Goal: Task Accomplishment & Management: Manage account settings

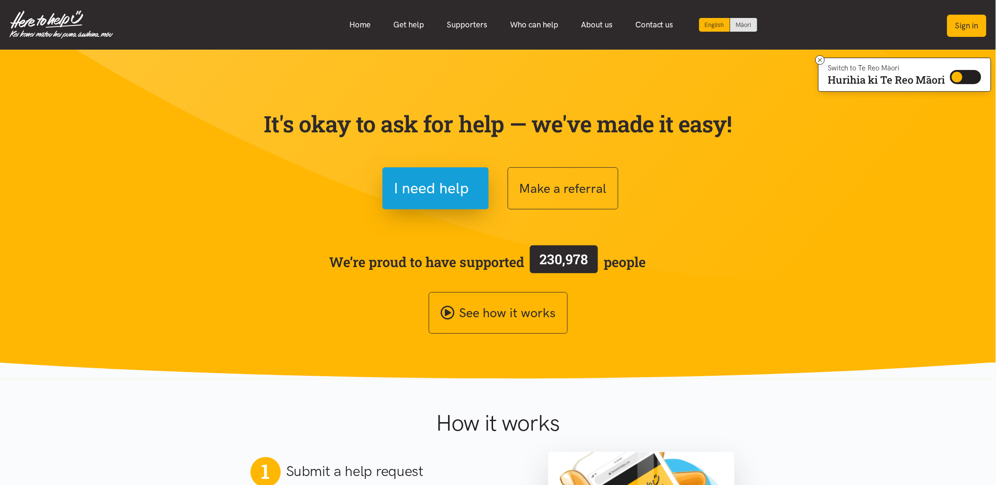
click at [966, 15] on button "Sign in" at bounding box center [966, 26] width 39 height 22
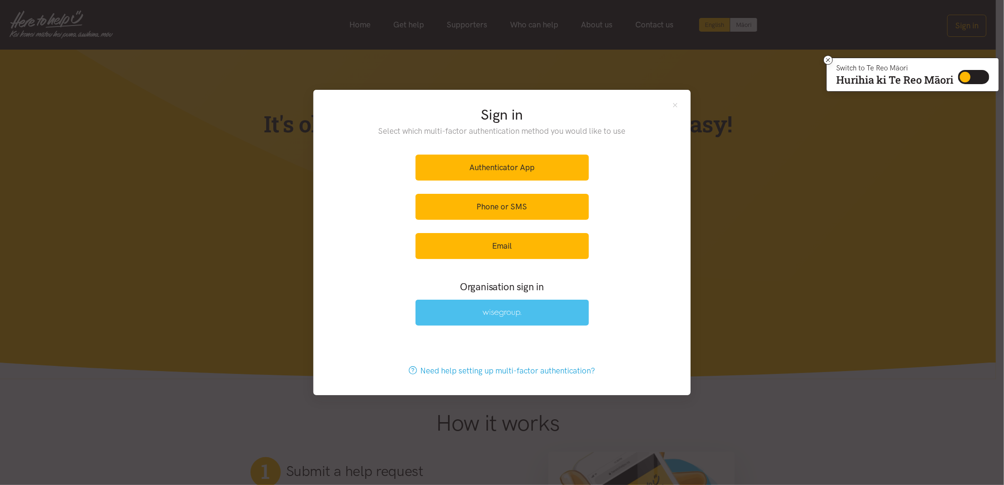
click at [461, 319] on link at bounding box center [501, 313] width 173 height 26
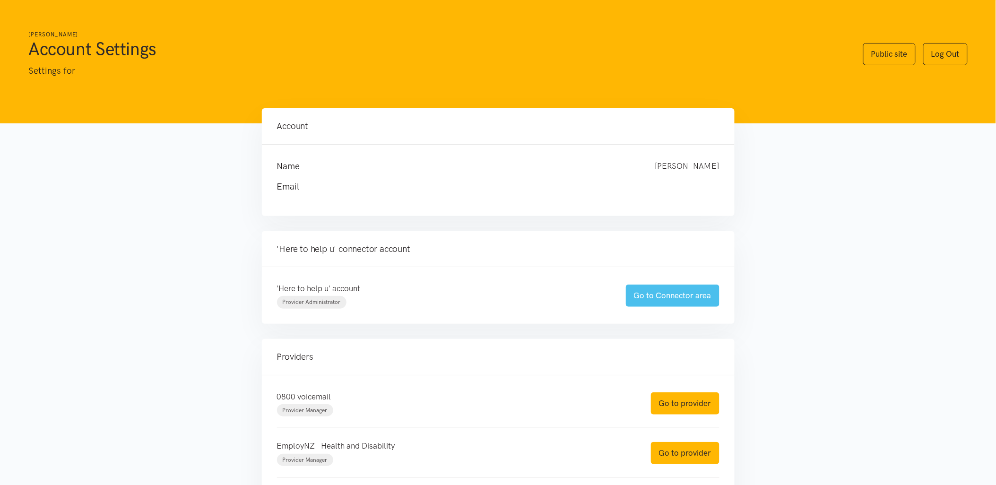
click at [704, 293] on link "Go to Connector area" at bounding box center [673, 295] width 94 height 22
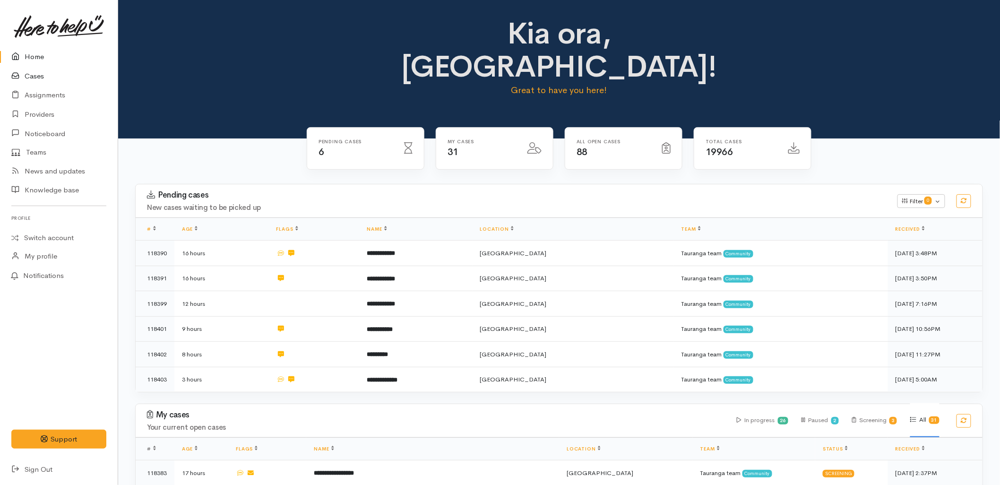
drag, startPoint x: 41, startPoint y: 74, endPoint x: 51, endPoint y: 74, distance: 9.5
click at [41, 74] on link "Cases" at bounding box center [59, 76] width 118 height 19
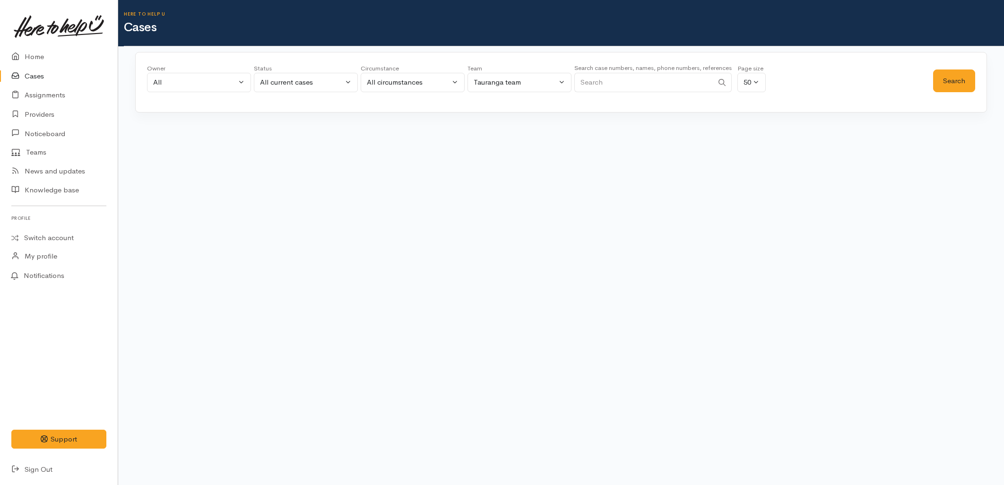
click at [662, 76] on input "Search" at bounding box center [643, 82] width 139 height 19
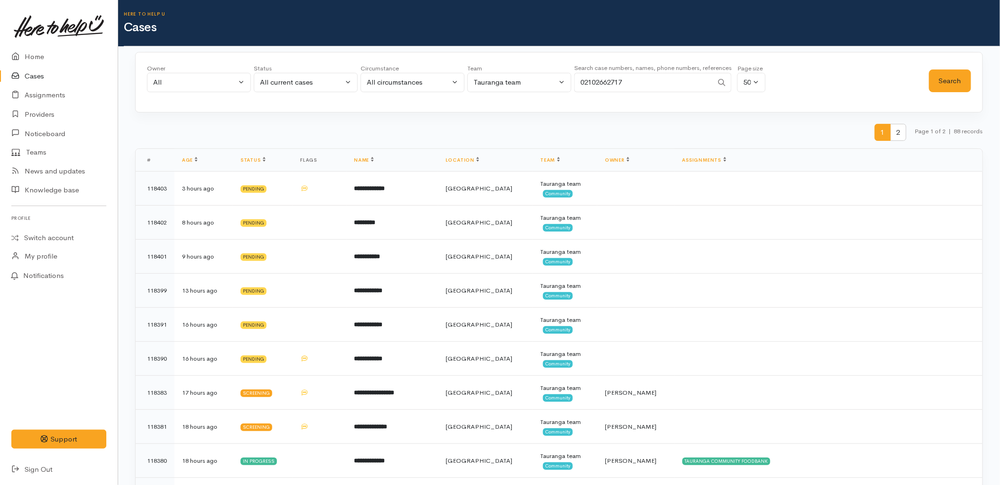
type input "02102662717"
click at [304, 83] on div "All current cases" at bounding box center [301, 82] width 83 height 11
click at [277, 256] on link "All" at bounding box center [305, 257] width 103 height 15
select select "All"
click at [941, 80] on button "Search" at bounding box center [950, 80] width 42 height 23
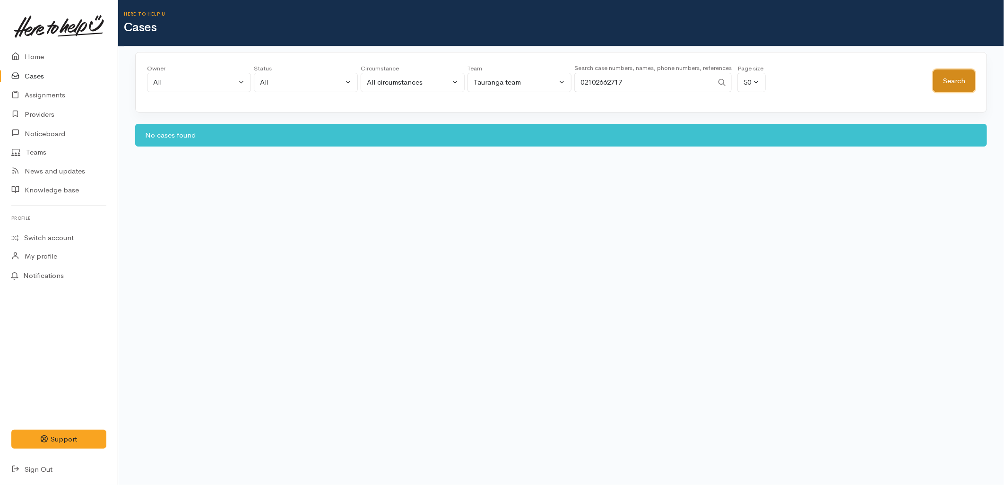
click at [960, 77] on button "Search" at bounding box center [954, 80] width 42 height 23
drag, startPoint x: 672, startPoint y: 83, endPoint x: 581, endPoint y: 81, distance: 91.2
click at [581, 81] on input "02102662717" at bounding box center [643, 82] width 139 height 19
type input "whitinui"
click at [960, 87] on button "Search" at bounding box center [954, 80] width 42 height 23
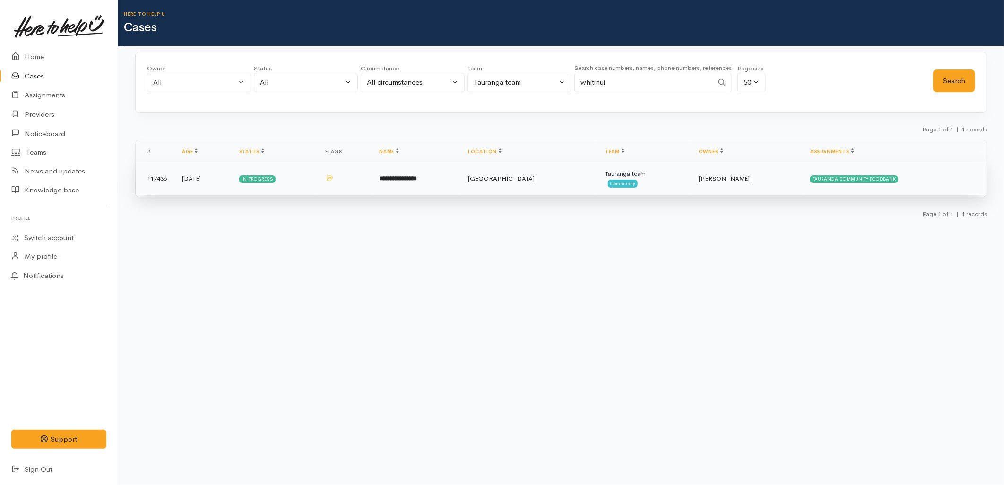
click at [460, 180] on td "**********" at bounding box center [415, 179] width 89 height 34
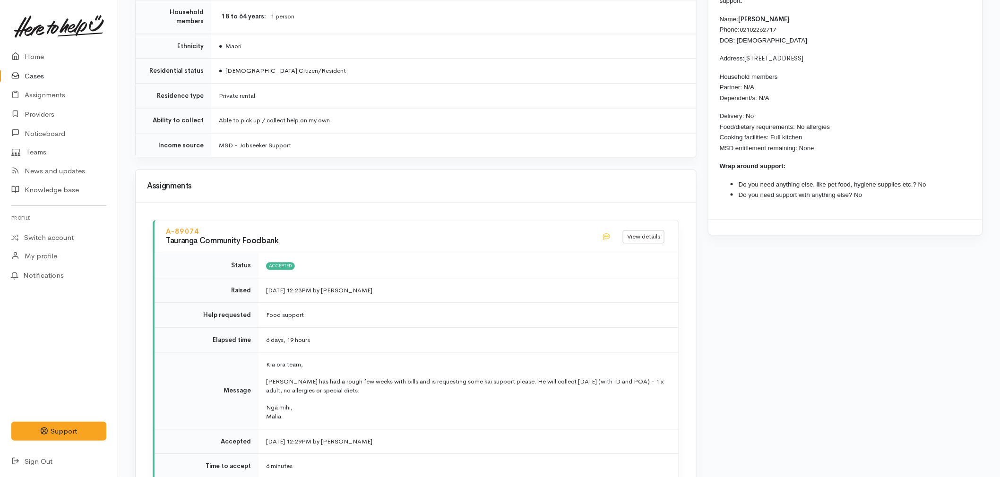
scroll to position [840, 0]
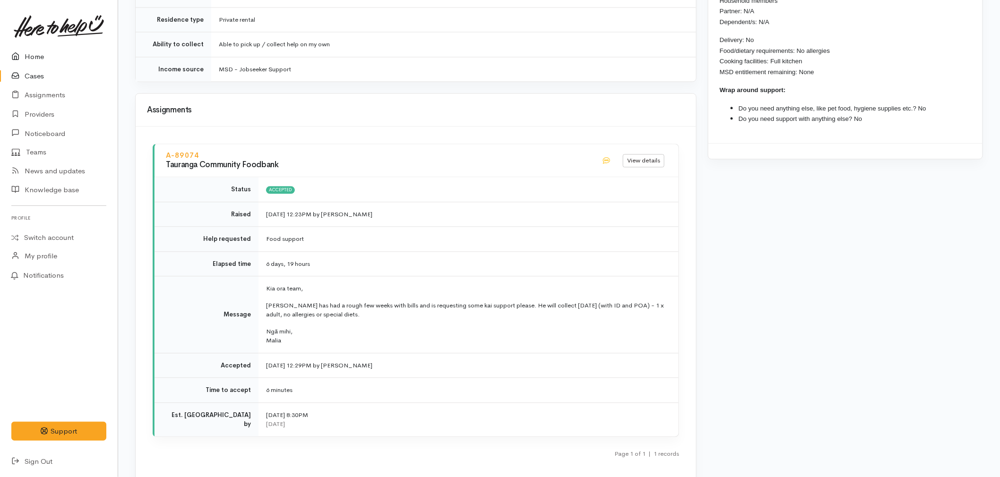
click at [24, 49] on link "Home" at bounding box center [59, 56] width 118 height 19
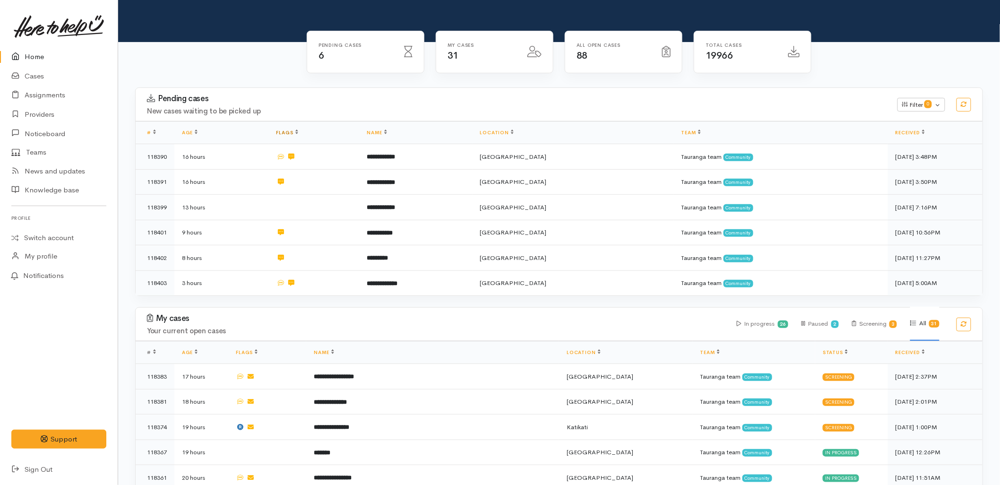
scroll to position [105, 0]
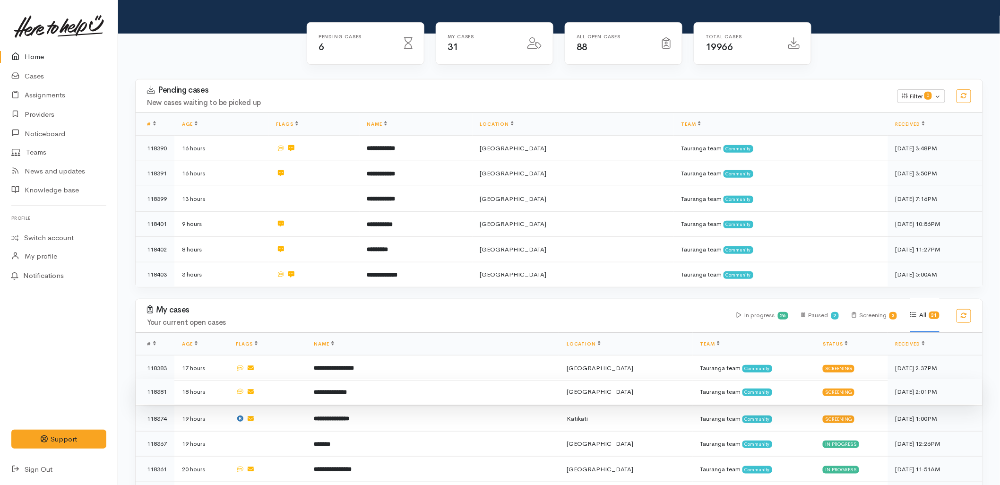
click at [314, 389] on b "**********" at bounding box center [330, 392] width 33 height 6
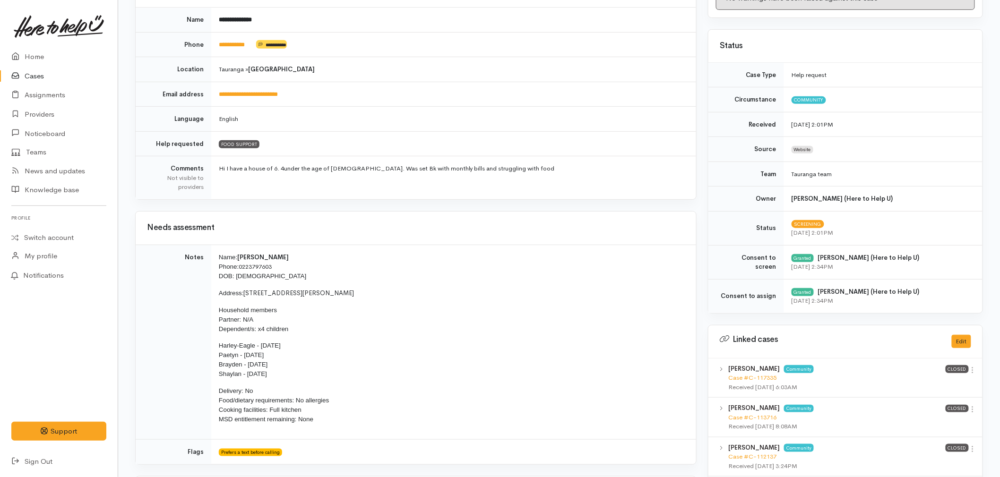
scroll to position [210, 0]
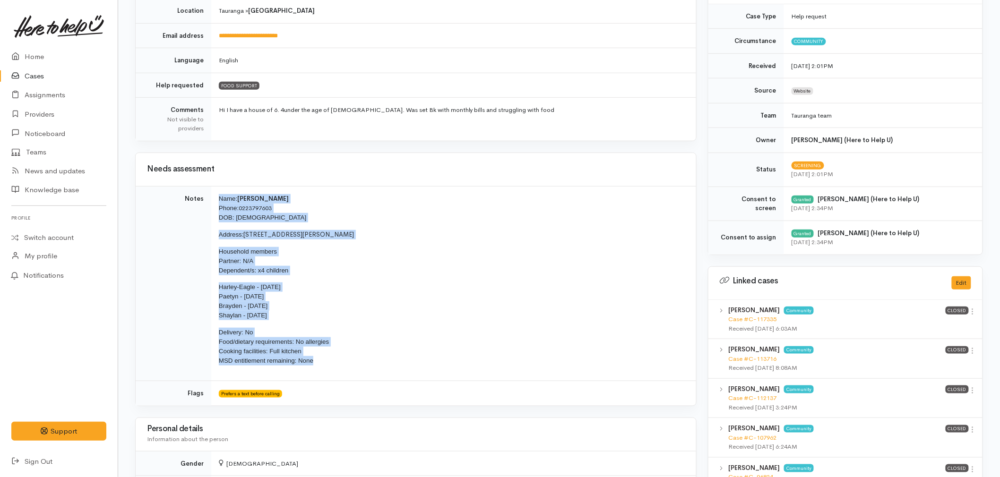
drag, startPoint x: 325, startPoint y: 364, endPoint x: 210, endPoint y: 196, distance: 203.6
click at [210, 196] on tr "Notes Name: Shannon Walker Phone: 0223797603 DOB: 27/08/1983 Address: 59A Carmi…" at bounding box center [416, 283] width 560 height 195
copy tr "Name: Shannon Walker Phone: 0223797603 DOB: 27/08/1983 Address: 59A Carmichael …"
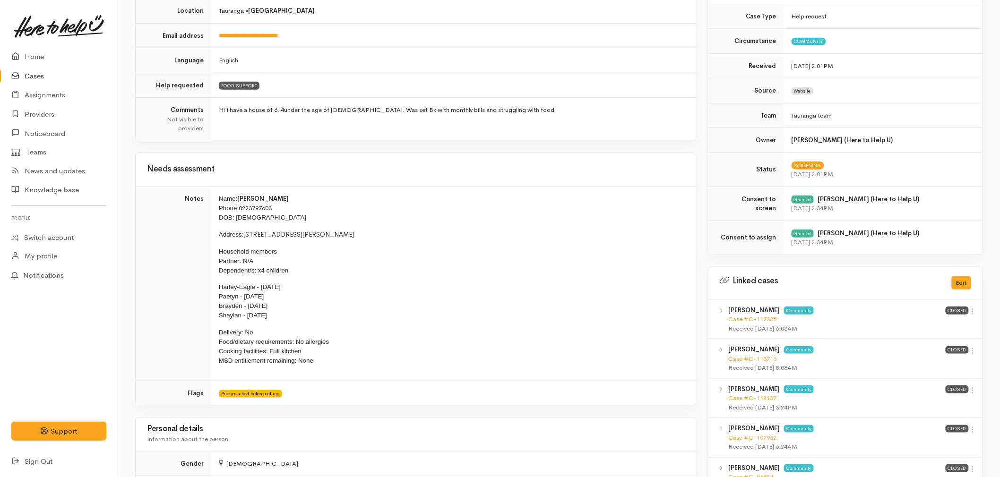
click at [10, 45] on nav "MS Settings Sign out Home Cases Assignments Providers" at bounding box center [59, 238] width 118 height 477
click at [29, 53] on link "Home" at bounding box center [59, 56] width 118 height 19
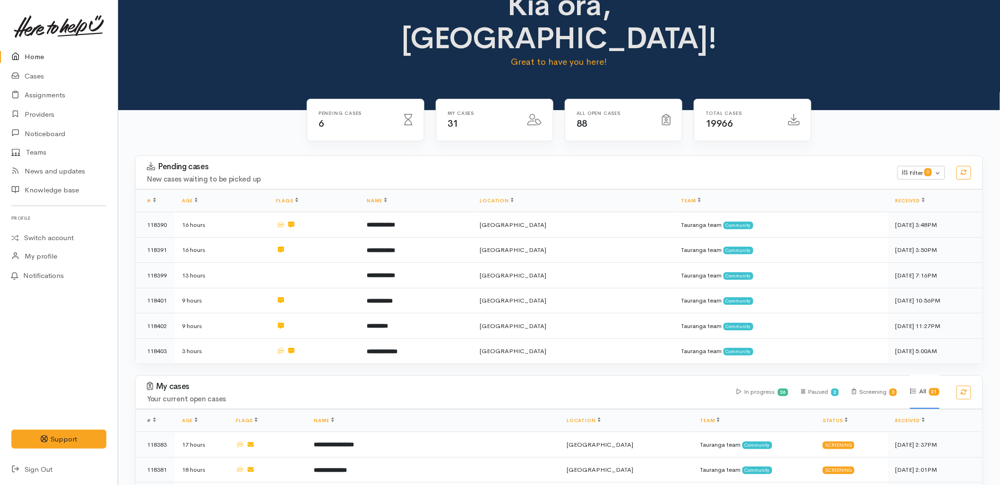
scroll to position [52, 0]
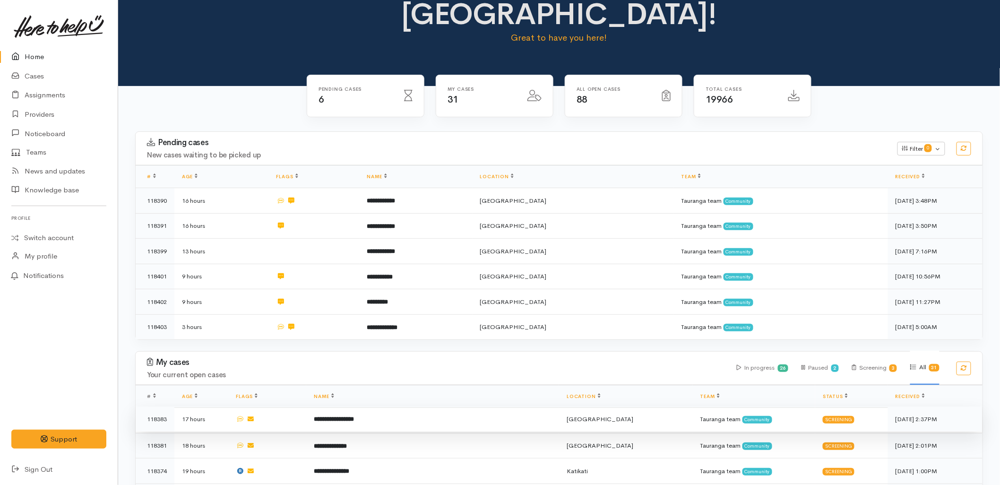
click at [331, 406] on td "**********" at bounding box center [432, 419] width 253 height 26
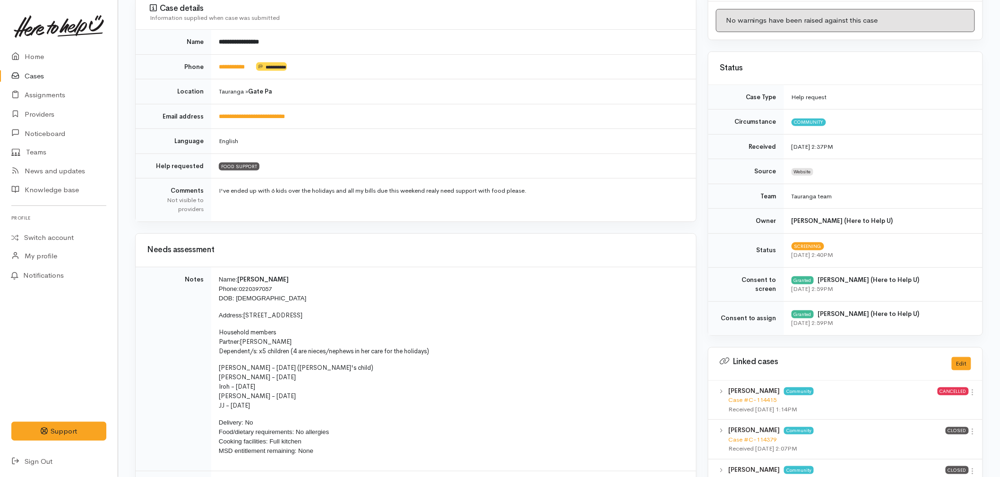
scroll to position [157, 0]
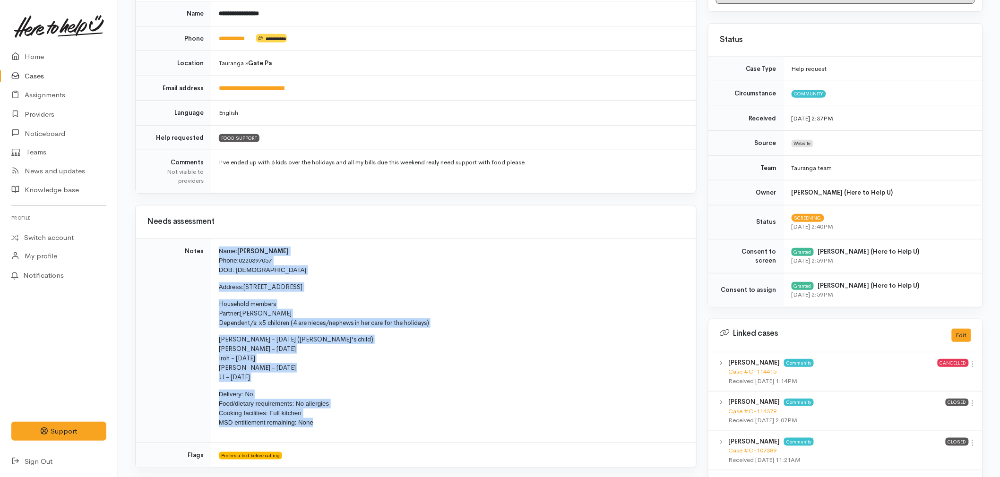
drag, startPoint x: 325, startPoint y: 434, endPoint x: 229, endPoint y: 252, distance: 205.7
click at [215, 251] on td "Name: Samantha Timmings Phone: 0220397057 DOB: 18/02/1996 Address: 4 Kahikatea …" at bounding box center [453, 341] width 485 height 205
copy td "Name: Samantha Timmings Phone: 0220397057 DOB: 18/02/1996 Address: 4 Kahikatea …"
click at [50, 54] on link "Home" at bounding box center [59, 56] width 118 height 19
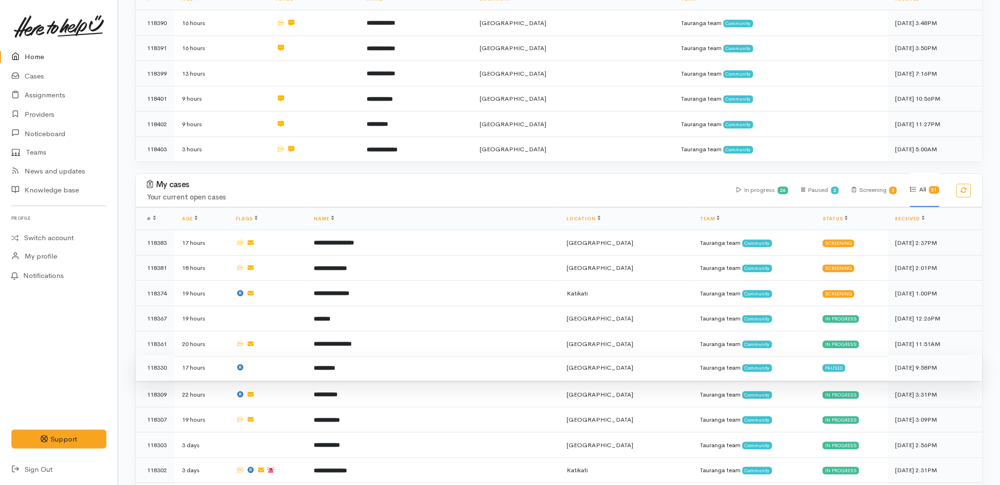
scroll to position [315, 0]
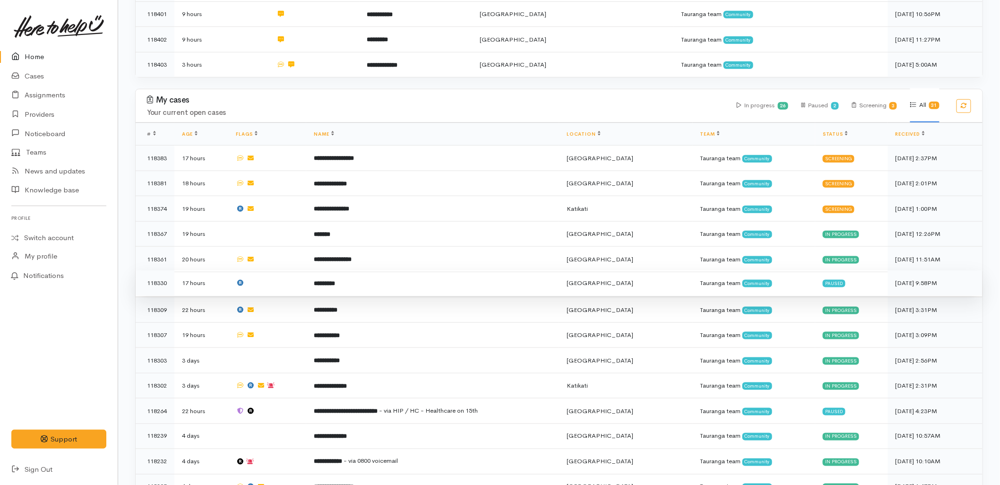
click at [375, 270] on td "*********" at bounding box center [432, 283] width 253 height 26
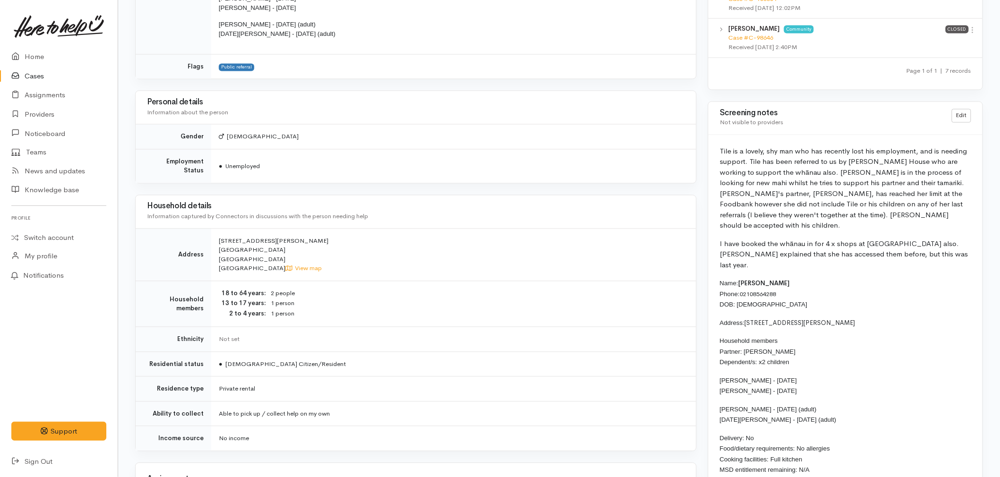
scroll to position [787, 0]
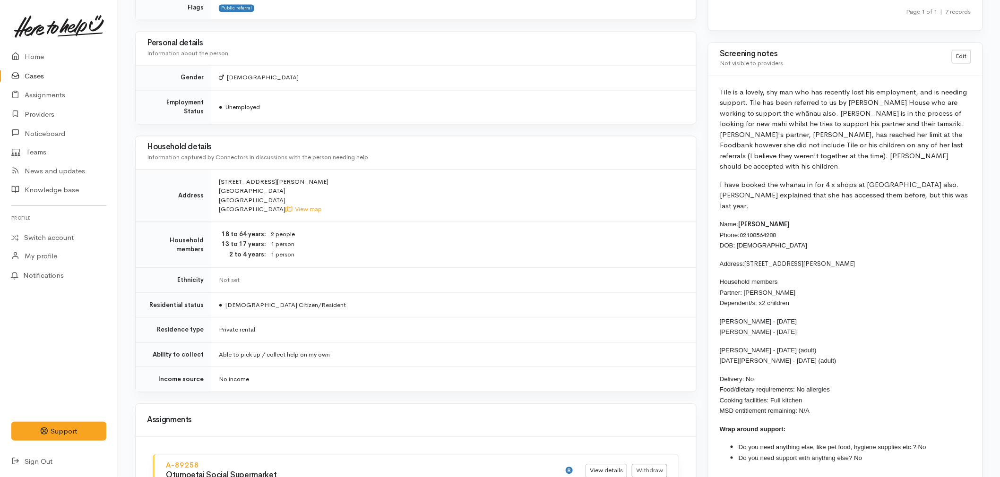
drag, startPoint x: 818, startPoint y: 390, endPoint x: 714, endPoint y: 205, distance: 212.4
click at [714, 205] on div "Tile is a lovely, shy man who has recently lost his employment, and is needing …" at bounding box center [845, 279] width 274 height 407
copy div "Name: Tile Elia Phone: 02108564288 DOB: 10/10/1982 Address: 43 Carmichael Road,…"
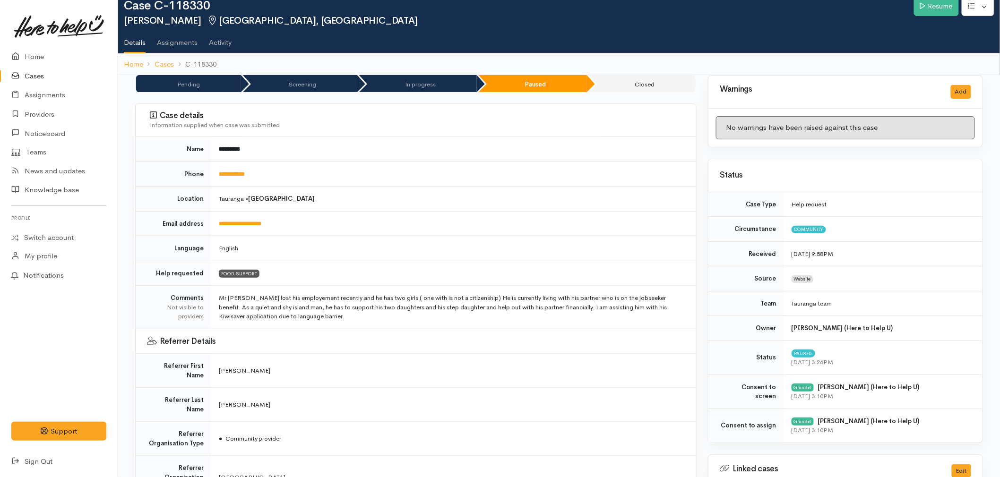
scroll to position [0, 0]
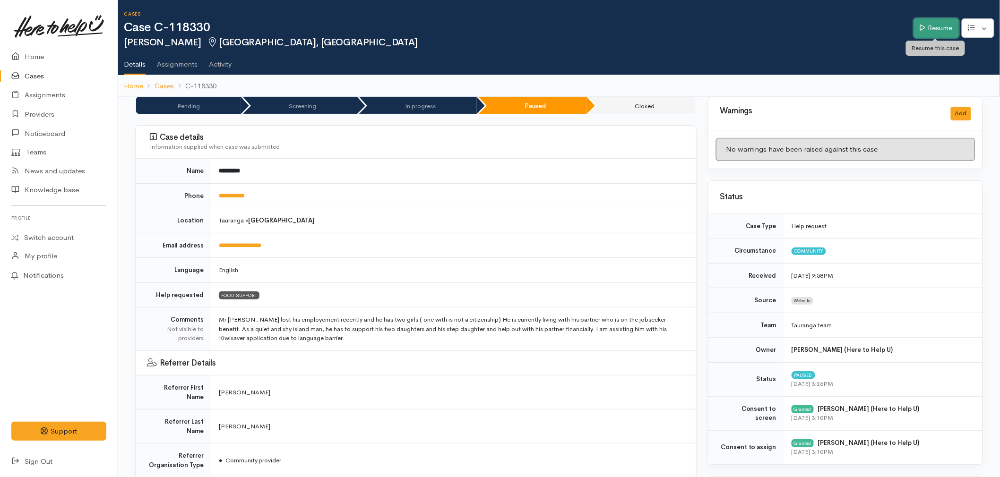
click at [925, 29] on link "Resume" at bounding box center [936, 27] width 45 height 19
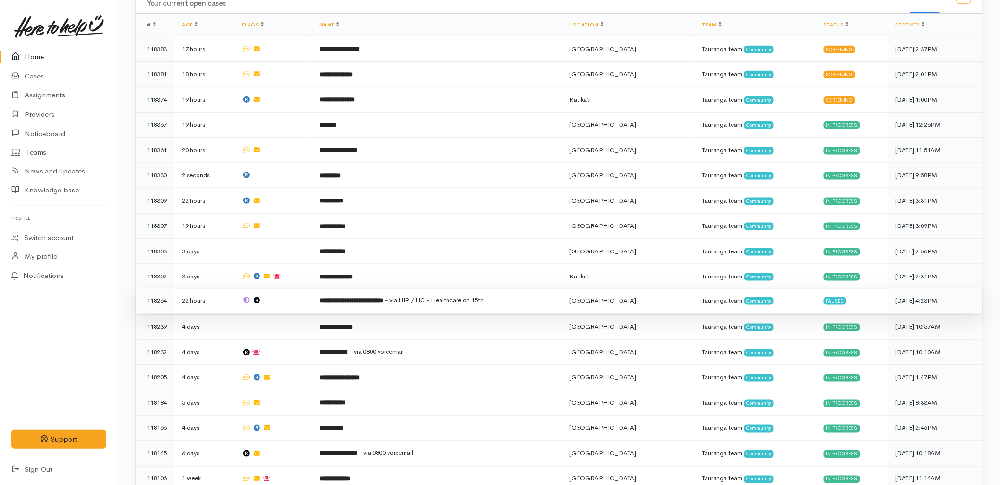
scroll to position [420, 0]
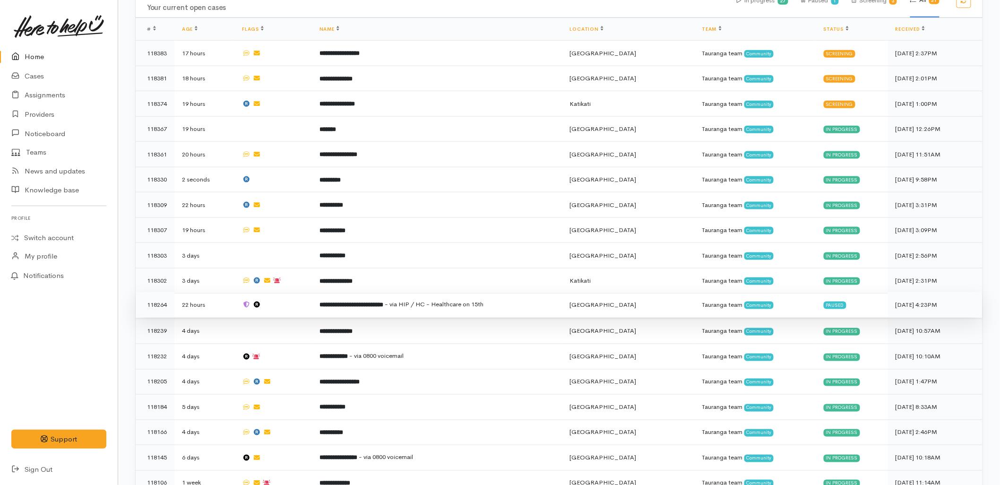
click at [395, 292] on td "**********" at bounding box center [437, 305] width 250 height 26
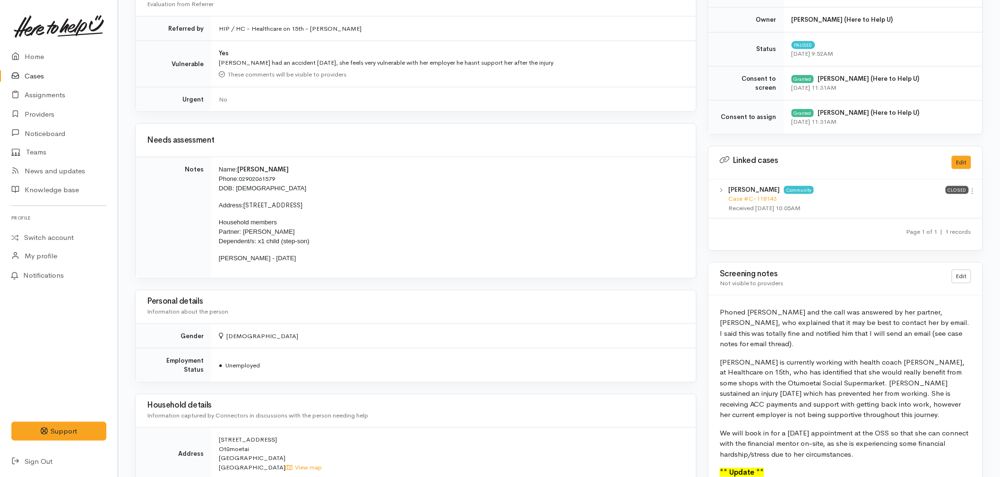
scroll to position [367, 0]
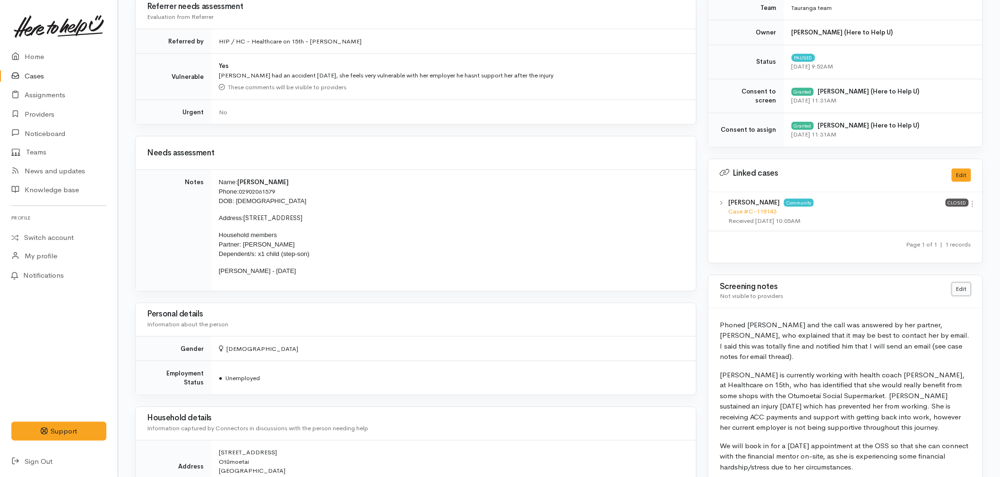
click at [964, 291] on link "Edit" at bounding box center [961, 290] width 19 height 14
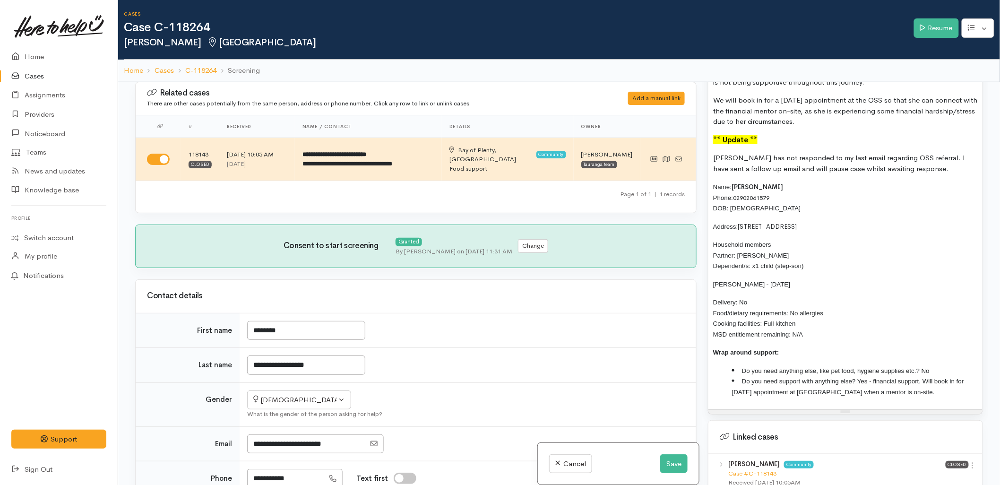
scroll to position [840, 0]
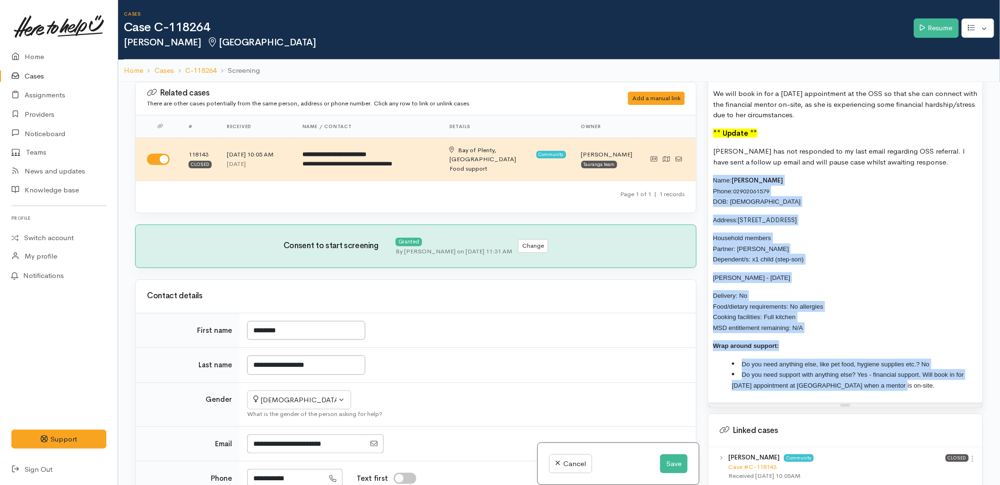
drag, startPoint x: 896, startPoint y: 376, endPoint x: 709, endPoint y: 174, distance: 275.5
click at [709, 174] on div "Phoned Giuliana and the call was answered by her partner, Victor, who explained…" at bounding box center [845, 182] width 274 height 440
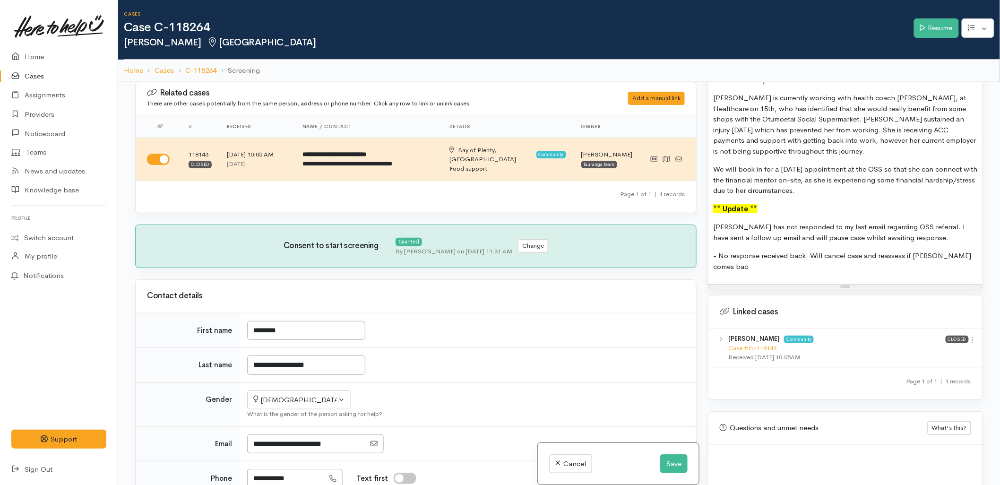
scroll to position [775, 0]
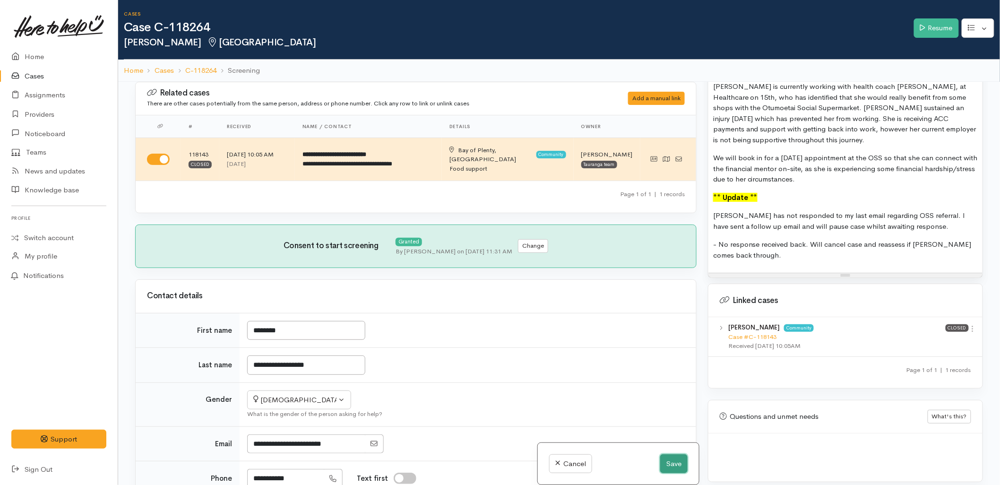
click at [672, 465] on button "Save" at bounding box center [673, 463] width 27 height 19
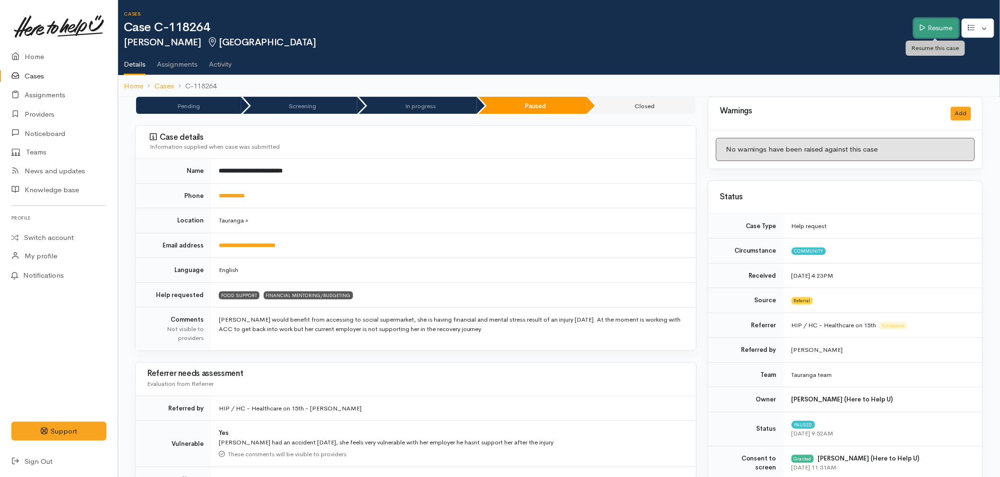
click at [941, 32] on link "Resume" at bounding box center [936, 27] width 45 height 19
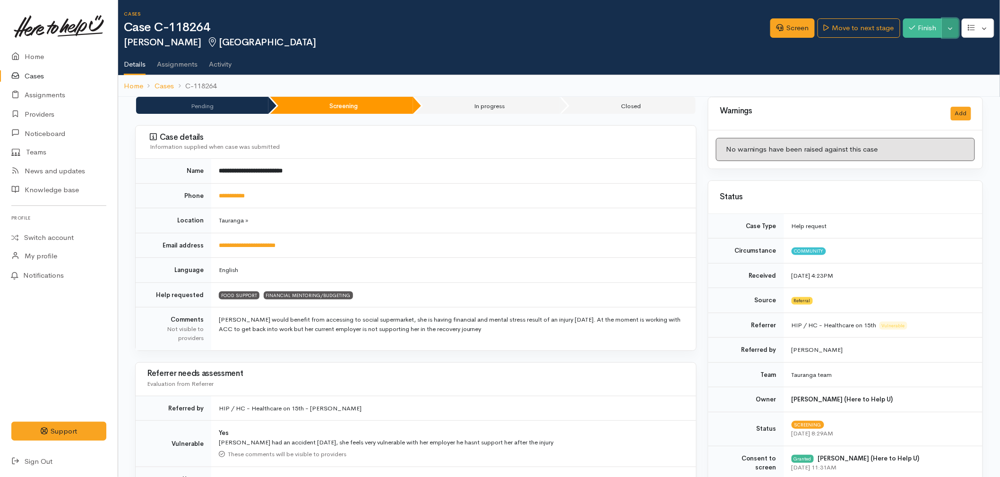
click at [950, 27] on button "Toggle Dropdown" at bounding box center [950, 27] width 17 height 19
click at [926, 63] on link "Cancel" at bounding box center [920, 64] width 75 height 15
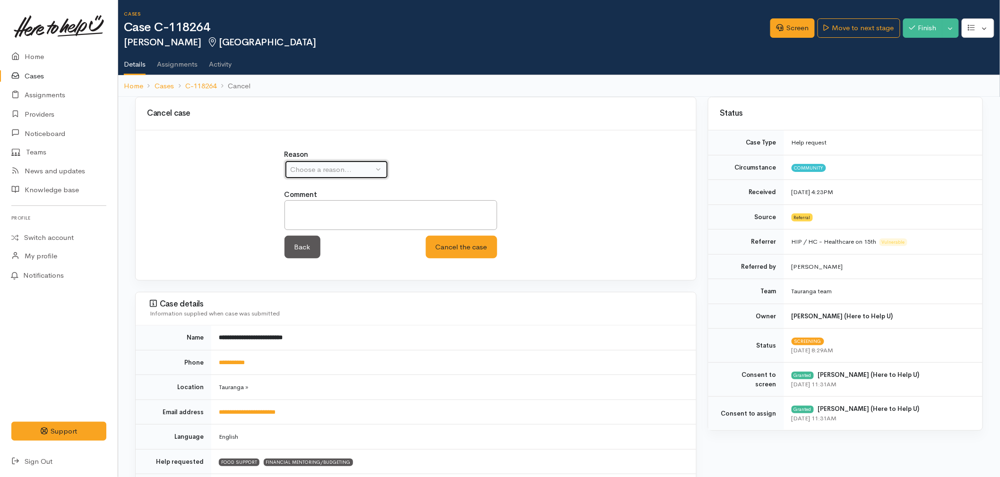
click at [341, 168] on div "Choose a reason..." at bounding box center [332, 169] width 83 height 11
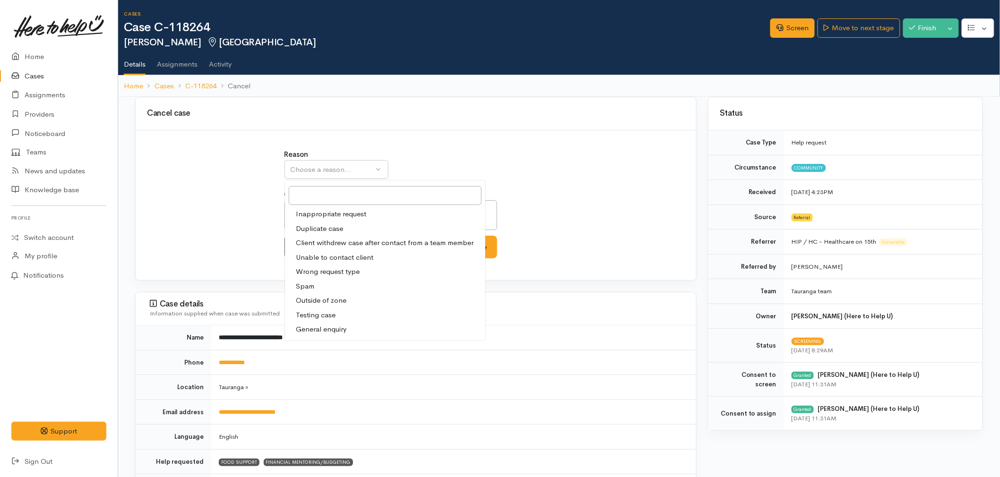
click at [352, 251] on link "Unable to contact client" at bounding box center [385, 257] width 200 height 15
select select "4"
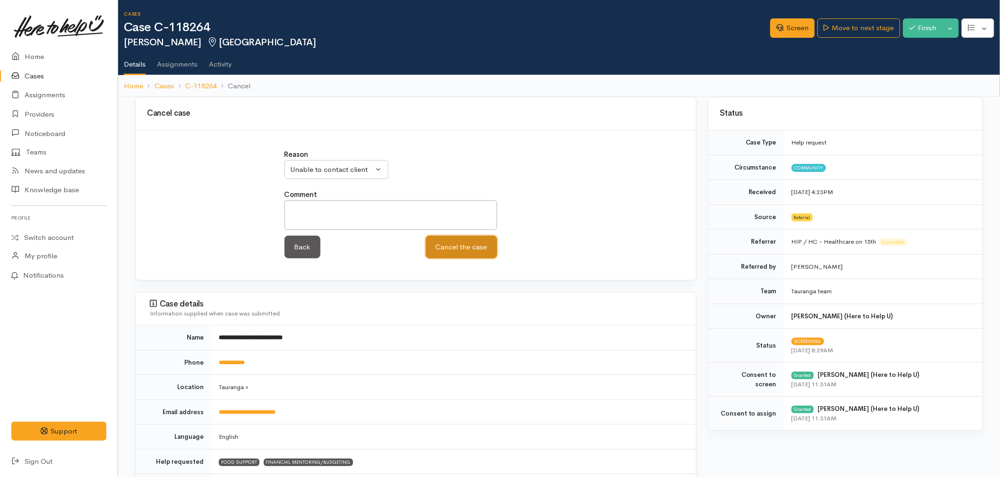
click at [450, 246] on button "Cancel the case" at bounding box center [461, 247] width 71 height 23
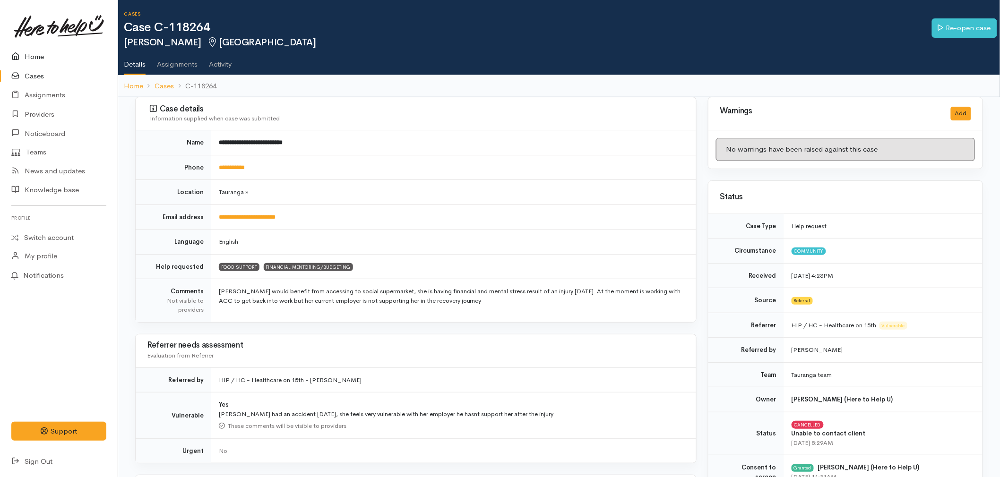
click at [43, 57] on link "Home" at bounding box center [59, 56] width 118 height 19
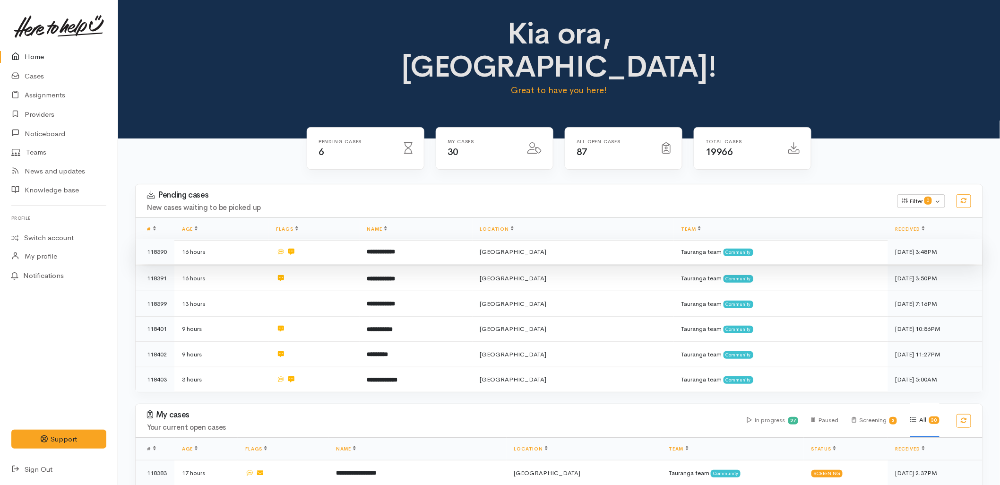
click at [390, 249] on b "**********" at bounding box center [381, 252] width 28 height 6
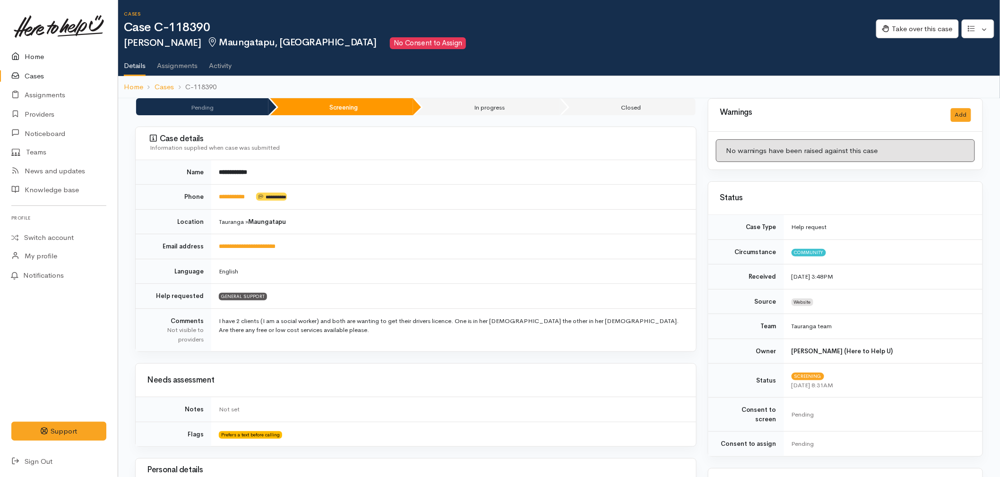
click at [44, 51] on link "Home" at bounding box center [59, 56] width 118 height 19
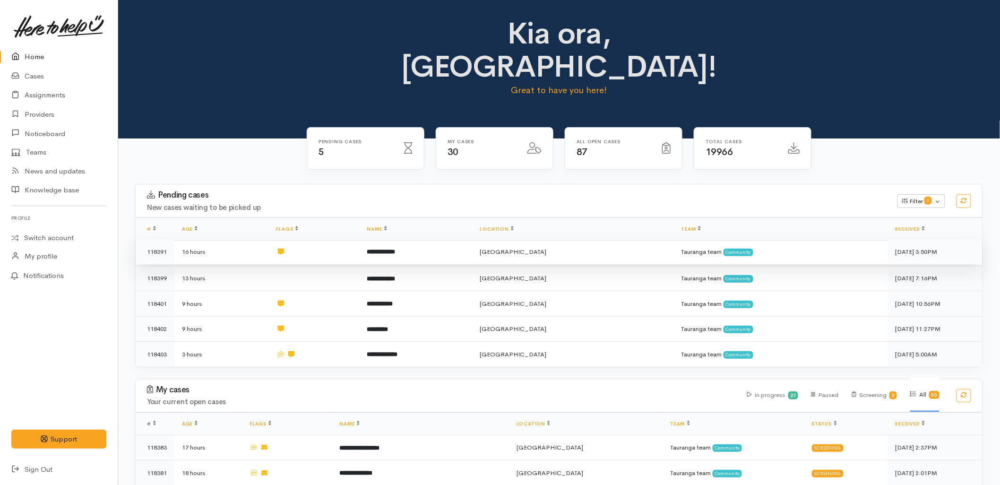
click at [433, 239] on td "**********" at bounding box center [416, 252] width 113 height 26
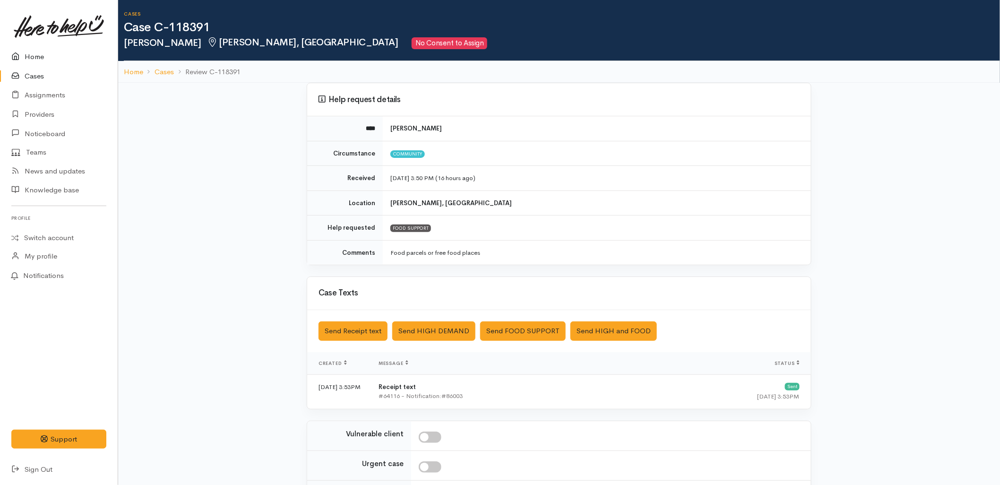
click at [45, 48] on link "Home" at bounding box center [59, 56] width 118 height 19
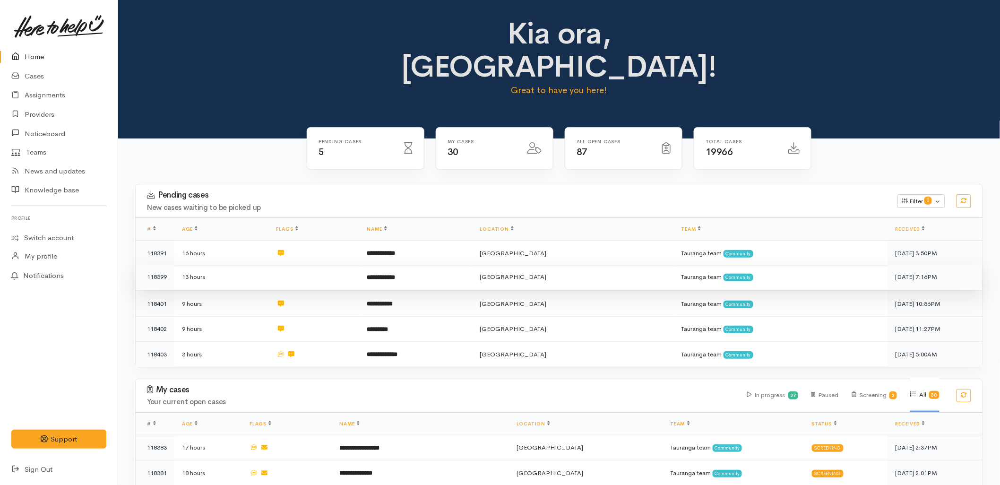
click at [457, 264] on td "**********" at bounding box center [416, 277] width 113 height 26
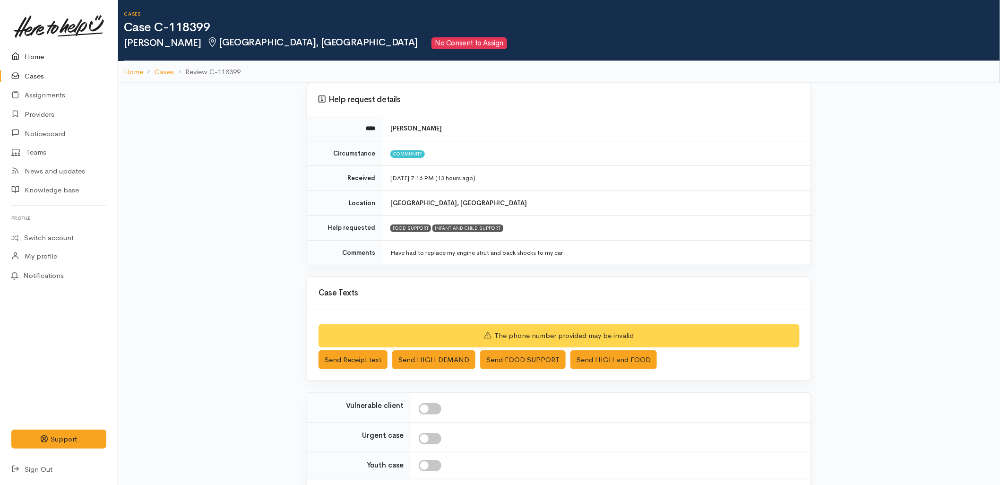
click at [45, 63] on link "Home" at bounding box center [59, 56] width 118 height 19
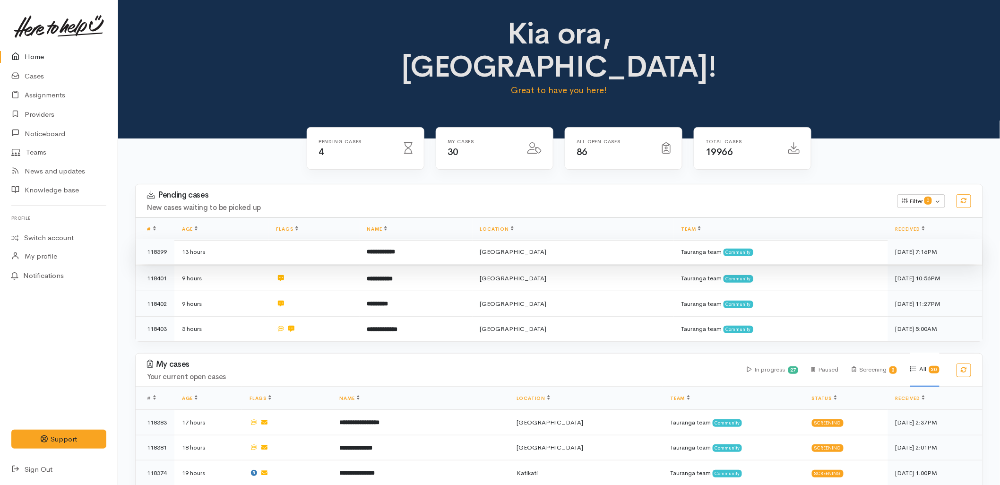
click at [442, 239] on td "**********" at bounding box center [416, 252] width 113 height 26
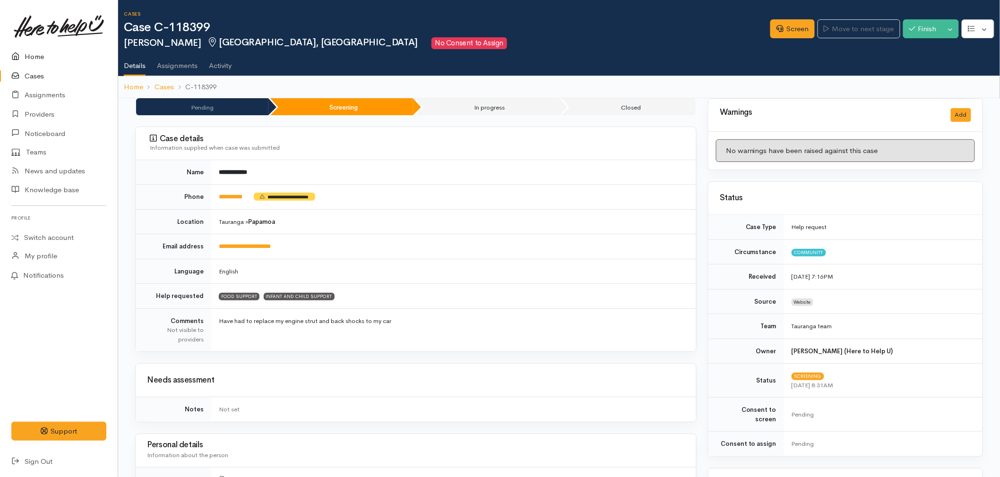
click at [40, 55] on link "Home" at bounding box center [59, 56] width 118 height 19
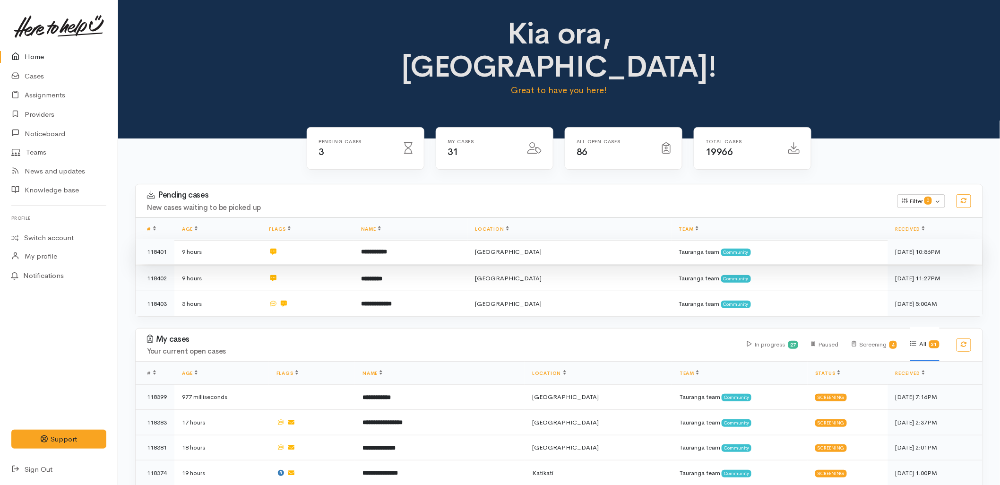
click at [432, 239] on td "**********" at bounding box center [410, 252] width 114 height 26
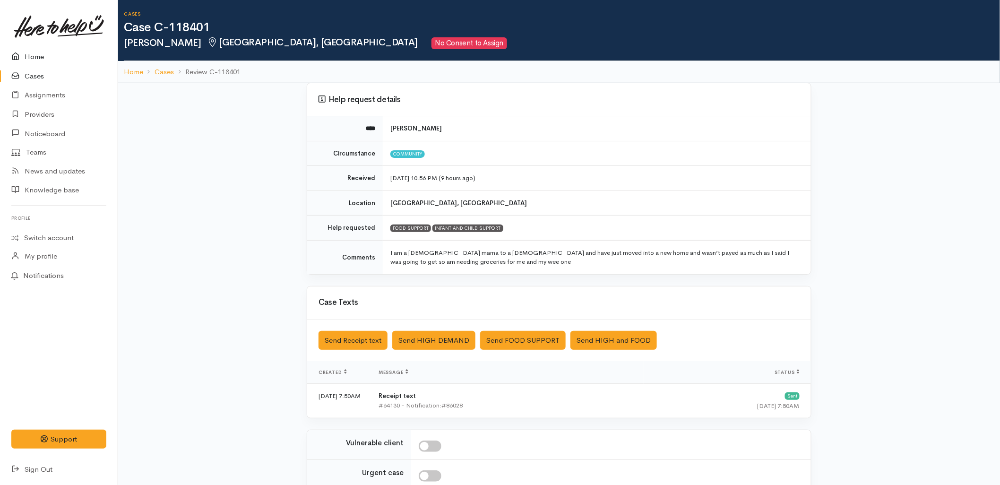
click at [32, 57] on link "Home" at bounding box center [59, 56] width 118 height 19
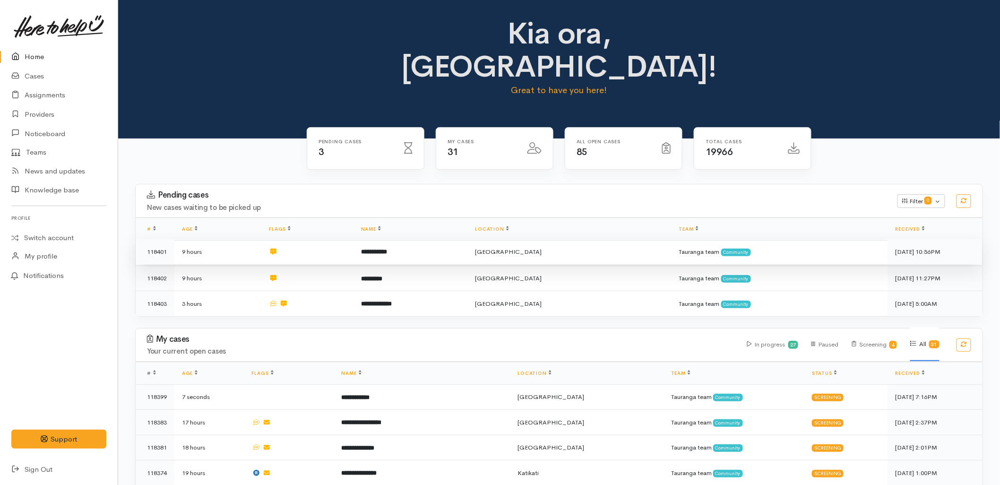
click at [371, 239] on td "**********" at bounding box center [410, 252] width 114 height 26
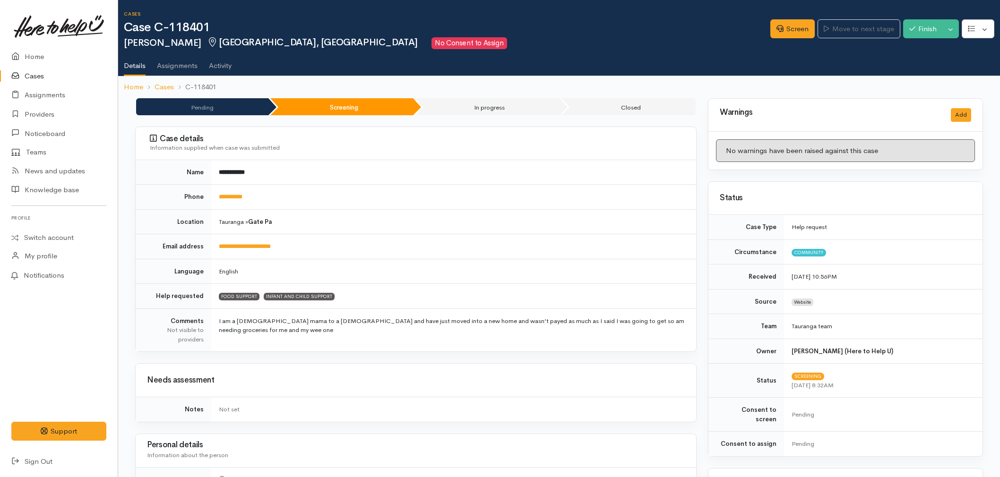
click at [32, 54] on link "Home" at bounding box center [59, 56] width 118 height 19
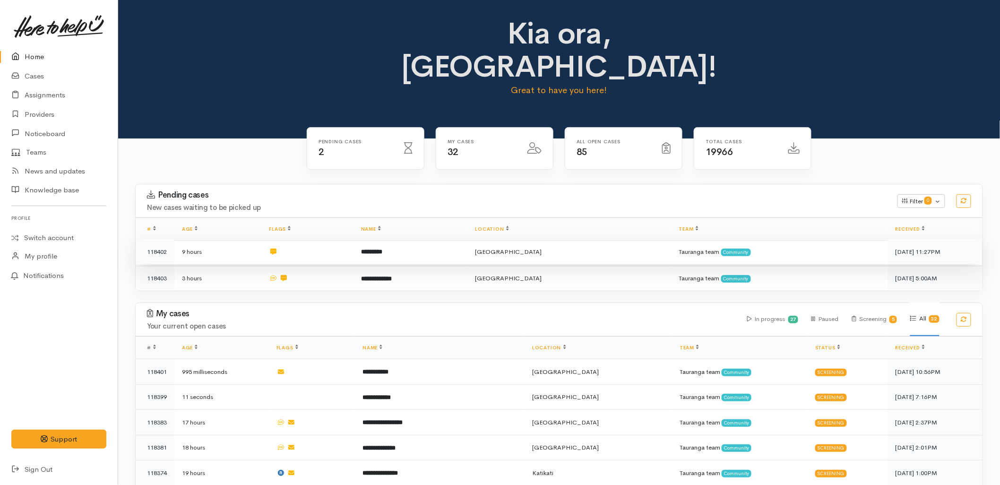
click at [381, 239] on td "*********" at bounding box center [410, 252] width 114 height 26
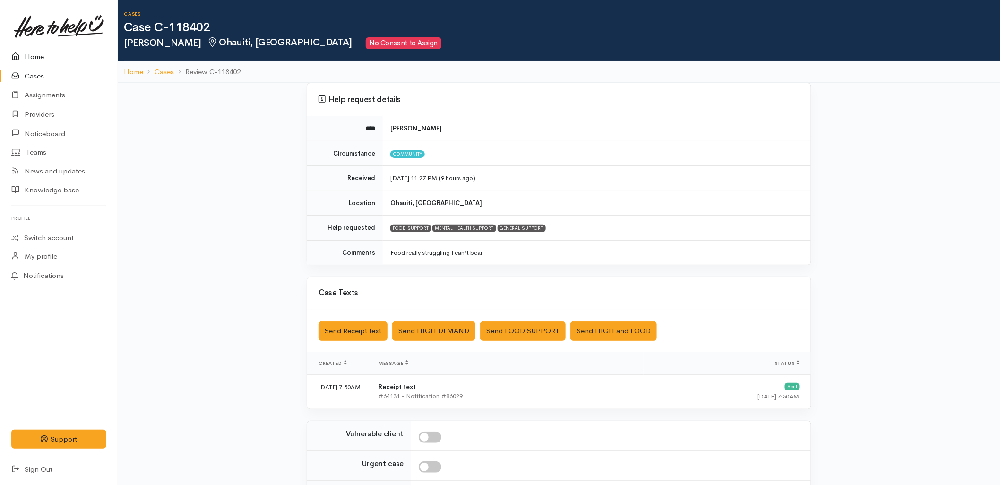
click at [36, 50] on link "Home" at bounding box center [59, 56] width 118 height 19
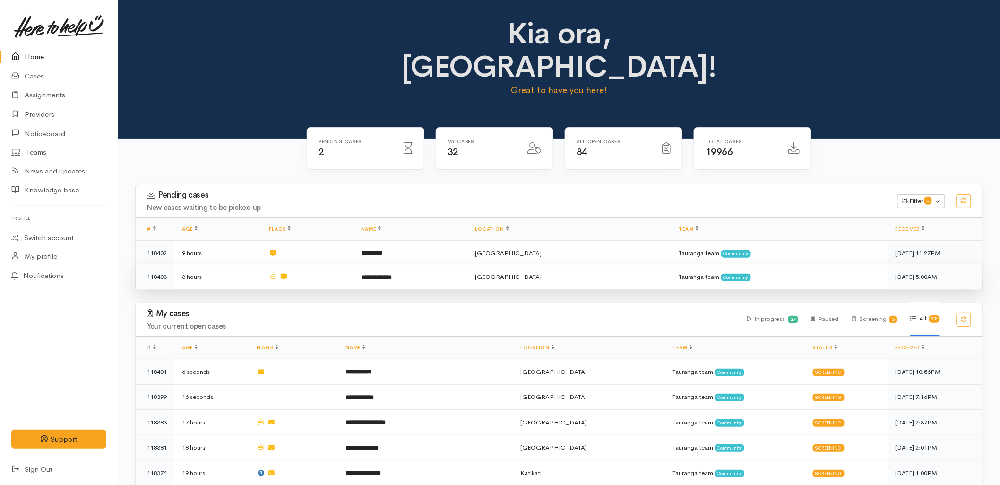
click at [353, 264] on td at bounding box center [307, 276] width 92 height 25
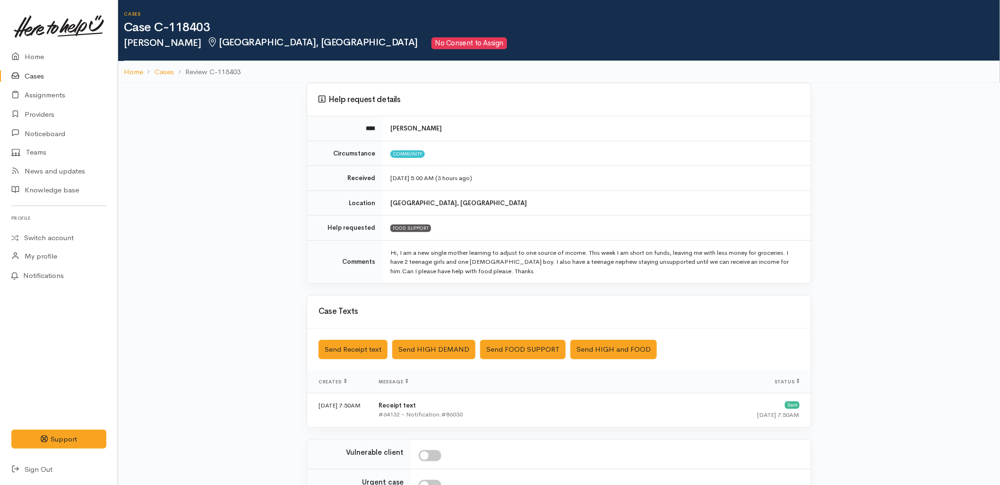
click at [45, 74] on link "Cases" at bounding box center [59, 76] width 118 height 19
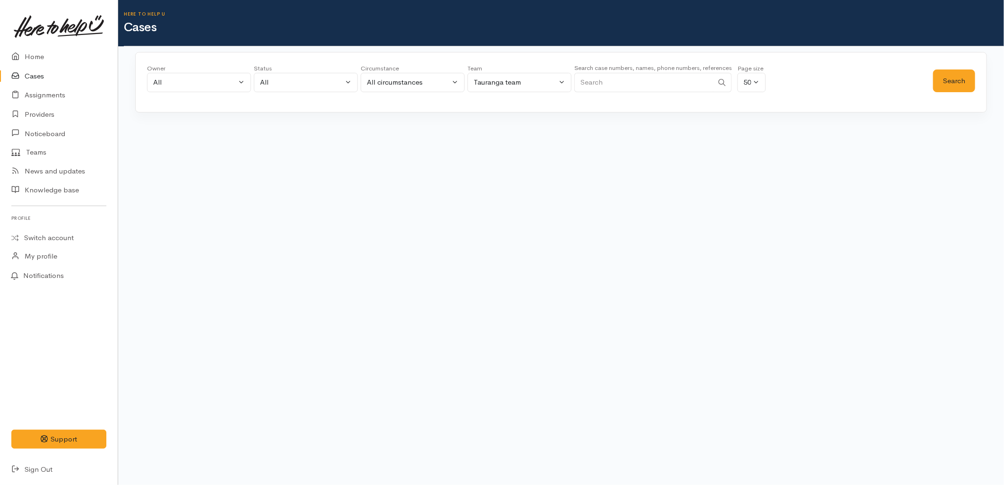
click at [638, 86] on input "Search" at bounding box center [643, 82] width 139 height 19
type input "hemi marx"
click at [951, 84] on button "Search" at bounding box center [954, 80] width 42 height 23
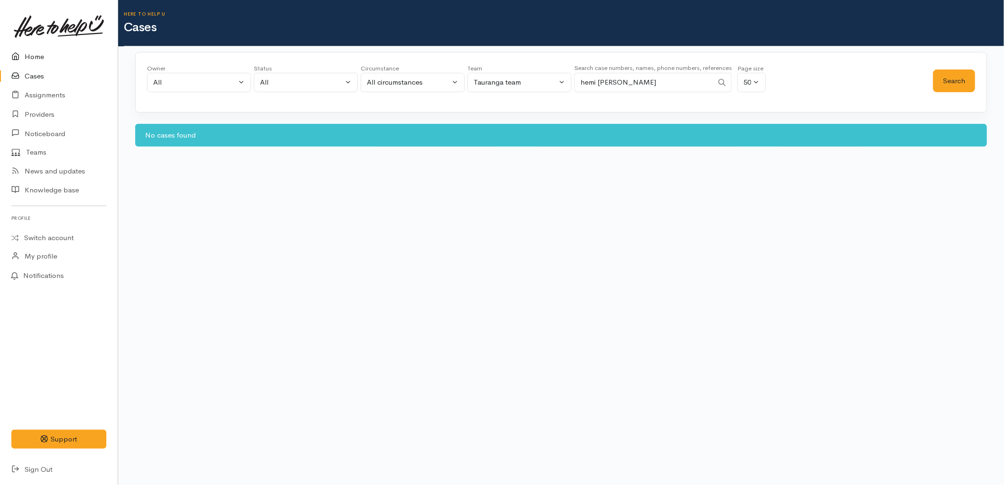
click at [32, 49] on link "Home" at bounding box center [59, 56] width 118 height 19
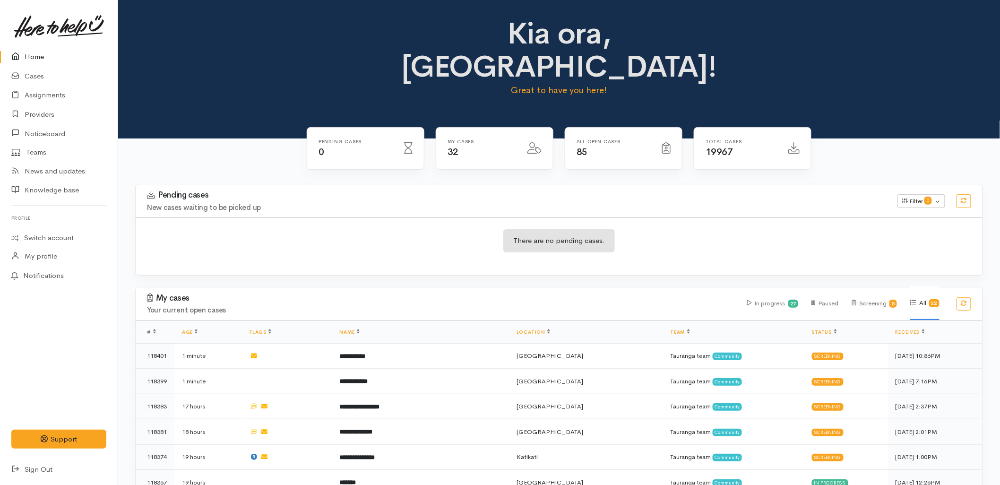
click at [452, 229] on div "There are no pending cases." at bounding box center [559, 246] width 847 height 34
click at [460, 229] on div "There are no pending cases." at bounding box center [559, 246] width 847 height 34
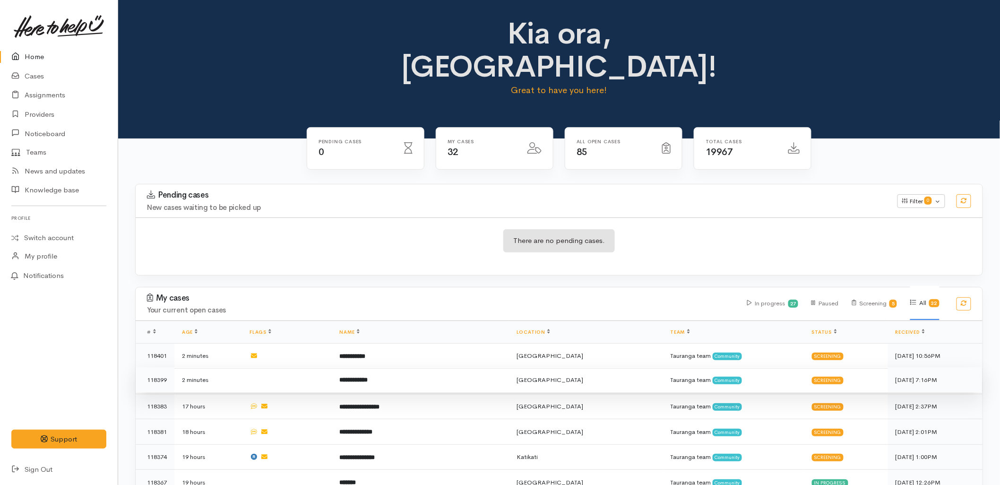
click at [417, 367] on td "**********" at bounding box center [420, 380] width 177 height 26
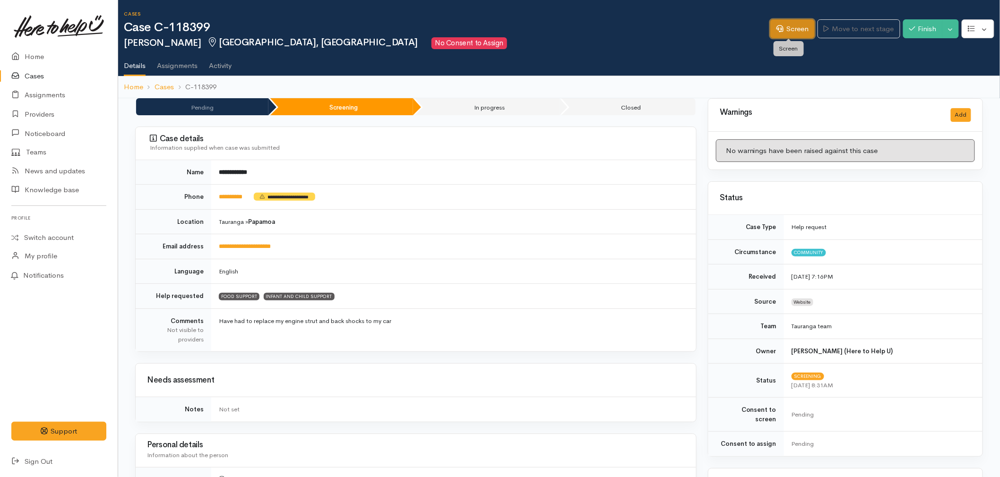
click at [791, 19] on link "Screen" at bounding box center [792, 28] width 44 height 19
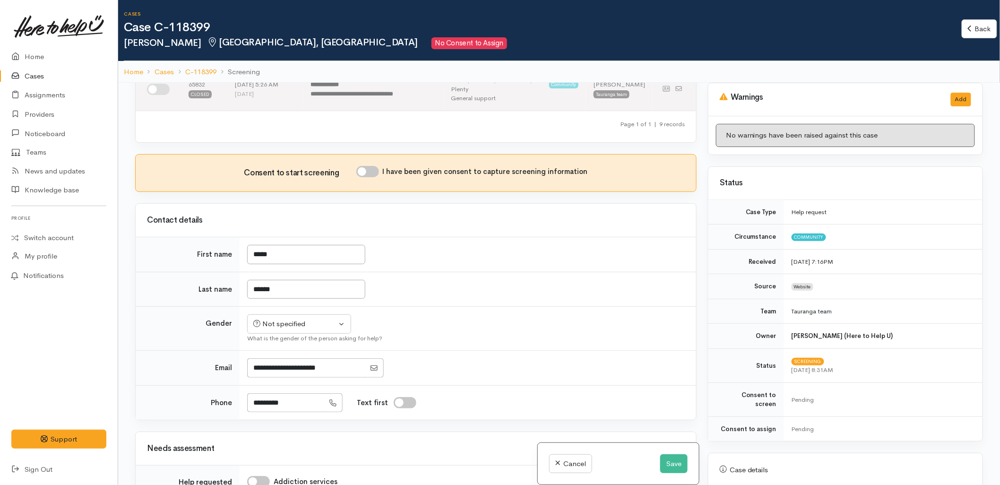
scroll to position [420, 0]
click at [263, 391] on input "*********" at bounding box center [285, 400] width 77 height 19
type input "**********"
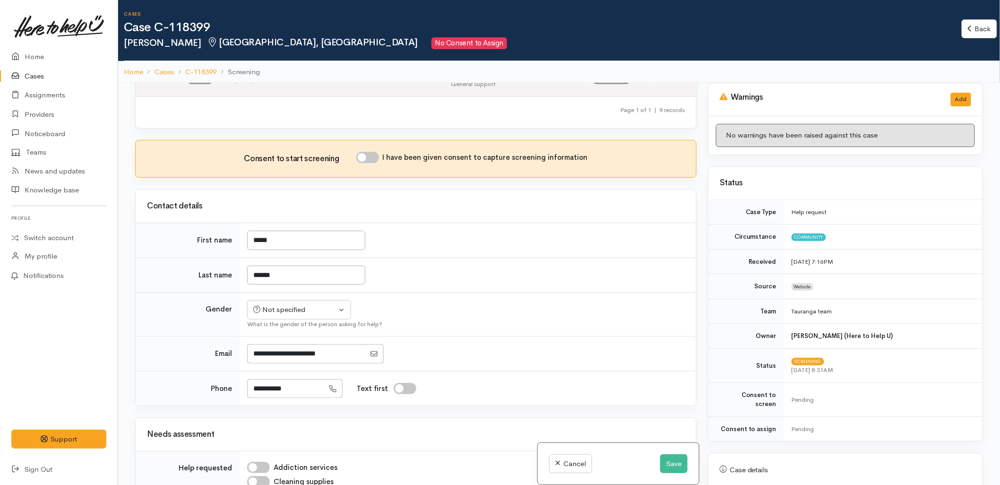
click at [466, 233] on div "Related cases There are other cases potentially from the same person, address o…" at bounding box center [415, 325] width 573 height 485
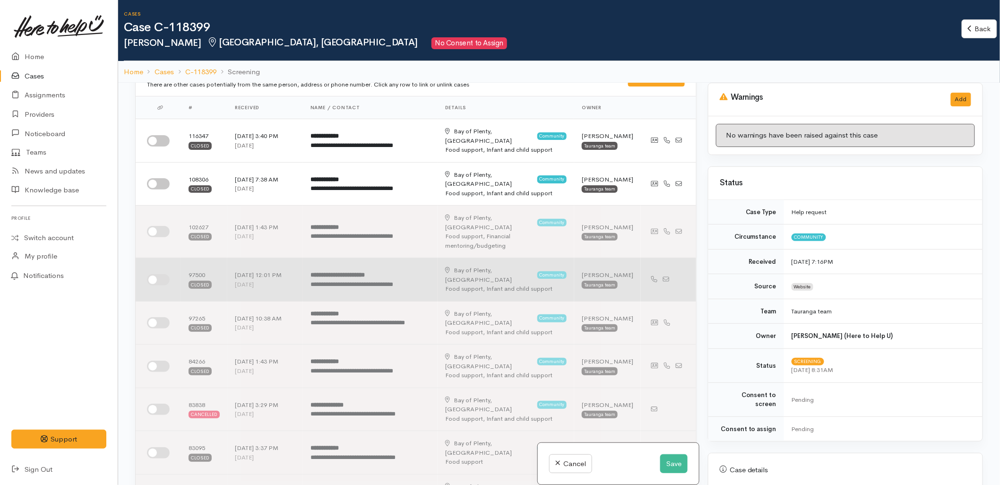
scroll to position [0, 0]
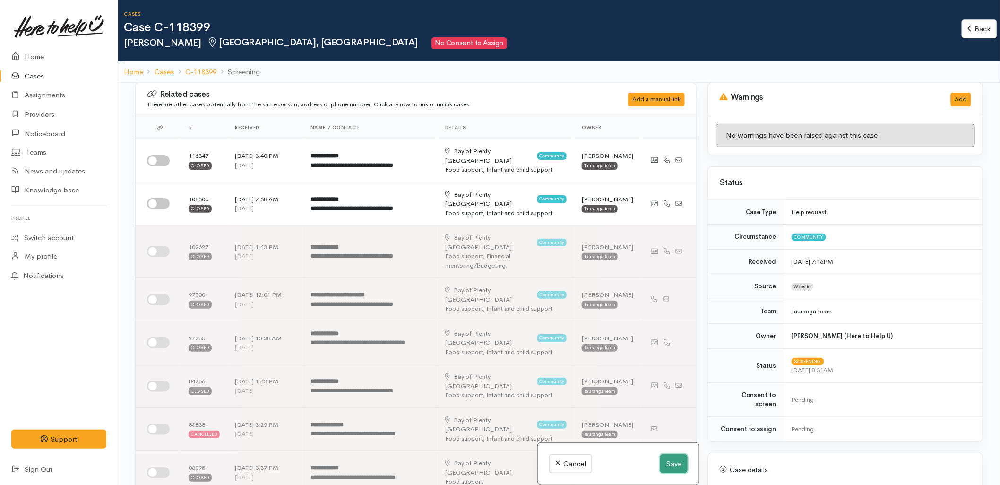
click at [669, 460] on button "Save" at bounding box center [673, 463] width 27 height 19
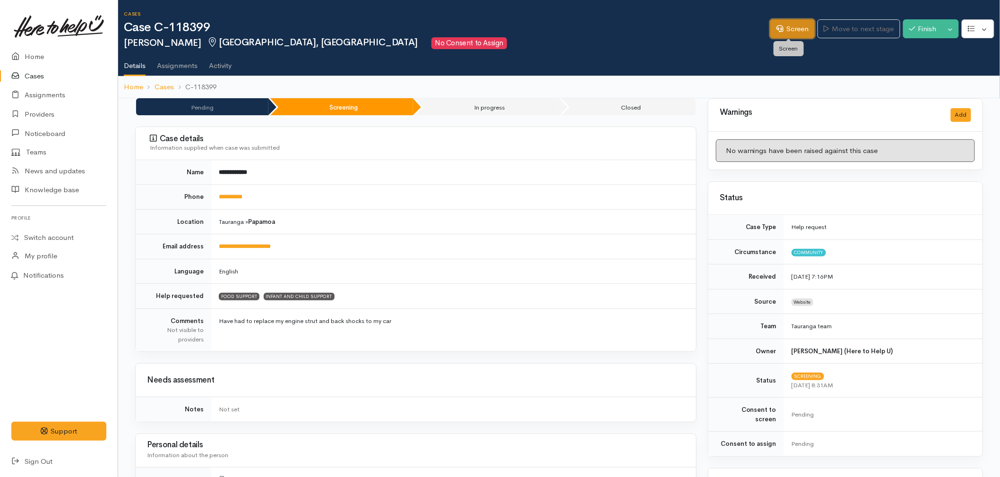
drag, startPoint x: 787, startPoint y: 30, endPoint x: 777, endPoint y: 48, distance: 20.7
click at [787, 30] on link "Screen" at bounding box center [792, 28] width 44 height 19
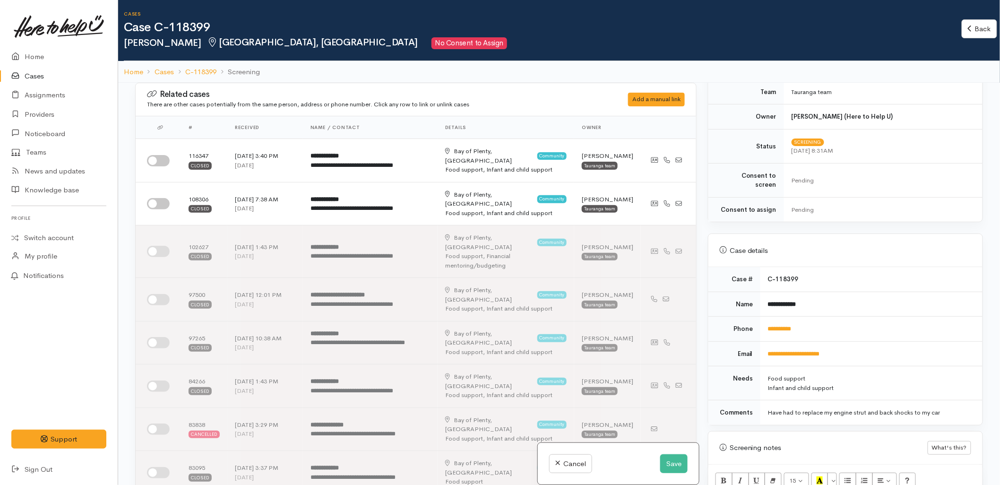
scroll to position [262, 0]
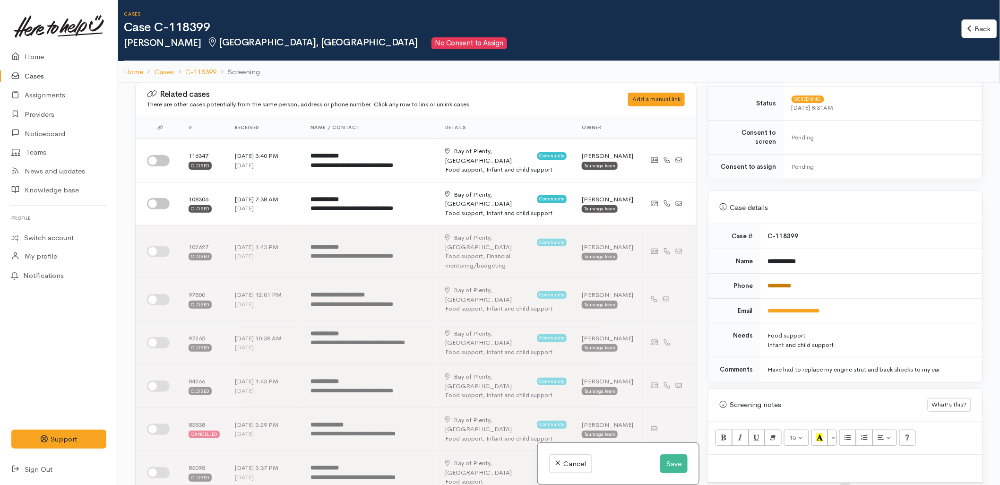
click at [785, 283] on link "**********" at bounding box center [780, 286] width 24 height 6
click at [159, 159] on input "checkbox" at bounding box center [158, 160] width 23 height 11
checkbox input "true"
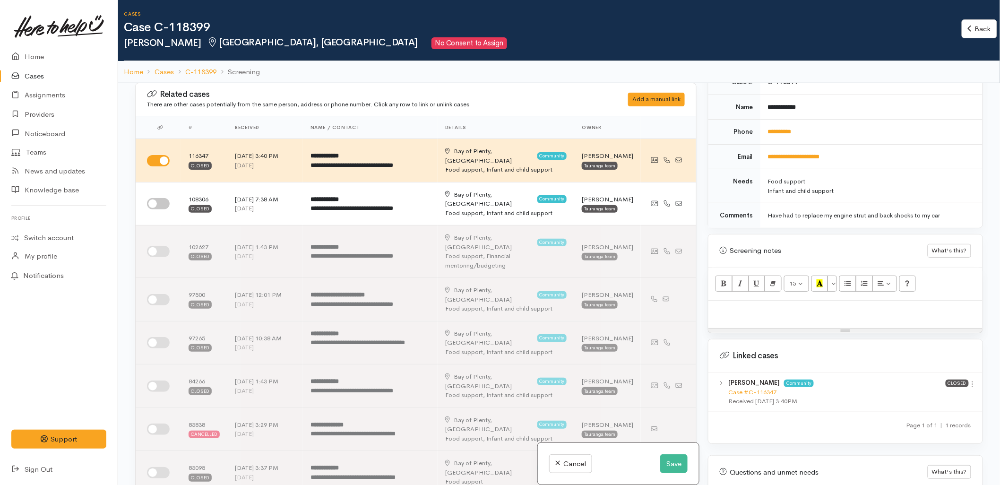
scroll to position [420, 0]
click at [762, 385] on link "Case #C-116347" at bounding box center [752, 389] width 48 height 8
click at [158, 202] on input "checkbox" at bounding box center [158, 203] width 23 height 11
checkbox input "true"
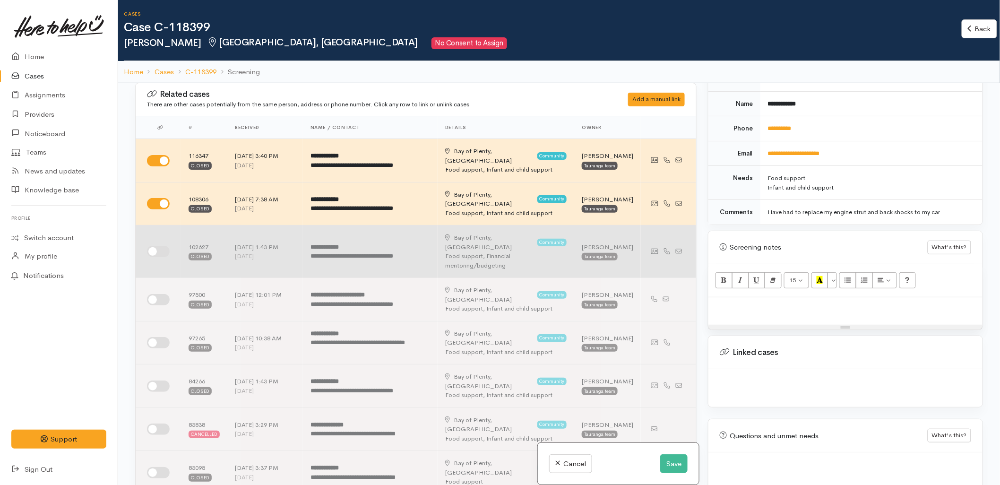
click at [157, 246] on input "checkbox" at bounding box center [158, 251] width 23 height 11
checkbox input "true"
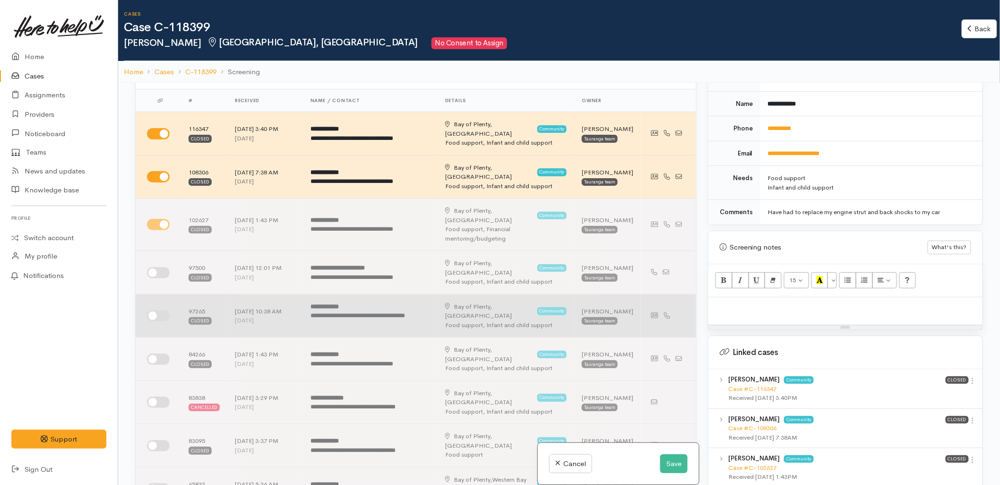
scroll to position [52, 0]
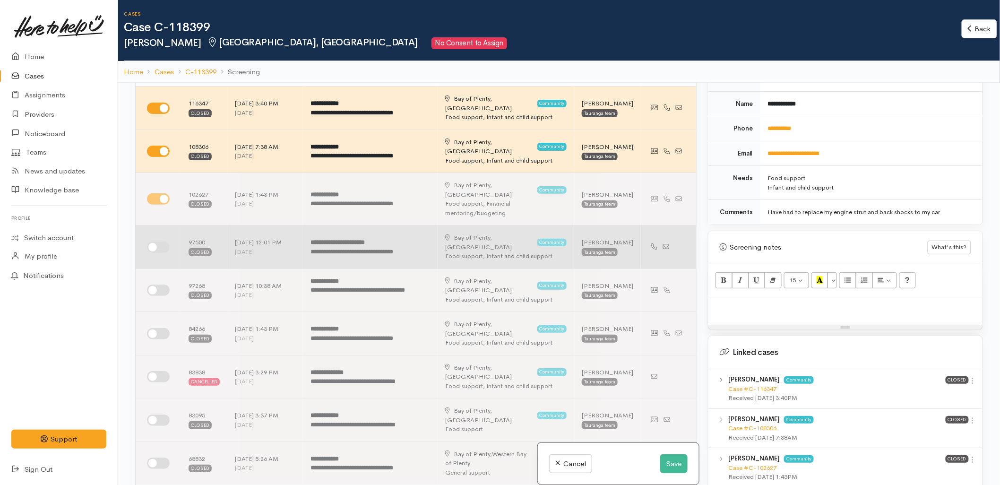
click at [166, 241] on input "checkbox" at bounding box center [158, 246] width 23 height 11
checkbox input "true"
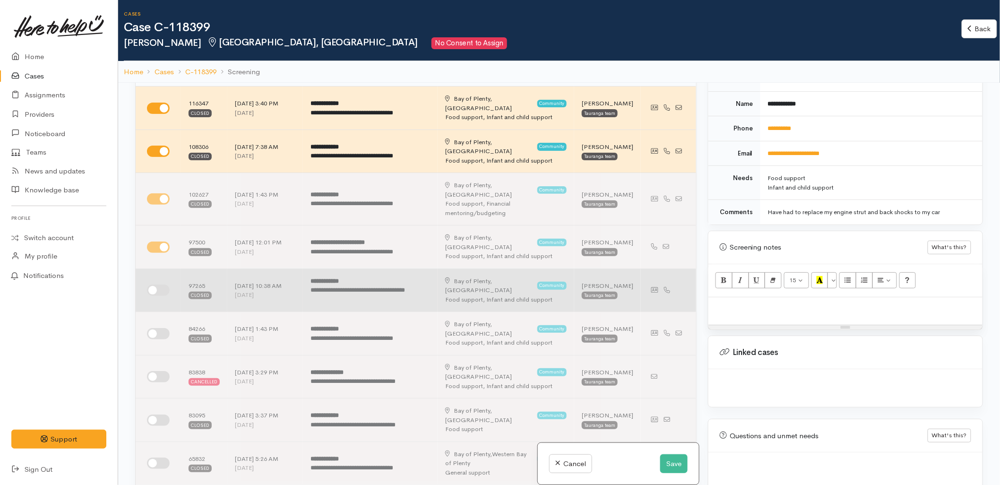
click at [154, 284] on input "checkbox" at bounding box center [158, 289] width 23 height 11
checkbox input "true"
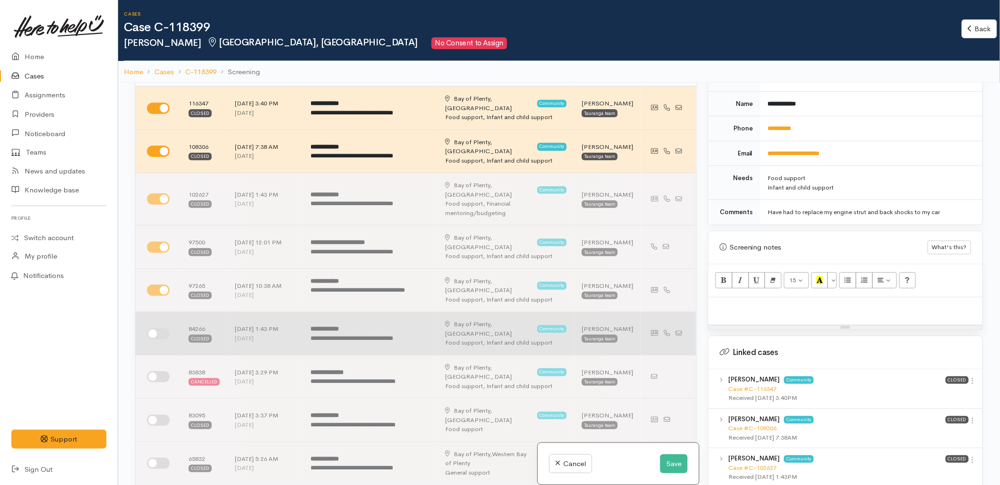
click at [162, 328] on input "checkbox" at bounding box center [158, 333] width 23 height 11
checkbox input "true"
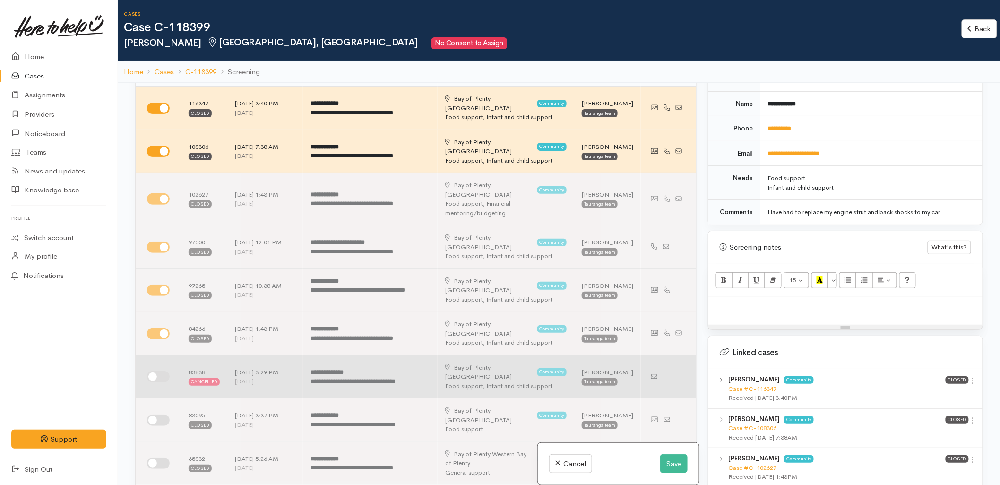
click at [155, 371] on input "checkbox" at bounding box center [158, 376] width 23 height 11
checkbox input "true"
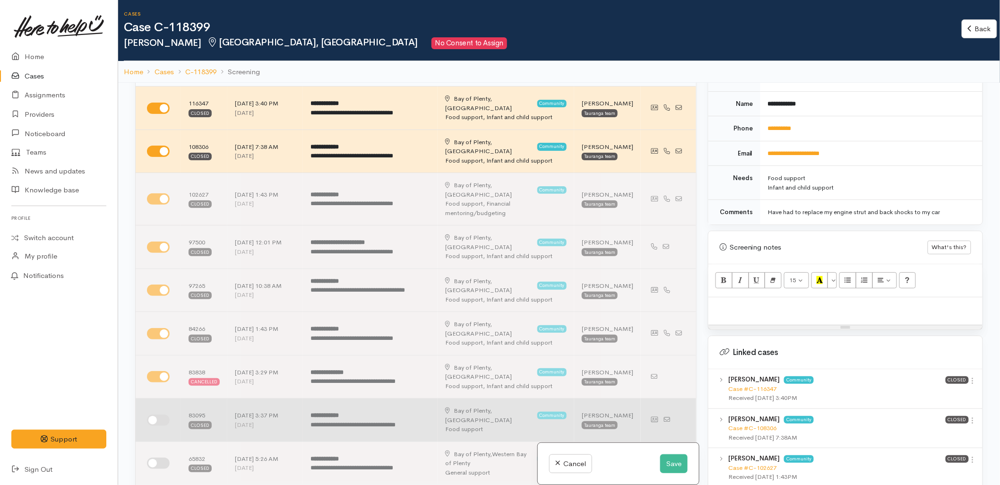
click at [159, 414] on input "checkbox" at bounding box center [158, 419] width 23 height 11
checkbox input "true"
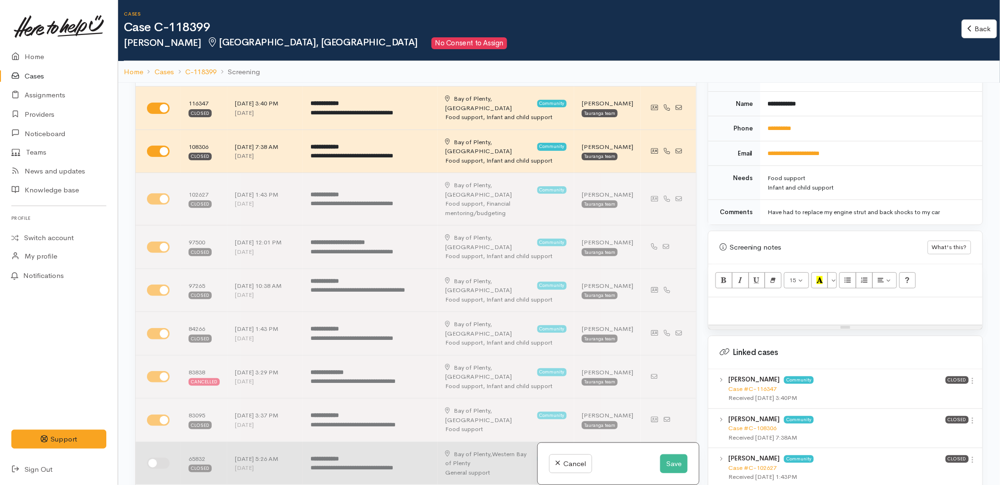
click at [156, 457] on input "checkbox" at bounding box center [158, 462] width 23 height 11
checkbox input "true"
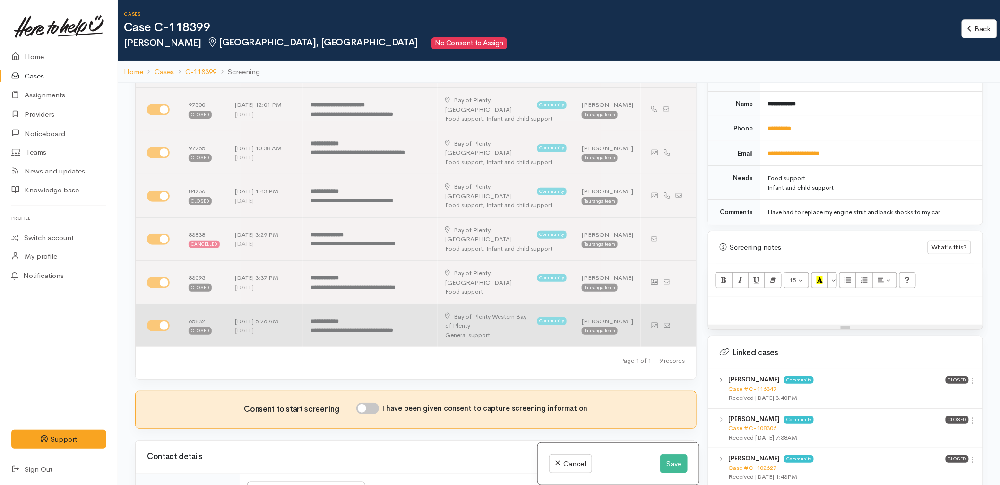
scroll to position [210, 0]
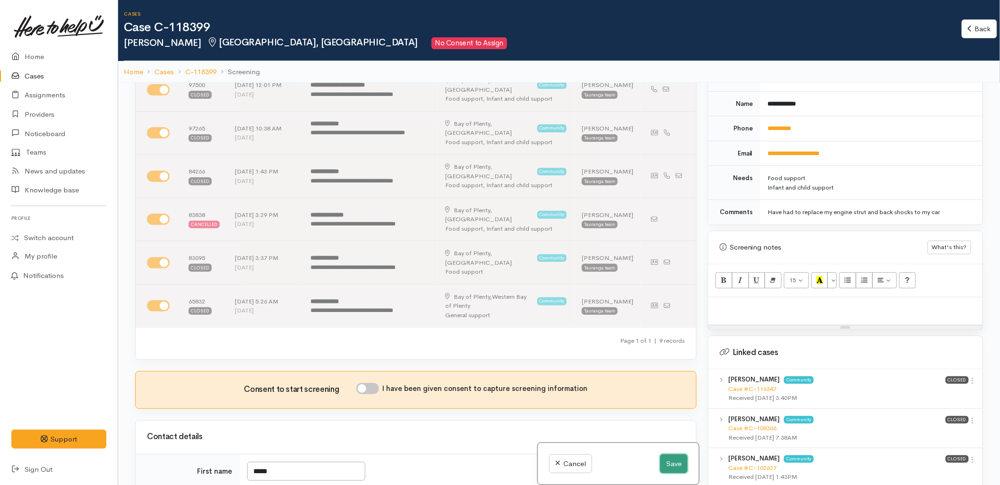
click at [669, 464] on button "Save" at bounding box center [673, 463] width 27 height 19
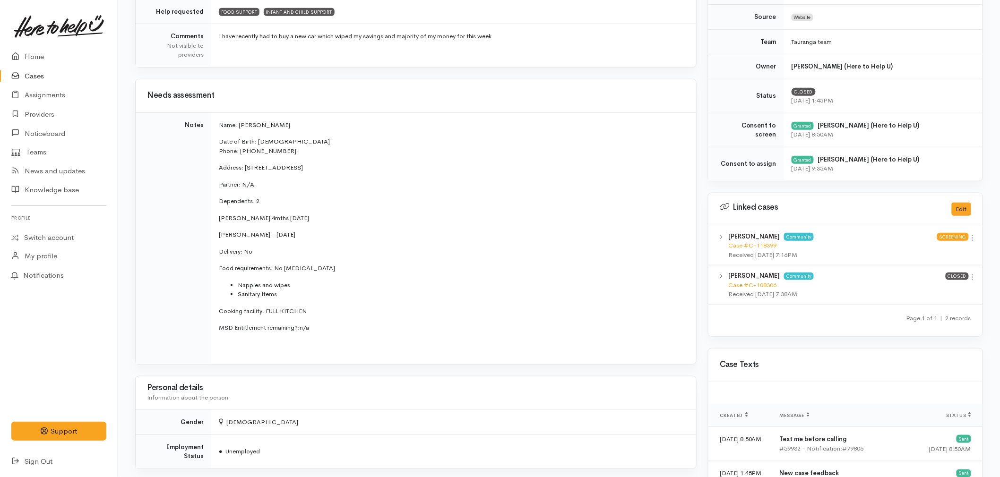
scroll to position [263, 0]
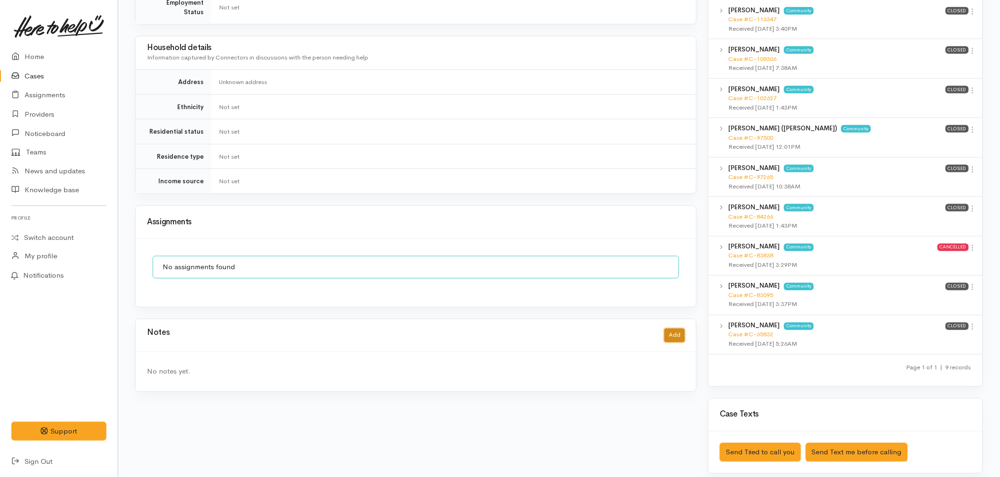
click at [674, 332] on button "Add" at bounding box center [674, 336] width 20 height 14
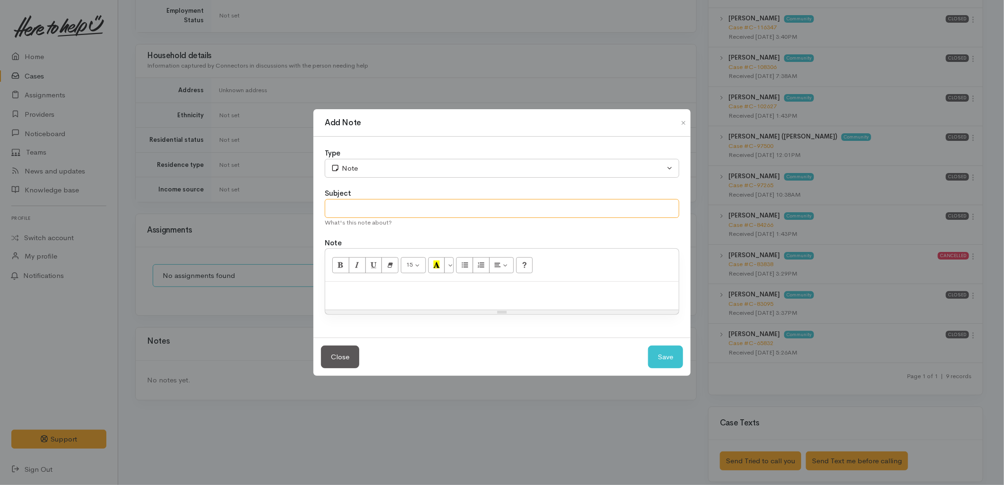
click at [414, 206] on input "text" at bounding box center [502, 208] width 354 height 19
type input "Attempted to Contact"
click at [674, 358] on button "Save" at bounding box center [665, 356] width 35 height 23
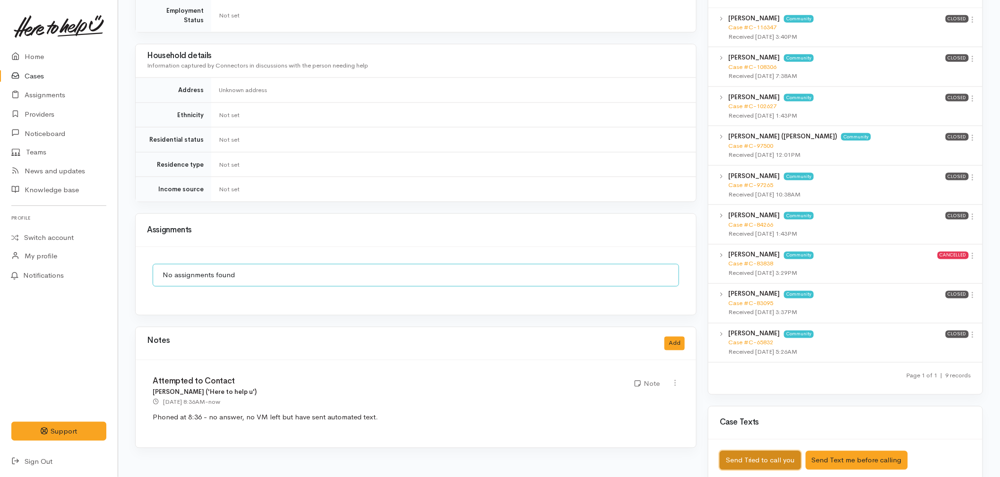
click at [734, 451] on button "Send Tried to call you" at bounding box center [760, 460] width 81 height 19
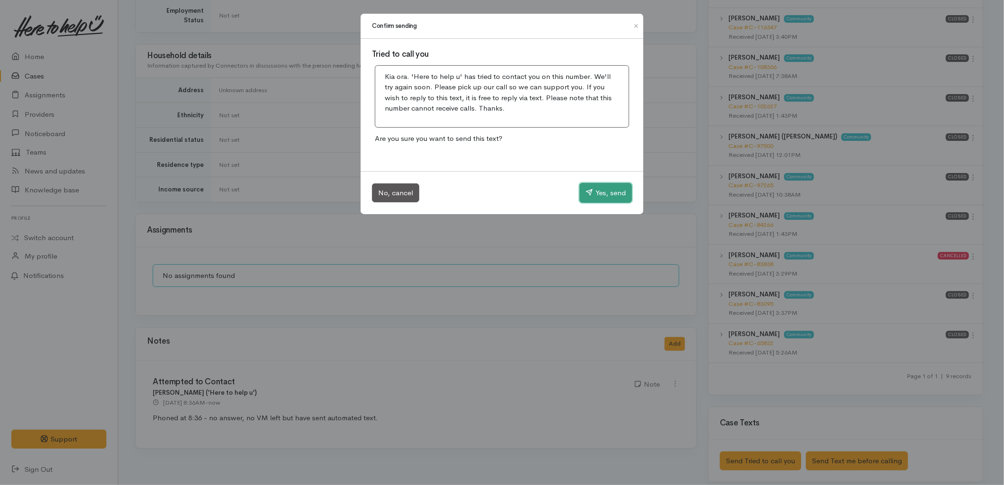
click at [588, 194] on icon "button" at bounding box center [588, 192] width 7 height 7
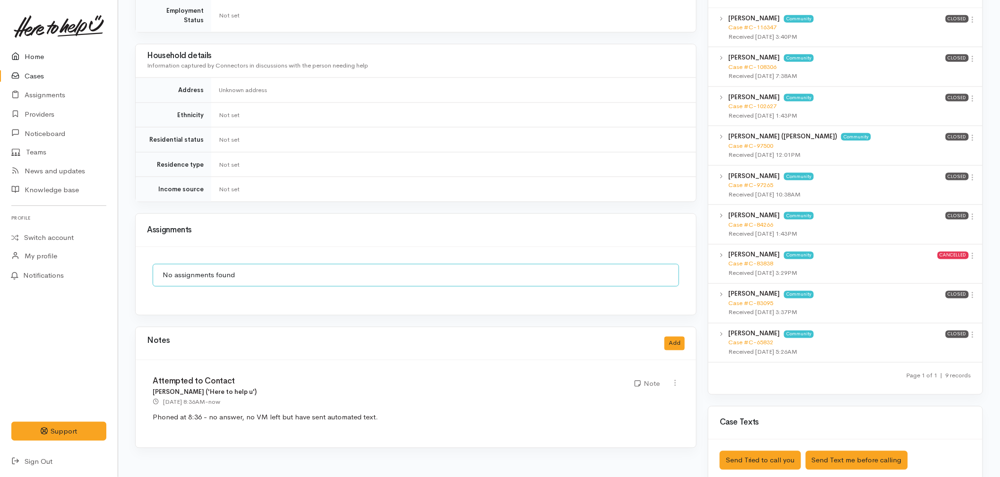
click at [22, 53] on icon at bounding box center [17, 57] width 13 height 12
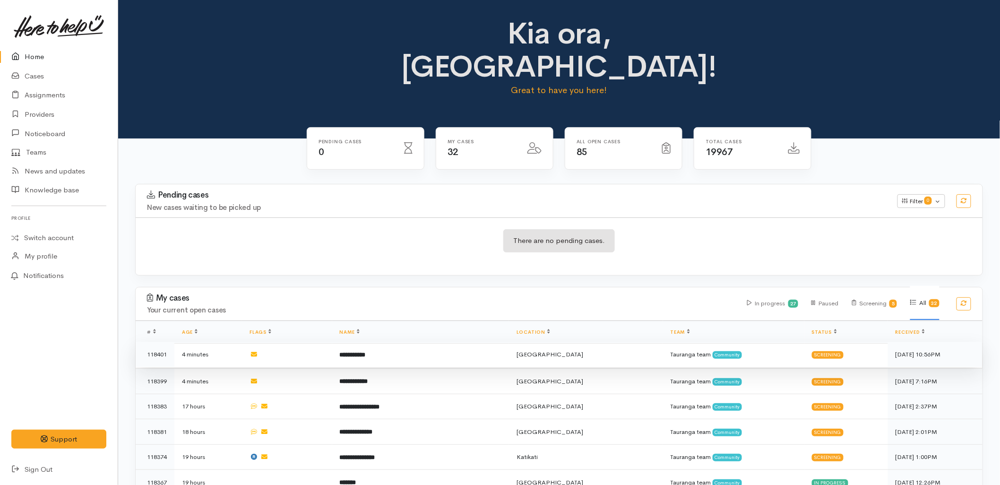
click at [418, 342] on td "**********" at bounding box center [420, 355] width 177 height 26
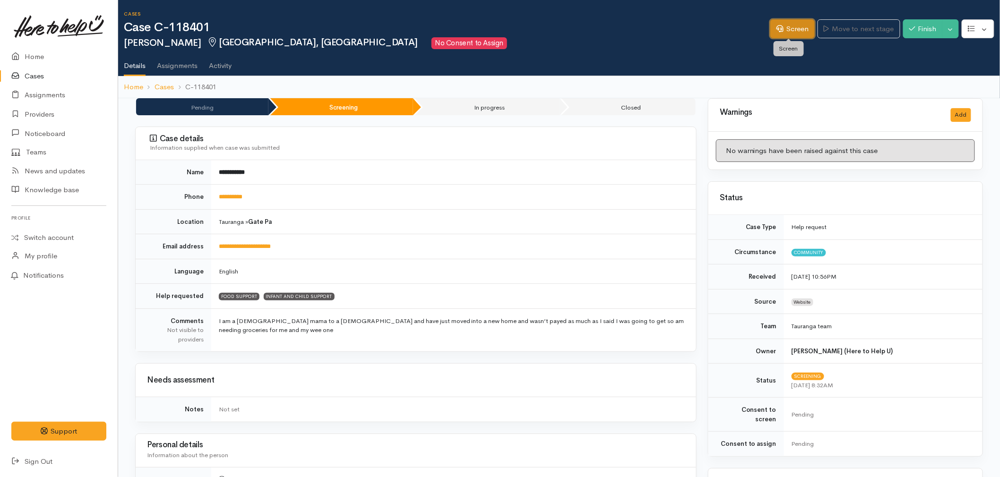
click at [790, 28] on link "Screen" at bounding box center [792, 28] width 44 height 19
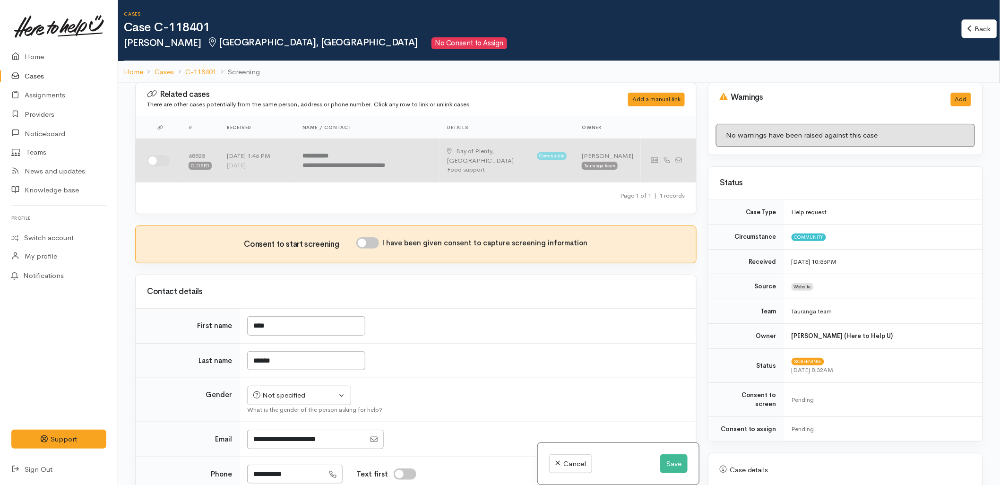
click at [160, 156] on input "checkbox" at bounding box center [158, 160] width 23 height 11
checkbox input "true"
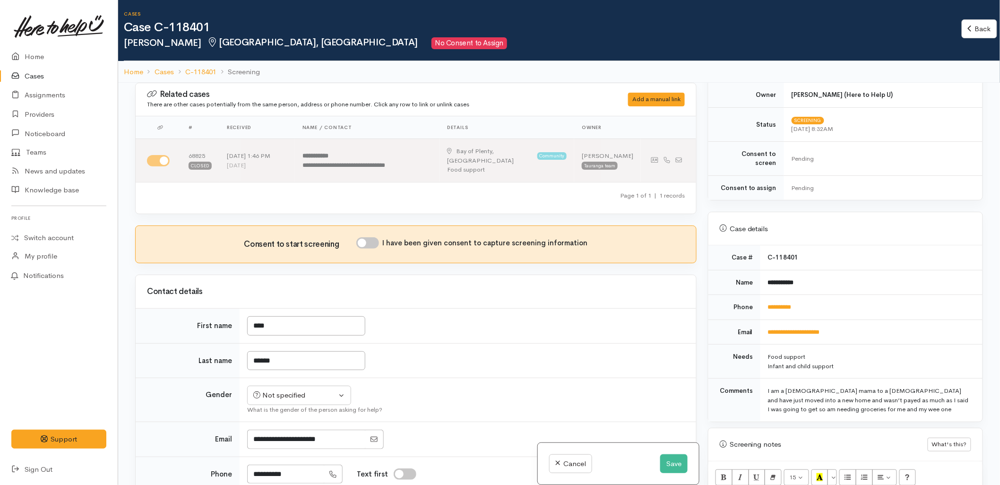
scroll to position [262, 0]
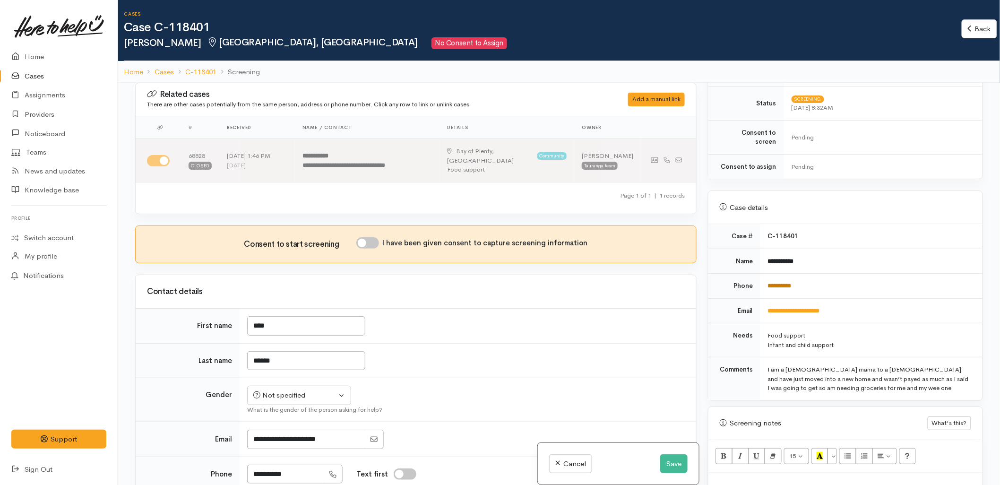
click at [785, 283] on link "**********" at bounding box center [780, 286] width 24 height 6
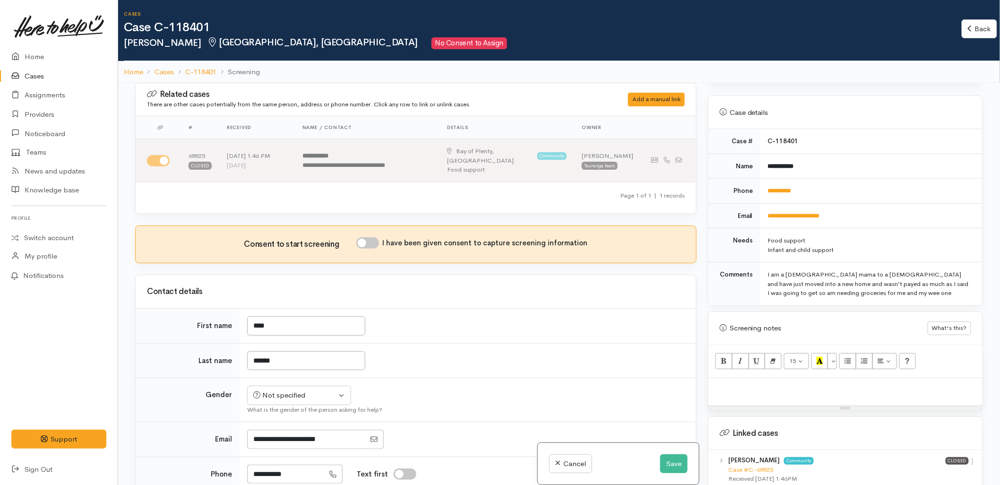
scroll to position [367, 0]
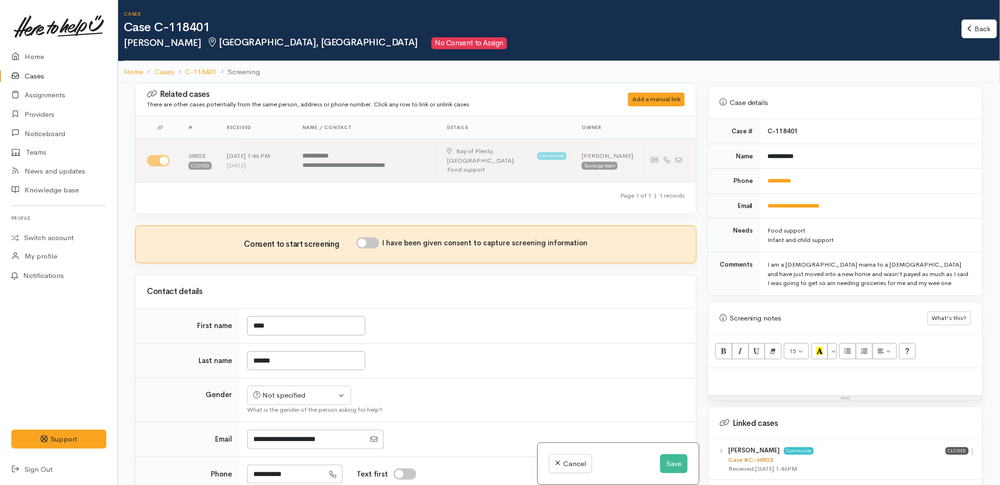
click at [756, 456] on link "Case #C-68825" at bounding box center [750, 460] width 45 height 8
click at [799, 373] on p at bounding box center [845, 378] width 265 height 11
paste div
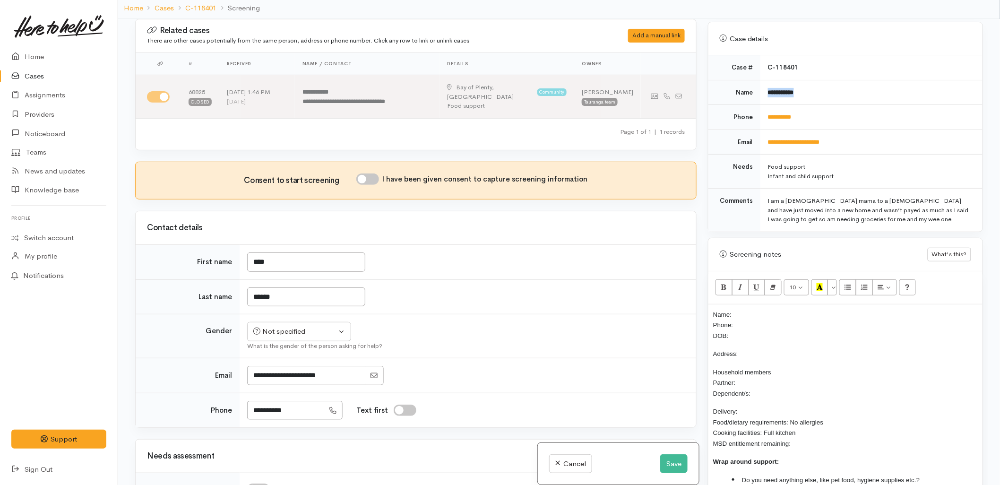
drag, startPoint x: 815, startPoint y: 92, endPoint x: 767, endPoint y: 94, distance: 48.2
click at [767, 94] on td "**********" at bounding box center [871, 92] width 222 height 25
copy b "**********"
click at [771, 311] on p "Name: Phone: DOB:" at bounding box center [845, 325] width 265 height 32
drag, startPoint x: 821, startPoint y: 88, endPoint x: 765, endPoint y: 89, distance: 56.7
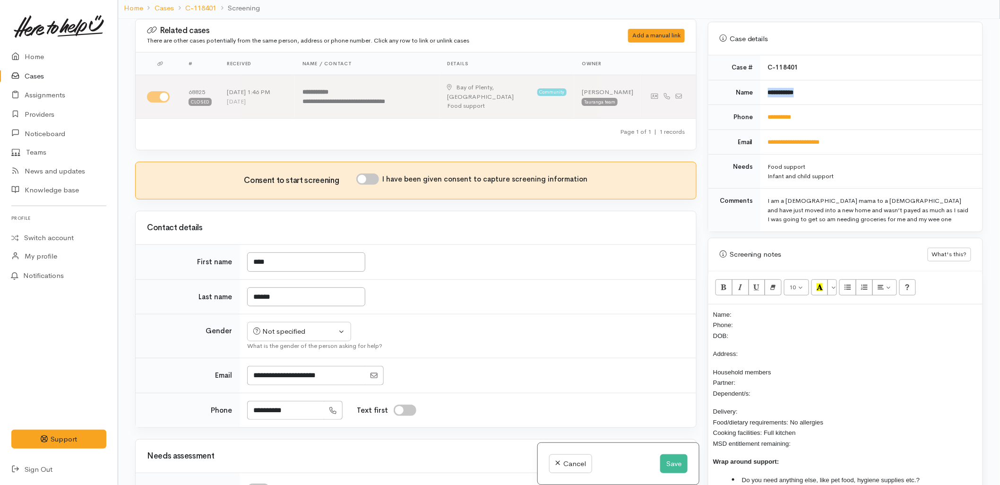
click at [765, 89] on td "**********" at bounding box center [871, 92] width 222 height 25
copy b "**********"
click at [743, 309] on p "Name: Phone: DOB:" at bounding box center [845, 325] width 265 height 32
drag, startPoint x: 809, startPoint y: 110, endPoint x: 765, endPoint y: 117, distance: 45.0
click at [765, 117] on td "**********" at bounding box center [871, 117] width 222 height 25
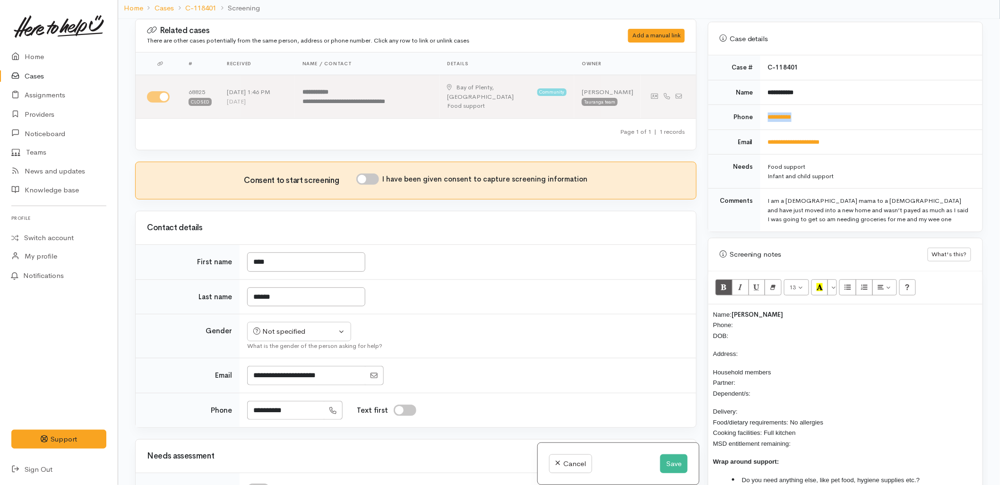
copy link "**********"
click at [750, 317] on p "Name: Maia Duncan Phone: DOB:" at bounding box center [845, 325] width 265 height 32
click at [367, 173] on input "I have been given consent to capture screening information" at bounding box center [367, 178] width 23 height 11
checkbox input "true"
click at [308, 326] on div "Not specified" at bounding box center [294, 331] width 83 height 11
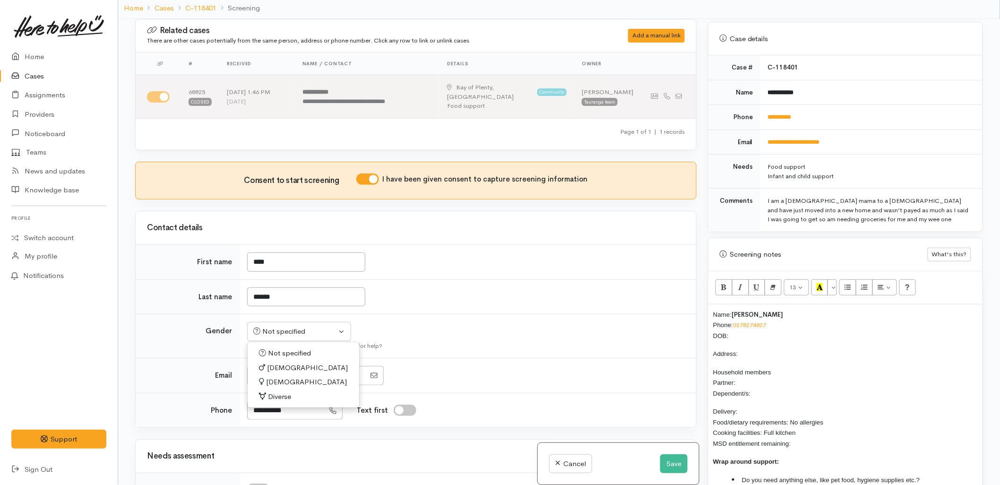
click at [296, 375] on link "[DEMOGRAPHIC_DATA]" at bounding box center [304, 382] width 112 height 15
select select "Female"
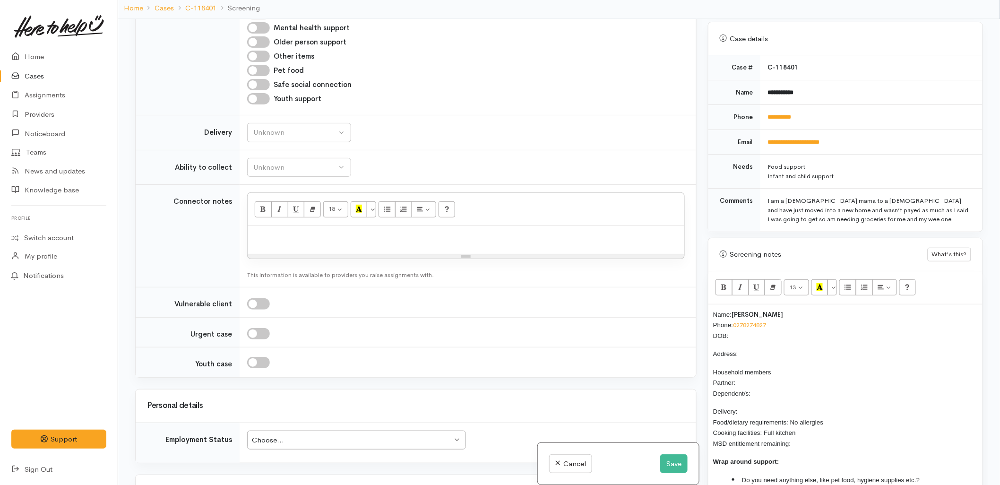
scroll to position [735, 0]
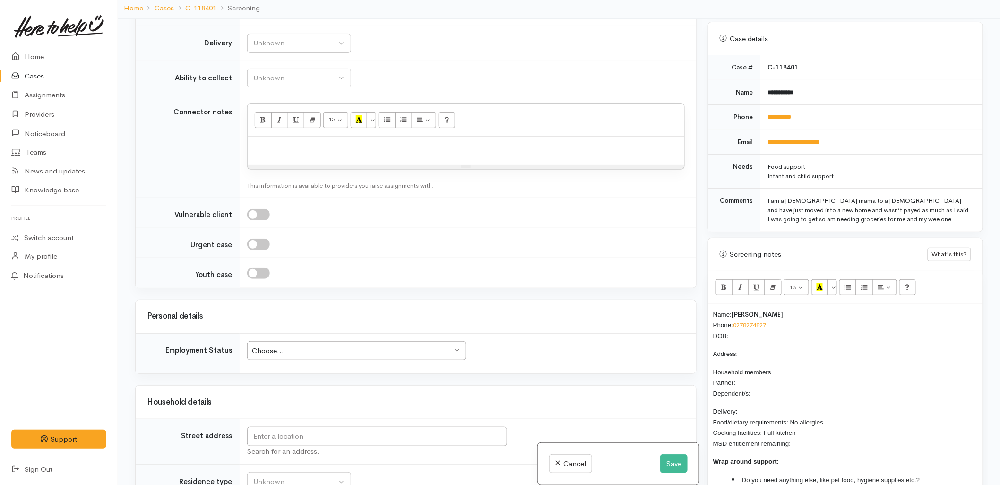
click at [749, 325] on p "Name: Maia Duncan Phone: 0278274827 DOB:" at bounding box center [845, 325] width 265 height 32
click at [316, 432] on input "text" at bounding box center [377, 436] width 260 height 19
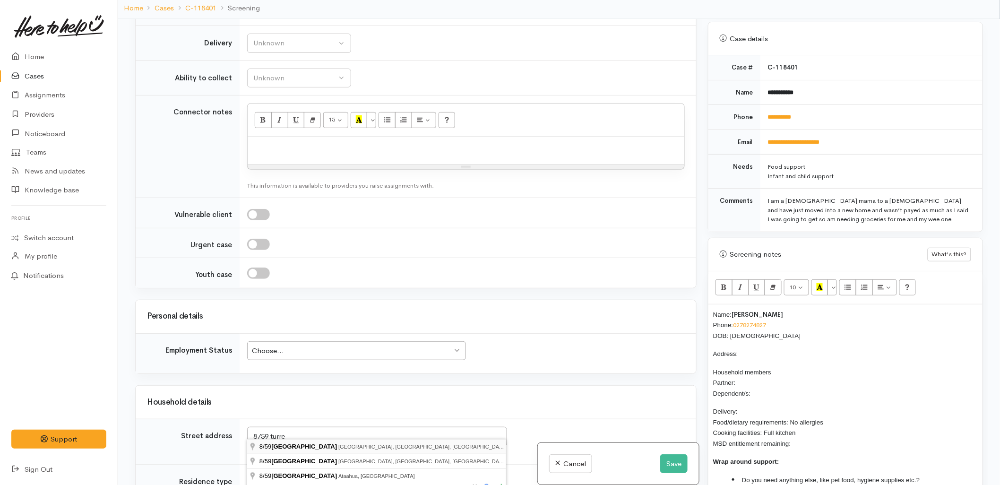
type input "8/59 Turret Road, Tauranga South, Tauranga, New Zealand"
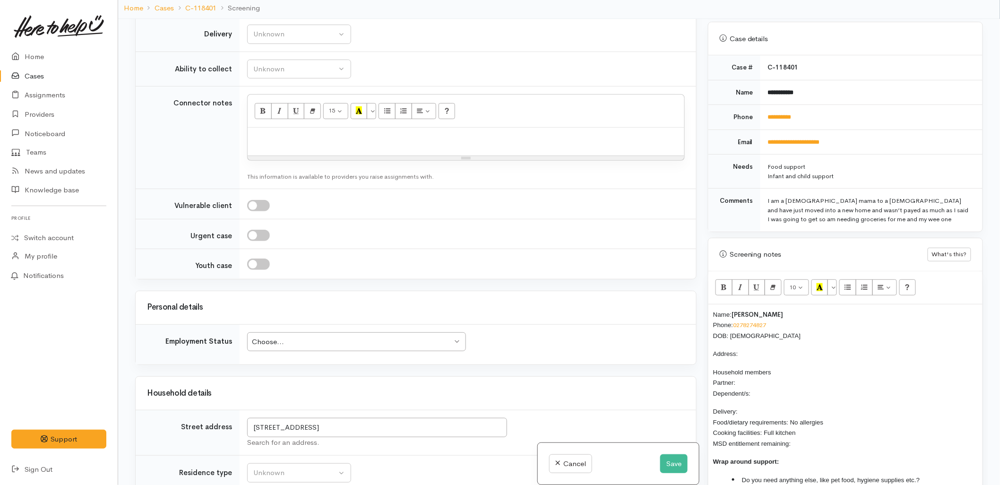
scroll to position [939, 0]
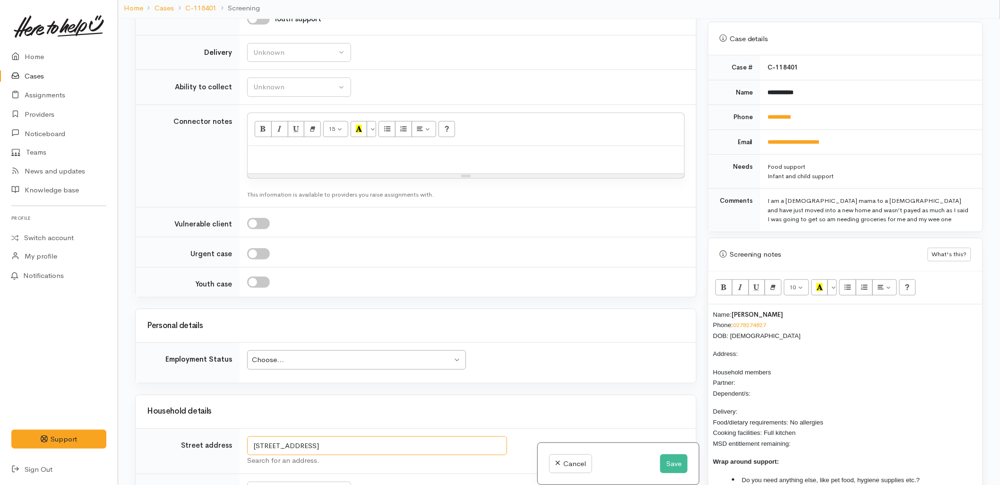
drag, startPoint x: 361, startPoint y: 427, endPoint x: 236, endPoint y: 432, distance: 124.4
click at [236, 432] on tr "Street address 8/59 Turret Road, Tauranga South, Tauranga, New Zealand Search f…" at bounding box center [416, 450] width 560 height 45
click at [767, 348] on p "Address:" at bounding box center [845, 353] width 265 height 11
click at [750, 372] on p "Household members Partner: Dependent/s:" at bounding box center [845, 383] width 265 height 32
click at [754, 407] on span "Athena Matau 12/6/23" at bounding box center [749, 411] width 72 height 8
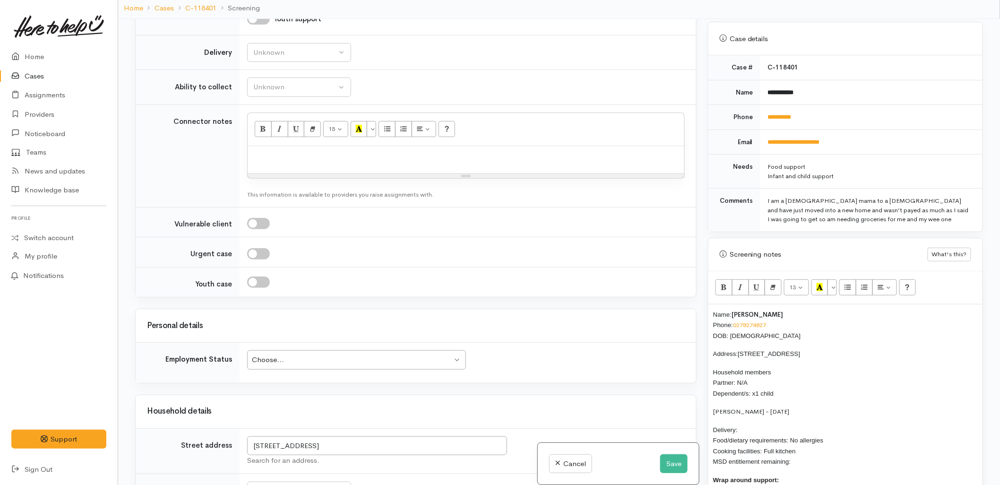
click at [745, 424] on p "Delivery: Food/dietary requirements: No allergies Cooking facilities: Full kitc…" at bounding box center [845, 445] width 265 height 43
click at [803, 454] on p "Delivery: No Food/dietary requirements: No allergies Cooking facilities: Full k…" at bounding box center [845, 445] width 265 height 43
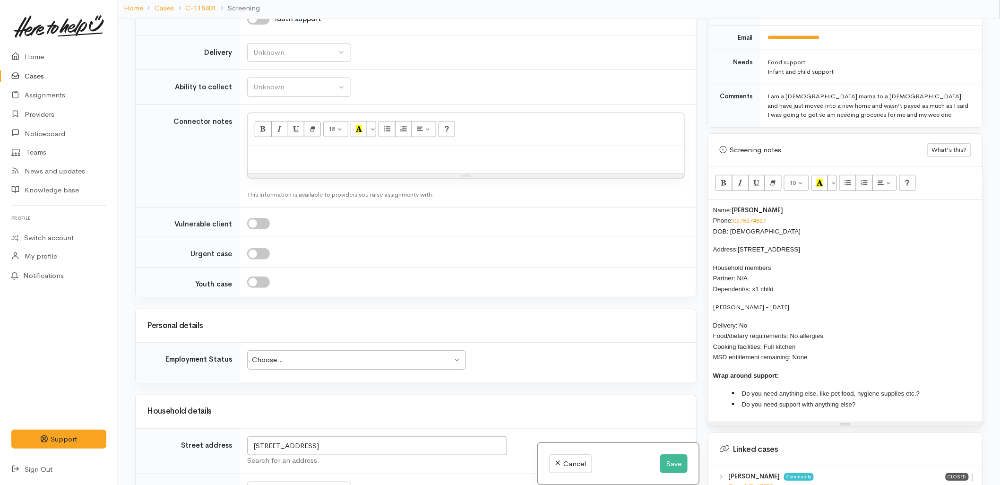
scroll to position [525, 0]
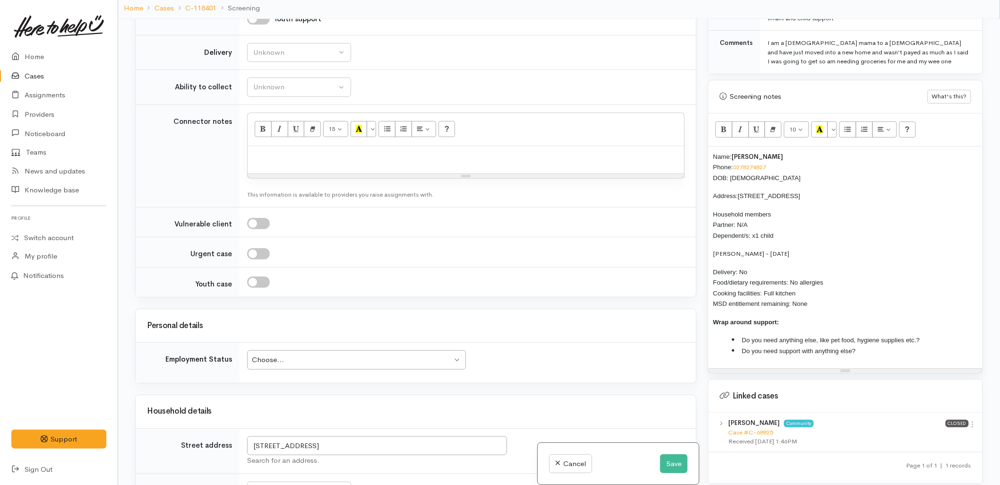
click at [926, 335] on li "Do you need anything else, like pet food, hygiene supplies etc.?" at bounding box center [855, 340] width 246 height 11
click at [918, 345] on li "Do you need support with anything else?" at bounding box center [855, 350] width 246 height 11
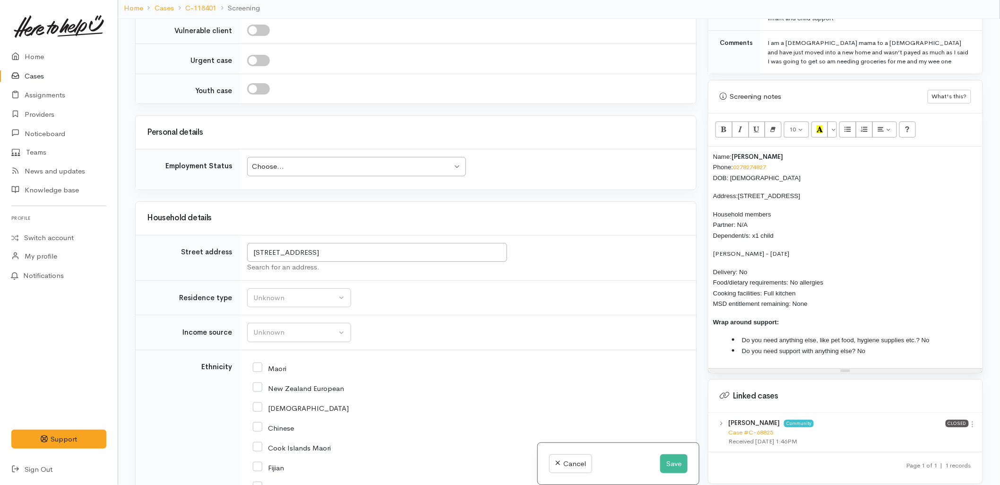
scroll to position [1202, 0]
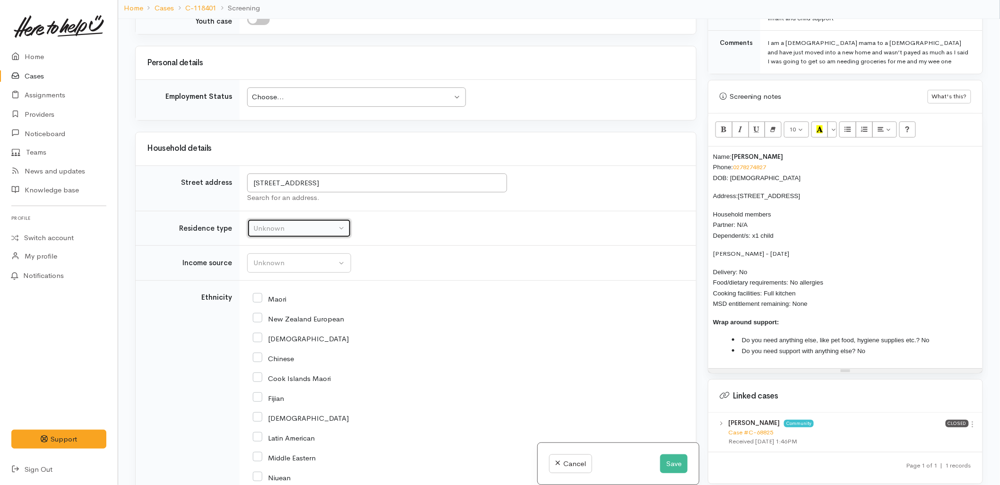
click at [295, 223] on div "Unknown" at bounding box center [294, 228] width 83 height 11
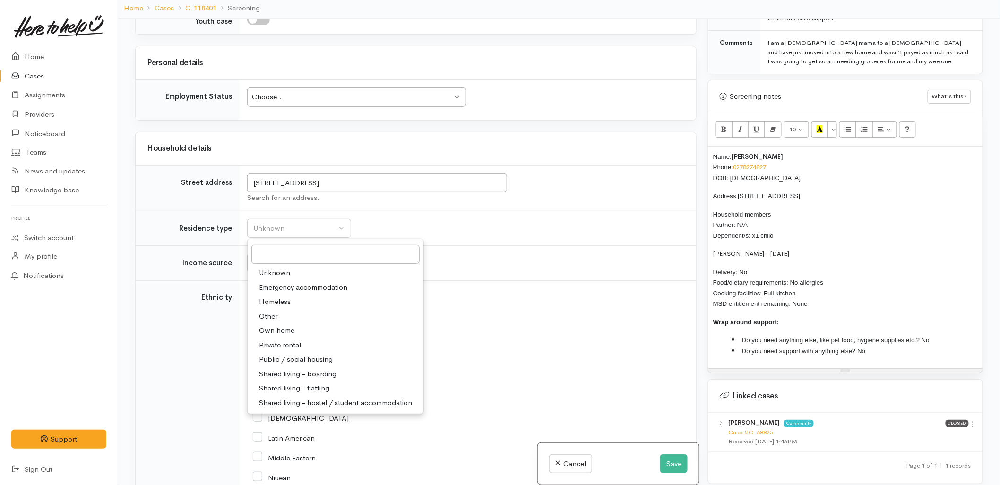
click at [267, 340] on span "Private rental" at bounding box center [280, 345] width 42 height 11
select select "2"
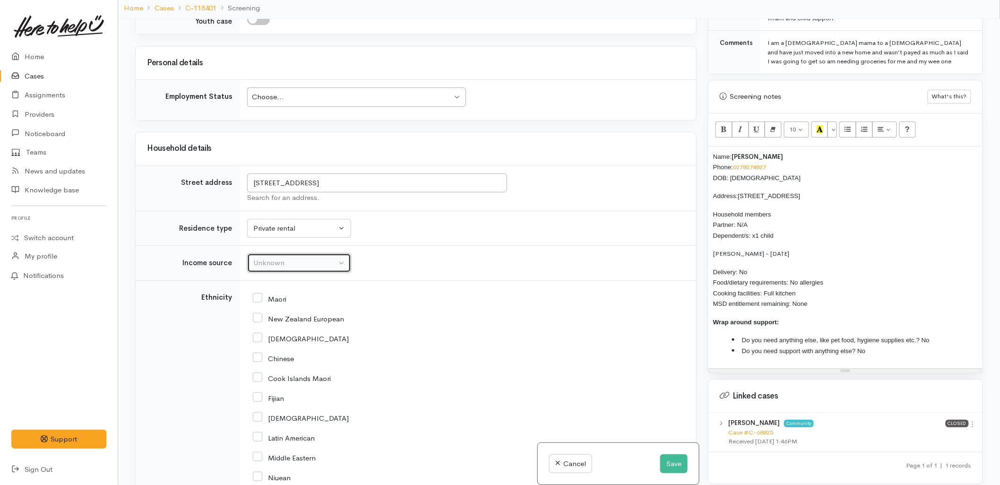
click at [276, 258] on div "Unknown" at bounding box center [294, 263] width 83 height 11
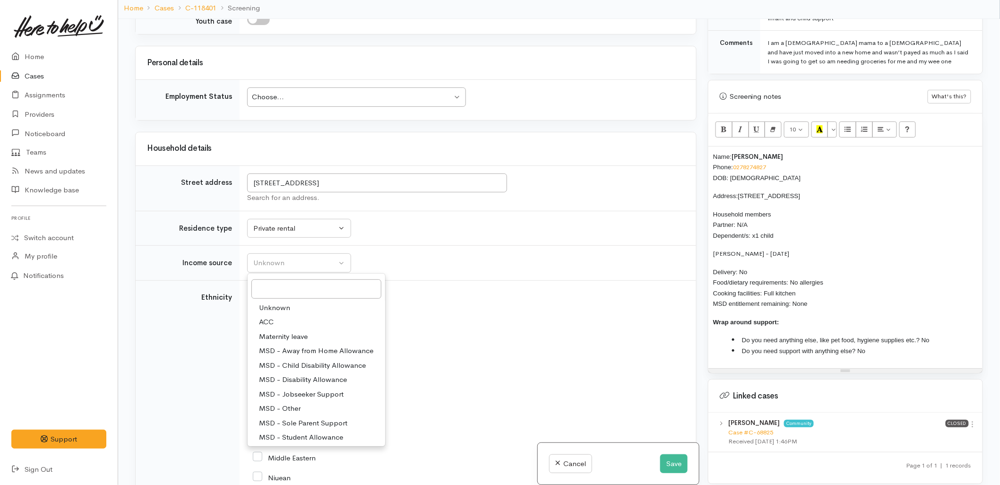
click at [297, 418] on span "MSD - Sole Parent Support" at bounding box center [303, 423] width 88 height 11
select select "7"
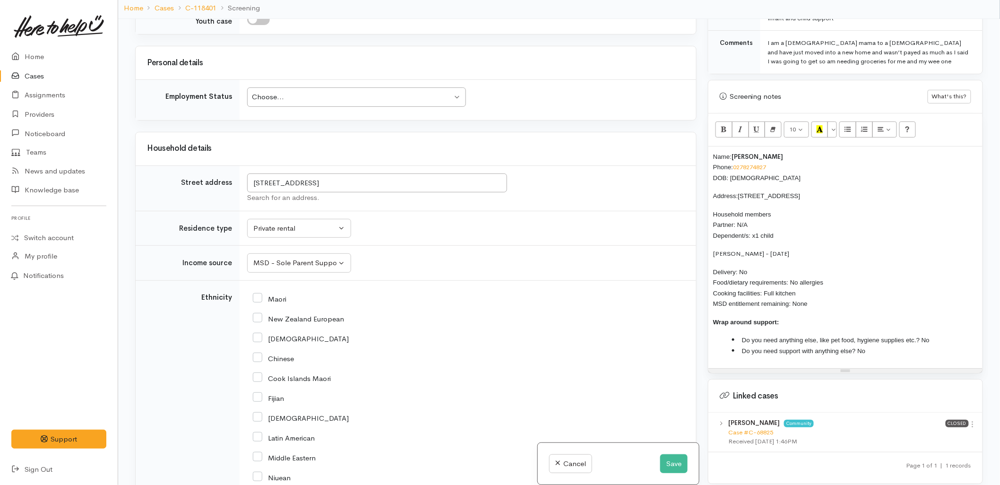
click at [271, 294] on input "Maori" at bounding box center [270, 298] width 34 height 9
checkbox input "true"
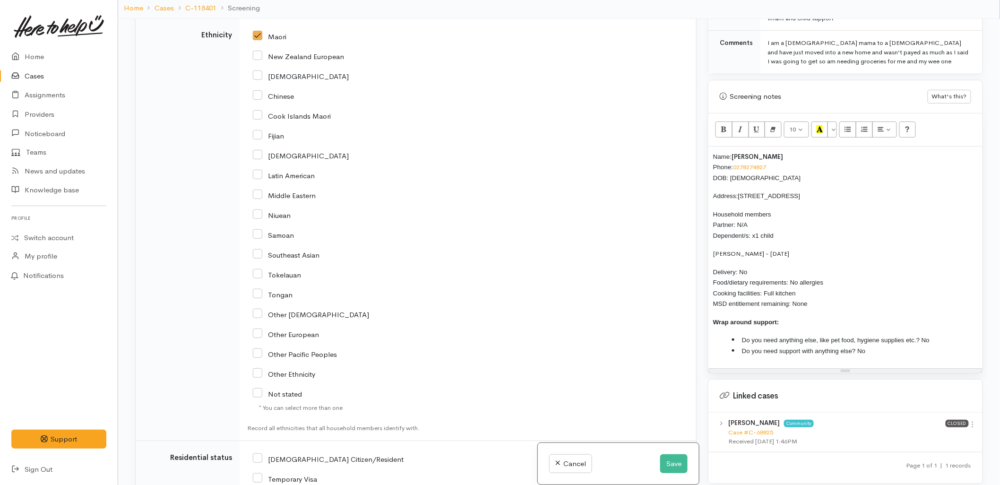
click at [314, 454] on input "[DEMOGRAPHIC_DATA] Citizen/Resident" at bounding box center [328, 458] width 151 height 9
checkbox input "true"
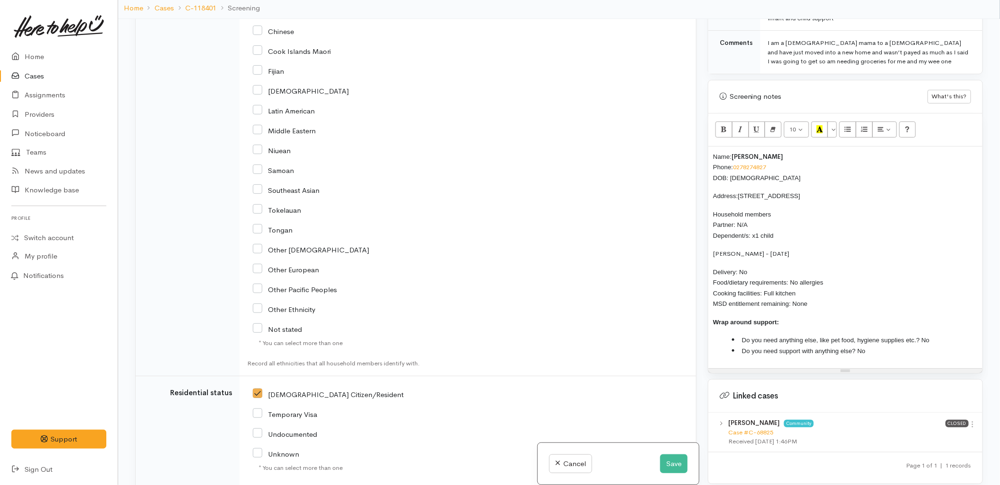
scroll to position [1719, 0]
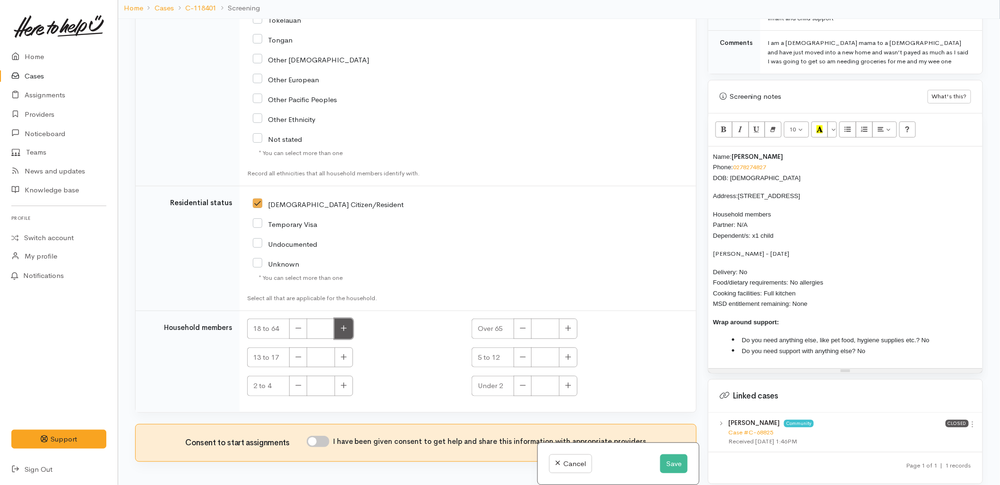
click at [343, 325] on icon "button" at bounding box center [344, 328] width 6 height 7
type input "1"
click at [346, 382] on icon "button" at bounding box center [344, 385] width 6 height 7
type input "1"
click at [325, 436] on input "I have been given consent to get help and share this information with appropria…" at bounding box center [318, 441] width 23 height 11
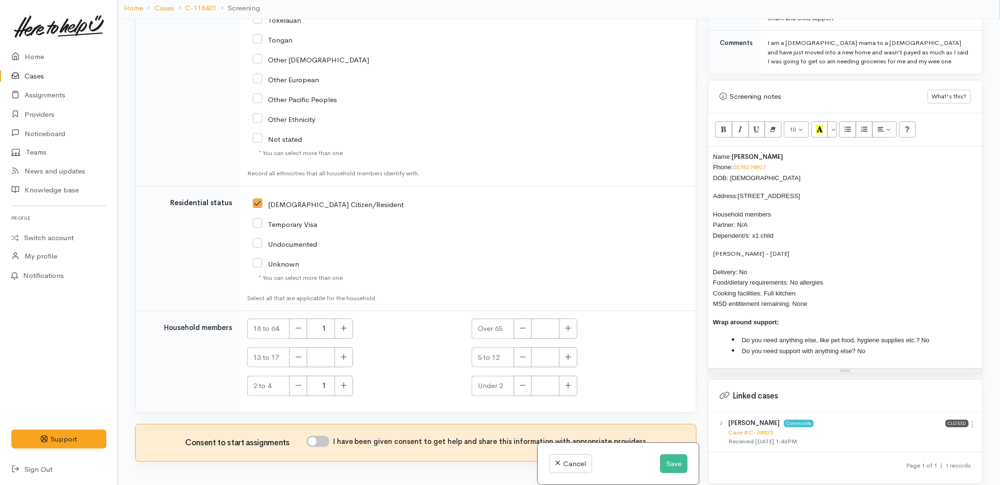
checkbox input "true"
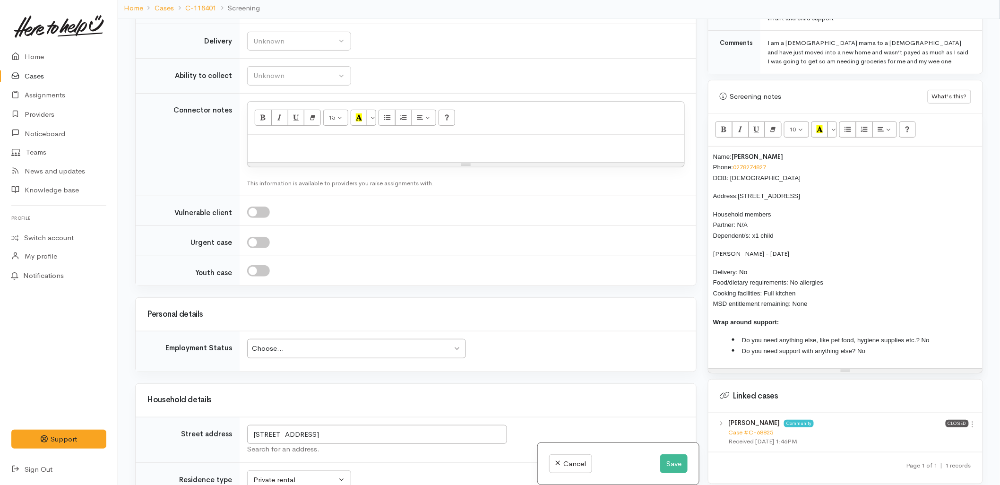
scroll to position [931, 0]
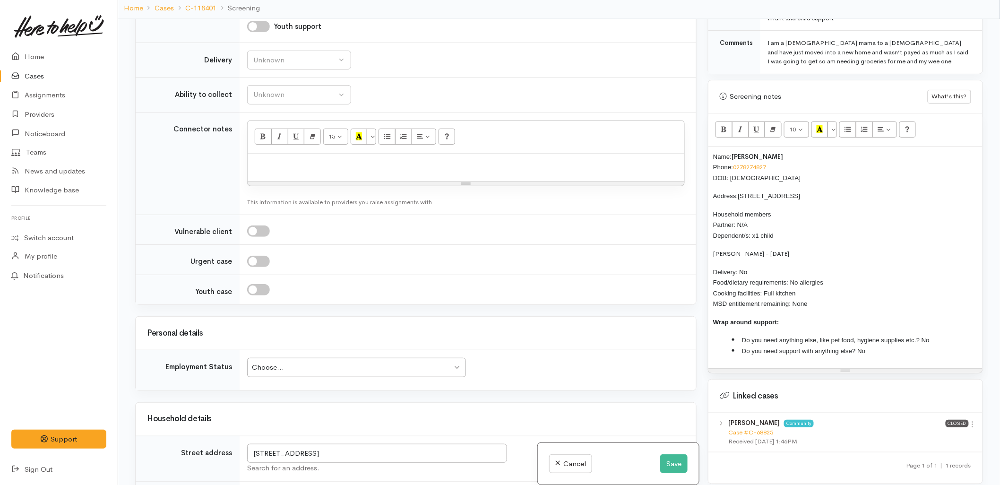
click at [308, 362] on div "Choose..." at bounding box center [352, 367] width 200 height 11
click at [306, 362] on div "Choose..." at bounding box center [352, 367] width 200 height 11
click at [310, 55] on div "Unknown" at bounding box center [294, 60] width 83 height 11
click at [300, 141] on link "No" at bounding box center [299, 148] width 103 height 15
select select "1"
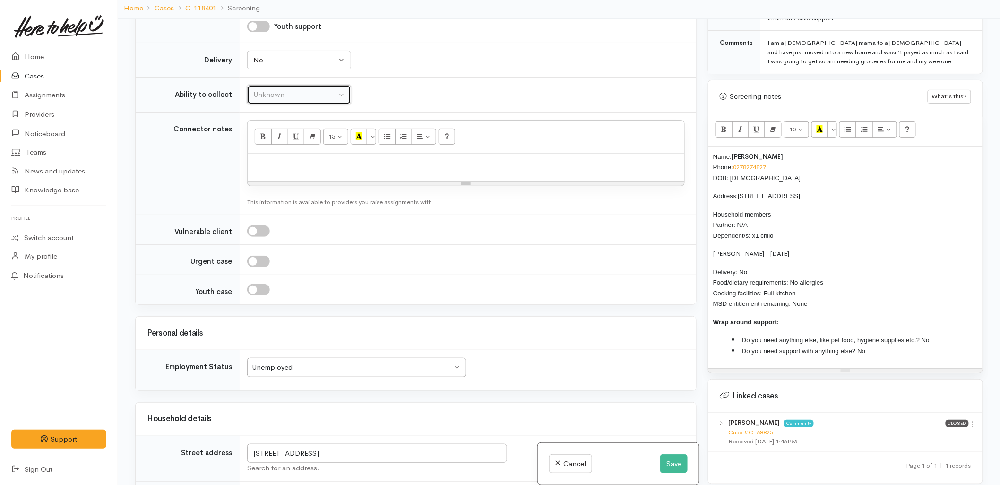
click at [305, 89] on div "Unknown" at bounding box center [294, 94] width 83 height 11
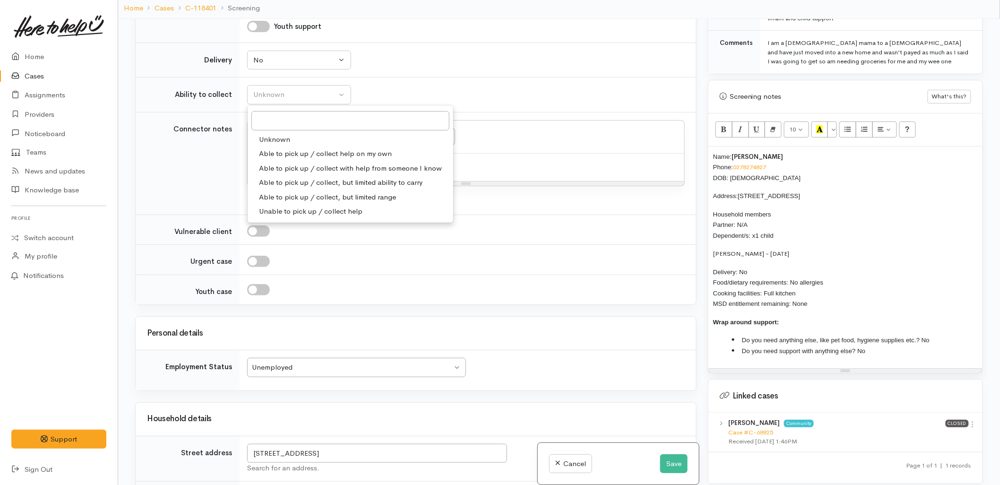
click at [299, 148] on span "Able to pick up / collect help on my own" at bounding box center [325, 153] width 133 height 11
select select "2"
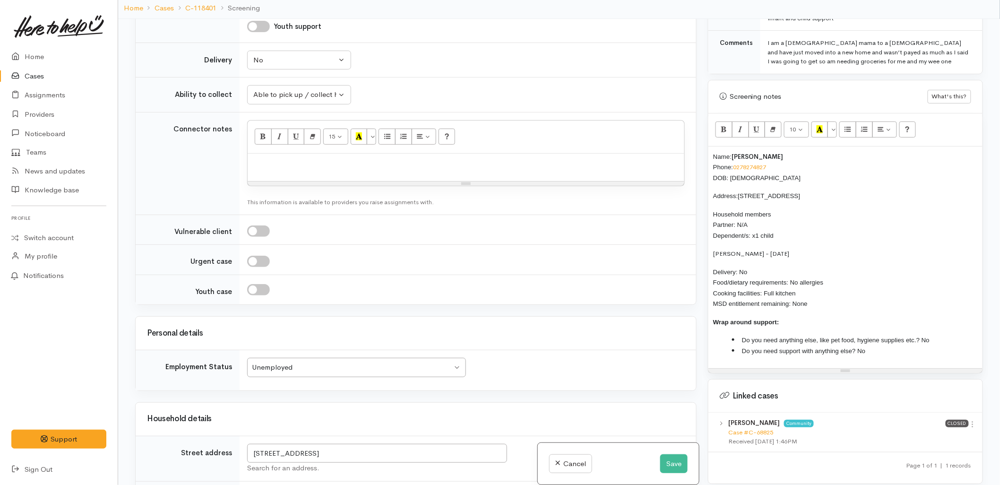
drag, startPoint x: 802, startPoint y: 294, endPoint x: 707, endPoint y: 140, distance: 180.7
click at [708, 140] on div "Screening notes What's this? 10 8 9 10 11 12 14 18 24 36 Background Color Trans…" at bounding box center [845, 227] width 275 height 294
copy div "Name: Maia Duncan Phone: 0278274827 DOB: 21/06/2005 Address: 8/59 Turret Road, …"
click at [341, 158] on p at bounding box center [465, 163] width 427 height 11
paste div
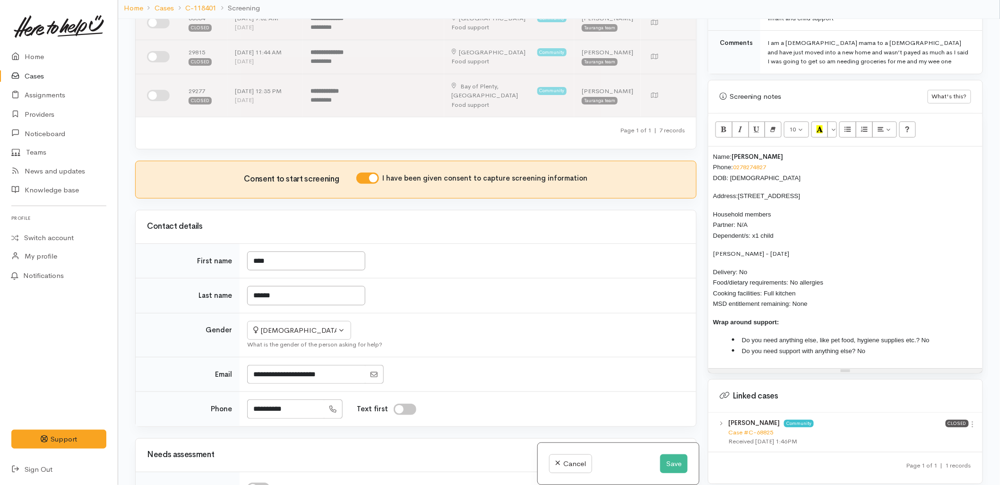
scroll to position [196, 0]
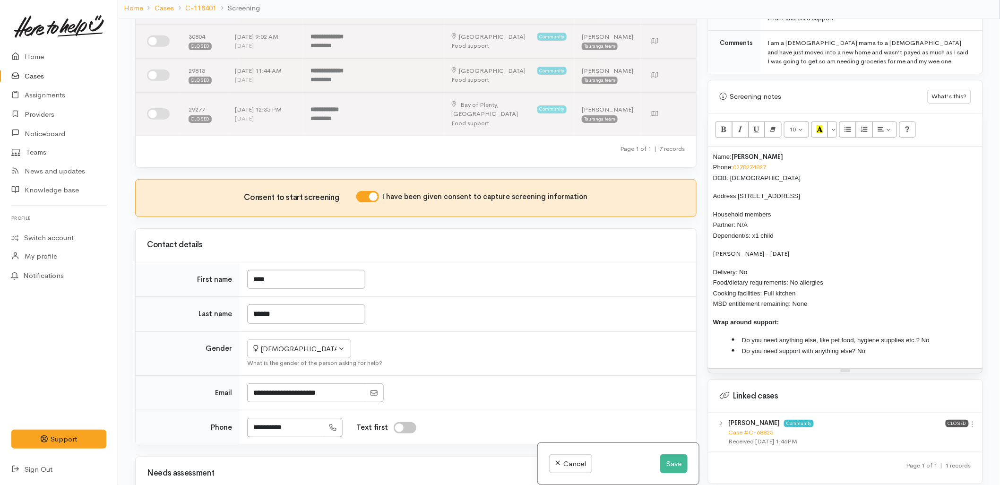
click at [711, 148] on div "Name: Maia Duncan Phone: 0278274827 DOB: 21/06/2005 Address: 8/59 Turret Road, …" at bounding box center [845, 257] width 274 height 222
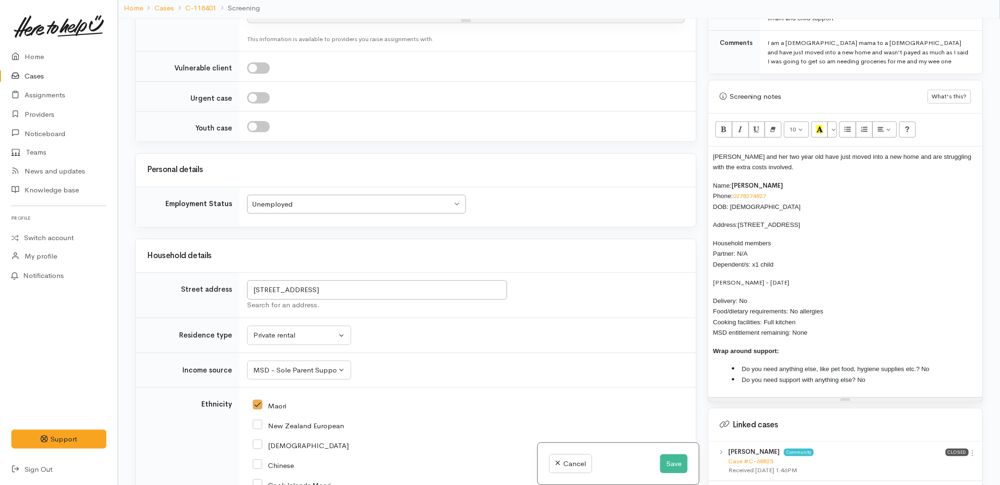
scroll to position [1246, 0]
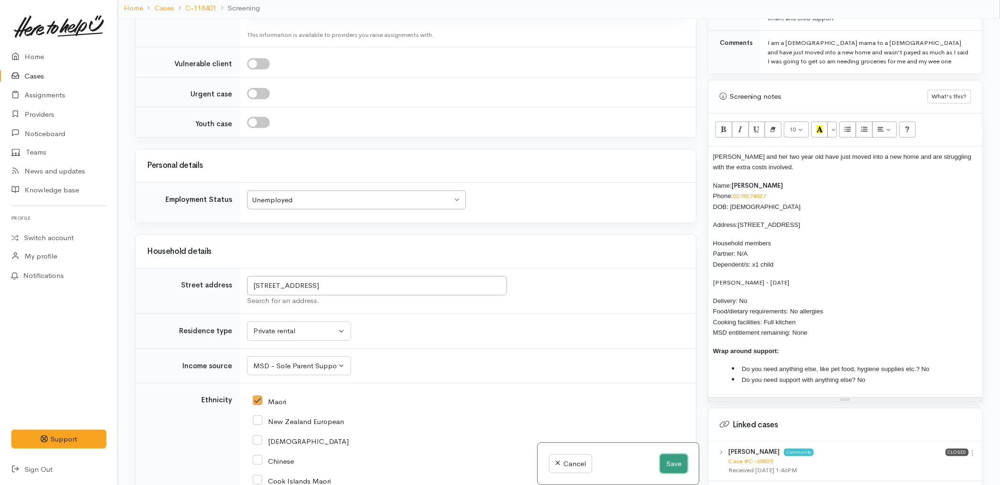
click at [674, 468] on button "Save" at bounding box center [673, 463] width 27 height 19
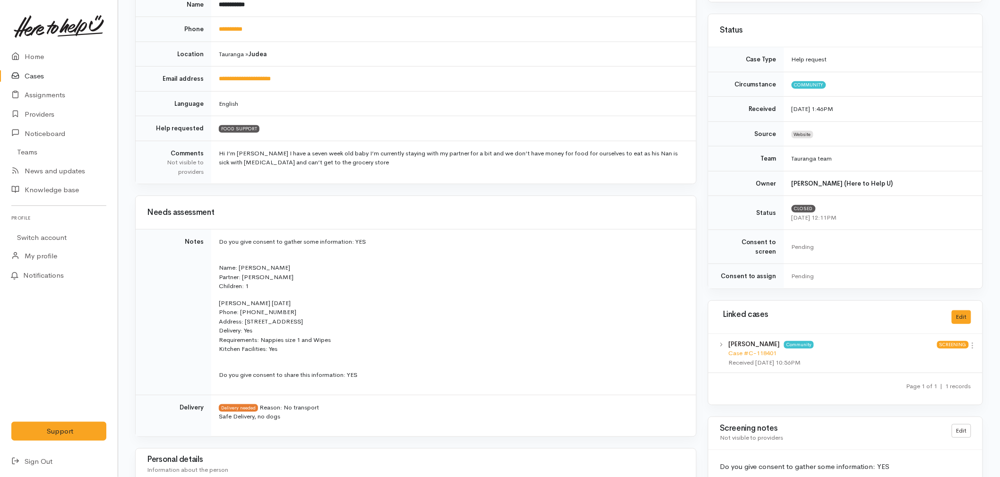
scroll to position [210, 0]
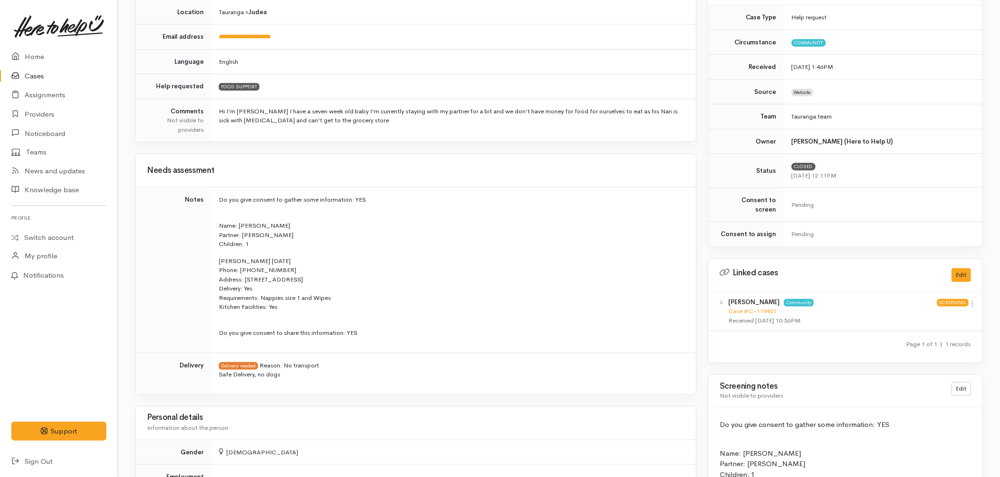
drag, startPoint x: 285, startPoint y: 260, endPoint x: 218, endPoint y: 256, distance: 67.2
click at [219, 257] on p "[PERSON_NAME] [DATE] Phone: 0278274827 Address: [STREET_ADDRESS] Delivery: Yes …" at bounding box center [452, 284] width 466 height 55
copy p "[PERSON_NAME] [DATE]"
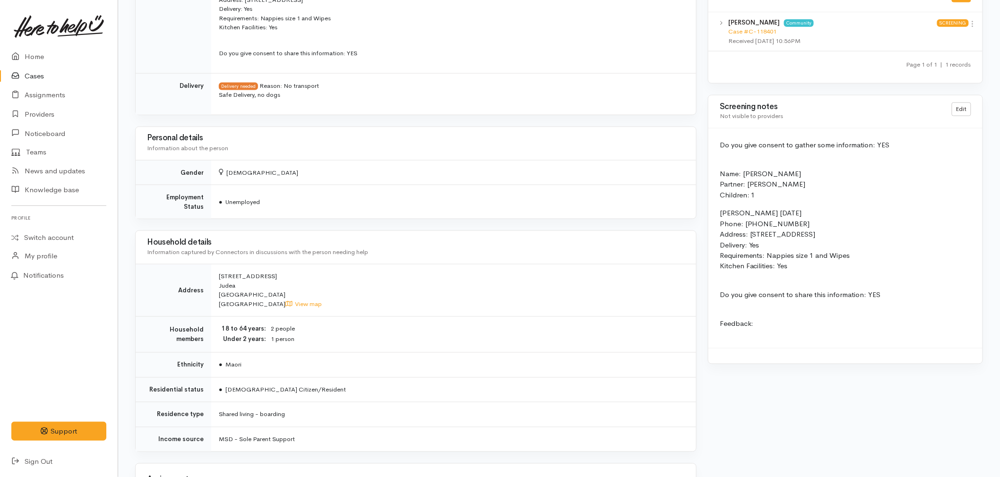
scroll to position [525, 0]
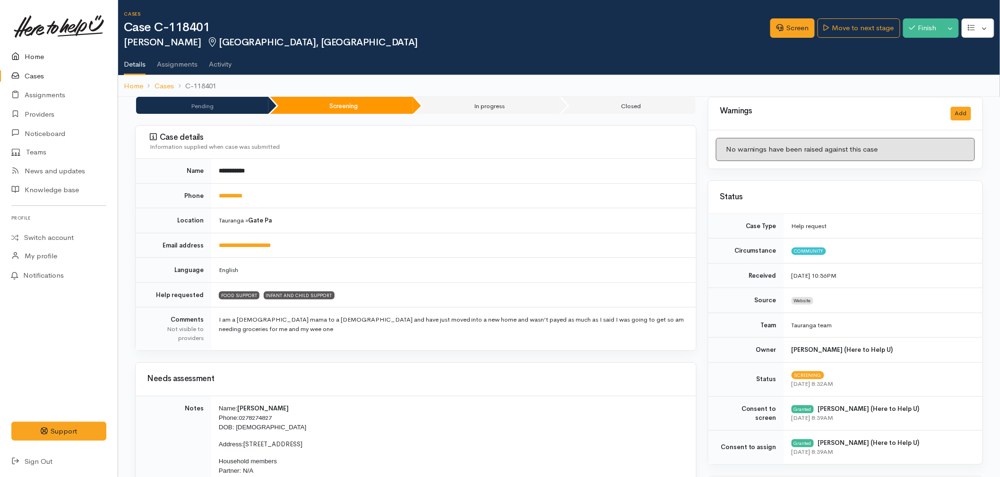
click at [23, 58] on icon at bounding box center [17, 57] width 13 height 12
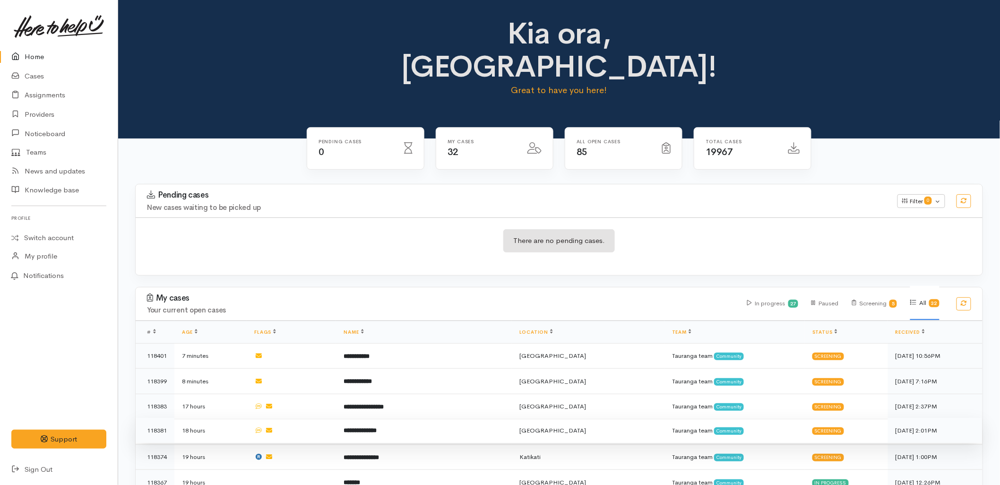
click at [377, 427] on b "**********" at bounding box center [360, 430] width 33 height 6
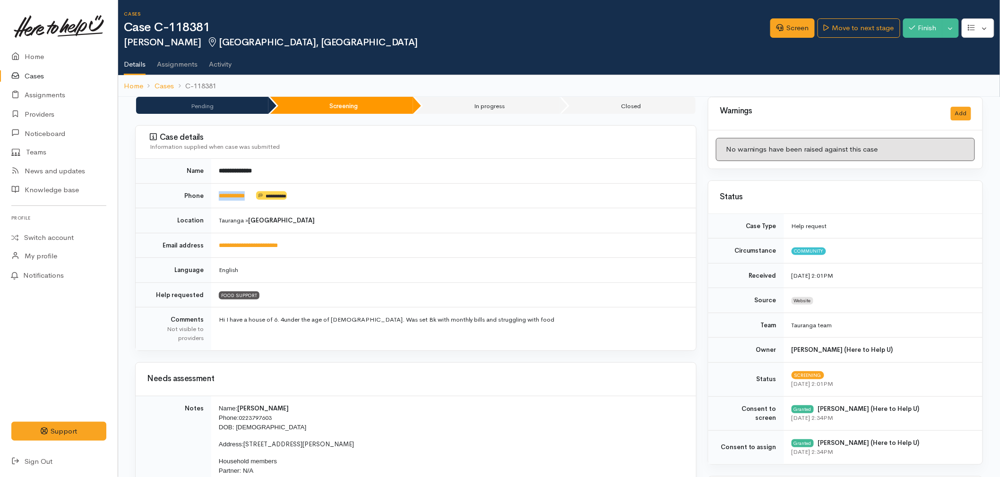
drag, startPoint x: 255, startPoint y: 199, endPoint x: 216, endPoint y: 204, distance: 39.0
click at [216, 204] on td "**********" at bounding box center [453, 195] width 485 height 25
copy td "**********"
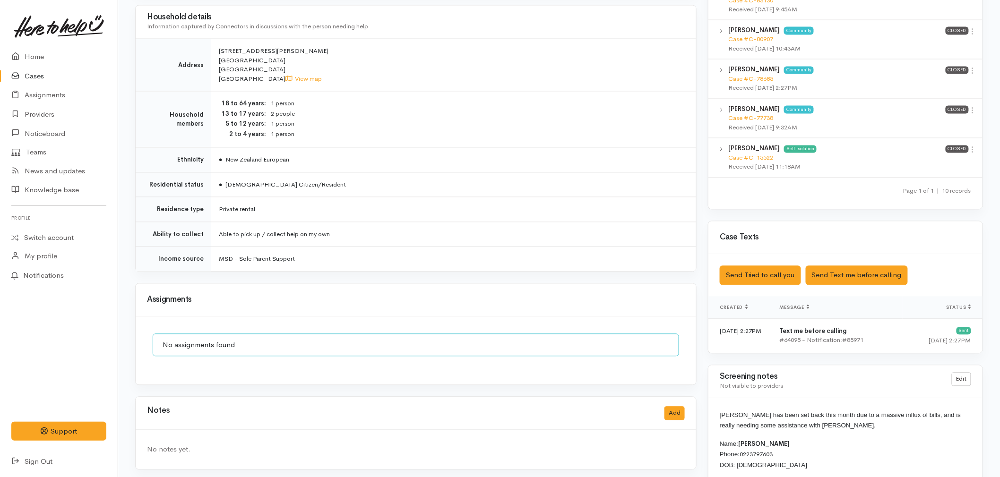
scroll to position [735, 0]
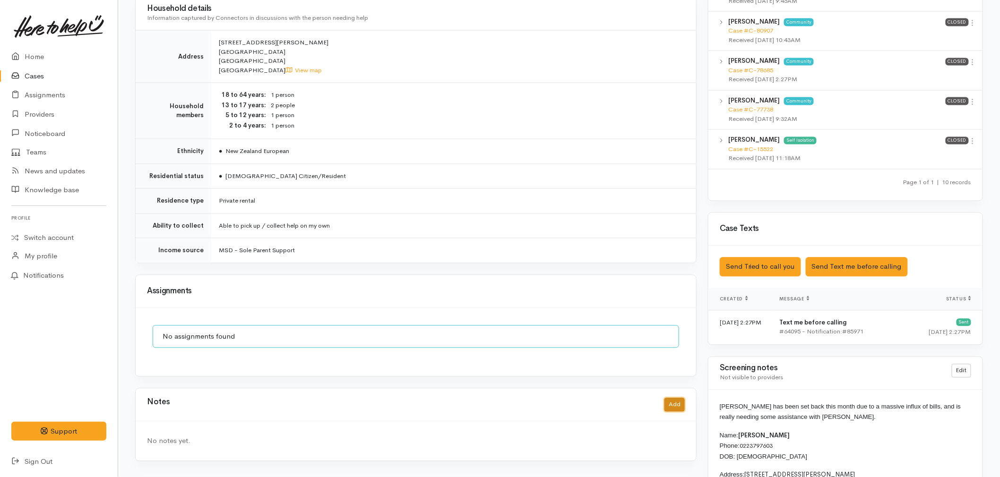
click at [676, 400] on button "Add" at bounding box center [674, 405] width 20 height 14
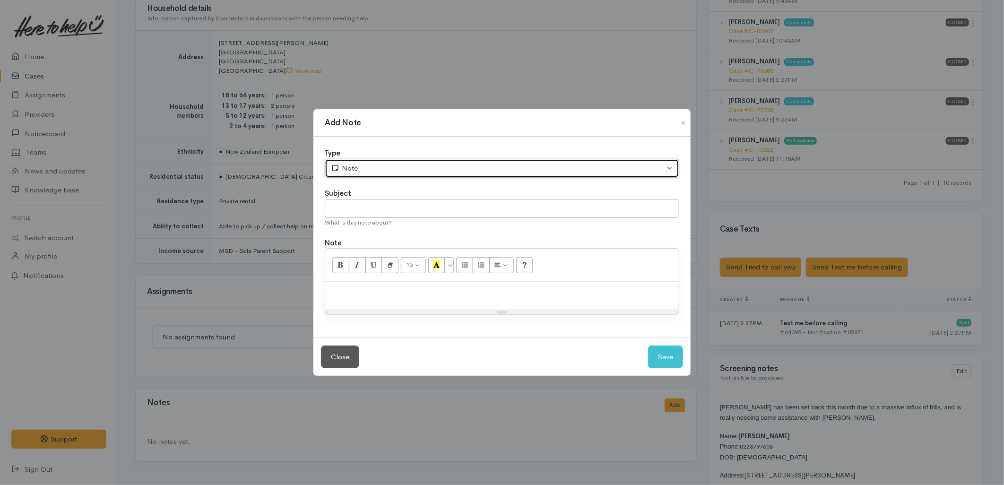
click at [336, 172] on div "Note" at bounding box center [498, 168] width 334 height 11
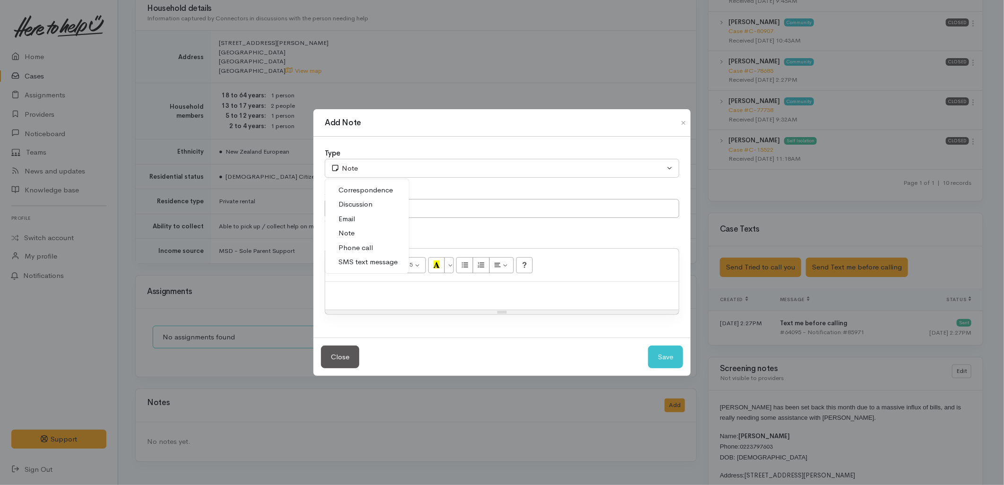
click at [340, 264] on span "SMS text message" at bounding box center [367, 262] width 59 height 11
select select "5"
click at [346, 217] on input "text" at bounding box center [502, 208] width 354 height 19
type input "E-Text"
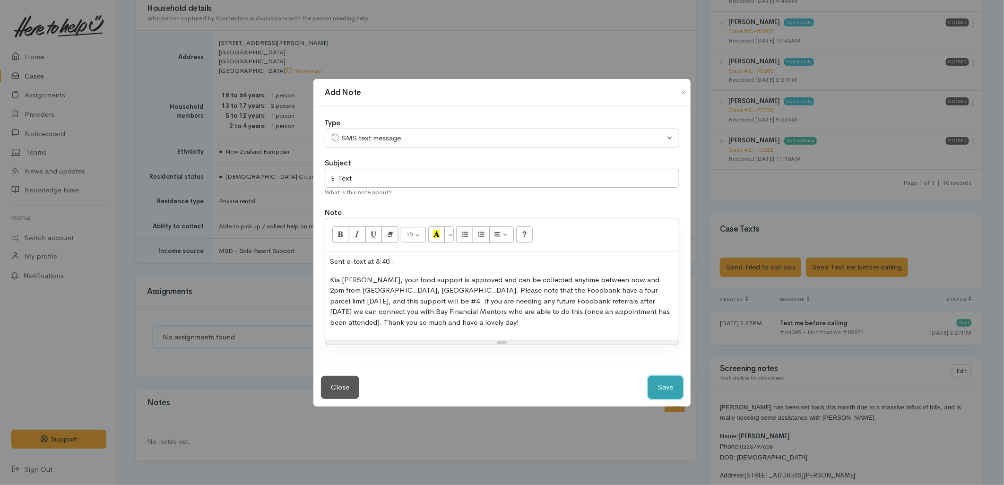
click at [661, 395] on button "Save" at bounding box center [665, 387] width 35 height 23
select select "1"
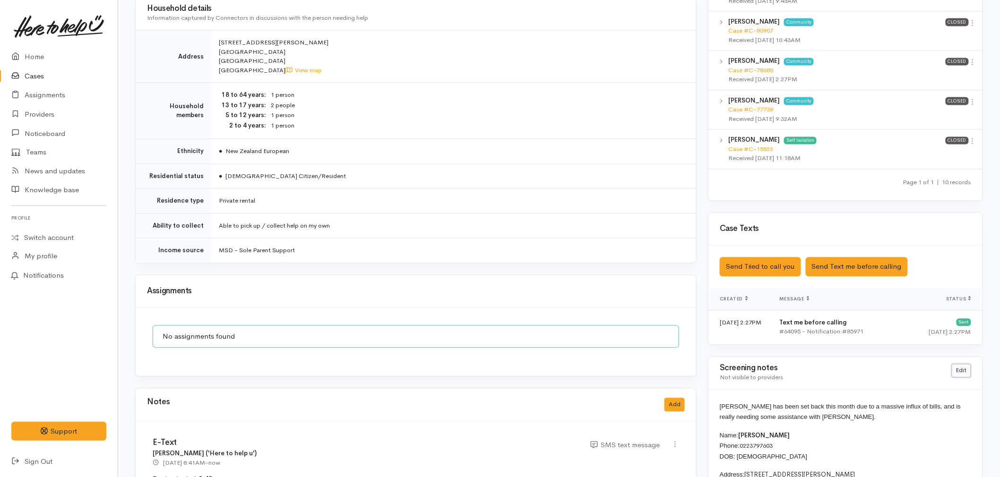
click at [967, 376] on link "Edit" at bounding box center [961, 371] width 19 height 14
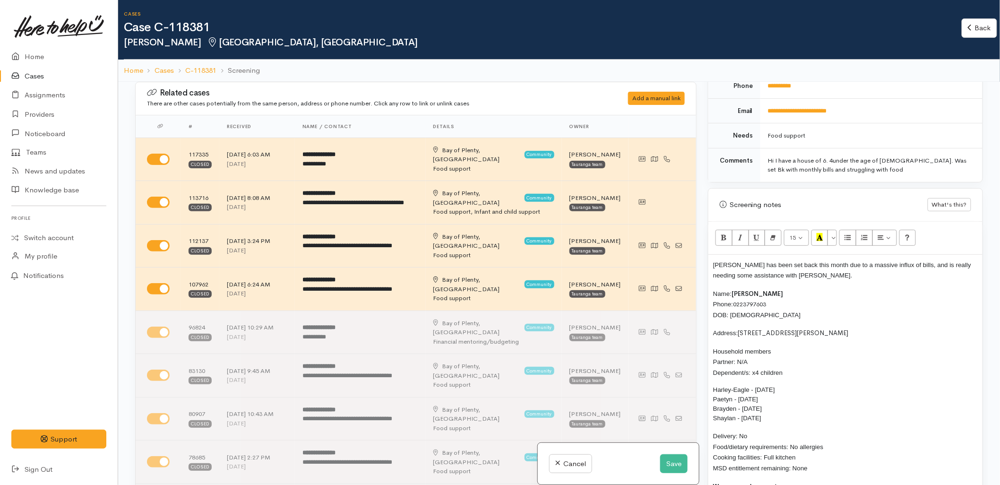
scroll to position [473, 0]
click at [712, 261] on div "[PERSON_NAME] has been set back this month due to a massive influx of bills, an…" at bounding box center [845, 391] width 274 height 278
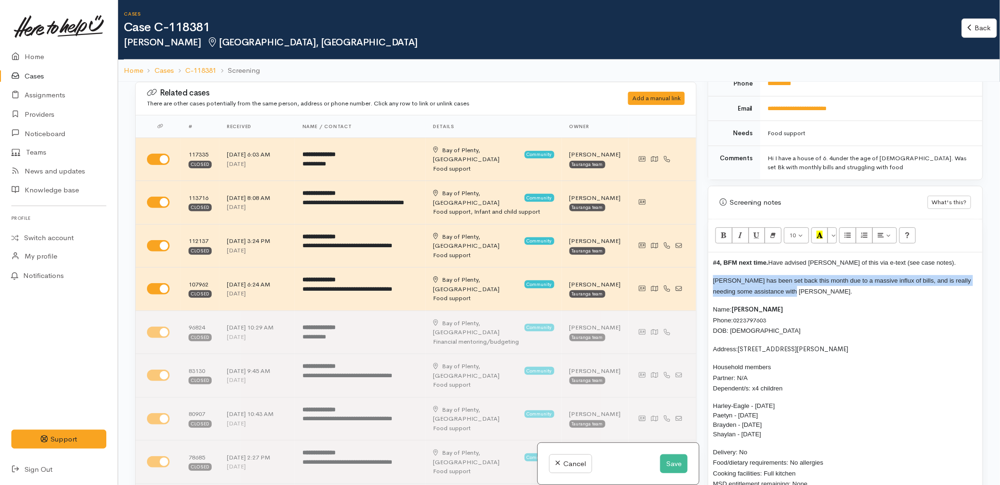
drag, startPoint x: 814, startPoint y: 293, endPoint x: 713, endPoint y: 276, distance: 102.5
click at [713, 276] on p "[PERSON_NAME] has been set back this month due to a massive influx of bills, an…" at bounding box center [845, 285] width 265 height 21
copy span "[PERSON_NAME] has been set back this month due to a massive influx of bills, an…"
click at [664, 466] on button "Save" at bounding box center [673, 463] width 27 height 19
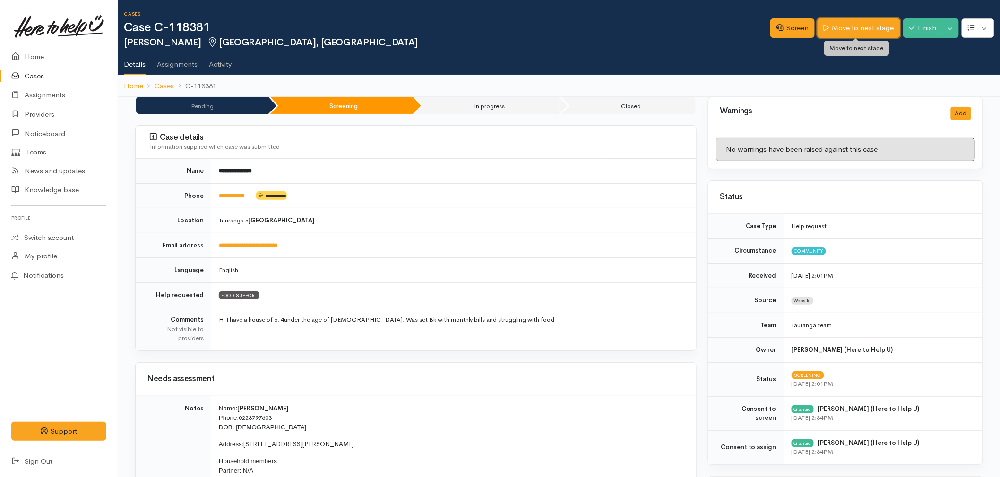
click at [870, 25] on link "Move to next stage" at bounding box center [859, 27] width 82 height 19
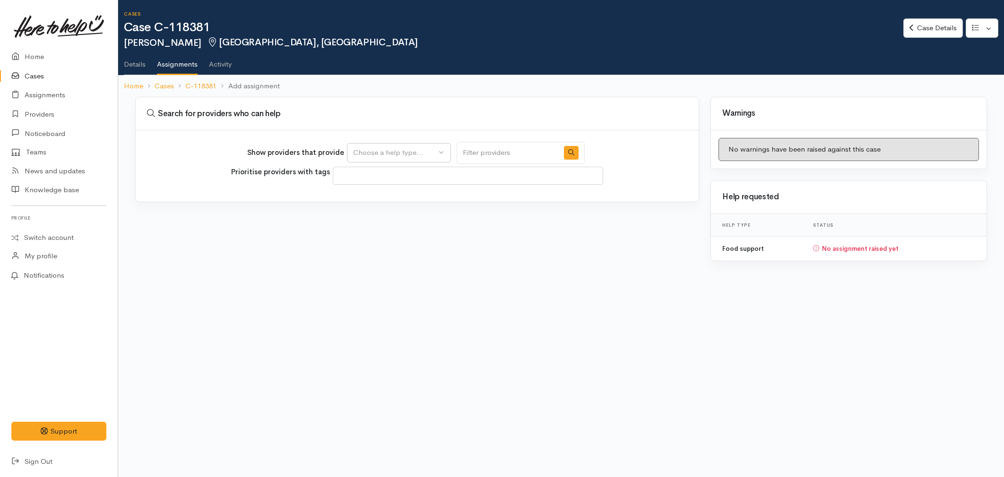
select select
click at [398, 147] on div "Choose a help type..." at bounding box center [394, 152] width 83 height 11
click at [387, 197] on span "Food support" at bounding box center [381, 197] width 44 height 11
select select "3"
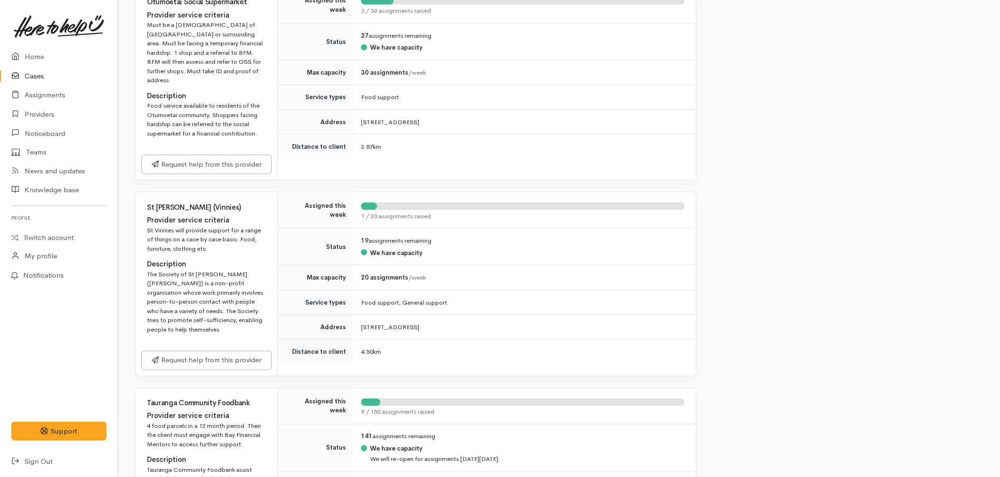
scroll to position [525, 0]
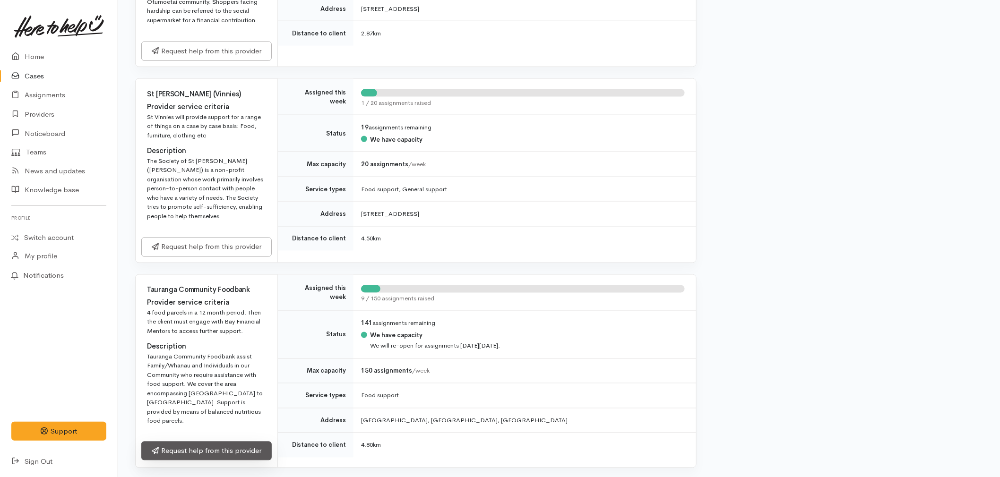
click at [210, 442] on link "Request help from this provider" at bounding box center [206, 451] width 130 height 19
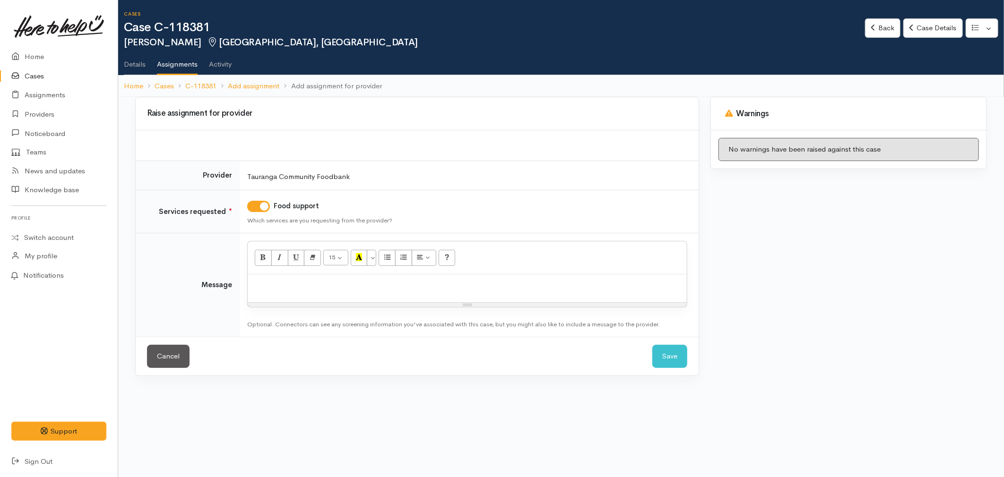
click at [296, 281] on p at bounding box center [467, 284] width 430 height 11
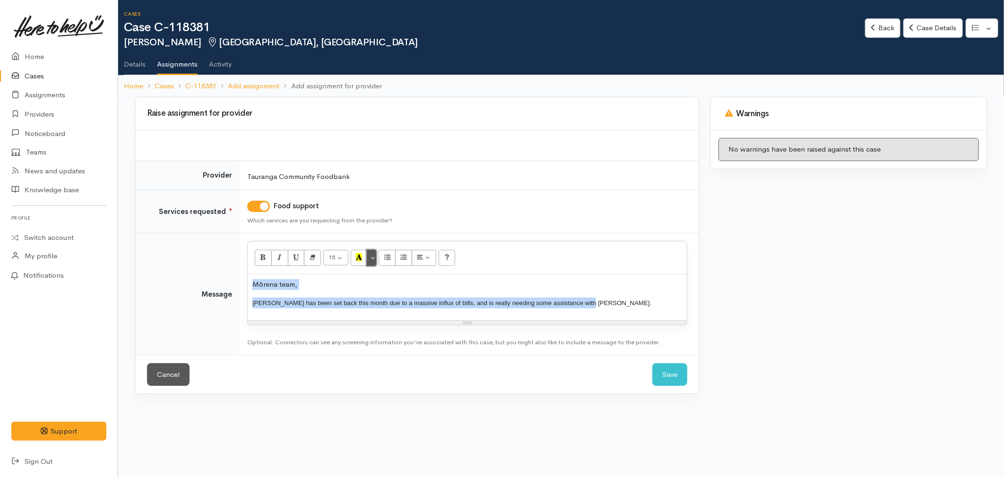
click at [374, 260] on button "More Color" at bounding box center [371, 258] width 9 height 16
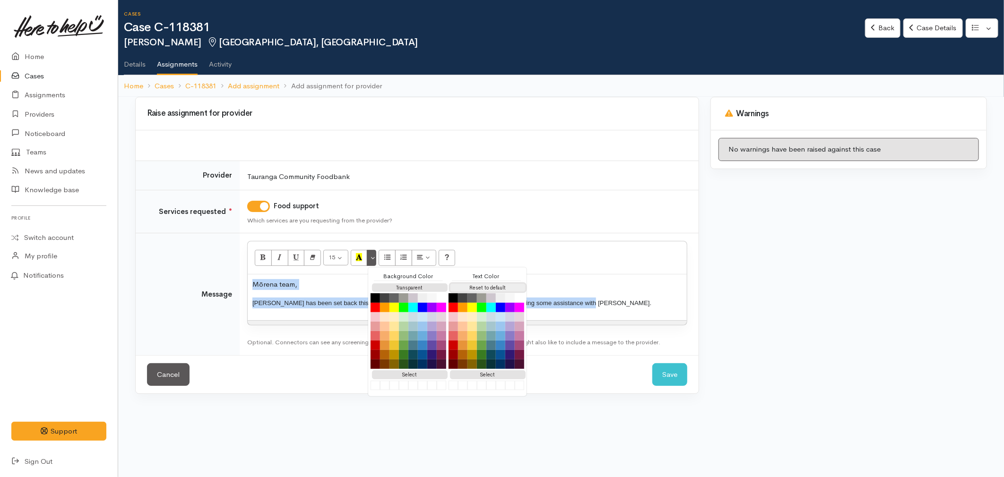
click at [482, 284] on button "Reset to default" at bounding box center [488, 288] width 76 height 9
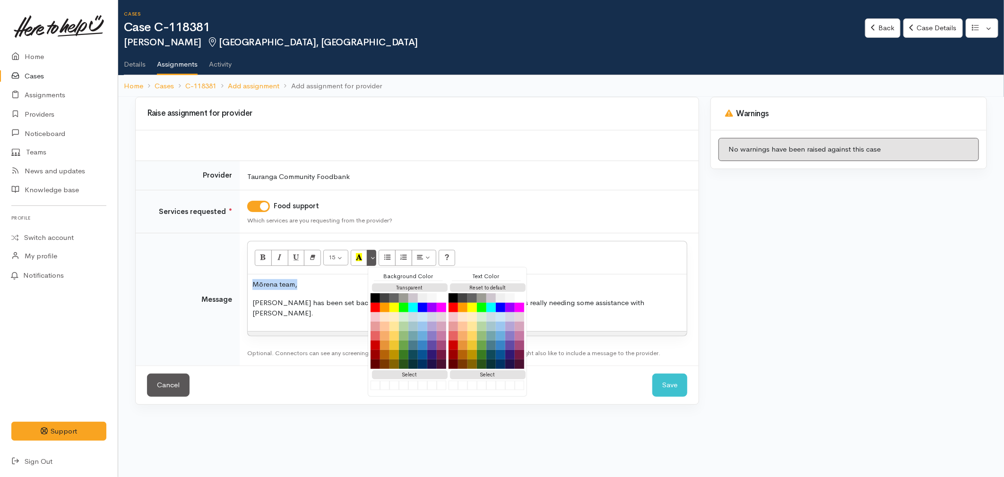
click at [605, 310] on div "Mōrena team, [PERSON_NAME] has been set back this month due to a massive influx…" at bounding box center [467, 303] width 439 height 57
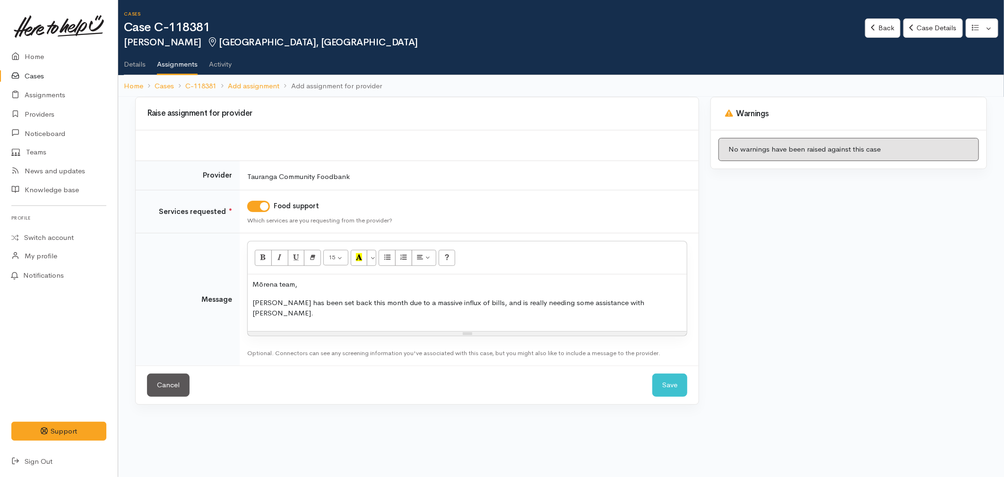
click at [673, 305] on p "[PERSON_NAME] has been set back this month due to a massive influx of bills, an…" at bounding box center [467, 308] width 430 height 21
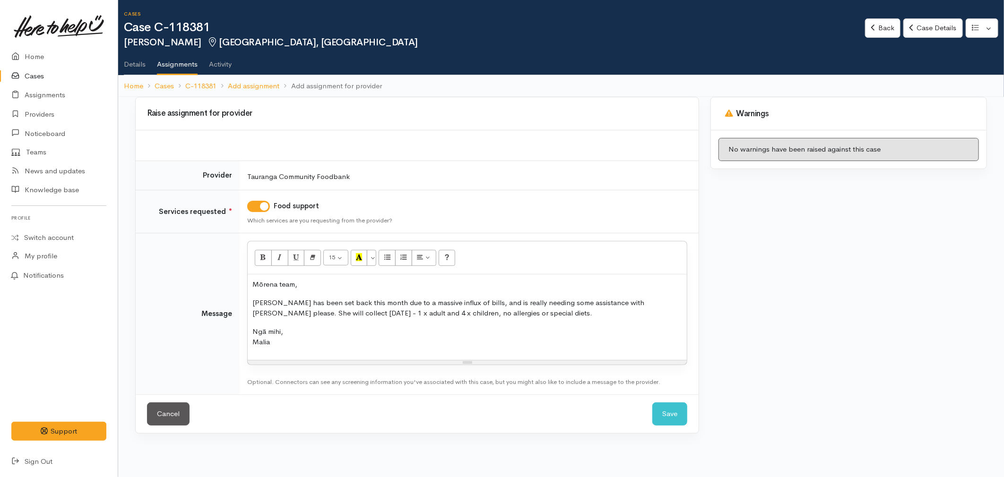
click at [291, 351] on div "Mōrena team, Shannon has been set back this month due to a massive influx of bi…" at bounding box center [467, 318] width 439 height 86
click at [671, 405] on button "Save" at bounding box center [669, 414] width 35 height 23
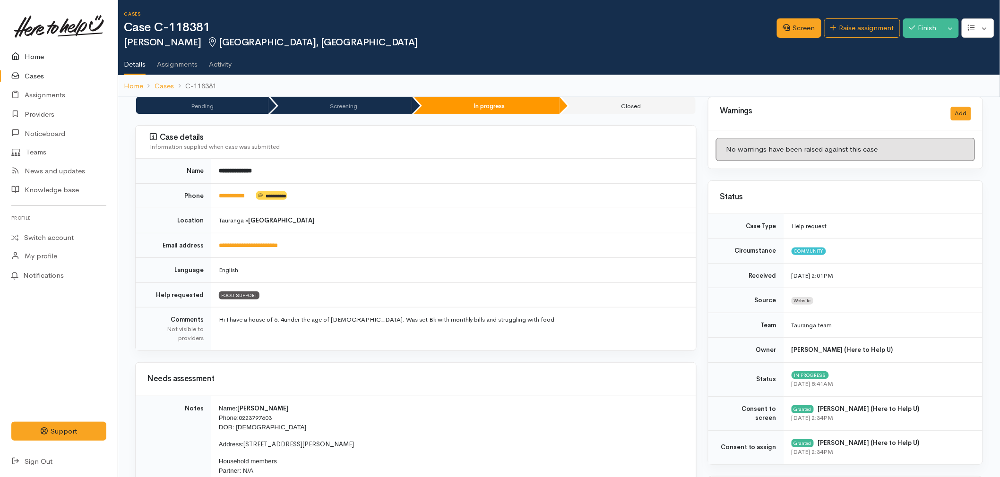
click at [40, 53] on link "Home" at bounding box center [59, 56] width 118 height 19
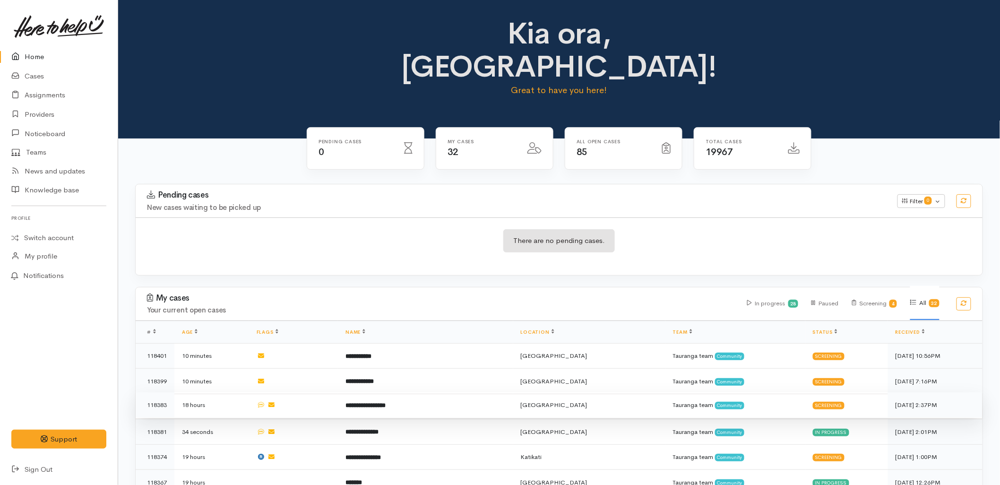
click at [439, 392] on td "**********" at bounding box center [425, 405] width 175 height 26
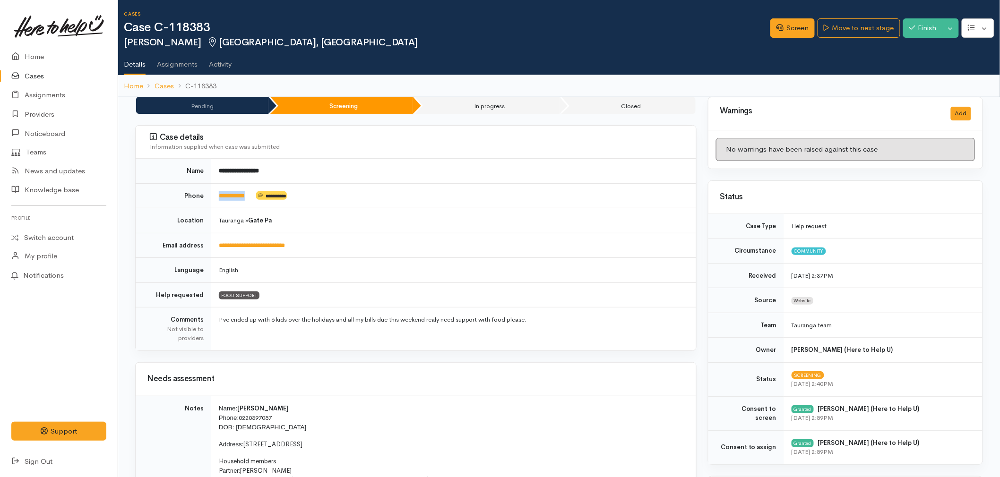
drag, startPoint x: 256, startPoint y: 198, endPoint x: 216, endPoint y: 198, distance: 39.7
click at [216, 198] on td "**********" at bounding box center [453, 195] width 485 height 25
copy td "**********"
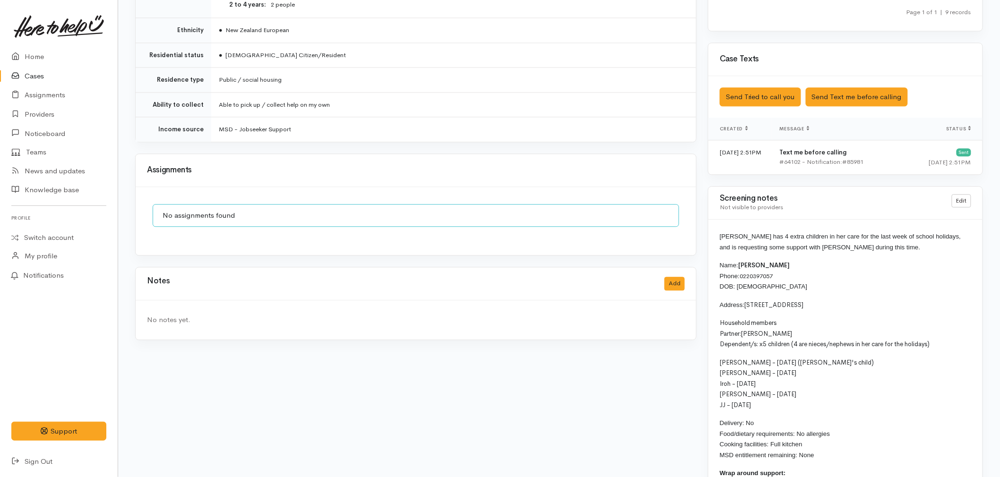
scroll to position [892, 0]
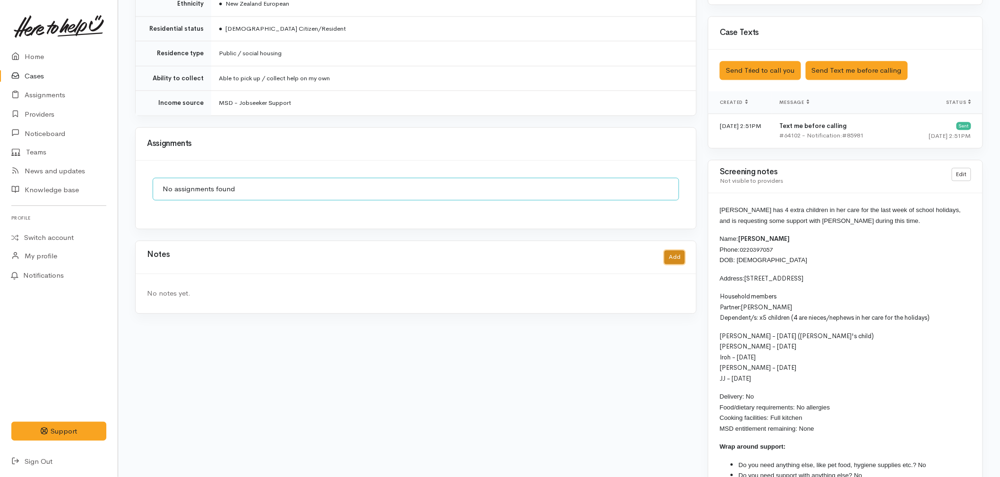
click at [674, 253] on button "Add" at bounding box center [674, 257] width 20 height 14
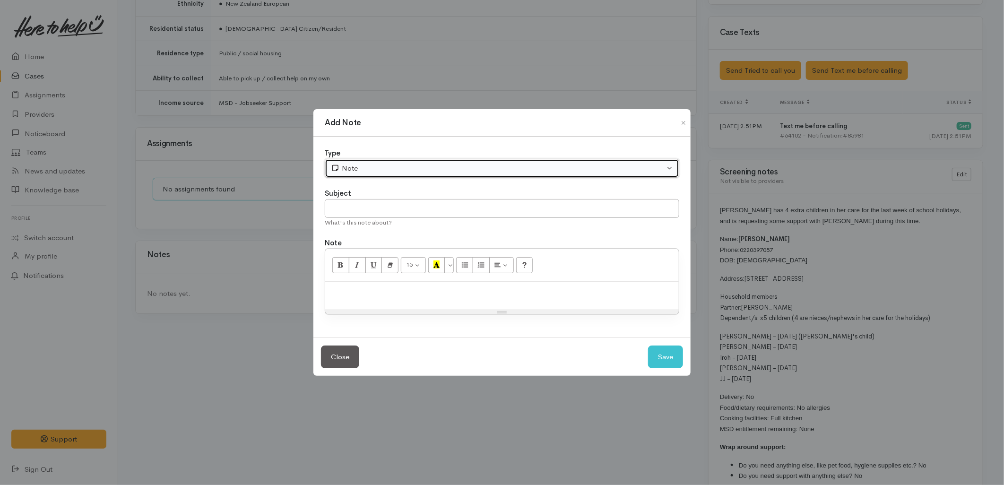
click at [364, 172] on div "Note" at bounding box center [498, 168] width 334 height 11
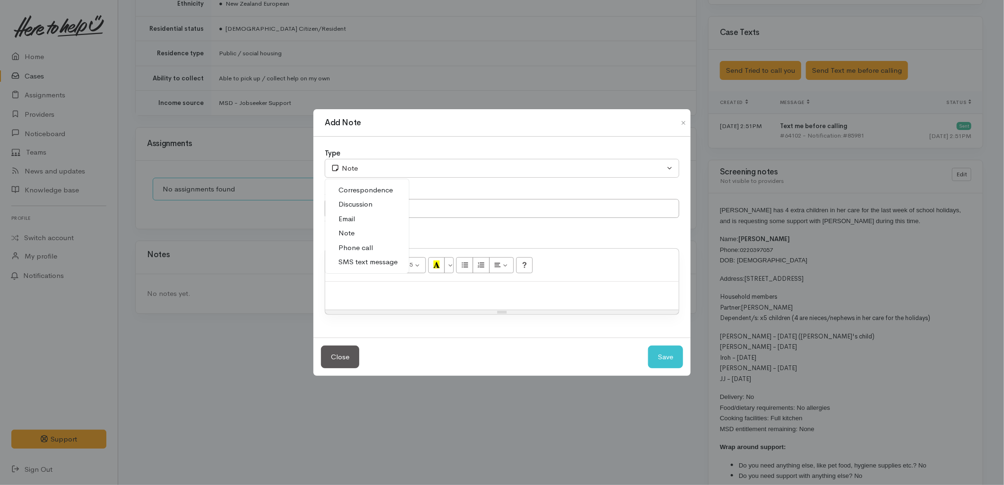
click at [349, 258] on span "SMS text message" at bounding box center [367, 262] width 59 height 11
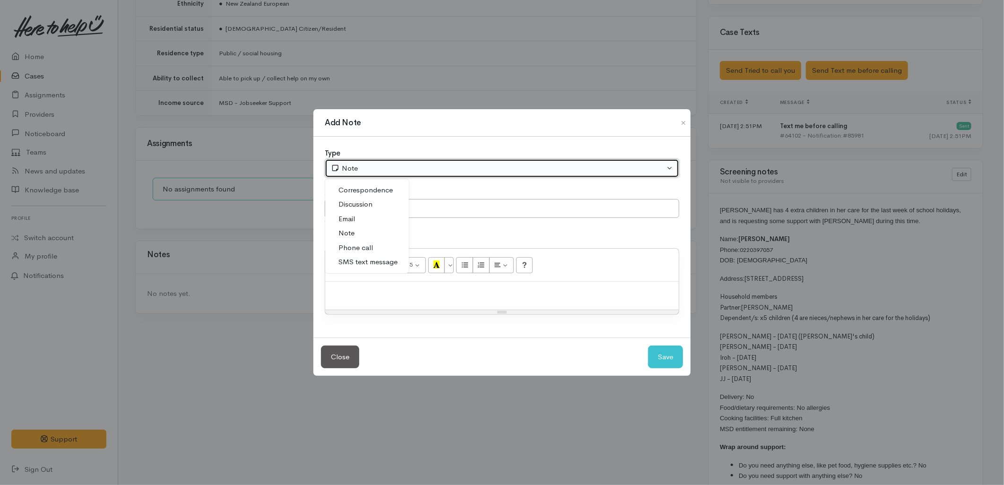
select select "5"
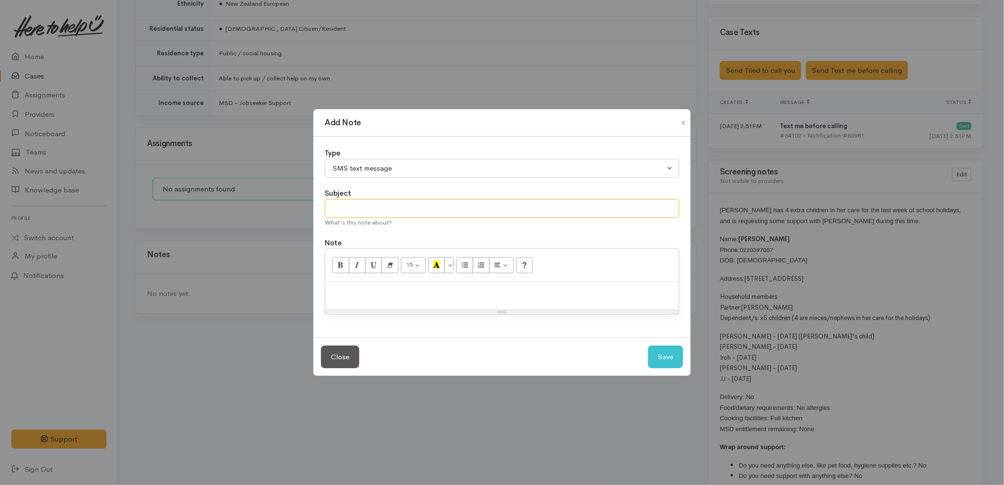
click at [352, 209] on input "text" at bounding box center [502, 208] width 354 height 19
type input "E-Text"
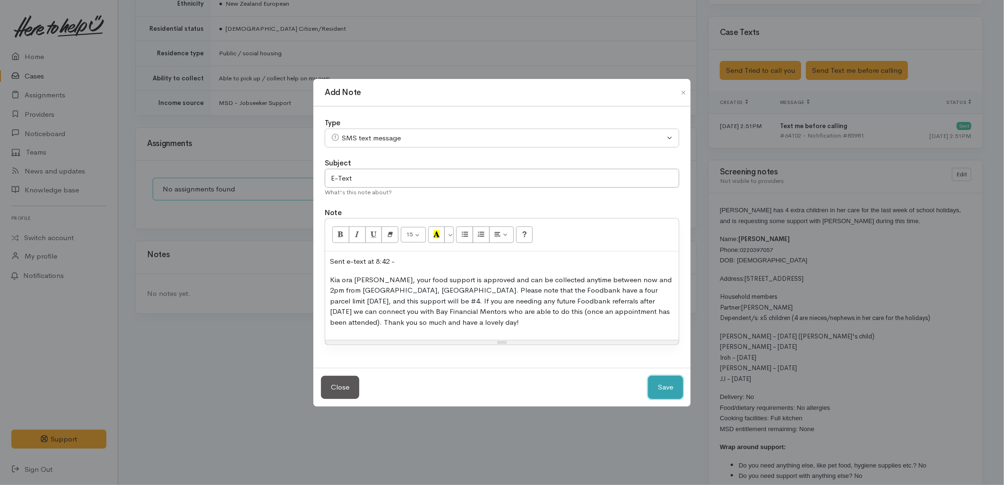
click at [667, 391] on button "Save" at bounding box center [665, 387] width 35 height 23
select select "1"
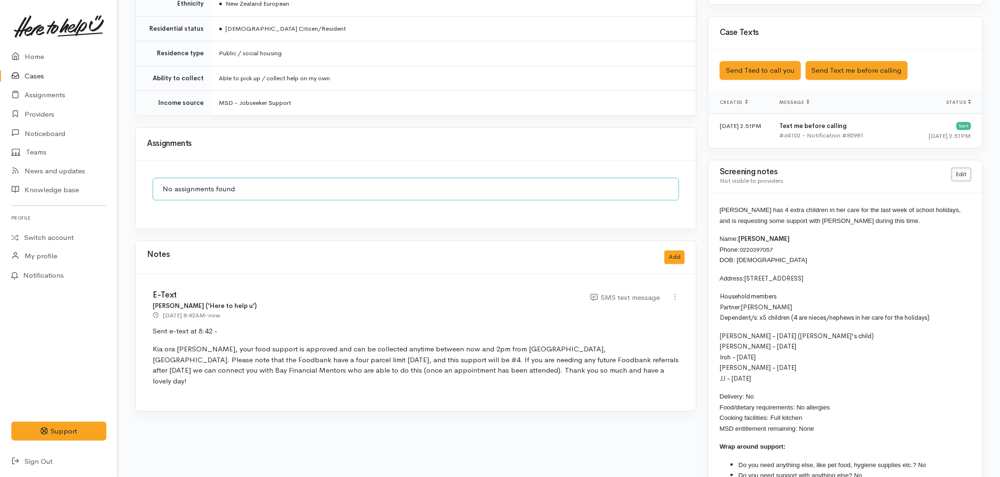
click at [957, 178] on link "Edit" at bounding box center [961, 175] width 19 height 14
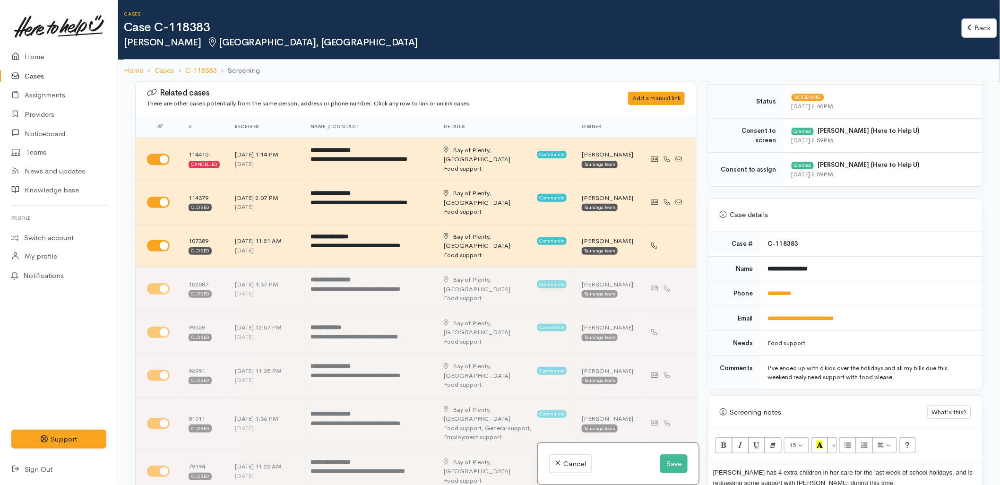
scroll to position [420, 0]
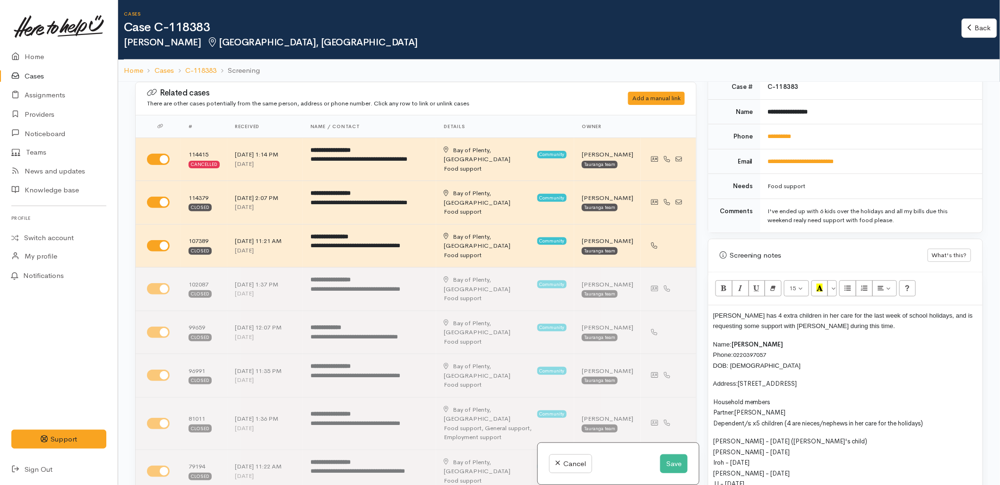
click at [711, 315] on div "Samantha has 4 extra children in her care for the last week of school holidays,…" at bounding box center [845, 451] width 274 height 293
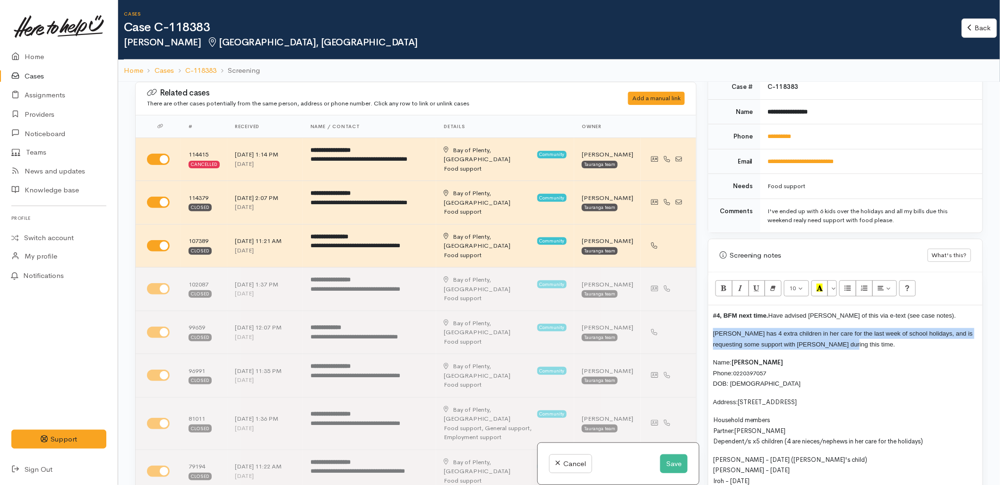
drag, startPoint x: 863, startPoint y: 346, endPoint x: 712, endPoint y: 333, distance: 152.2
click at [712, 333] on div "#4, BFM next time. Have advised Samantha of this via e-text (see case notes). S…" at bounding box center [845, 460] width 274 height 311
copy span "Samantha has 4 extra children in her care for the last week of school holidays,…"
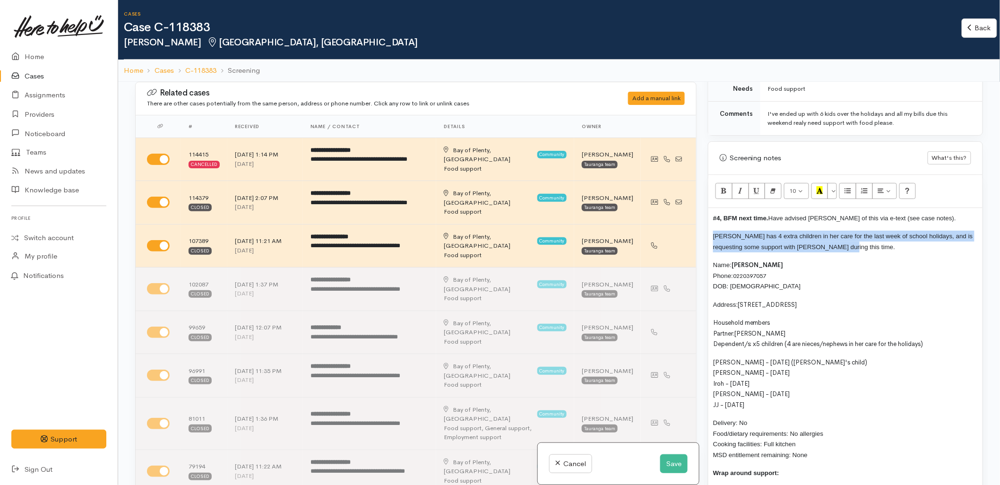
scroll to position [525, 0]
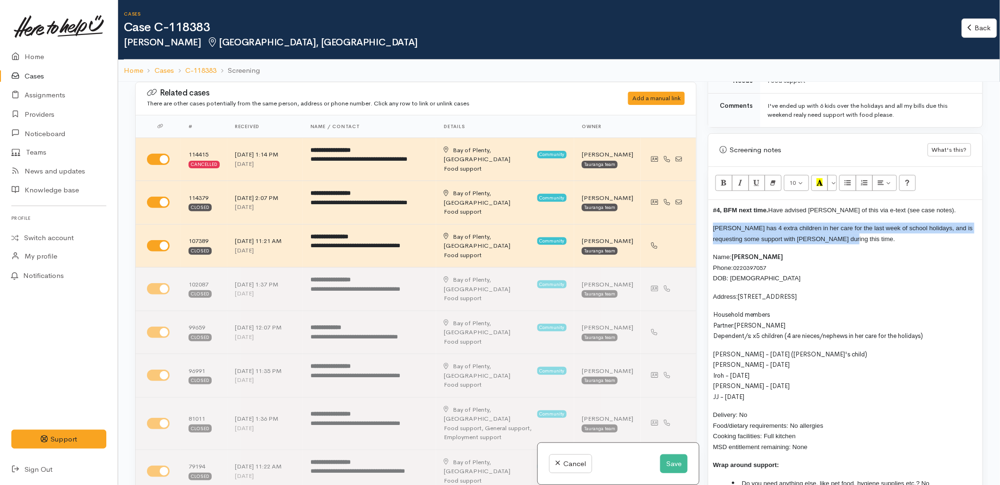
copy span "Samantha has 4 extra children in her care for the last week of school holidays,…"
click at [674, 458] on button "Save" at bounding box center [673, 463] width 27 height 19
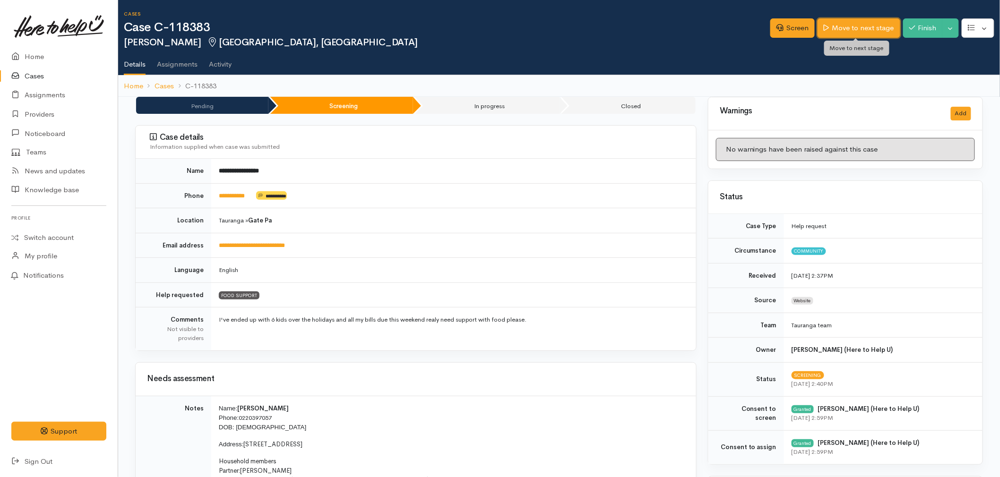
click at [846, 30] on link "Move to next stage" at bounding box center [859, 27] width 82 height 19
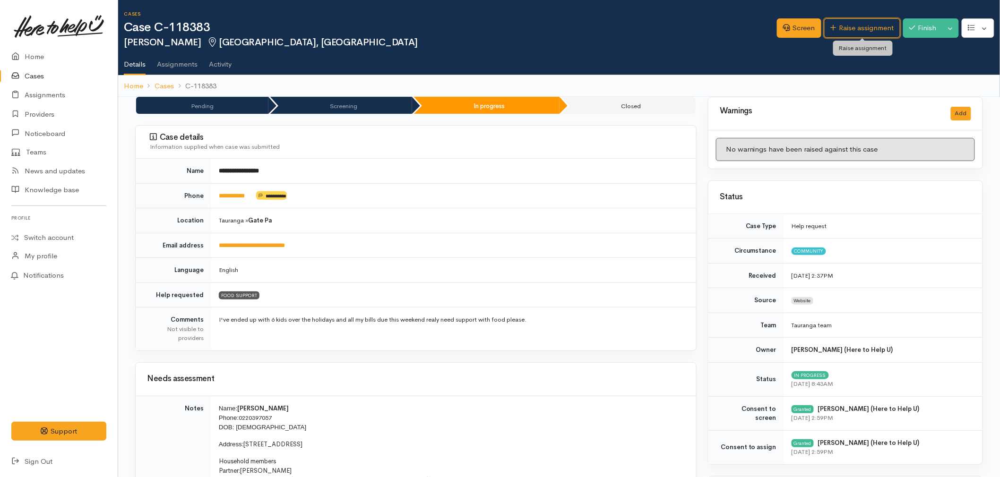
click at [846, 30] on link "Raise assignment" at bounding box center [862, 27] width 76 height 19
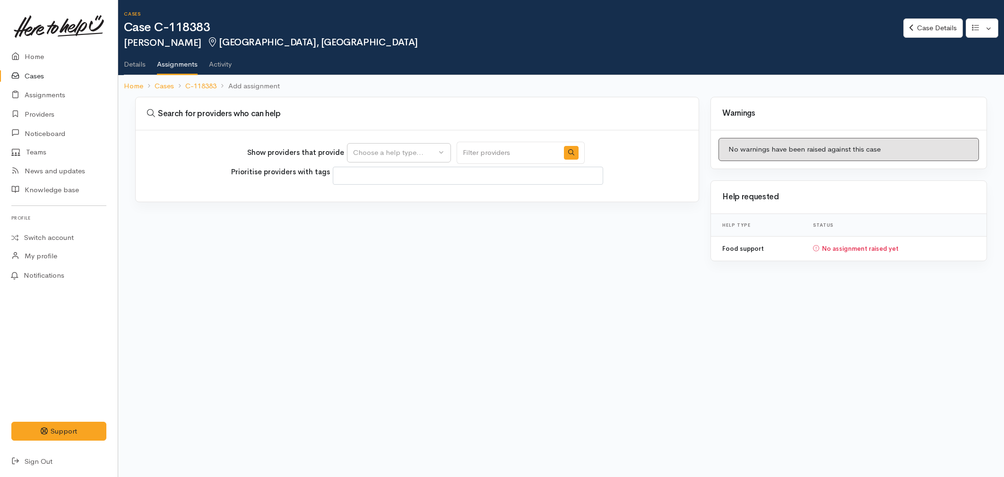
select select
click at [390, 155] on div "Choose a help type..." at bounding box center [394, 152] width 83 height 11
click at [393, 197] on span "Food support" at bounding box center [381, 197] width 44 height 11
select select "3"
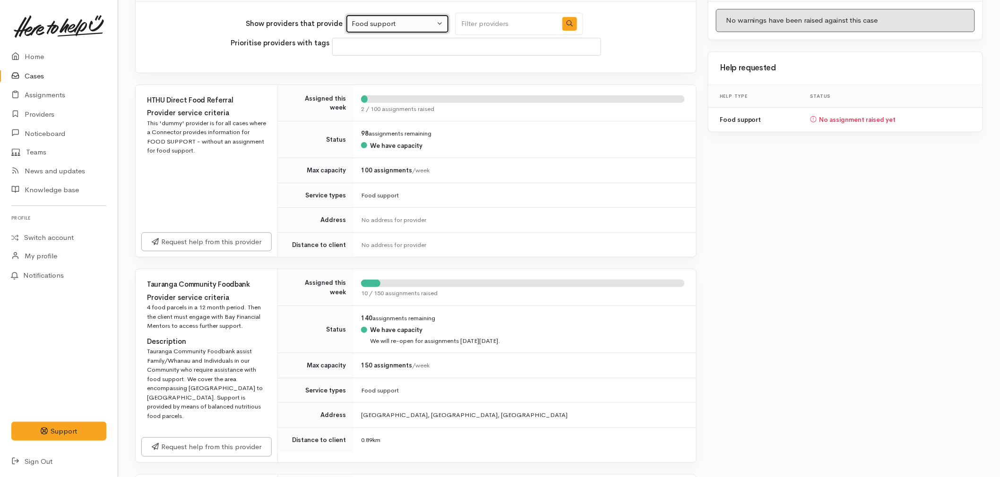
scroll to position [157, 0]
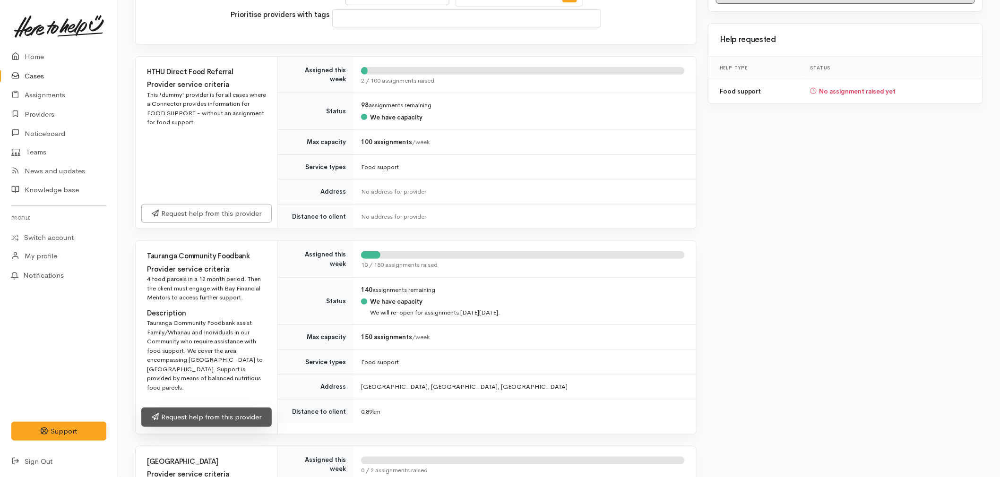
click at [189, 412] on link "Request help from this provider" at bounding box center [206, 417] width 130 height 19
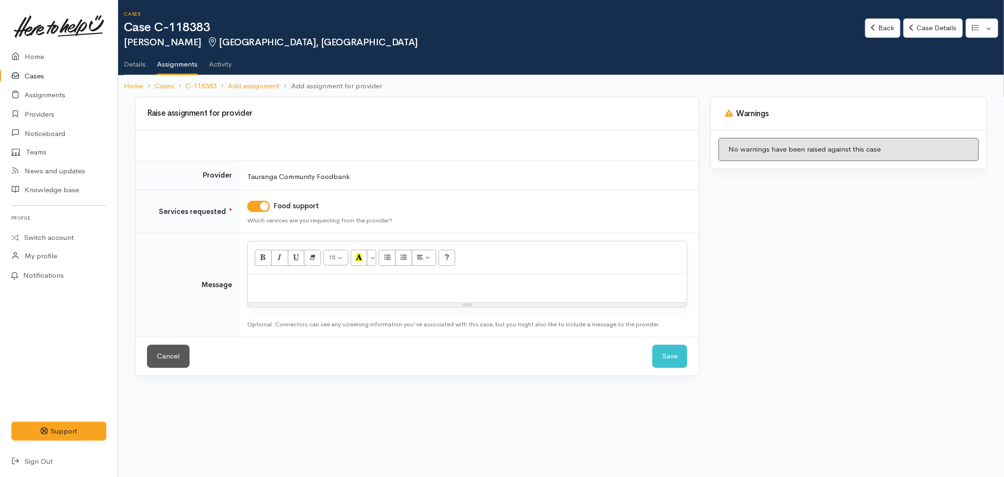
click at [295, 295] on div at bounding box center [467, 289] width 439 height 28
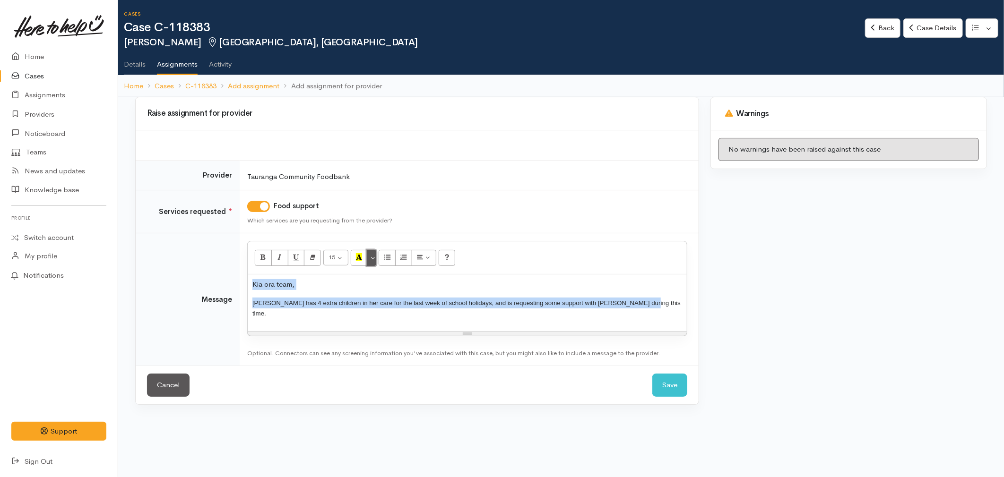
click at [372, 260] on button "More Color" at bounding box center [371, 258] width 9 height 16
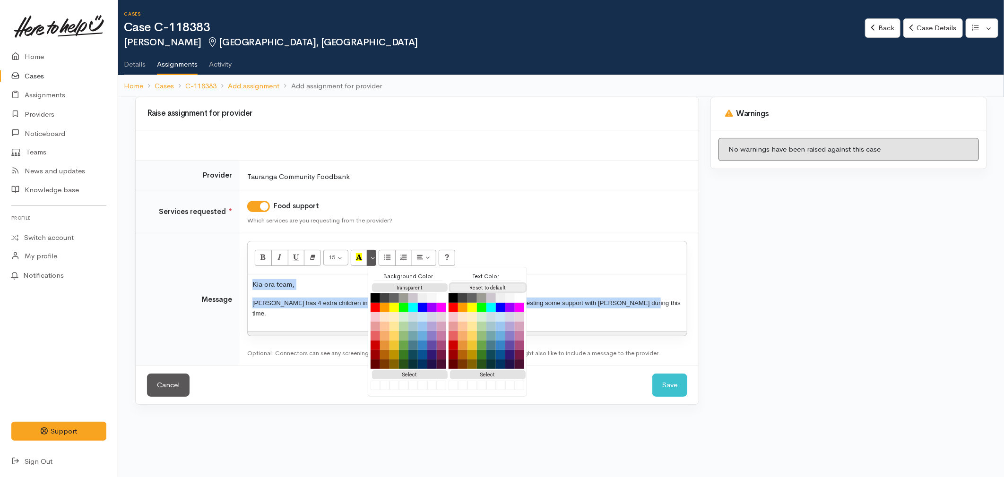
click at [473, 287] on button "Reset to default" at bounding box center [488, 288] width 76 height 9
click at [579, 317] on p "[PERSON_NAME] has 4 extra children in her care for the last week of school holi…" at bounding box center [467, 308] width 430 height 21
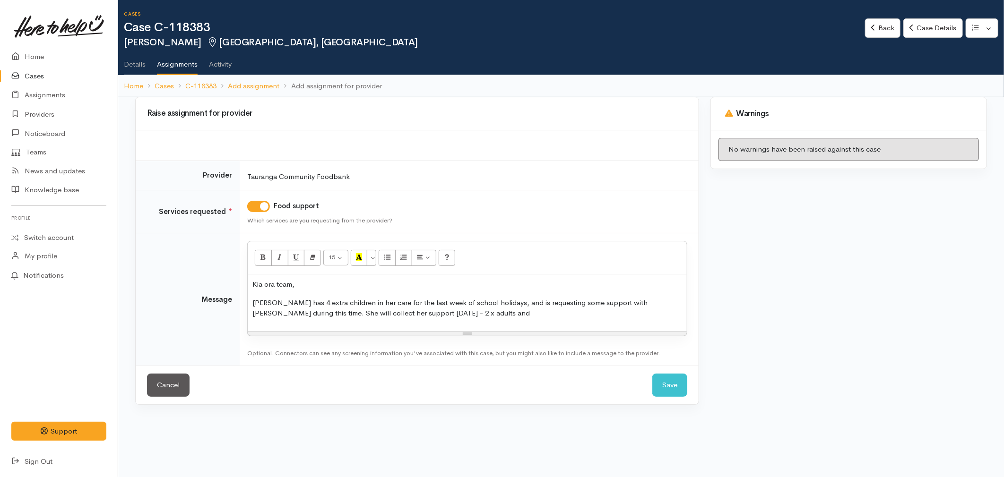
click at [439, 317] on p "Samantha has 4 extra children in her care for the last week of school holidays,…" at bounding box center [467, 308] width 430 height 21
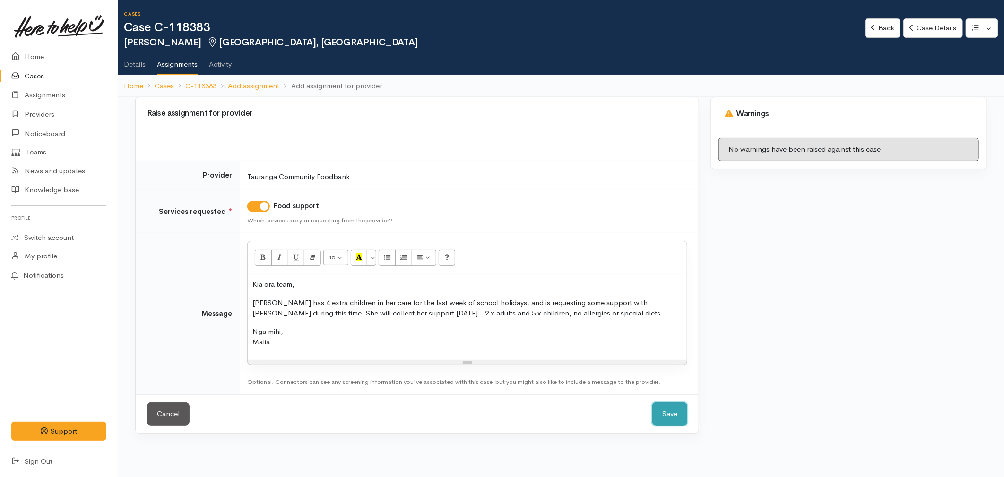
click at [674, 410] on button "Save" at bounding box center [669, 414] width 35 height 23
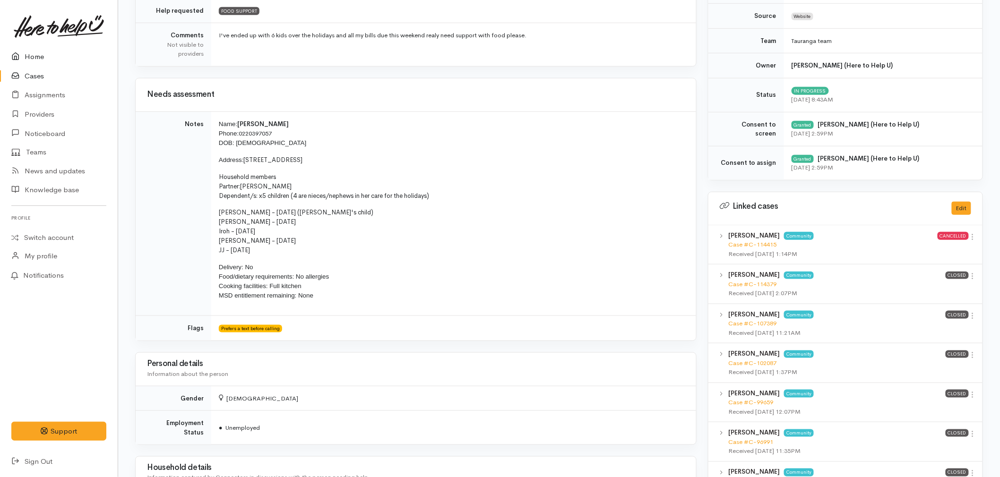
scroll to position [262, 0]
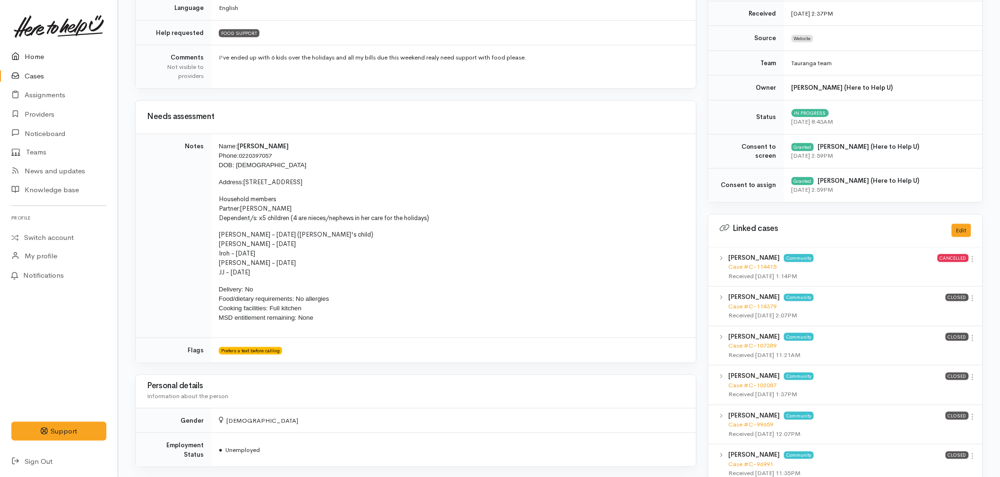
click at [40, 50] on link "Home" at bounding box center [59, 56] width 118 height 19
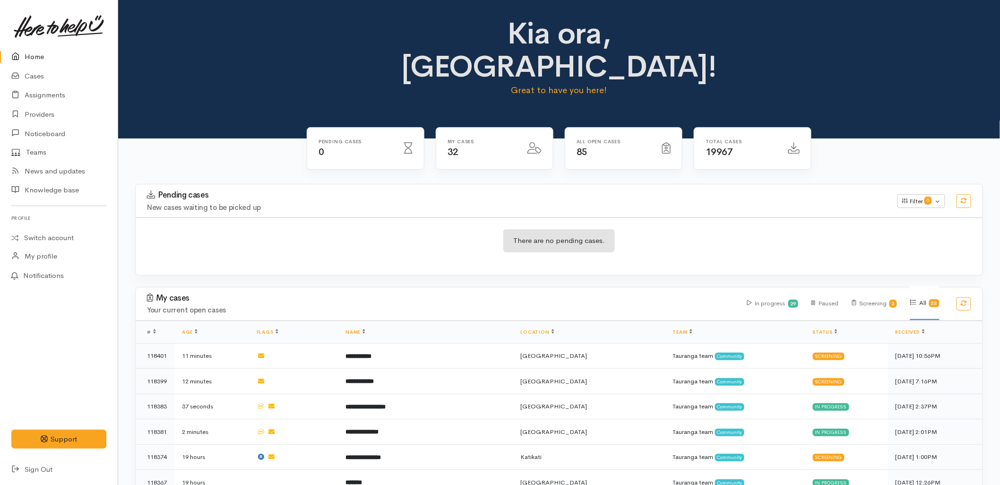
click at [38, 54] on link "Home" at bounding box center [59, 56] width 118 height 19
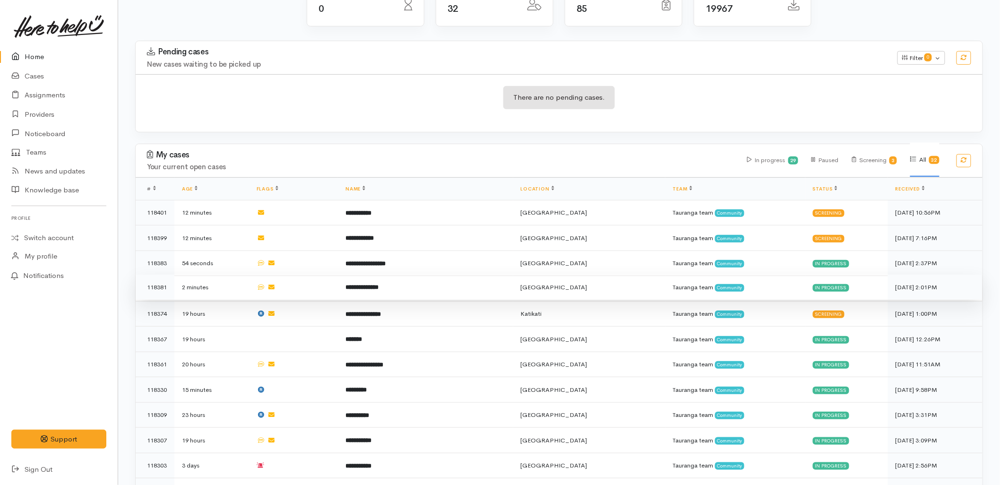
scroll to position [157, 0]
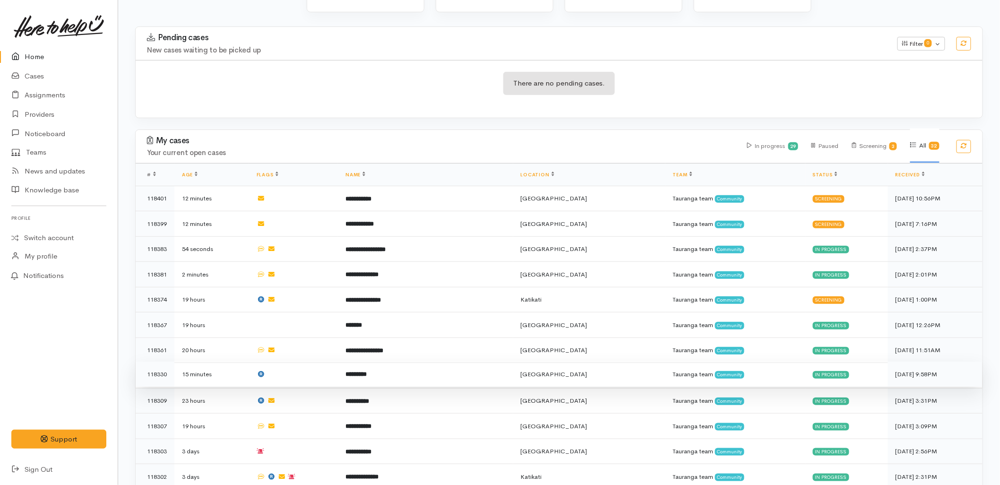
click at [378, 362] on td "*********" at bounding box center [425, 375] width 175 height 26
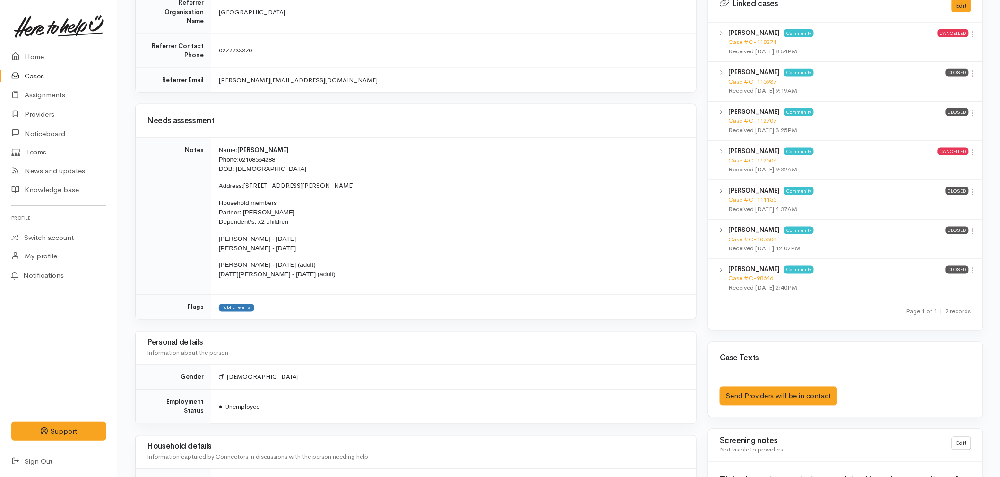
scroll to position [473, 0]
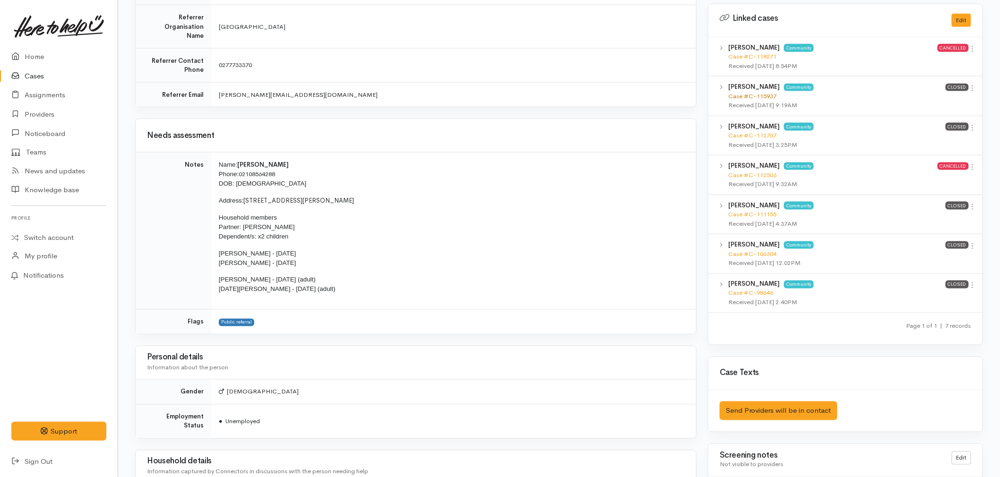
click at [762, 97] on link "Case #C-115937" at bounding box center [752, 96] width 48 height 8
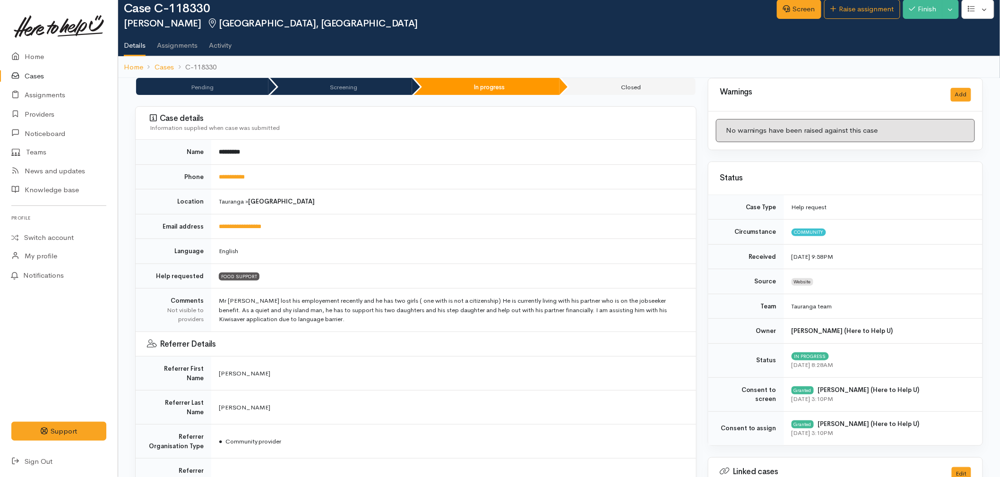
scroll to position [0, 0]
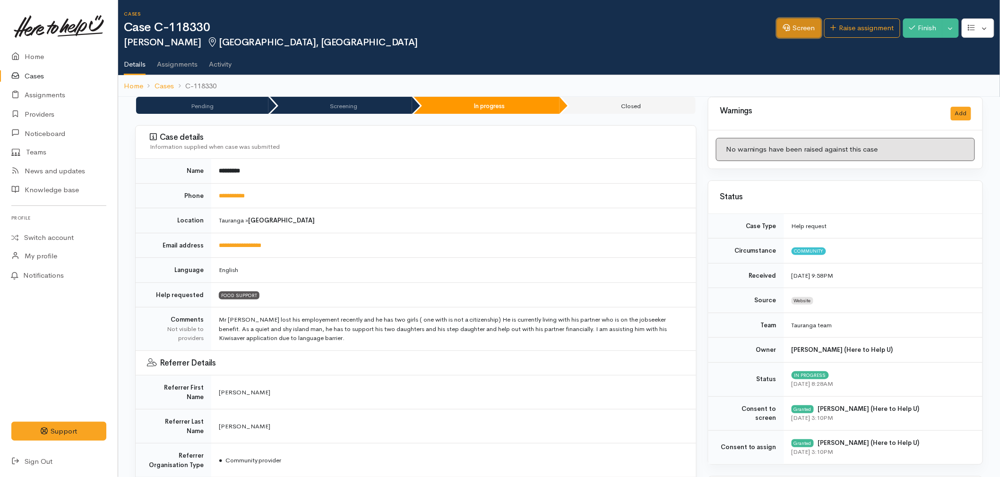
click at [792, 23] on link "Screen" at bounding box center [799, 27] width 44 height 19
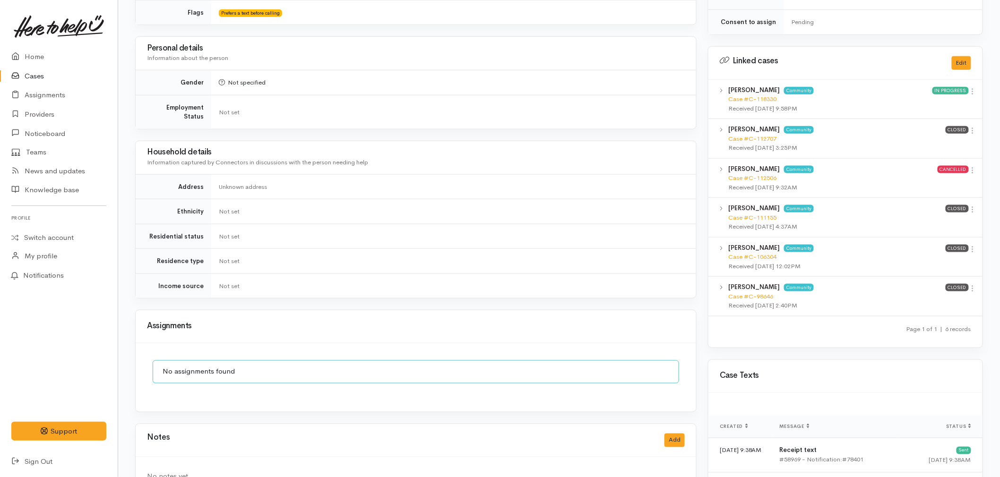
scroll to position [420, 0]
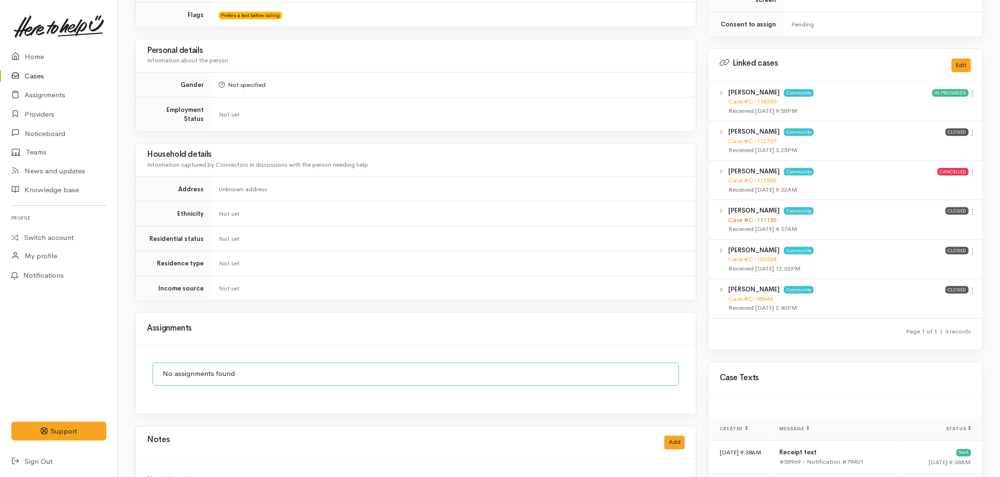
click at [759, 216] on link "Case #C-111155" at bounding box center [752, 220] width 48 height 8
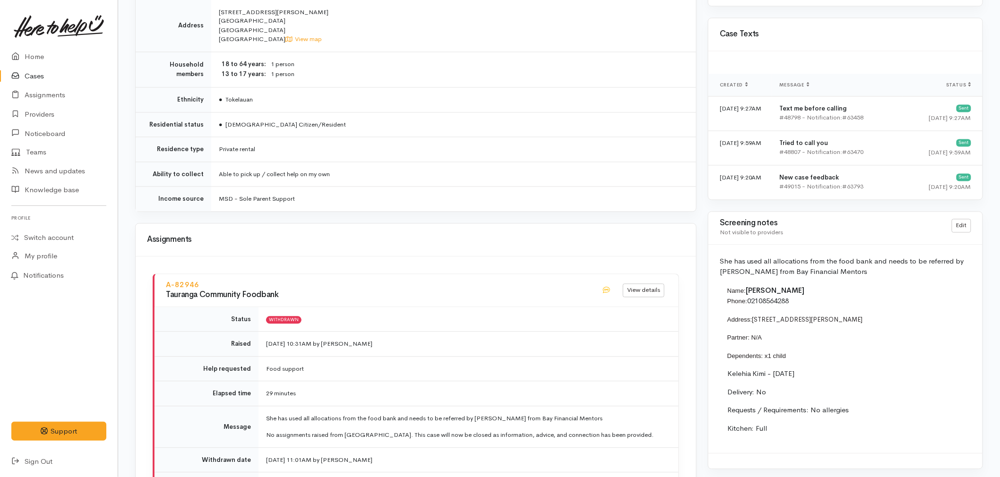
scroll to position [735, 0]
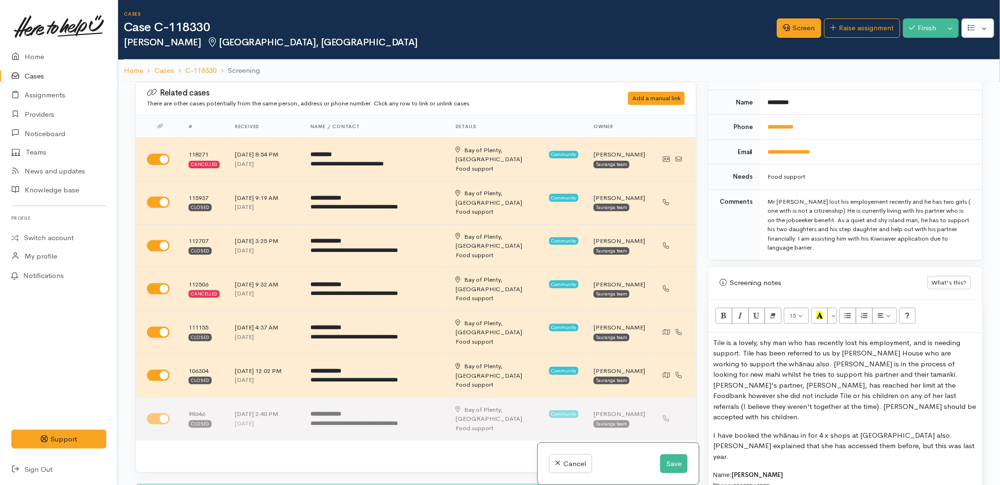
scroll to position [525, 0]
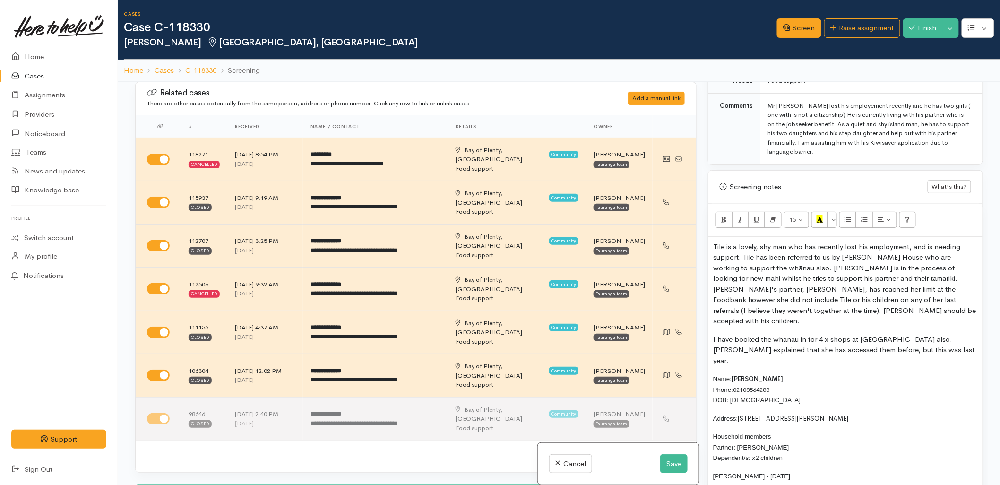
click at [882, 343] on p "I have booked the whānau in for 4 x shops at [GEOGRAPHIC_DATA] also. [PERSON_NA…" at bounding box center [845, 350] width 265 height 32
click at [886, 310] on p "Tile is a lovely, shy man who has recently lost his employment, and is needing …" at bounding box center [845, 283] width 265 height 85
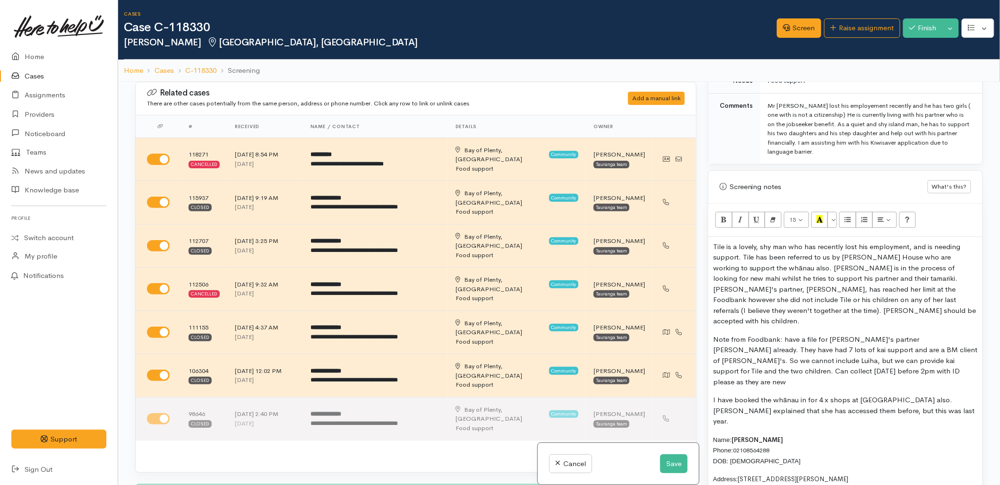
click at [783, 334] on p "Note from Foodbank: have a file for Tile's partner Luiha Alapati already. They …" at bounding box center [845, 360] width 265 height 53
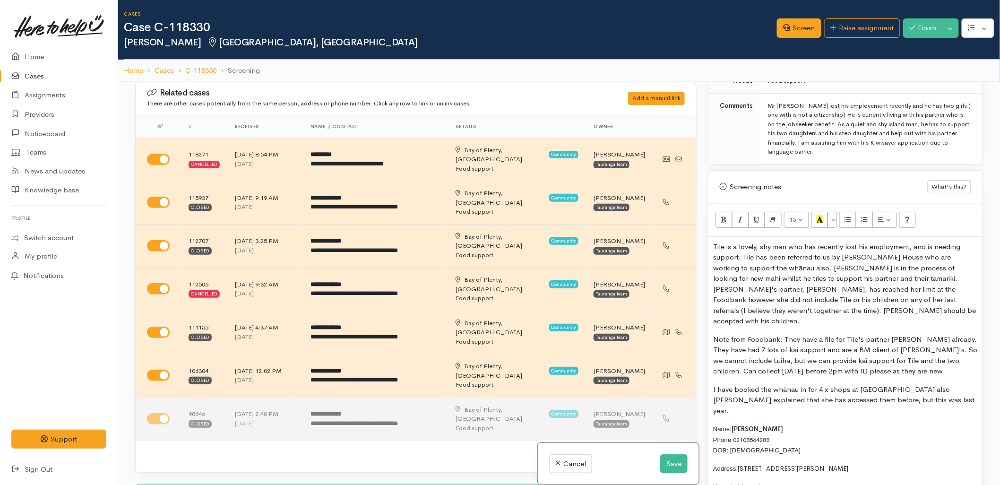
click at [844, 339] on p "Note from Foodbank: They have a file for Tile's partner Luiha Alapati already. …" at bounding box center [845, 355] width 265 height 43
click at [792, 334] on p "Note from Foodbank: They have a file for Tile's partner Luiha Alapati already. …" at bounding box center [845, 355] width 265 height 43
click at [784, 334] on p "Note from Foodbank: We have a file for Tile's partner Luiha Alapati already. Th…" at bounding box center [845, 355] width 265 height 43
click at [894, 361] on p "Note from Foodbank: "We have a file for Tile's partner Luiha Alapati already. T…" at bounding box center [845, 355] width 265 height 43
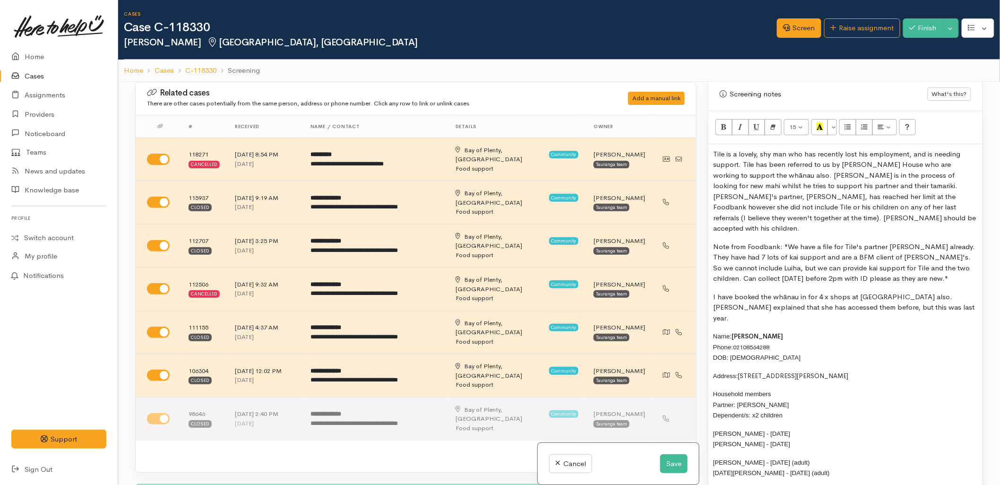
scroll to position [682, 0]
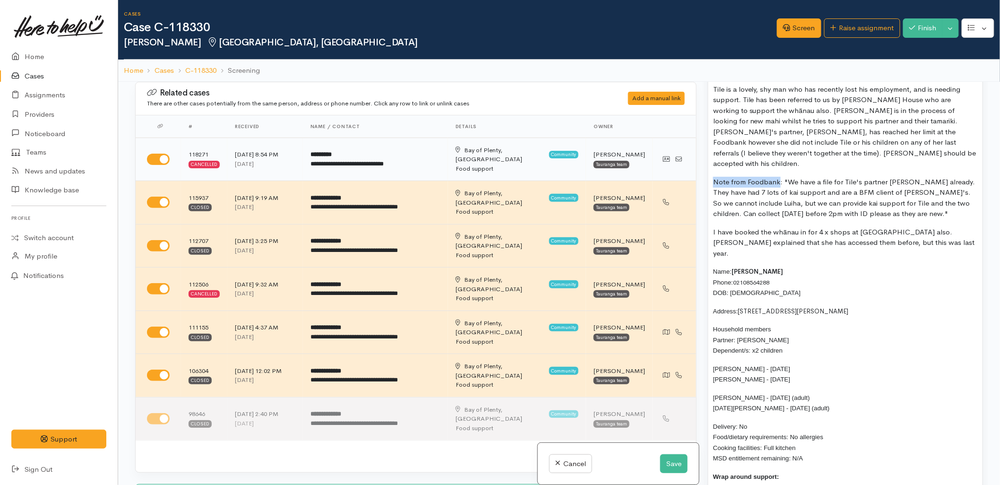
drag, startPoint x: 777, startPoint y: 171, endPoint x: 655, endPoint y: 166, distance: 122.5
click at [655, 166] on div "Related cases There are other cases potentially from the same person, address o…" at bounding box center [558, 324] width 859 height 485
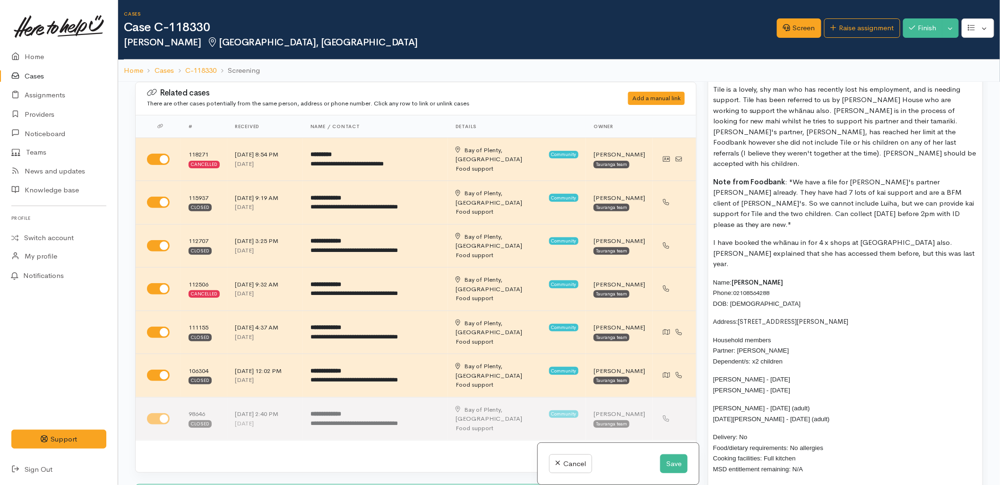
click at [851, 237] on p "I have booked the whānau in for 4 x shops at [GEOGRAPHIC_DATA] also. [PERSON_NA…" at bounding box center [845, 253] width 265 height 32
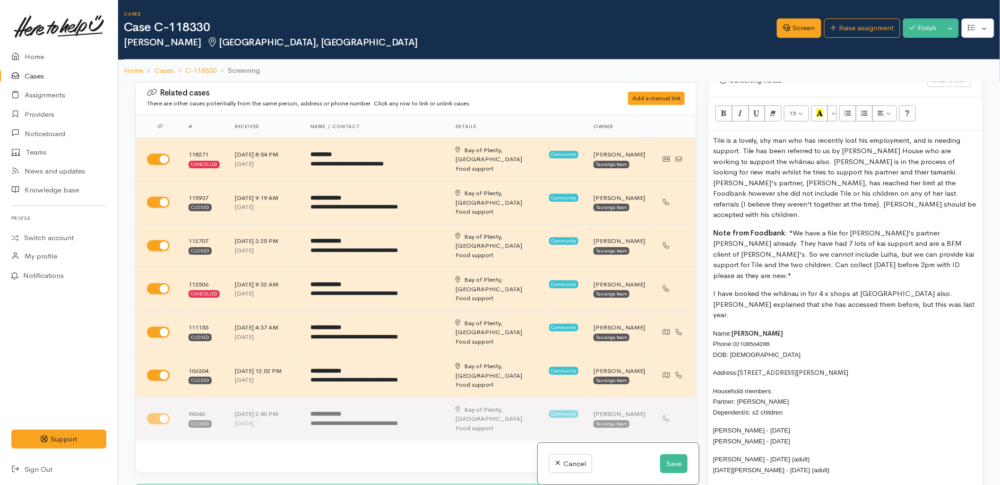
scroll to position [525, 0]
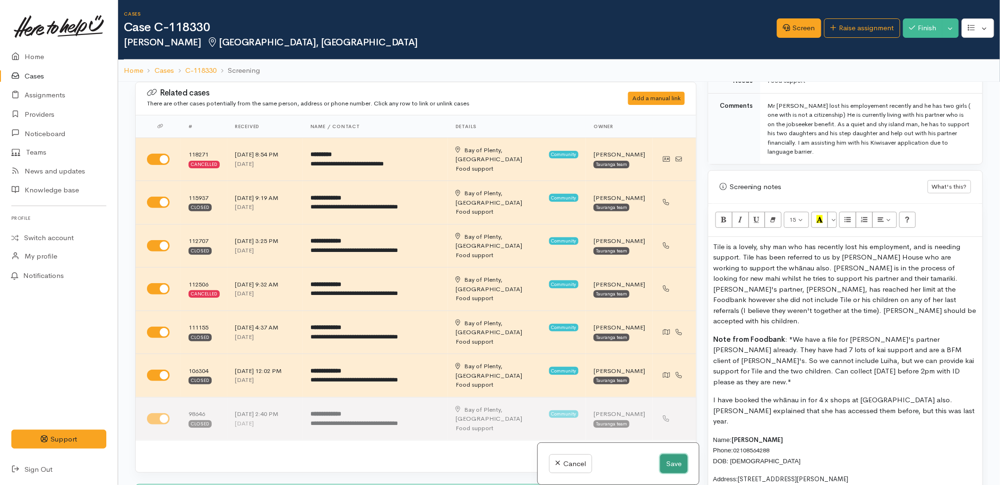
click at [669, 464] on button "Save" at bounding box center [673, 463] width 27 height 19
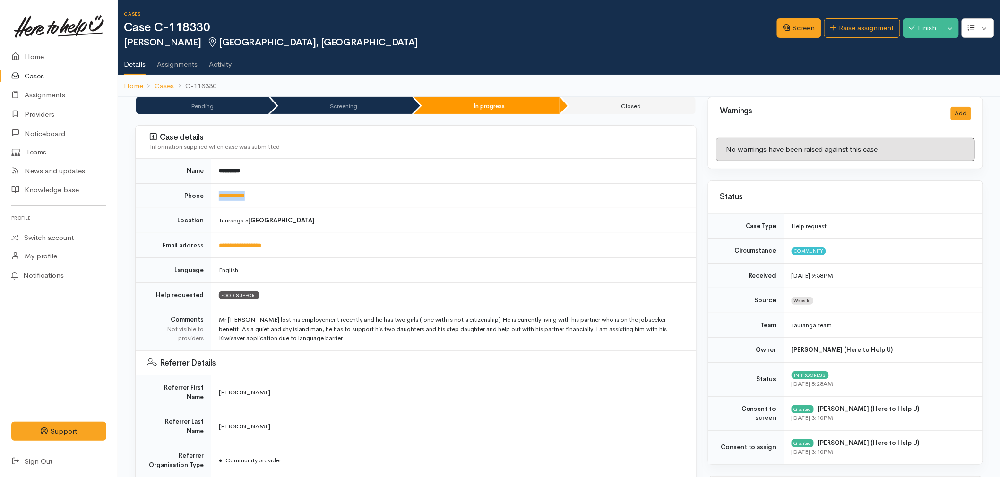
drag, startPoint x: 274, startPoint y: 196, endPoint x: 218, endPoint y: 202, distance: 56.1
click at [218, 202] on td "**********" at bounding box center [453, 195] width 485 height 25
copy link "**********"
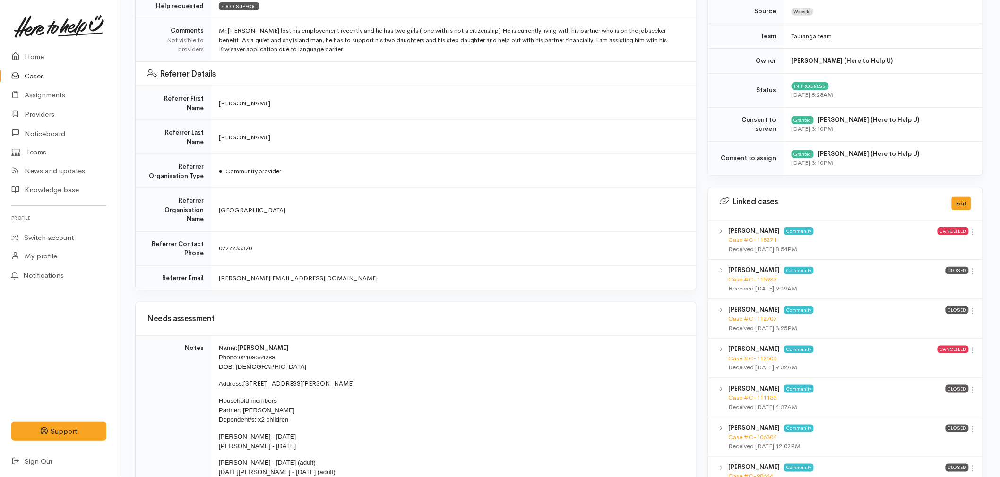
scroll to position [315, 0]
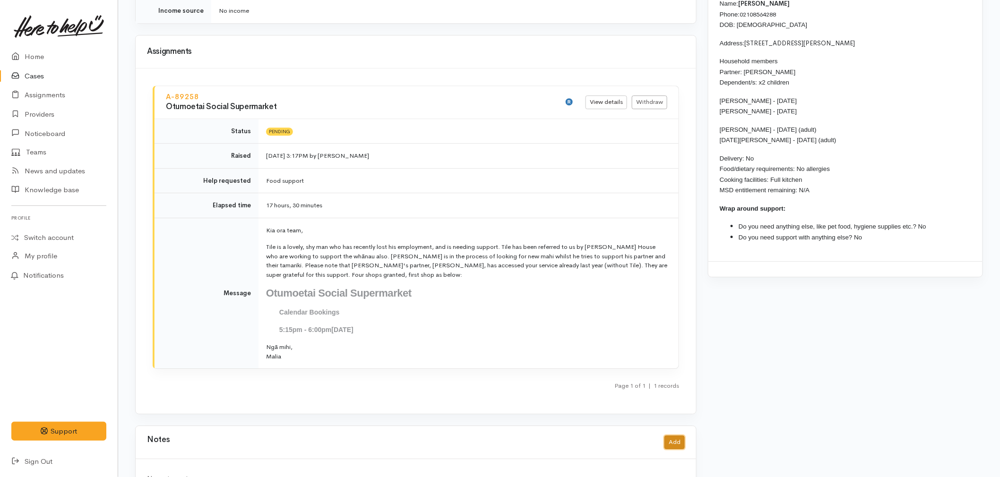
click at [669, 436] on button "Add" at bounding box center [674, 443] width 20 height 14
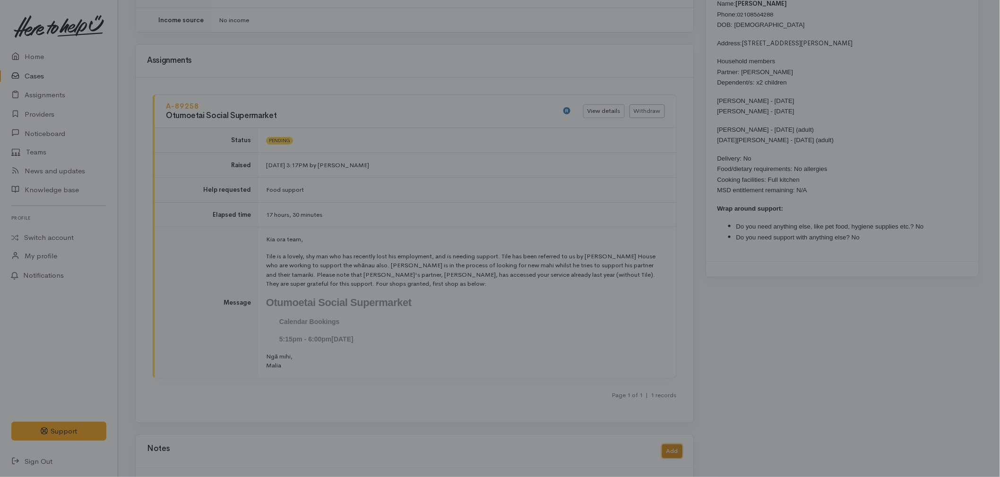
scroll to position [1148, 0]
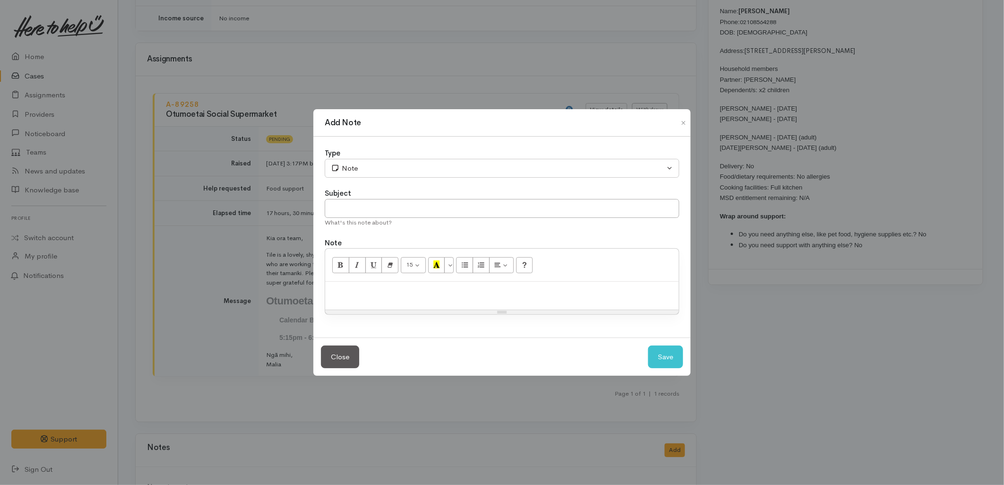
click at [365, 179] on div "Type Correspondence Discussion Email Note Phone call SMS text message Note Subj…" at bounding box center [501, 237] width 377 height 201
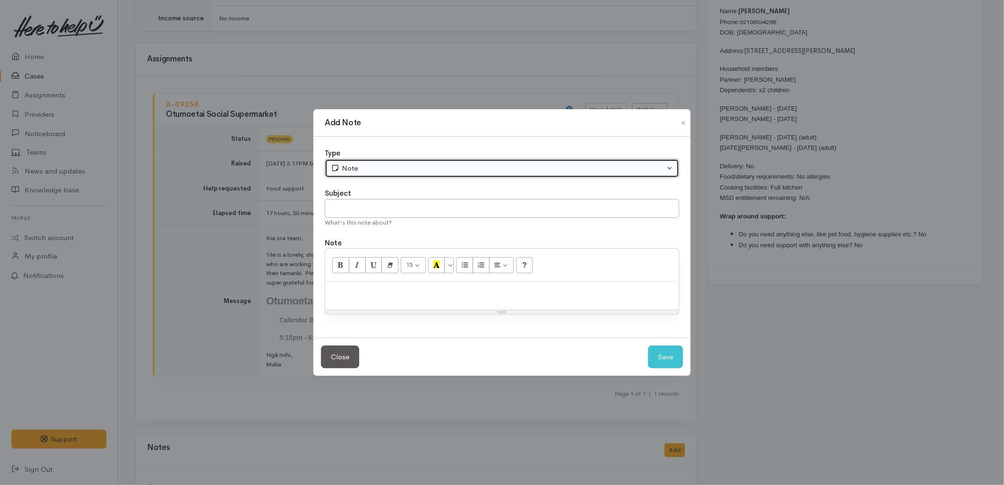
click at [366, 172] on div "Note" at bounding box center [498, 168] width 334 height 11
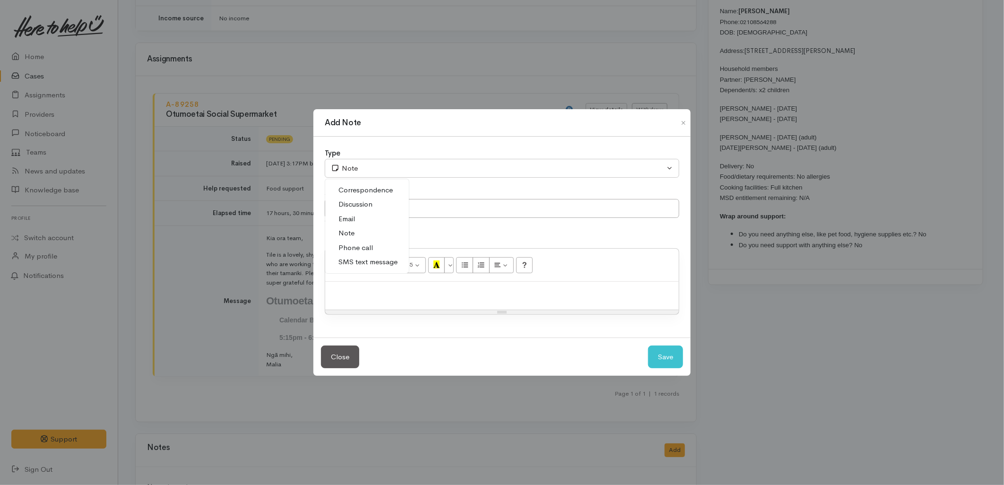
click at [367, 268] on link "SMS text message" at bounding box center [367, 262] width 84 height 15
select select "5"
click at [356, 208] on input "text" at bounding box center [502, 208] width 354 height 19
type input "E-Text"
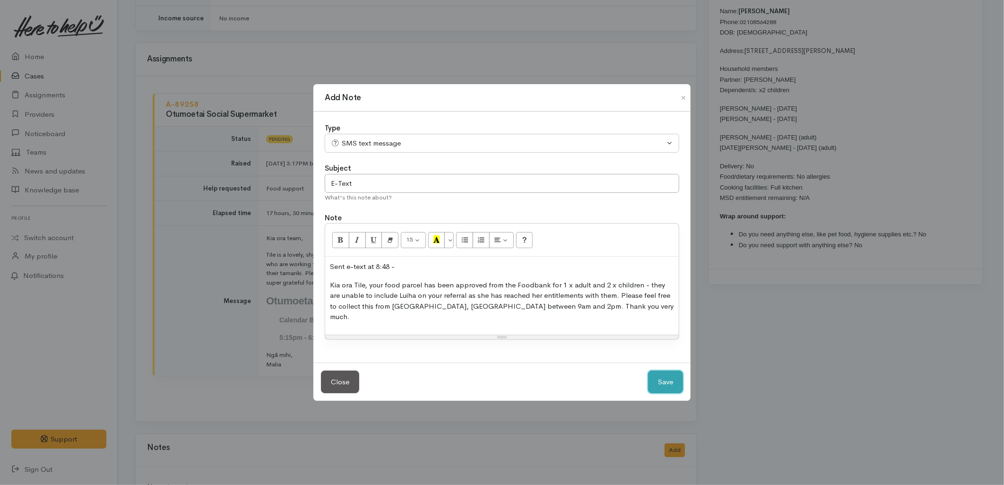
click at [676, 379] on button "Save" at bounding box center [665, 381] width 35 height 23
select select "1"
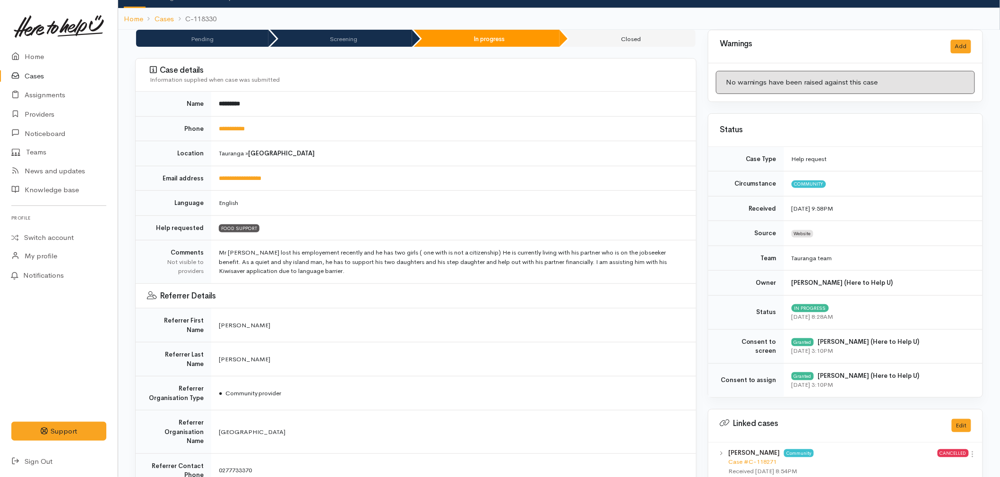
scroll to position [0, 0]
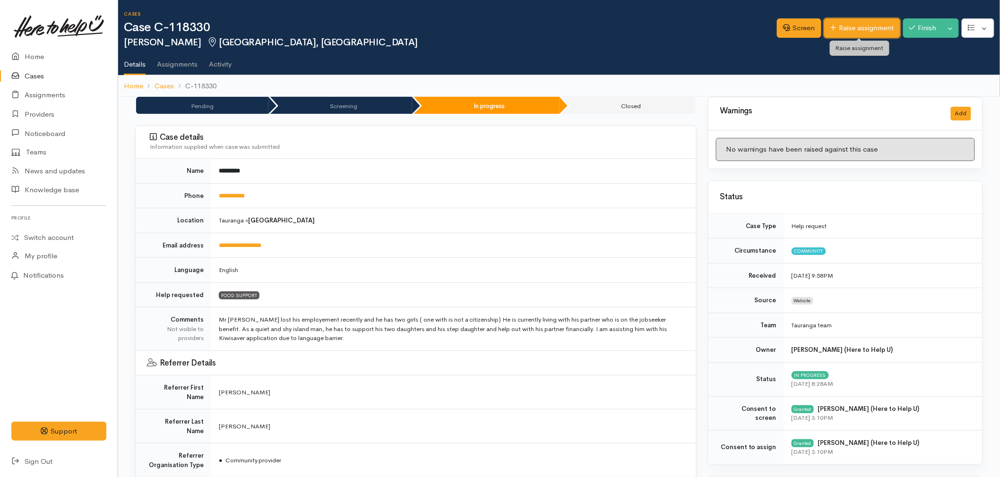
click at [855, 29] on link "Raise assignment" at bounding box center [862, 27] width 76 height 19
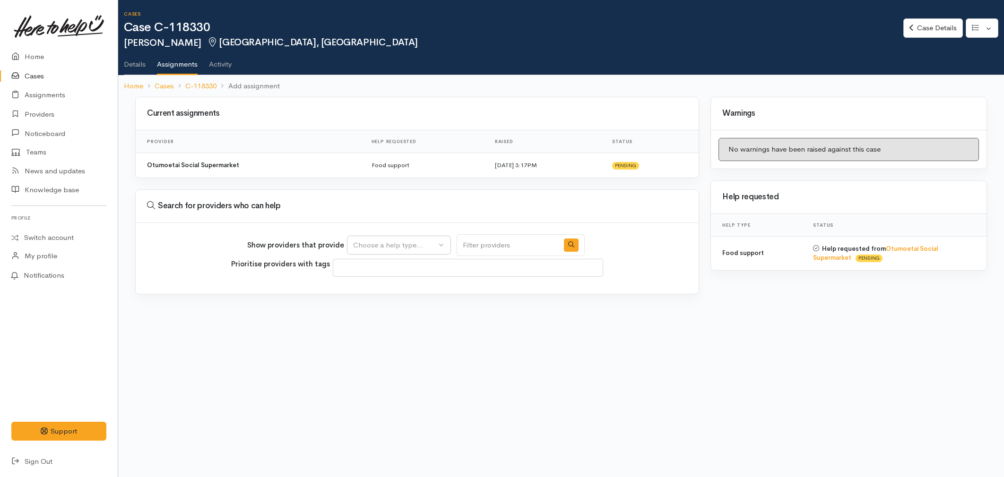
select select
click at [381, 248] on div "Choose a help type..." at bounding box center [394, 245] width 83 height 11
click at [373, 295] on link "Food support" at bounding box center [398, 290] width 103 height 15
select select "3"
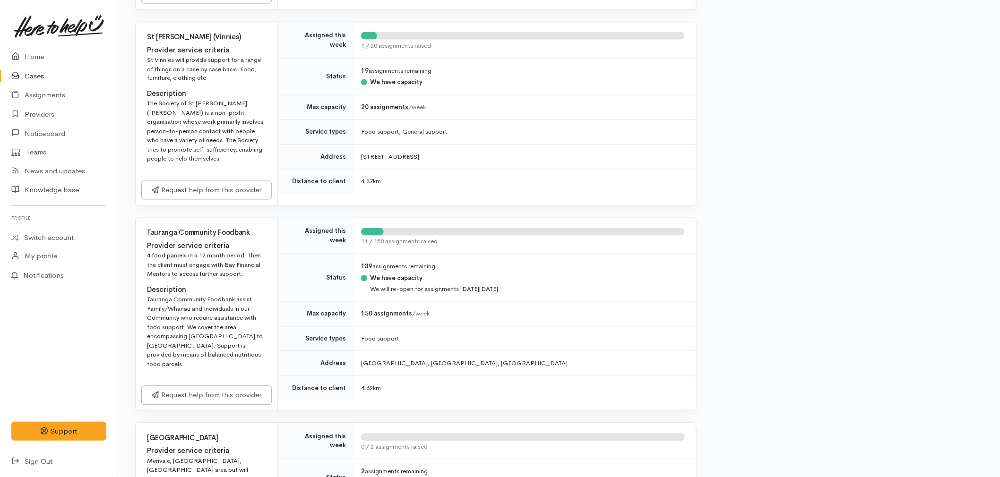
scroll to position [682, 0]
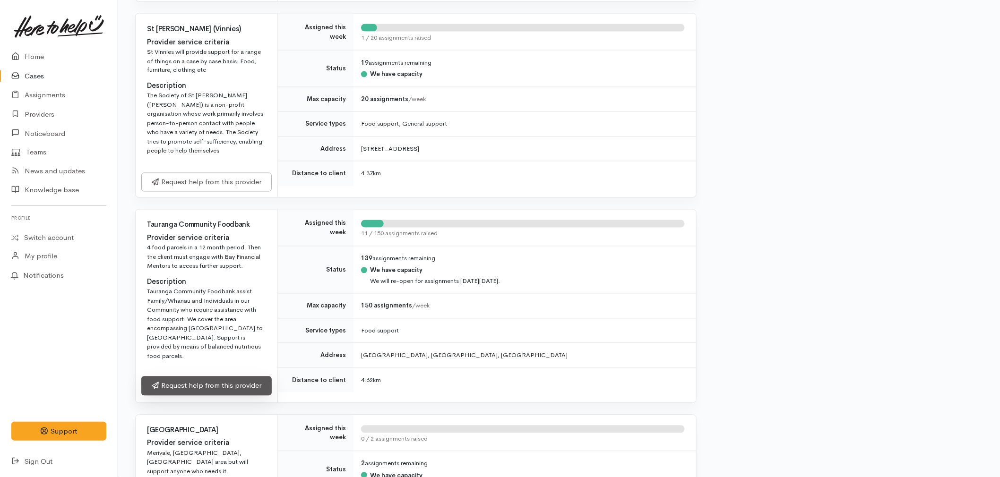
click at [211, 377] on link "Request help from this provider" at bounding box center [206, 386] width 130 height 19
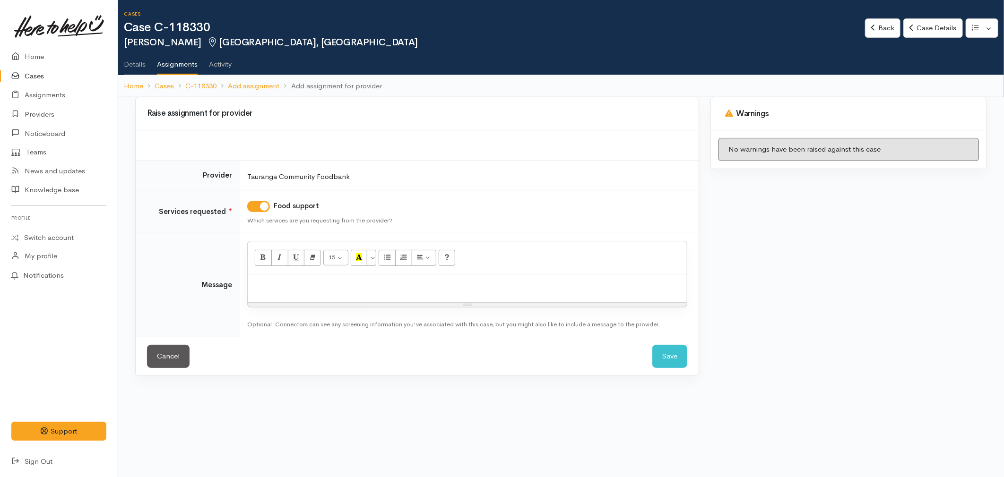
click at [276, 299] on div at bounding box center [467, 289] width 439 height 28
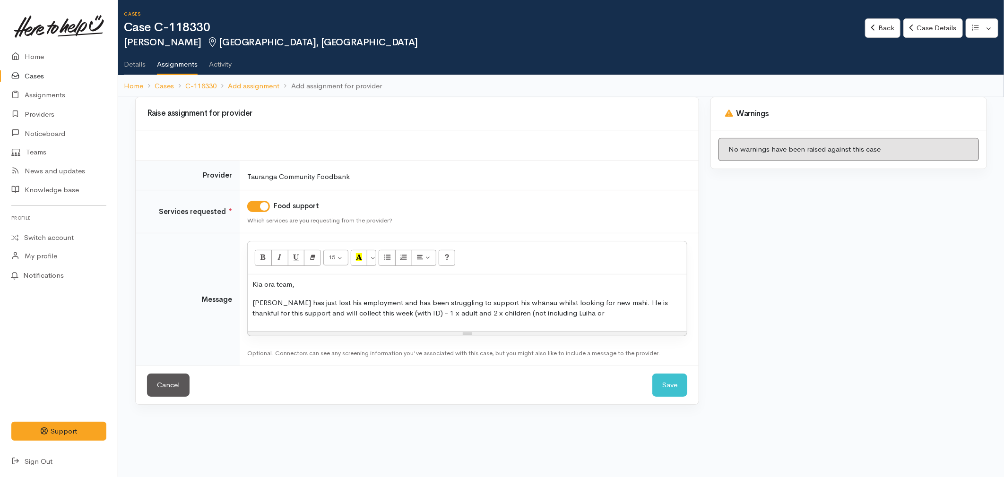
click at [574, 317] on p "[PERSON_NAME] has just lost his employment and has been struggling to support h…" at bounding box center [467, 308] width 430 height 21
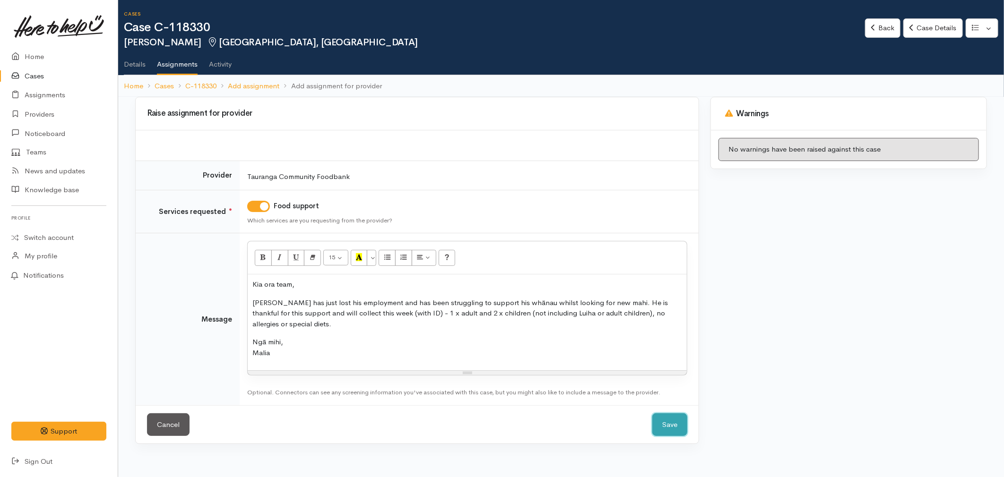
click at [670, 423] on button "Save" at bounding box center [669, 424] width 35 height 23
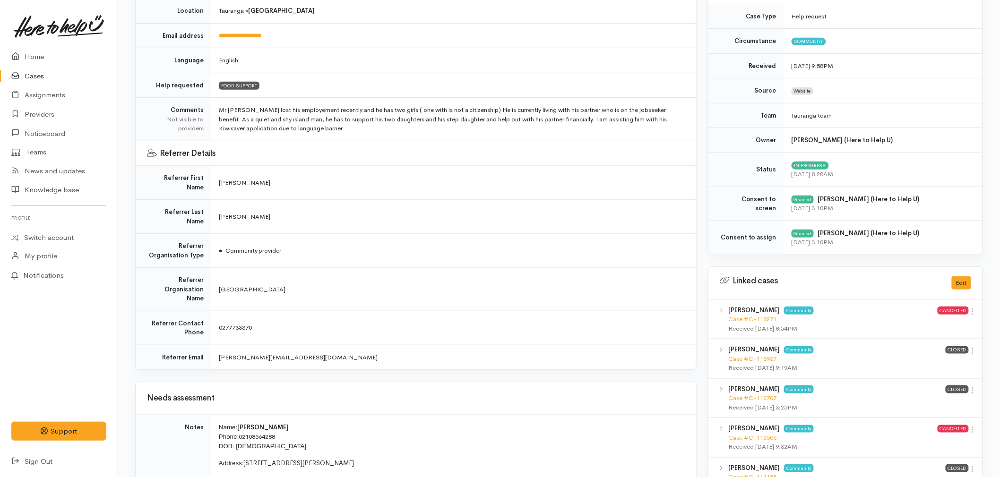
scroll to position [262, 0]
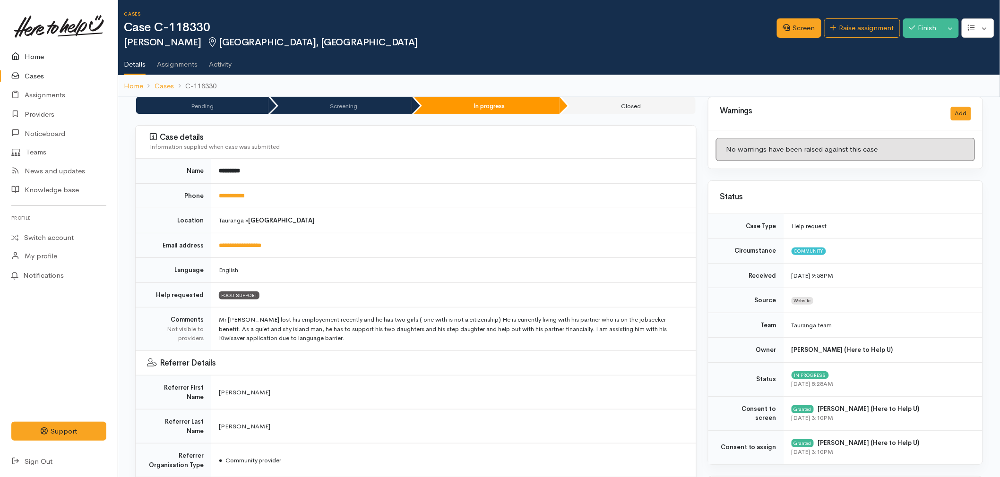
click at [36, 55] on link "Home" at bounding box center [59, 56] width 118 height 19
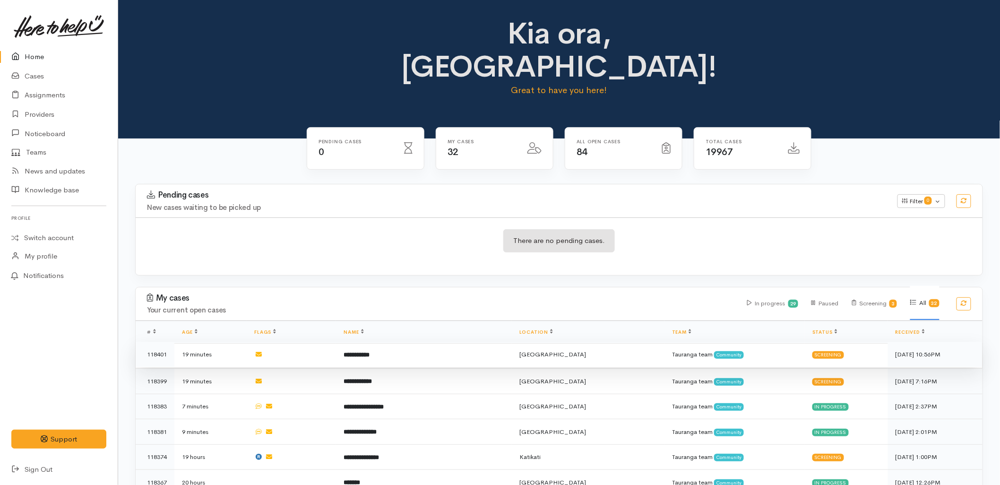
click at [304, 342] on td at bounding box center [291, 355] width 89 height 26
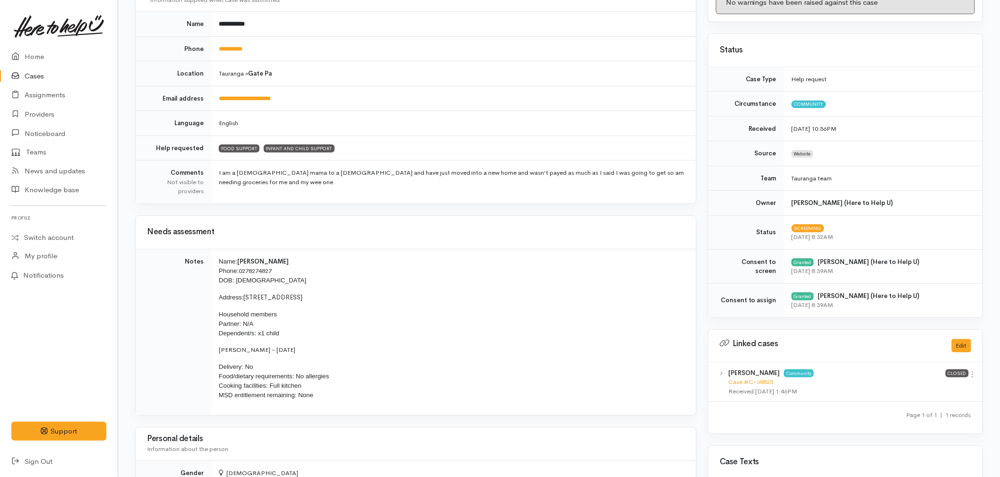
scroll to position [210, 0]
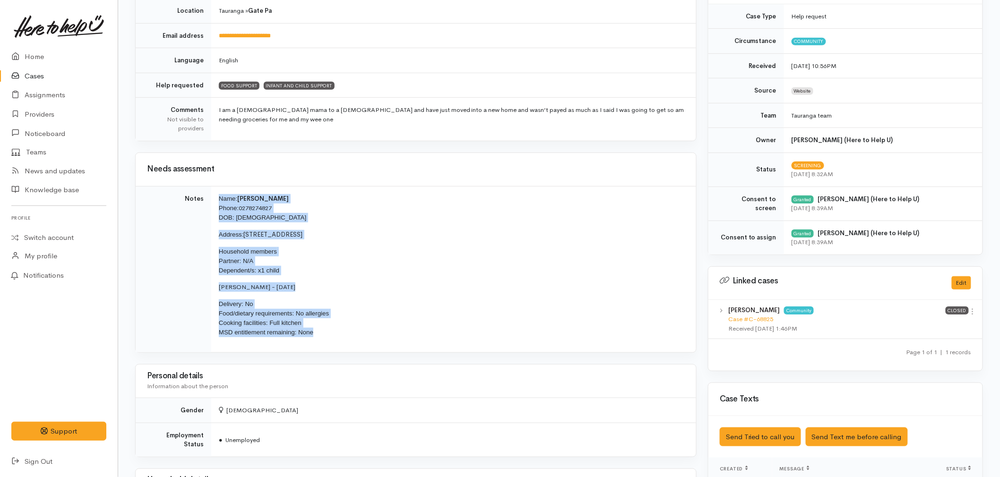
drag, startPoint x: 332, startPoint y: 335, endPoint x: 215, endPoint y: 201, distance: 178.1
click at [215, 201] on td "Name: [PERSON_NAME] Phone: [PHONE_NUMBER] DOB: [DEMOGRAPHIC_DATA] Address: [STR…" at bounding box center [453, 269] width 485 height 166
copy td "Name: [PERSON_NAME] Phone: [PHONE_NUMBER] DOB: [DEMOGRAPHIC_DATA] Address: [STR…"
click at [39, 54] on link "Home" at bounding box center [59, 56] width 118 height 19
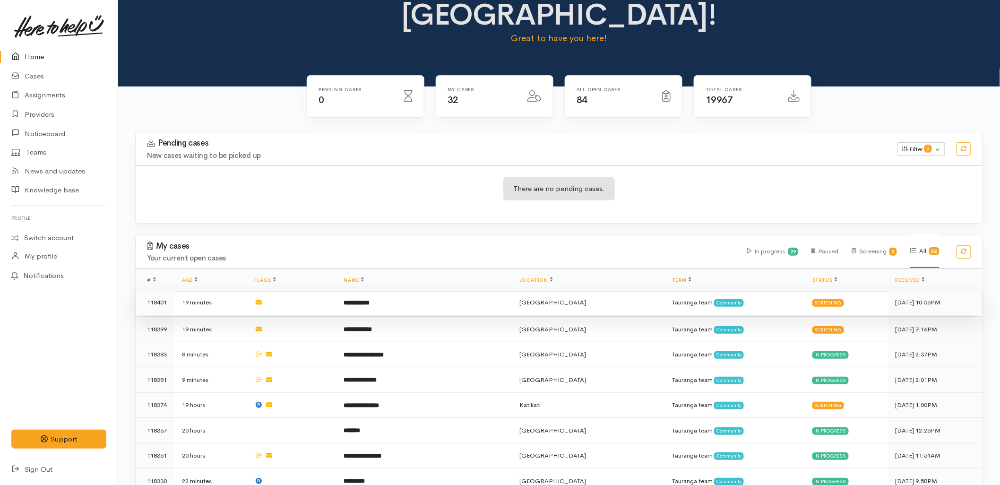
scroll to position [52, 0]
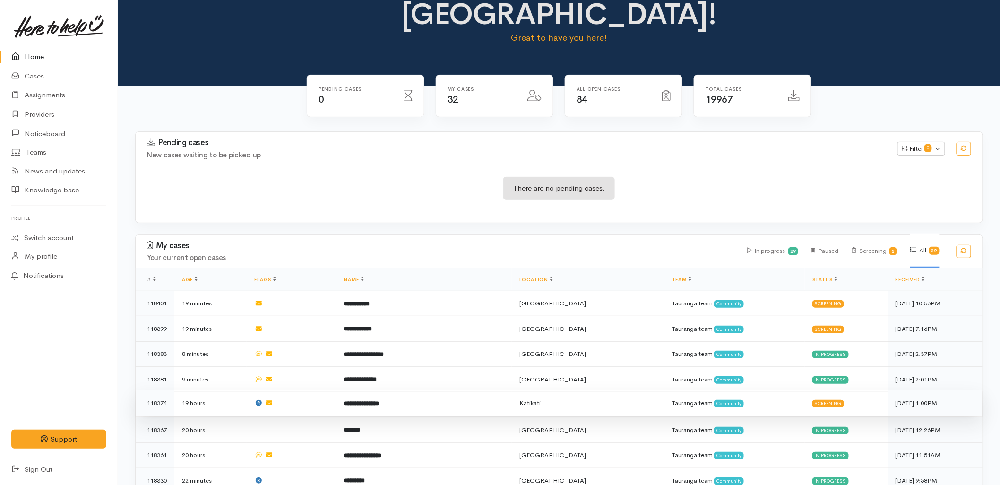
click at [388, 390] on td "**********" at bounding box center [424, 403] width 176 height 26
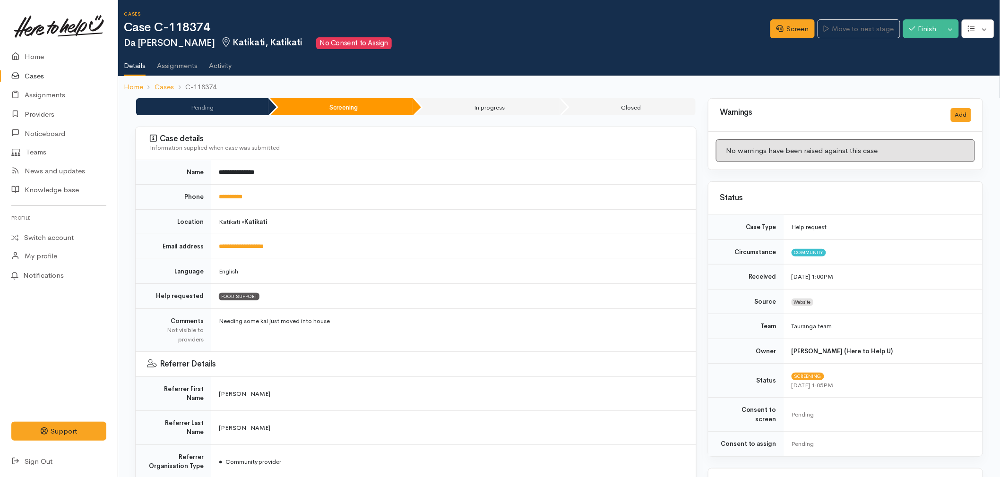
click at [417, 296] on td "FOOD SUPPORT" at bounding box center [453, 296] width 485 height 25
click at [242, 200] on link "**********" at bounding box center [231, 197] width 24 height 6
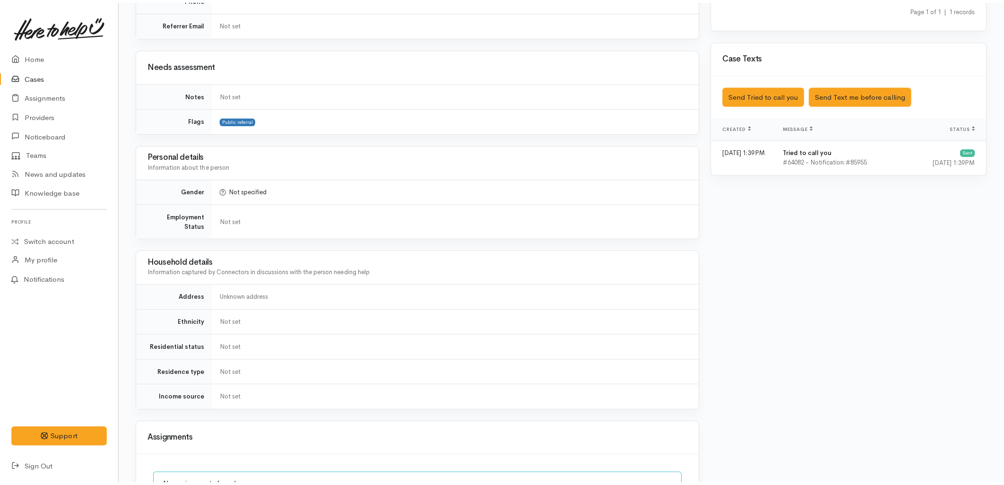
scroll to position [536, 0]
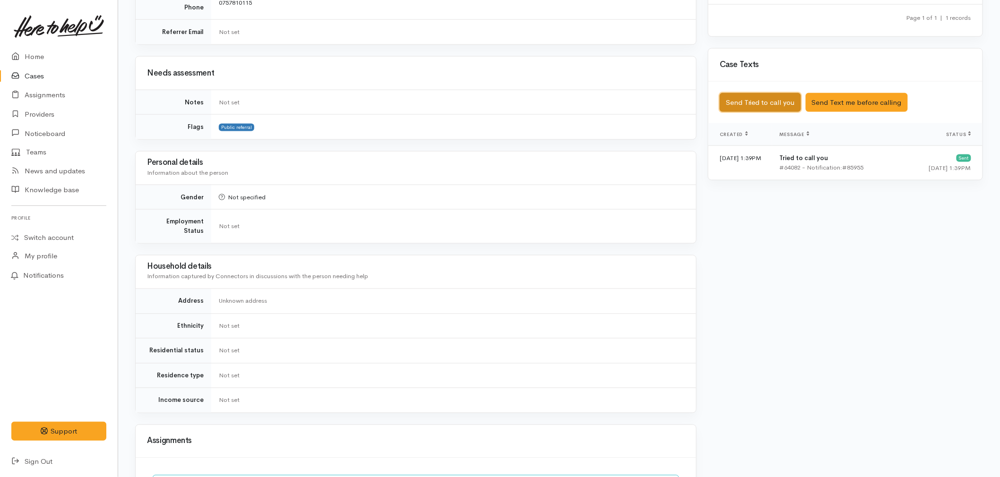
click at [747, 93] on button "Send Tried to call you" at bounding box center [760, 102] width 81 height 19
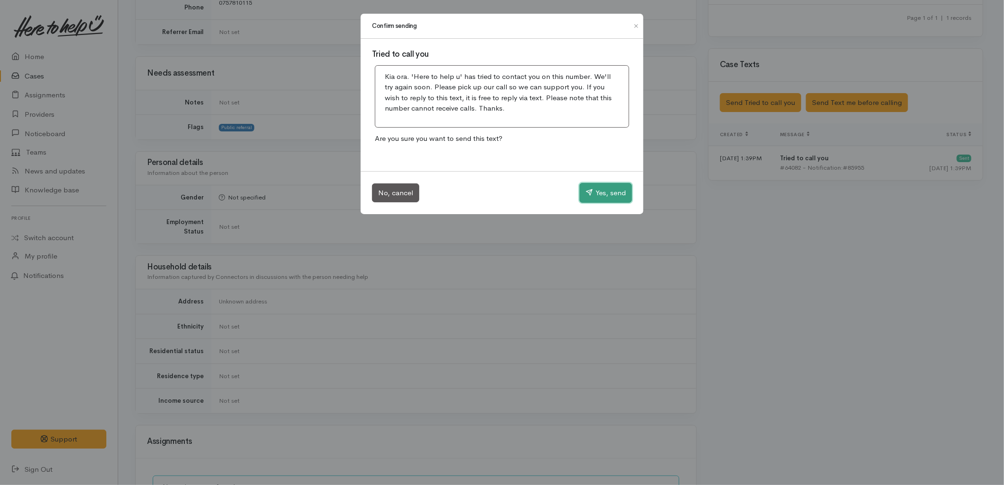
click at [594, 190] on button "Yes, send" at bounding box center [605, 193] width 52 height 20
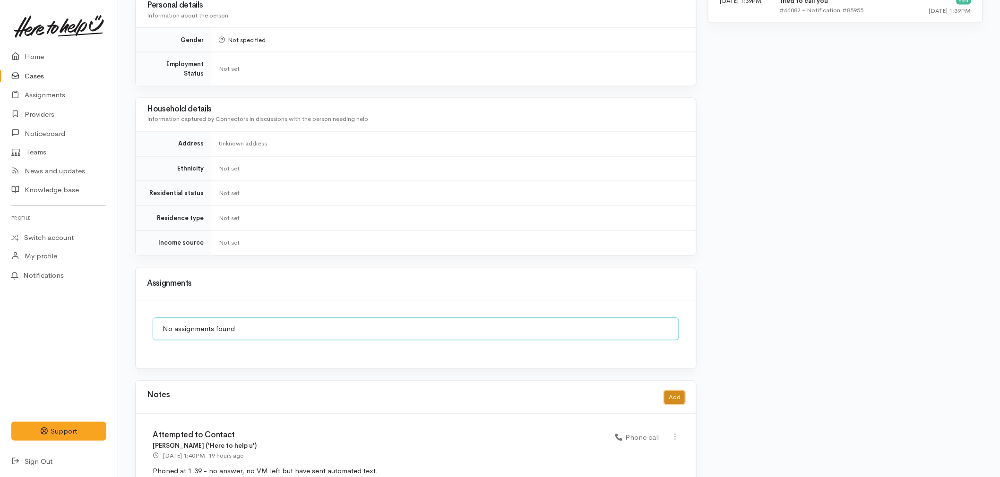
click at [670, 391] on button "Add" at bounding box center [674, 398] width 20 height 14
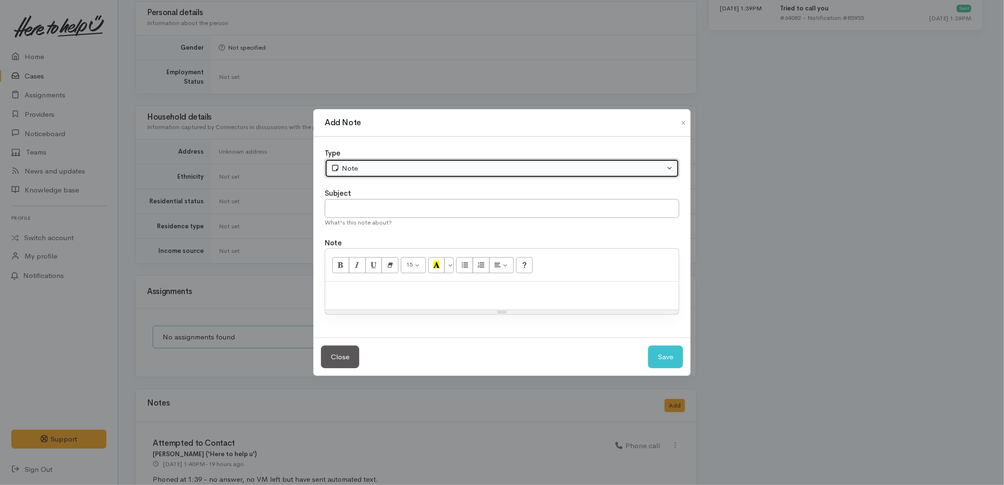
click at [357, 176] on button "Note" at bounding box center [502, 168] width 354 height 19
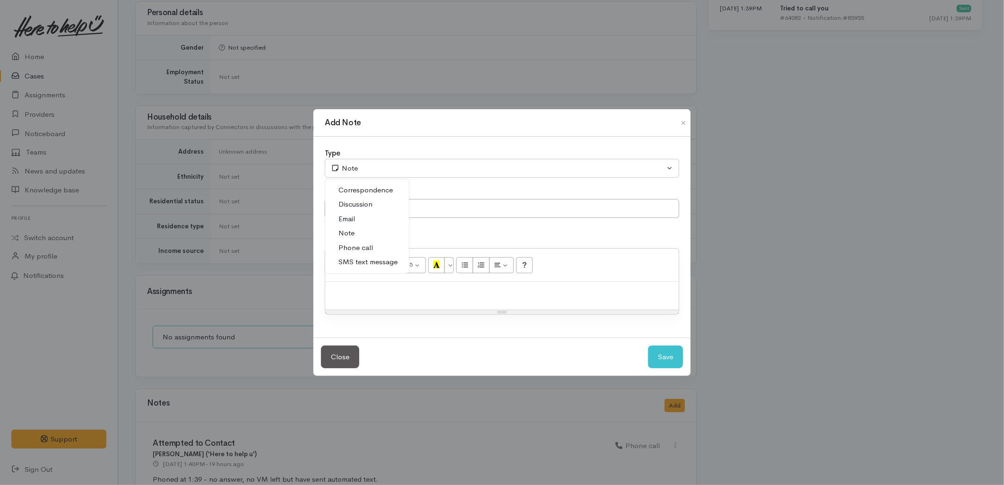
click at [358, 246] on span "Phone call" at bounding box center [355, 247] width 34 height 11
select select "3"
click at [360, 206] on input "text" at bounding box center [502, 208] width 354 height 19
type input "Attempted to Contact"
click at [664, 360] on button "Save" at bounding box center [665, 356] width 35 height 23
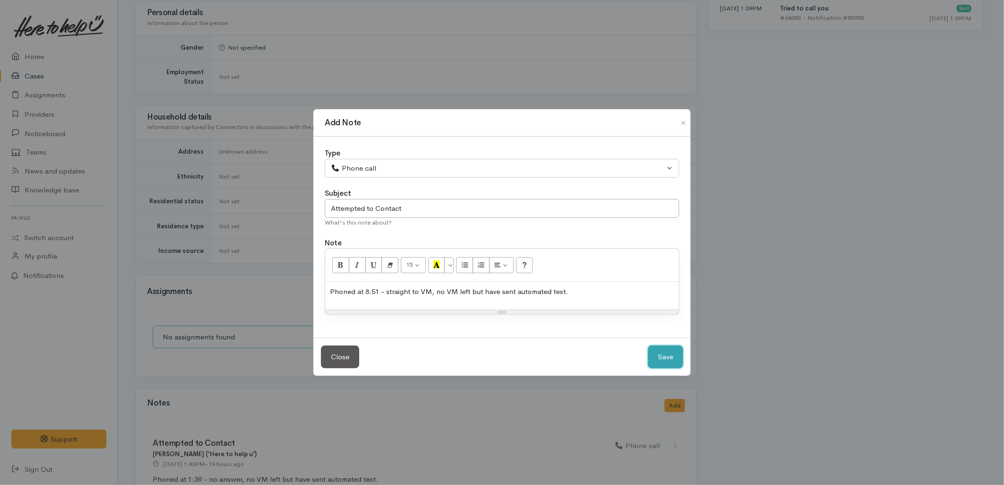
select select "1"
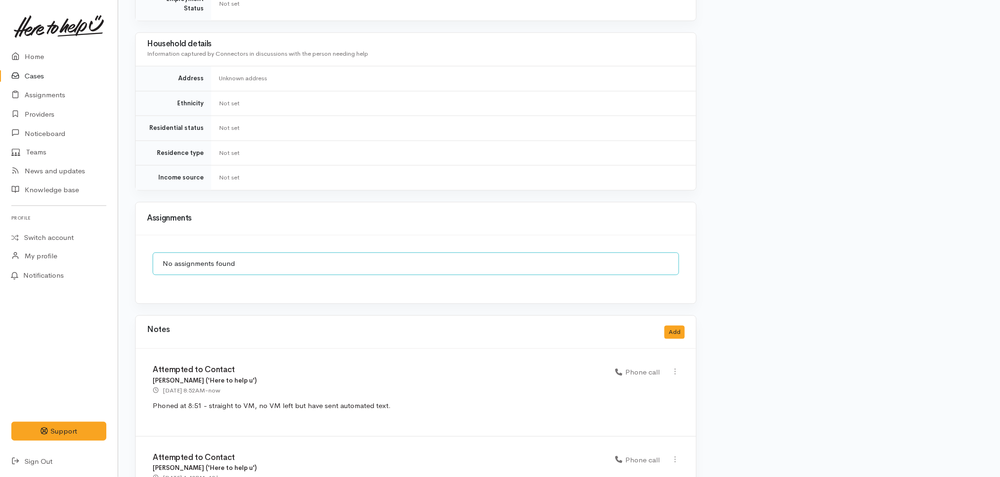
scroll to position [782, 0]
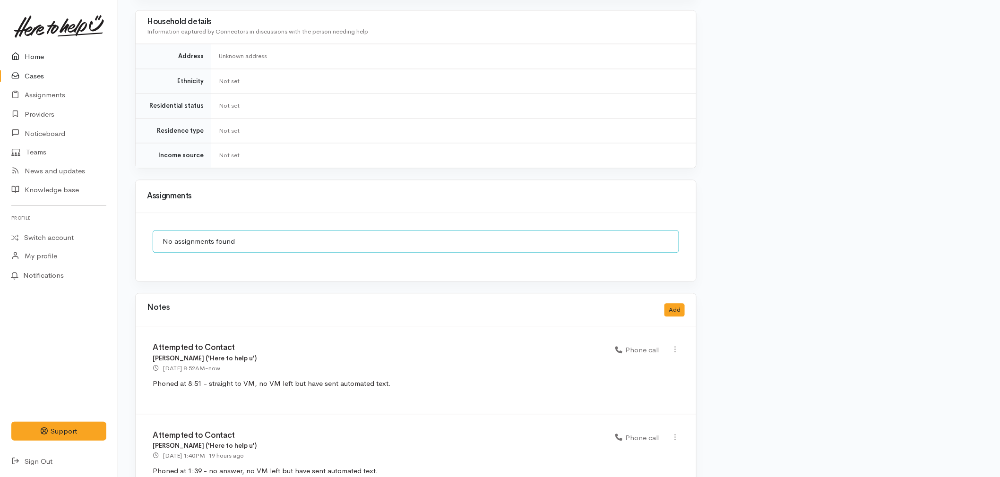
click at [49, 54] on link "Home" at bounding box center [59, 56] width 118 height 19
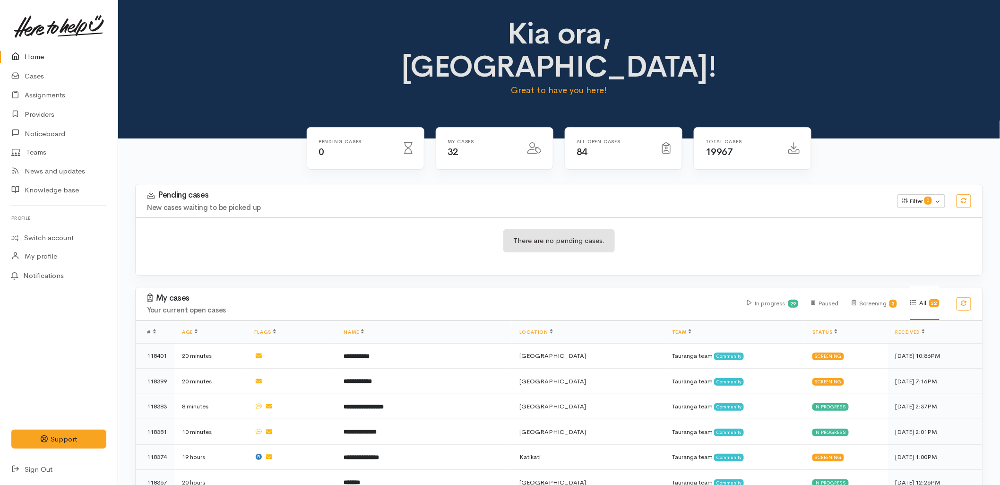
click at [421, 229] on div "There are no pending cases." at bounding box center [559, 246] width 847 height 34
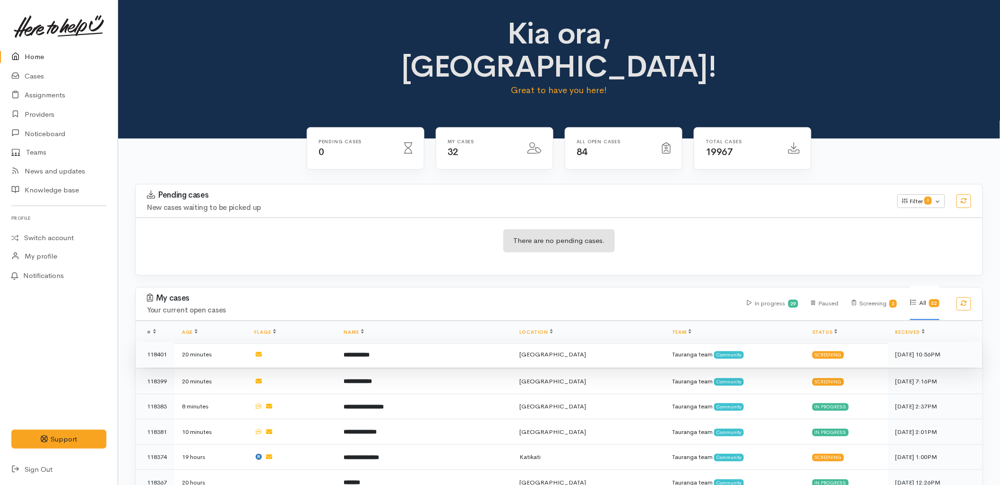
click at [385, 342] on td "**********" at bounding box center [424, 355] width 176 height 26
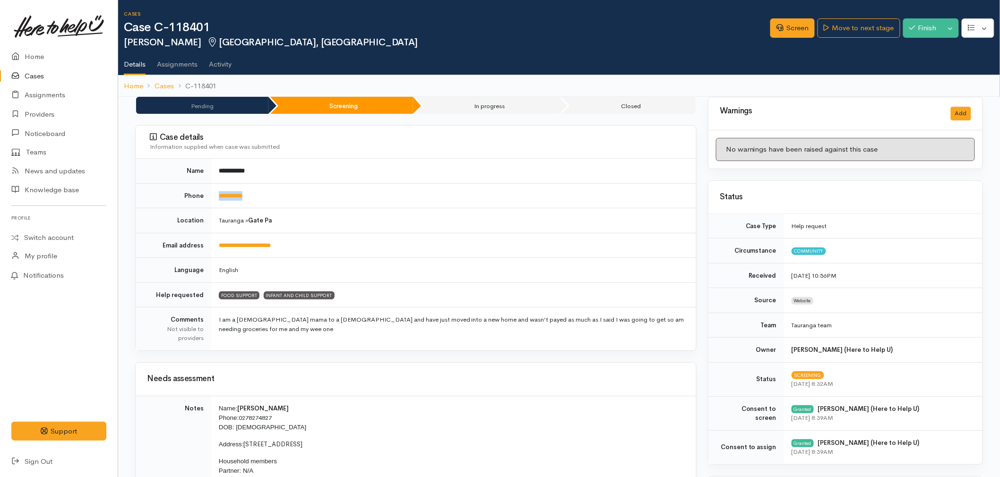
drag, startPoint x: 257, startPoint y: 202, endPoint x: 215, endPoint y: 205, distance: 41.2
click at [215, 205] on td "**********" at bounding box center [453, 195] width 485 height 25
copy link "**********"
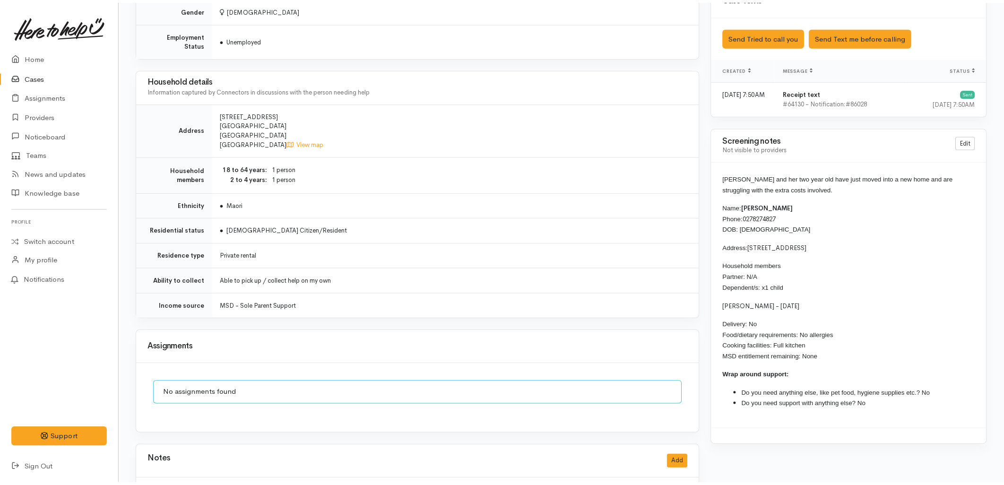
scroll to position [630, 0]
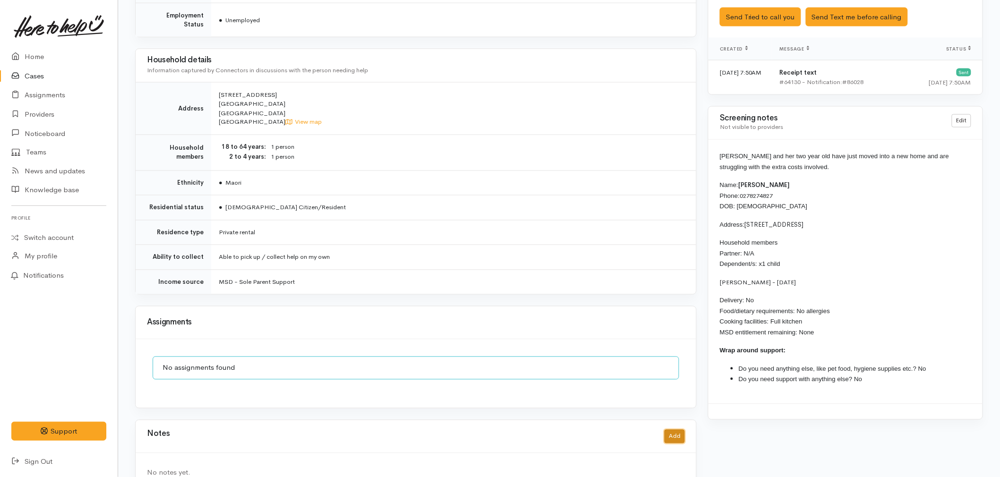
click at [672, 430] on button "Add" at bounding box center [674, 437] width 20 height 14
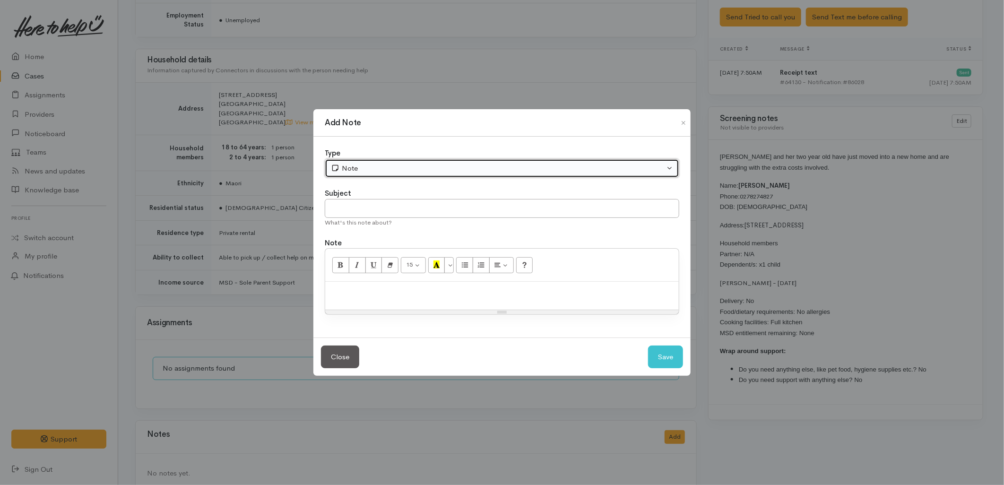
click at [352, 173] on div "Note" at bounding box center [498, 168] width 334 height 11
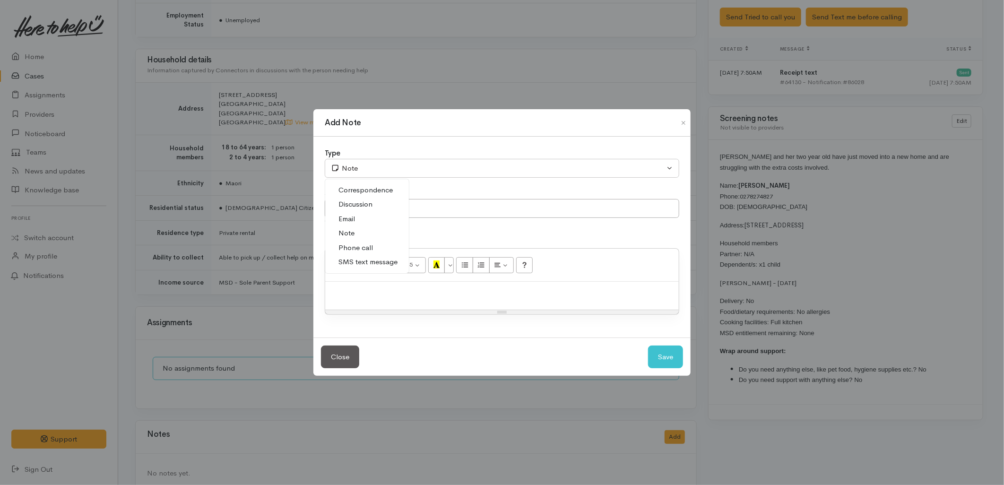
click at [350, 265] on span "SMS text message" at bounding box center [367, 262] width 59 height 11
select select "5"
click at [352, 215] on input "text" at bounding box center [502, 208] width 354 height 19
type input "E-Text"
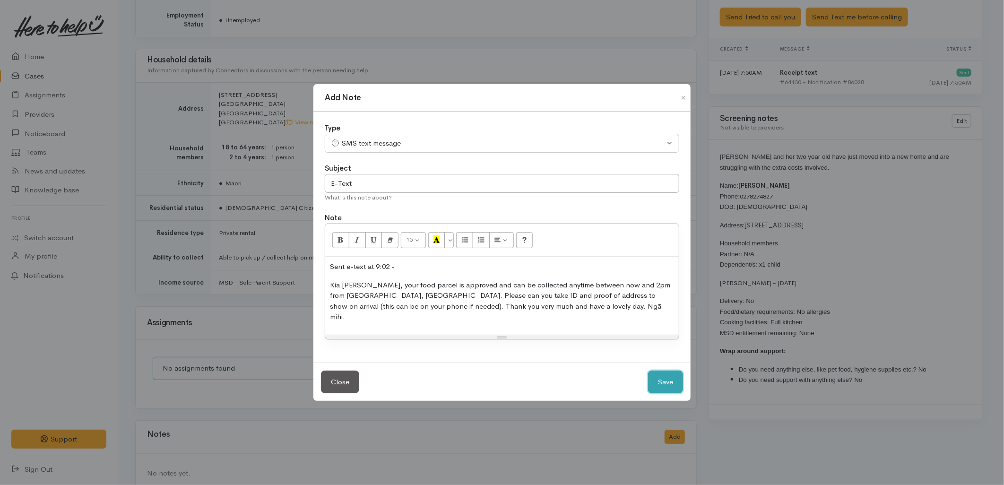
click at [657, 376] on button "Save" at bounding box center [665, 381] width 35 height 23
select select "1"
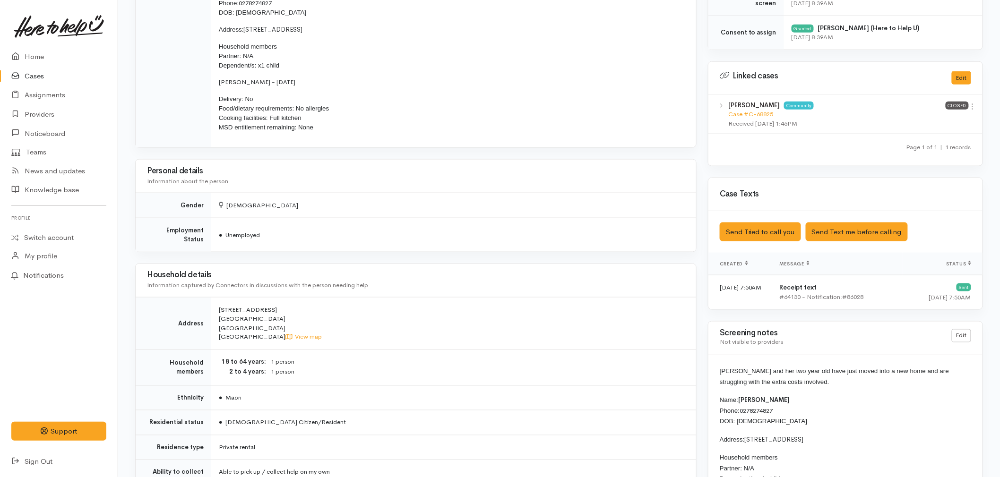
scroll to position [367, 0]
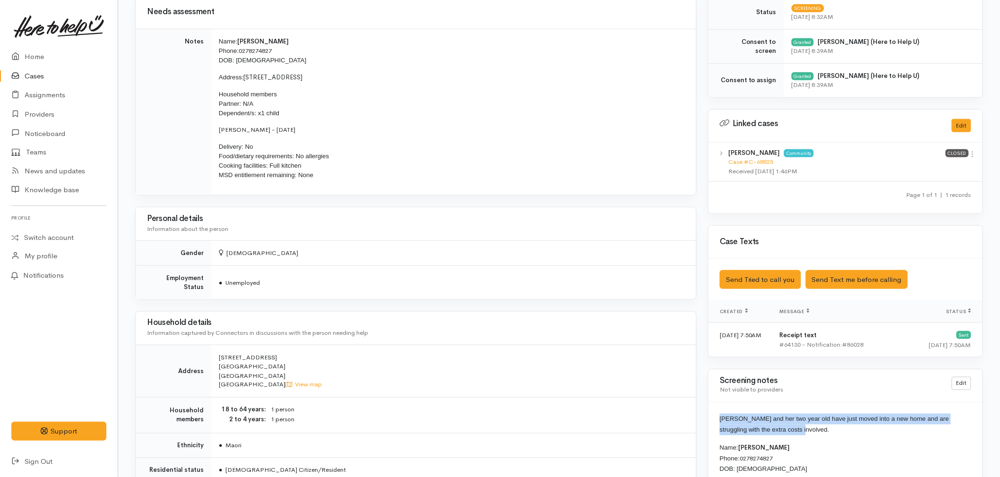
drag, startPoint x: 787, startPoint y: 432, endPoint x: 719, endPoint y: 421, distance: 69.0
copy span "[PERSON_NAME] and her two year old have just moved into a new home and are stru…"
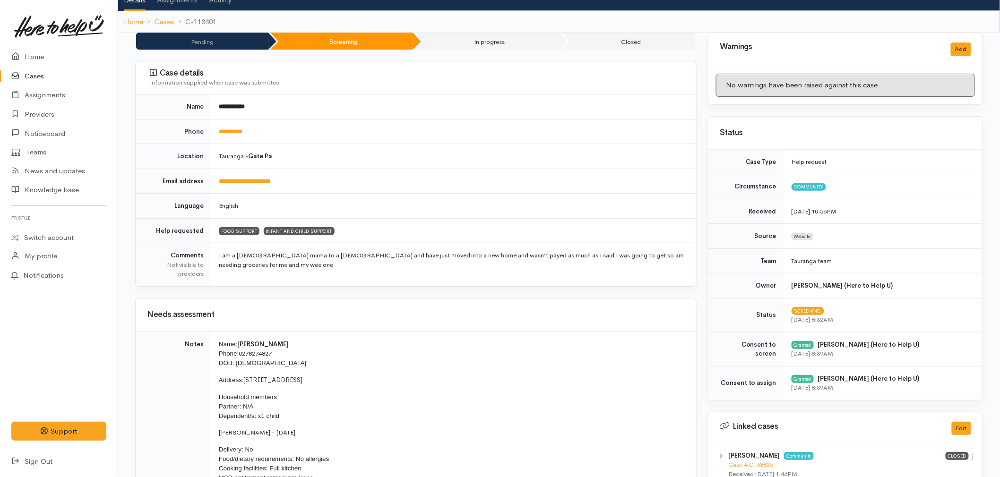
scroll to position [0, 0]
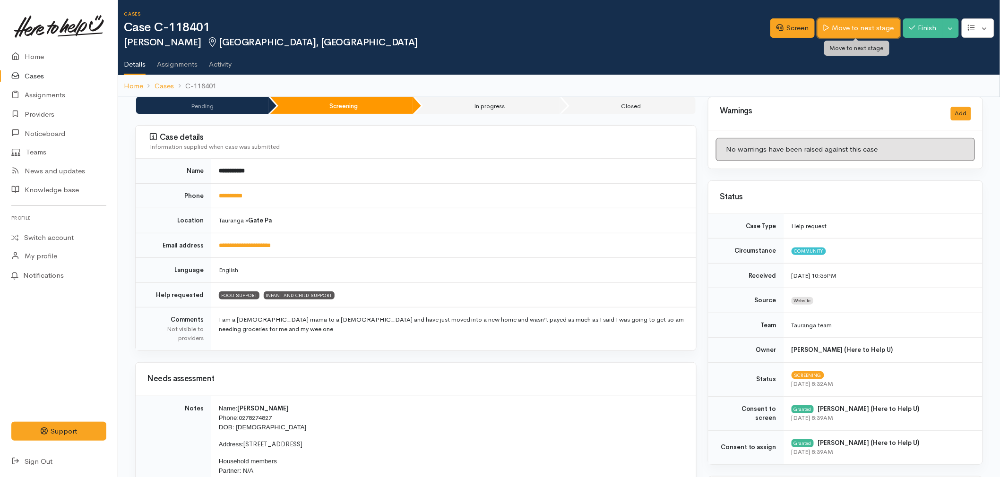
click at [865, 30] on link "Move to next stage" at bounding box center [859, 27] width 82 height 19
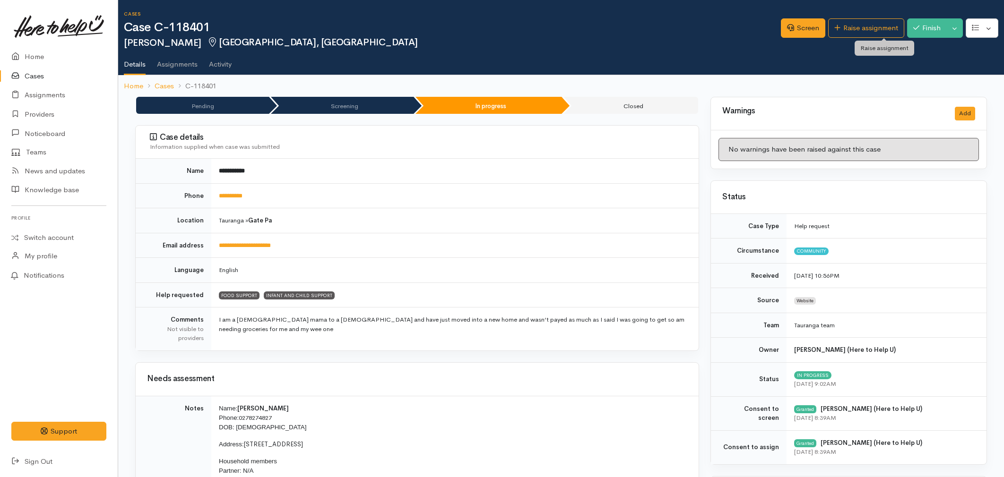
click at [865, 30] on link "Raise assignment" at bounding box center [866, 27] width 76 height 19
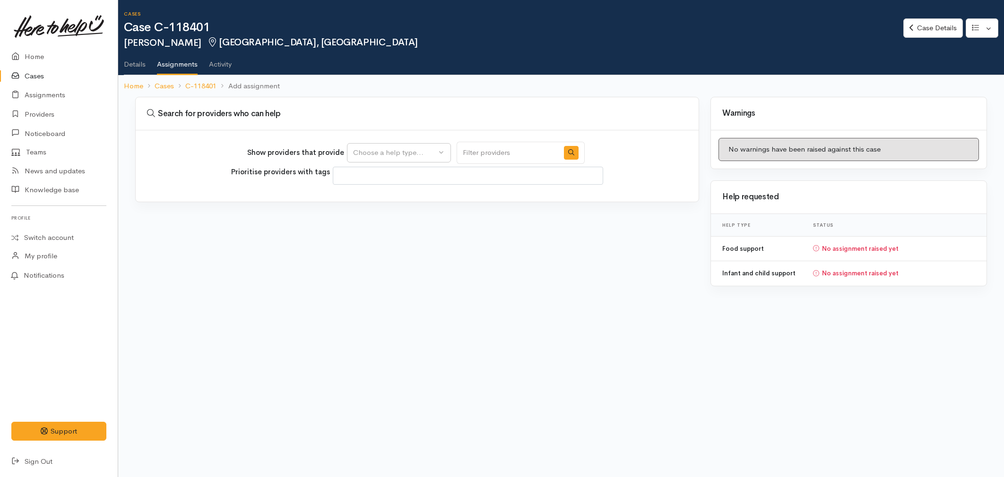
select select
click at [403, 146] on button "Choose a help type..." at bounding box center [399, 152] width 104 height 19
click at [399, 196] on span "Food support" at bounding box center [381, 197] width 44 height 11
select select "3"
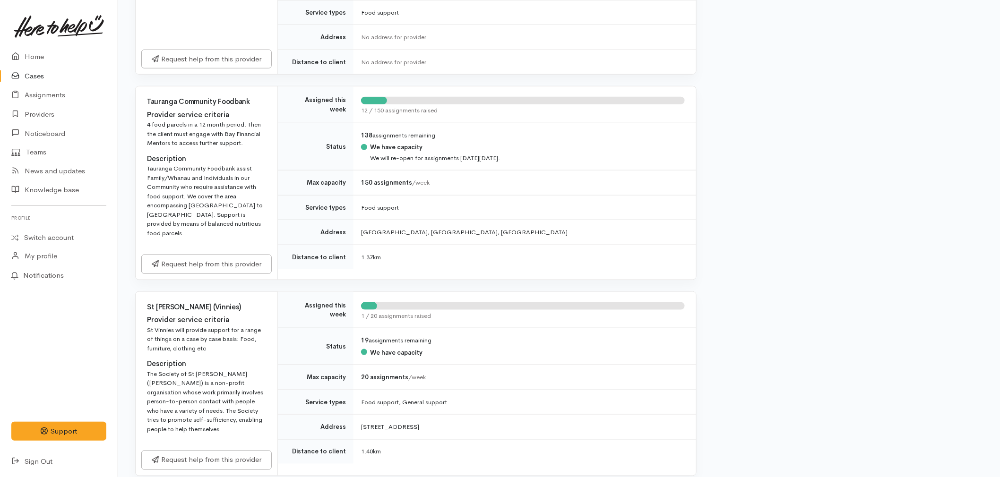
scroll to position [315, 0]
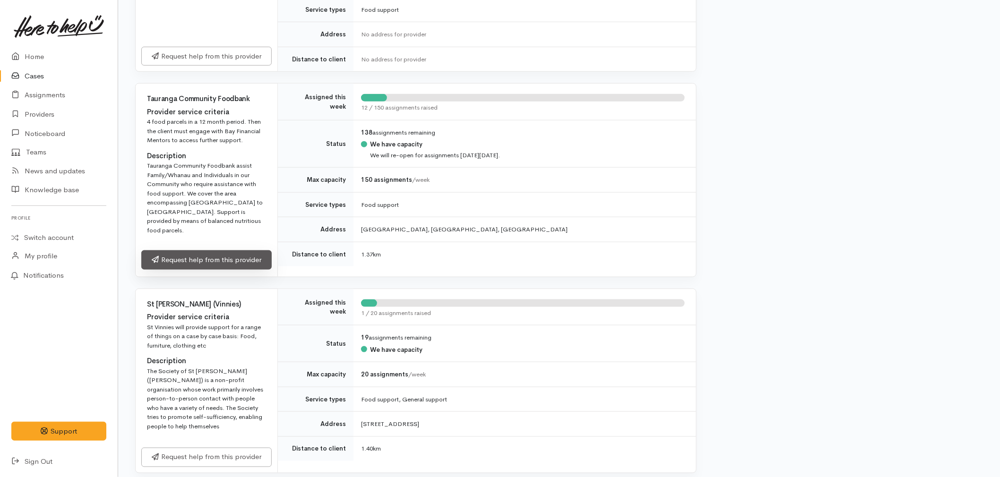
click at [219, 258] on link "Request help from this provider" at bounding box center [206, 259] width 130 height 19
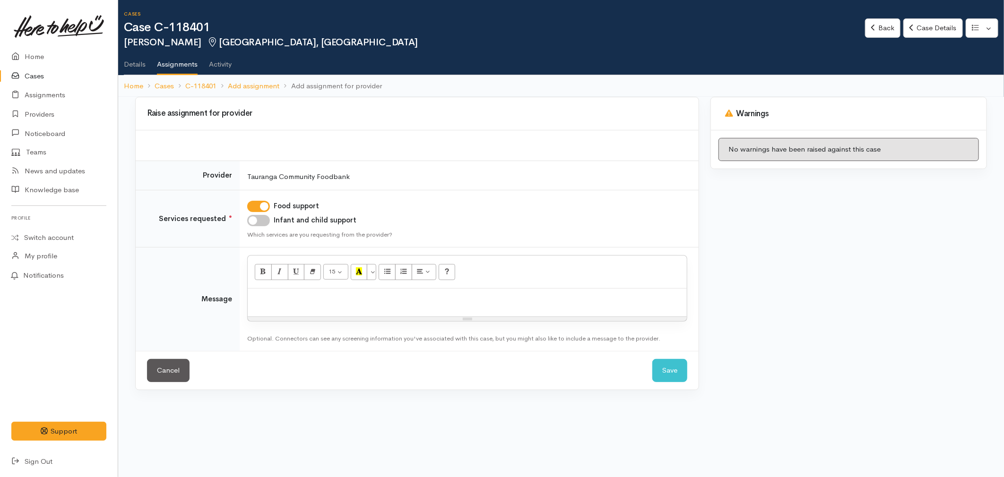
click at [331, 311] on div at bounding box center [467, 303] width 439 height 28
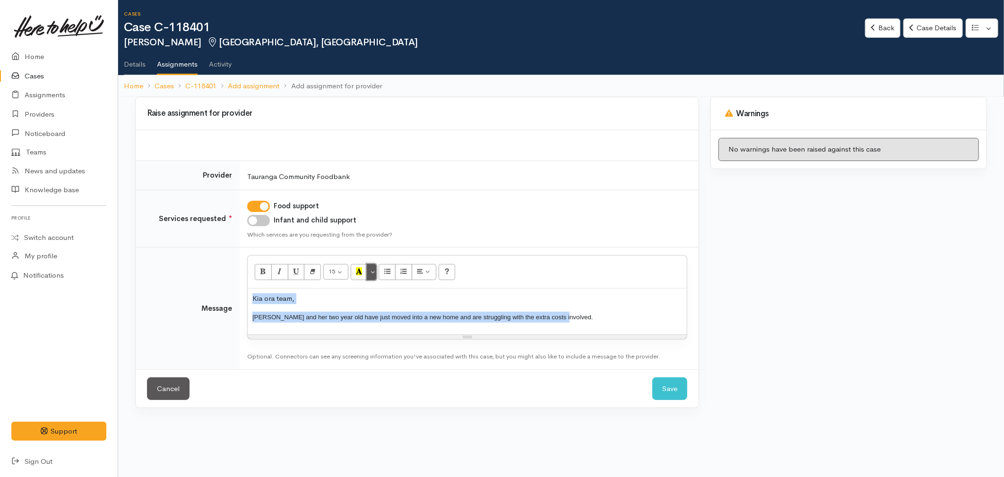
click at [372, 274] on button "More Color" at bounding box center [371, 272] width 9 height 16
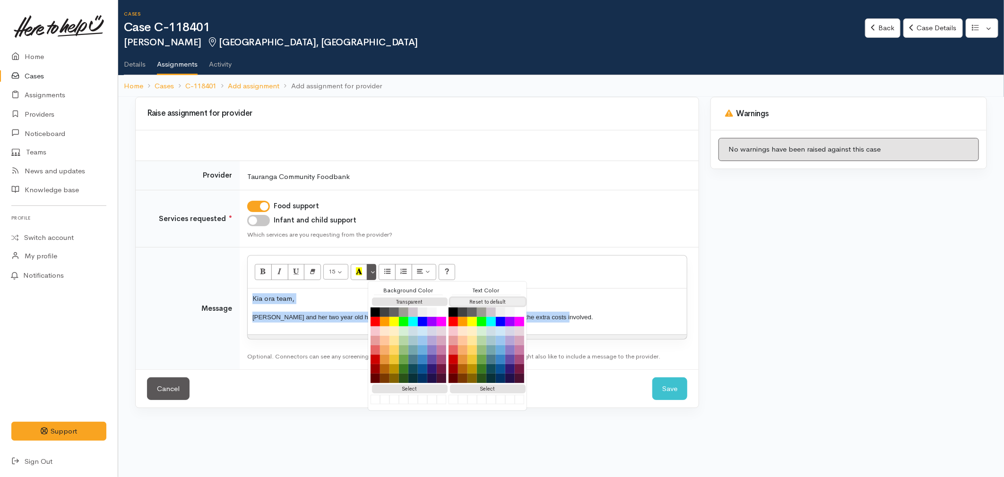
click at [459, 298] on button "Reset to default" at bounding box center [488, 302] width 76 height 9
click at [608, 317] on p "Maia and her two year old have just moved into a new home and are struggling wi…" at bounding box center [467, 317] width 430 height 11
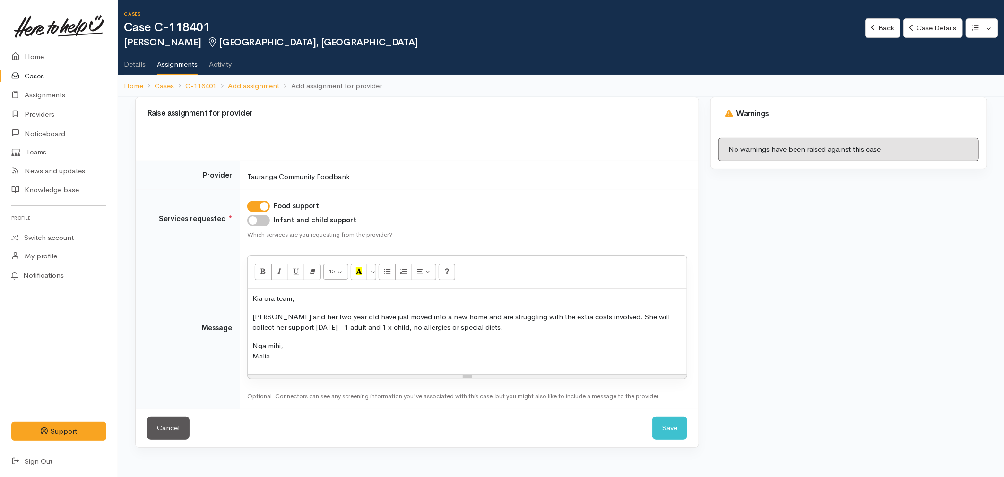
click at [310, 328] on p "Maia and her two year old have just moved into a new home and are struggling wi…" at bounding box center [467, 322] width 430 height 21
click at [442, 352] on p "Ngā mihi, Malia" at bounding box center [467, 351] width 430 height 21
click at [261, 224] on input "Infant and child support" at bounding box center [258, 220] width 23 height 11
checkbox input "true"
click at [308, 295] on p "Kia ora team," at bounding box center [467, 298] width 430 height 11
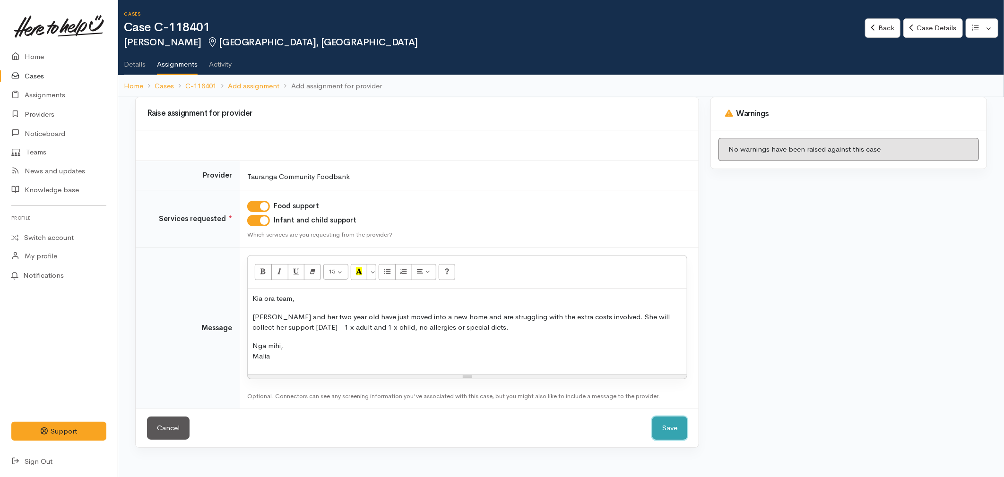
click at [672, 431] on button "Save" at bounding box center [669, 428] width 35 height 23
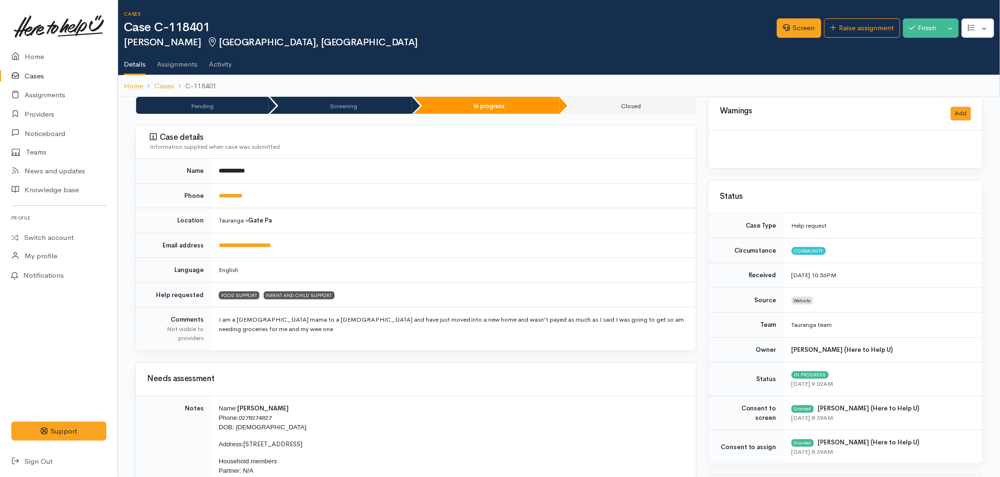
click at [39, 55] on link "Home" at bounding box center [59, 56] width 118 height 19
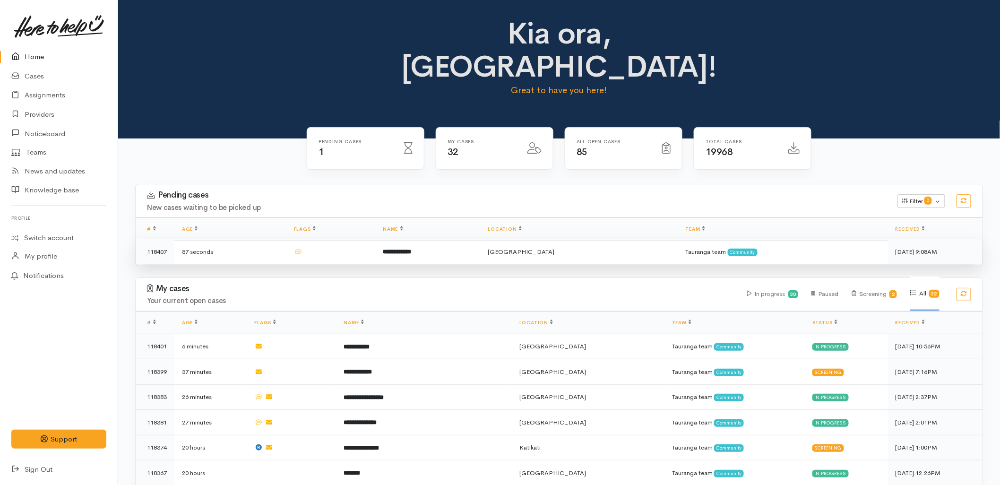
click at [364, 239] on td at bounding box center [330, 251] width 89 height 25
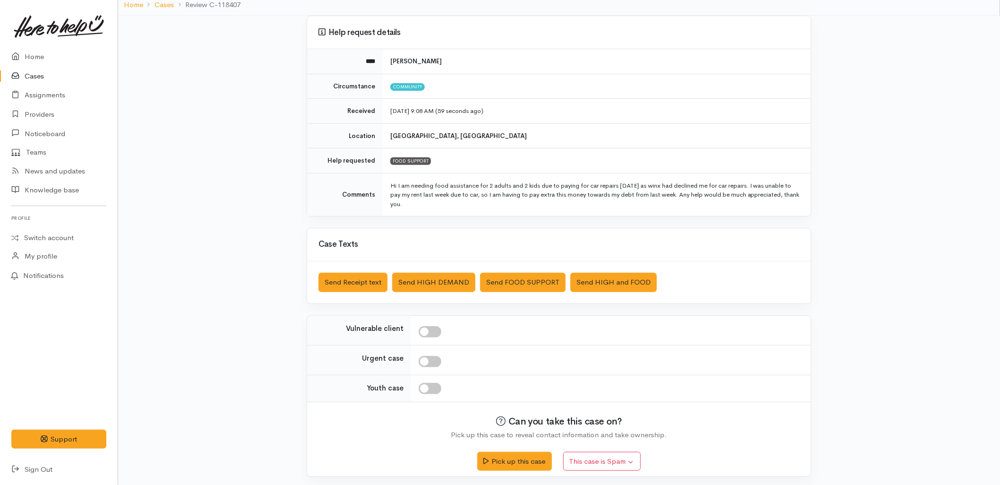
scroll to position [71, 0]
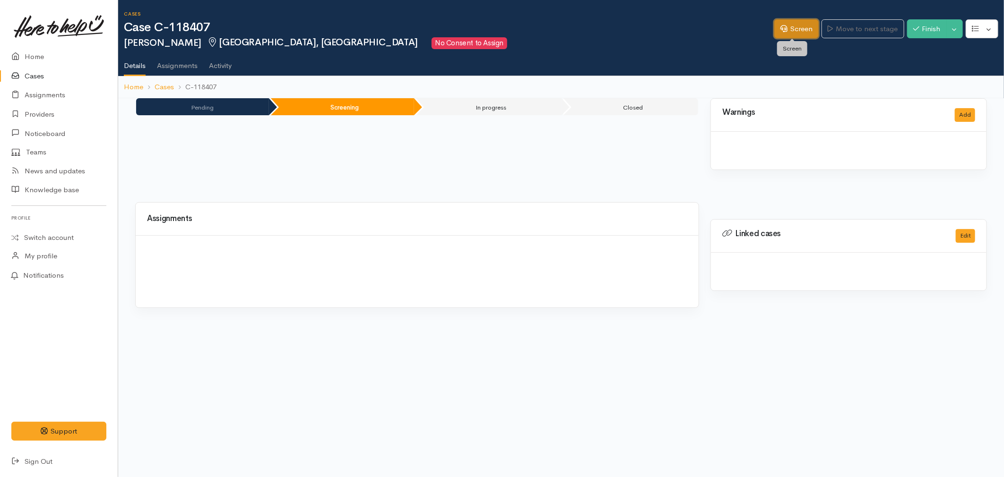
click at [786, 32] on link "Screen" at bounding box center [796, 28] width 44 height 19
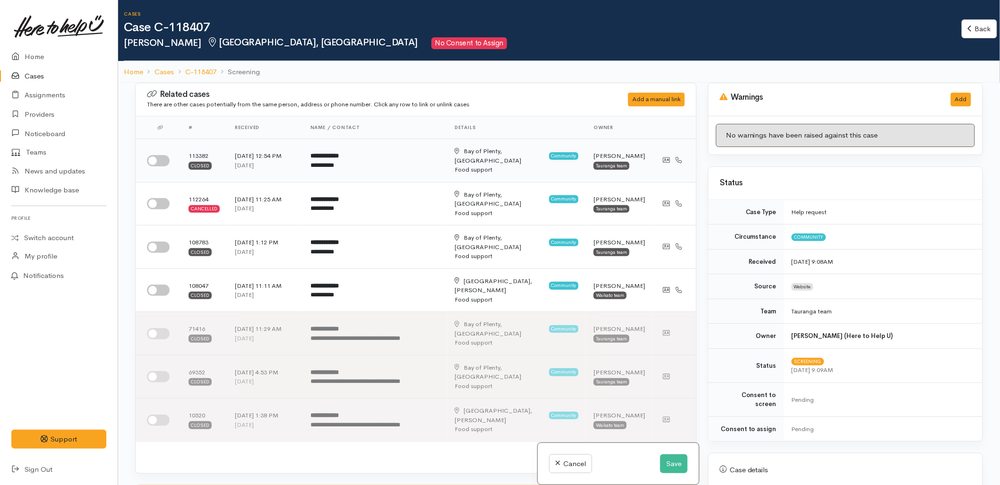
click at [159, 155] on input "checkbox" at bounding box center [158, 160] width 23 height 11
checkbox input "true"
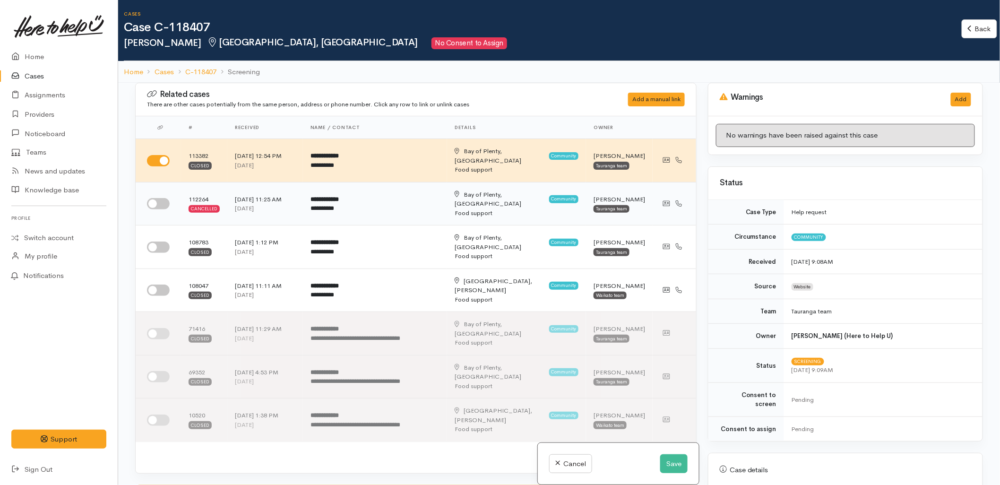
click at [165, 198] on input "checkbox" at bounding box center [158, 203] width 23 height 11
checkbox input "true"
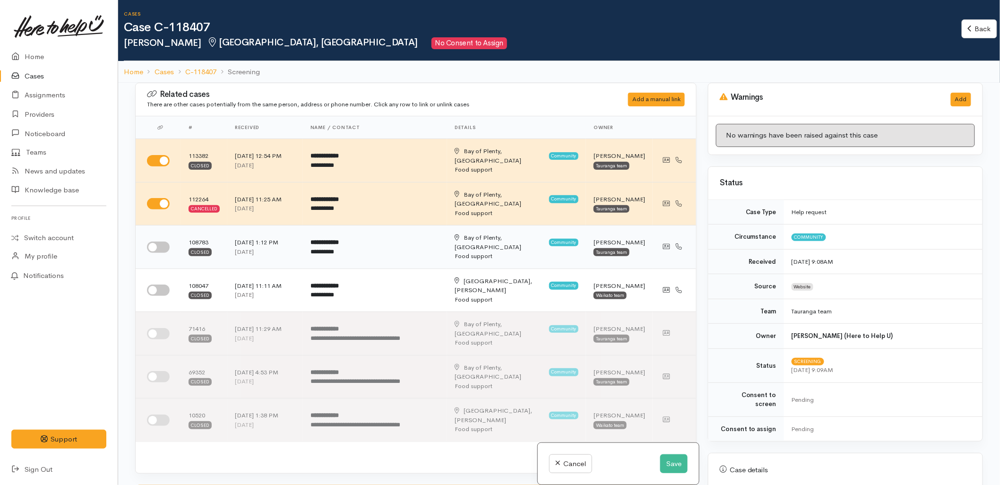
click at [157, 241] on input "checkbox" at bounding box center [158, 246] width 23 height 11
checkbox input "true"
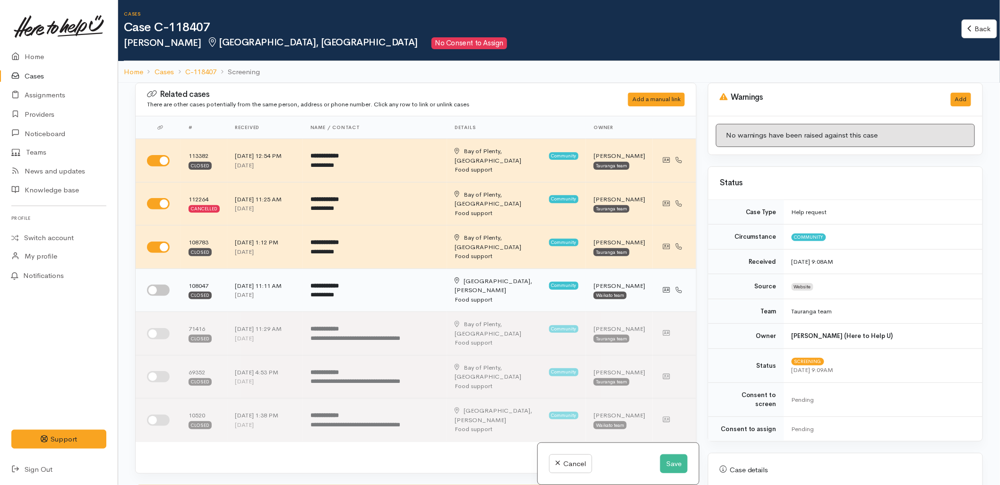
click at [156, 268] on td at bounding box center [158, 289] width 45 height 43
click at [156, 284] on input "checkbox" at bounding box center [158, 289] width 23 height 11
checkbox input "true"
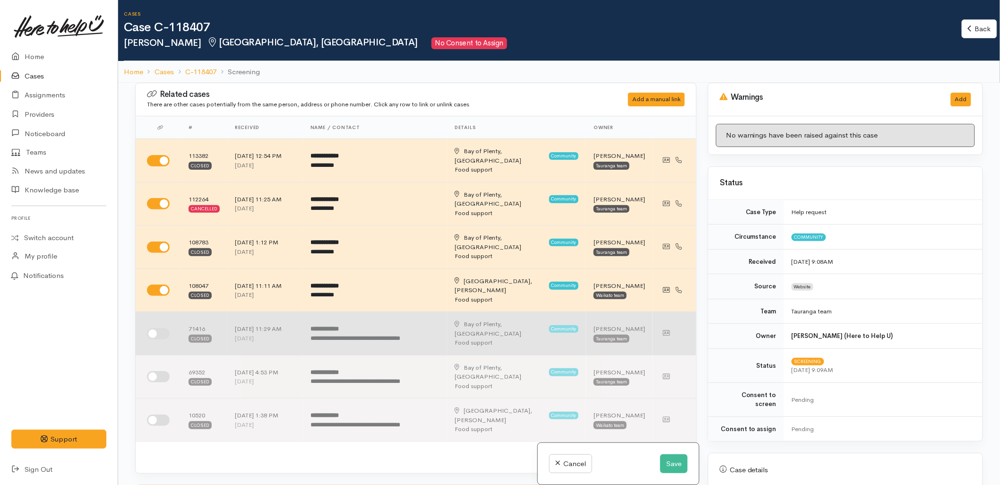
click at [157, 312] on td at bounding box center [158, 333] width 45 height 43
click at [152, 328] on input "checkbox" at bounding box center [158, 333] width 23 height 11
checkbox input "true"
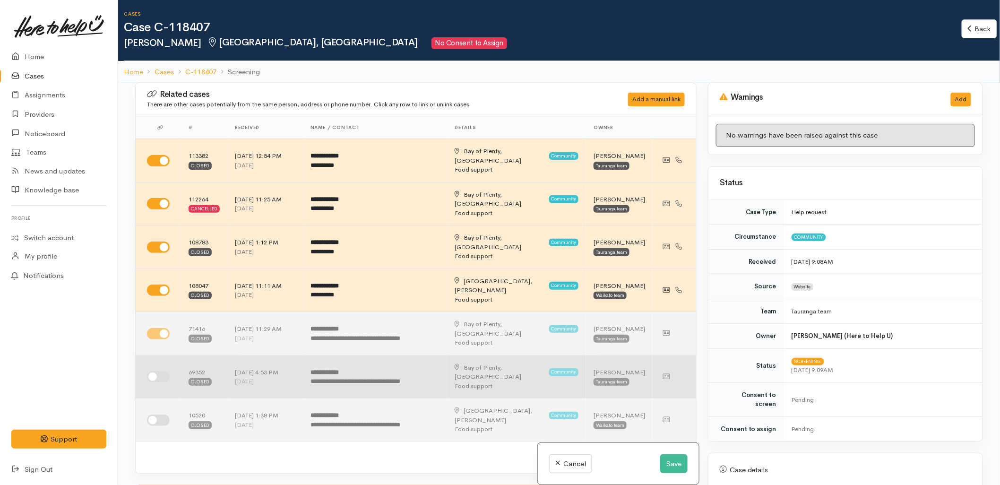
click at [156, 371] on input "checkbox" at bounding box center [158, 376] width 23 height 11
checkbox input "true"
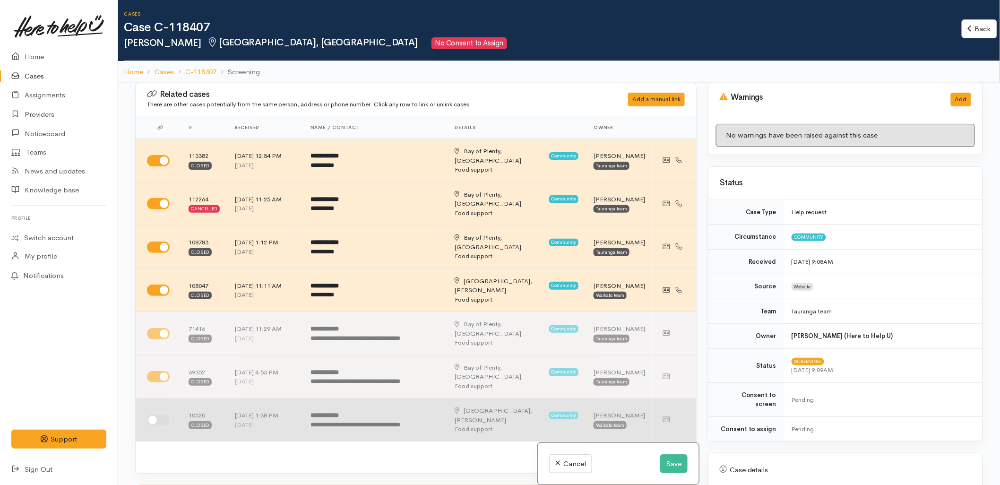
click at [156, 414] on input "checkbox" at bounding box center [158, 419] width 23 height 11
checkbox input "true"
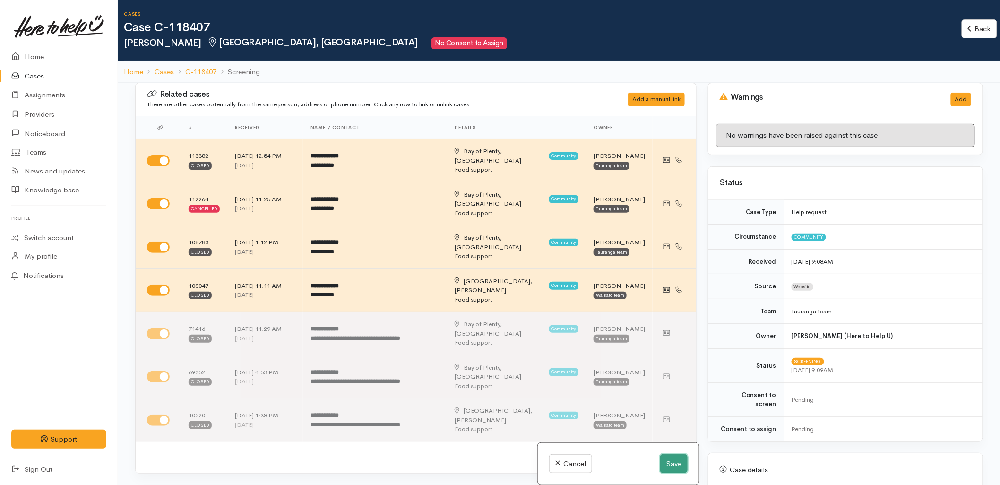
click at [665, 459] on button "Save" at bounding box center [673, 463] width 27 height 19
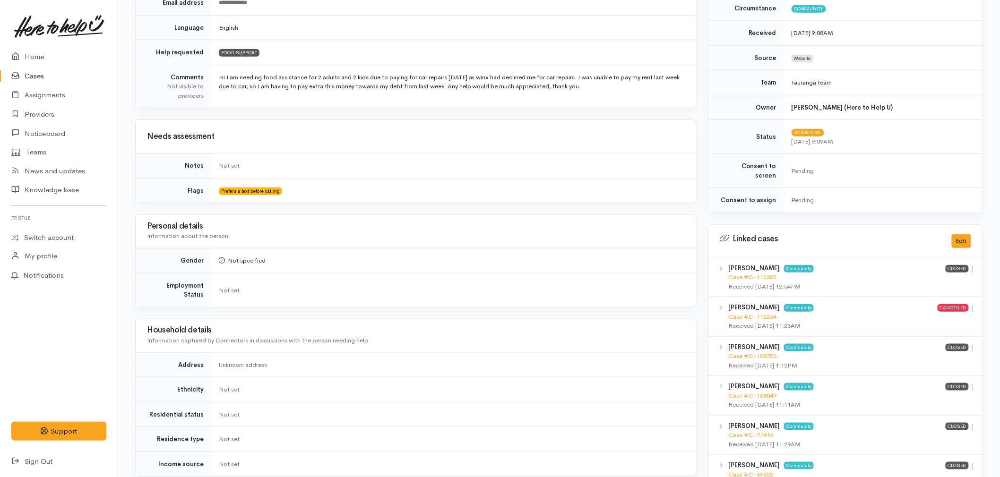
scroll to position [262, 0]
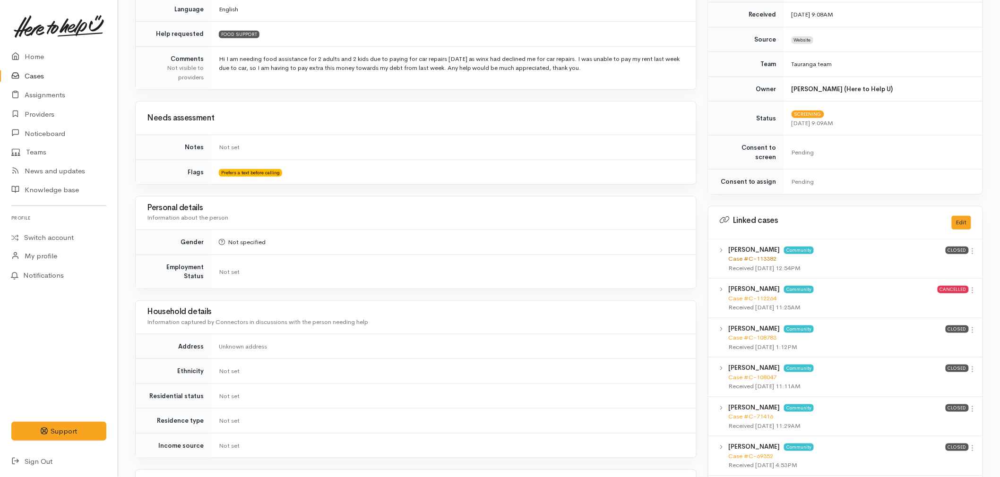
click at [749, 255] on link "Case #C-113382" at bounding box center [752, 259] width 48 height 8
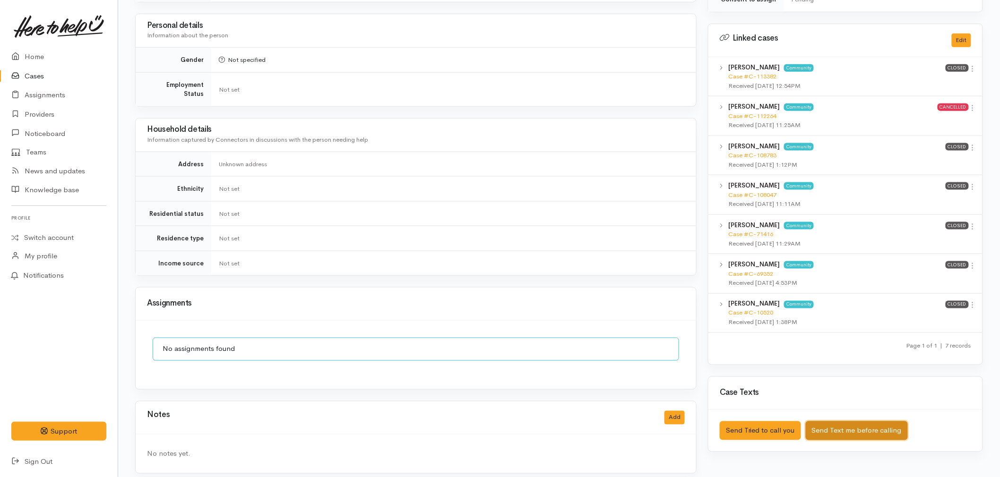
click at [877, 422] on button "Send Text me before calling" at bounding box center [857, 431] width 102 height 19
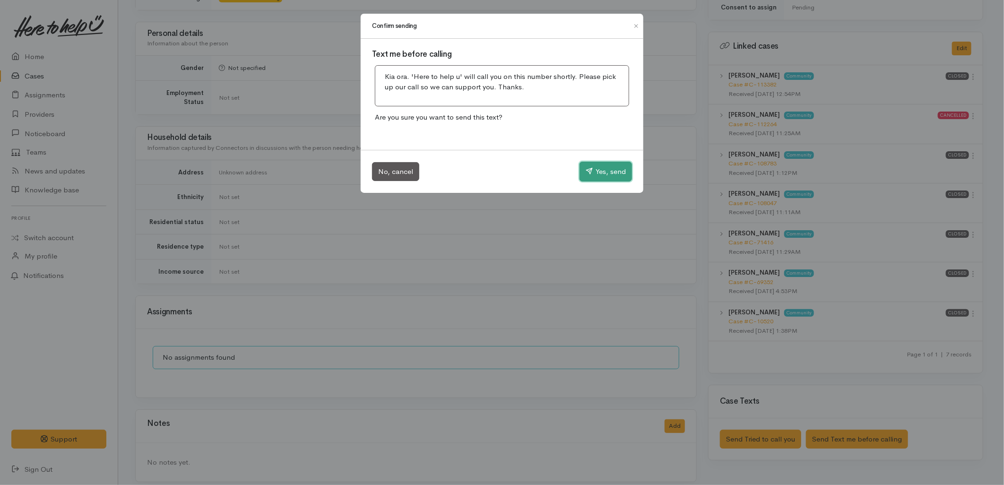
click at [602, 176] on button "Yes, send" at bounding box center [605, 172] width 52 height 20
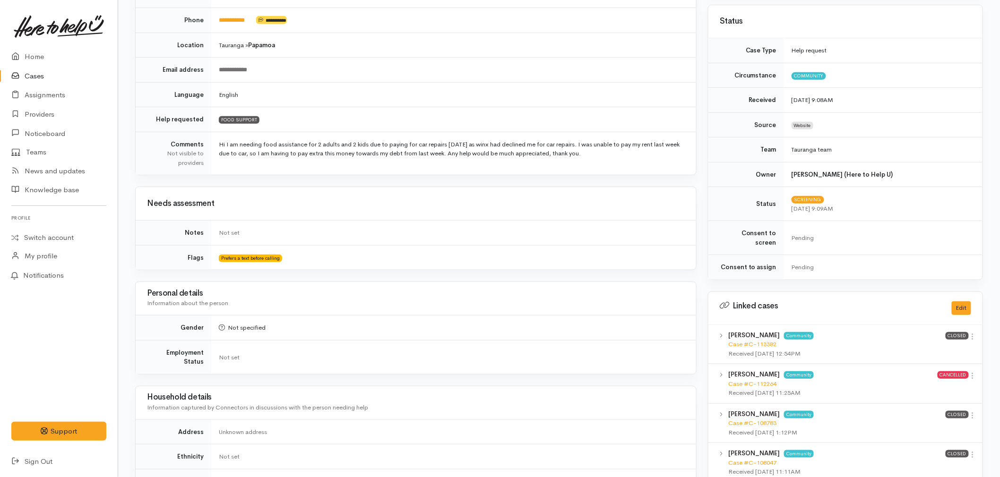
scroll to position [174, 0]
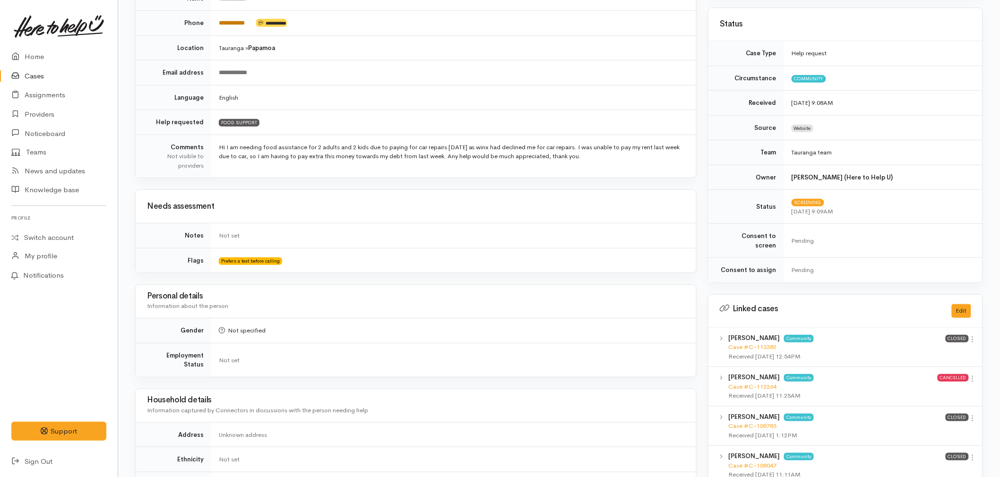
click at [227, 25] on link "**********" at bounding box center [232, 23] width 26 height 6
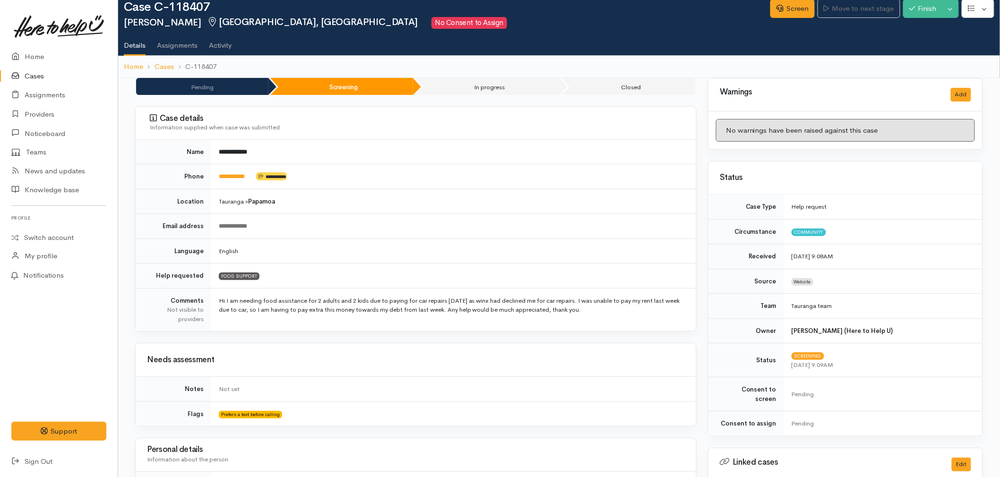
scroll to position [0, 0]
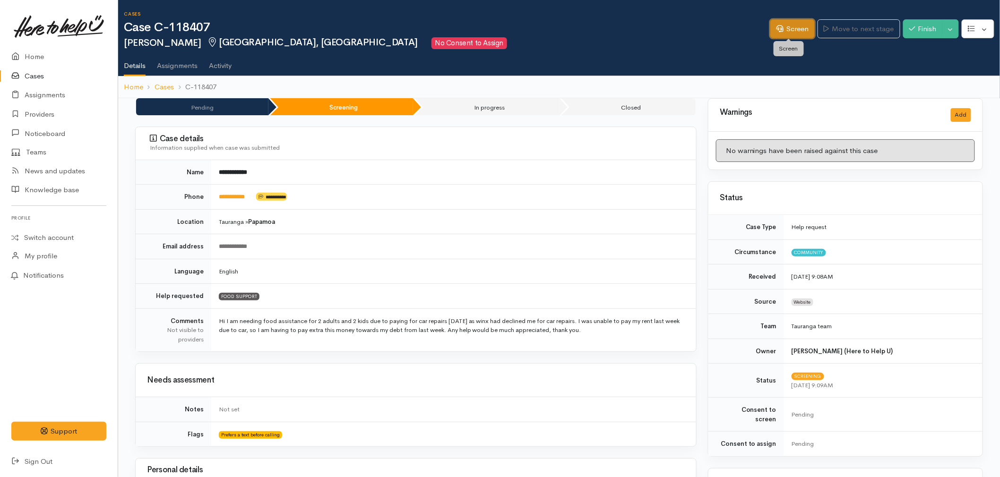
click at [783, 32] on link "Screen" at bounding box center [792, 28] width 44 height 19
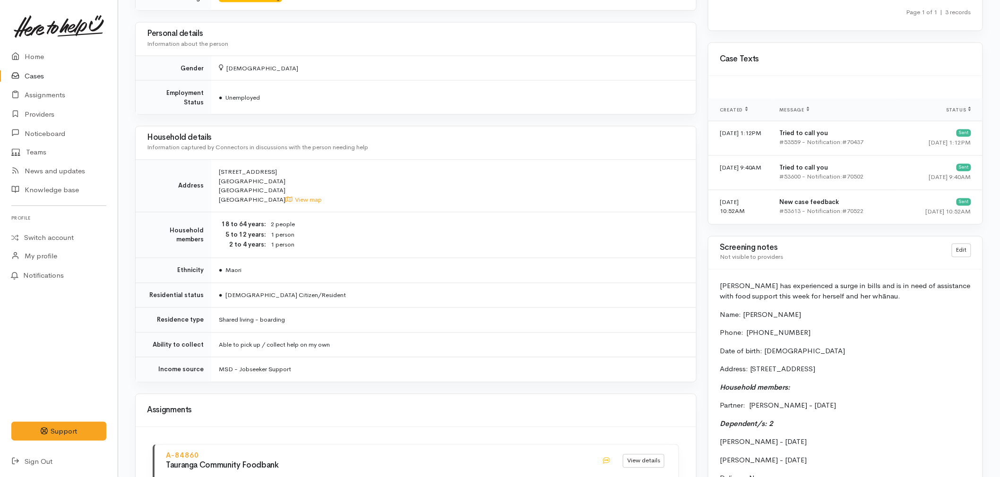
scroll to position [420, 0]
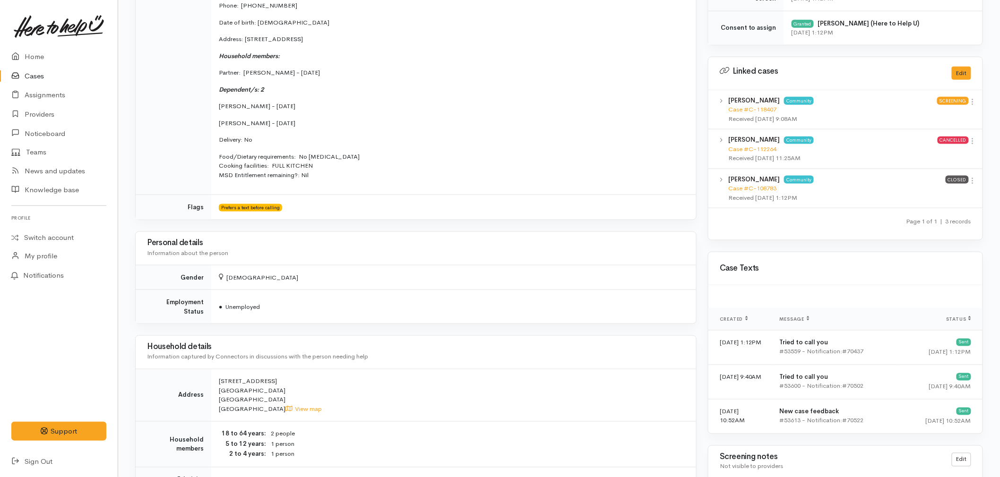
drag, startPoint x: 304, startPoint y: 123, endPoint x: 218, endPoint y: 106, distance: 87.1
click at [218, 106] on td "Name: [PERSON_NAME] Phone:  [PHONE_NUMBER] Date of birth: [DEMOGRAPHIC_DATA] Ad…" at bounding box center [453, 85] width 485 height 219
copy td "[PERSON_NAME] - [DATE] [PERSON_NAME] - [DATE]"
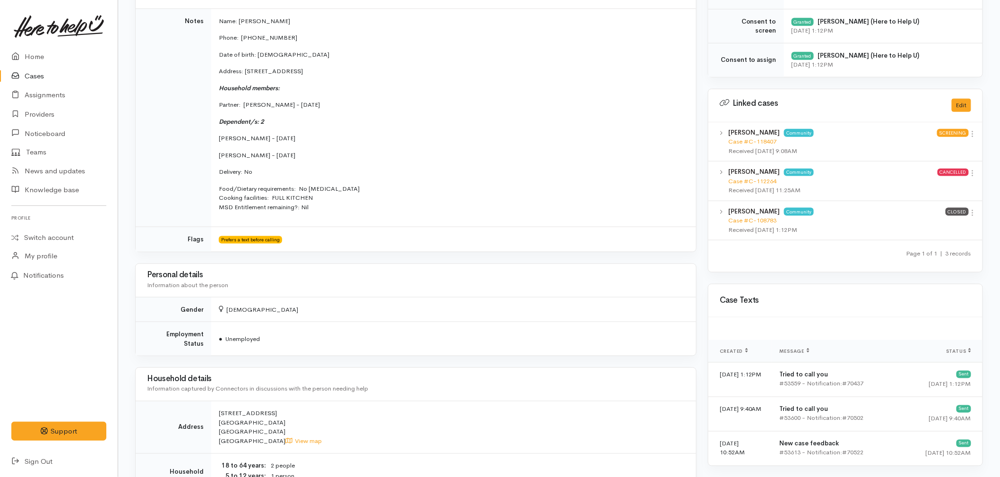
scroll to position [262, 0]
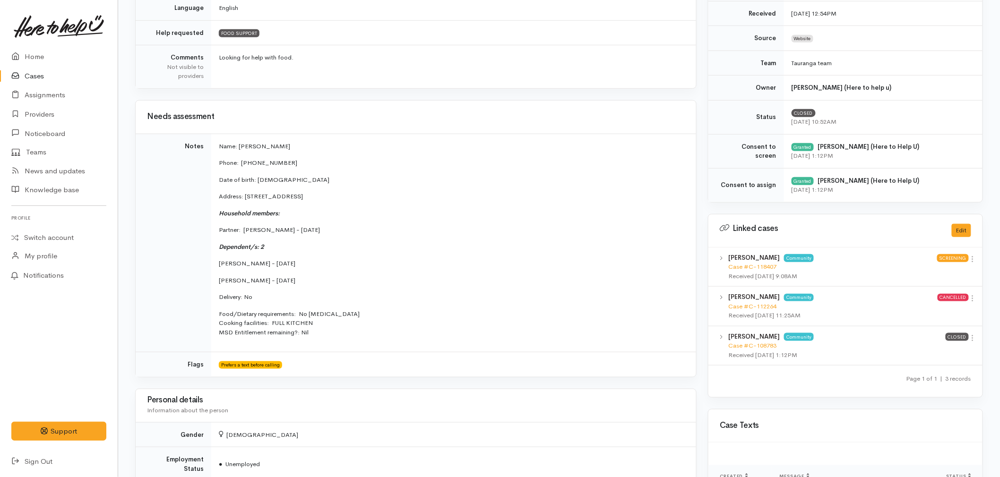
drag, startPoint x: 329, startPoint y: 228, endPoint x: 244, endPoint y: 232, distance: 84.7
click at [244, 232] on p "Partner: [PERSON_NAME] - [DATE]" at bounding box center [452, 229] width 466 height 9
copy p "[PERSON_NAME] - [DATE]"
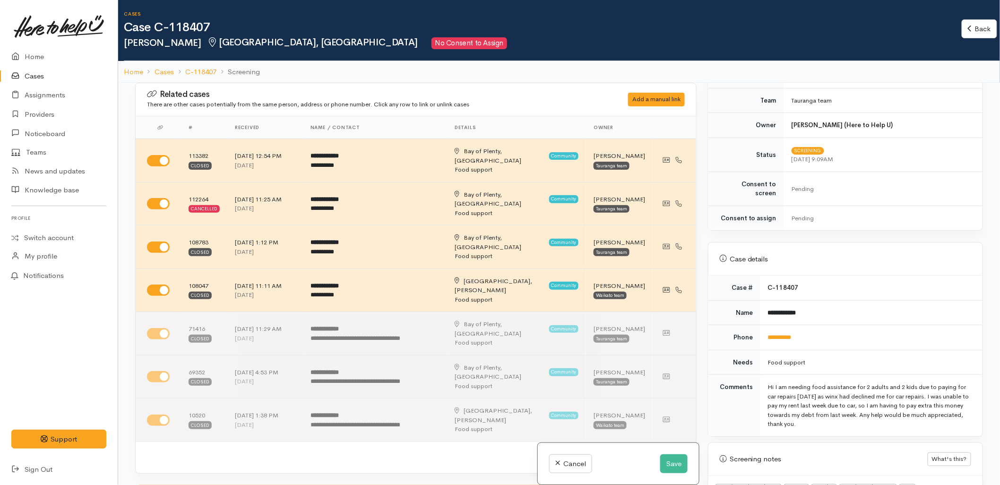
scroll to position [315, 0]
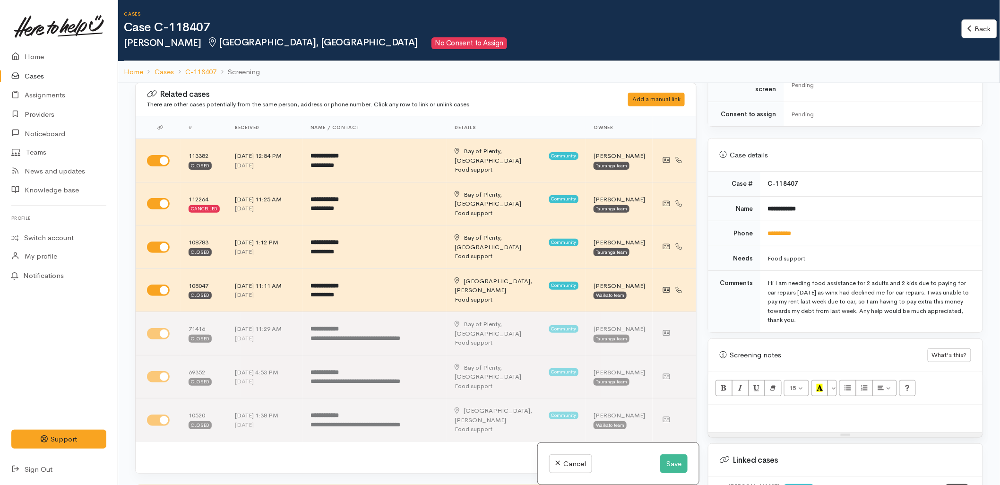
click at [778, 418] on div at bounding box center [845, 419] width 274 height 28
paste div
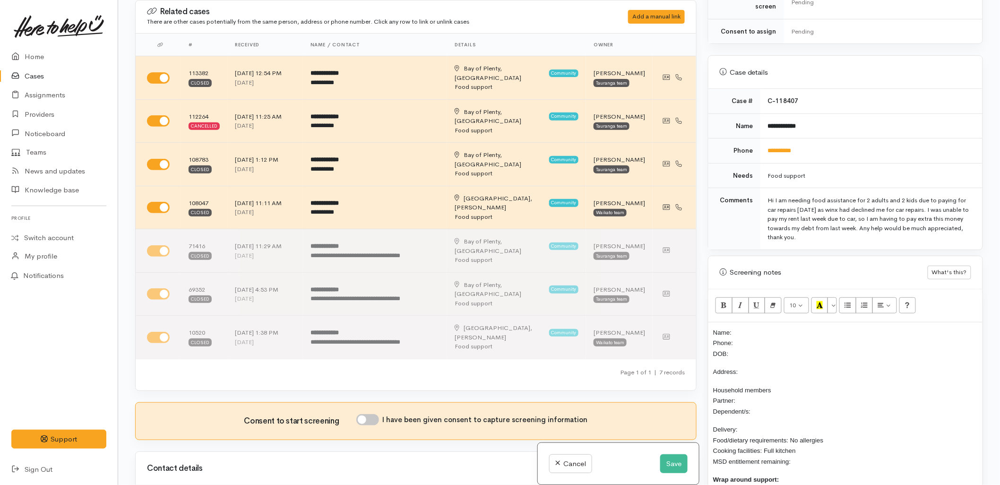
scroll to position [333, 0]
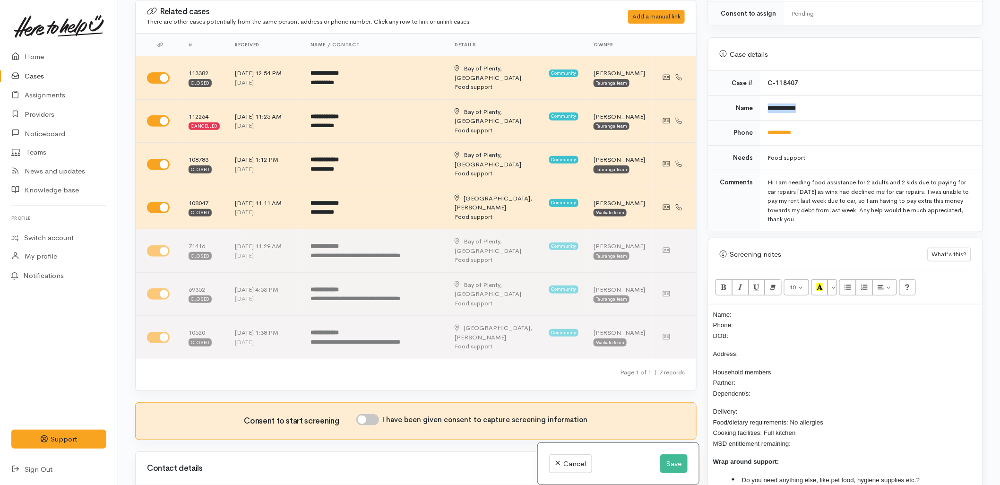
drag, startPoint x: 813, startPoint y: 102, endPoint x: 765, endPoint y: 106, distance: 48.8
click at [765, 106] on td "**********" at bounding box center [871, 107] width 222 height 25
copy b "**********"
click at [758, 304] on div "Name: Phone: DOB: Address: Household members Partner: Dependent/s: Delivery: Fo…" at bounding box center [845, 406] width 274 height 204
drag, startPoint x: 813, startPoint y: 129, endPoint x: 766, endPoint y: 134, distance: 48.0
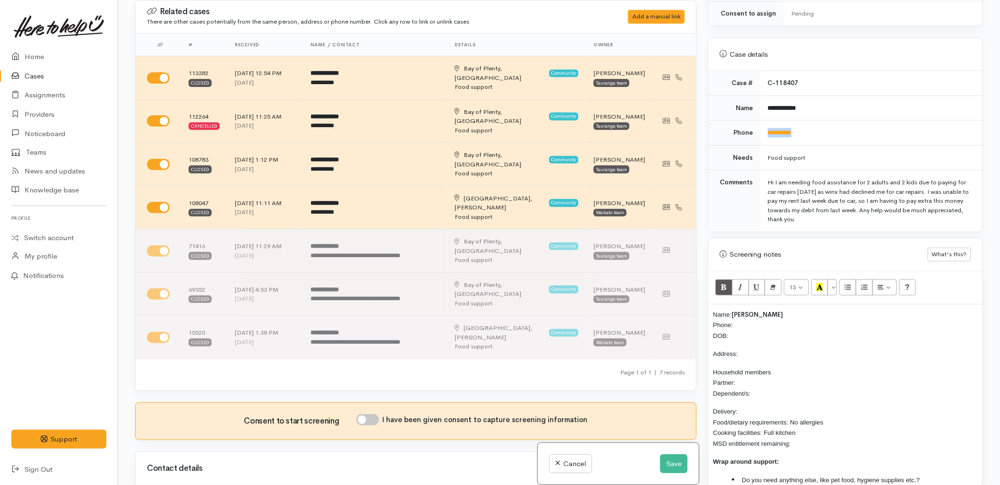
click at [766, 134] on td "**********" at bounding box center [871, 133] width 222 height 25
copy link "**********"
click at [749, 314] on p "Name: Eden Moetara Phone: DOB:" at bounding box center [845, 325] width 265 height 32
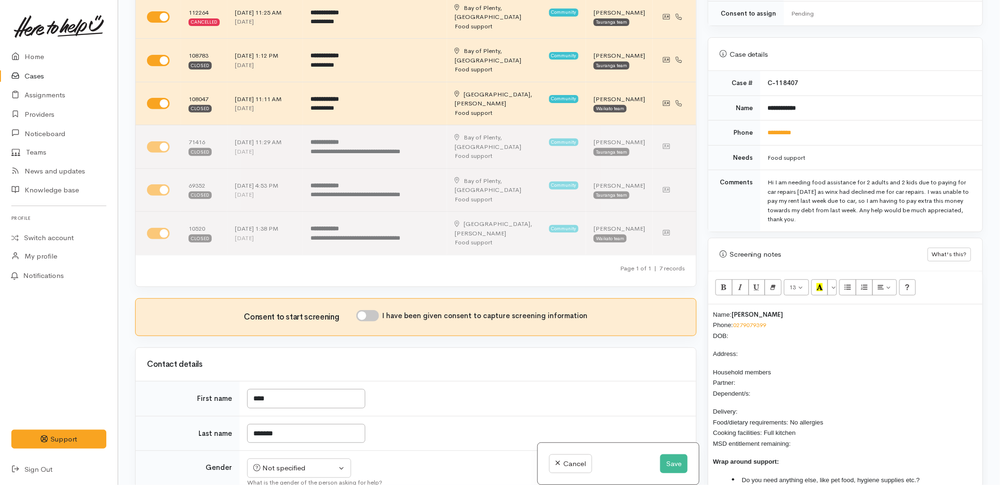
scroll to position [105, 0]
click at [370, 309] on input "I have been given consent to capture screening information" at bounding box center [367, 314] width 23 height 11
checkbox input "true"
click at [284, 462] on div "Not specified" at bounding box center [294, 467] width 83 height 11
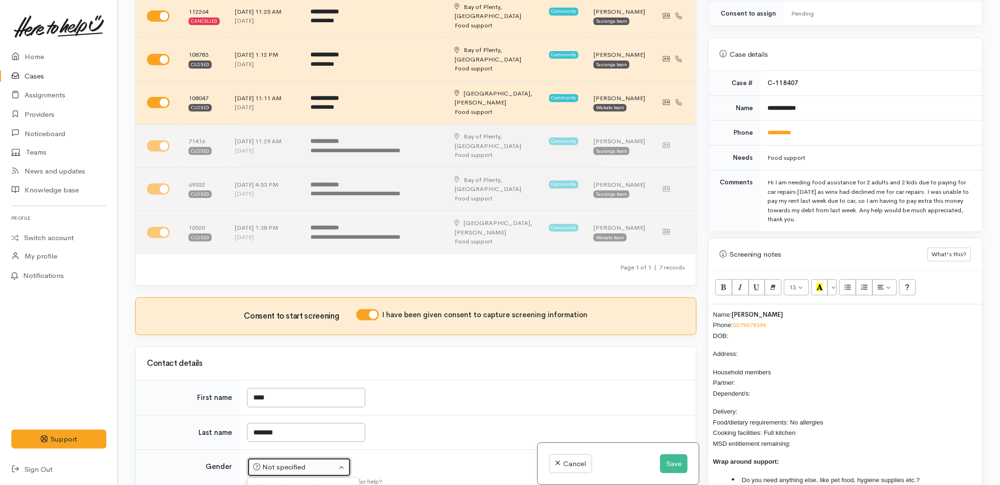
select select "Female"
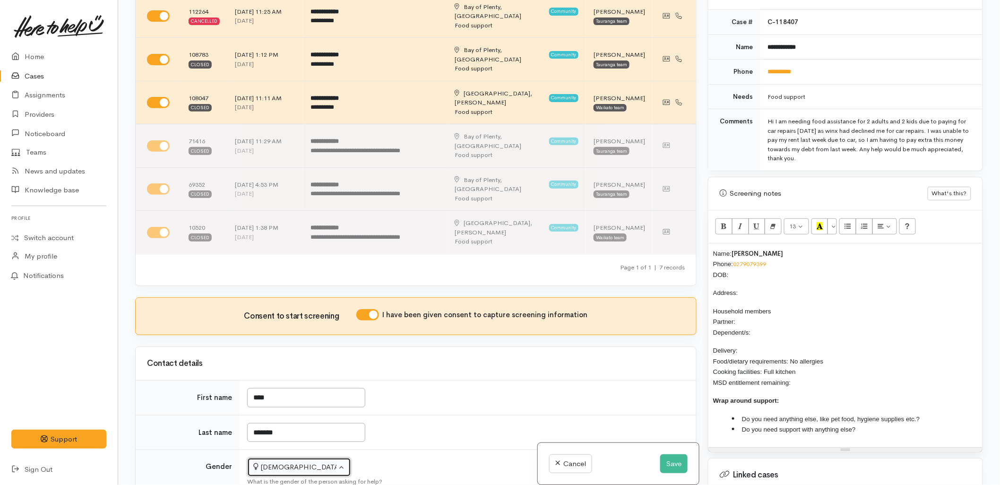
scroll to position [542, 0]
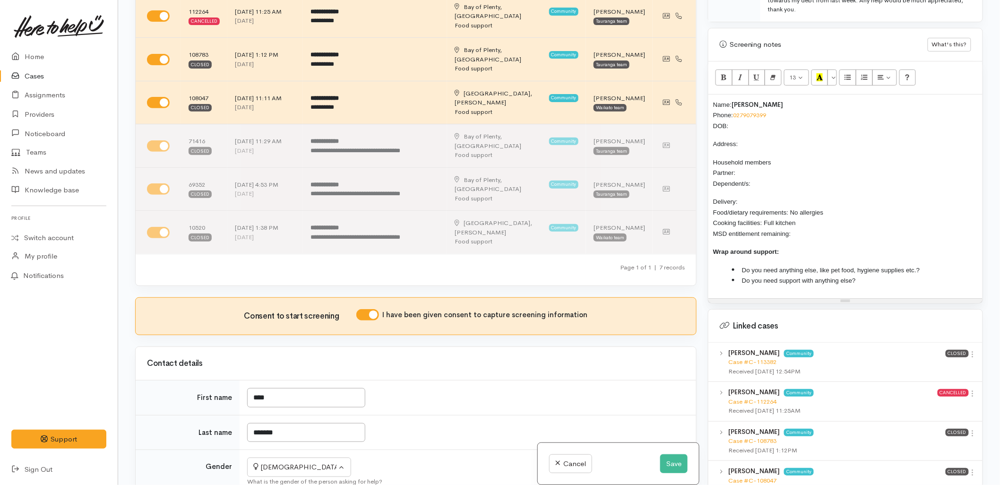
click at [785, 172] on p "Household members Partner: Dependent/s:" at bounding box center [845, 173] width 265 height 32
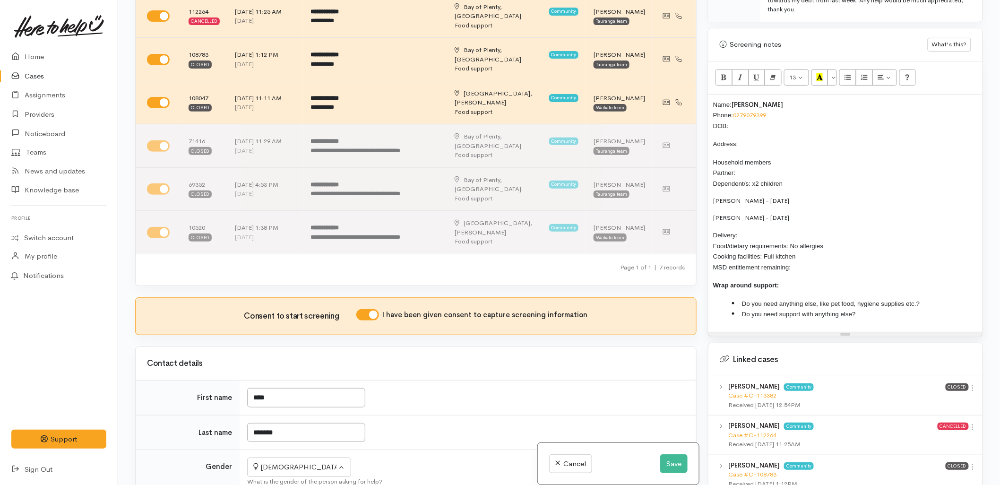
click at [711, 208] on div "Name: Eden Moetara Phone: 0279079399 DOB: Address: Household members Partner: D…" at bounding box center [845, 213] width 274 height 237
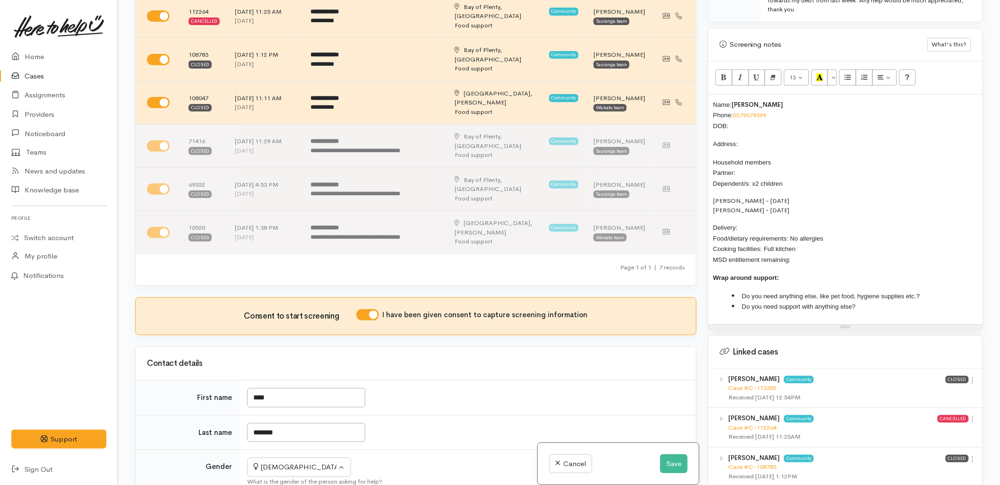
click at [755, 167] on p "Household members Partner: Dependent/s: x2 children" at bounding box center [845, 173] width 265 height 32
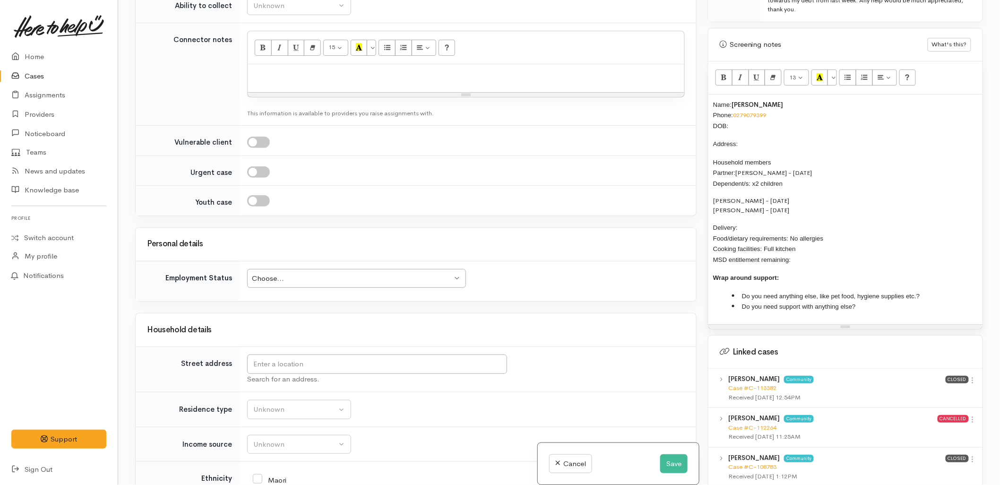
scroll to position [1050, 0]
click at [767, 111] on p "Name: Eden Moetara Phone: 0279079399 DOB:" at bounding box center [845, 115] width 265 height 32
click at [346, 352] on input "text" at bounding box center [377, 361] width 260 height 19
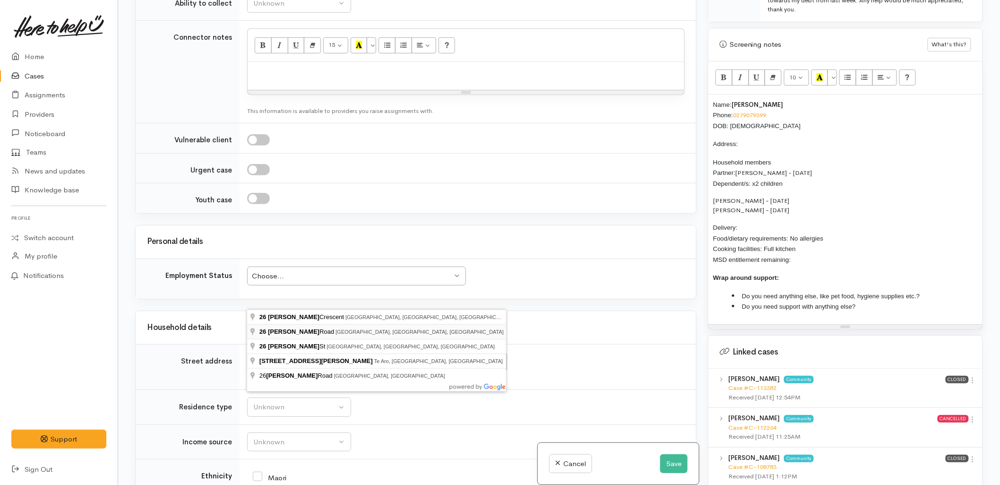
type input "26 Dickson Road, Papamoa Beach, Tauranga, New Zealand"
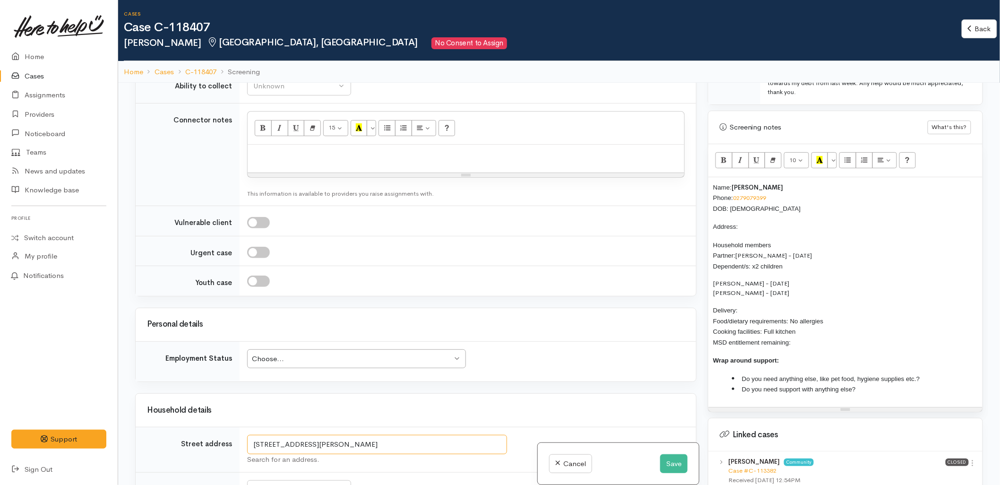
drag, startPoint x: 362, startPoint y: 379, endPoint x: 251, endPoint y: 387, distance: 110.9
click at [251, 435] on input "26 Dickson Road, Papamoa Beach, Tauranga, New Zealand" at bounding box center [377, 444] width 260 height 19
click at [777, 221] on p "Address:" at bounding box center [845, 226] width 265 height 11
click at [755, 305] on p "Delivery: Food/dietary requirements: No allergies Cooking facilities: Full kitc…" at bounding box center [845, 326] width 265 height 43
click at [798, 333] on p "Delivery: No Food/dietary requirements: No allergies Cooking facilities: Full k…" at bounding box center [845, 326] width 265 height 43
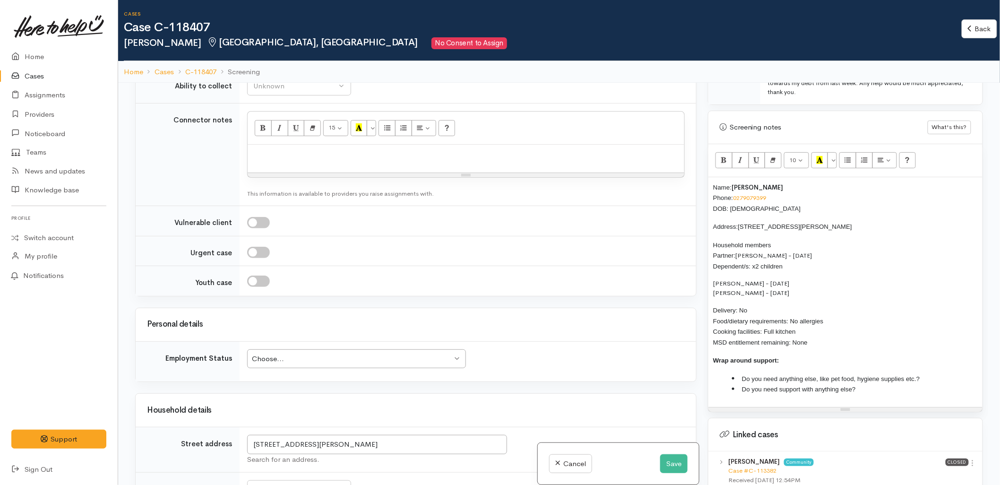
click at [302, 349] on div "Choose... Choose..." at bounding box center [356, 358] width 219 height 19
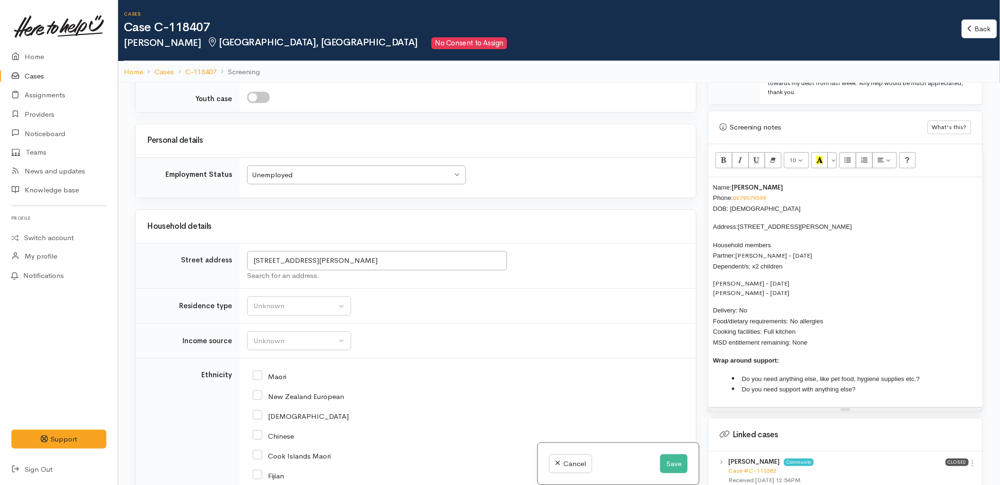
scroll to position [1260, 0]
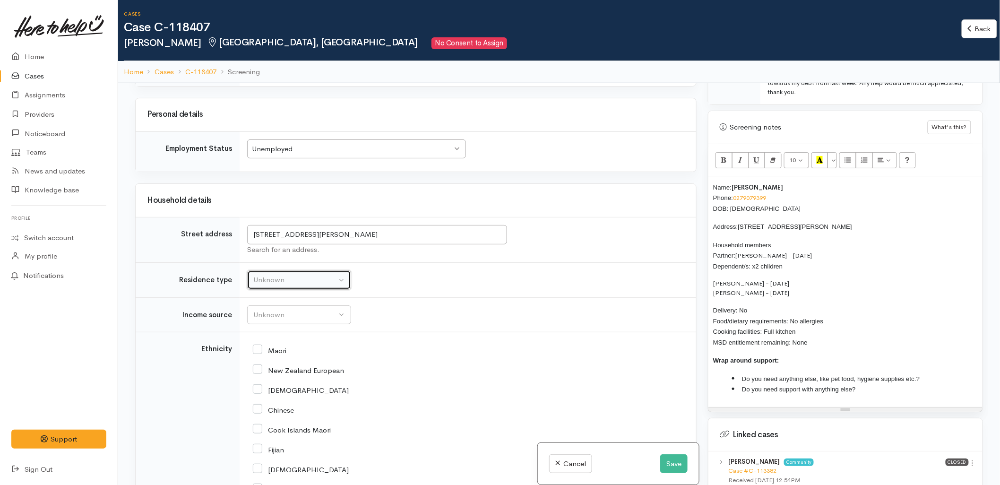
click at [282, 275] on div "Unknown" at bounding box center [294, 280] width 83 height 11
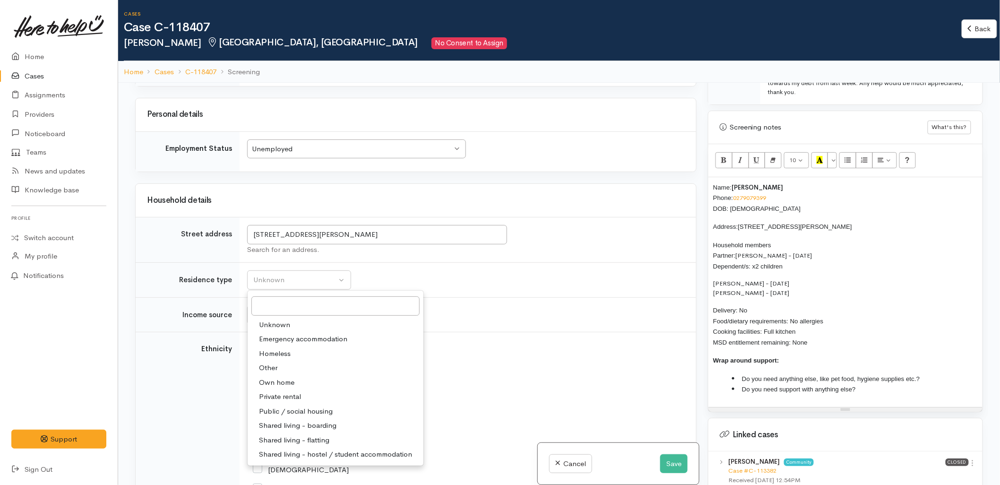
click at [277, 391] on span "Private rental" at bounding box center [280, 396] width 42 height 11
select select "2"
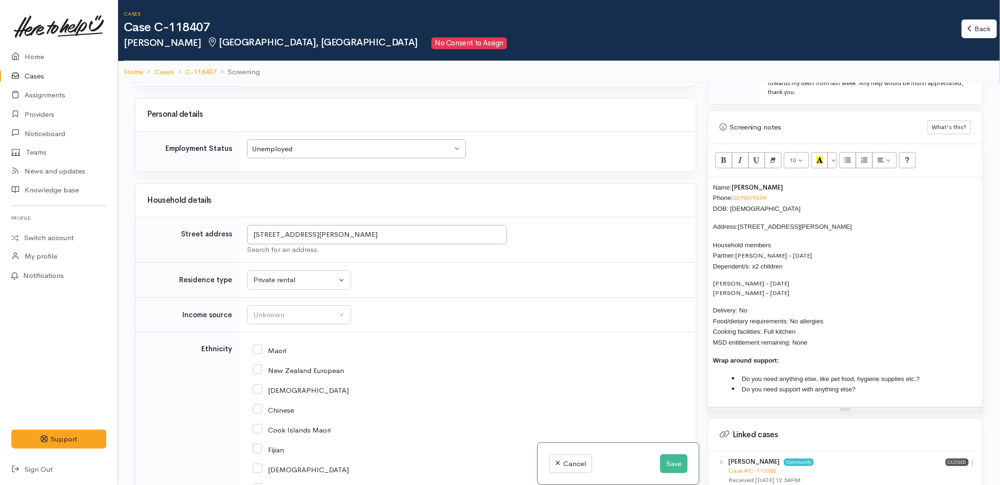
click at [295, 263] on td "Unknown Emergency accommodation Homeless Other Own home Private rental Public /…" at bounding box center [468, 280] width 456 height 35
click at [295, 310] on div "Unknown" at bounding box center [294, 315] width 83 height 11
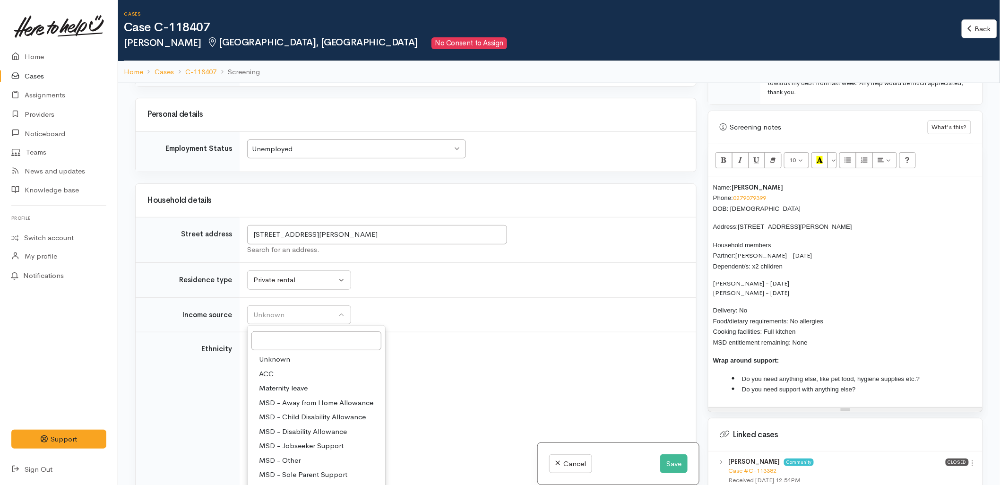
click at [293, 440] on span "MSD - Jobseeker Support" at bounding box center [301, 445] width 85 height 11
select select "4"
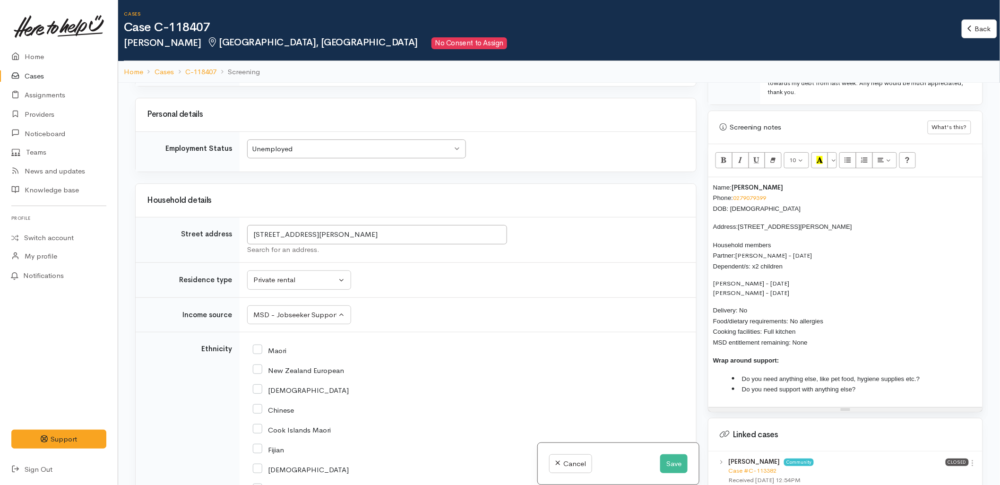
click at [273, 345] on input "Maori" at bounding box center [270, 349] width 34 height 9
checkbox input "true"
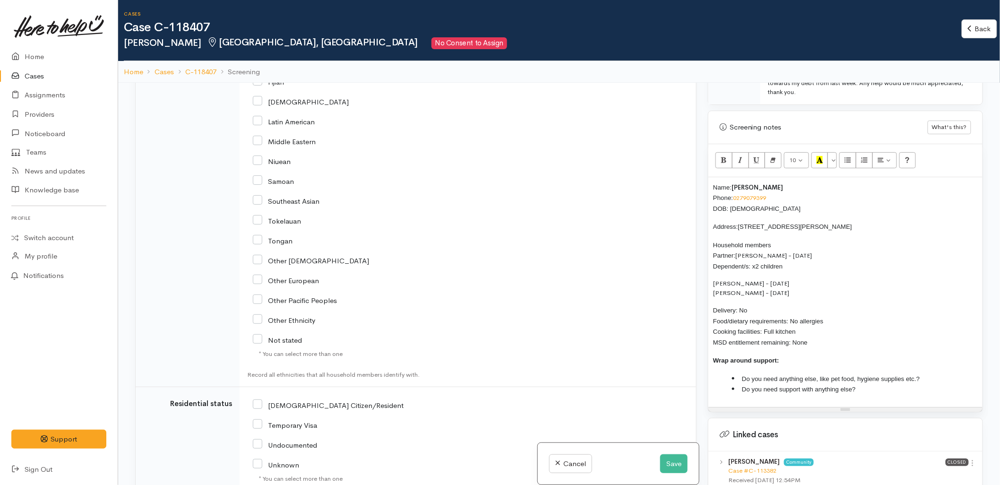
click at [289, 400] on input "NZ Citizen/Resident" at bounding box center [328, 404] width 151 height 9
checkbox input "true"
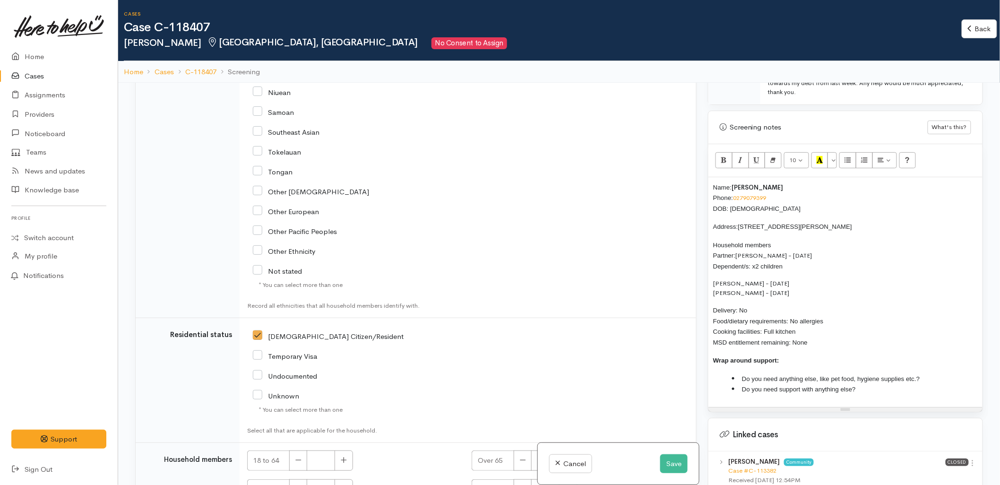
scroll to position [1719, 0]
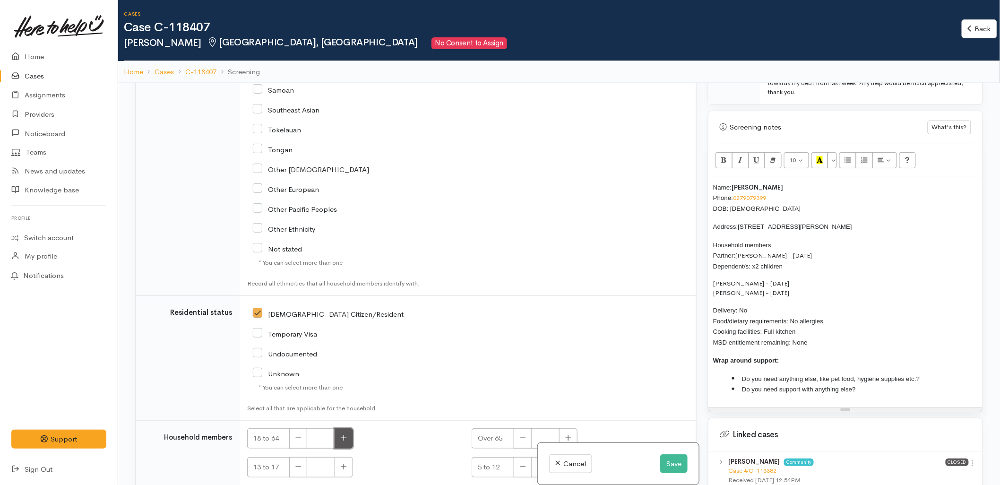
click at [343, 434] on icon "button" at bounding box center [344, 437] width 6 height 7
type input "2"
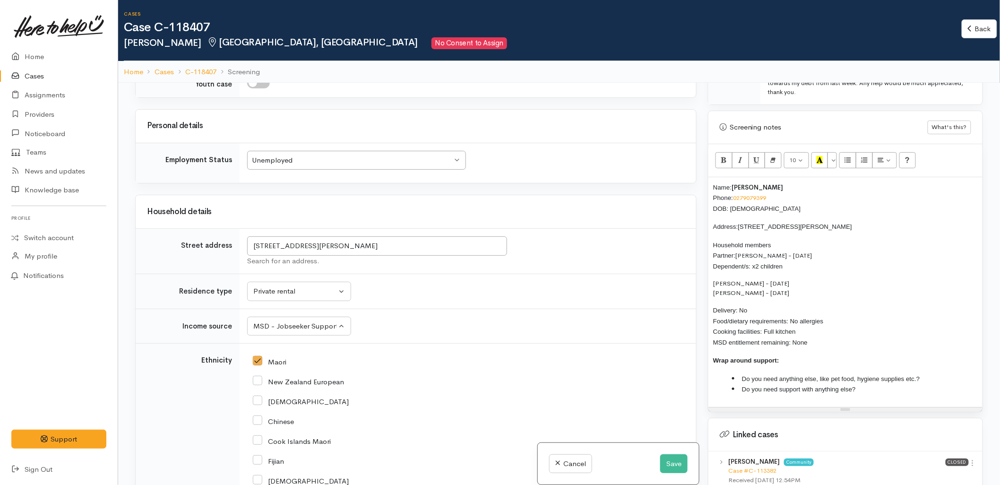
scroll to position [1246, 0]
click at [589, 359] on div "Maori" at bounding box center [466, 363] width 426 height 9
click at [294, 319] on button "MSD - Jobseeker Support" at bounding box center [299, 328] width 104 height 19
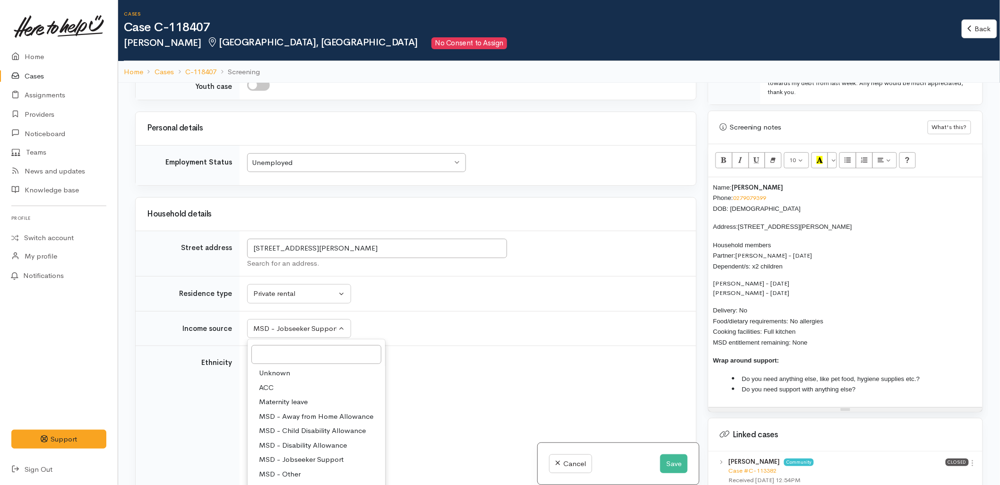
click at [299, 483] on span "MSD - Sole Parent Support" at bounding box center [303, 488] width 88 height 11
select select "7"
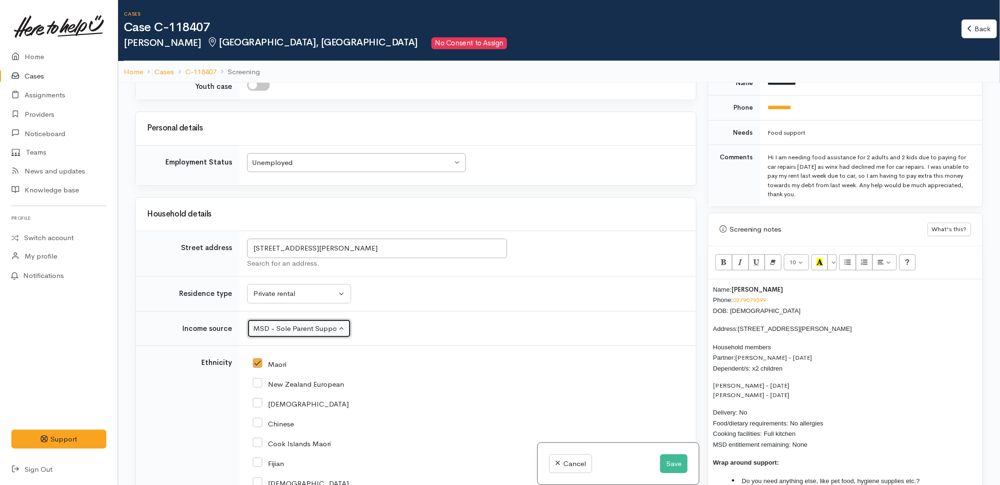
scroll to position [438, 0]
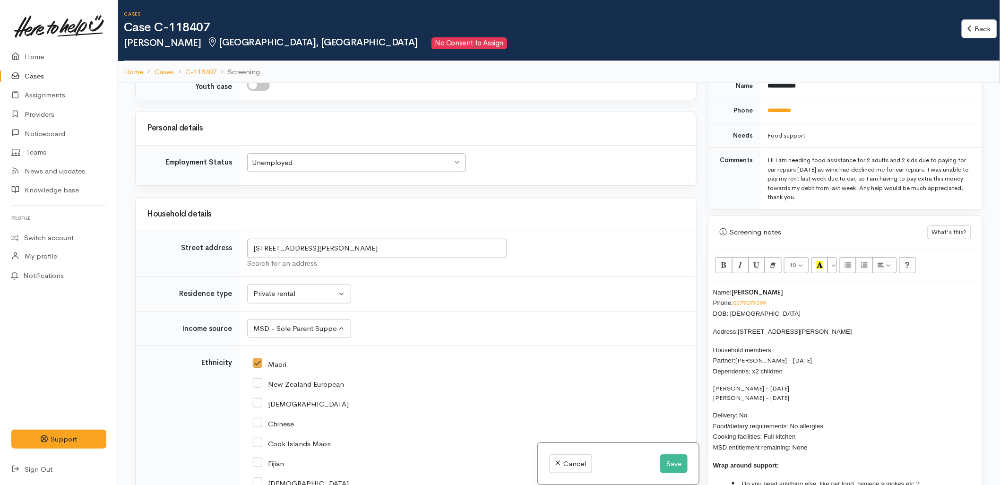
click at [334, 399] on div "African" at bounding box center [466, 403] width 426 height 9
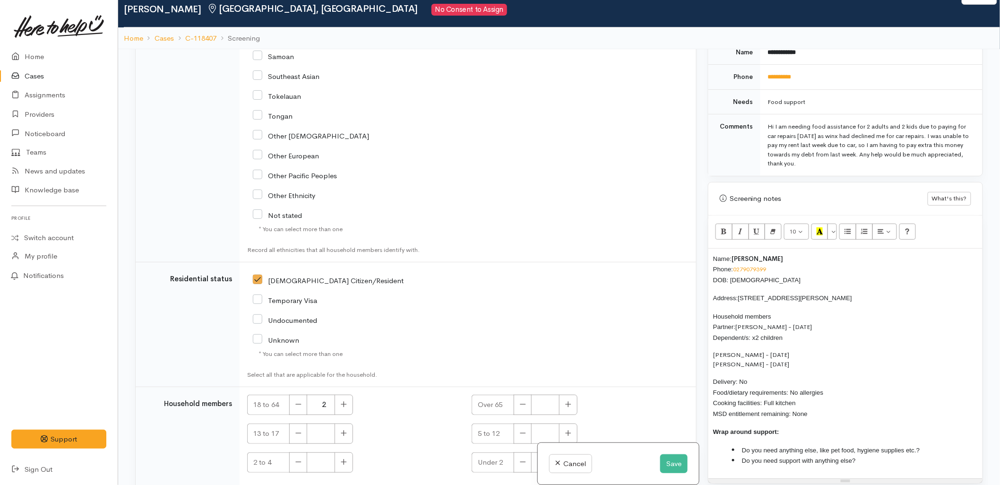
scroll to position [52, 0]
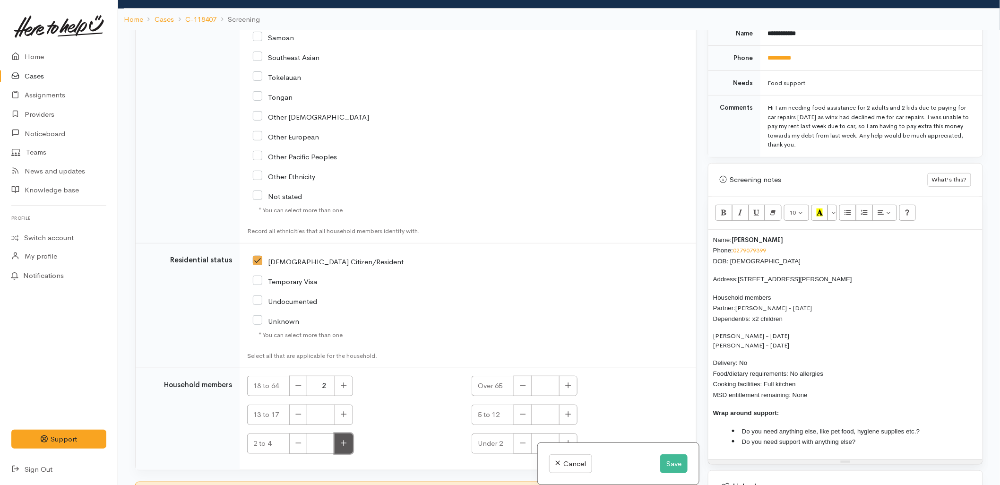
click at [336, 433] on button "button" at bounding box center [344, 443] width 18 height 20
type input "1"
drag, startPoint x: 331, startPoint y: 379, endPoint x: 314, endPoint y: 376, distance: 17.3
click at [315, 433] on input "1" at bounding box center [321, 443] width 28 height 20
click at [568, 439] on icon "button" at bounding box center [568, 442] width 6 height 7
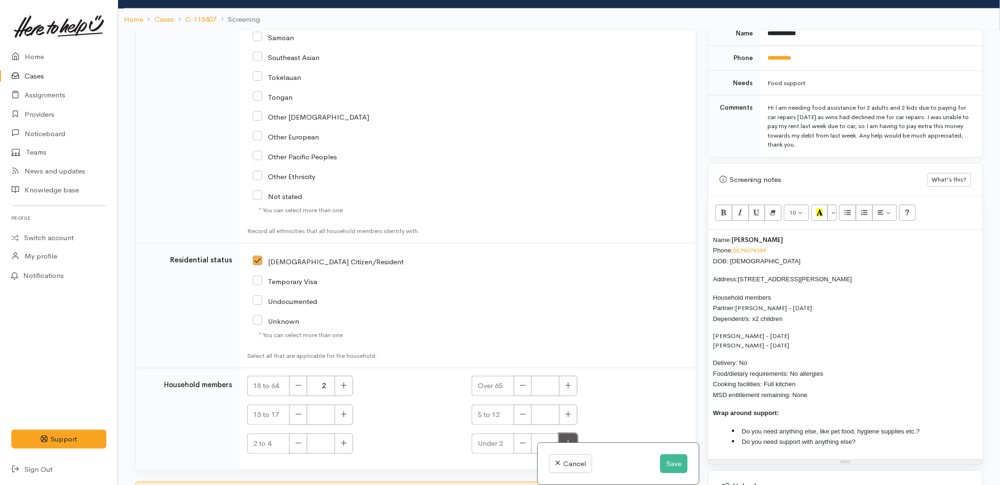
type input "1"
click at [568, 411] on icon "button" at bounding box center [568, 414] width 6 height 7
type input "1"
checkbox input "true"
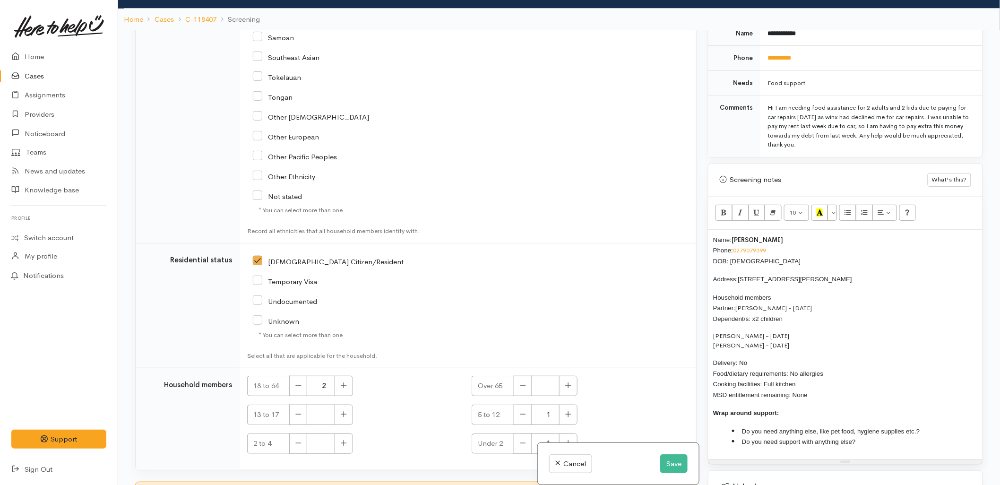
click at [931, 426] on li "Do you need anything else, like pet food, hygiene supplies etc.?" at bounding box center [855, 431] width 246 height 11
click at [918, 436] on li "Do you need support with anything else?" at bounding box center [855, 441] width 246 height 11
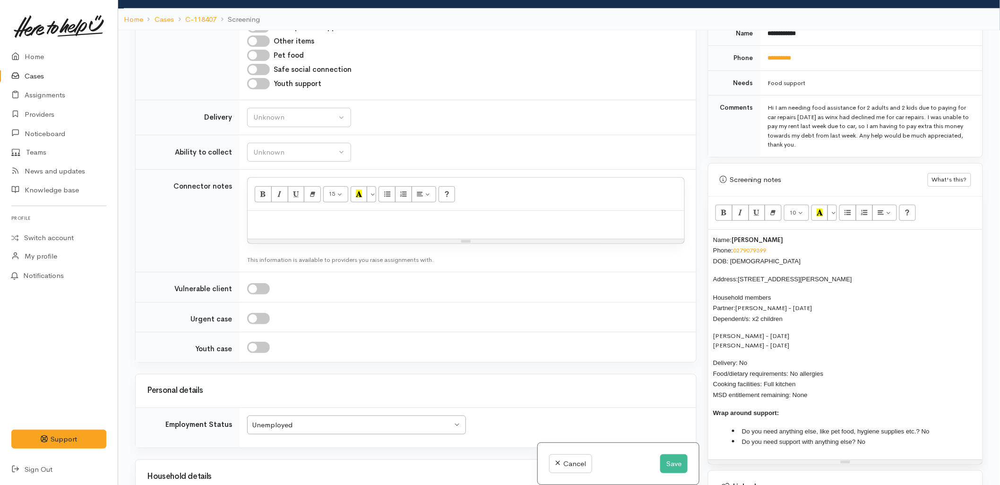
scroll to position [774, 0]
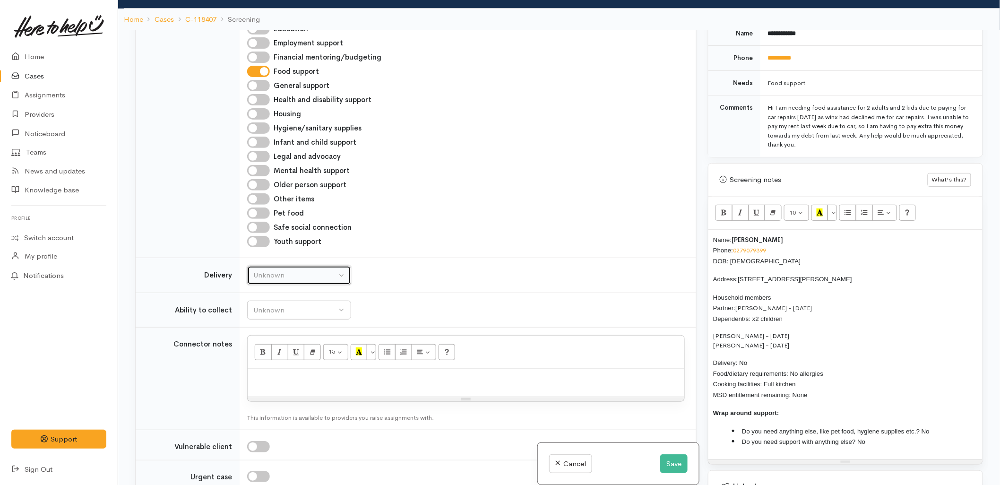
click at [302, 270] on div "Unknown" at bounding box center [294, 275] width 83 height 11
click at [276, 356] on link "No" at bounding box center [299, 363] width 103 height 15
select select "1"
click at [284, 301] on button "Unknown" at bounding box center [299, 310] width 104 height 19
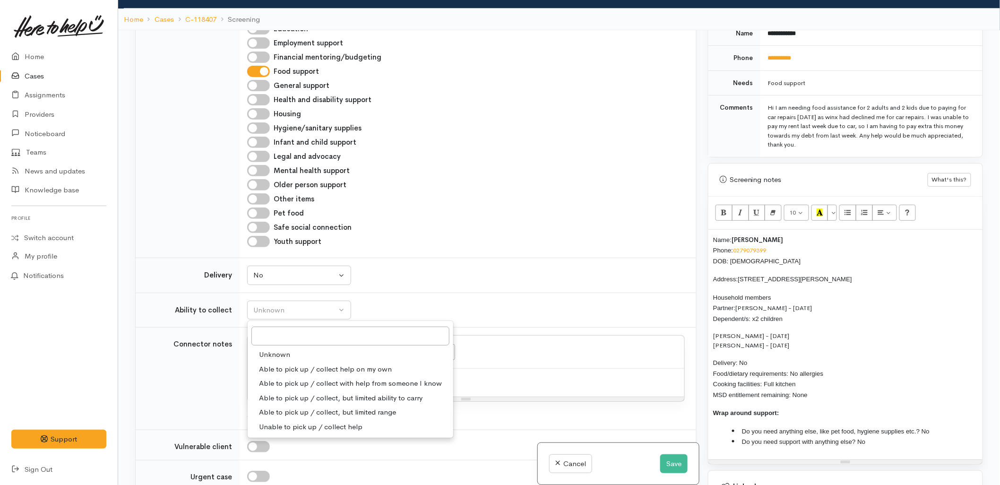
click at [285, 364] on span "Able to pick up / collect help on my own" at bounding box center [325, 369] width 133 height 11
select select "2"
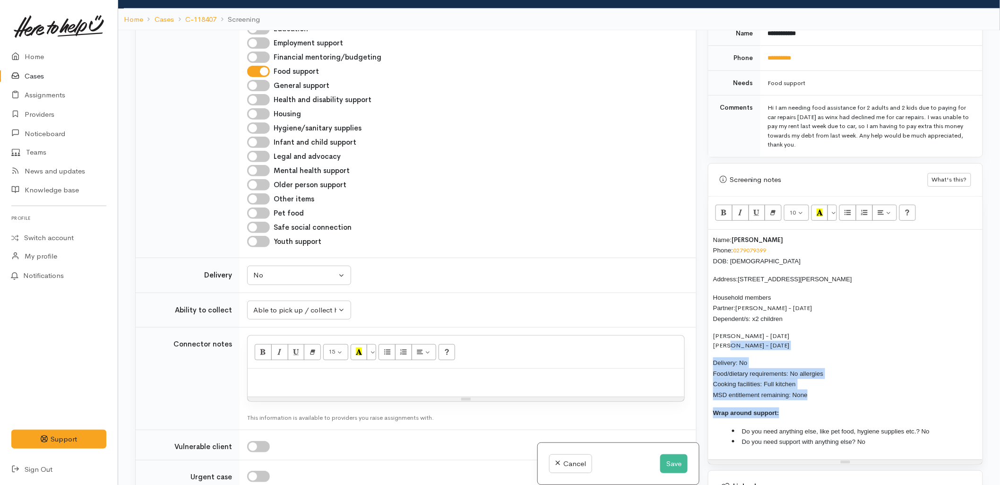
drag, startPoint x: 837, startPoint y: 393, endPoint x: 732, endPoint y: 336, distance: 120.1
click at [732, 336] on div "Name: Eden Moetara Phone: 0279079399 DOB: 23/12/1994 Address: 26 Dickson Road, …" at bounding box center [845, 345] width 274 height 230
click at [791, 396] on div "Name: Eden Moetara Phone: 0279079399 DOB: 23/12/1994 Address: 26 Dickson Road, …" at bounding box center [845, 345] width 274 height 230
drag, startPoint x: 819, startPoint y: 387, endPoint x: 687, endPoint y: 230, distance: 205.5
click at [687, 230] on div "Related cases There are other cases potentially from the same person, address o…" at bounding box center [558, 272] width 859 height 485
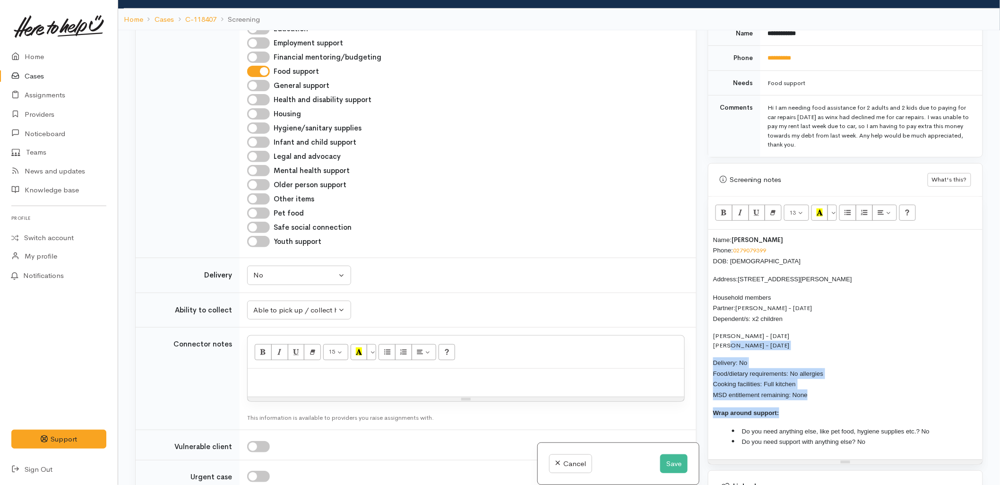
copy div "Name: Eden Moetara Phone: 0279079399 DOB: 23/12/1994 Address: 26 Dickson Road, …"
click at [420, 373] on p at bounding box center [465, 378] width 427 height 11
paste div
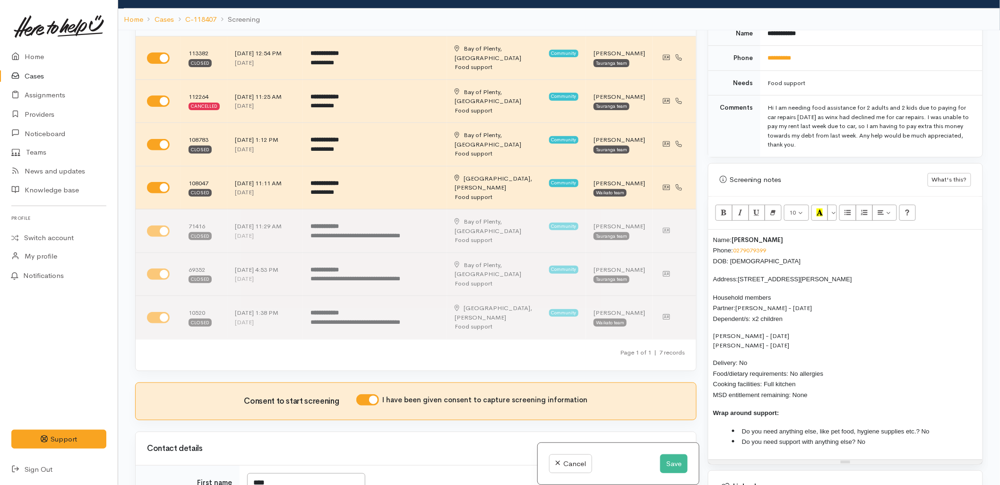
scroll to position [0, 0]
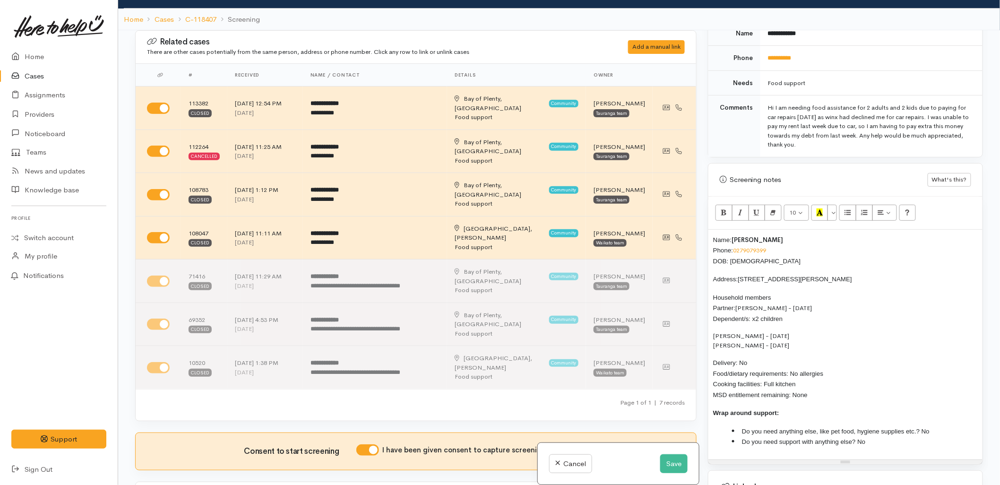
drag, startPoint x: 712, startPoint y: 232, endPoint x: 705, endPoint y: 230, distance: 7.3
click at [712, 232] on div "Name: Eden Moetara Phone: 0279079399 DOB: 23/12/1994 Address: 26 Dickson Road, …" at bounding box center [845, 345] width 274 height 230
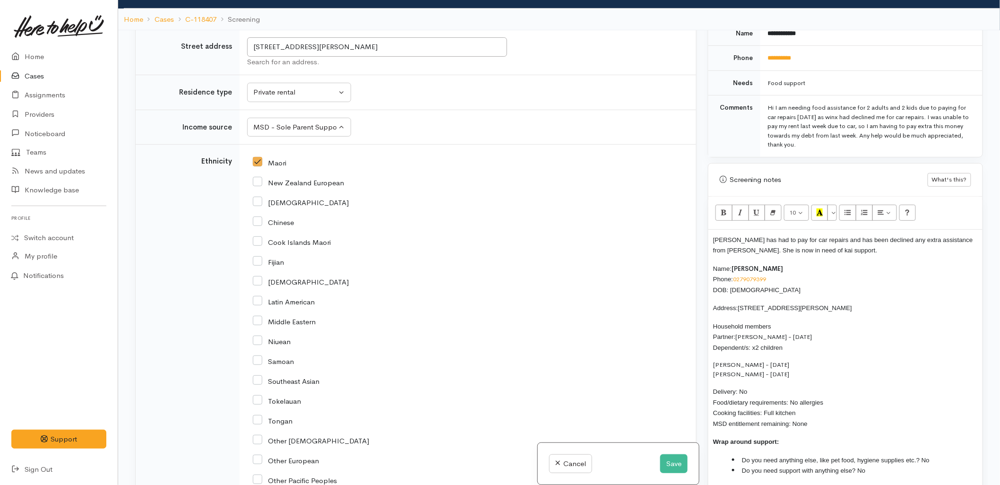
scroll to position [1575, 0]
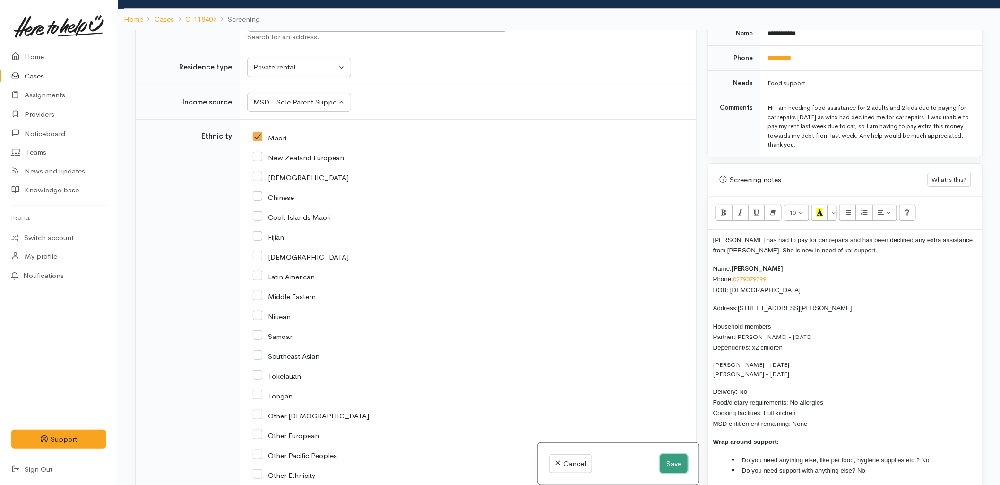
click at [677, 467] on button "Save" at bounding box center [673, 463] width 27 height 19
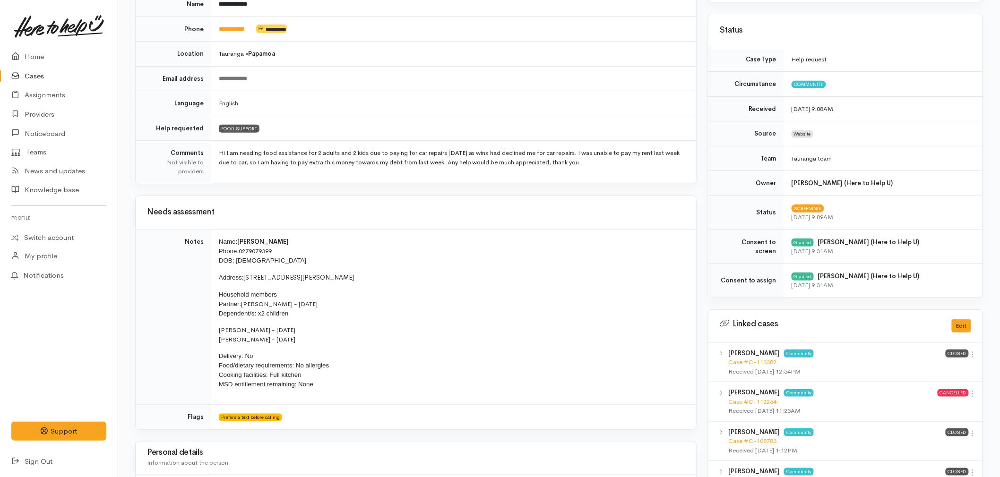
scroll to position [157, 0]
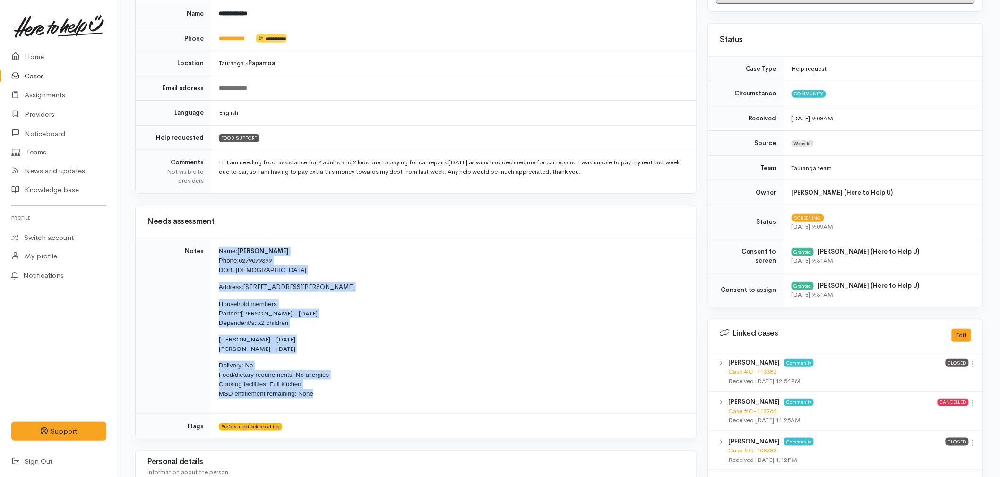
drag, startPoint x: 324, startPoint y: 395, endPoint x: 219, endPoint y: 251, distance: 178.2
click at [219, 251] on td "Name: [GEOGRAPHIC_DATA] Phone: [PHONE_NUMBER] DOB: [DEMOGRAPHIC_DATA] Address: …" at bounding box center [453, 327] width 485 height 176
copy td "Name: [GEOGRAPHIC_DATA] Phone: [PHONE_NUMBER] DOB: [DEMOGRAPHIC_DATA] Address: …"
click at [28, 49] on link "Home" at bounding box center [59, 56] width 118 height 19
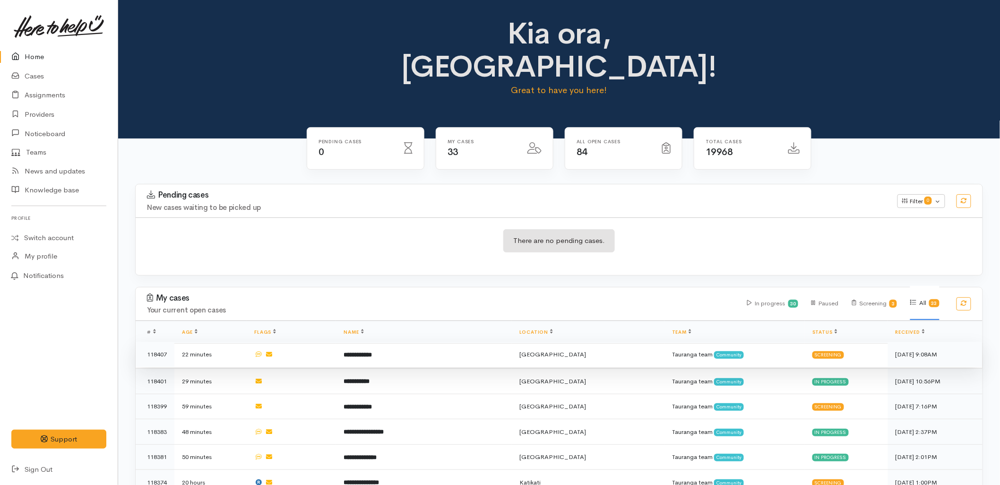
click at [385, 342] on td "**********" at bounding box center [424, 355] width 176 height 26
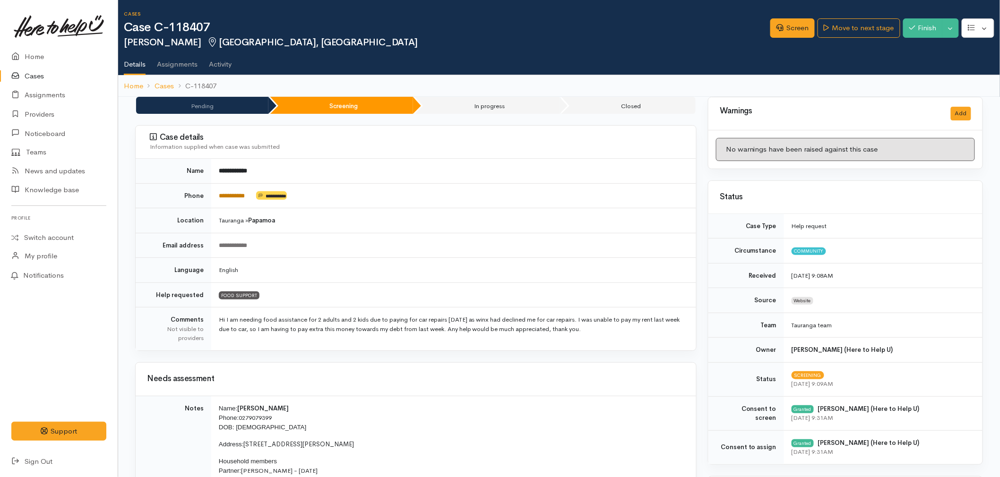
click at [232, 196] on link "**********" at bounding box center [232, 196] width 26 height 6
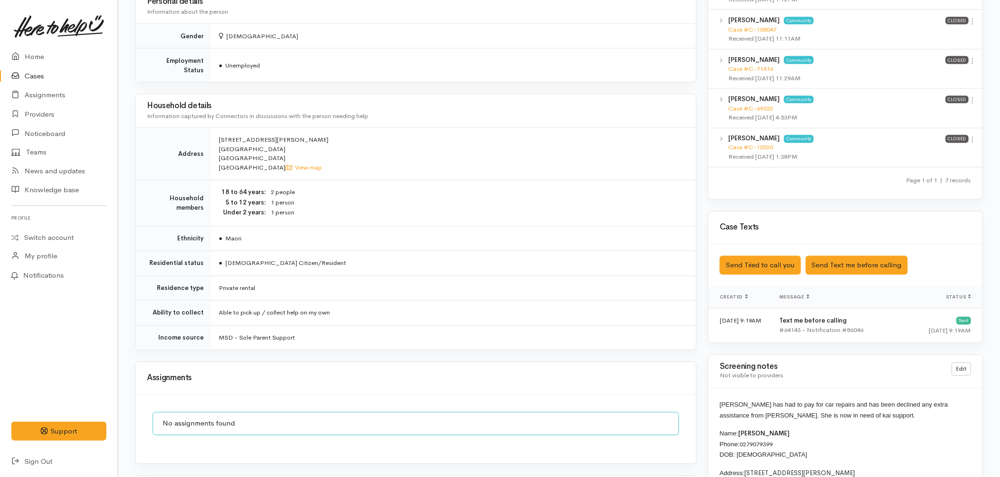
scroll to position [682, 0]
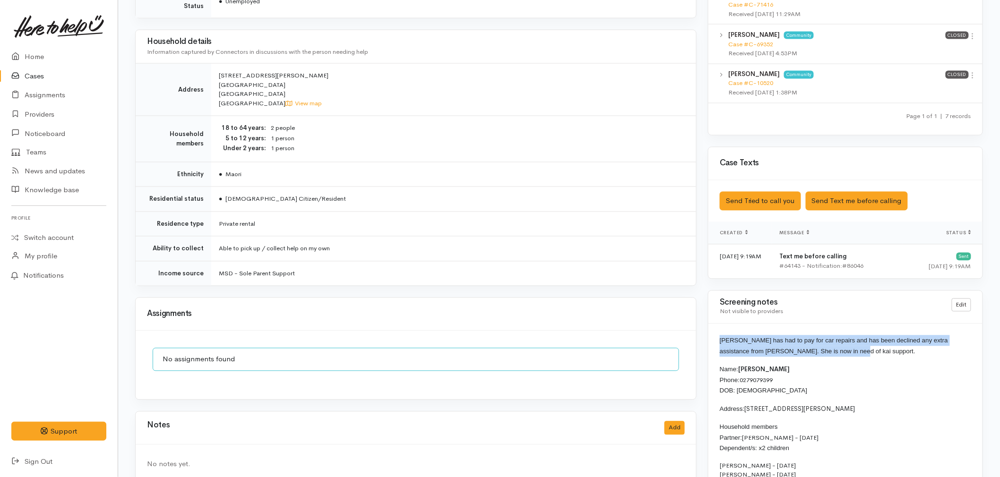
drag, startPoint x: 838, startPoint y: 353, endPoint x: 715, endPoint y: 343, distance: 122.8
click at [715, 343] on div "Eden has had to pay for car repairs and has been declined any extra assistance …" at bounding box center [845, 460] width 274 height 272
copy span "[PERSON_NAME] has had to pay for car repairs and has been declined any extra as…"
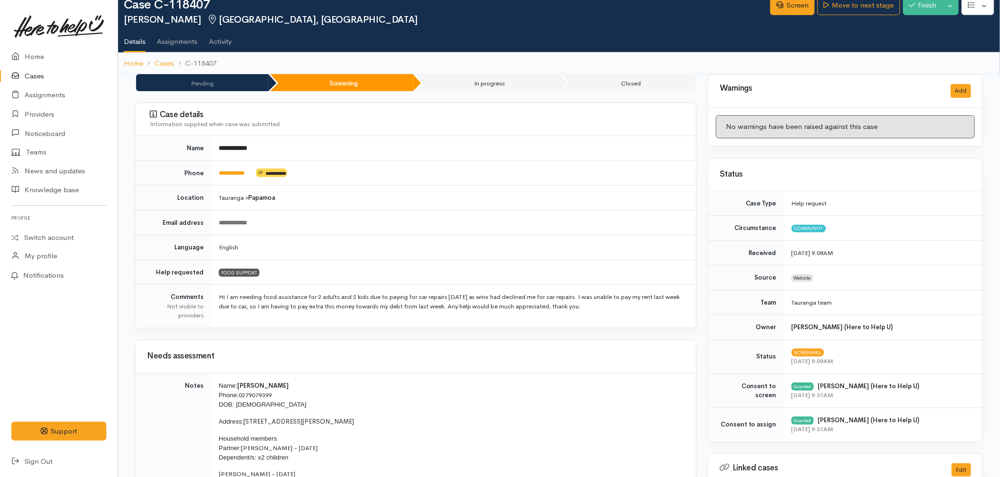
scroll to position [0, 0]
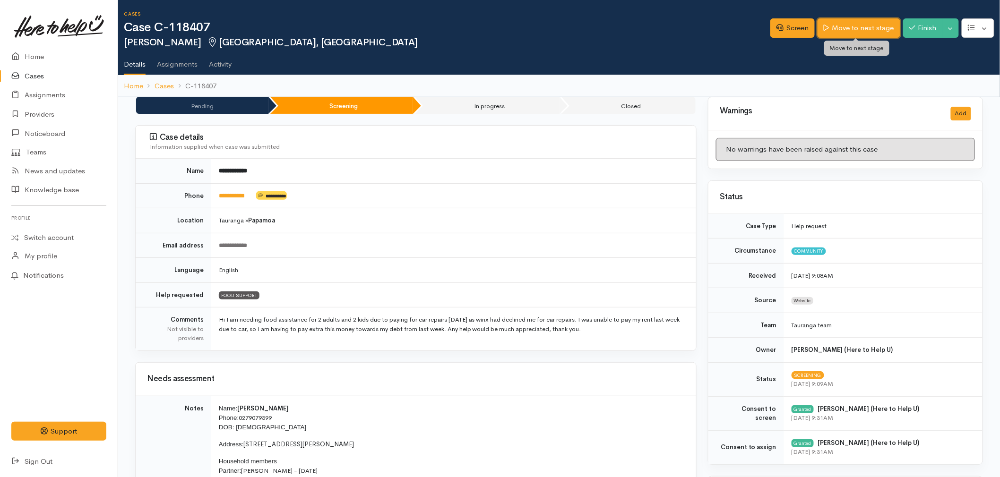
click at [872, 26] on link "Move to next stage" at bounding box center [859, 27] width 82 height 19
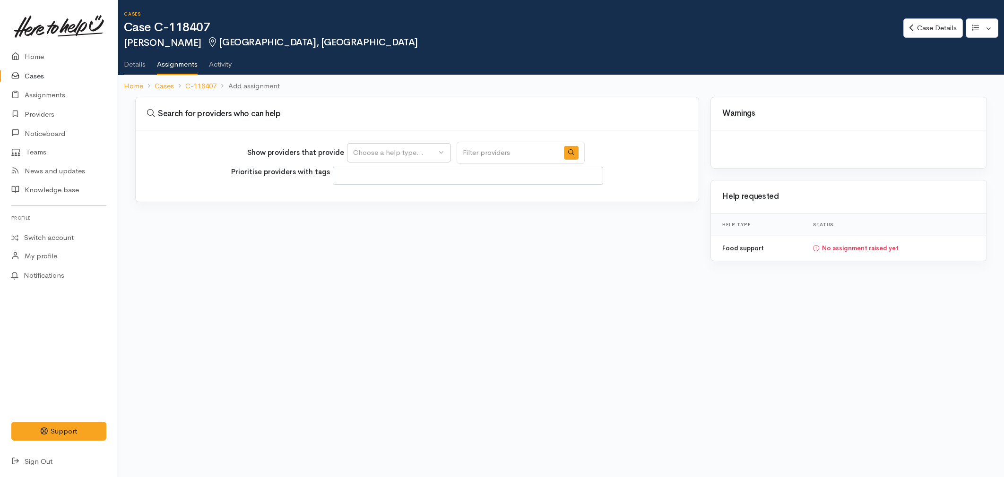
select select
click at [405, 149] on div "Choose a help type..." at bounding box center [394, 152] width 83 height 11
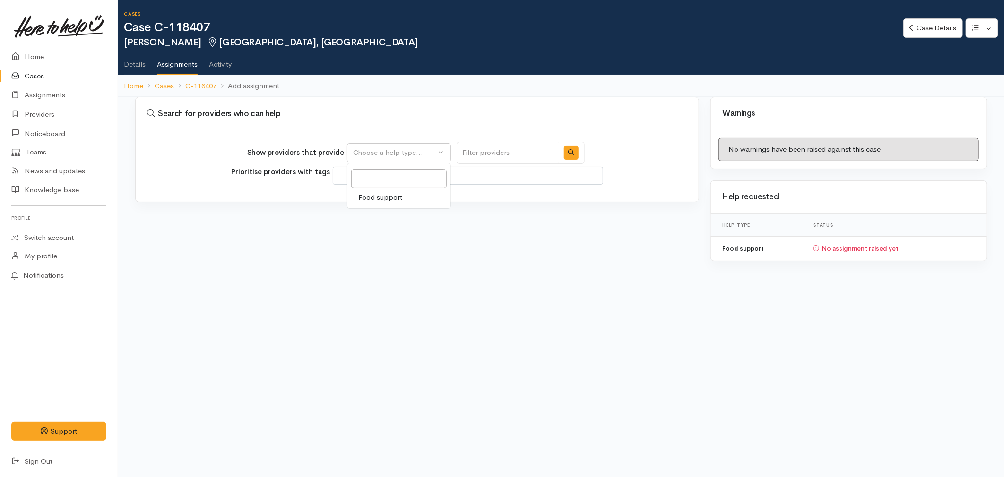
click at [397, 188] on div at bounding box center [398, 178] width 103 height 23
click at [385, 156] on div "Choose a help type..." at bounding box center [394, 152] width 83 height 11
click at [378, 198] on span "Food support" at bounding box center [381, 197] width 44 height 11
select select "3"
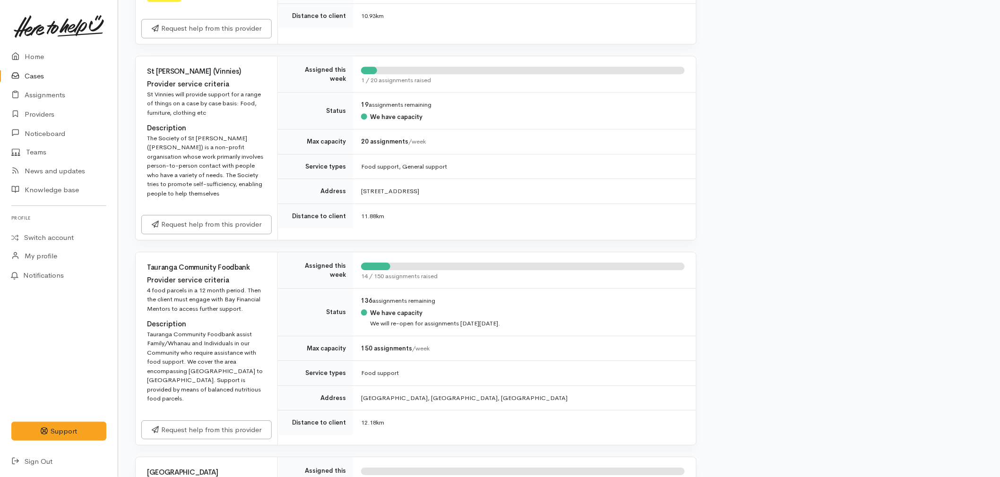
scroll to position [1155, 0]
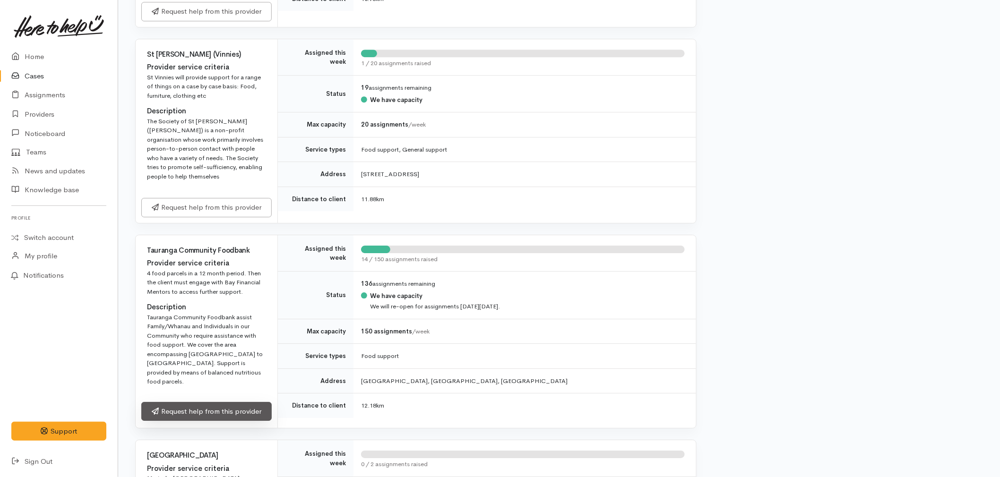
click at [196, 413] on link "Request help from this provider" at bounding box center [206, 411] width 130 height 19
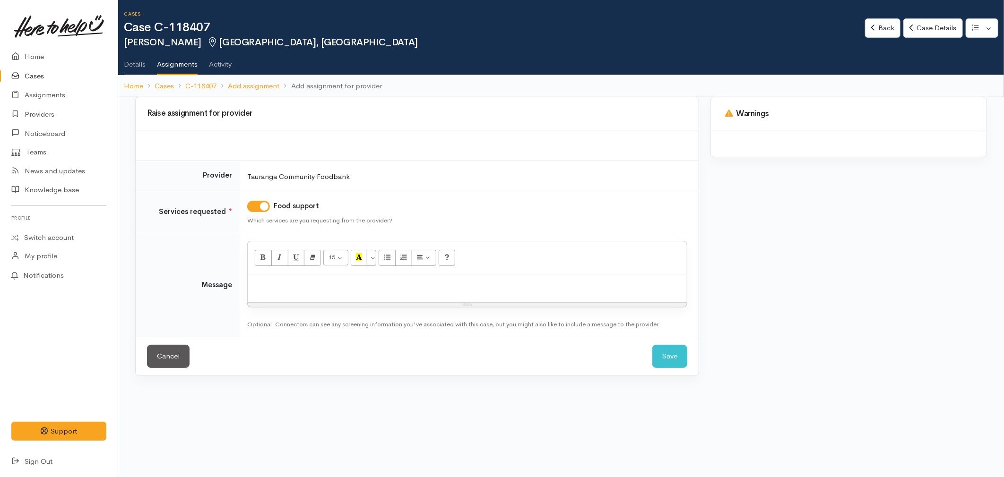
click at [296, 276] on div at bounding box center [467, 289] width 439 height 28
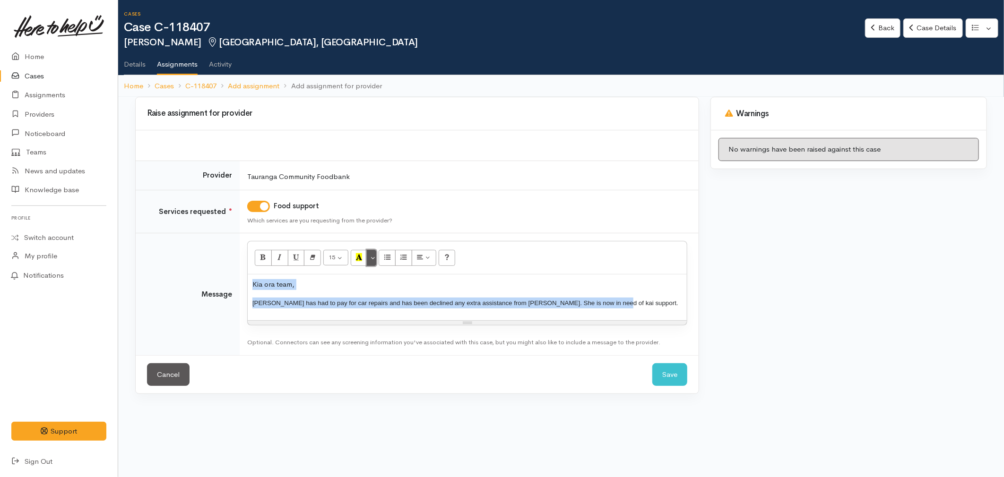
click at [370, 254] on button "More Color" at bounding box center [371, 258] width 9 height 16
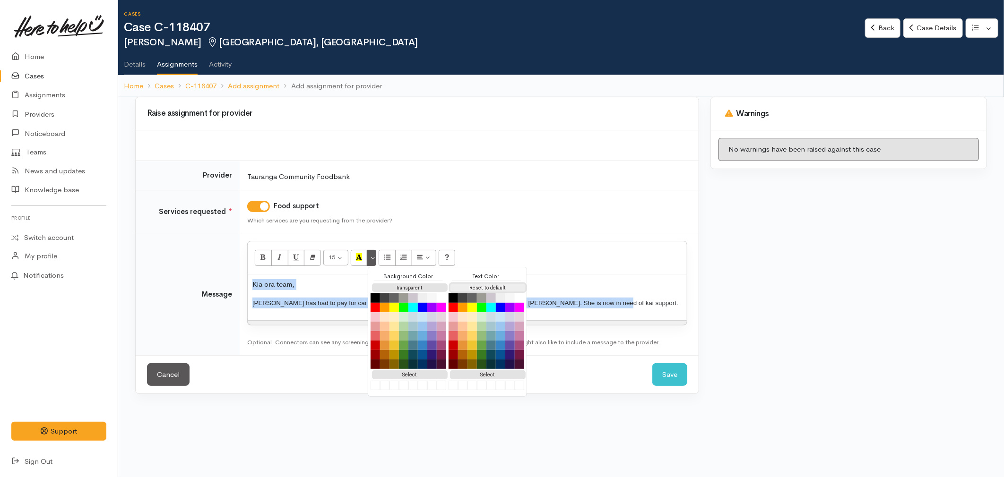
click at [471, 284] on button "Reset to default" at bounding box center [488, 288] width 76 height 9
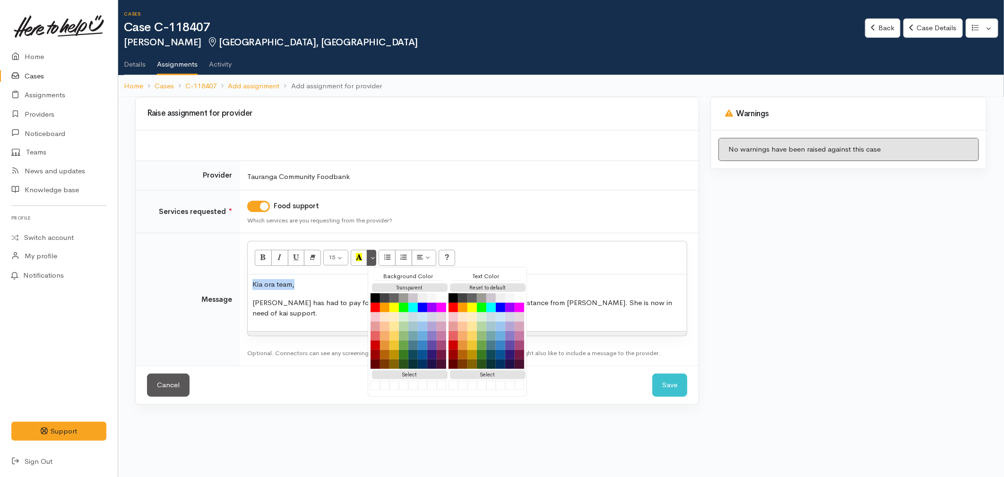
click at [586, 291] on div "Kia ora team, [PERSON_NAME] has had to pay for car repairs and has been decline…" at bounding box center [467, 303] width 439 height 57
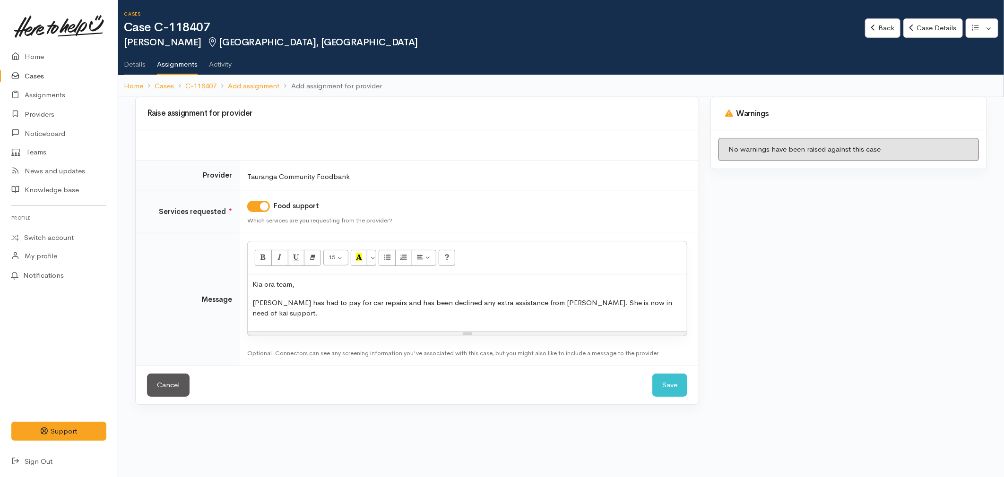
click at [669, 300] on p "[PERSON_NAME] has had to pay for car repairs and has been declined any extra as…" at bounding box center [467, 308] width 430 height 21
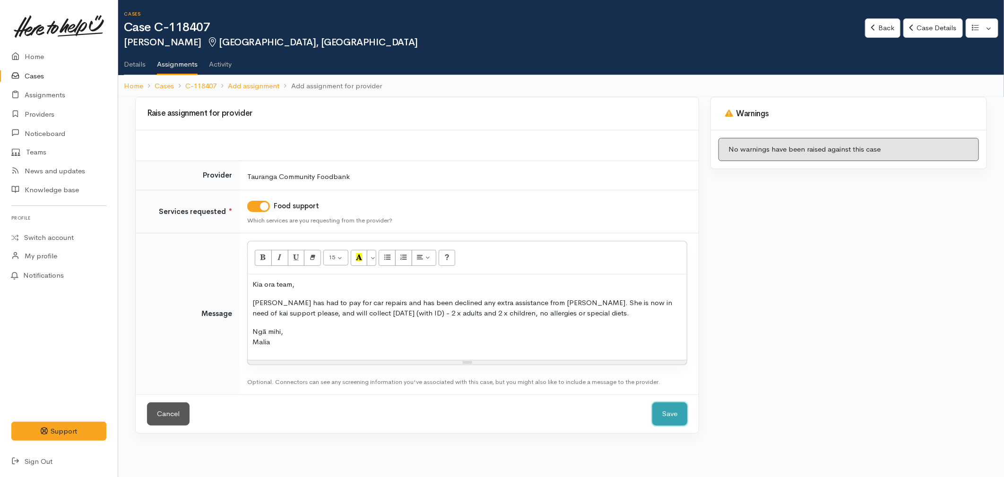
click at [679, 405] on button "Save" at bounding box center [669, 414] width 35 height 23
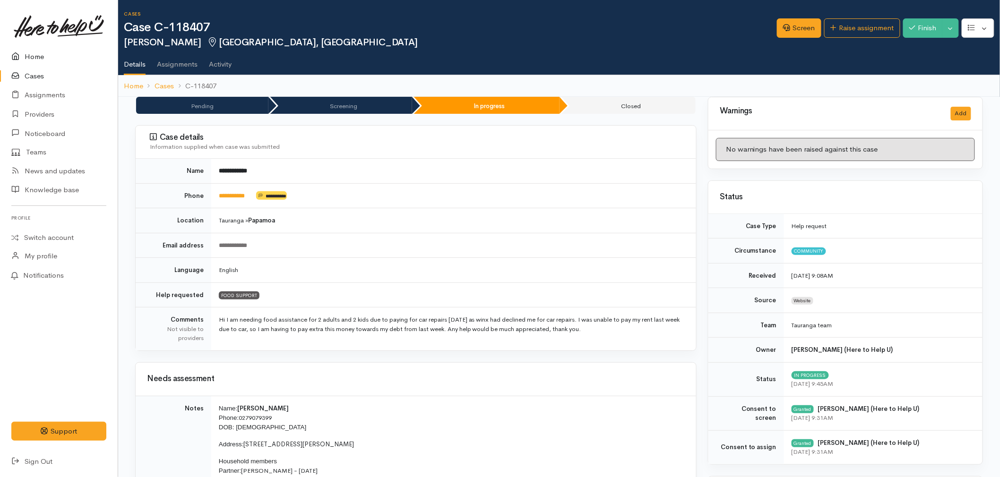
click at [35, 52] on link "Home" at bounding box center [59, 56] width 118 height 19
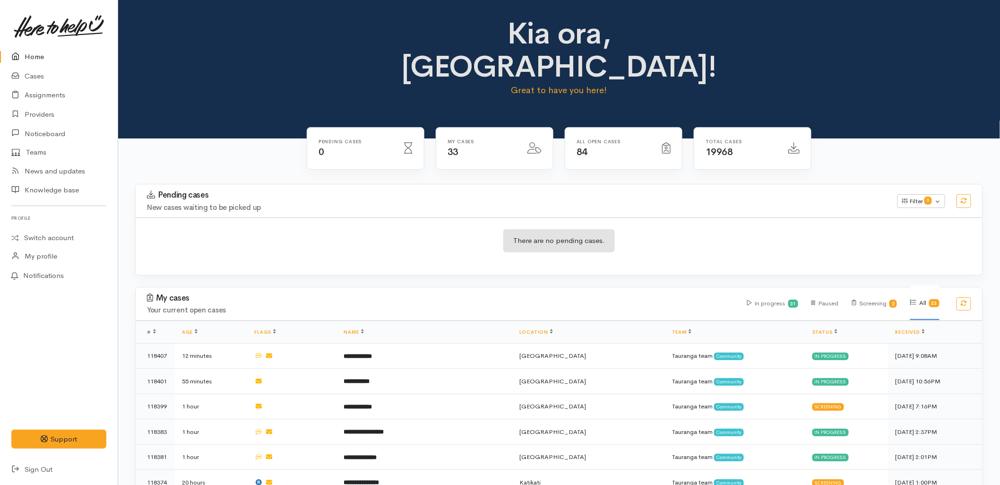
click at [435, 287] on div "My cases Your current open cases In progress 31 Paused Screening 2 All 33" at bounding box center [559, 303] width 858 height 33
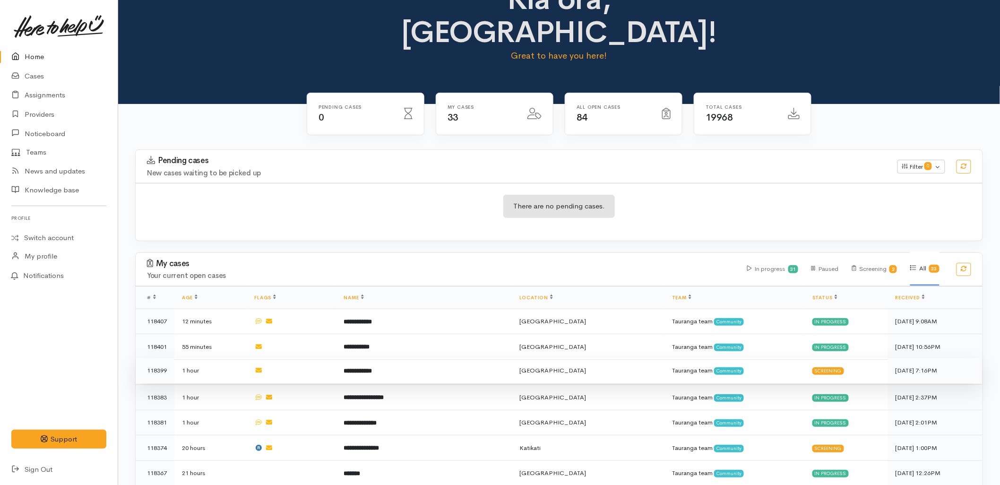
scroll to position [59, 0]
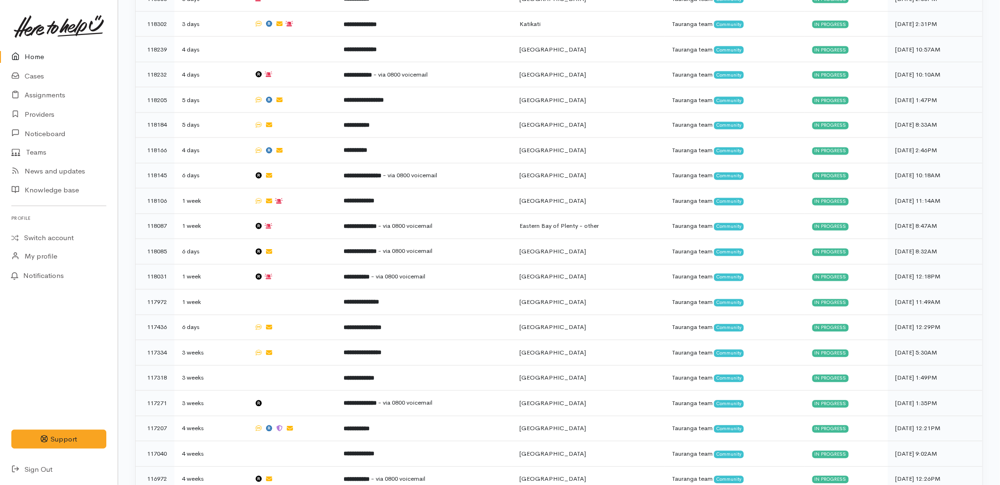
scroll to position [681, 0]
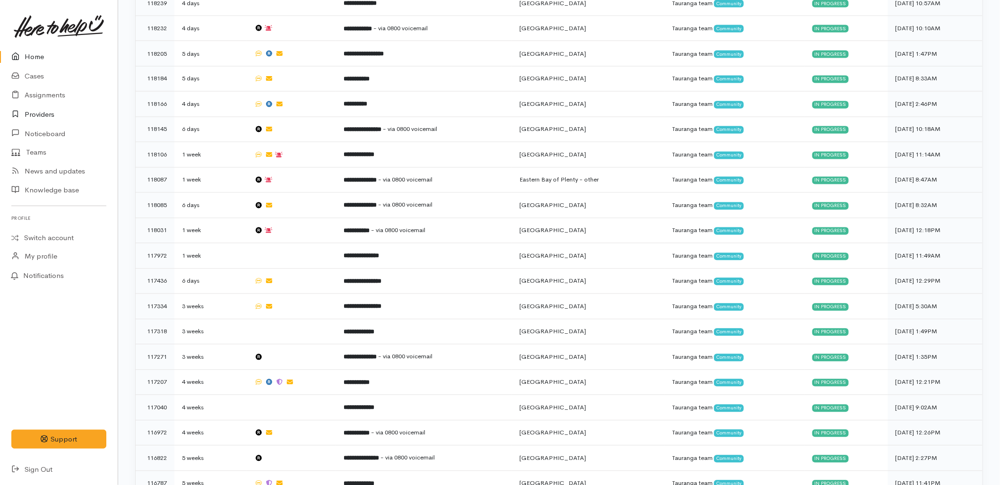
click at [34, 119] on link "Providers" at bounding box center [59, 114] width 118 height 19
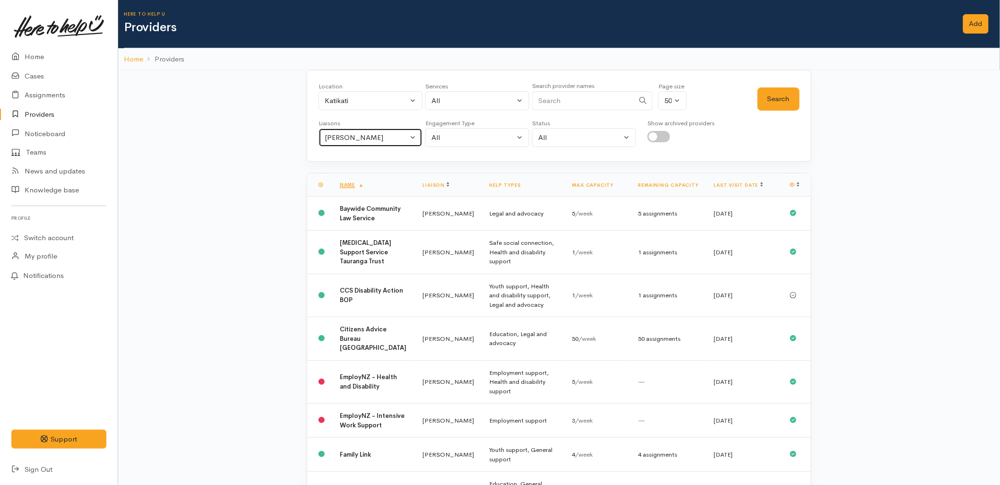
click at [348, 145] on button "Malia Stowers" at bounding box center [370, 137] width 104 height 19
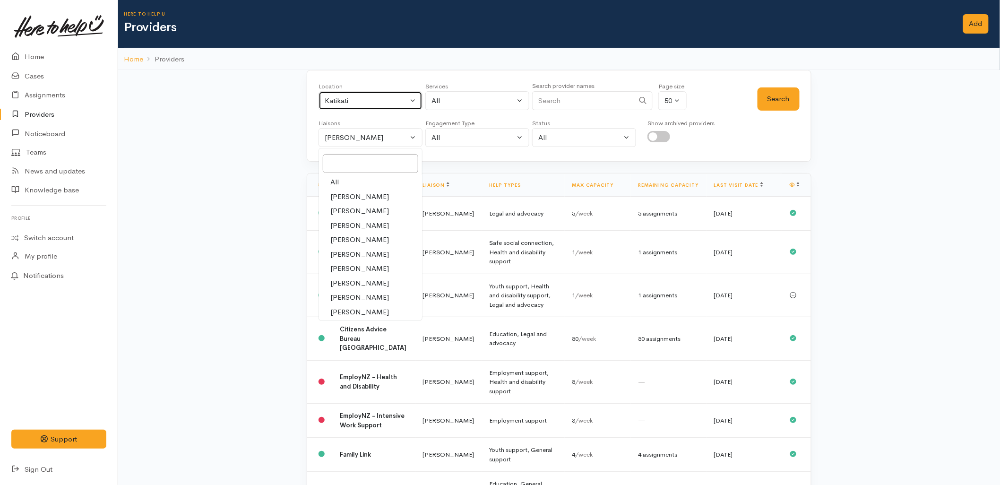
click at [348, 95] on div "Katikati" at bounding box center [366, 100] width 83 height 11
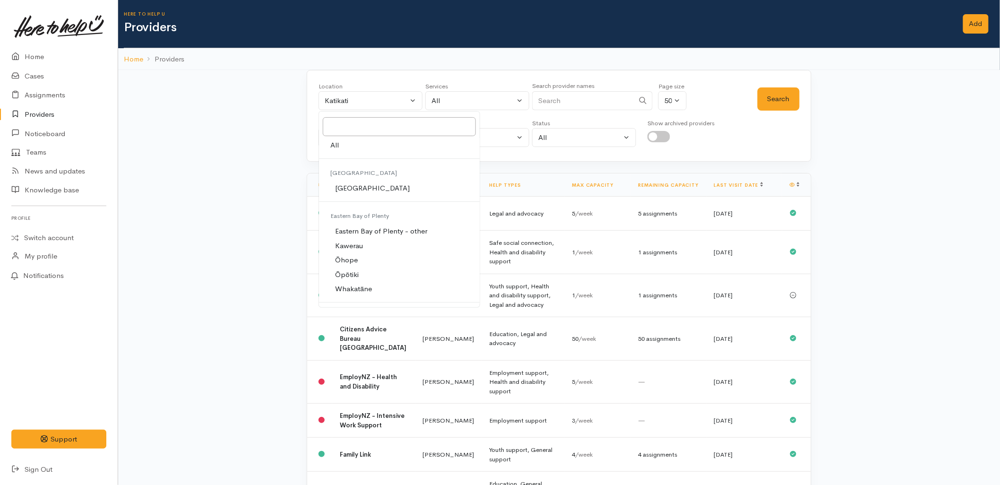
click at [344, 148] on link "All" at bounding box center [399, 145] width 161 height 15
select select "-1"
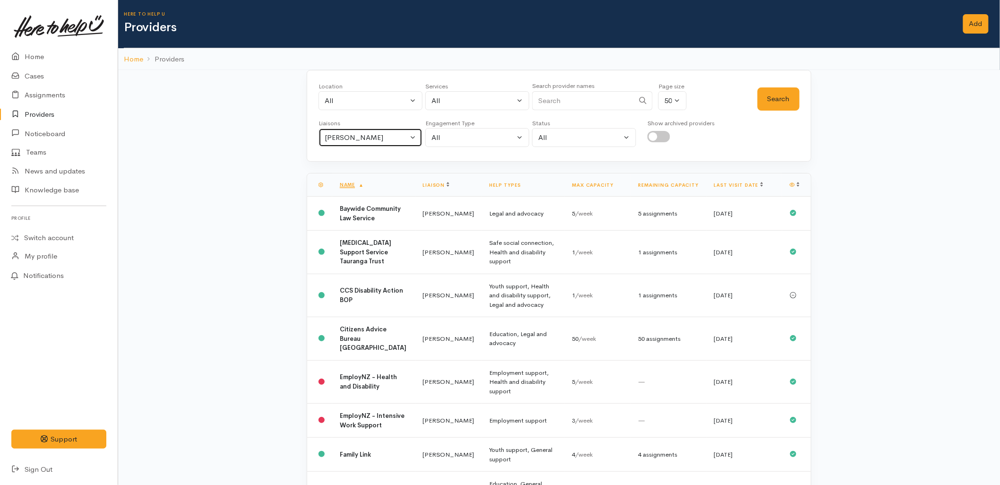
click at [347, 142] on div "Malia Stowers" at bounding box center [366, 137] width 83 height 11
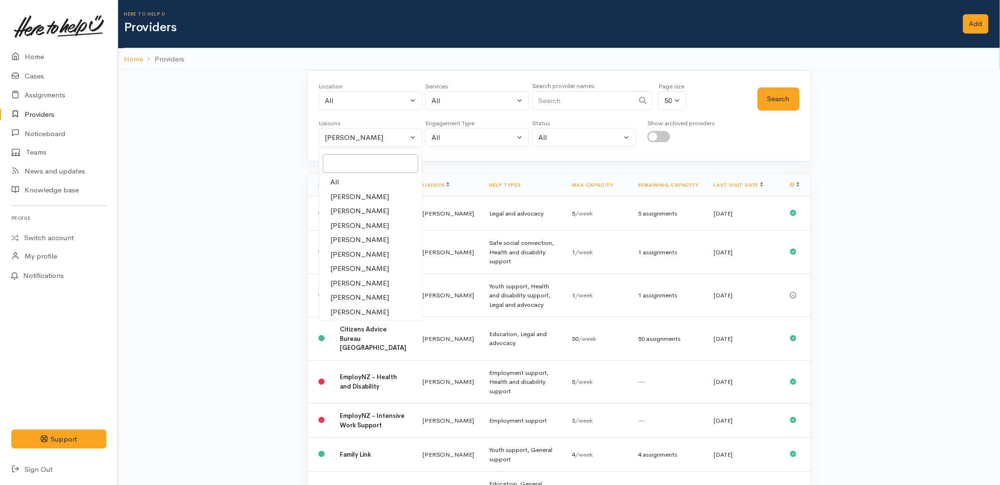
click at [344, 181] on link "All" at bounding box center [370, 182] width 103 height 15
select select "null"
click at [603, 100] on input "Search" at bounding box center [583, 100] width 102 height 19
type input "farm stree"
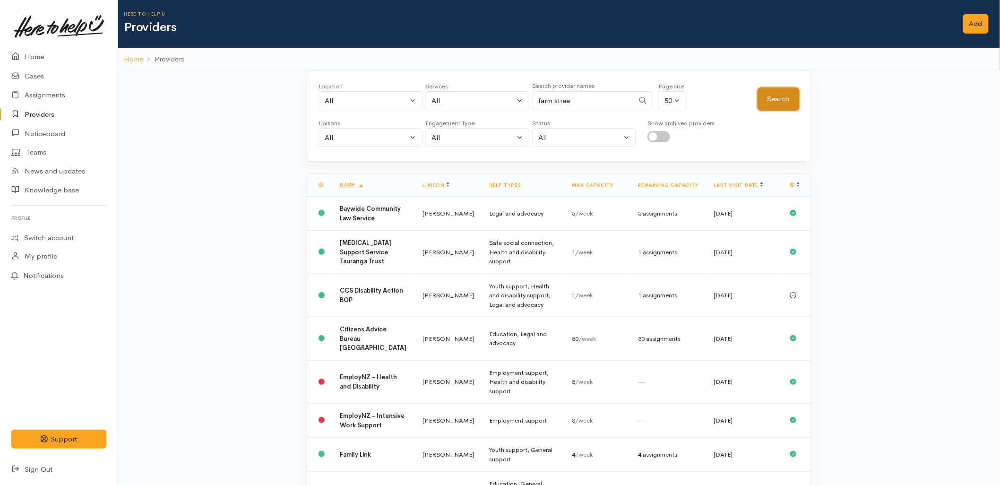
click at [768, 104] on button "Search" at bounding box center [779, 98] width 42 height 23
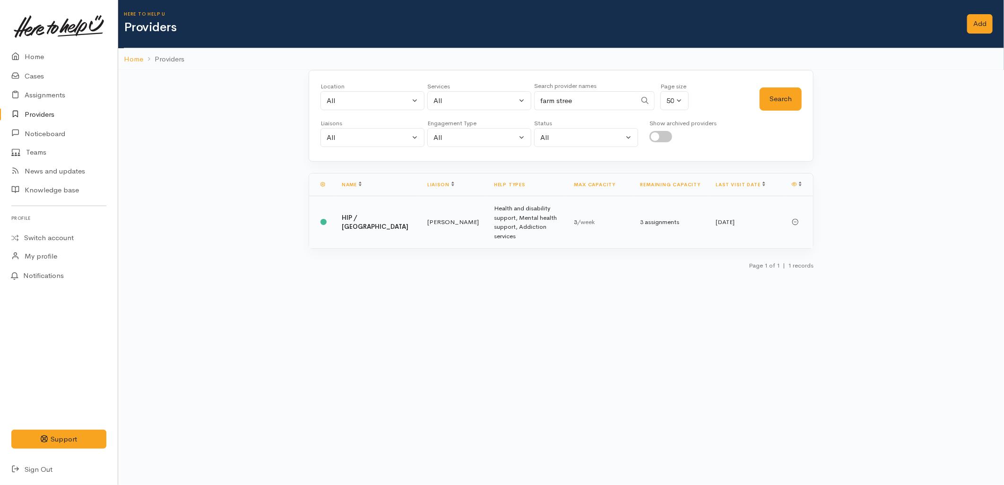
click at [512, 216] on td "Health and disability support, Mental health support, Addiction services" at bounding box center [526, 222] width 80 height 52
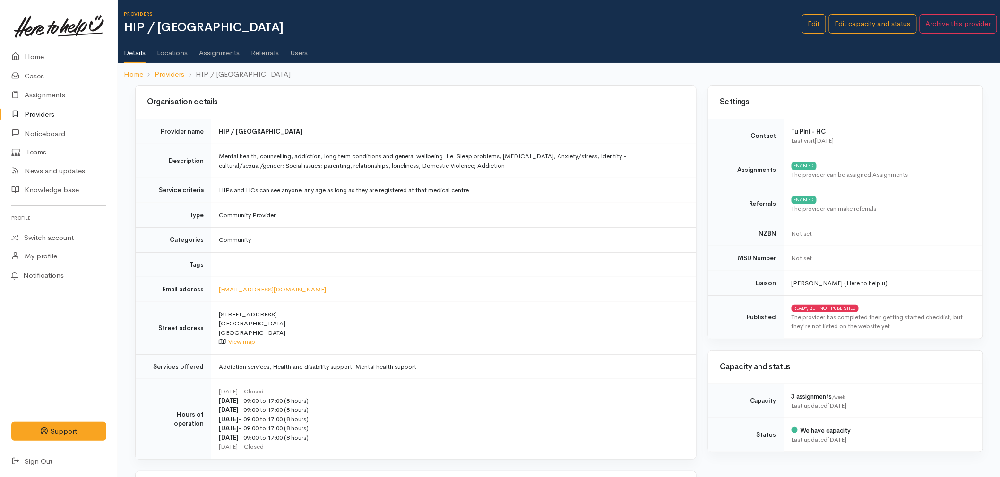
click at [293, 53] on link "Users" at bounding box center [298, 49] width 17 height 26
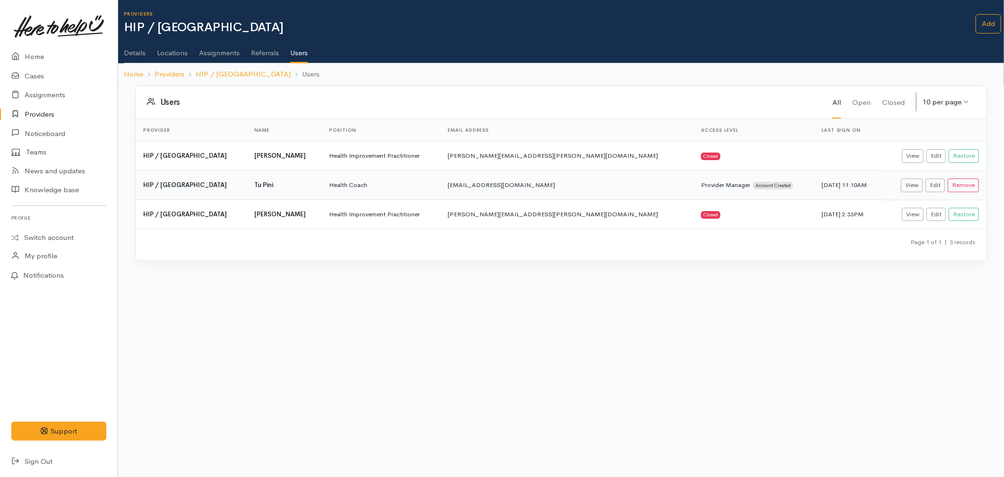
click at [140, 55] on link "Details" at bounding box center [135, 49] width 22 height 26
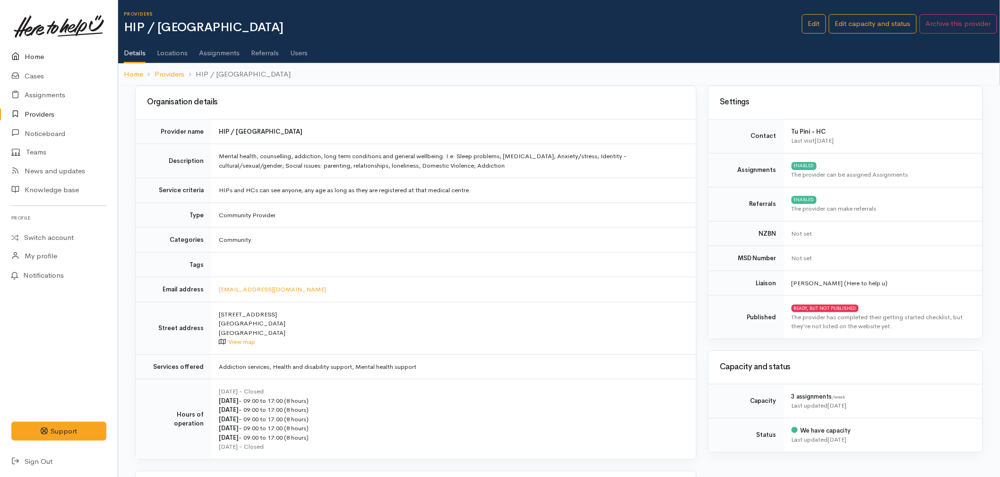
click at [40, 50] on link "Home" at bounding box center [59, 56] width 118 height 19
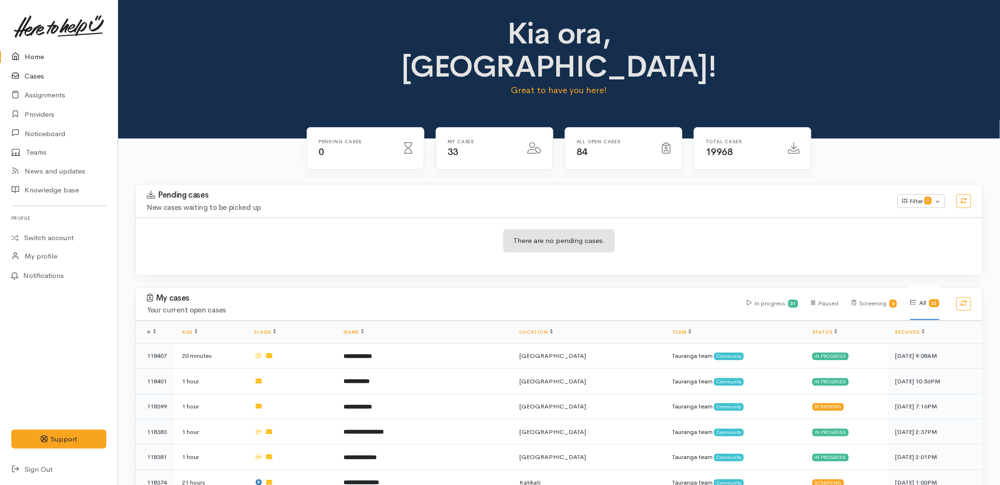
click at [33, 81] on link "Cases" at bounding box center [59, 76] width 118 height 19
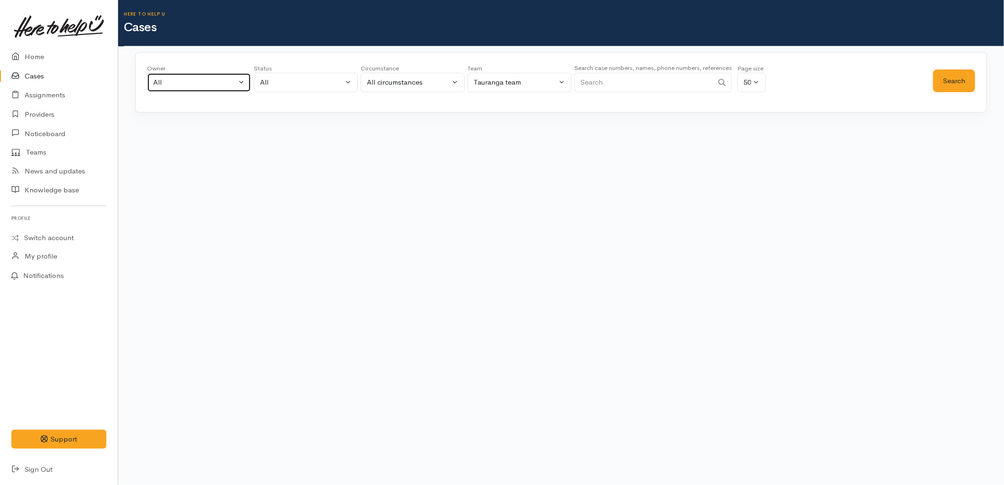
click at [171, 78] on div "All" at bounding box center [194, 82] width 83 height 11
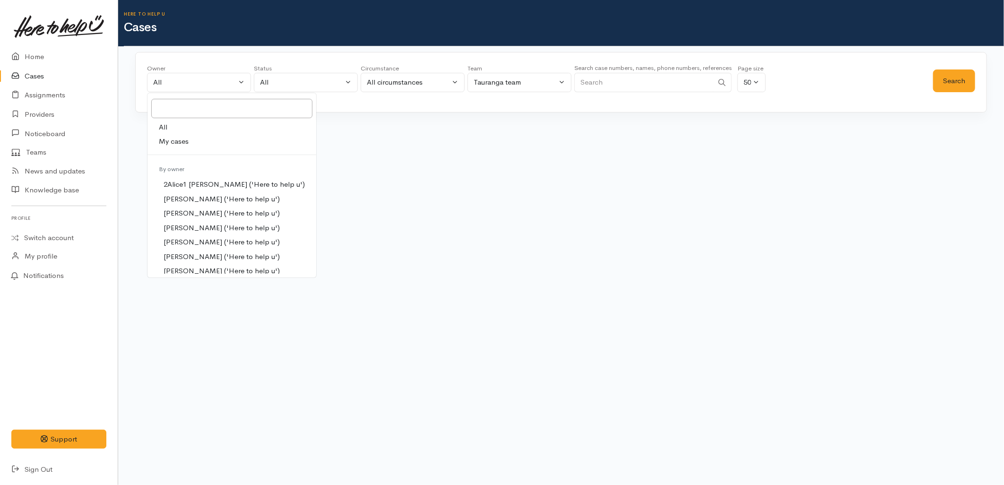
click at [185, 146] on span "My cases" at bounding box center [174, 141] width 30 height 11
select select "1613"
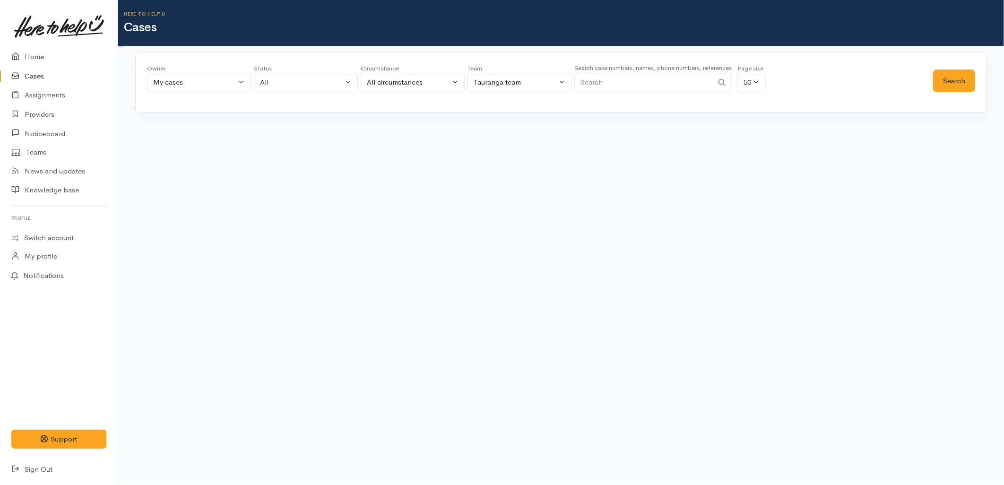
click at [283, 92] on div "Status All current cases Pending Screening In progress Paused Closed Cancelled …" at bounding box center [306, 81] width 104 height 34
click at [292, 83] on div "All" at bounding box center [301, 82] width 83 height 11
click at [296, 143] on span "All current cases" at bounding box center [296, 143] width 53 height 11
select select "Unresolved"
click at [973, 83] on button "Search" at bounding box center [954, 80] width 42 height 23
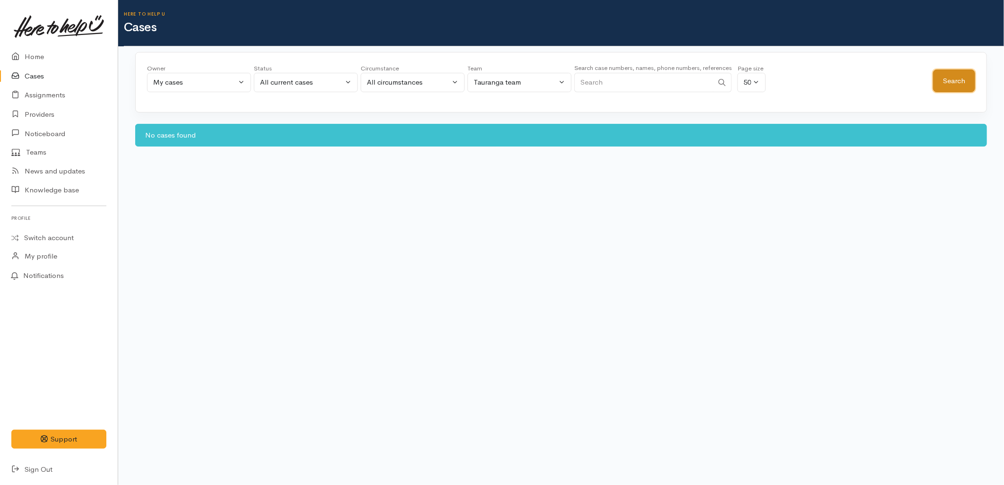
click at [958, 83] on button "Search" at bounding box center [954, 80] width 42 height 23
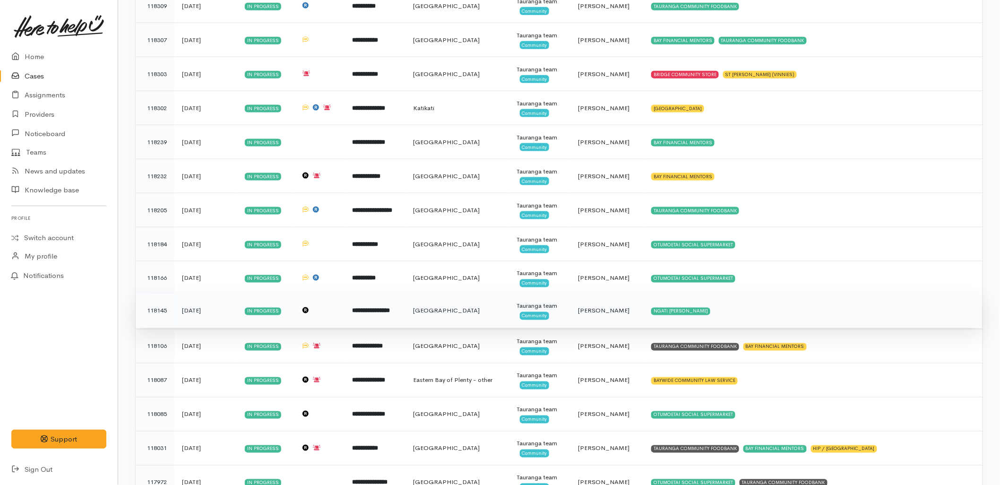
scroll to position [420, 0]
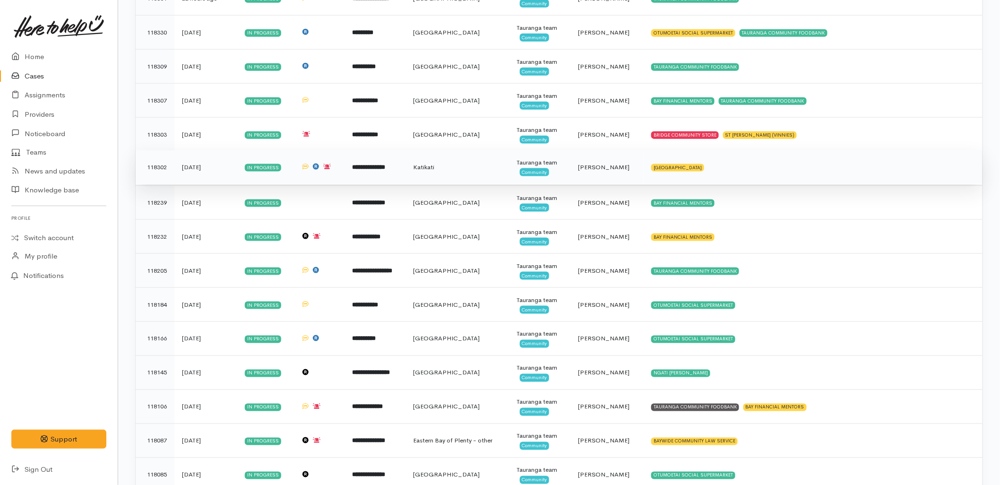
click at [494, 170] on td "Katikati" at bounding box center [457, 167] width 104 height 34
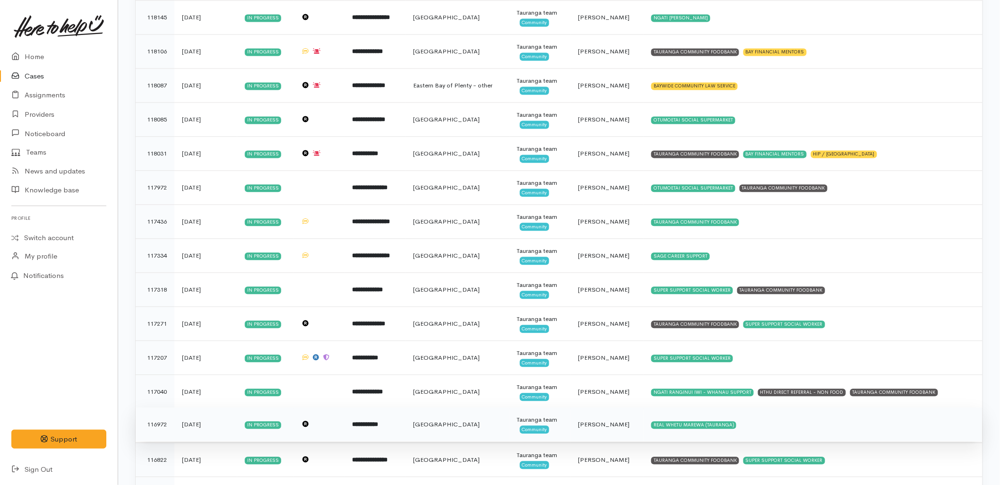
scroll to position [830, 0]
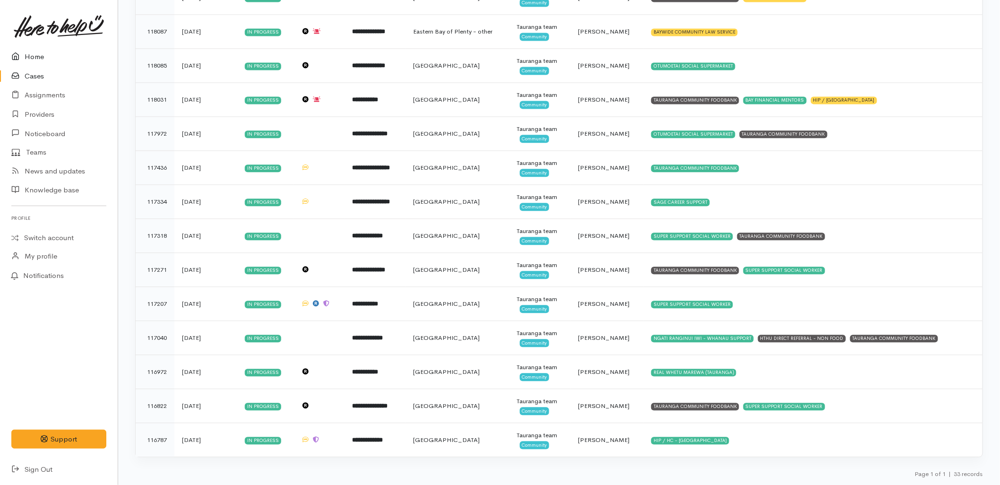
click at [19, 54] on icon at bounding box center [17, 57] width 13 height 12
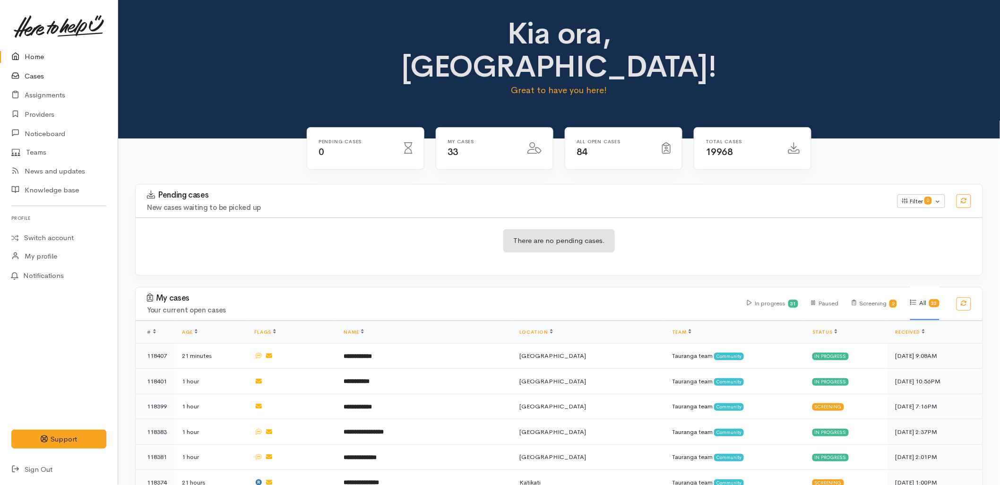
click at [39, 78] on link "Cases" at bounding box center [59, 76] width 118 height 19
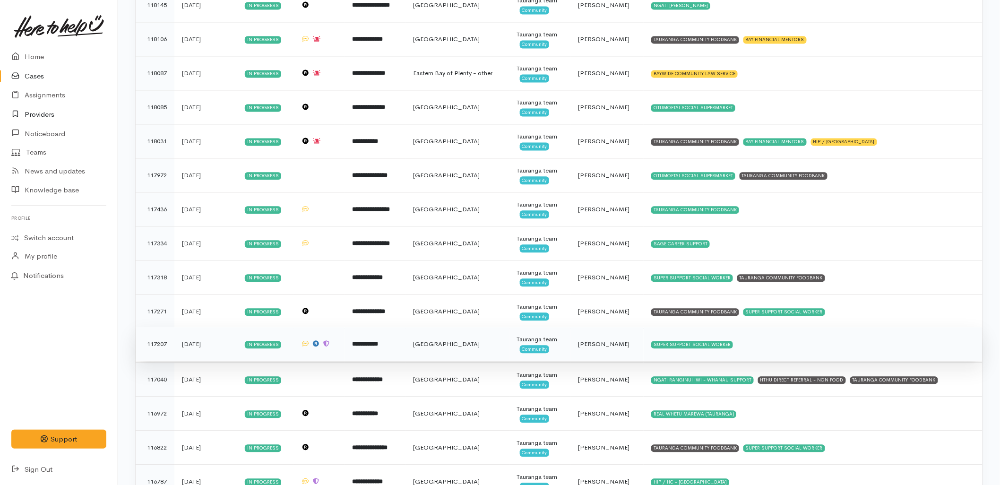
scroll to position [830, 0]
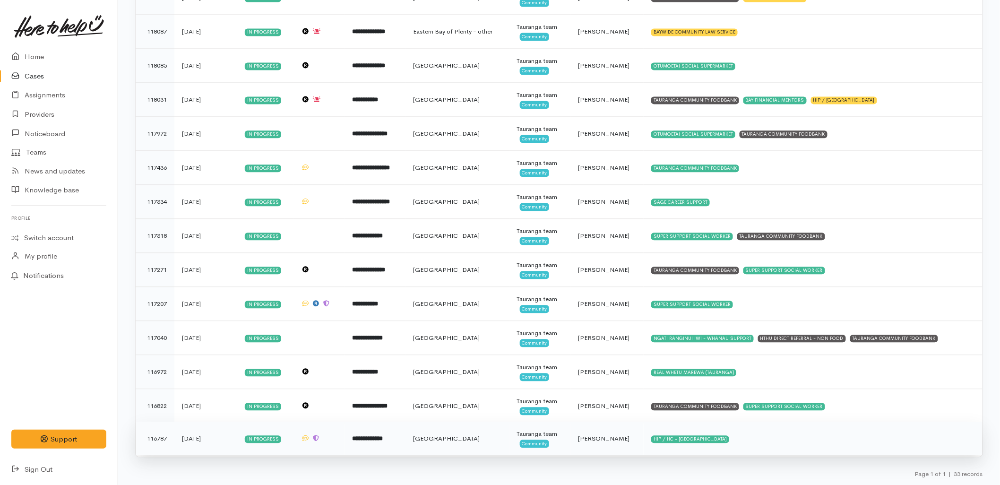
click at [794, 437] on td "HIP / HC - [GEOGRAPHIC_DATA]" at bounding box center [813, 439] width 339 height 34
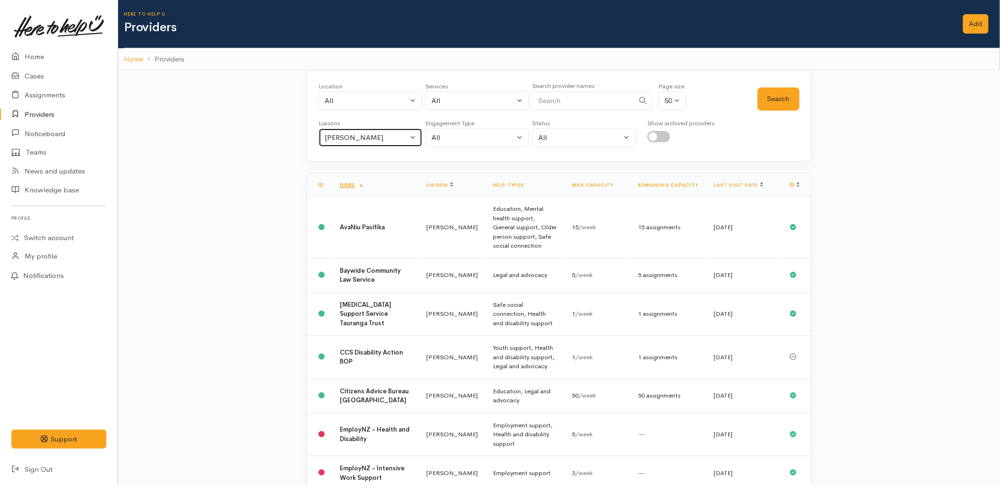
click at [376, 134] on div "Malia Stowers" at bounding box center [366, 137] width 83 height 11
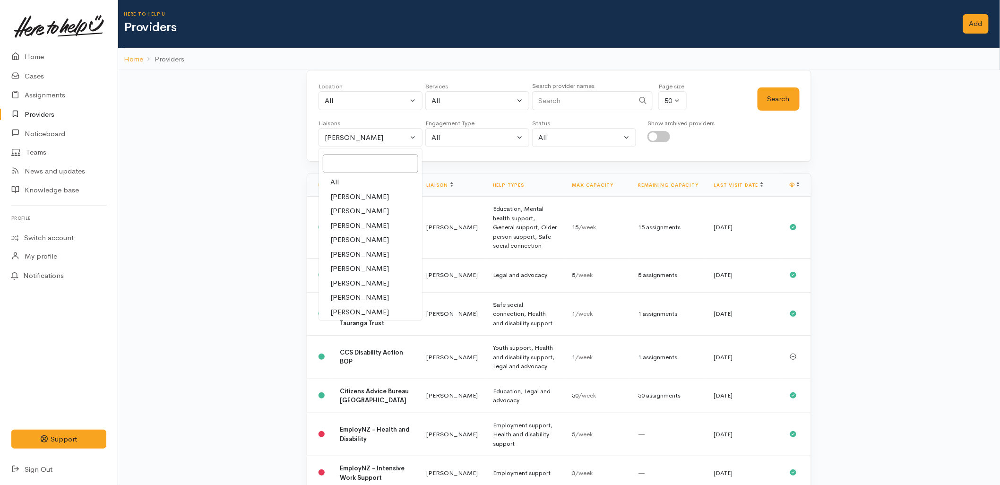
click at [360, 183] on link "All" at bounding box center [370, 182] width 103 height 15
select select "null"
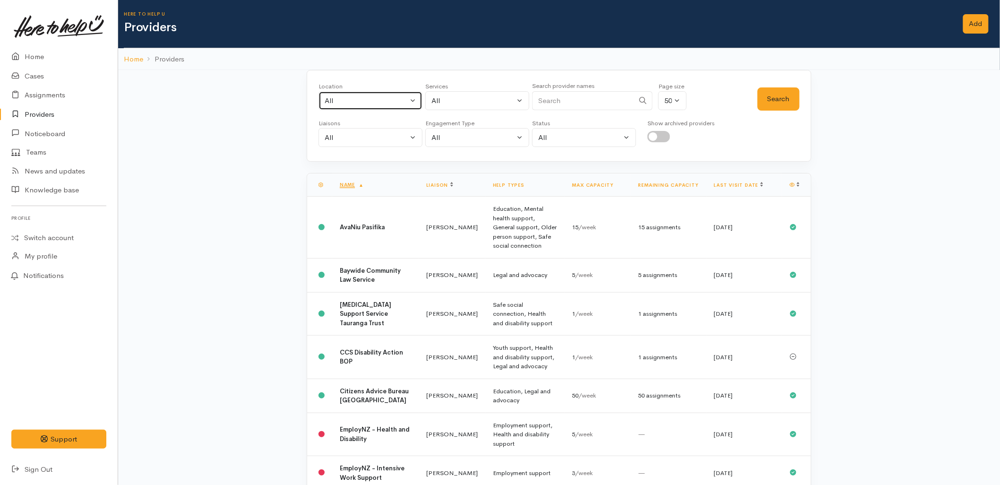
click at [358, 96] on div "All" at bounding box center [366, 100] width 83 height 11
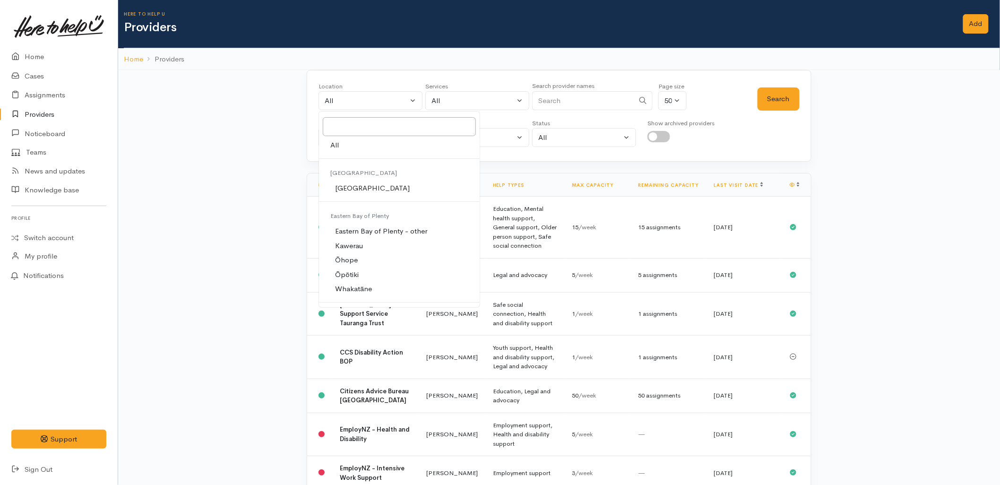
click at [364, 194] on link "[GEOGRAPHIC_DATA]" at bounding box center [399, 188] width 161 height 15
select select "4"
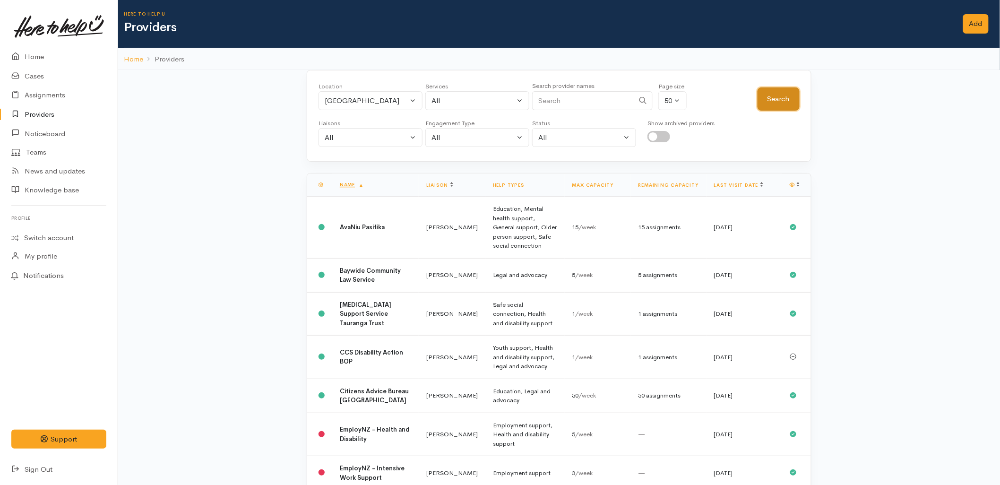
click at [778, 101] on button "Search" at bounding box center [779, 98] width 42 height 23
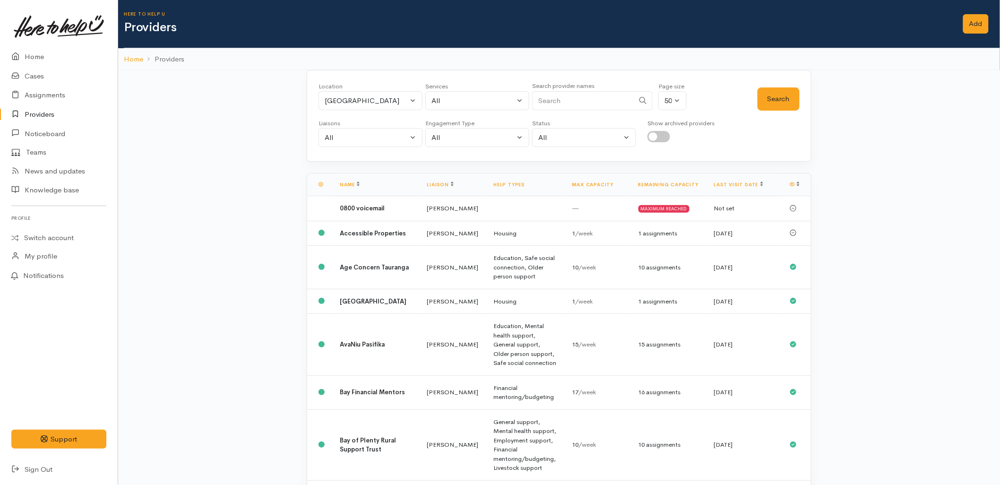
click at [589, 111] on div "Search provider names" at bounding box center [592, 97] width 121 height 35
click at [583, 101] on input "Search" at bounding box center [583, 100] width 102 height 19
type input "bethlehem"
click at [767, 101] on button "Search" at bounding box center [779, 98] width 42 height 23
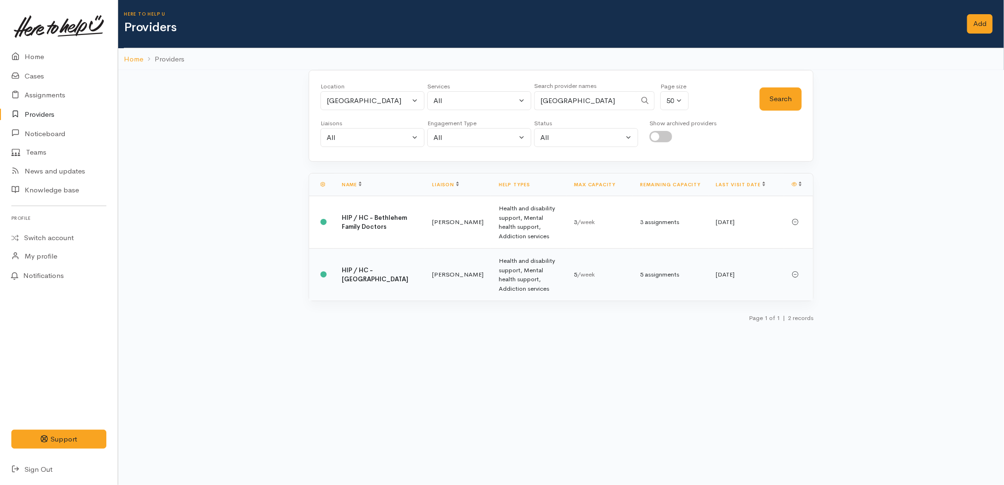
click at [403, 275] on td "HIP / HC - Bethlehem Medical Centre" at bounding box center [379, 275] width 90 height 52
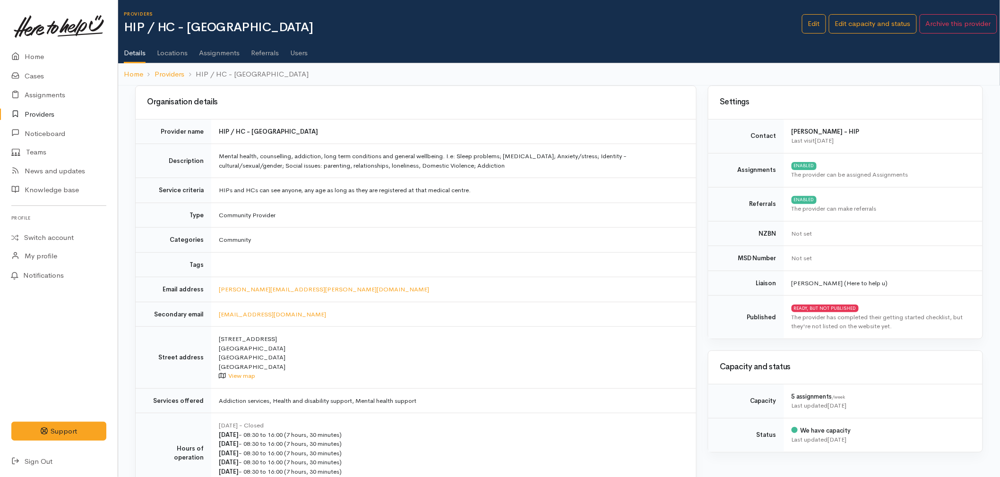
click at [295, 54] on link "Users" at bounding box center [298, 49] width 17 height 26
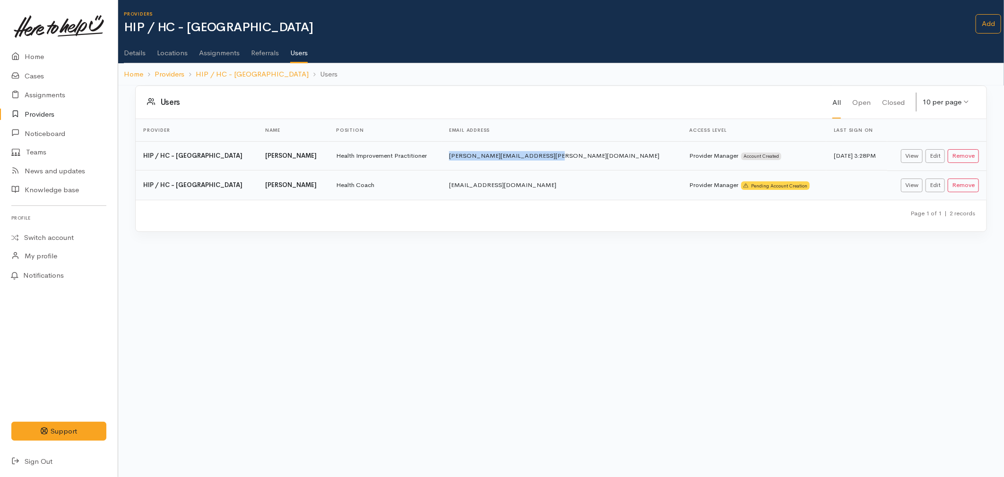
drag, startPoint x: 598, startPoint y: 155, endPoint x: 497, endPoint y: 153, distance: 101.6
click at [497, 153] on td "[PERSON_NAME][EMAIL_ADDRESS][PERSON_NAME][DOMAIN_NAME]" at bounding box center [561, 155] width 240 height 29
copy td "[PERSON_NAME][EMAIL_ADDRESS][PERSON_NAME][DOMAIN_NAME]"
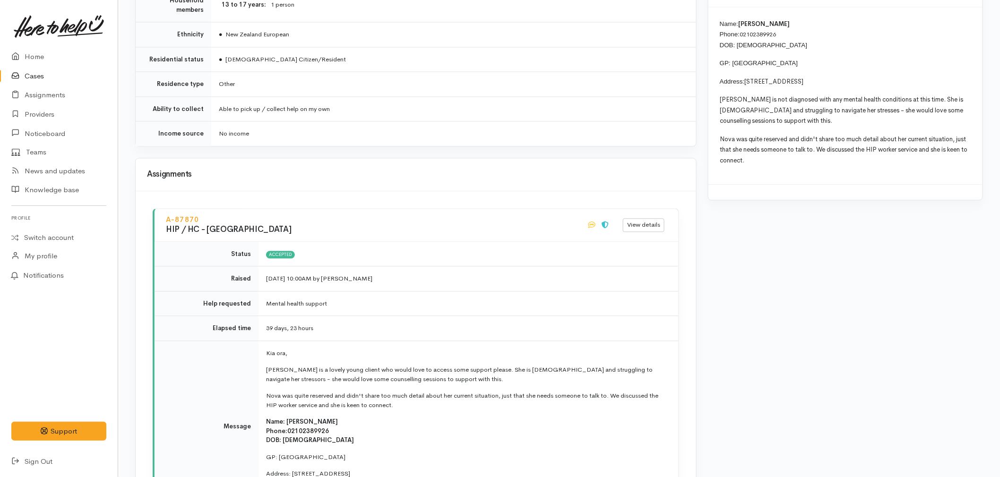
scroll to position [892, 0]
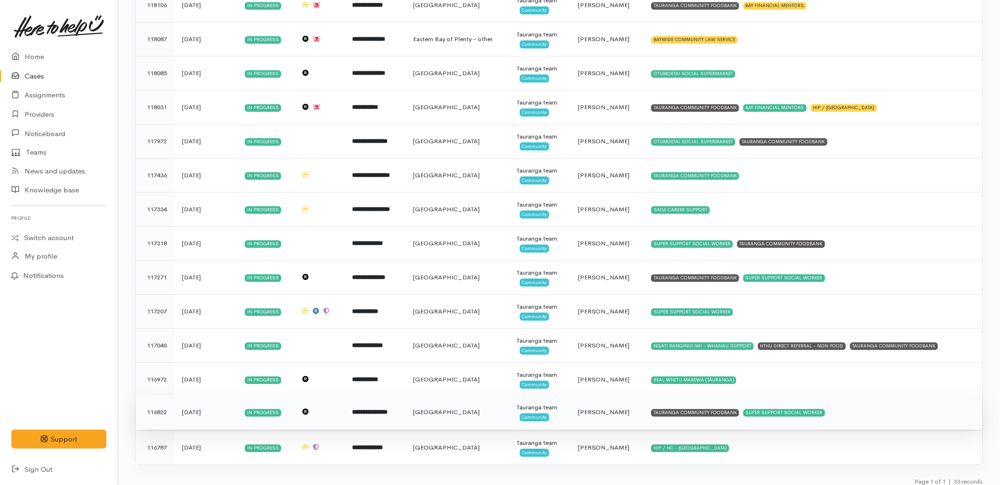
scroll to position [830, 0]
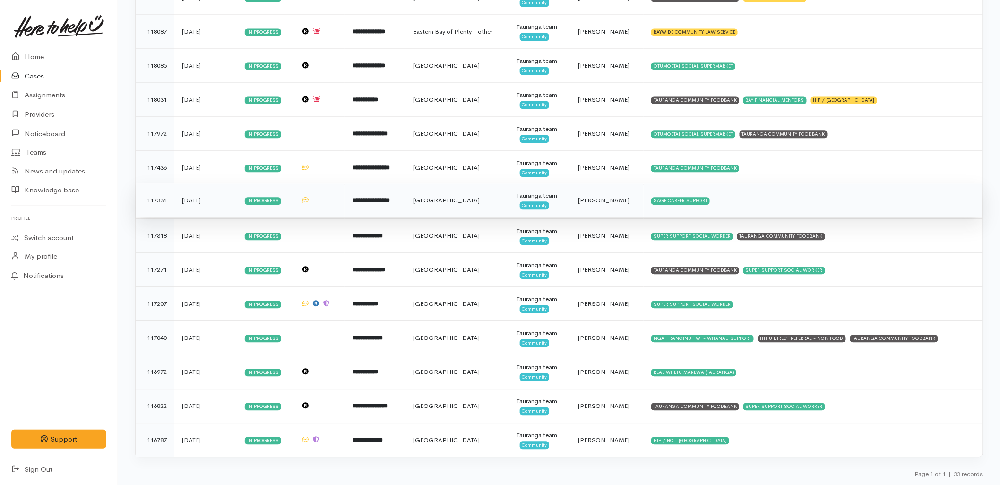
click at [598, 209] on td "Malia Stowers" at bounding box center [606, 200] width 73 height 34
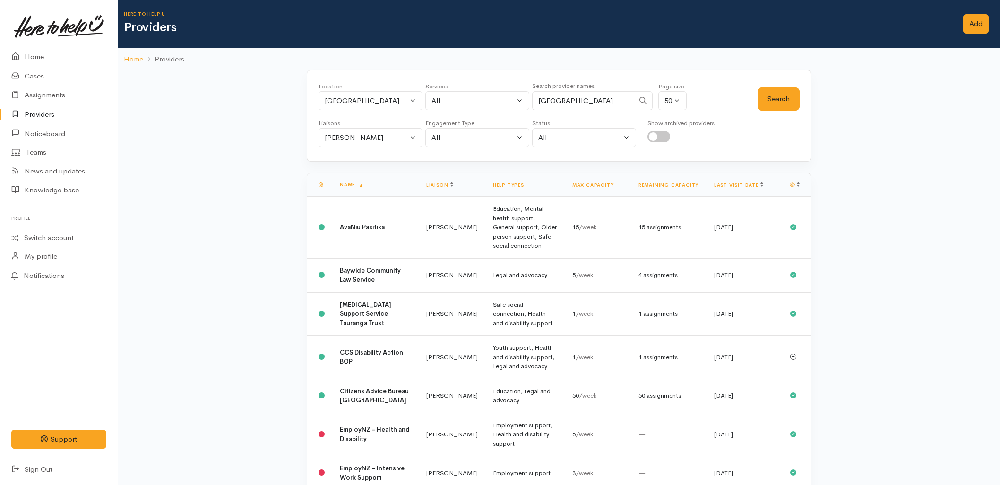
select select "null"
drag, startPoint x: 590, startPoint y: 100, endPoint x: 459, endPoint y: 99, distance: 130.4
click at [459, 99] on div "Location All Tauranga Eastern Bay of Plenty - other Kawerau Ōhope Ōpōtiki Whaka…" at bounding box center [537, 99] width 439 height 34
type input "real"
click at [393, 130] on button "Malia Stowers" at bounding box center [370, 137] width 104 height 19
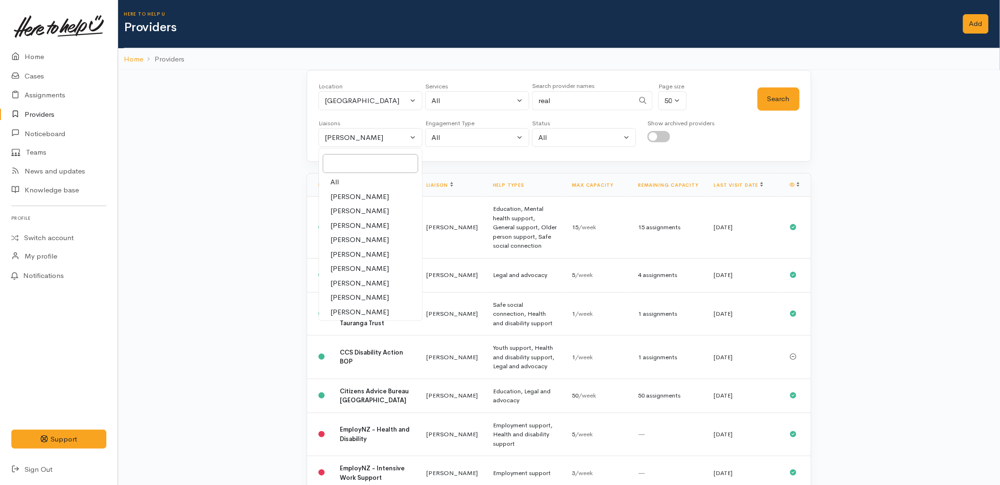
click at [370, 181] on link "All" at bounding box center [370, 182] width 103 height 15
select select "null"
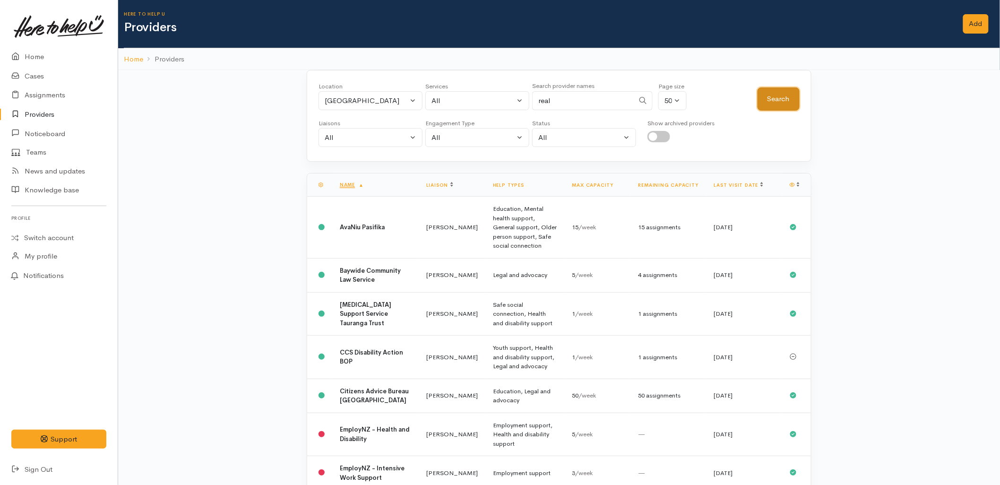
click at [776, 102] on button "Search" at bounding box center [779, 98] width 42 height 23
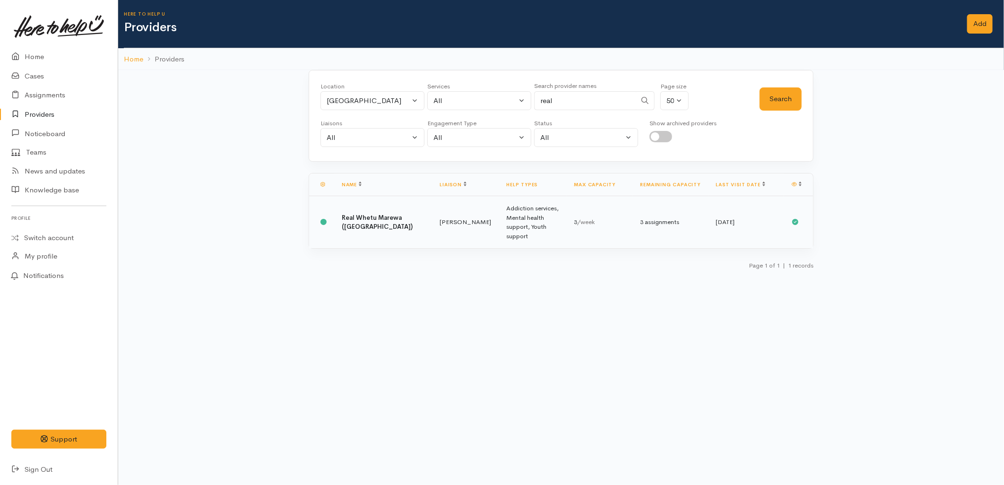
click at [362, 225] on td "Real Whetu Marewa (Tauranga)" at bounding box center [383, 222] width 98 height 52
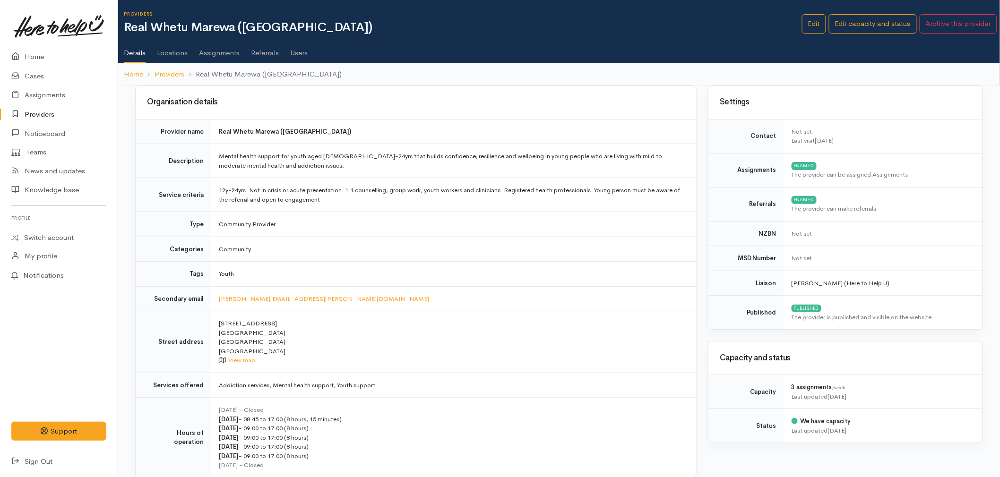
click at [295, 48] on link "Users" at bounding box center [298, 49] width 17 height 26
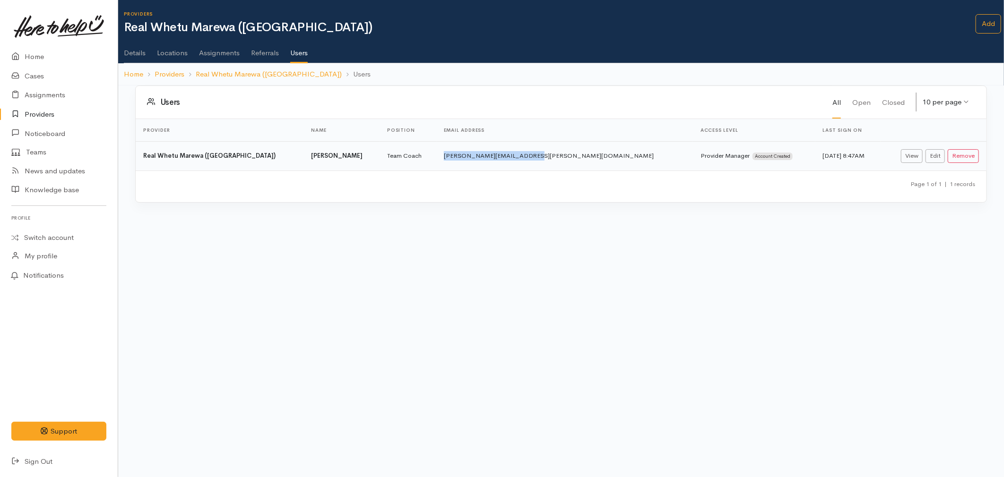
drag, startPoint x: 550, startPoint y: 155, endPoint x: 457, endPoint y: 156, distance: 93.1
click at [457, 156] on td "[PERSON_NAME][EMAIL_ADDRESS][PERSON_NAME][DOMAIN_NAME]" at bounding box center [564, 155] width 257 height 29
copy td "[PERSON_NAME][EMAIL_ADDRESS][PERSON_NAME][DOMAIN_NAME]"
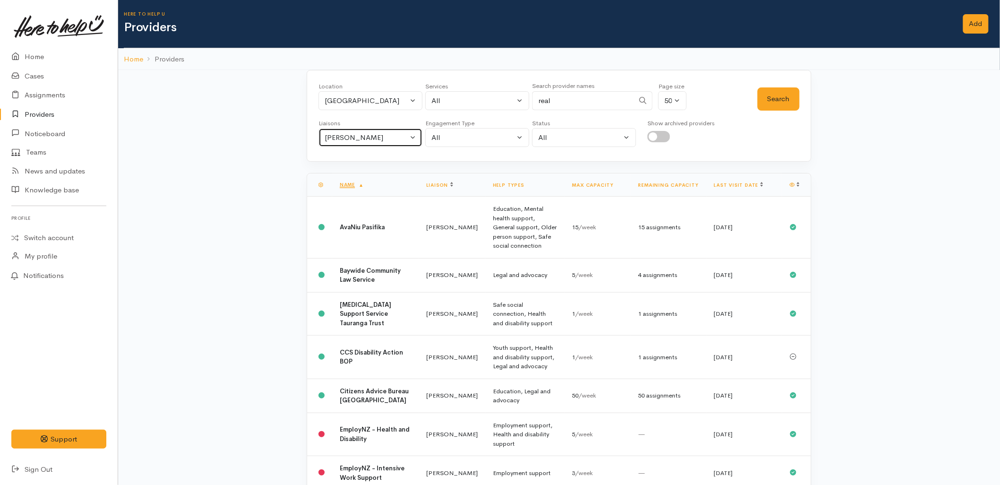
drag, startPoint x: 388, startPoint y: 132, endPoint x: 375, endPoint y: 154, distance: 25.3
click at [388, 132] on div "Malia Stowers" at bounding box center [366, 137] width 83 height 11
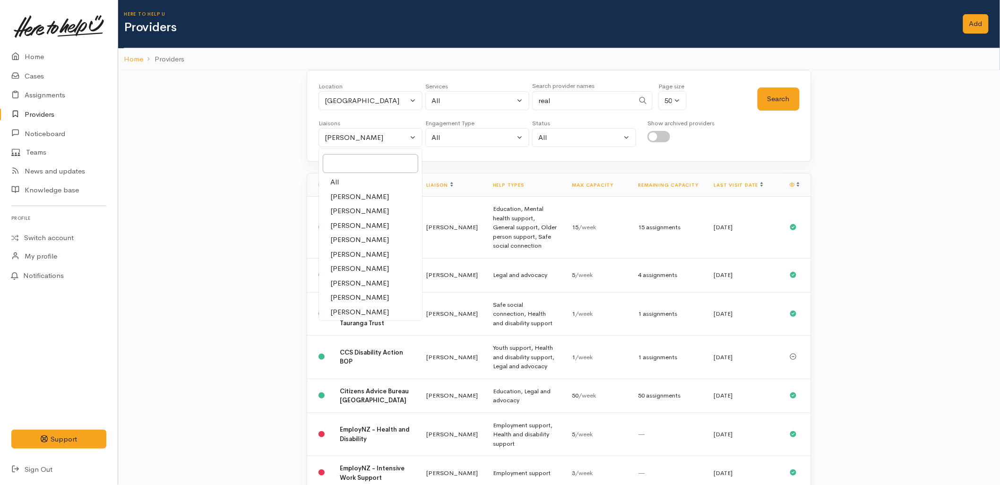
click at [362, 181] on link "All" at bounding box center [370, 182] width 103 height 15
select select "null"
drag, startPoint x: 573, startPoint y: 105, endPoint x: 497, endPoint y: 104, distance: 75.6
click at [499, 104] on div "Location All Tauranga Eastern Bay of Plenty - other Kawerau Ōhope Ōpōtiki Whaka…" at bounding box center [537, 99] width 439 height 34
type input "ngati"
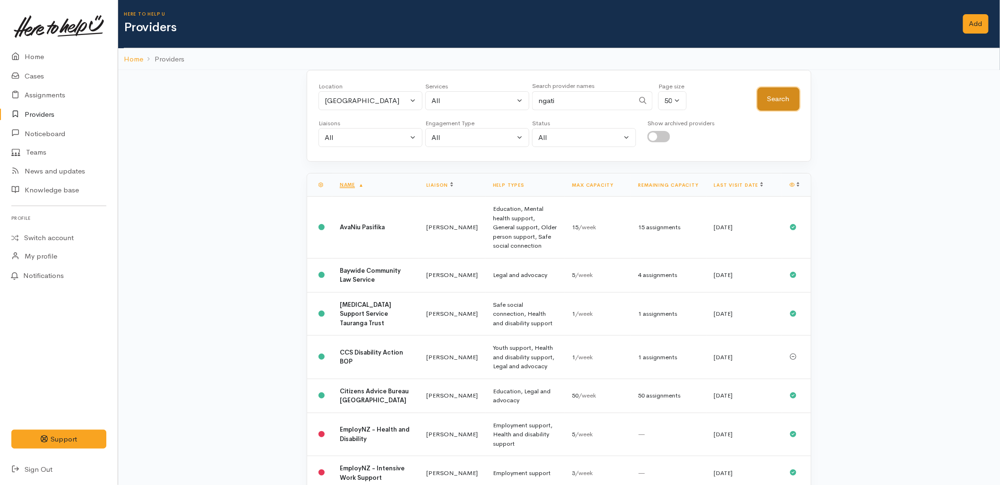
click at [783, 99] on button "Search" at bounding box center [779, 98] width 42 height 23
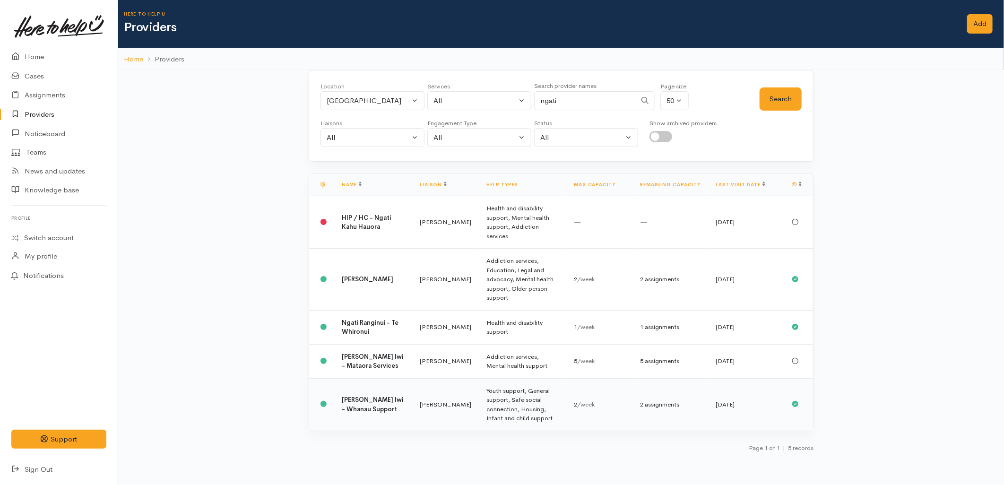
click at [384, 392] on td "[PERSON_NAME] Iwi - Whanau Support" at bounding box center [373, 404] width 78 height 52
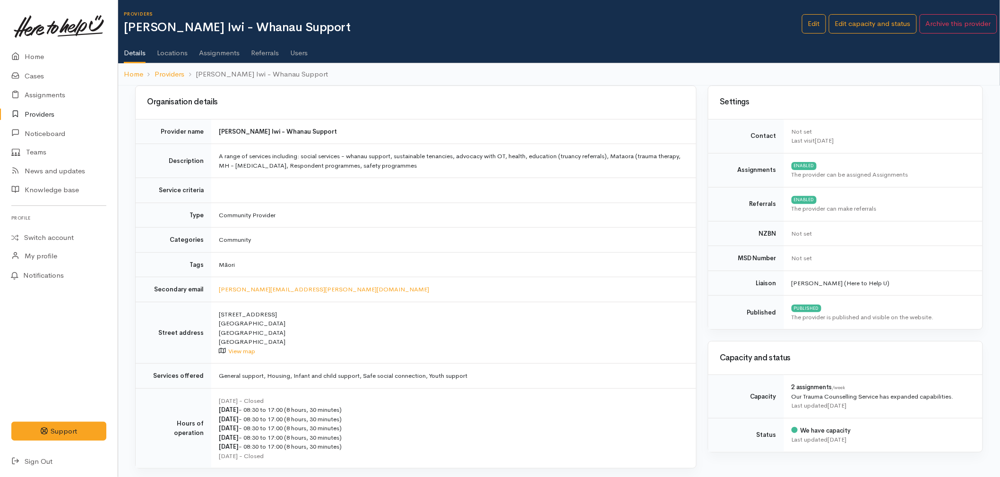
click at [292, 47] on link "Users" at bounding box center [298, 49] width 17 height 26
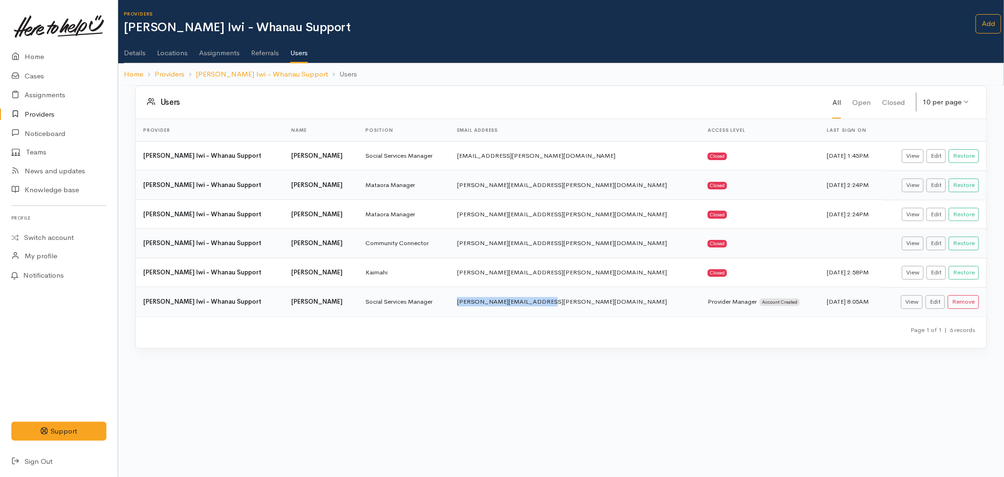
drag, startPoint x: 589, startPoint y: 300, endPoint x: 494, endPoint y: 299, distance: 94.5
click at [494, 299] on td "[PERSON_NAME][EMAIL_ADDRESS][PERSON_NAME][DOMAIN_NAME]" at bounding box center [574, 301] width 250 height 29
copy td "[PERSON_NAME][EMAIL_ADDRESS][PERSON_NAME][DOMAIN_NAME]"
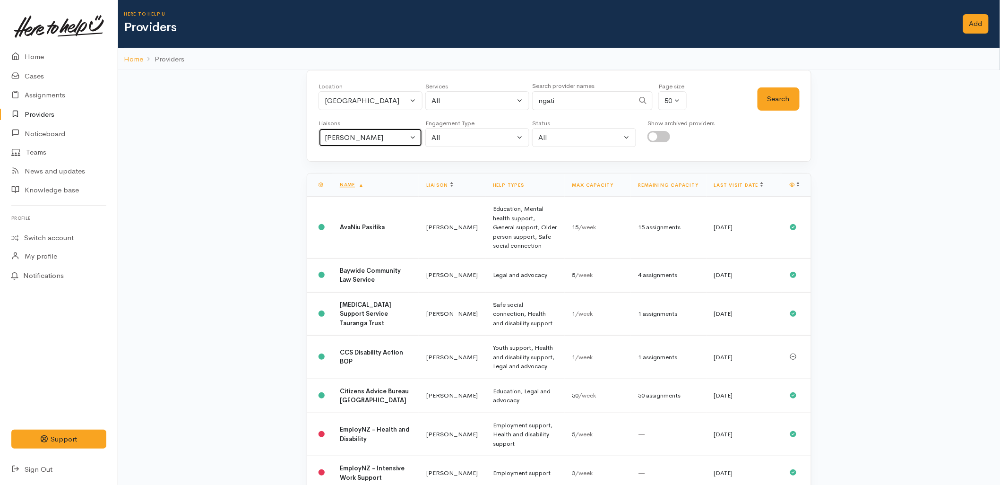
click at [377, 136] on div "Malia Stowers" at bounding box center [366, 137] width 83 height 11
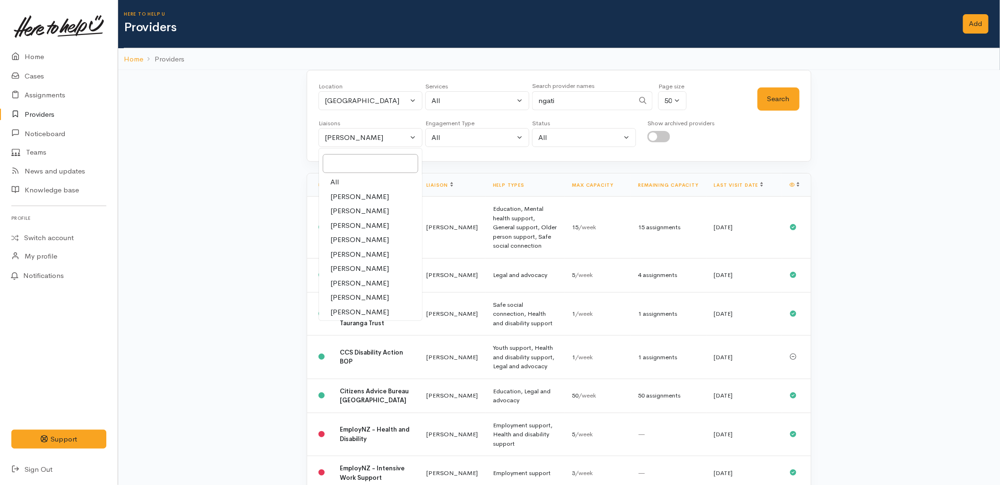
click at [357, 180] on link "All" at bounding box center [370, 182] width 103 height 15
select select "null"
drag, startPoint x: 573, startPoint y: 103, endPoint x: 511, endPoint y: 103, distance: 61.4
click at [511, 103] on div "Location All Tauranga Eastern Bay of Plenty - other Kawerau Ōhope Ōpōtiki Whaka…" at bounding box center [537, 99] width 439 height 34
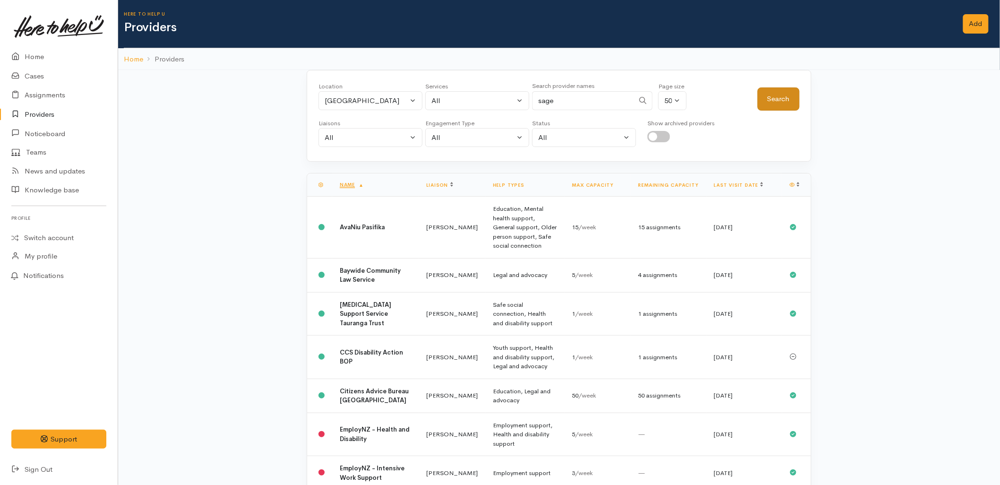
type input "sage"
click at [768, 99] on button "Search" at bounding box center [779, 98] width 42 height 23
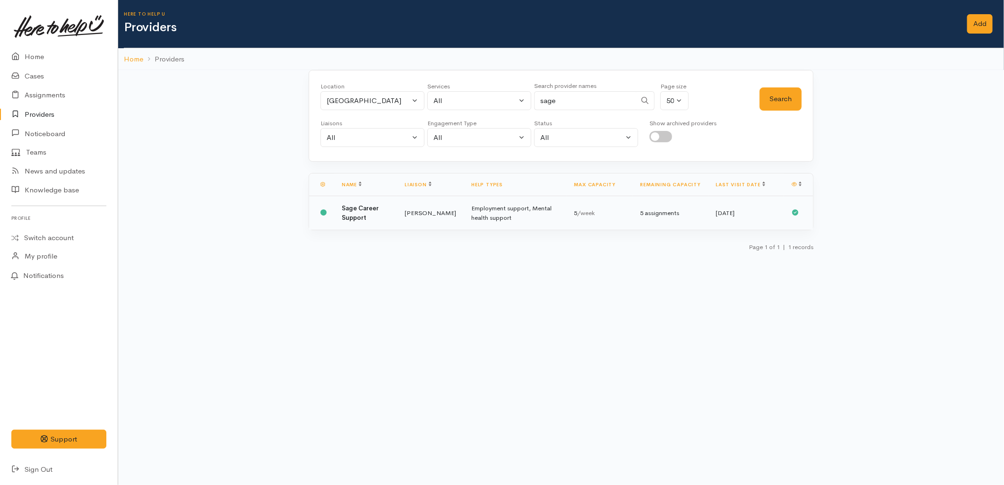
click at [464, 209] on td "Employment support, Mental health support" at bounding box center [515, 213] width 103 height 34
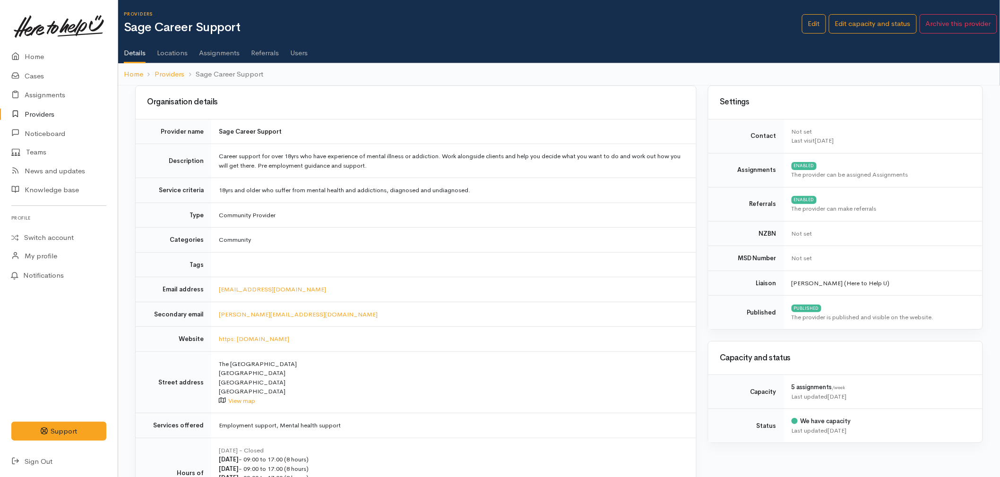
click at [301, 52] on link "Users" at bounding box center [298, 49] width 17 height 26
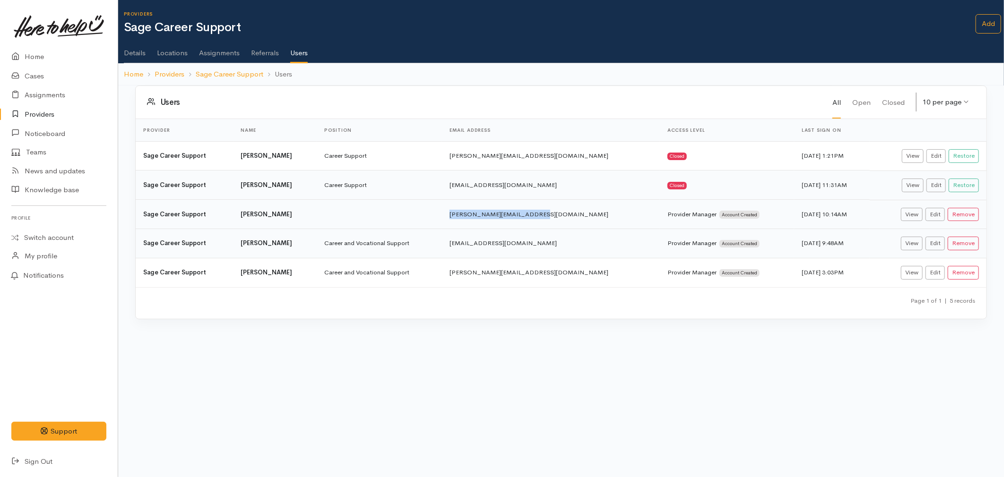
drag, startPoint x: 561, startPoint y: 220, endPoint x: 469, endPoint y: 227, distance: 92.4
click at [469, 227] on td "[PERSON_NAME][EMAIL_ADDRESS][DOMAIN_NAME]" at bounding box center [551, 214] width 218 height 29
copy td "[PERSON_NAME][EMAIL_ADDRESS][DOMAIN_NAME]"
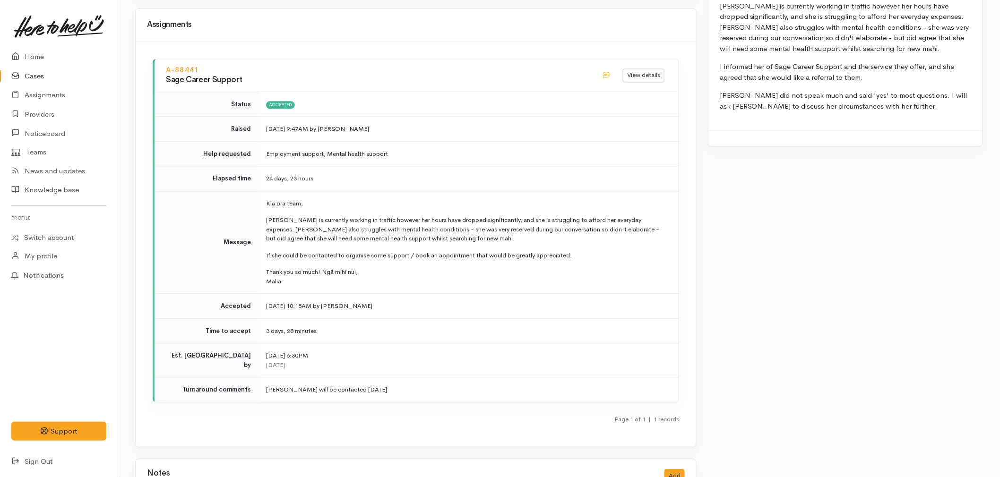
scroll to position [892, 0]
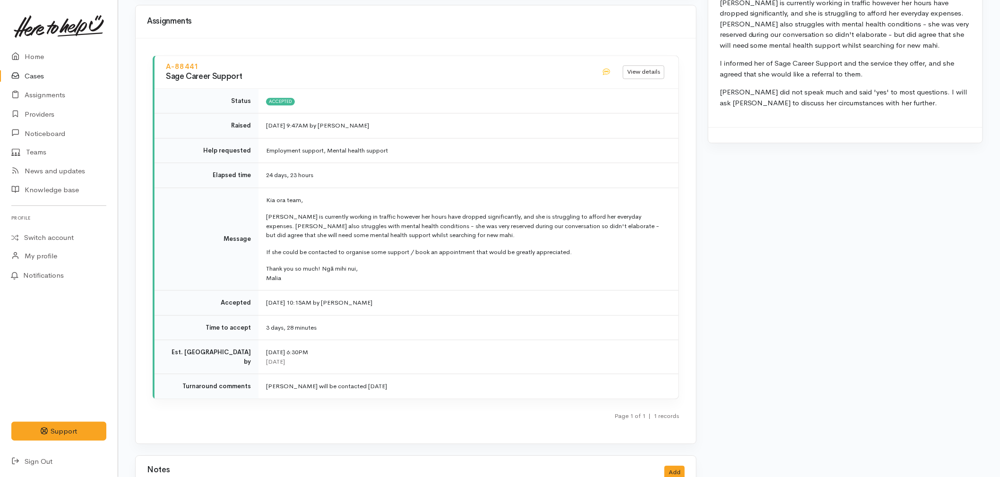
click at [43, 75] on link "Cases" at bounding box center [59, 76] width 118 height 19
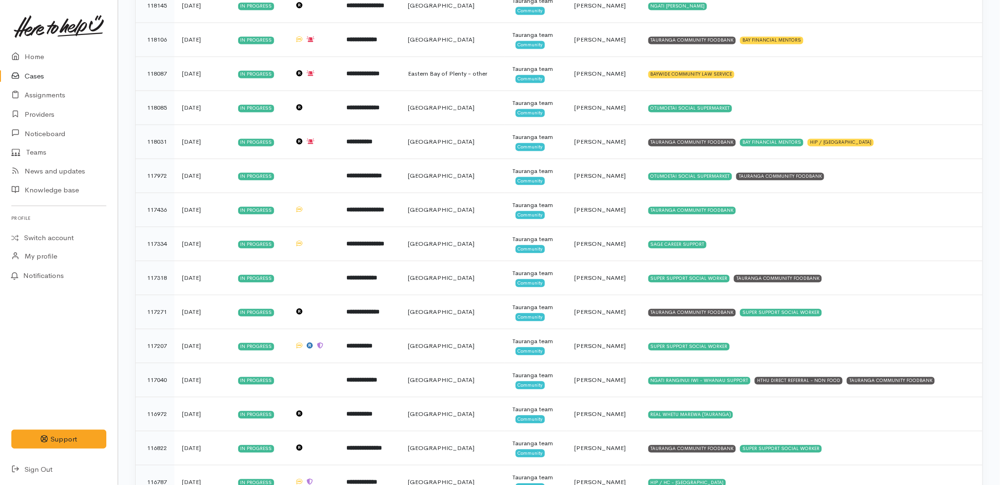
scroll to position [830, 0]
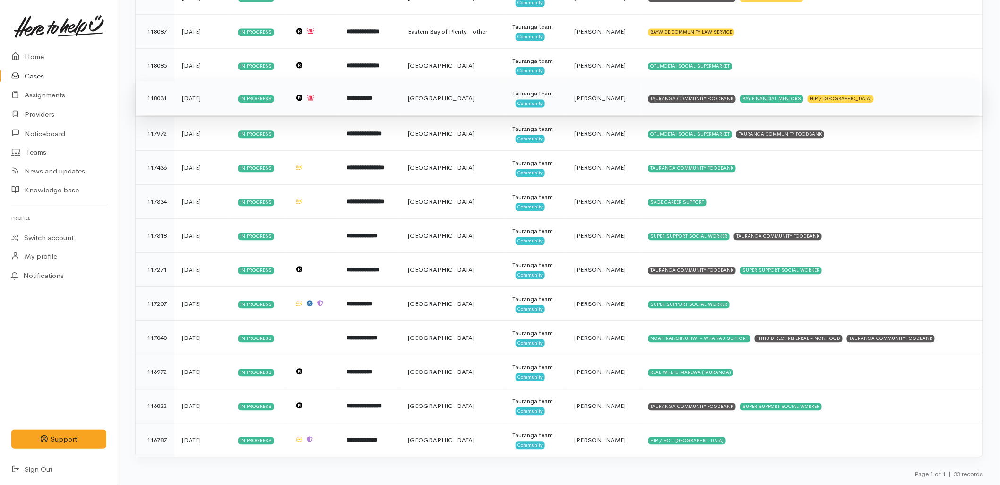
click at [567, 102] on td "Tauranga team Community" at bounding box center [536, 98] width 62 height 34
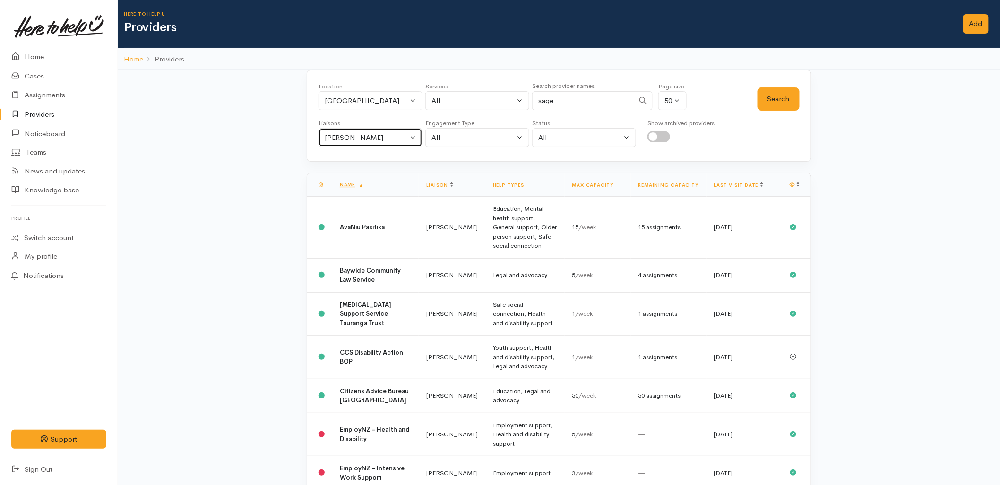
click at [351, 136] on div "Malia Stowers" at bounding box center [366, 137] width 83 height 11
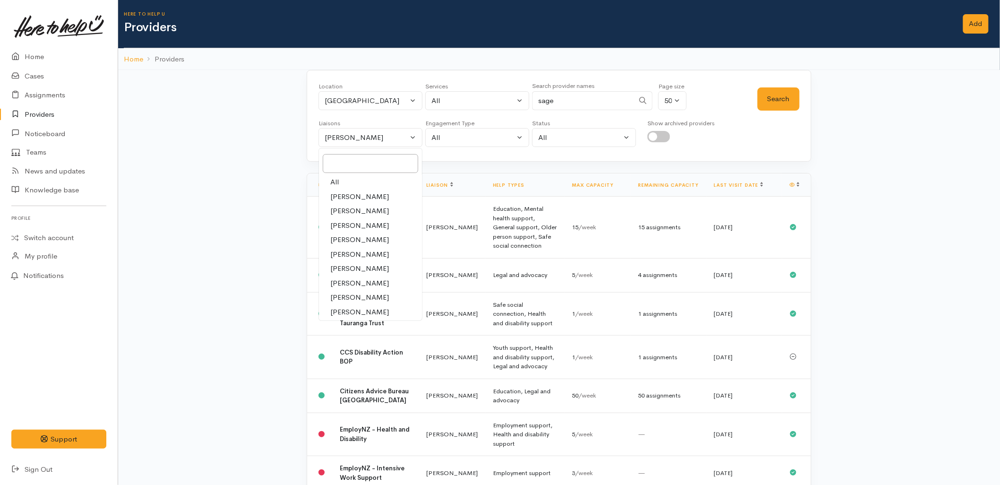
click at [351, 177] on link "All" at bounding box center [370, 182] width 103 height 15
select select "null"
drag, startPoint x: 575, startPoint y: 101, endPoint x: 497, endPoint y: 102, distance: 78.0
click at [497, 102] on div "Location All Tauranga Eastern Bay of Plenty - other Kawerau Ōhope Ōpōtiki Whaka…" at bounding box center [537, 99] width 439 height 34
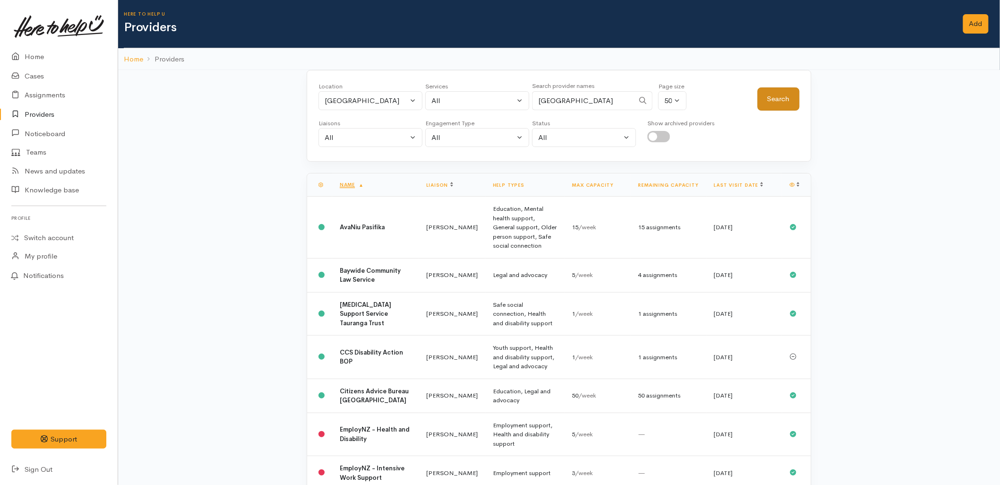
type input "farm street"
click at [799, 95] on button "Search" at bounding box center [779, 98] width 42 height 23
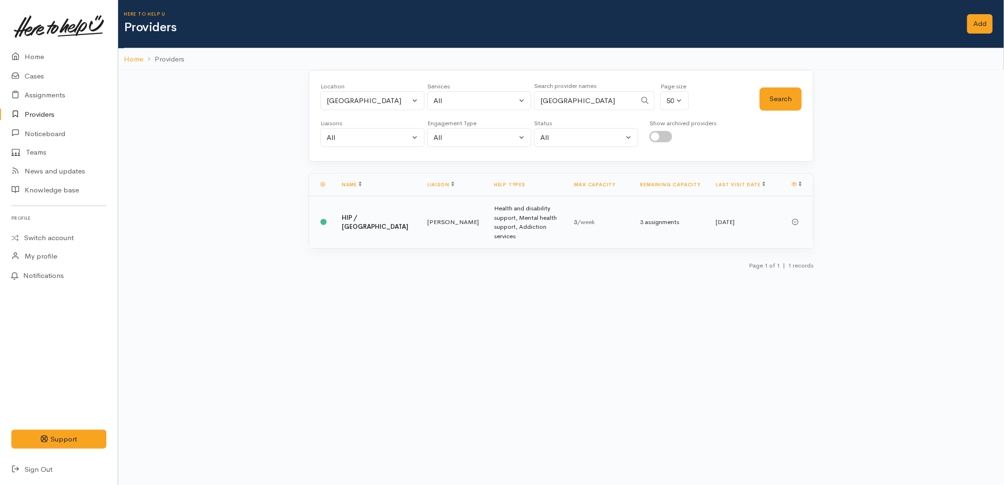
click at [420, 221] on td "[PERSON_NAME]" at bounding box center [453, 222] width 67 height 52
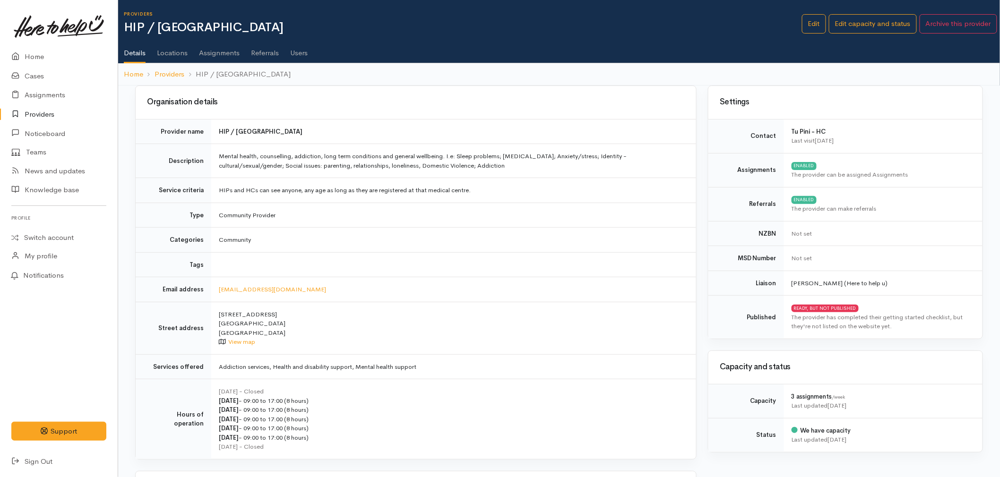
click at [302, 53] on link "Users" at bounding box center [298, 49] width 17 height 26
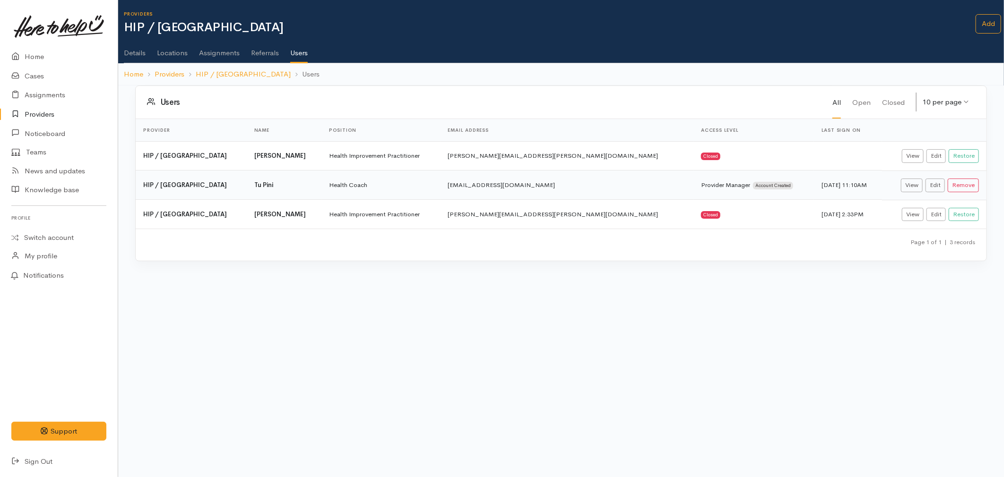
drag, startPoint x: 591, startPoint y: 190, endPoint x: 475, endPoint y: 194, distance: 115.4
click at [475, 194] on td "tukohirangi.pini@wboppho.org.nz" at bounding box center [566, 185] width 253 height 29
copy td "tukohirangi.pini@wboppho.org.nz"
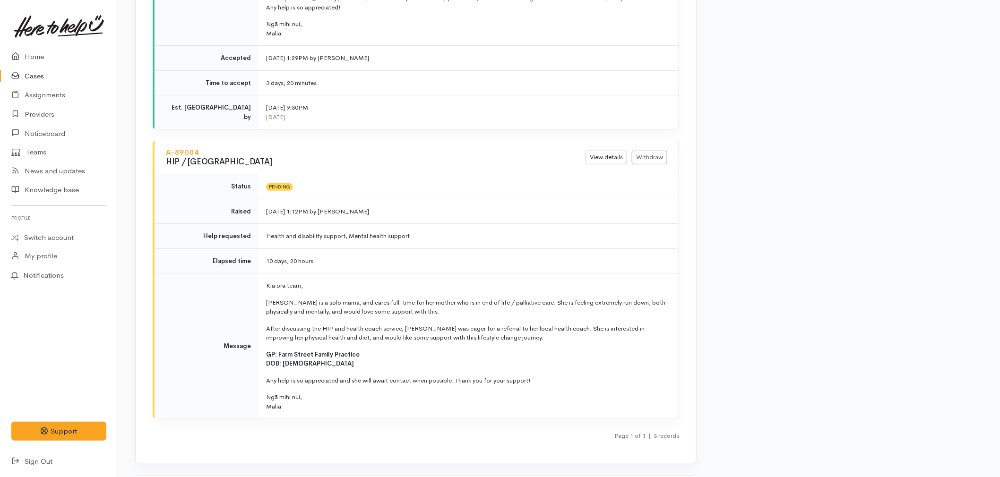
scroll to position [1581, 0]
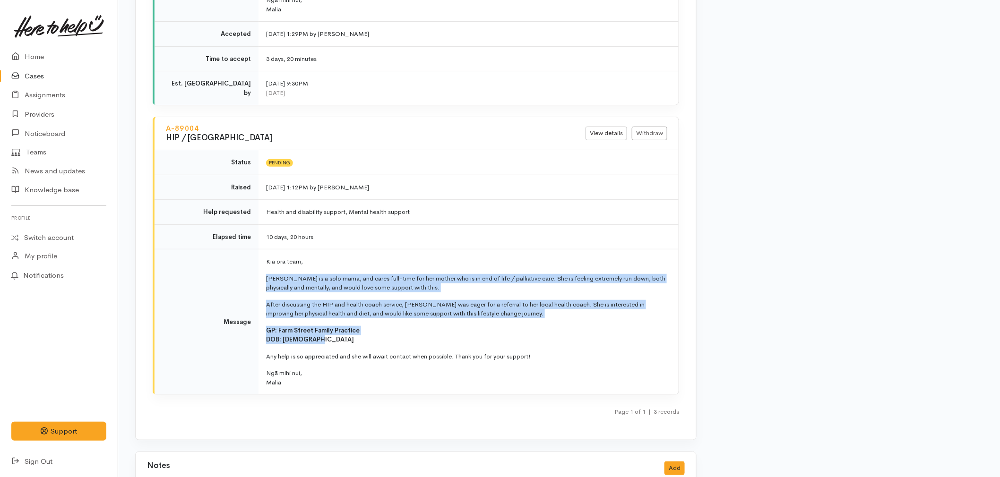
drag, startPoint x: 329, startPoint y: 335, endPoint x: 267, endPoint y: 275, distance: 85.9
click at [267, 275] on td "Kia ora team, Alana is a solo māmā, and cares full-time for her mother who is i…" at bounding box center [468, 323] width 420 height 146
copy td "Alana is a solo māmā, and cares full-time for her mother who is in end of life …"
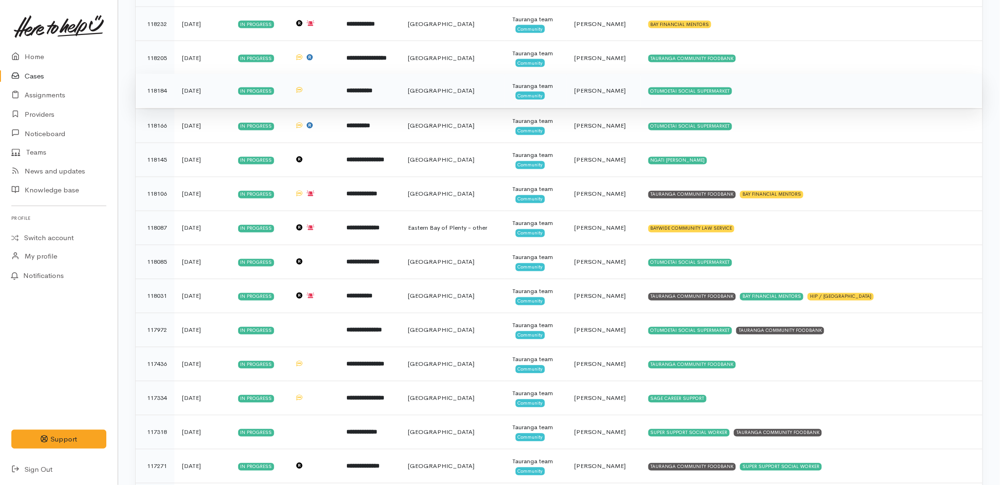
scroll to position [712, 0]
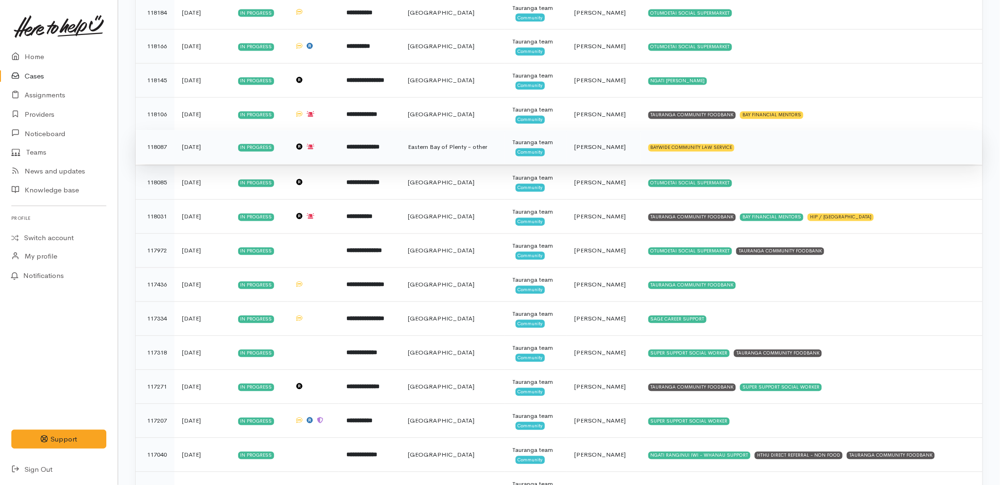
click at [771, 158] on td "BAYWIDE COMMUNITY LAW SERVICE" at bounding box center [812, 147] width 342 height 34
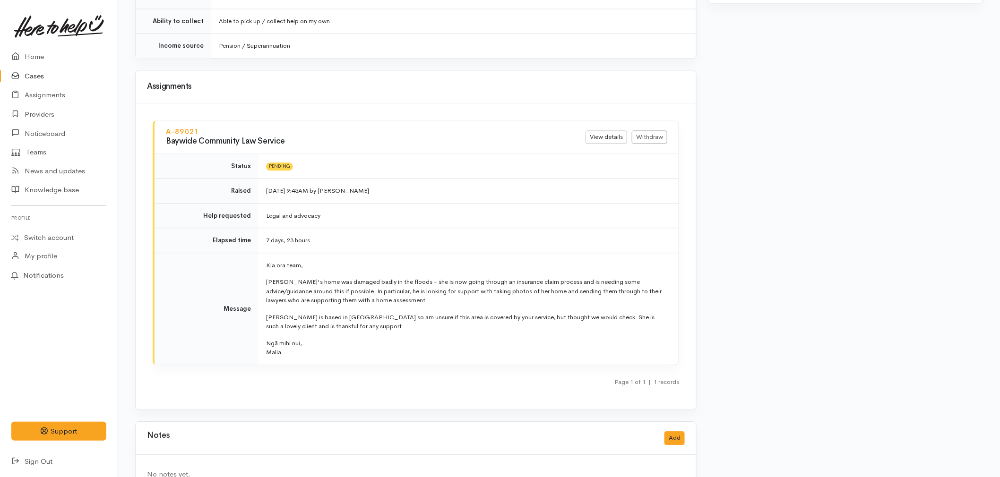
scroll to position [892, 0]
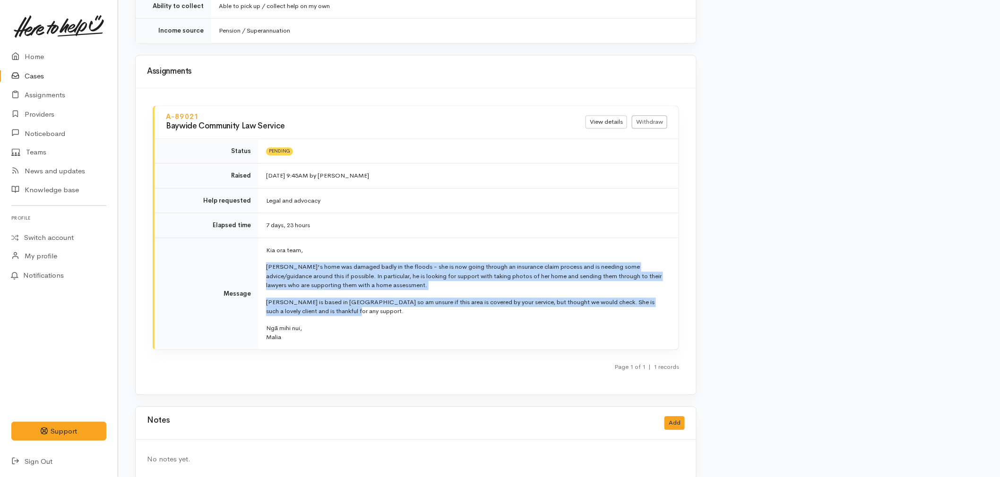
drag, startPoint x: 344, startPoint y: 305, endPoint x: 263, endPoint y: 261, distance: 91.8
click at [263, 261] on td "Kia ora team, Fiona's home was damaged badly in the floods - she is now going t…" at bounding box center [468, 294] width 420 height 112
copy td "Fiona's home was damaged badly in the floods - she is now going through an insu…"
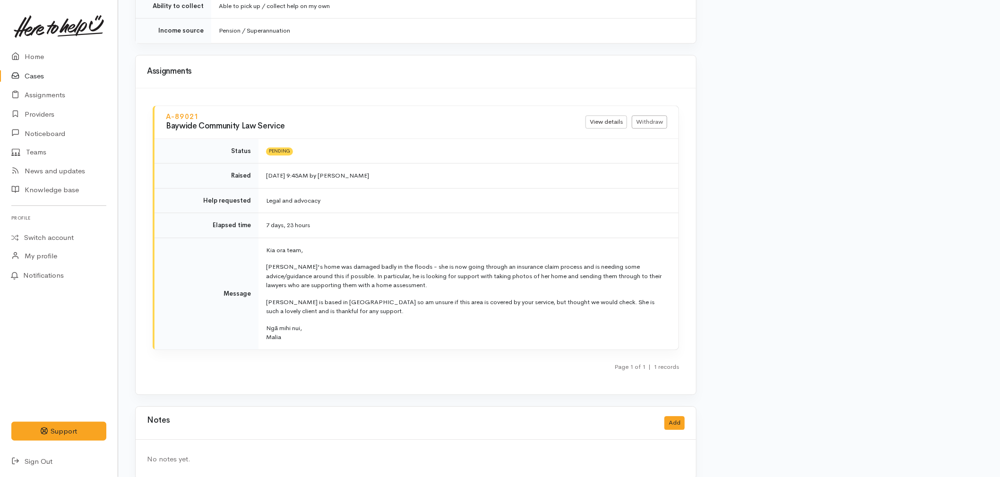
click at [195, 227] on td "Elapsed time" at bounding box center [207, 225] width 104 height 25
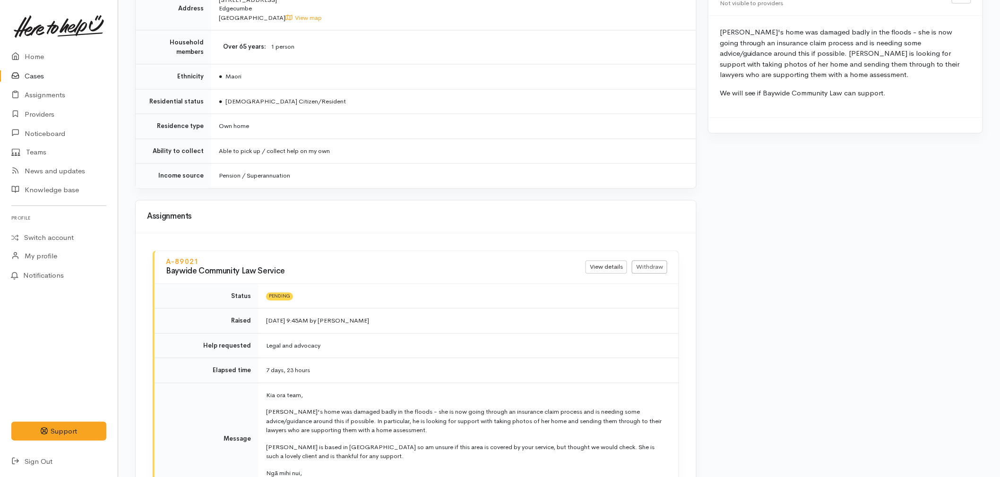
scroll to position [735, 0]
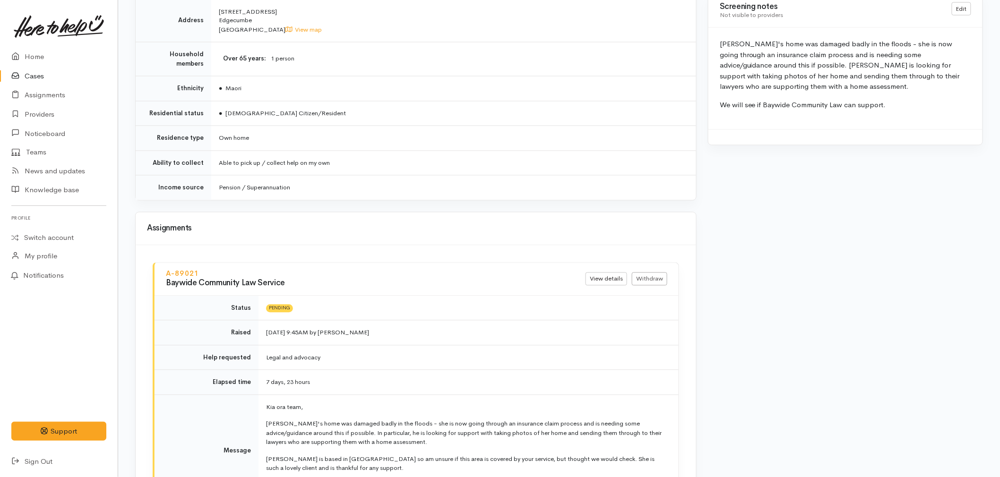
click at [38, 46] on link at bounding box center [58, 27] width 95 height 42
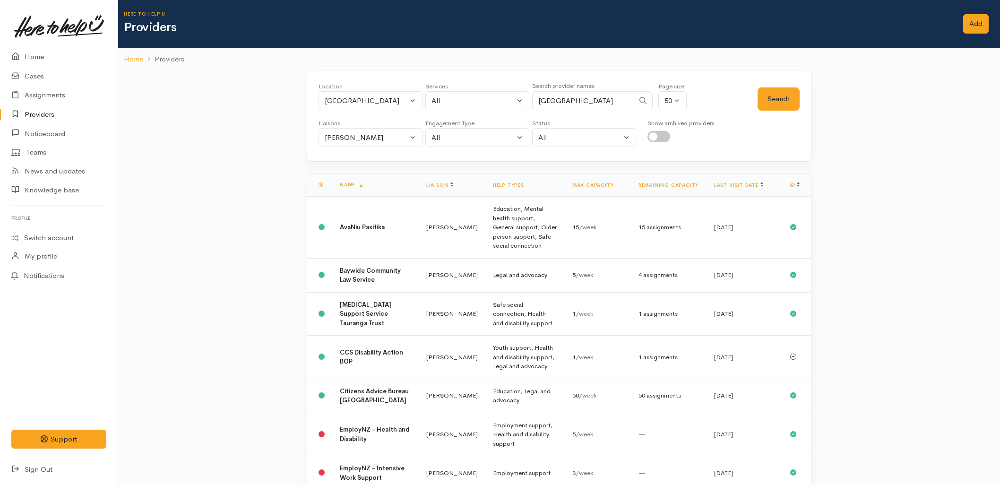
select select "null"
drag, startPoint x: 544, startPoint y: 104, endPoint x: 501, endPoint y: 103, distance: 42.6
click at [502, 103] on div "Location All [GEOGRAPHIC_DATA] Eastern Bay of Plenty - other Kawerau Ōhope Ōpōt…" at bounding box center [537, 99] width 439 height 34
type input "baywide"
click at [780, 98] on button "Search" at bounding box center [779, 98] width 42 height 23
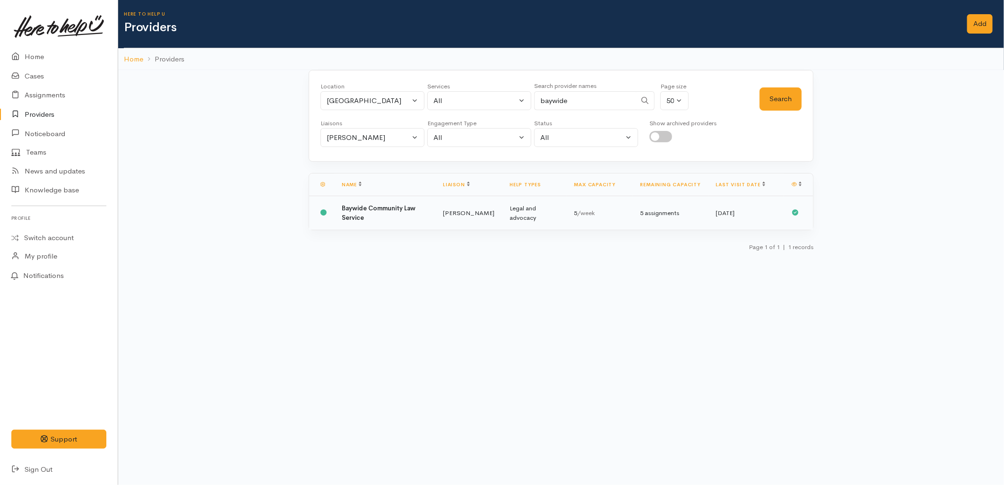
click at [388, 211] on b "Baywide Community Law Service" at bounding box center [379, 212] width 74 height 17
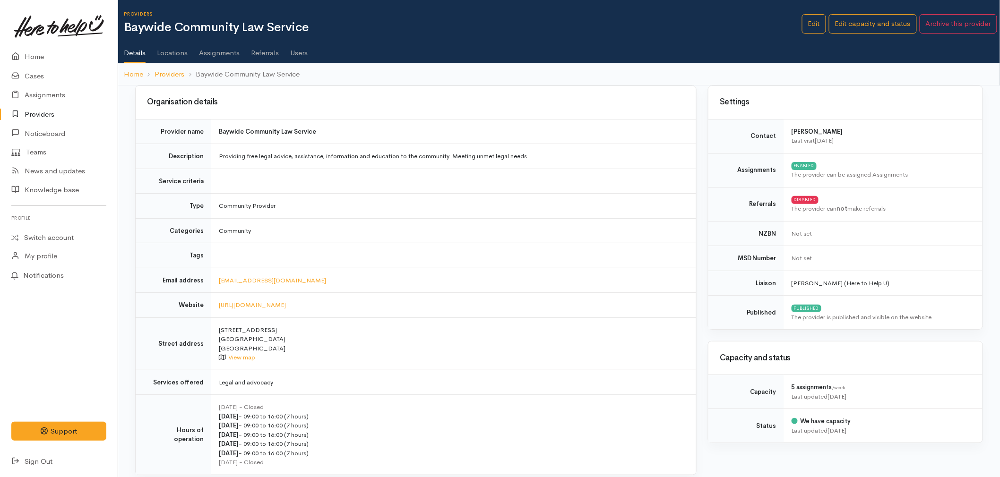
click at [298, 56] on link "Users" at bounding box center [298, 49] width 17 height 26
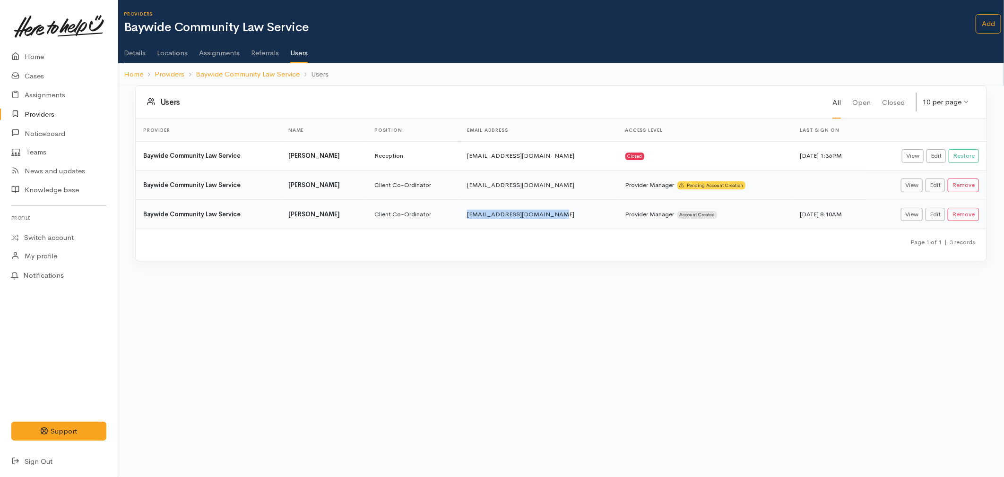
drag, startPoint x: 541, startPoint y: 215, endPoint x: 453, endPoint y: 214, distance: 88.4
click at [459, 214] on td "tauranga@baywidecls.org.nz" at bounding box center [538, 214] width 158 height 29
copy td "tauranga@baywidecls.org.nz"
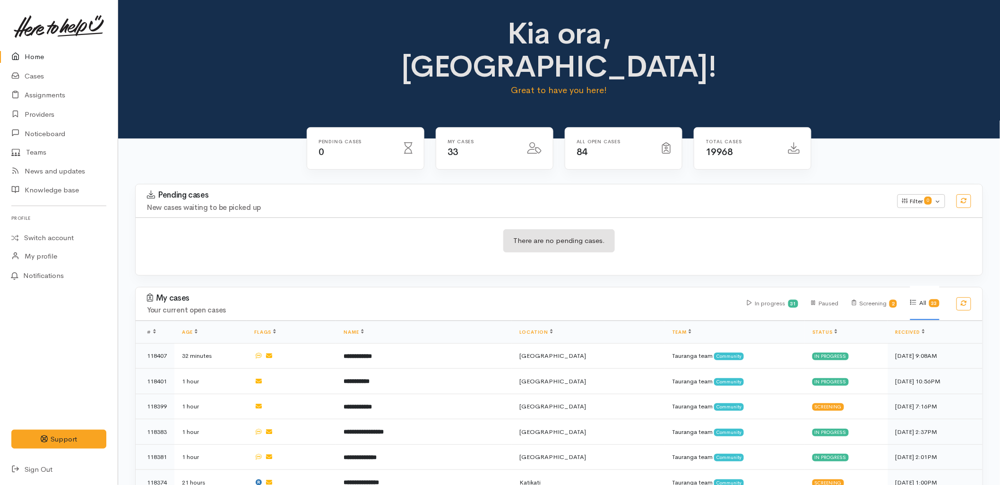
click at [342, 229] on div "There are no pending cases." at bounding box center [559, 246] width 847 height 34
click at [424, 240] on div "There are no pending cases." at bounding box center [559, 246] width 847 height 58
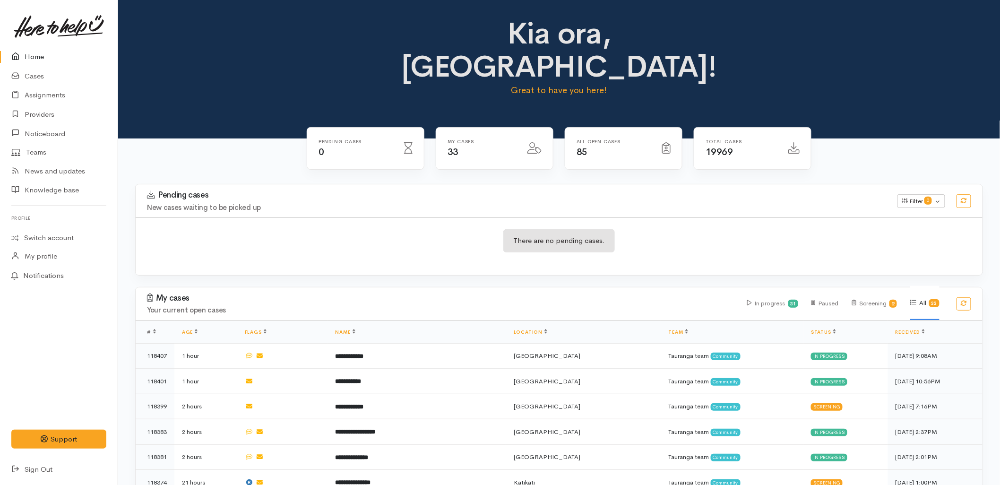
click at [422, 190] on h3 "Pending cases" at bounding box center [516, 194] width 739 height 9
click at [454, 306] on h4 "Your current open cases" at bounding box center [441, 310] width 589 height 8
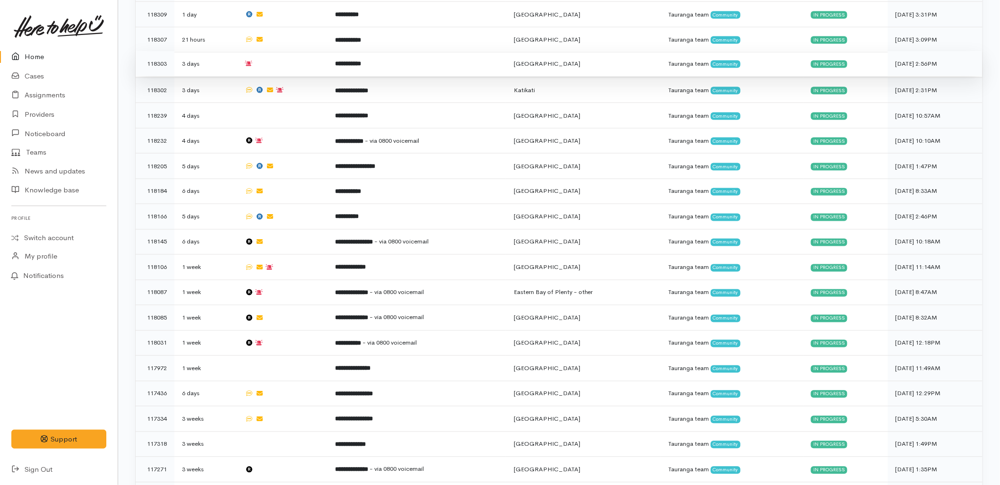
scroll to position [630, 0]
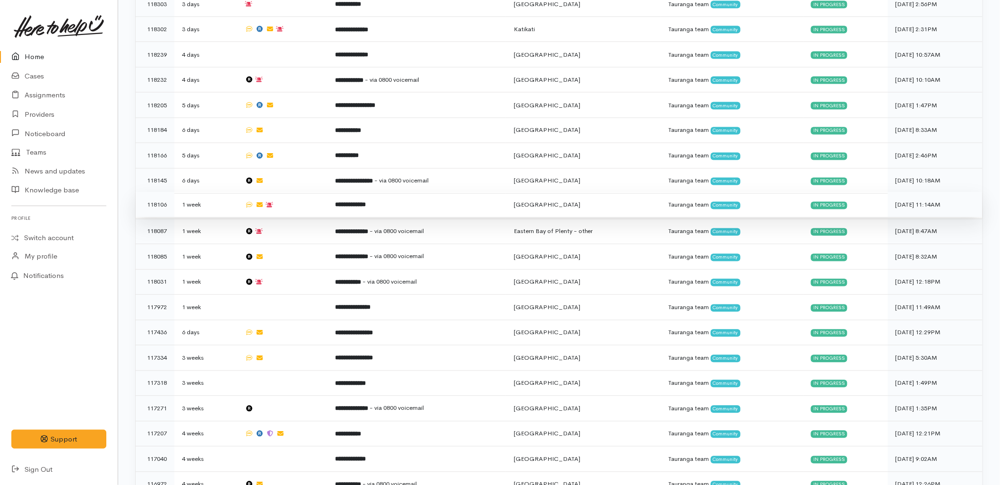
click at [292, 192] on td at bounding box center [282, 205] width 91 height 26
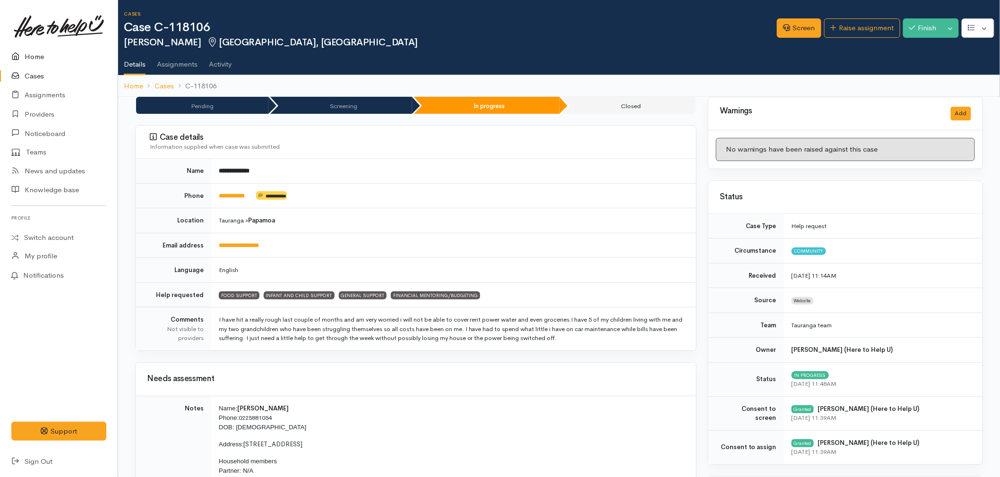
click at [43, 55] on link "Home" at bounding box center [59, 56] width 118 height 19
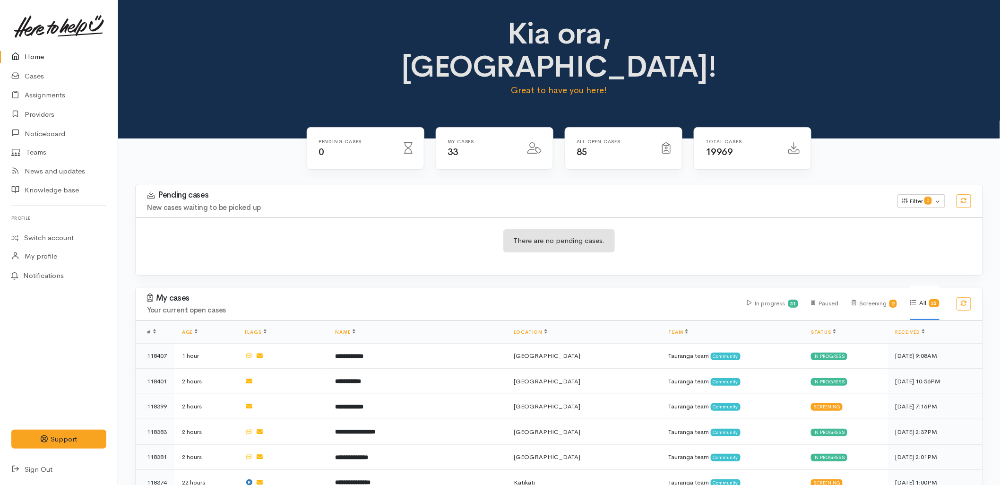
click at [277, 293] on h3 "My cases" at bounding box center [441, 297] width 589 height 9
click at [560, 484] on html "Support Feedback I've got something to say" at bounding box center [500, 242] width 1000 height 485
click at [313, 293] on h3 "My cases" at bounding box center [441, 297] width 589 height 9
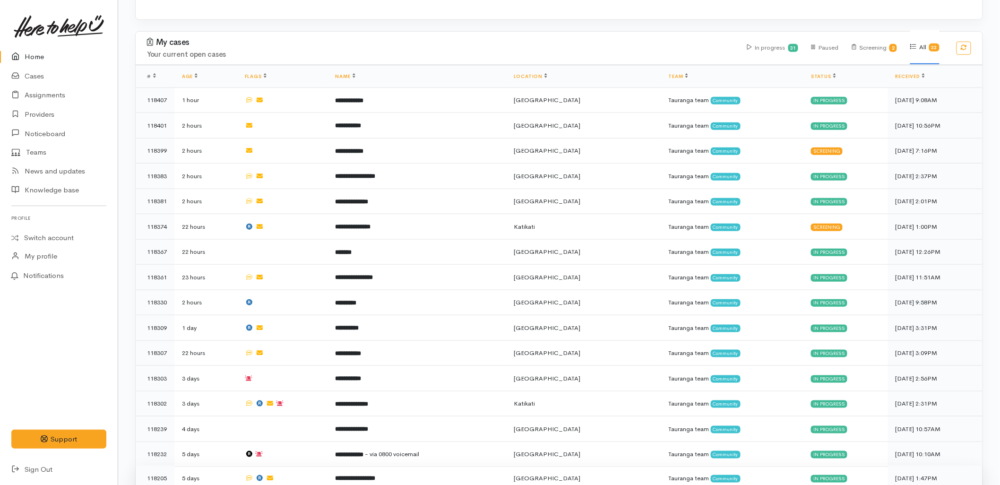
scroll to position [262, 0]
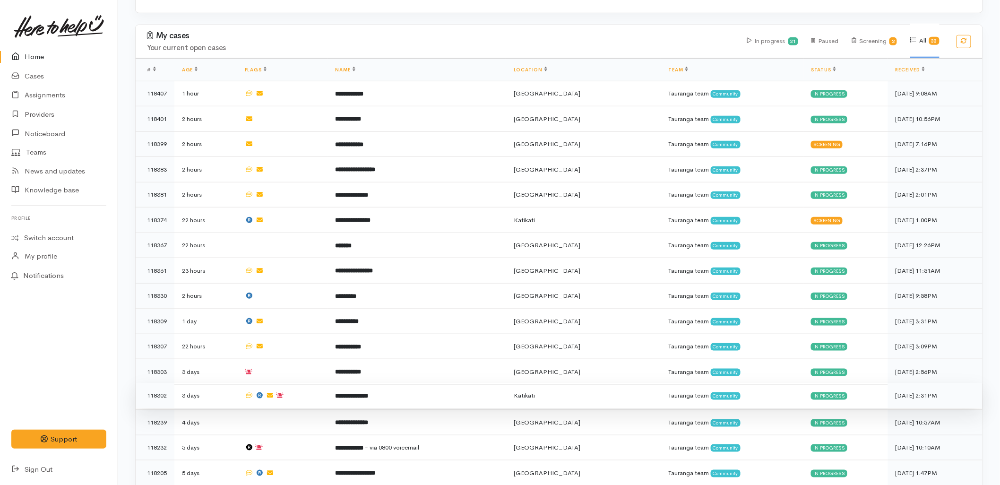
click at [336, 393] on b "**********" at bounding box center [352, 396] width 33 height 6
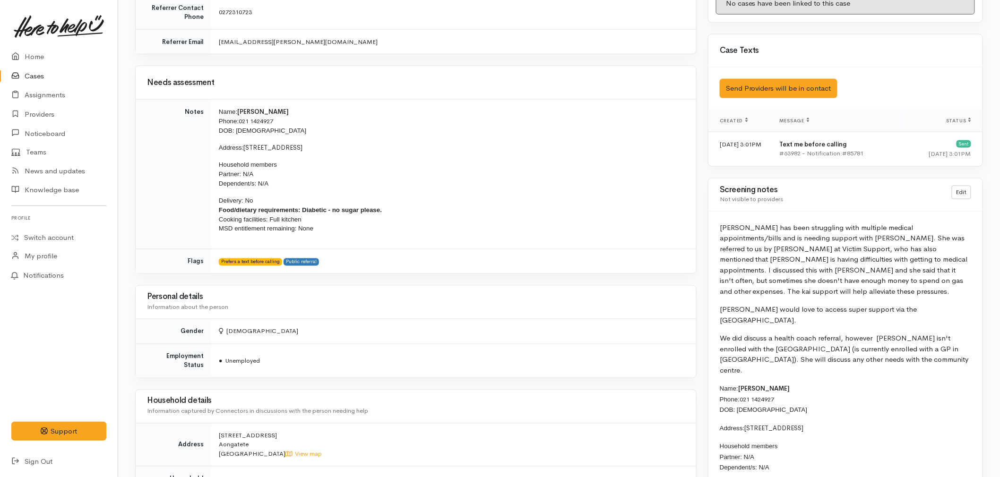
scroll to position [525, 0]
click at [27, 118] on link "Providers" at bounding box center [59, 114] width 118 height 19
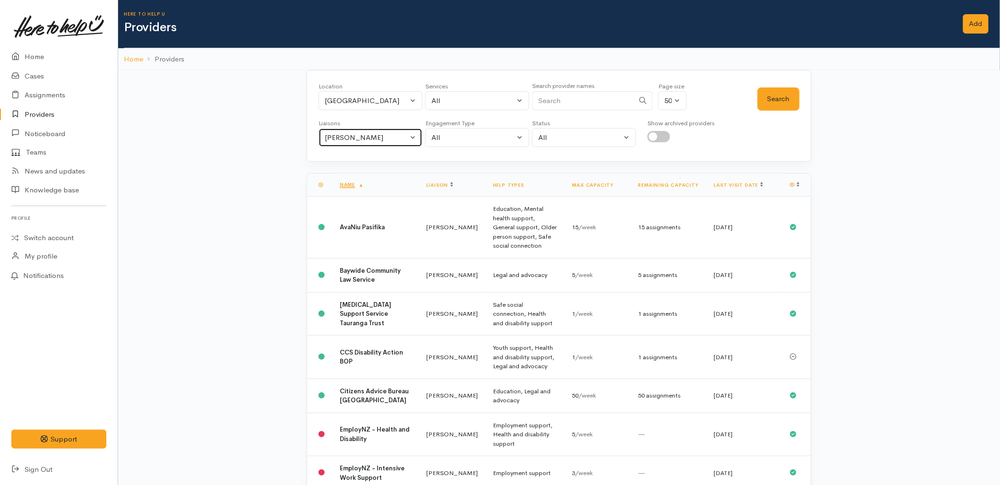
click at [353, 145] on button "[PERSON_NAME]" at bounding box center [370, 137] width 104 height 19
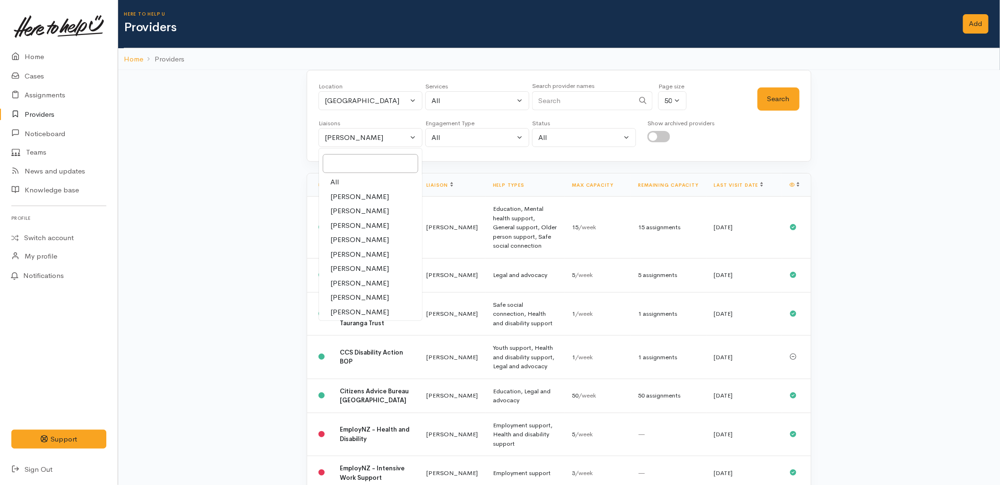
click at [343, 180] on link "All" at bounding box center [370, 182] width 103 height 15
select select "null"
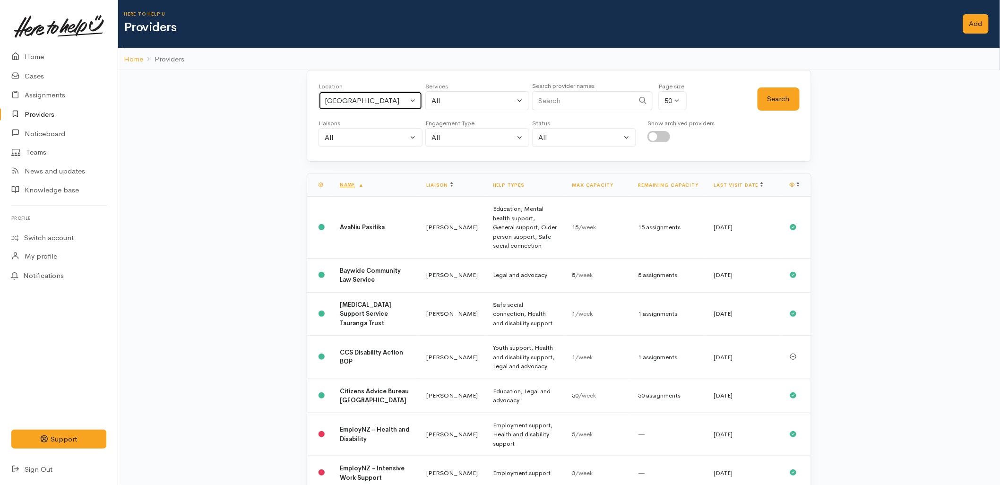
click at [362, 100] on div "Tauranga" at bounding box center [366, 100] width 83 height 11
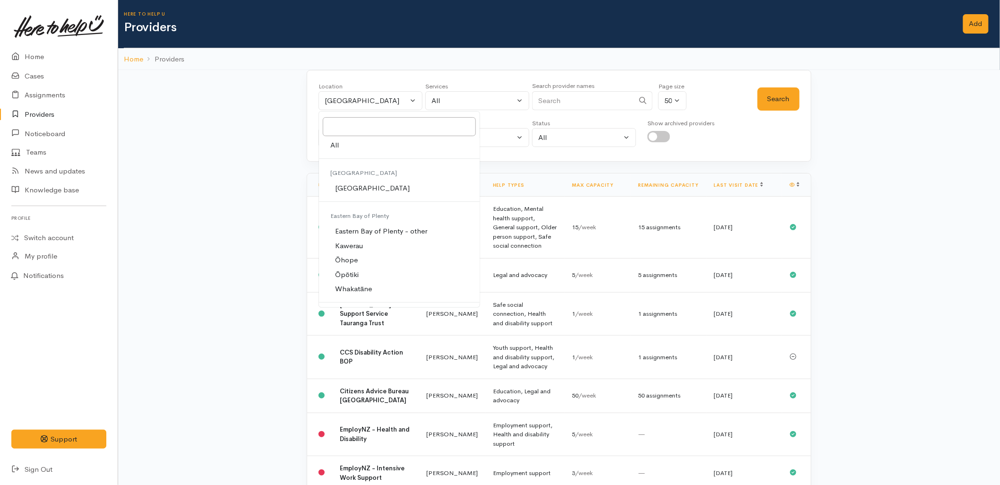
click at [345, 149] on link "All" at bounding box center [399, 145] width 161 height 15
select select "-1"
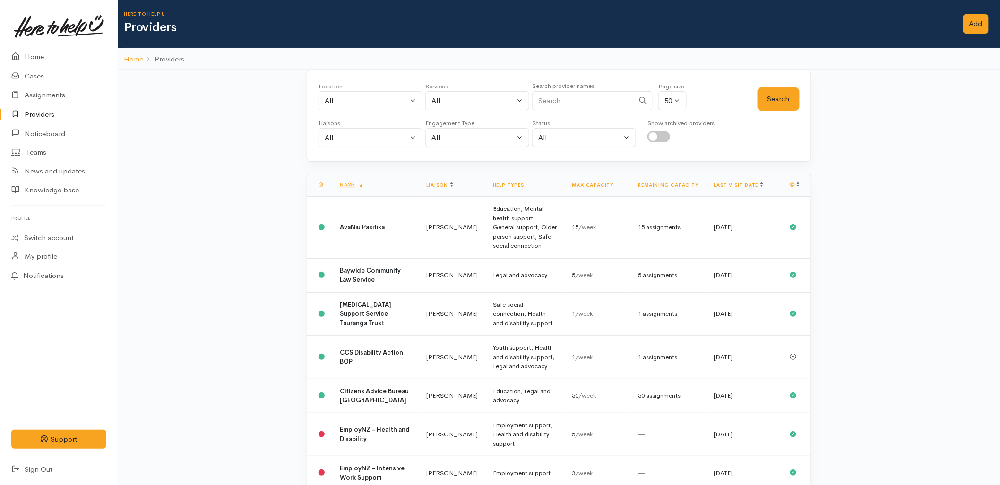
click at [584, 91] on input "Search" at bounding box center [583, 100] width 102 height 19
type input "kati"
click at [763, 91] on button "Search" at bounding box center [779, 98] width 42 height 23
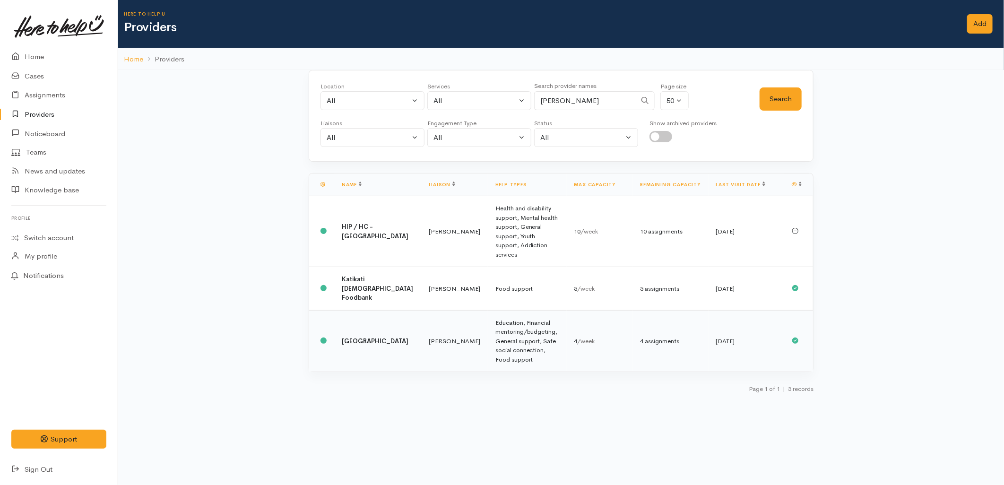
click at [369, 311] on td "Katikati Community Centre" at bounding box center [377, 340] width 87 height 61
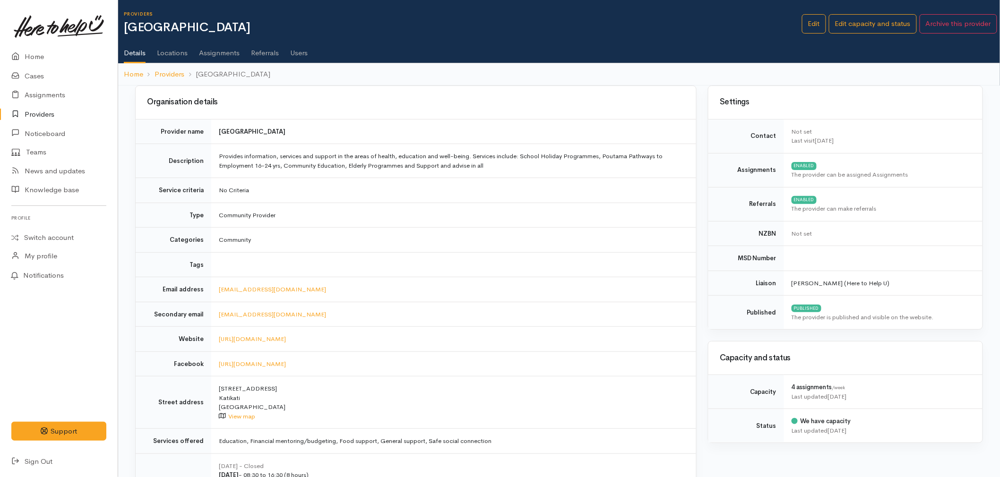
click at [298, 59] on link "Users" at bounding box center [298, 49] width 17 height 26
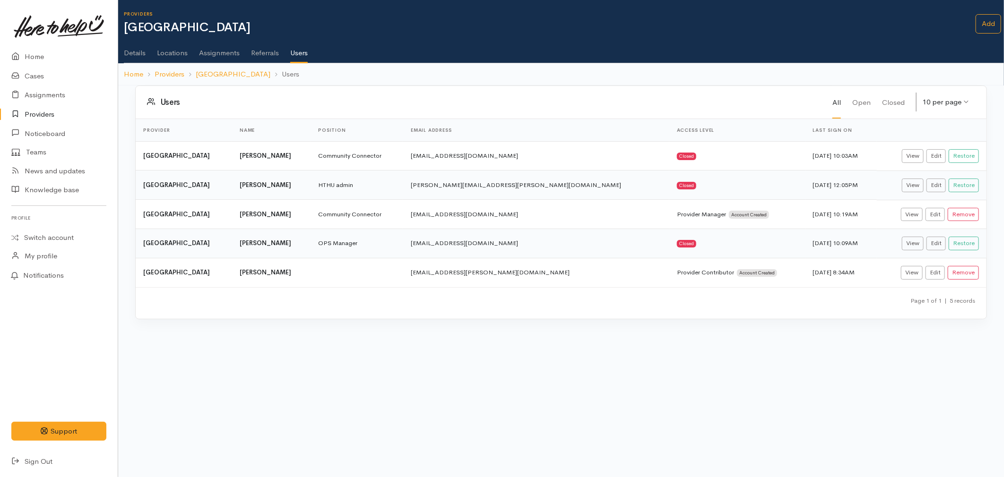
click at [138, 57] on link "Details" at bounding box center [135, 49] width 22 height 26
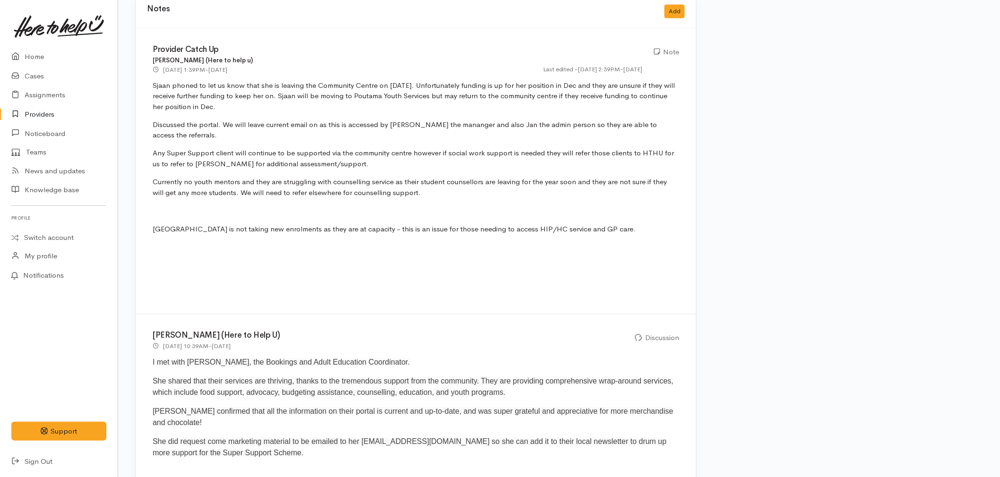
scroll to position [630, 0]
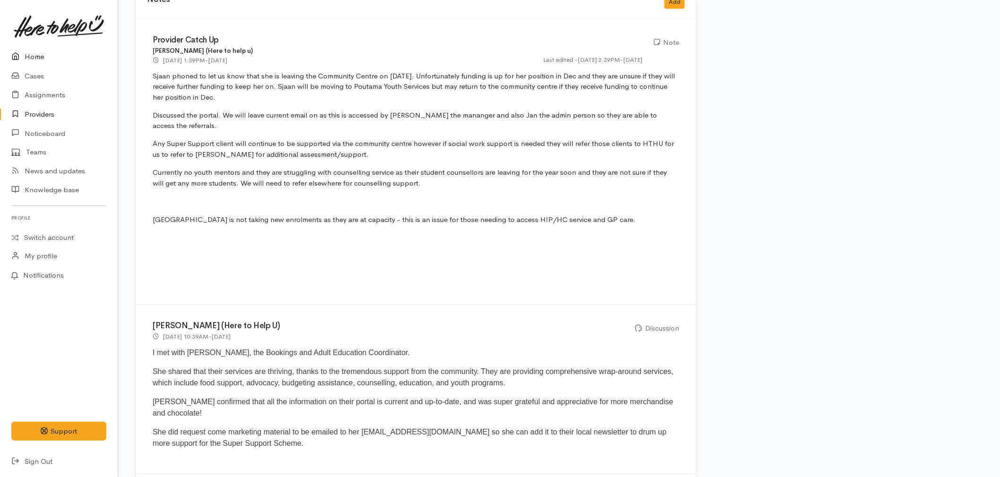
click at [27, 57] on link "Home" at bounding box center [59, 56] width 118 height 19
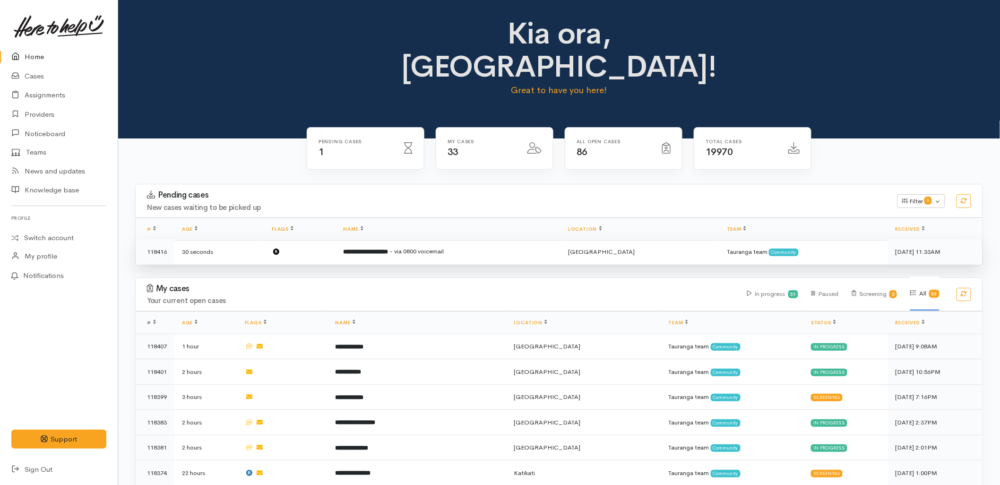
click at [380, 249] on b "**********" at bounding box center [366, 252] width 45 height 6
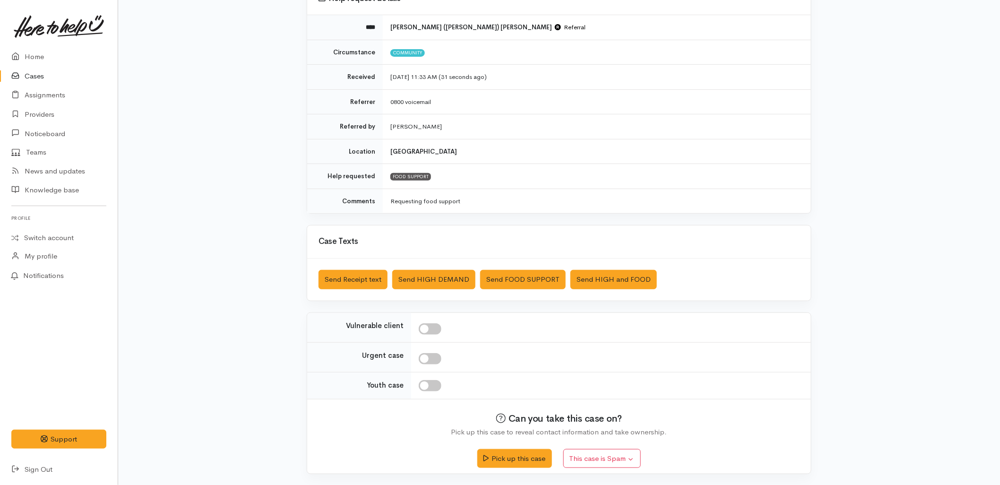
scroll to position [102, 0]
click at [514, 455] on button "Pick up this case" at bounding box center [514, 456] width 74 height 19
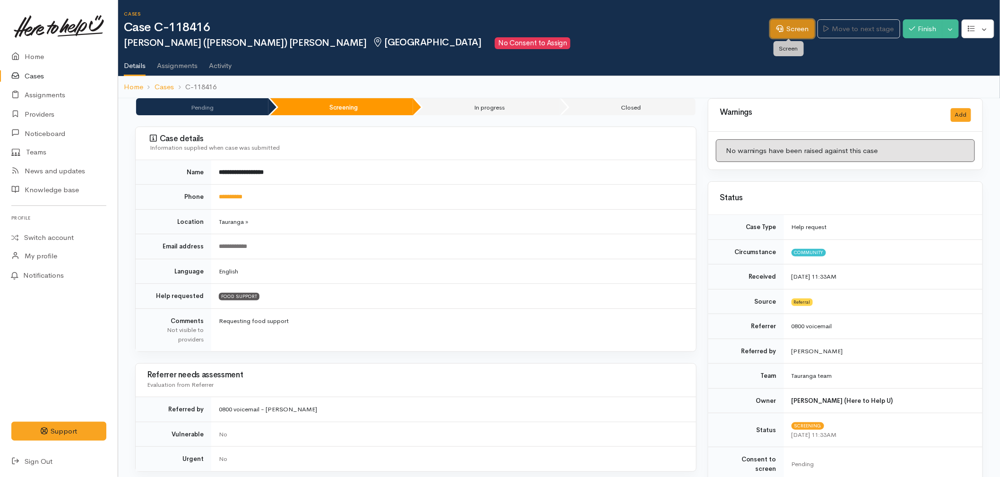
click at [788, 31] on link "Screen" at bounding box center [792, 28] width 44 height 19
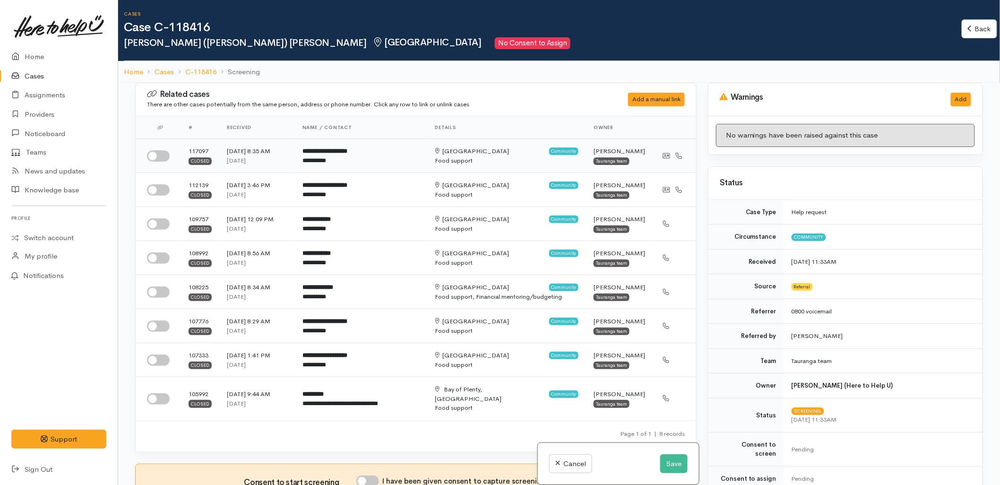
click at [155, 157] on input "checkbox" at bounding box center [158, 155] width 23 height 11
checkbox input "true"
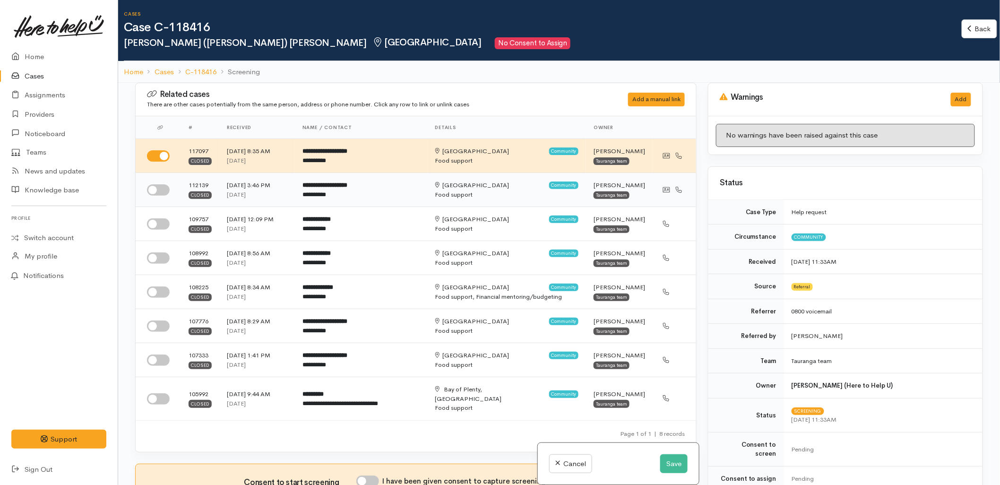
click at [163, 194] on input "checkbox" at bounding box center [158, 189] width 23 height 11
checkbox input "true"
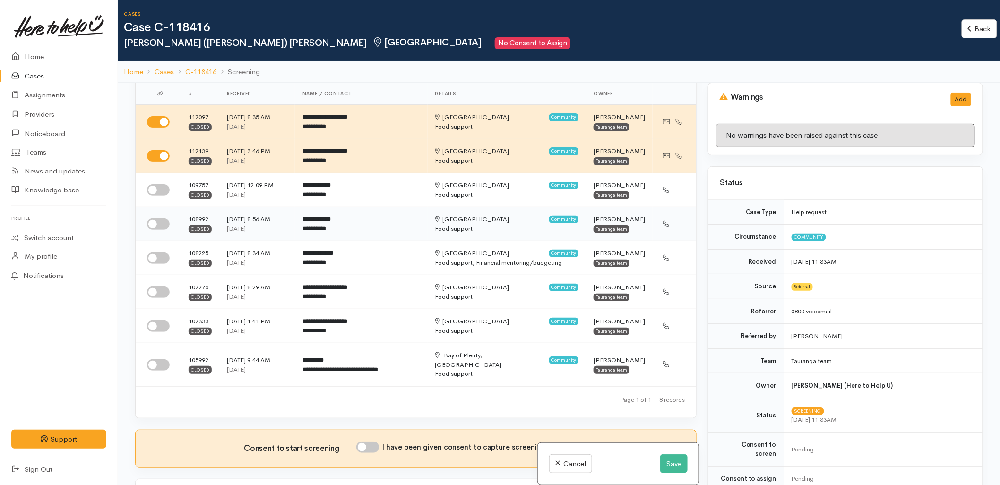
scroll to position [52, 0]
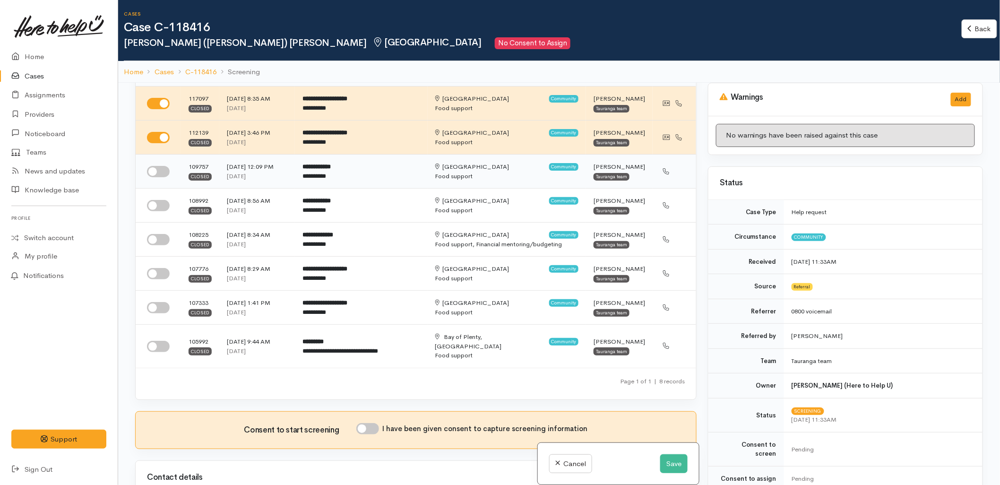
click at [154, 176] on input "checkbox" at bounding box center [158, 171] width 23 height 11
checkbox input "true"
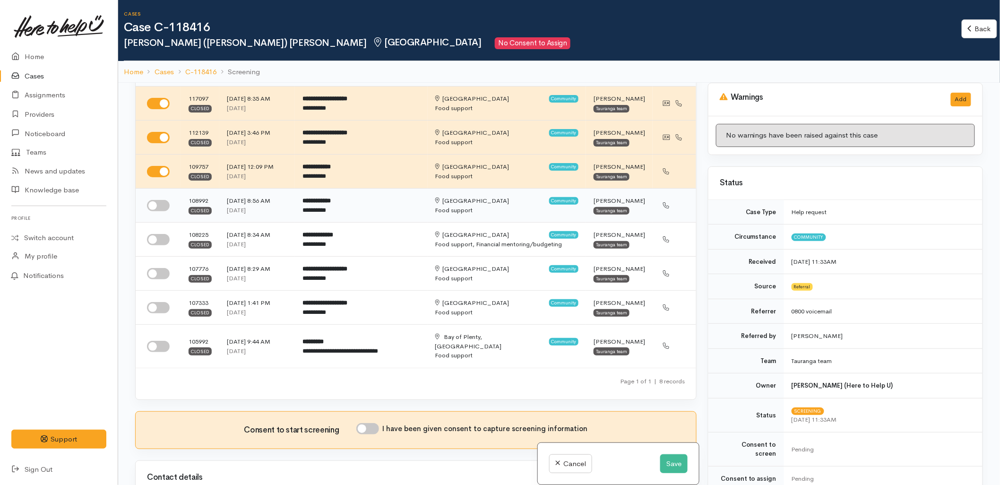
click at [156, 208] on input "checkbox" at bounding box center [158, 205] width 23 height 11
checkbox input "true"
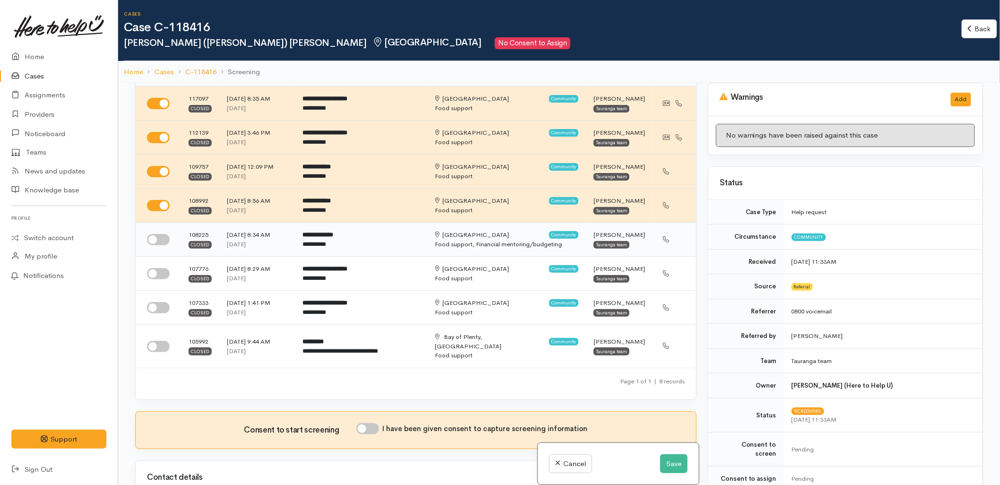
click at [157, 249] on td at bounding box center [158, 240] width 45 height 34
click at [157, 239] on input "checkbox" at bounding box center [158, 239] width 23 height 11
checkbox input "true"
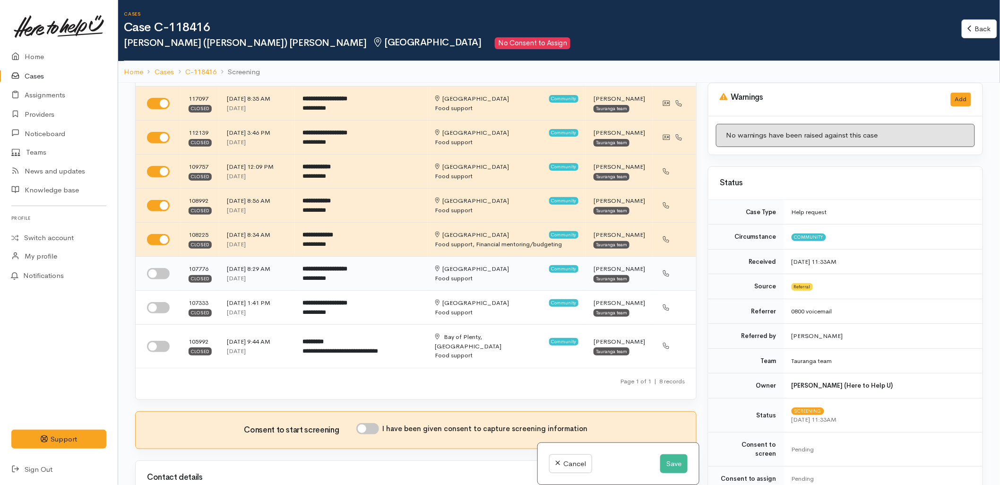
click at [157, 274] on input "checkbox" at bounding box center [158, 273] width 23 height 11
checkbox input "true"
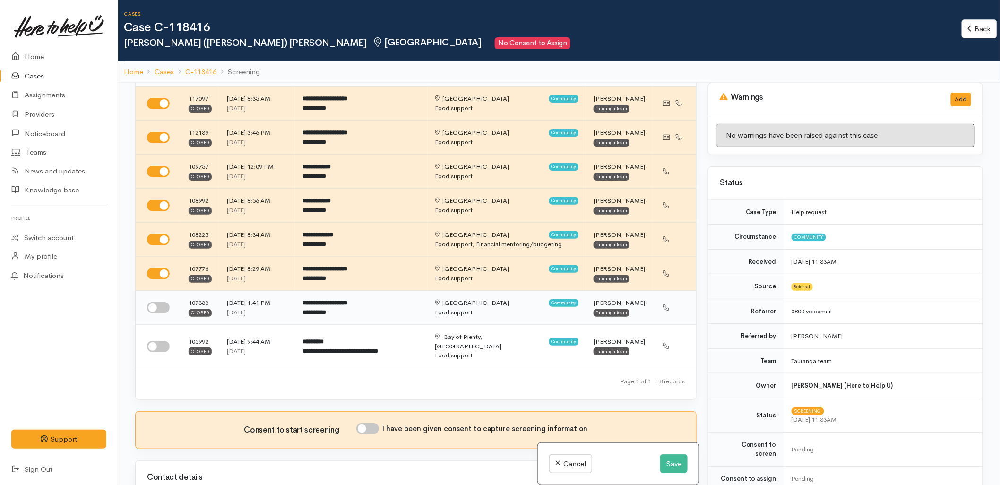
click at [155, 305] on input "checkbox" at bounding box center [158, 307] width 23 height 11
checkbox input "true"
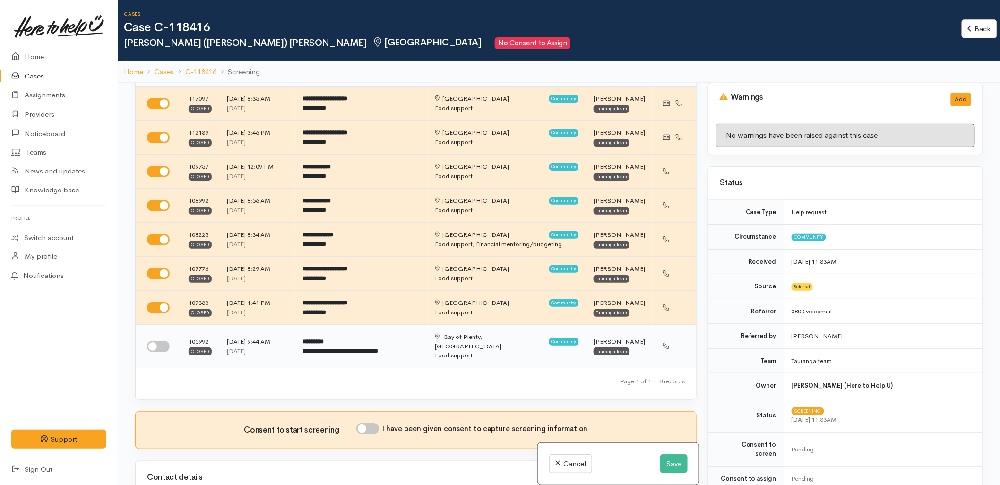
click at [156, 344] on input "checkbox" at bounding box center [158, 346] width 23 height 11
checkbox input "true"
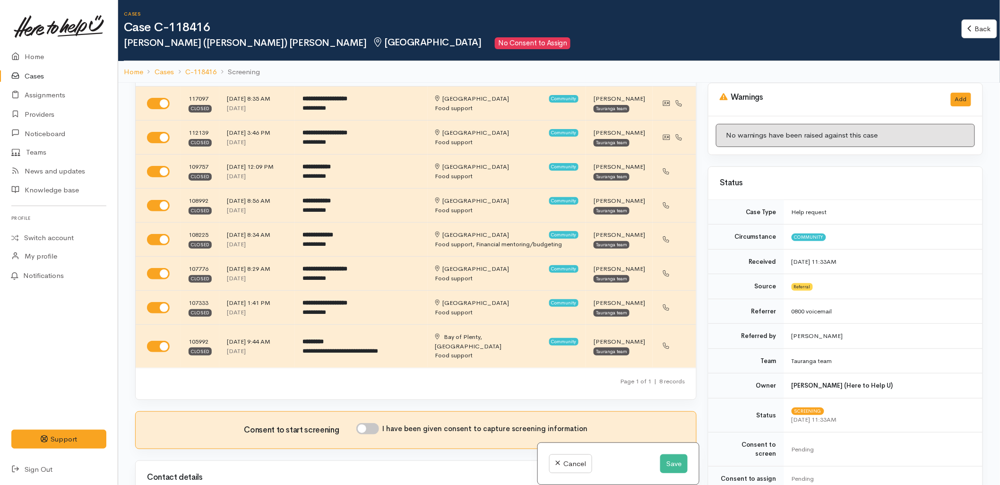
scroll to position [0, 0]
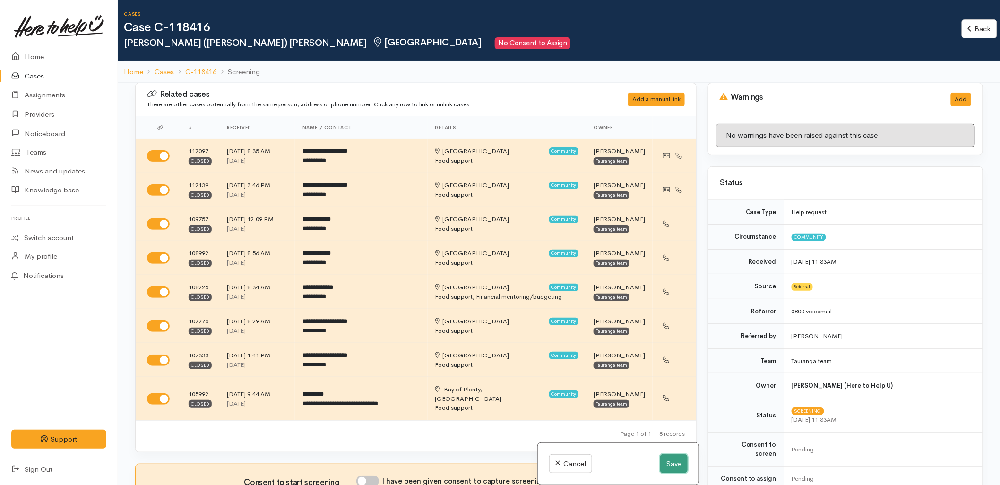
click at [674, 465] on button "Save" at bounding box center [673, 463] width 27 height 19
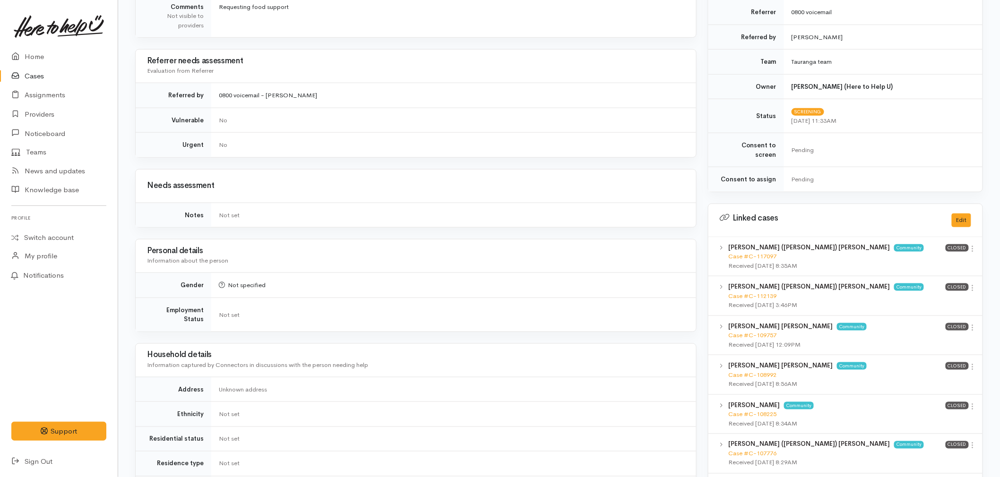
scroll to position [315, 0]
click at [751, 252] on link "Case #C-117097" at bounding box center [752, 256] width 48 height 8
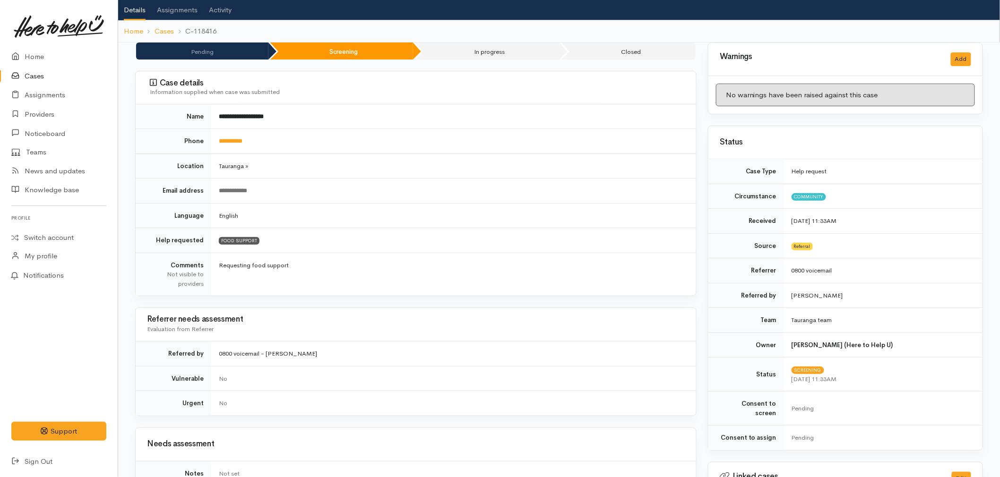
scroll to position [0, 0]
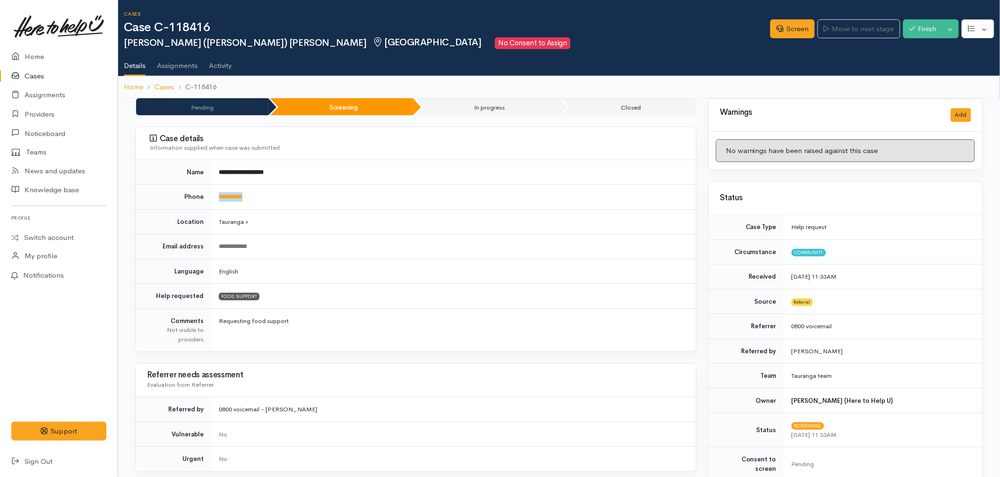
drag, startPoint x: 255, startPoint y: 202, endPoint x: 216, endPoint y: 203, distance: 39.2
click at [216, 203] on td "**********" at bounding box center [453, 197] width 485 height 25
copy link "**********"
click at [238, 196] on link "**********" at bounding box center [231, 197] width 24 height 6
click at [785, 35] on link "Screen" at bounding box center [792, 28] width 44 height 19
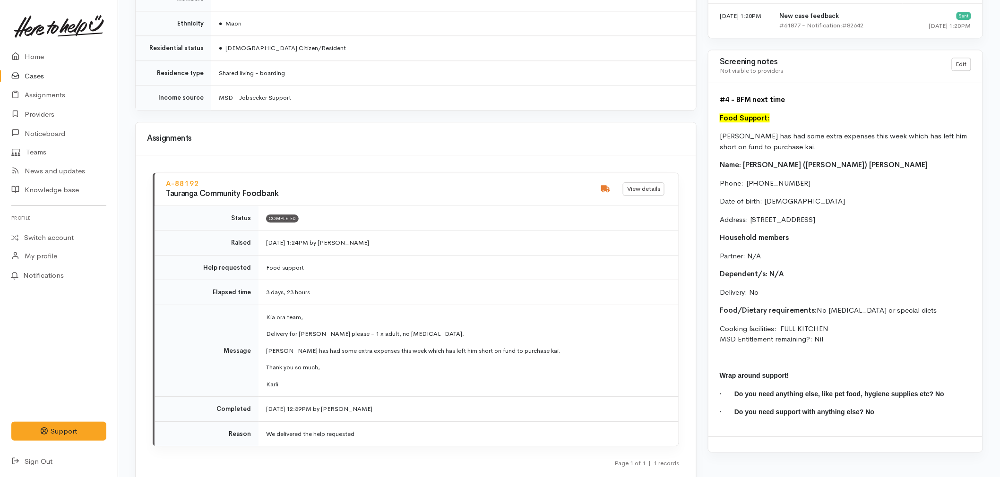
scroll to position [1102, 0]
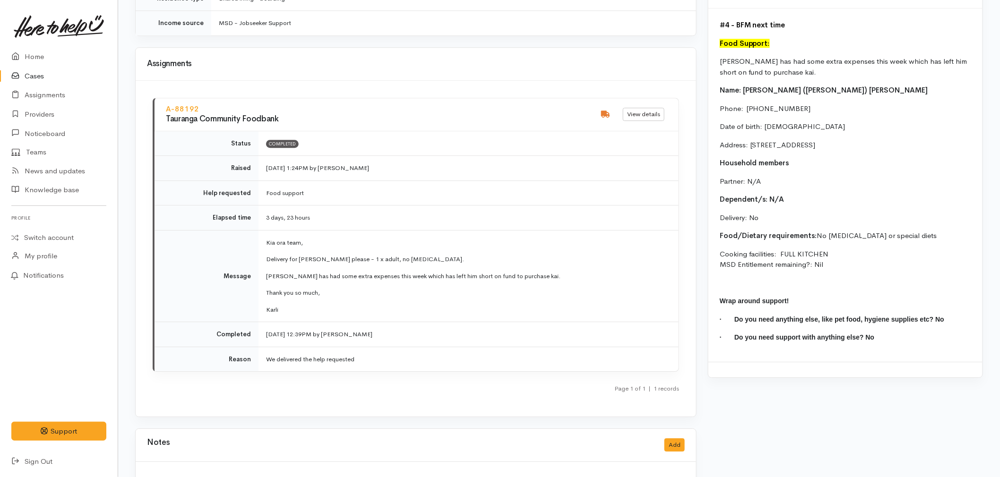
click at [40, 77] on link "Cases" at bounding box center [59, 76] width 118 height 19
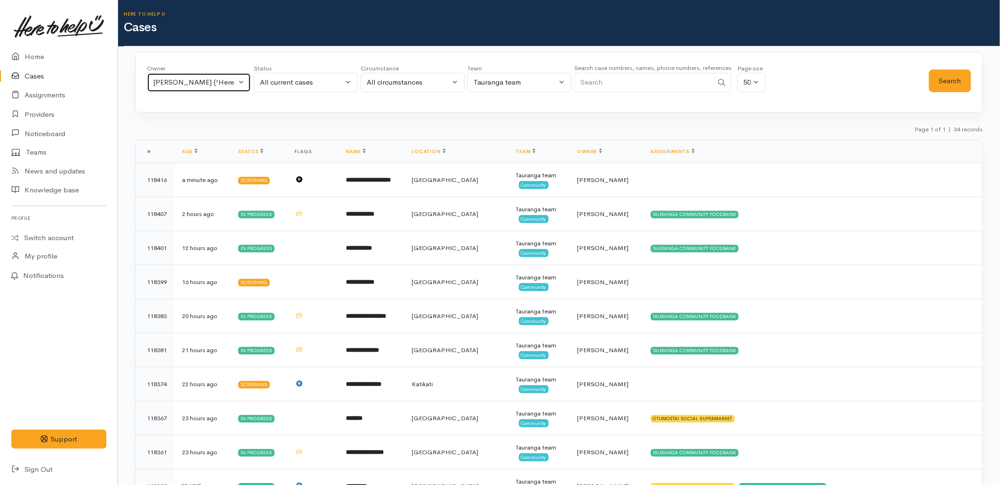
click at [204, 91] on button "[PERSON_NAME] ('Here to help u')" at bounding box center [199, 82] width 104 height 19
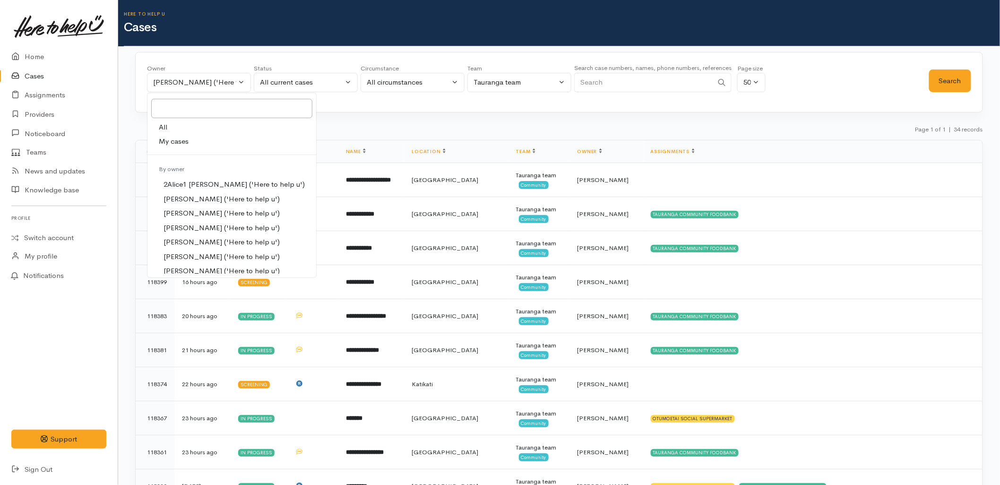
click at [190, 125] on link "All" at bounding box center [231, 127] width 169 height 15
select select "-1"
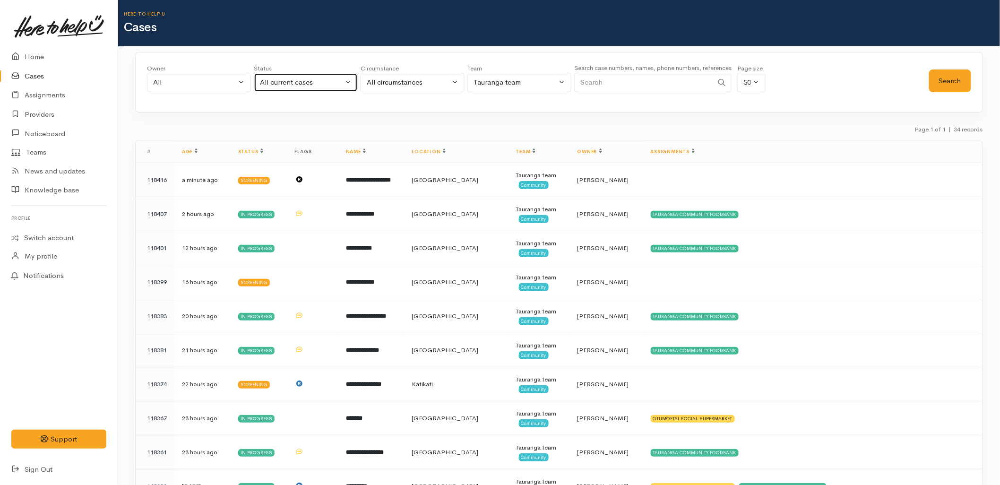
click at [272, 81] on div "All current cases" at bounding box center [301, 82] width 83 height 11
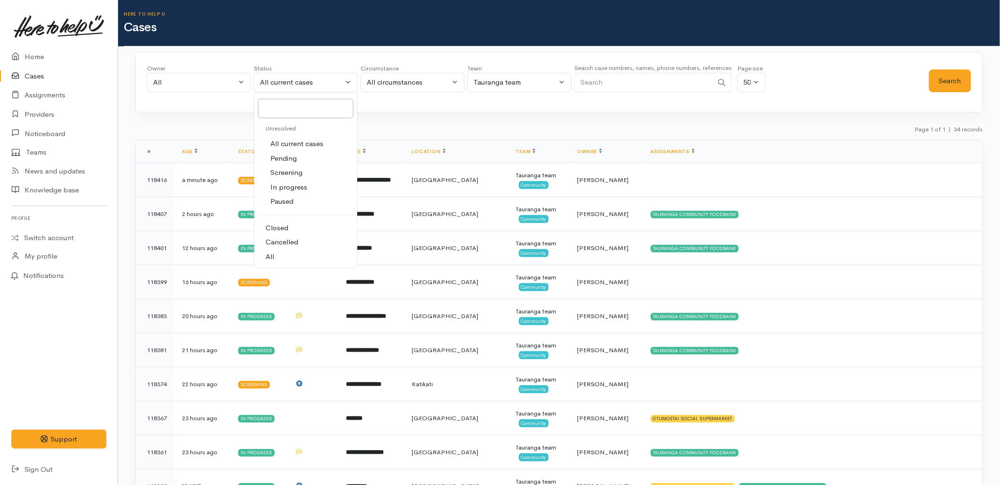
click at [275, 255] on link "All" at bounding box center [305, 257] width 103 height 15
select select "All"
click at [643, 79] on input "Search" at bounding box center [643, 82] width 139 height 19
paste input "0211440436"
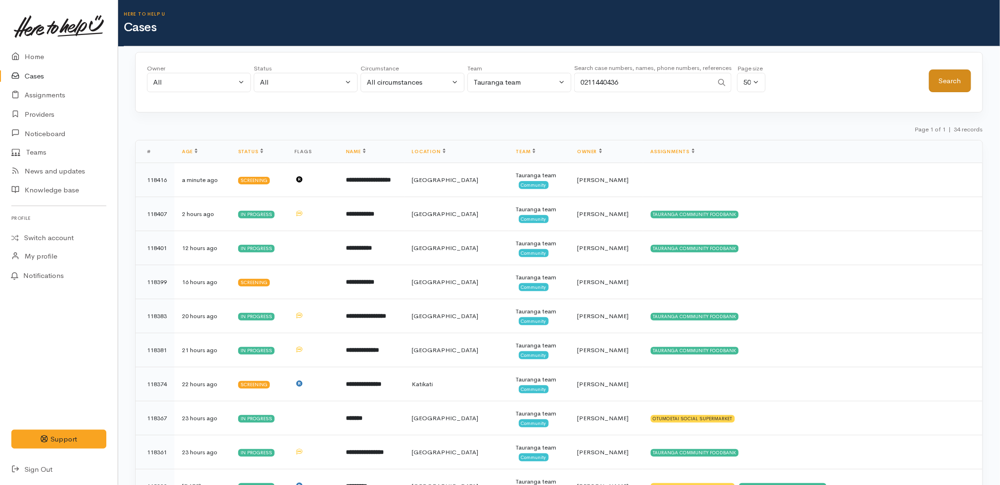
type input "0211440436"
click at [957, 73] on button "Search" at bounding box center [950, 80] width 42 height 23
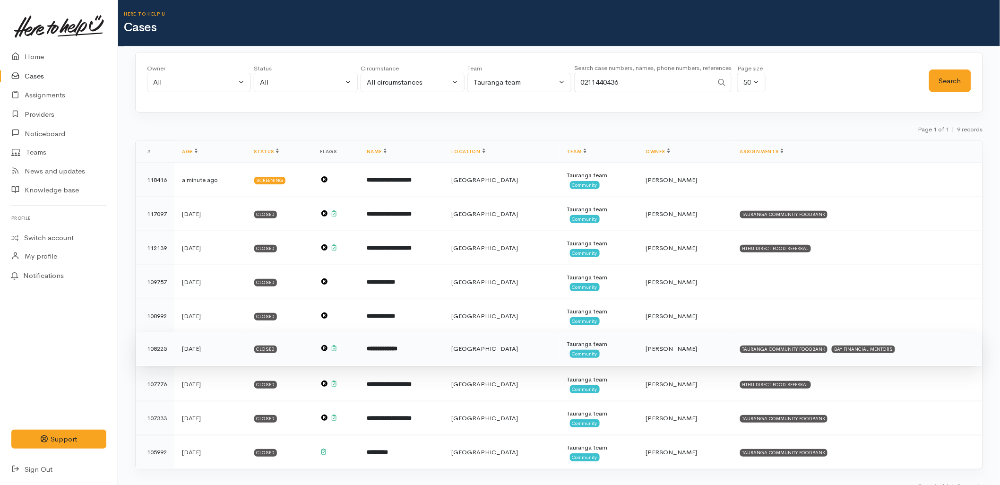
click at [697, 357] on td "[PERSON_NAME]" at bounding box center [685, 349] width 94 height 34
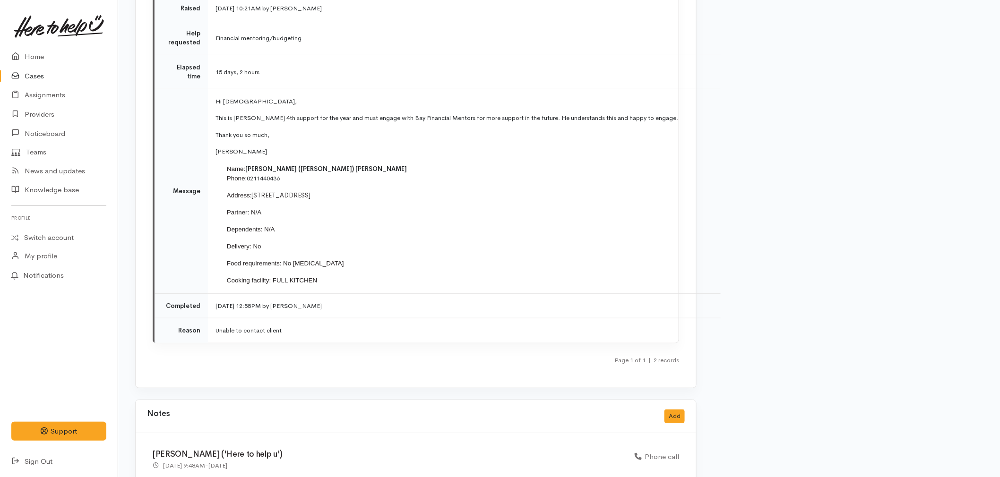
scroll to position [1528, 0]
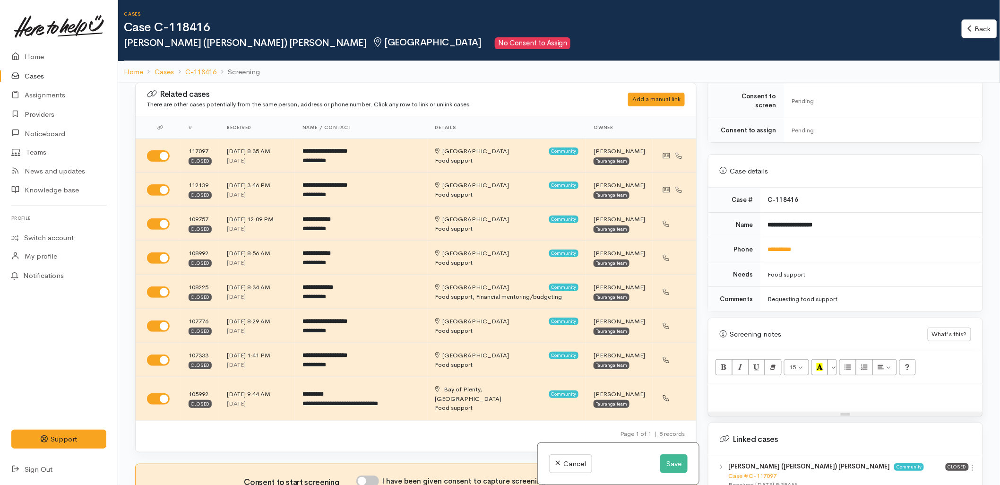
scroll to position [367, 0]
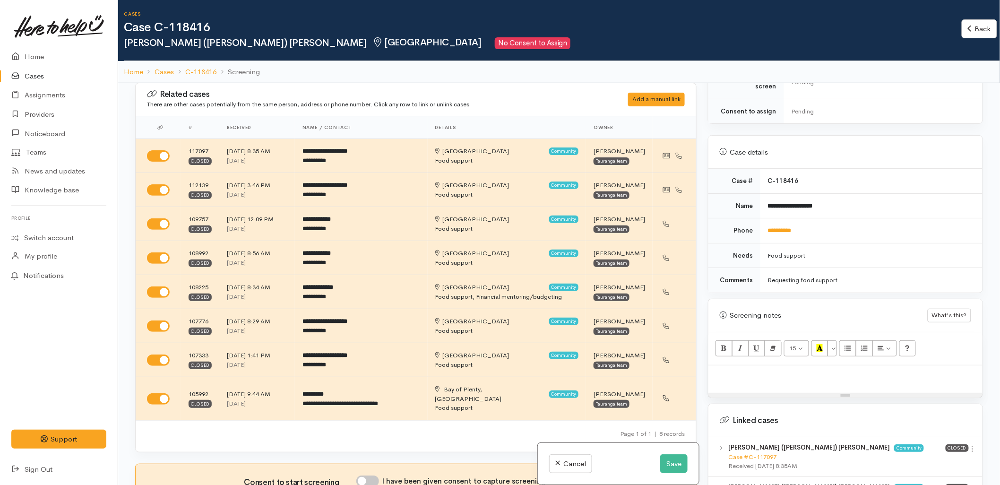
click at [750, 370] on p at bounding box center [845, 375] width 265 height 11
click at [757, 370] on p "Egan requesting" at bounding box center [845, 375] width 265 height 11
click at [720, 370] on p "Egan is requesting kai support" at bounding box center [845, 375] width 265 height 11
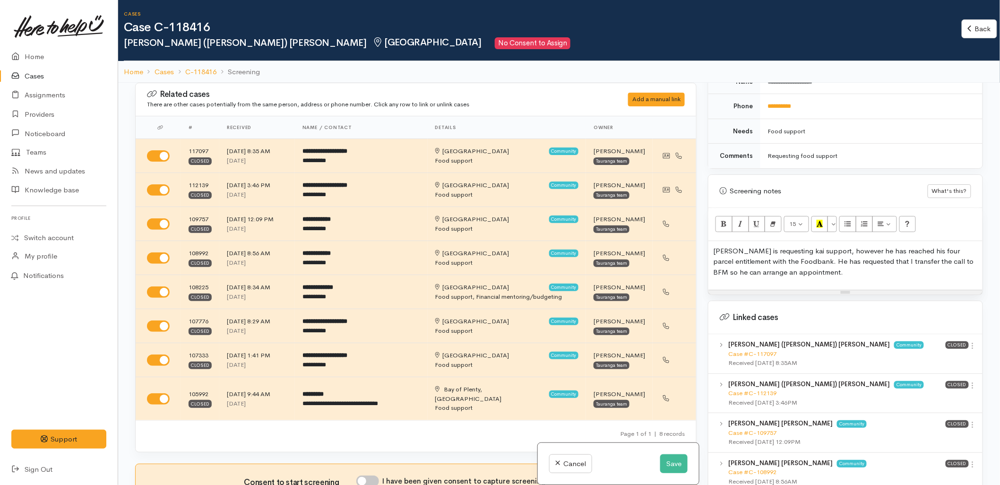
scroll to position [525, 0]
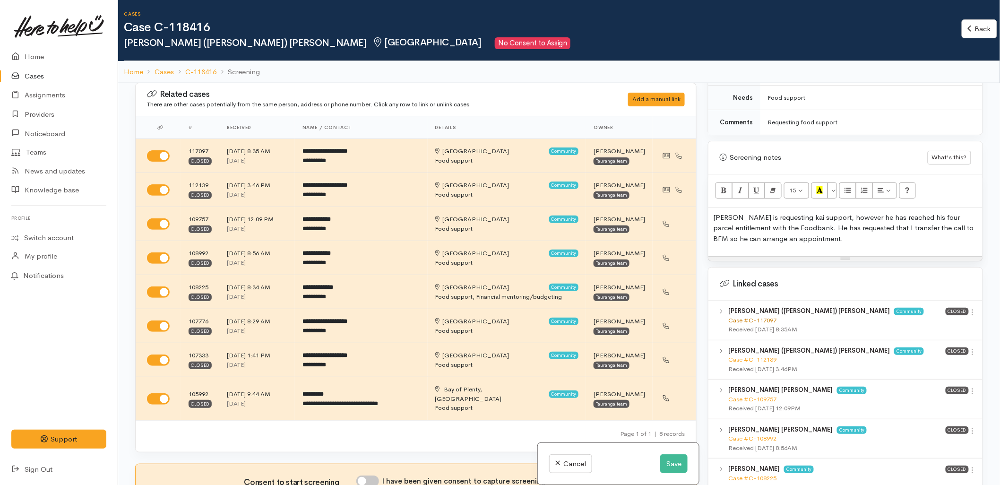
click at [752, 316] on link "Case #C-117097" at bounding box center [752, 320] width 48 height 8
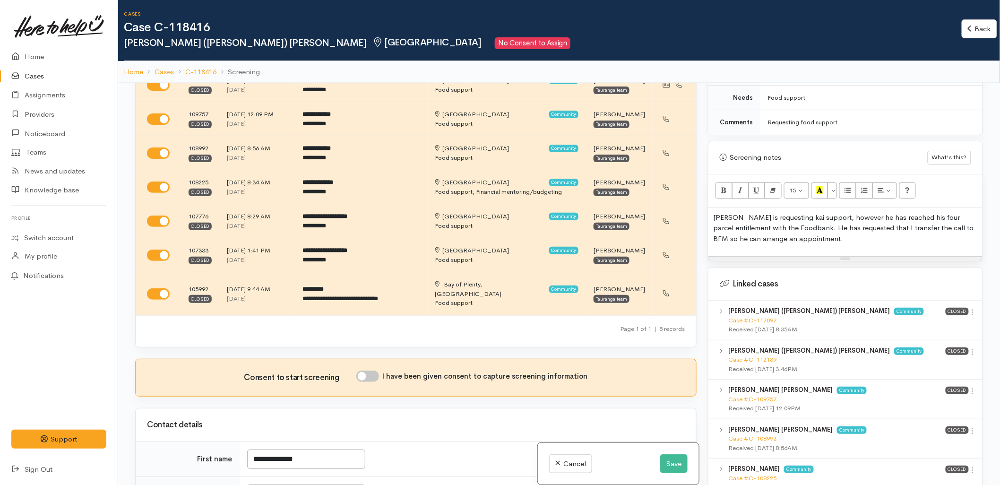
click at [369, 370] on input "I have been given consent to capture screening information" at bounding box center [367, 375] width 23 height 11
checkbox input "true"
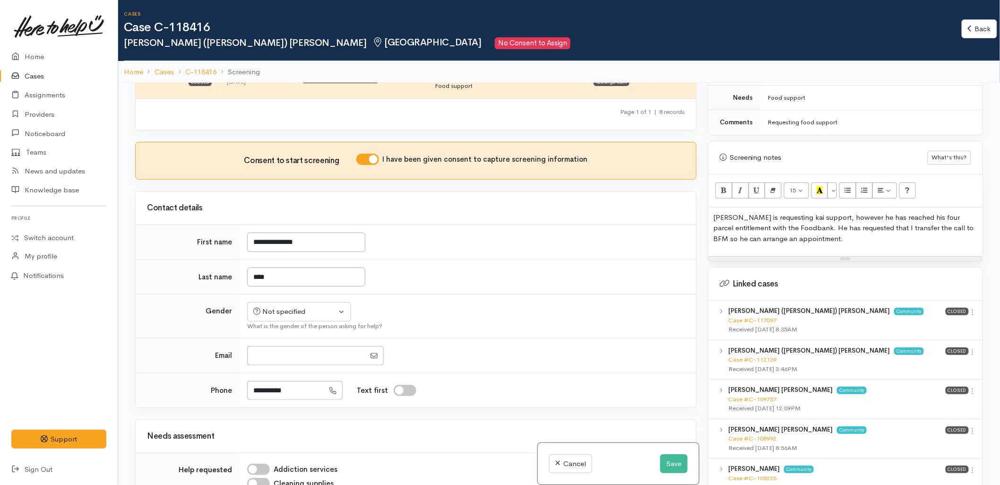
scroll to position [420, 0]
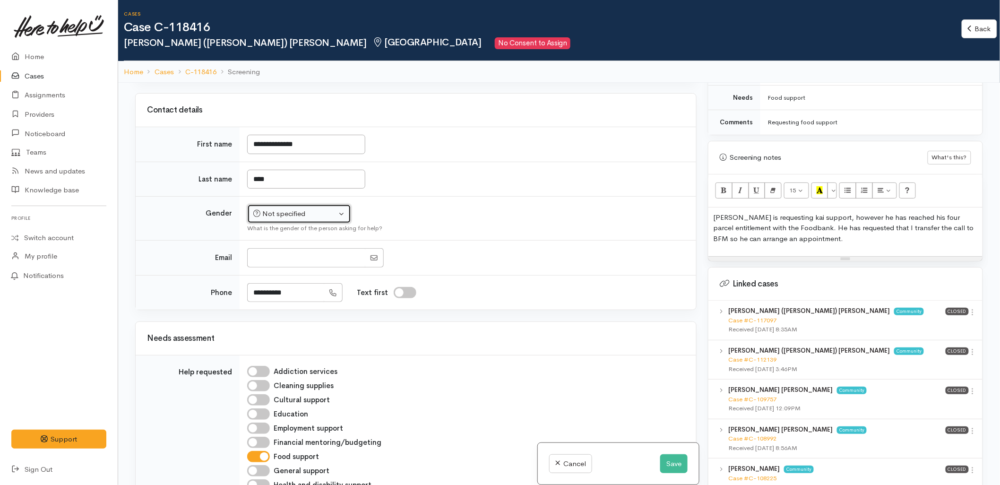
click at [276, 208] on div "Not specified" at bounding box center [294, 213] width 83 height 11
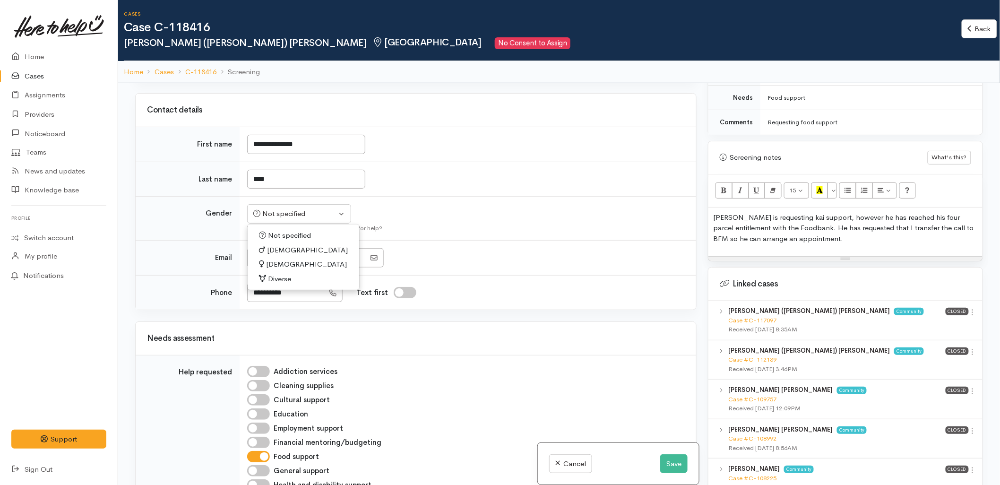
click at [268, 245] on span "Male" at bounding box center [307, 250] width 81 height 11
select select "Male"
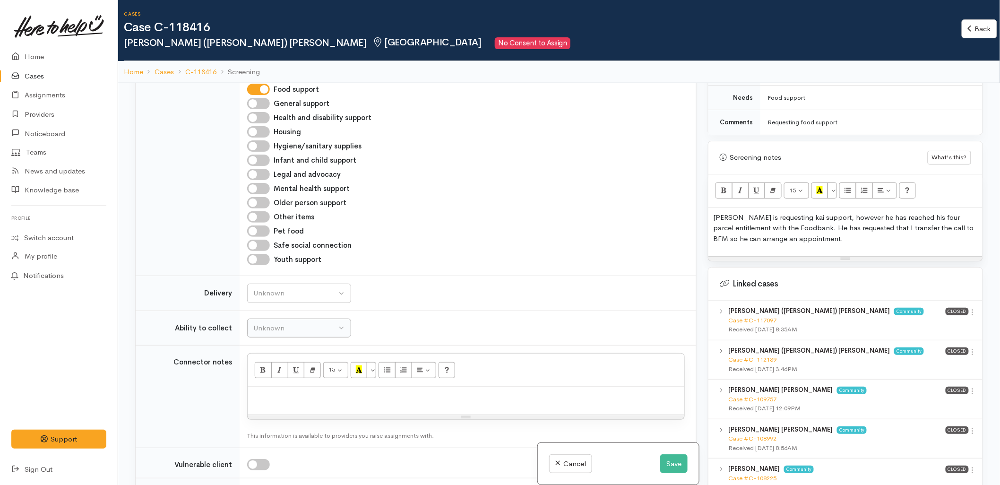
scroll to position [787, 0]
click at [284, 287] on div "Unknown" at bounding box center [294, 292] width 83 height 11
click at [270, 380] on div "Unknown Delivery needed Delivery preferred No" at bounding box center [299, 347] width 104 height 89
click at [279, 293] on button "Unknown" at bounding box center [299, 292] width 104 height 19
click at [273, 375] on link "No" at bounding box center [299, 380] width 103 height 15
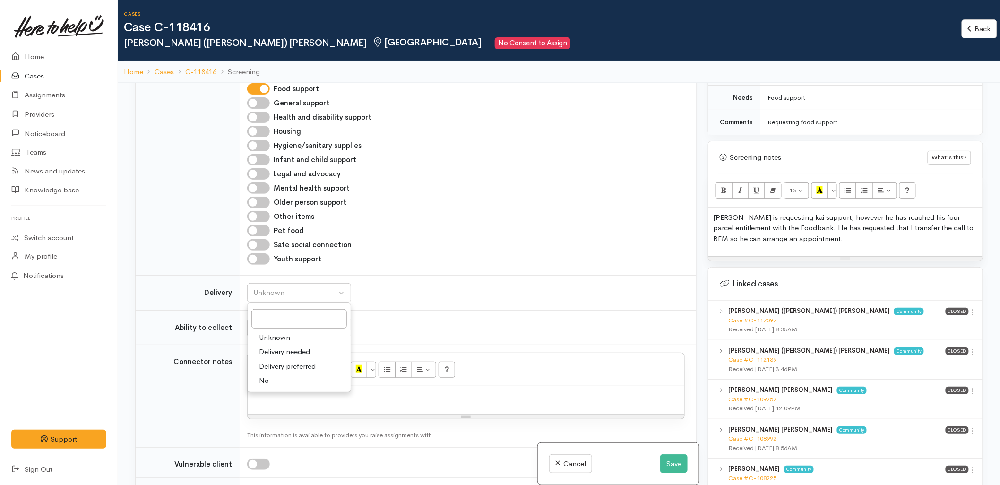
select select "1"
click at [271, 322] on div "Unknown" at bounding box center [294, 327] width 83 height 11
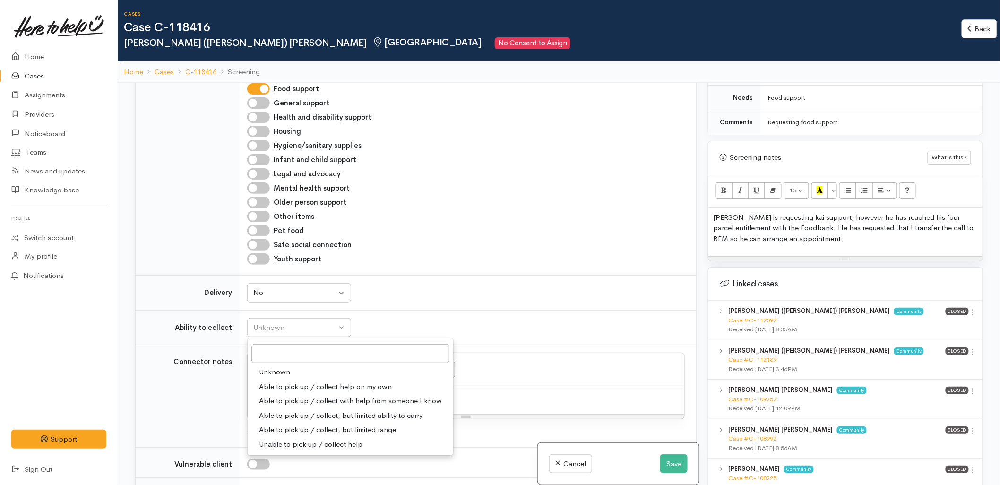
click at [282, 381] on span "Able to pick up / collect help on my own" at bounding box center [325, 386] width 133 height 11
select select "2"
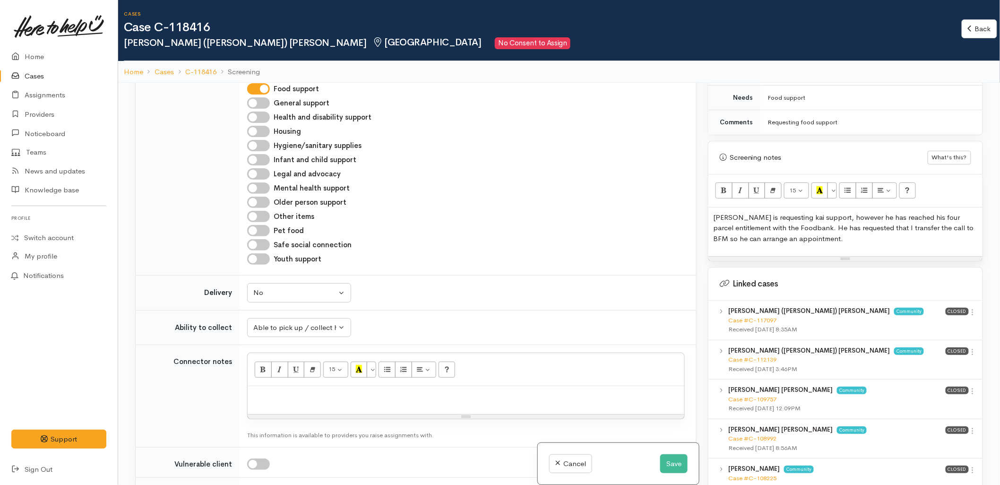
click at [286, 391] on p at bounding box center [465, 396] width 427 height 11
paste div
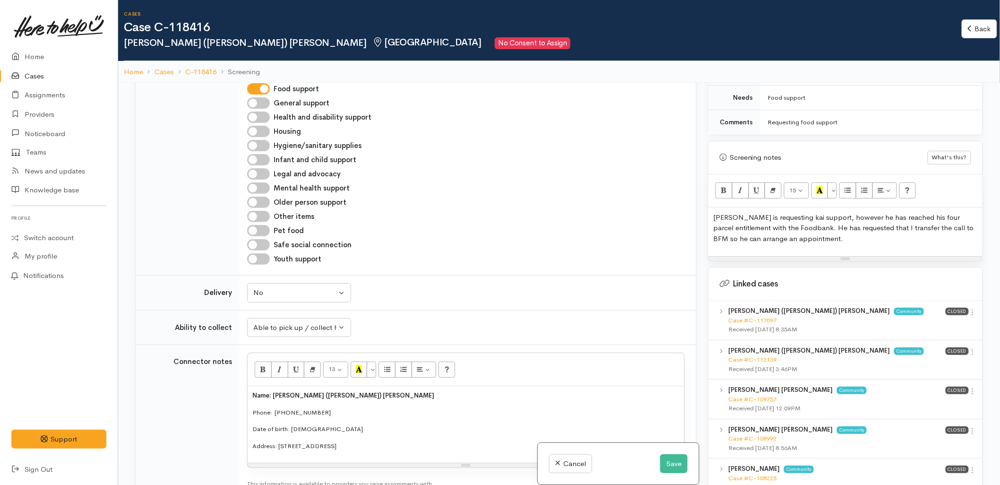
scroll to position [735, 0]
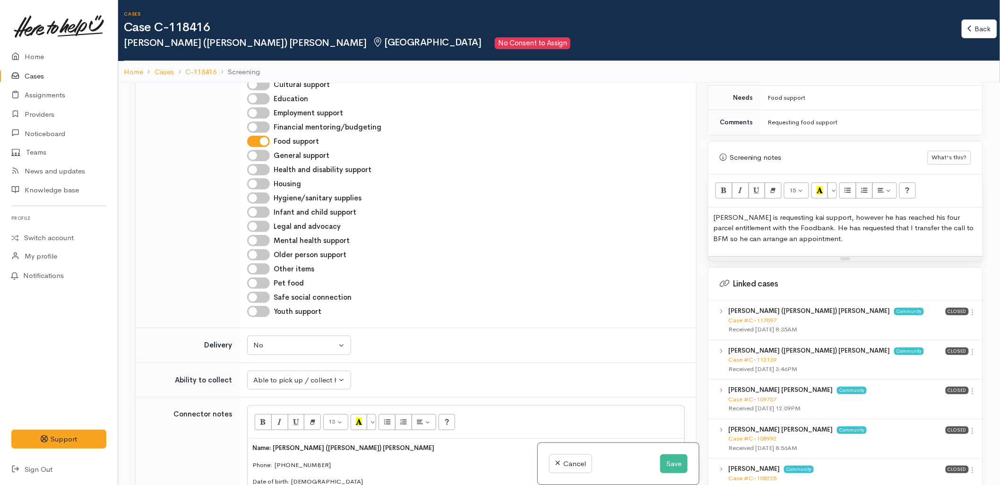
click at [259, 121] on input "Financial mentoring/budgeting" at bounding box center [258, 126] width 23 height 11
checkbox input "true"
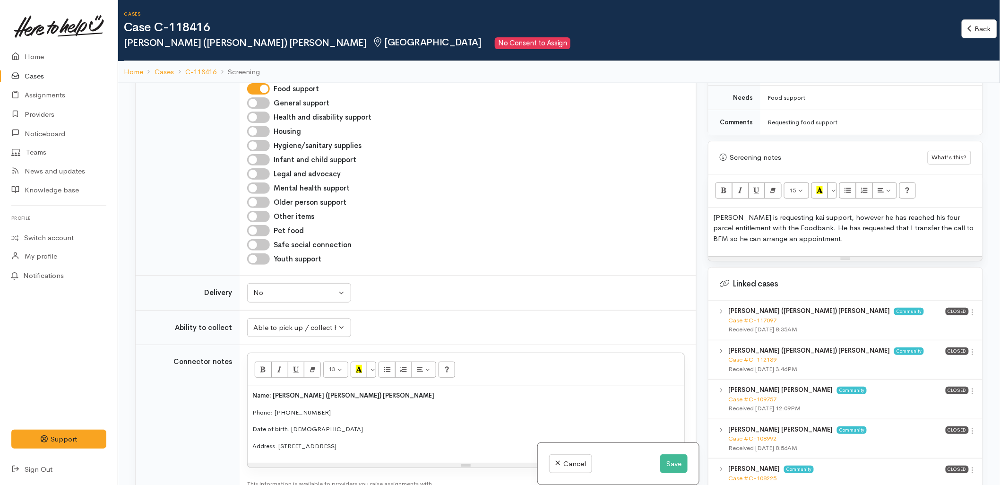
click at [251, 404] on div "Name: Egan (Johnson) King Phone:  0211440436 Date of birth: 10/04/1980 Address:…" at bounding box center [466, 424] width 437 height 77
drag, startPoint x: 470, startPoint y: 421, endPoint x: 359, endPoint y: 417, distance: 111.1
click at [359, 417] on div "Name: Egan (Johnson) King Phone:  0211440436 Date of birth: 10/04/1980 Address:…" at bounding box center [466, 416] width 437 height 61
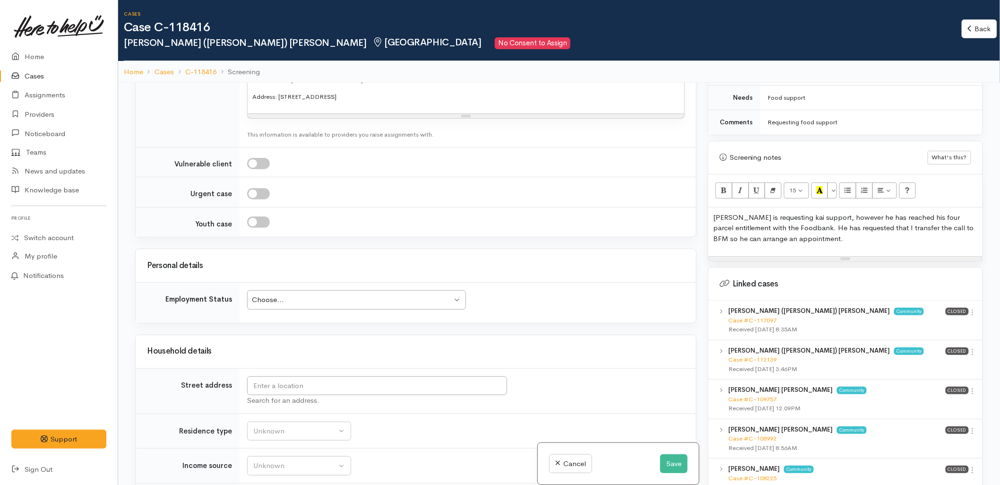
scroll to position [1207, 0]
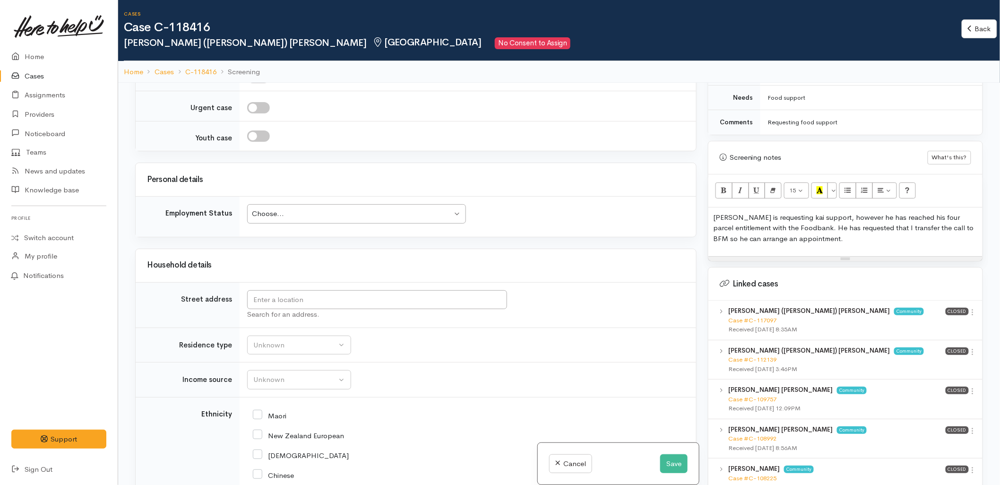
drag, startPoint x: 274, startPoint y: 205, endPoint x: 268, endPoint y: 257, distance: 52.3
click at [274, 208] on div "Choose..." at bounding box center [352, 213] width 200 height 11
click at [263, 293] on input "text" at bounding box center [377, 299] width 260 height 19
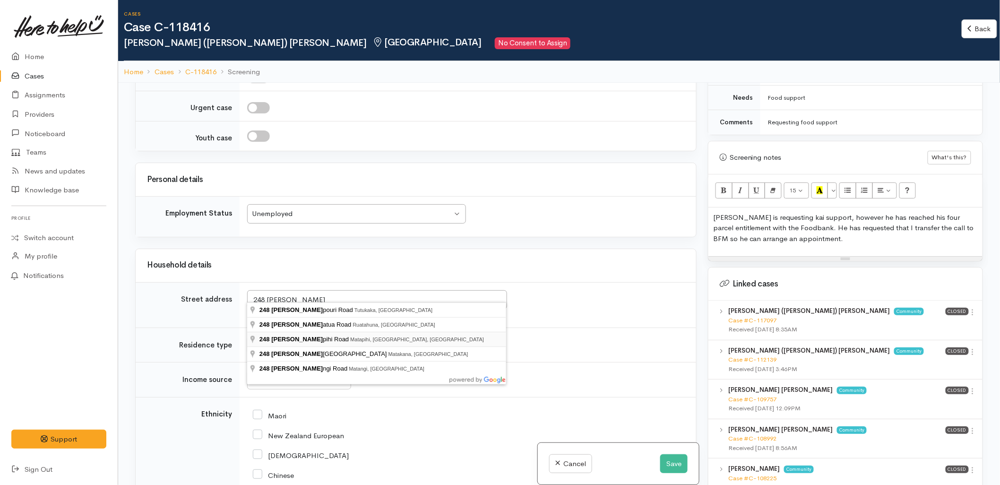
type input "248 Matapihi Road, Matapihi, Mount Maunganui, New Zealand"
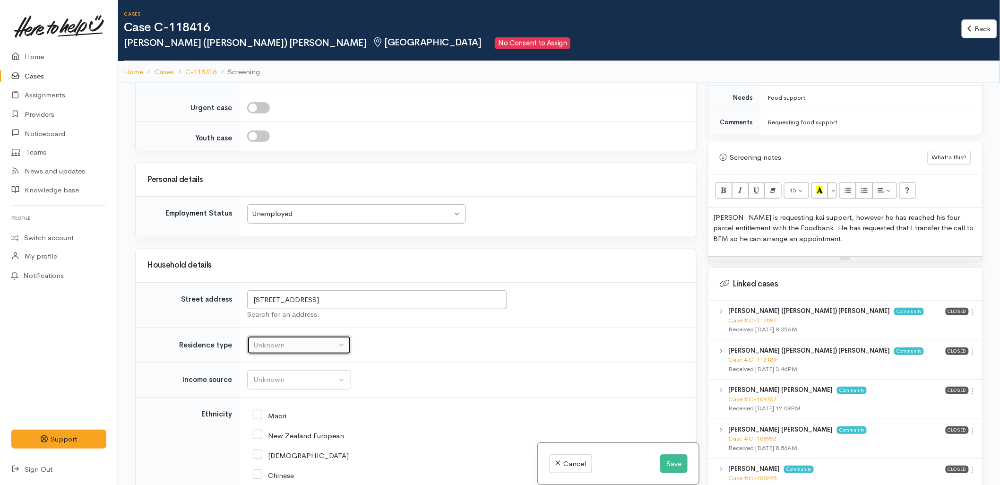
click at [282, 340] on div "Unknown" at bounding box center [294, 345] width 83 height 11
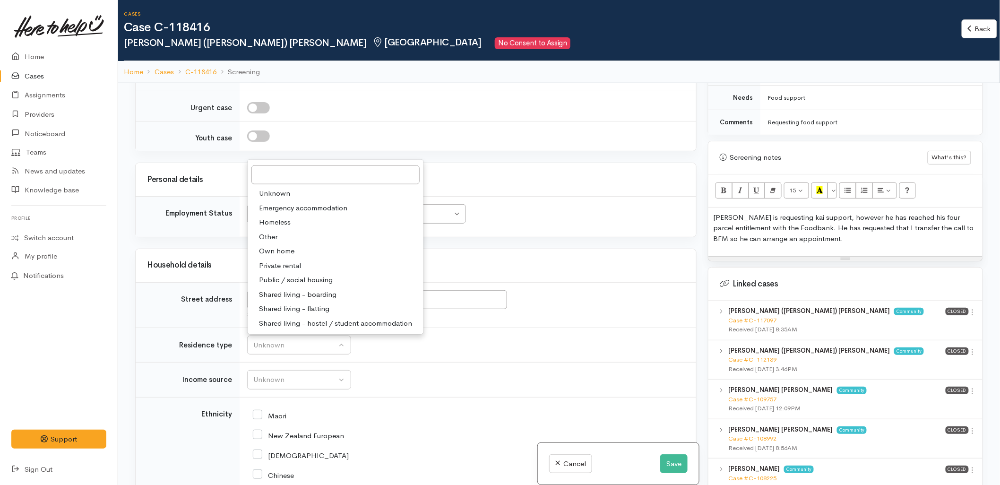
click at [286, 289] on span "Shared living - boarding" at bounding box center [297, 294] width 77 height 11
select select "4"
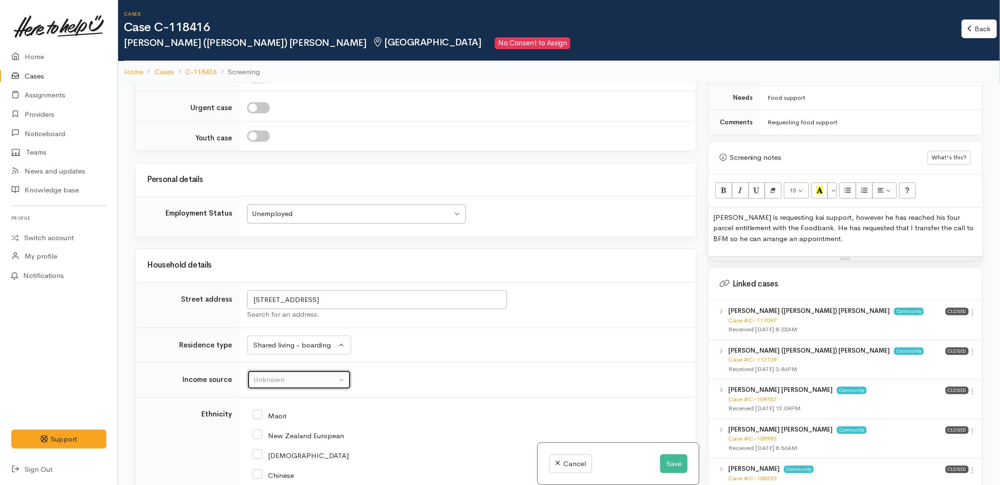
click at [279, 381] on button "Unknown" at bounding box center [299, 379] width 104 height 19
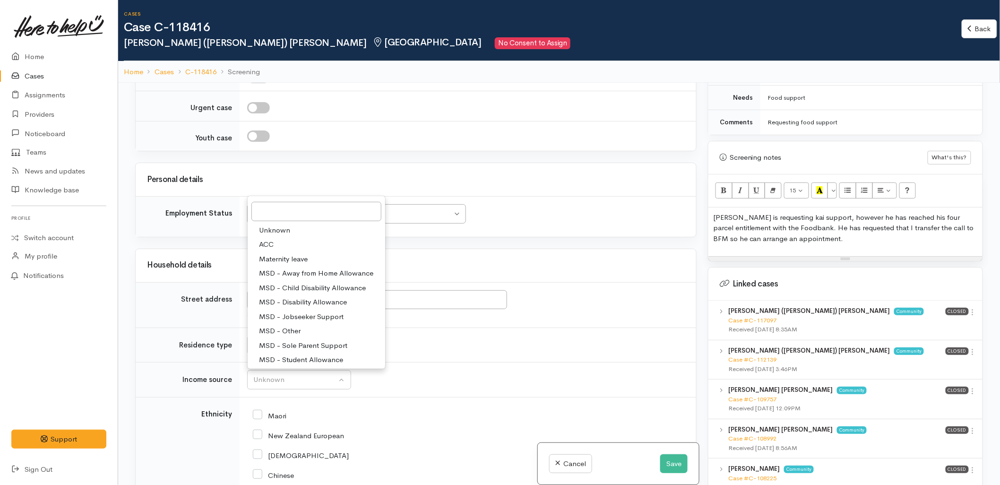
click at [285, 311] on span "MSD - Jobseeker Support" at bounding box center [301, 316] width 85 height 11
select select "4"
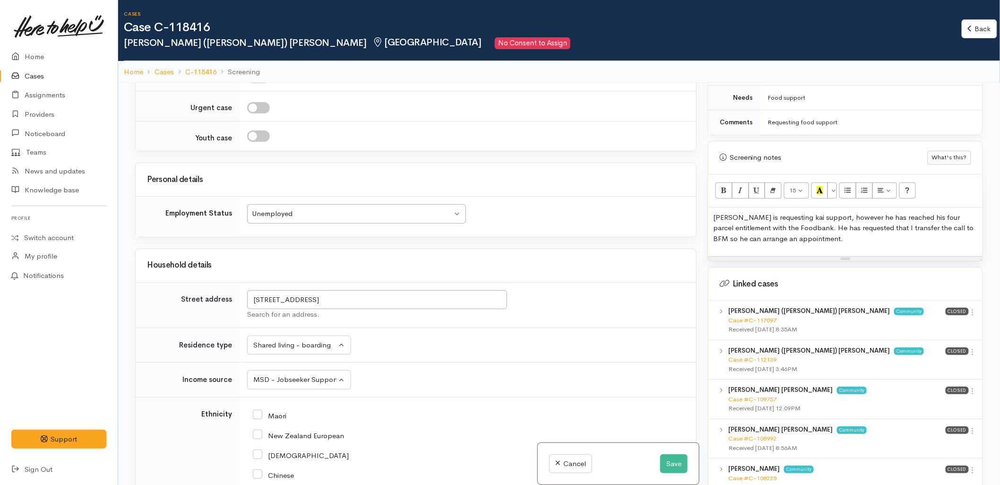
click at [272, 411] on input "Maori" at bounding box center [270, 415] width 34 height 9
checkbox input "true"
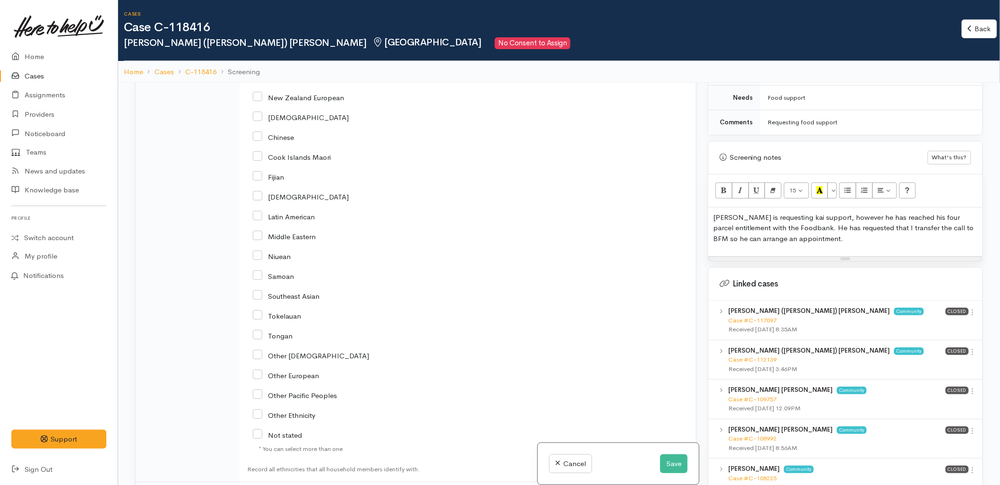
scroll to position [1680, 0]
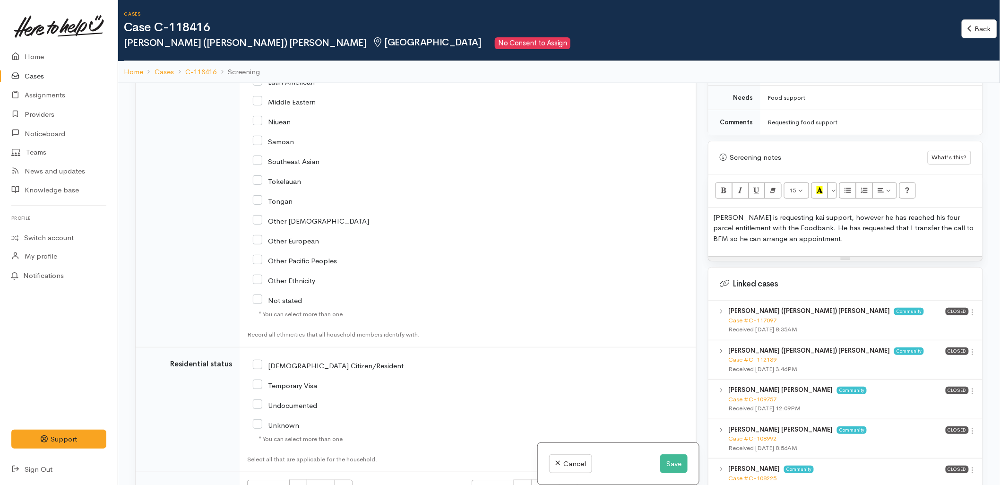
click at [300, 361] on input "[DEMOGRAPHIC_DATA] Citizen/Resident" at bounding box center [328, 365] width 151 height 9
checkbox input "true"
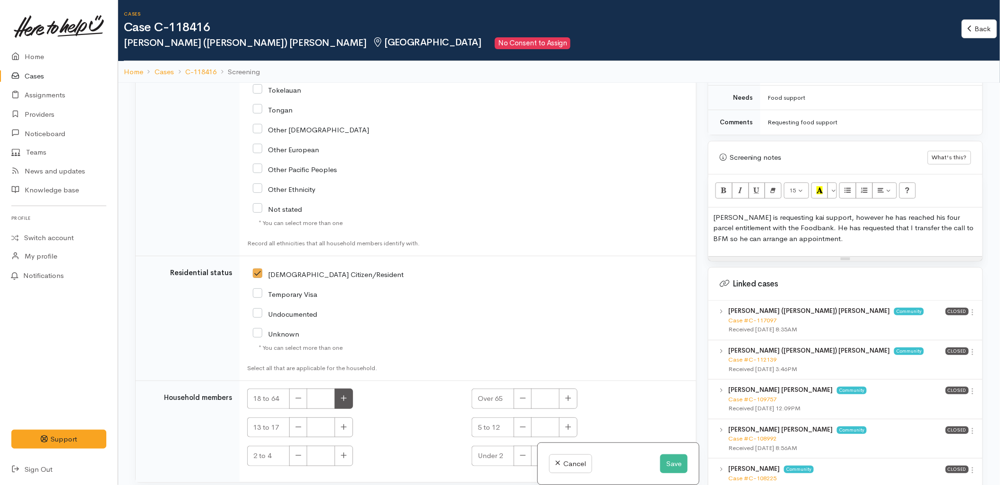
scroll to position [1787, 0]
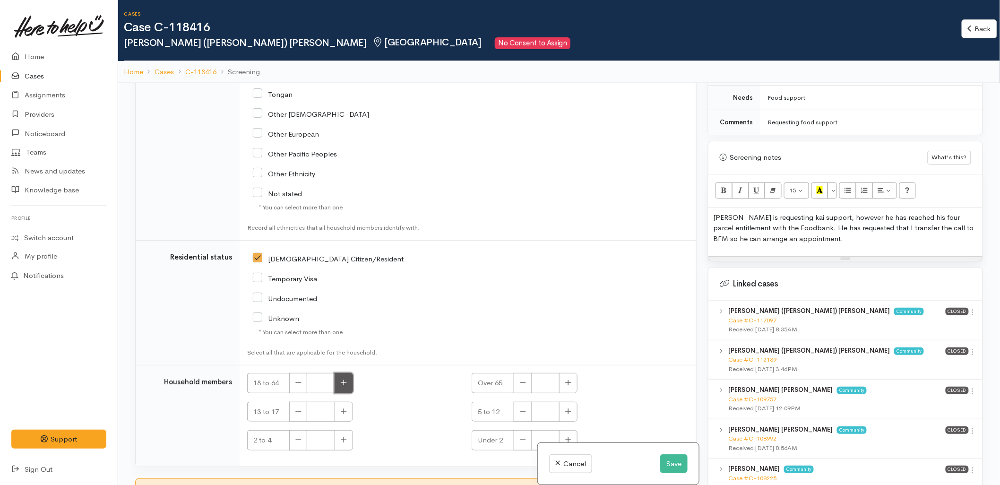
click at [347, 379] on button "button" at bounding box center [344, 383] width 18 height 20
type input "1"
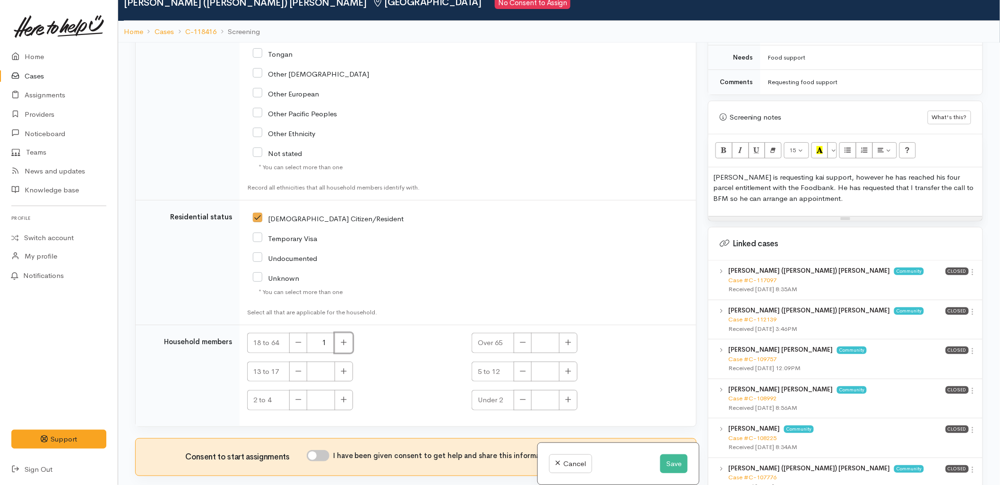
scroll to position [83, 0]
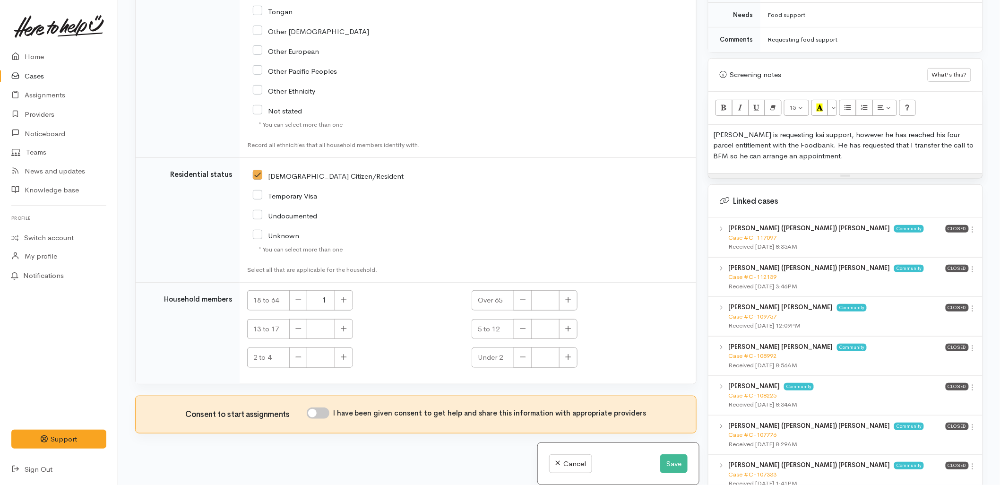
click at [326, 407] on input "I have been given consent to get help and share this information with appropria…" at bounding box center [318, 412] width 23 height 11
checkbox input "true"
click at [853, 147] on p "Johnson is requesting kai support, however he has reached his four parcel entit…" at bounding box center [845, 145] width 265 height 32
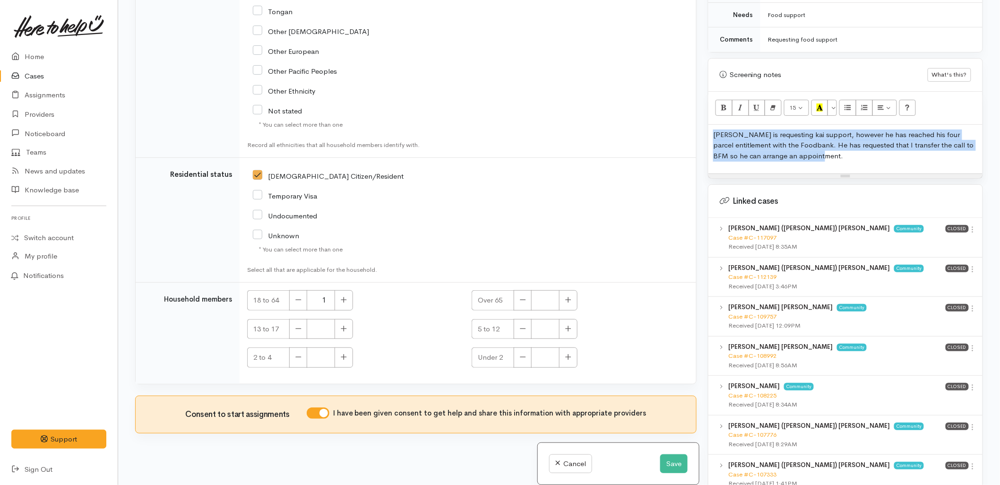
copy p "Johnson is requesting kai support, however he has reached his four parcel entit…"
click at [672, 465] on button "Save" at bounding box center [673, 463] width 27 height 19
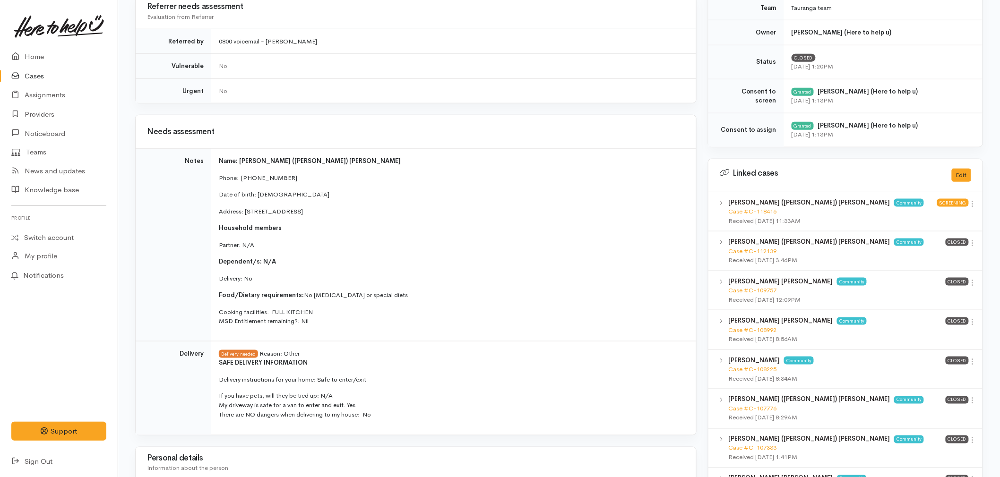
scroll to position [368, 0]
drag, startPoint x: 427, startPoint y: 211, endPoint x: 215, endPoint y: 158, distance: 217.6
click at [215, 158] on td "Name: [PERSON_NAME] ([PERSON_NAME]) [PERSON_NAME] Phone:  [PHONE_NUMBER] Date o…" at bounding box center [453, 244] width 485 height 193
copy td "Name: [PERSON_NAME] ([PERSON_NAME]) [PERSON_NAME] Phone:  [PHONE_NUMBER] Date o…"
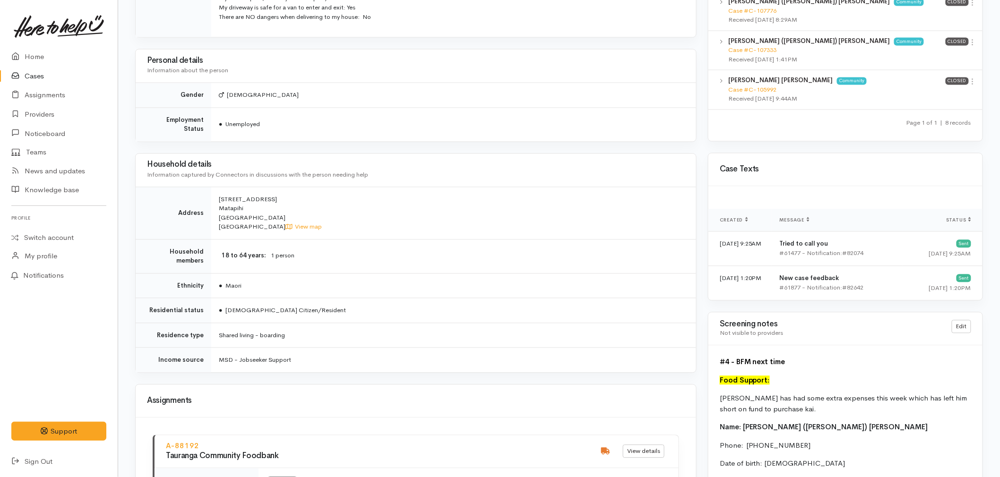
scroll to position [788, 0]
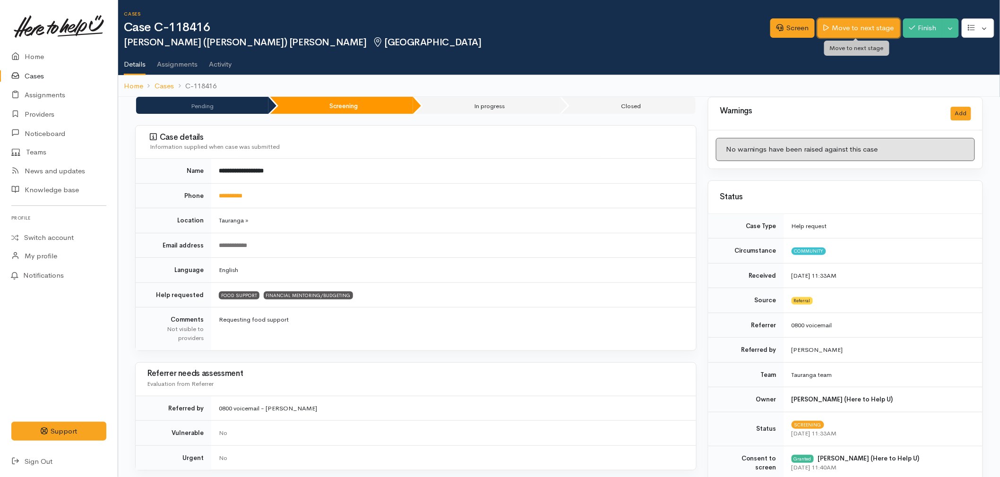
click at [863, 27] on link "Move to next stage" at bounding box center [859, 27] width 82 height 19
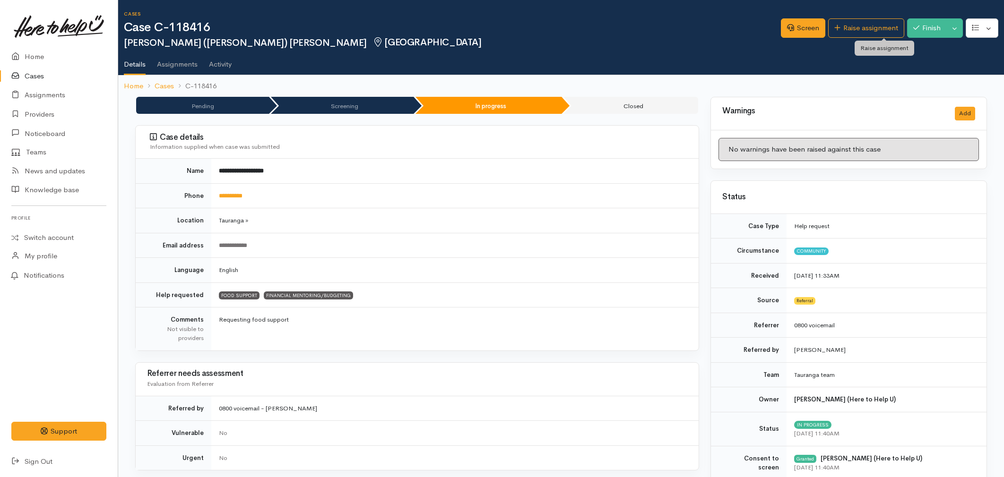
click at [863, 27] on link "Raise assignment" at bounding box center [866, 27] width 76 height 19
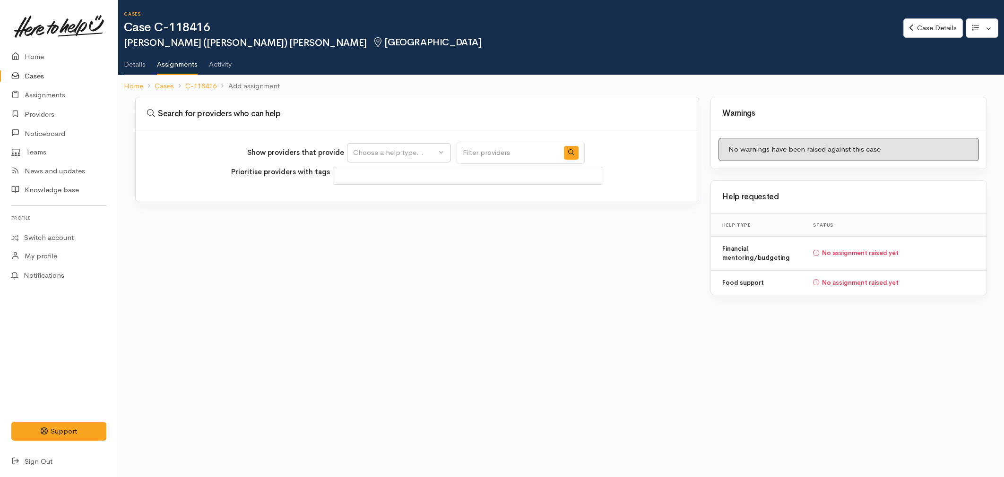
select select
click at [392, 151] on div "Choose a help type..." at bounding box center [394, 152] width 83 height 11
click at [374, 213] on span "Financial mentoring/budgeting" at bounding box center [409, 212] width 100 height 11
select select "9"
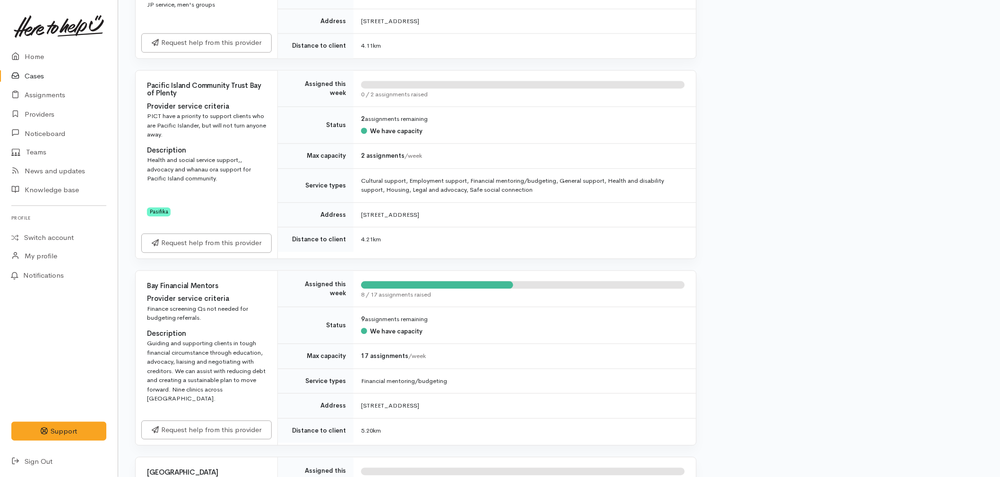
scroll to position [787, 0]
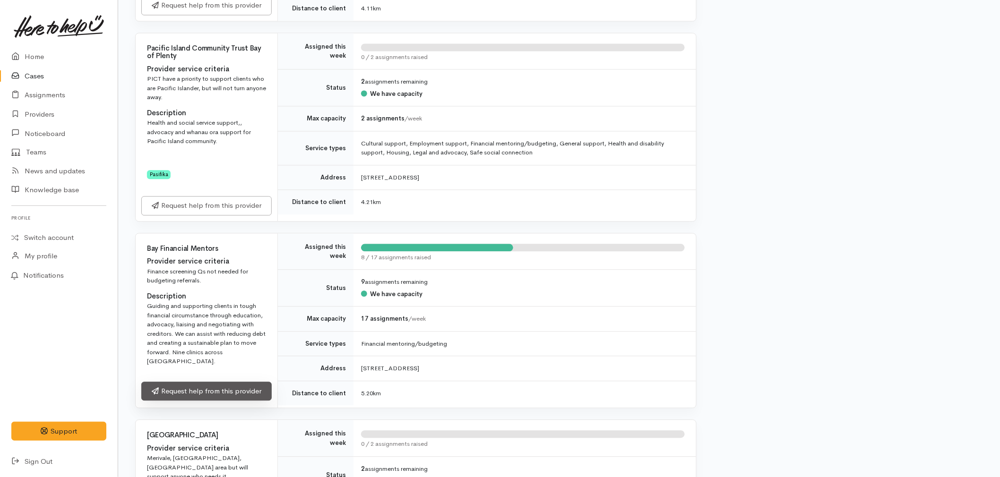
click at [210, 382] on link "Request help from this provider" at bounding box center [206, 391] width 130 height 19
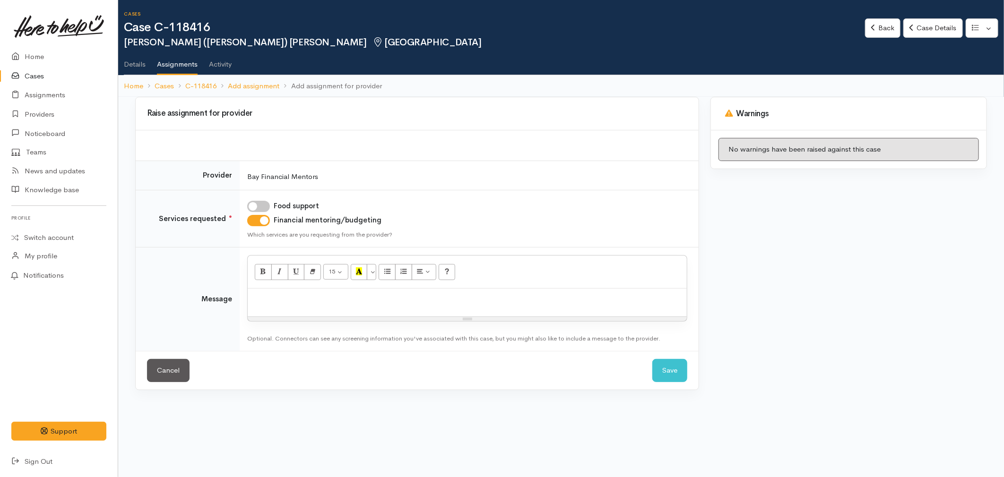
click at [258, 202] on input "Food support" at bounding box center [258, 206] width 23 height 11
checkbox input "true"
click at [279, 293] on p at bounding box center [467, 298] width 430 height 11
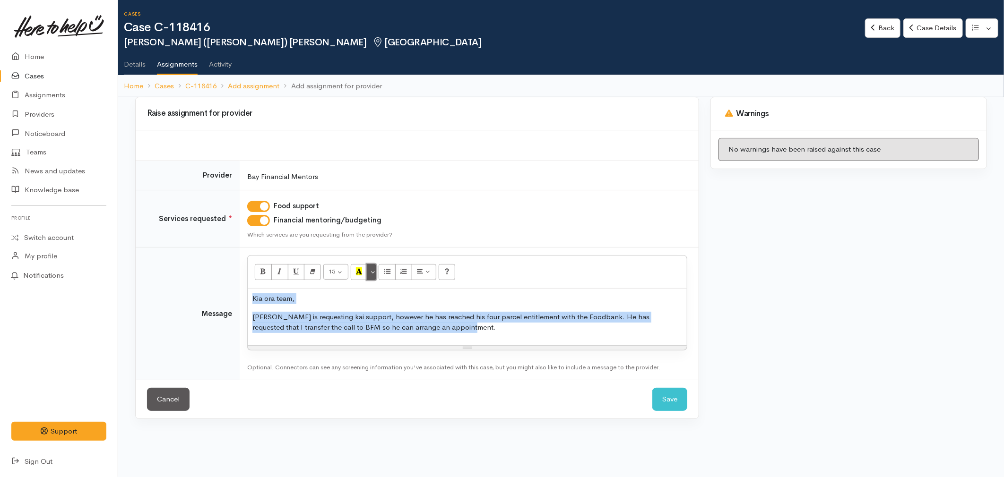
click at [374, 268] on button "More Color" at bounding box center [371, 272] width 9 height 16
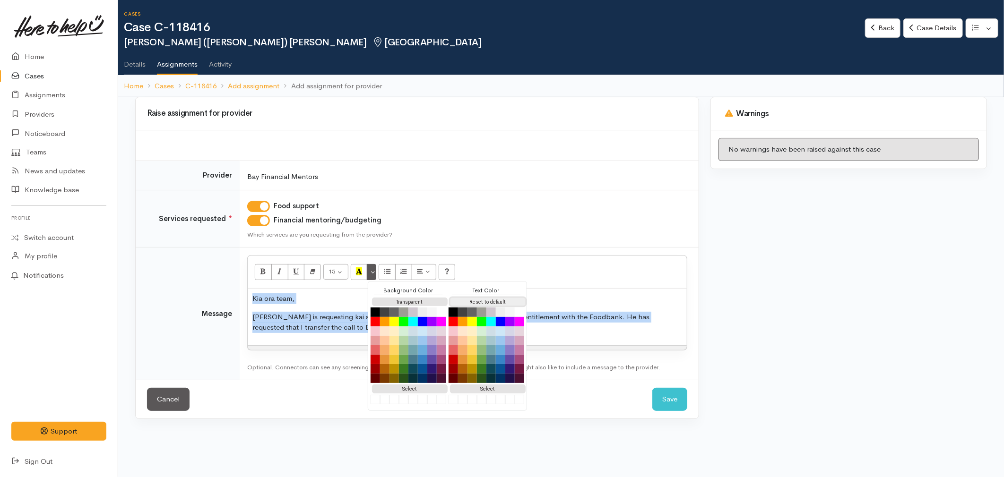
click at [474, 298] on button "Reset to default" at bounding box center [488, 302] width 76 height 9
click at [338, 314] on p "Johnson is requesting kai support, however he has reached his four parcel entit…" at bounding box center [467, 322] width 430 height 21
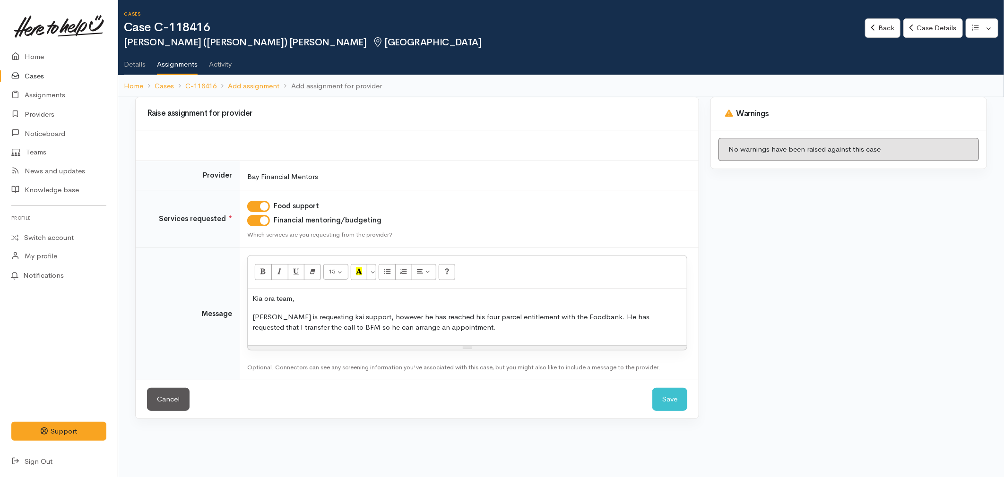
click at [308, 316] on p "Johnson is requesting kai support, however he has reached his four parcel entit…" at bounding box center [467, 322] width 430 height 21
drag, startPoint x: 456, startPoint y: 327, endPoint x: 363, endPoint y: 333, distance: 92.8
click at [370, 333] on p "Johnson is in need of kai support, however he has reached his four parcel entit…" at bounding box center [467, 322] width 430 height 21
click at [318, 327] on p "Johnson is in need of kai support, however he has reached his four parcel entit…" at bounding box center [467, 322] width 430 height 21
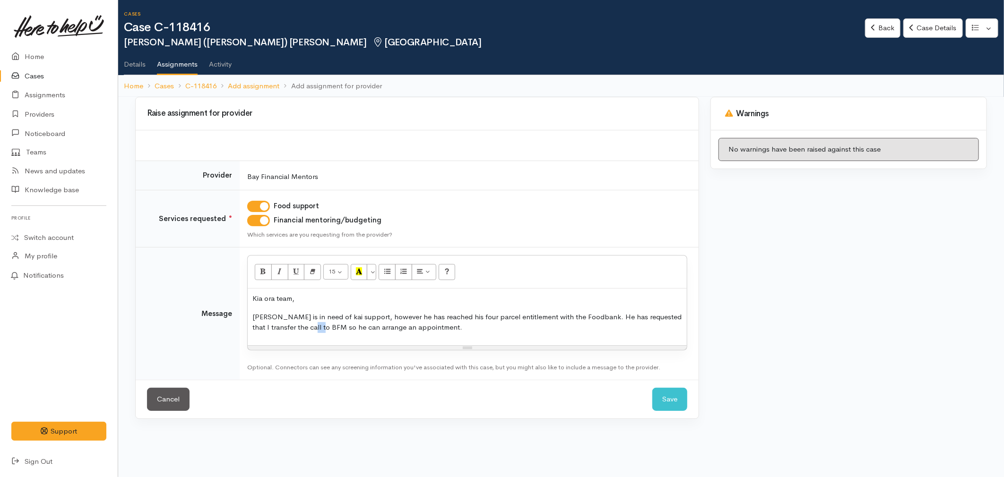
click at [318, 327] on p "Johnson is in need of kai support, however he has reached his four parcel entit…" at bounding box center [467, 322] width 430 height 21
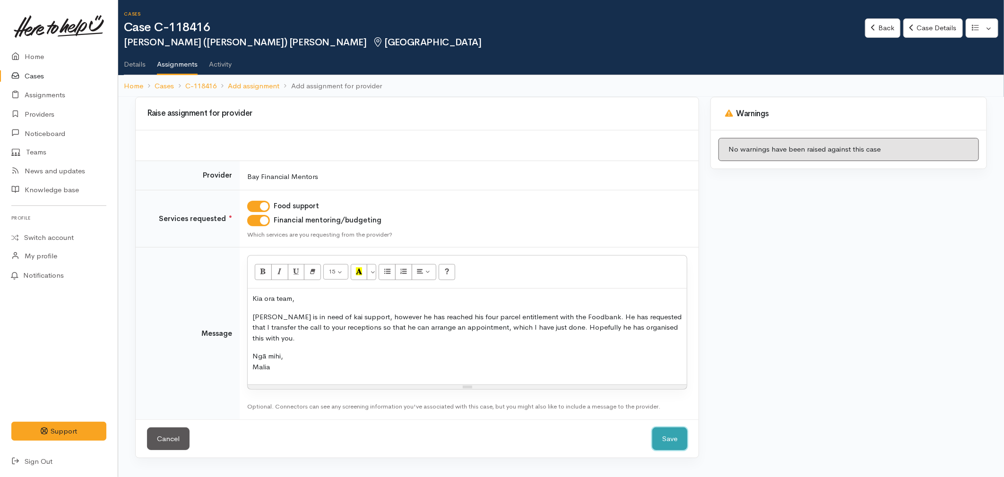
click at [667, 438] on button "Save" at bounding box center [669, 439] width 35 height 23
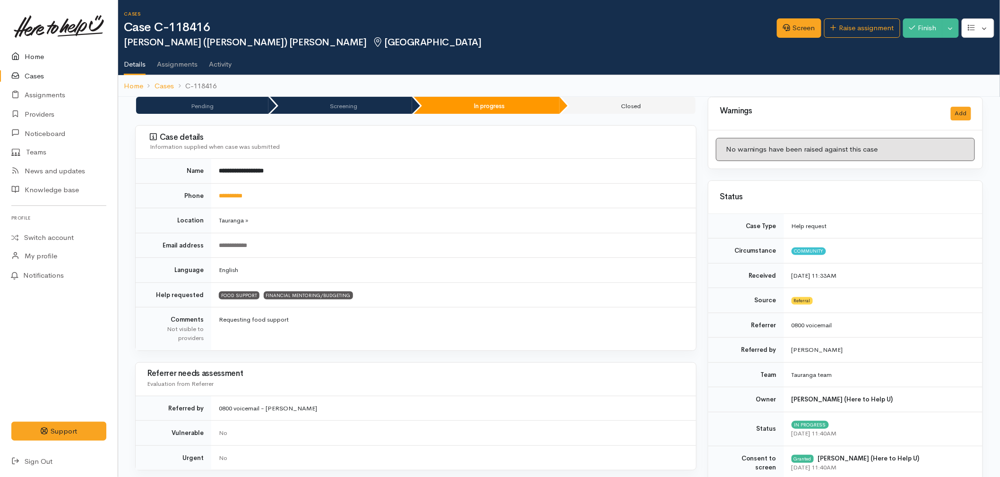
click at [53, 56] on link "Home" at bounding box center [59, 56] width 118 height 19
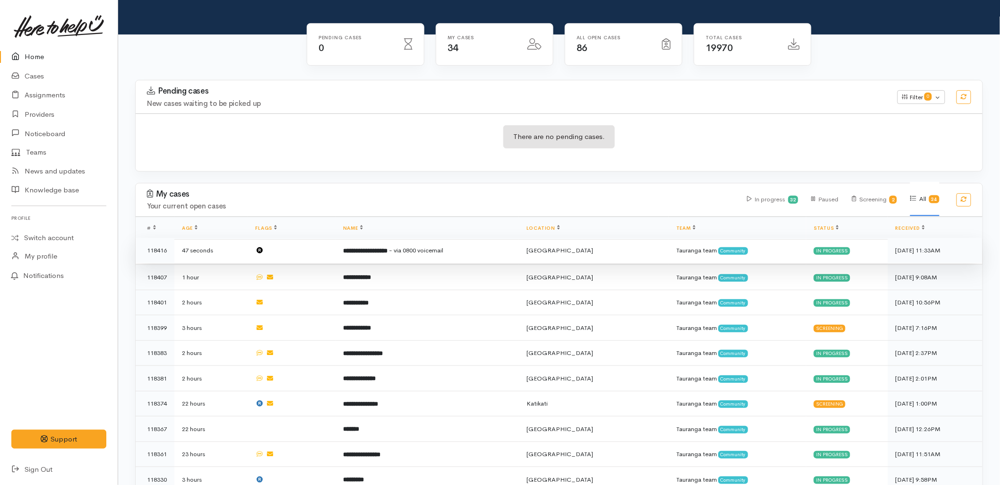
scroll to position [105, 0]
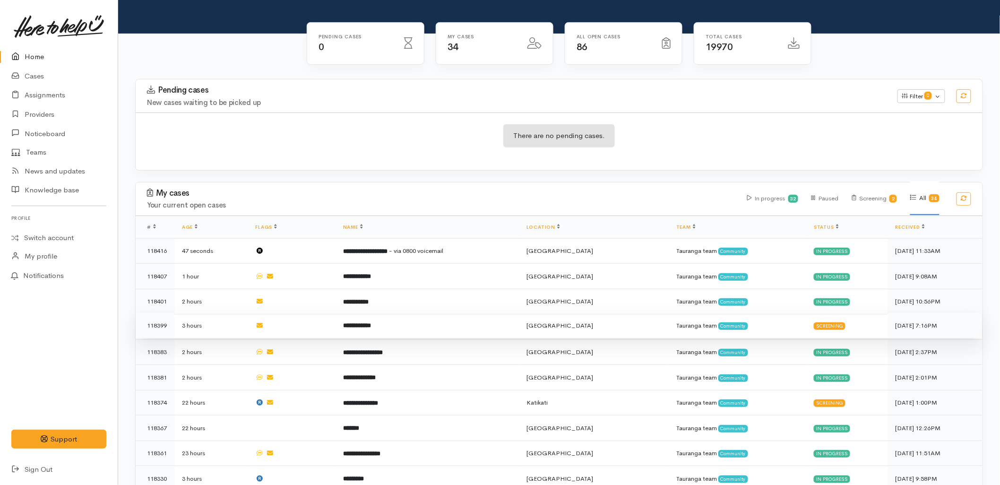
click at [377, 313] on td "**********" at bounding box center [427, 326] width 183 height 26
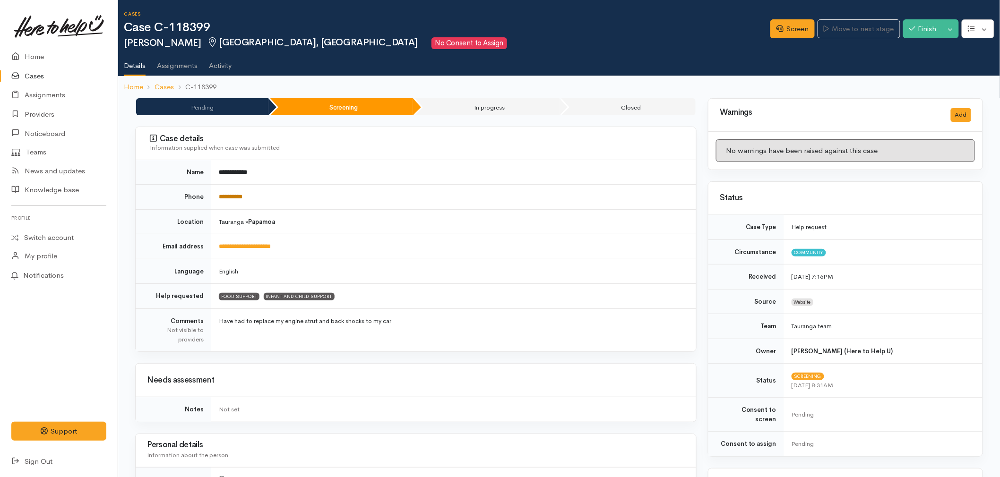
click at [225, 198] on link "**********" at bounding box center [231, 197] width 24 height 6
click at [780, 28] on link "Screen" at bounding box center [792, 28] width 44 height 19
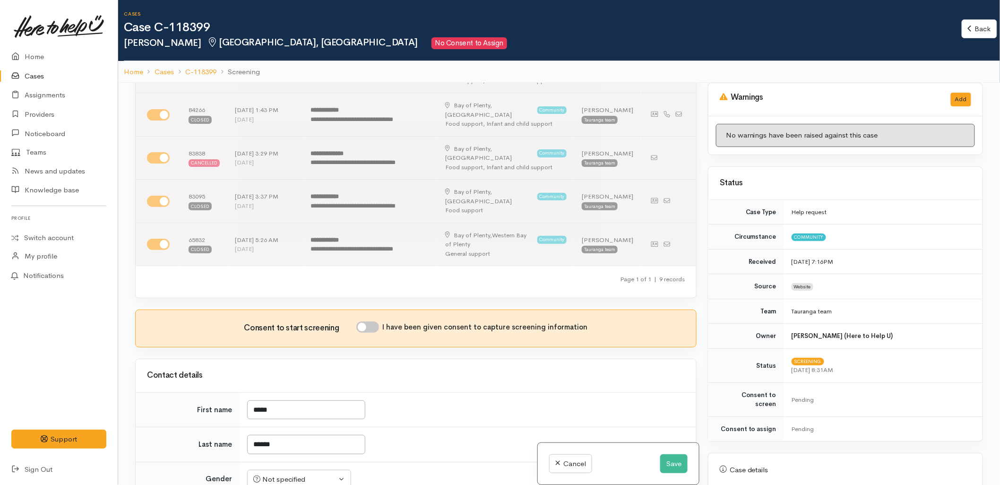
scroll to position [367, 0]
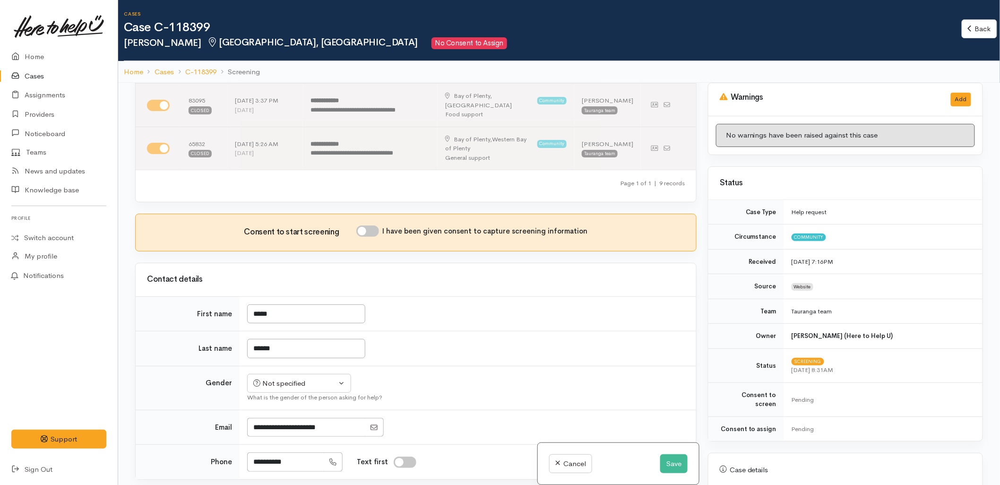
click at [364, 225] on input "I have been given consent to capture screening information" at bounding box center [367, 230] width 23 height 11
checkbox input "true"
click at [278, 378] on div "Not specified" at bounding box center [294, 383] width 83 height 11
click at [274, 414] on span "Male" at bounding box center [307, 419] width 81 height 11
drag, startPoint x: 249, startPoint y: 358, endPoint x: 310, endPoint y: 384, distance: 66.1
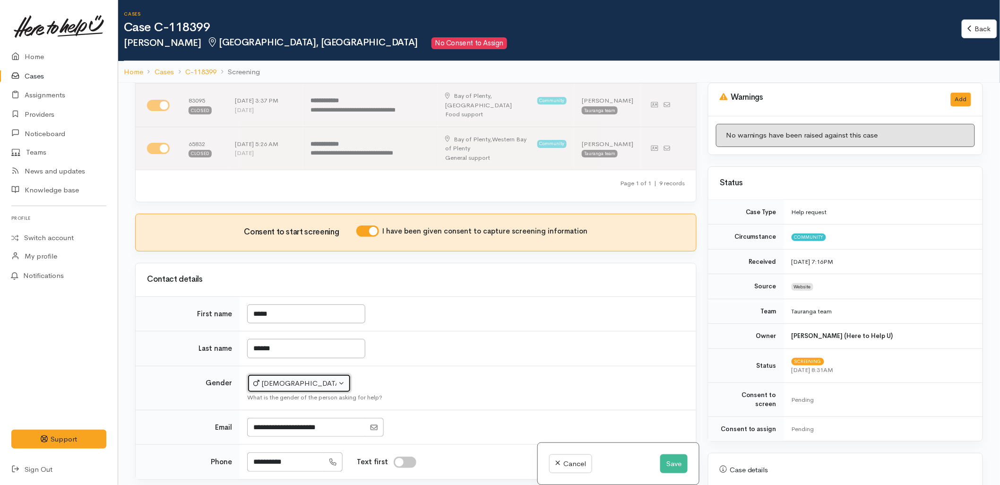
click at [250, 374] on button "Male" at bounding box center [299, 383] width 104 height 19
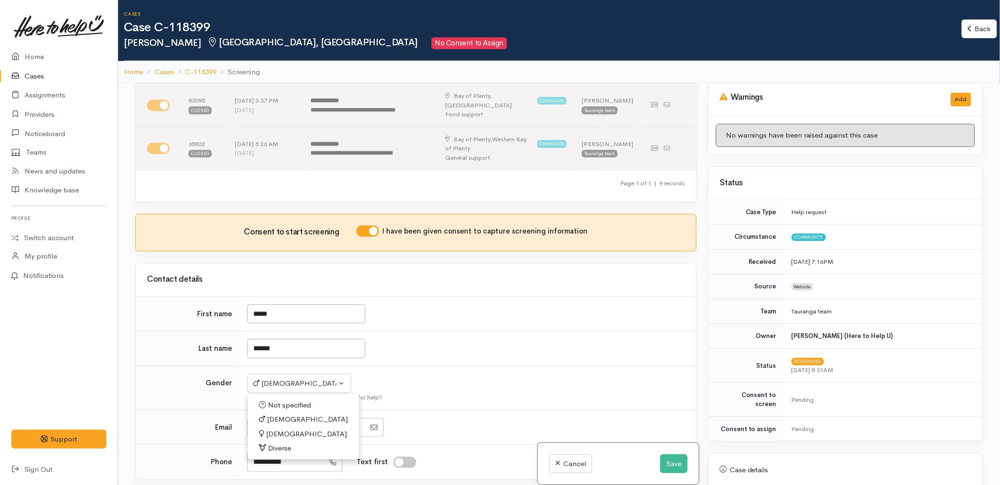
click at [289, 429] on span "Female" at bounding box center [306, 434] width 81 height 11
select select "Female"
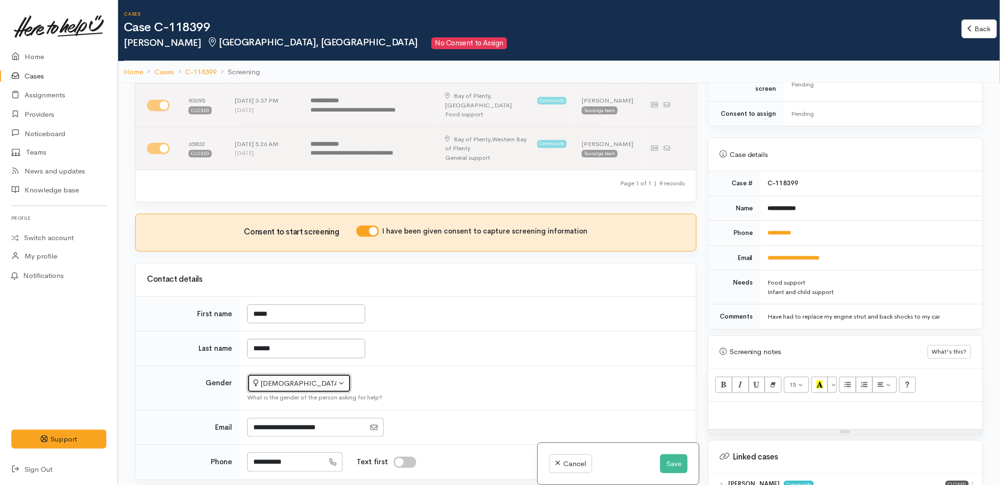
scroll to position [420, 0]
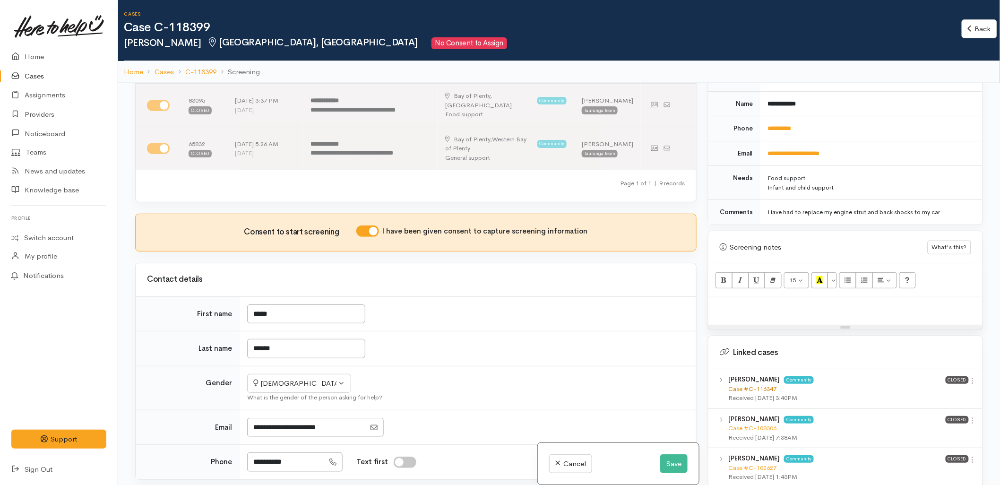
click at [745, 385] on link "Case #C-116347" at bounding box center [752, 389] width 48 height 8
click at [786, 303] on p at bounding box center [845, 307] width 265 height 11
paste div
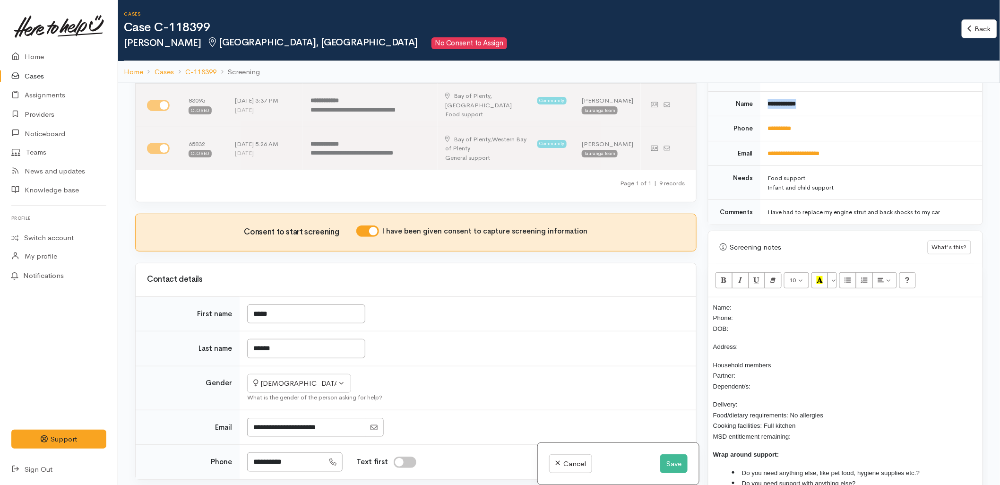
drag, startPoint x: 813, startPoint y: 100, endPoint x: 764, endPoint y: 104, distance: 48.9
click at [764, 104] on td "**********" at bounding box center [871, 103] width 222 height 25
copy b "**********"
click at [763, 302] on p "Name: Phone: DOB:" at bounding box center [845, 318] width 265 height 32
drag, startPoint x: 804, startPoint y: 128, endPoint x: 767, endPoint y: 128, distance: 37.3
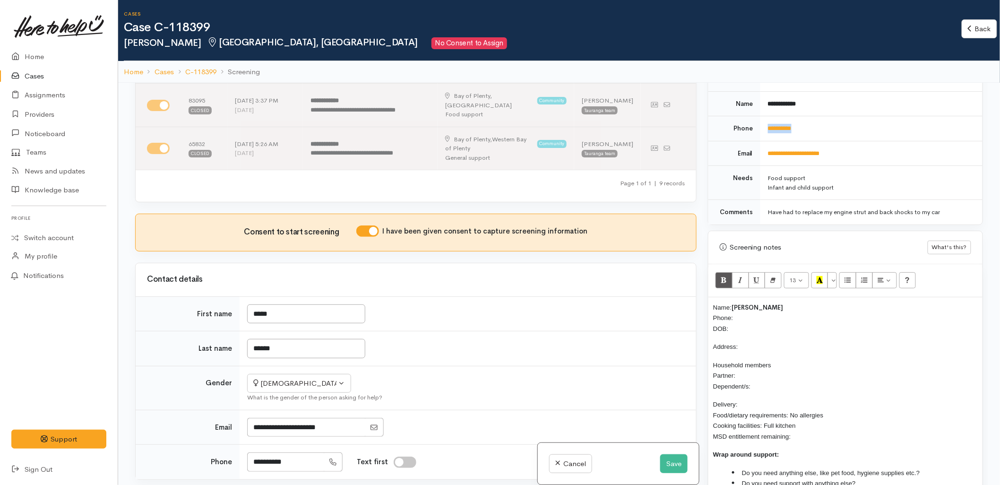
click at [767, 128] on td "**********" at bounding box center [871, 128] width 222 height 25
copy link "**********"
click at [753, 305] on p "Name: Paige Murray Phone: DOB:" at bounding box center [845, 318] width 265 height 32
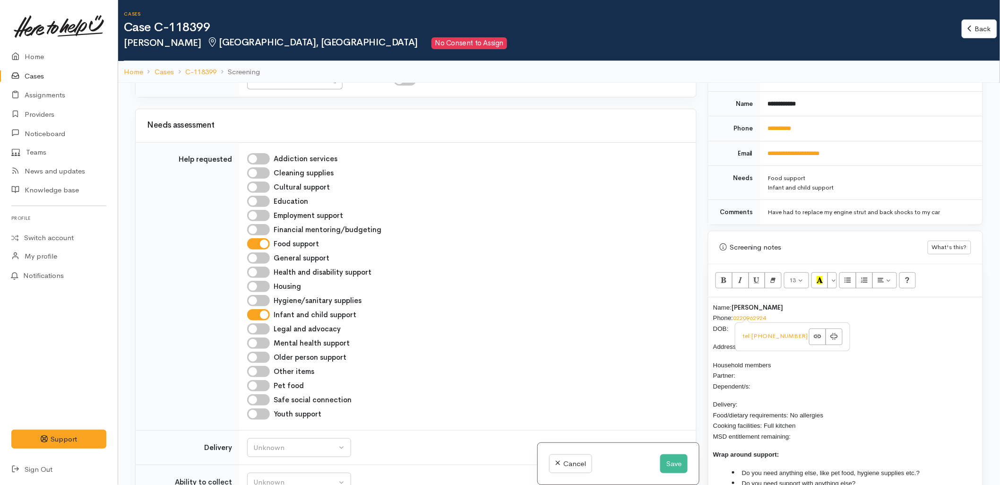
scroll to position [787, 0]
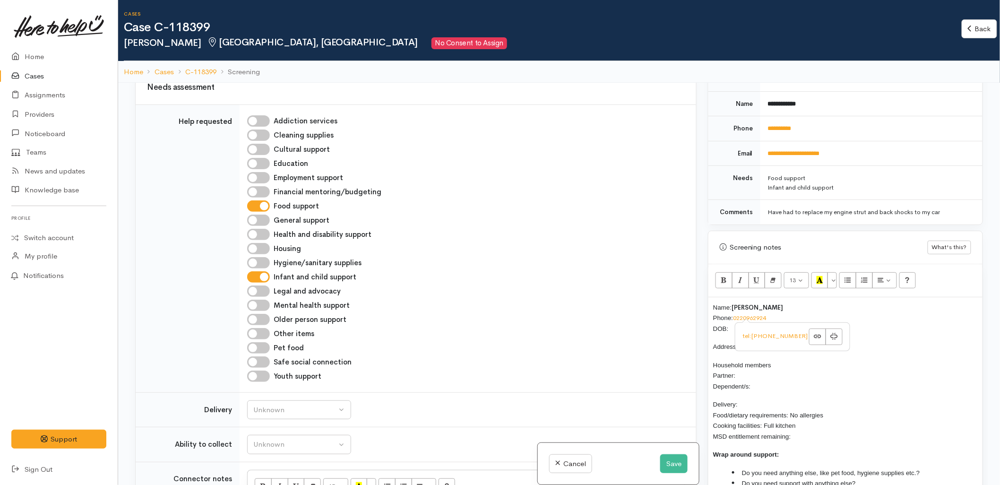
click at [728, 325] on span "DOB:" at bounding box center [721, 328] width 16 height 7
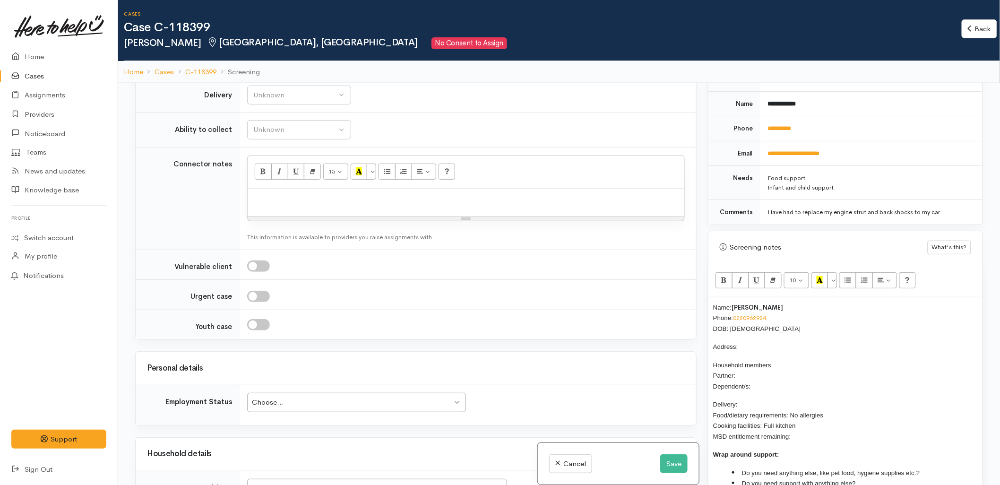
scroll to position [1102, 0]
click at [283, 478] on input "text" at bounding box center [377, 487] width 260 height 19
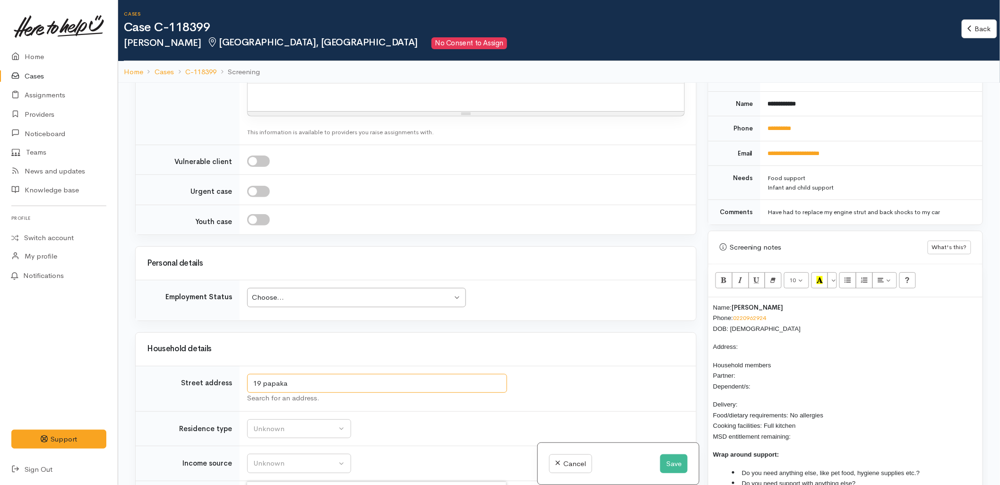
scroll to position [1207, 0]
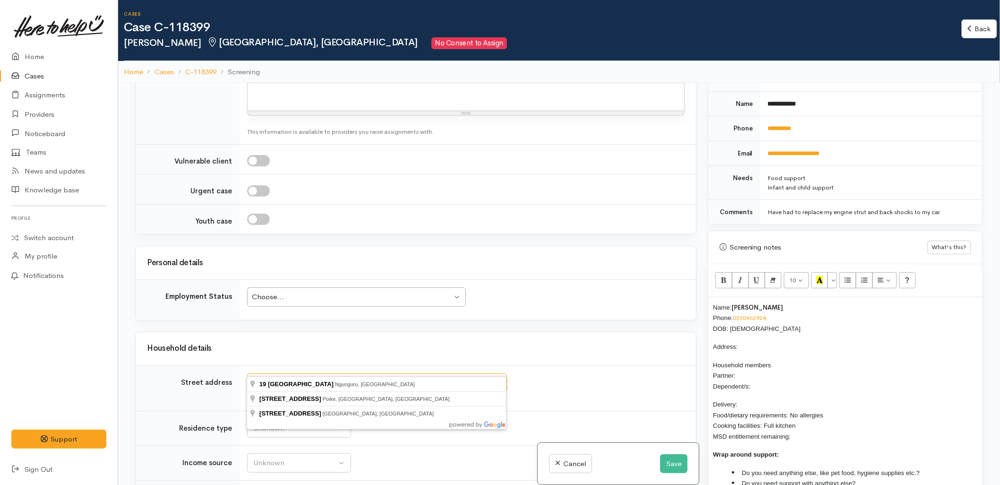
drag, startPoint x: 309, startPoint y: 365, endPoint x: 263, endPoint y: 364, distance: 45.4
click at [263, 373] on input "19 papaka st" at bounding box center [377, 382] width 260 height 19
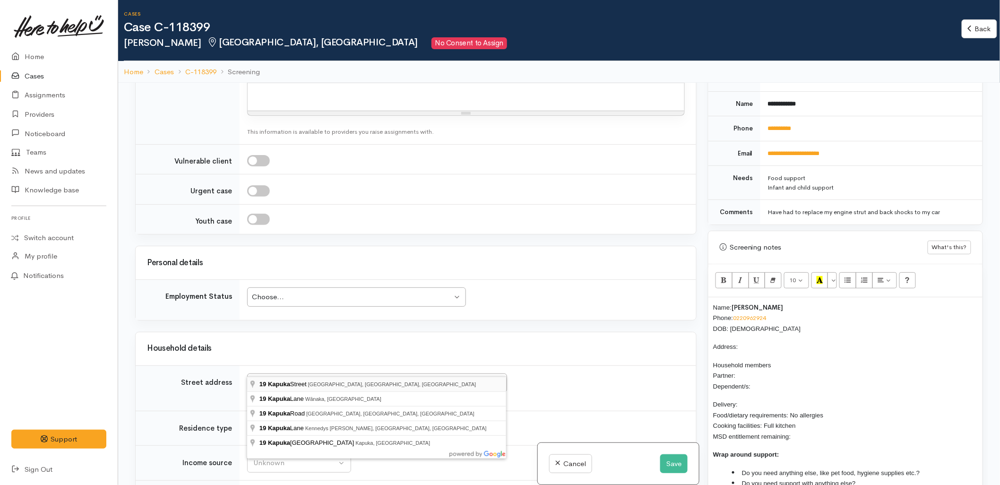
type input "19 Kapuka Street, Papamoa Beach, Tauranga, New Zealand"
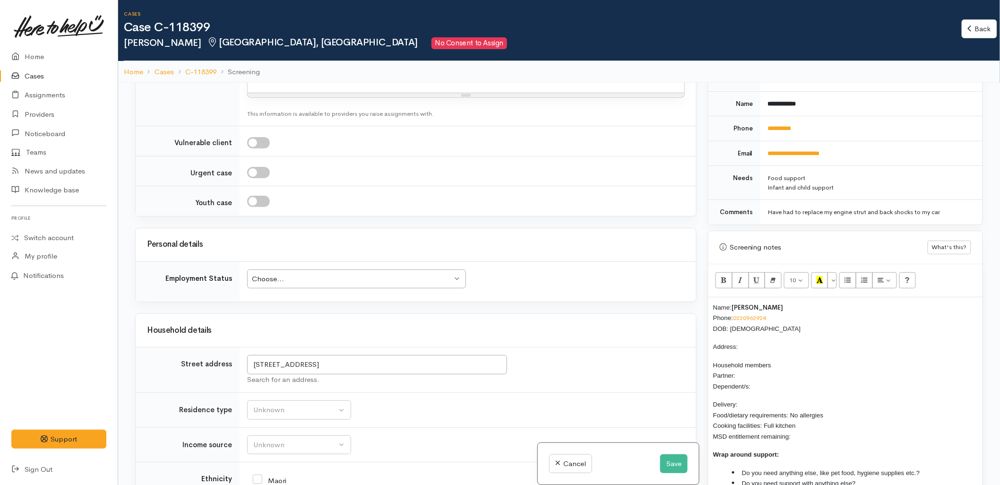
scroll to position [1217, 0]
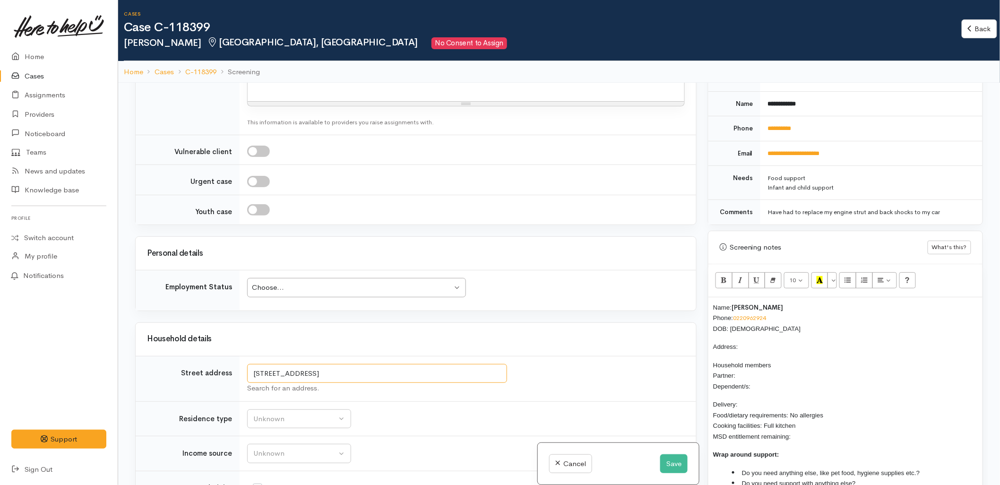
drag, startPoint x: 362, startPoint y: 366, endPoint x: 252, endPoint y: 362, distance: 110.7
click at [252, 364] on input "19 Kapuka Street, Papamoa Beach, Tauranga, New Zealand" at bounding box center [377, 373] width 260 height 19
click at [756, 341] on p "Address:" at bounding box center [845, 346] width 265 height 11
click at [768, 369] on p "Household members Partner: Dependent/s:" at bounding box center [845, 376] width 265 height 32
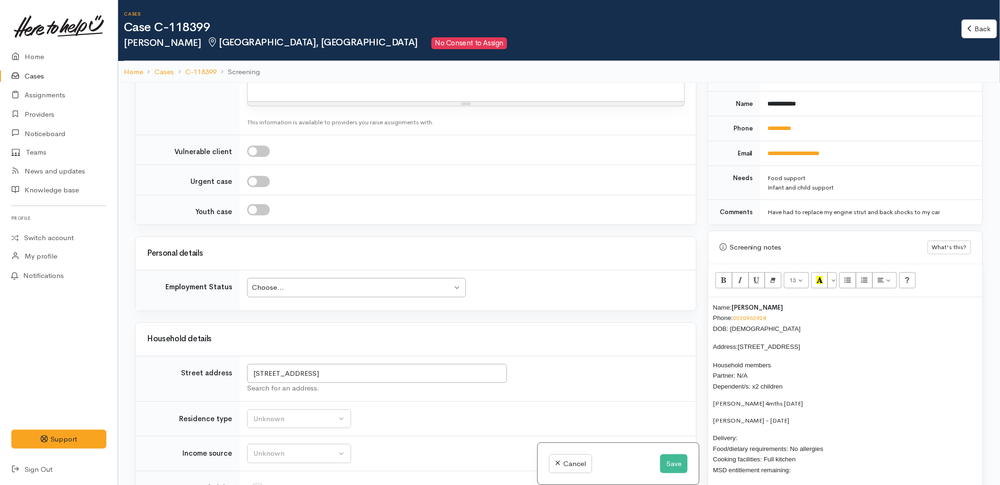
click at [711, 413] on div "Name: Paige Murray Phone: 0220962924 DOB: 25/05/2003 Address: 19 Kapuka Street,…" at bounding box center [845, 415] width 274 height 237
click at [770, 399] on p "Athena Nicholls 4mths 7/4/25 Elias Nicholls - 24/05/2023" at bounding box center [845, 408] width 265 height 18
click at [742, 425] on p "Delivery: Food/dietary requirements: No allergies Cooking facilities: Full kitc…" at bounding box center [845, 446] width 265 height 43
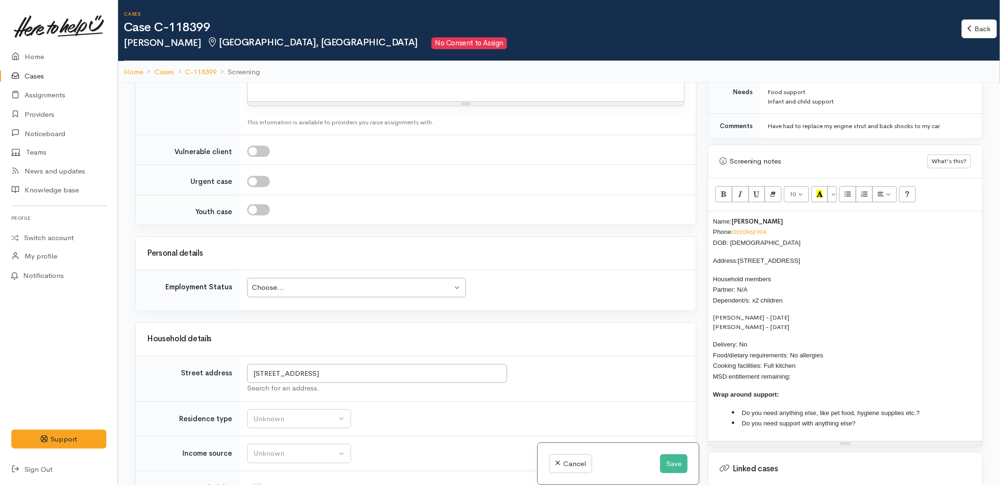
scroll to position [525, 0]
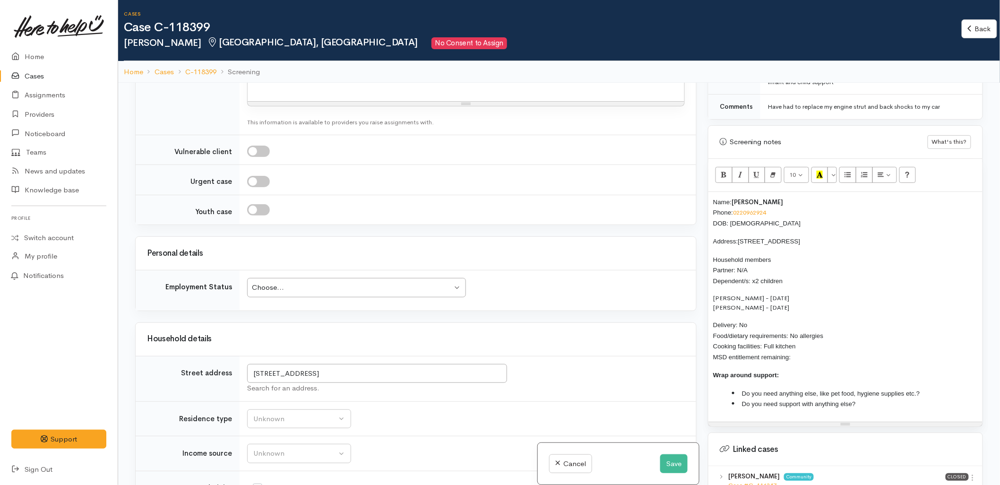
click at [797, 351] on p "Delivery: No Food/dietary requirements: No allergies Cooking facilities: Full k…" at bounding box center [845, 340] width 265 height 43
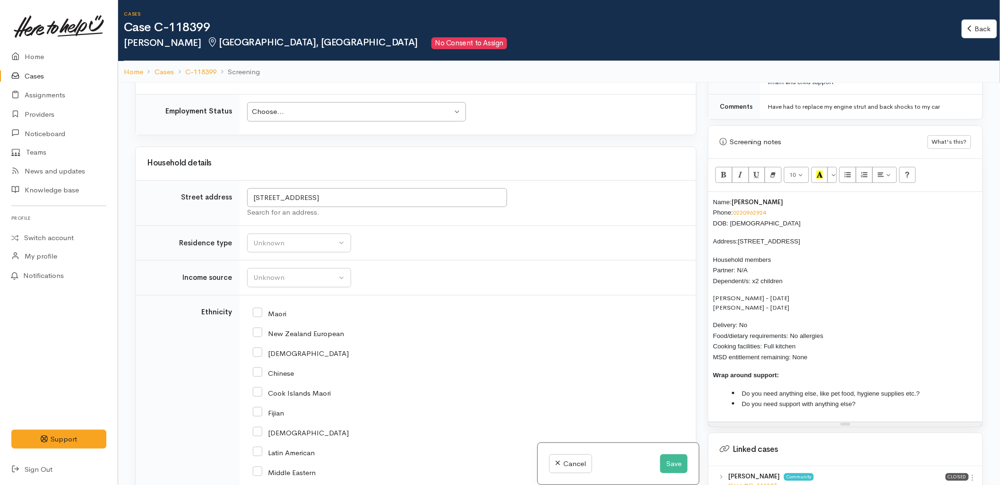
scroll to position [1427, 0]
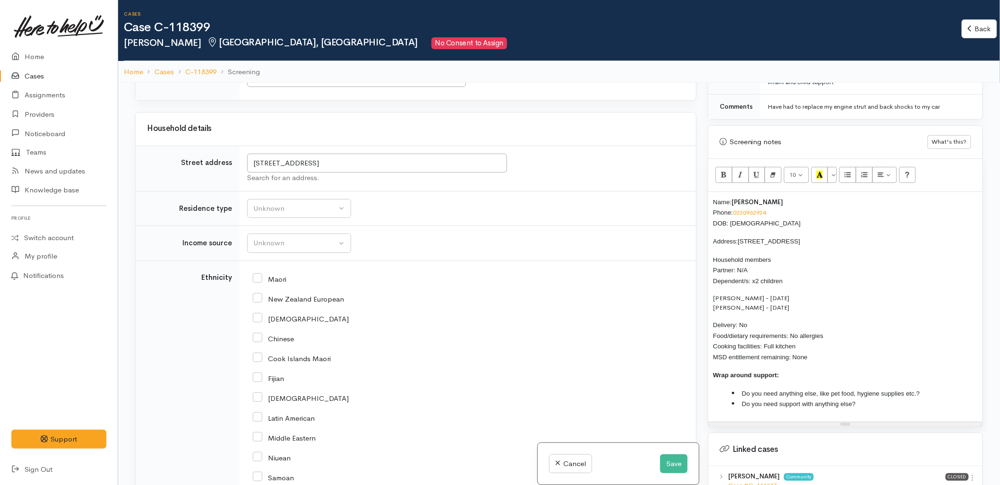
click at [949, 388] on li "Do you need anything else, like pet food, hygiene supplies etc.?" at bounding box center [855, 393] width 246 height 11
click at [898, 398] on li "Do you need support with anything else?" at bounding box center [855, 403] width 246 height 11
click at [284, 203] on div "Unknown" at bounding box center [294, 208] width 83 height 11
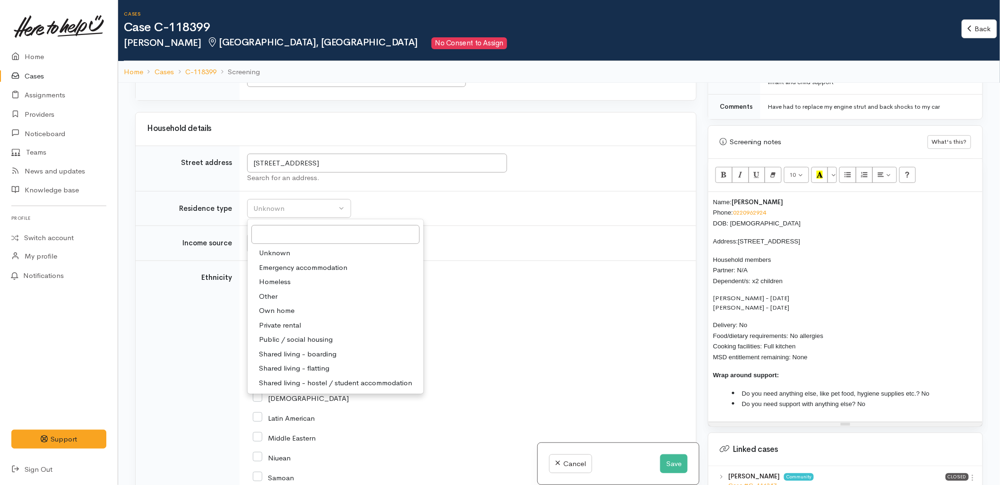
click at [286, 321] on span "Private rental" at bounding box center [280, 325] width 42 height 11
select select "2"
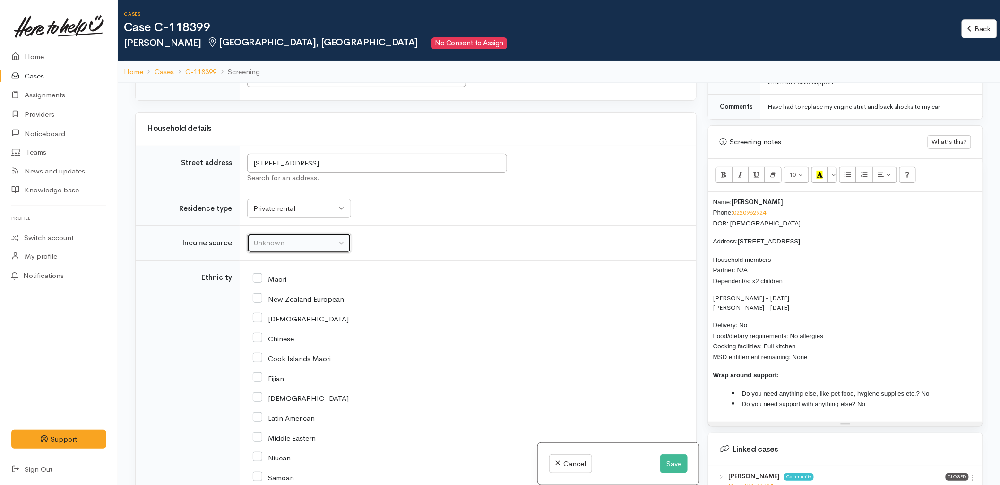
click at [282, 241] on div "Unknown" at bounding box center [294, 243] width 83 height 11
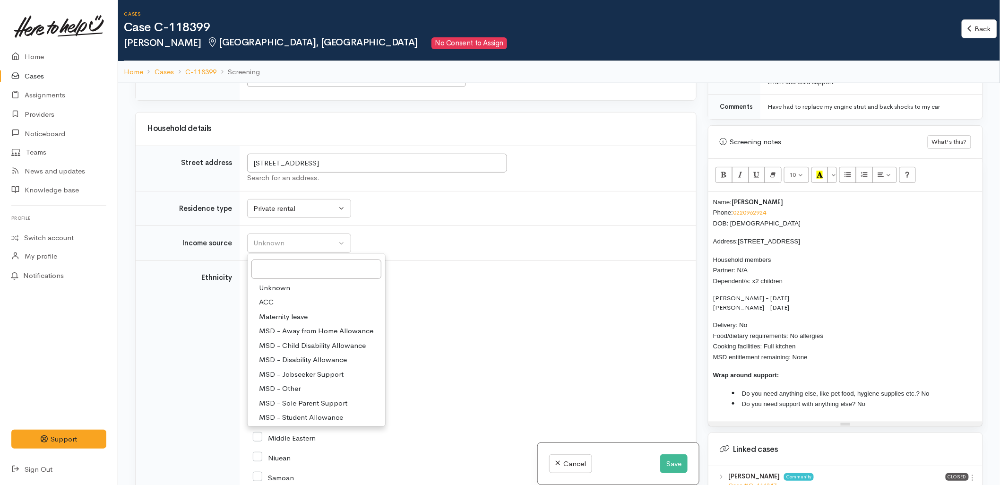
click at [294, 398] on span "MSD - Sole Parent Support" at bounding box center [303, 403] width 88 height 11
select select "7"
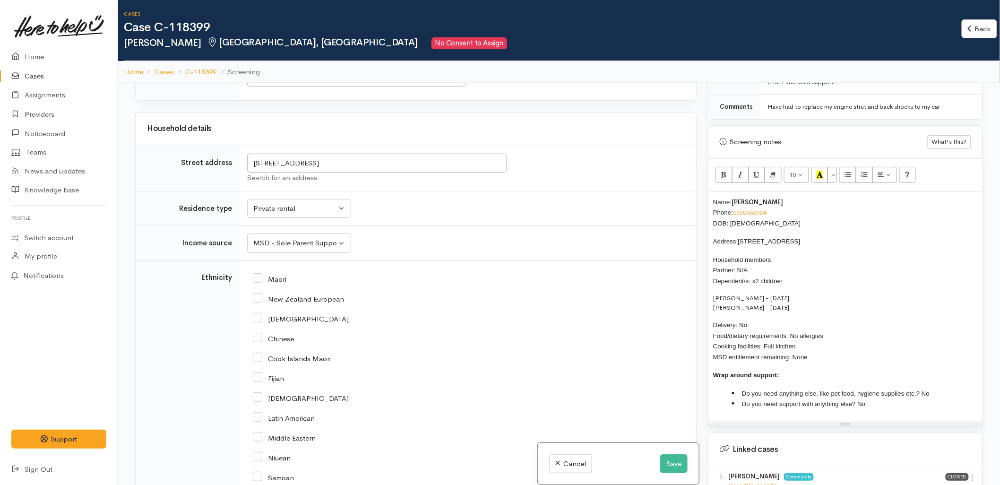
click at [280, 294] on input "New Zealand European" at bounding box center [298, 298] width 91 height 9
checkbox input "true"
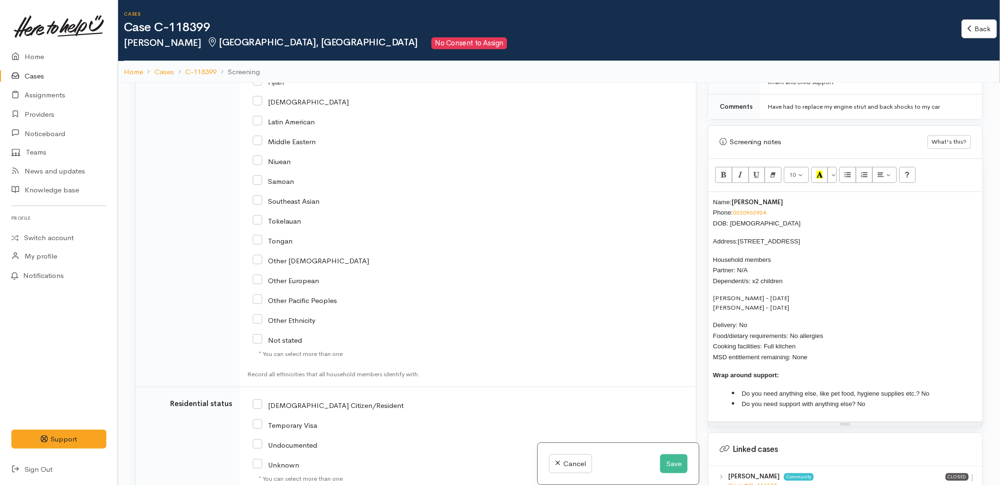
scroll to position [1742, 0]
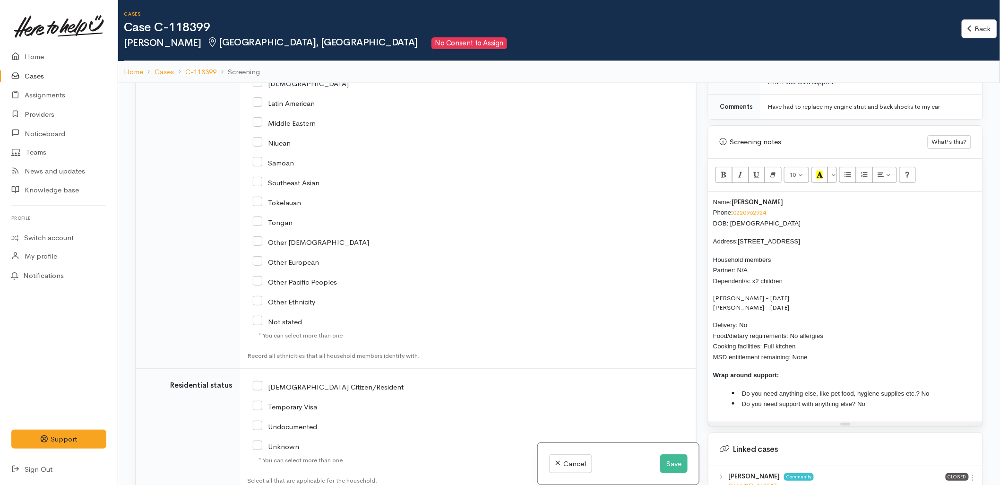
click at [298, 376] on div "NZ Citizen/Resident" at bounding box center [393, 386] width 280 height 20
drag, startPoint x: 298, startPoint y: 372, endPoint x: 300, endPoint y: 378, distance: 6.4
click at [300, 382] on input "NZ Citizen/Resident" at bounding box center [328, 386] width 151 height 9
checkbox input "true"
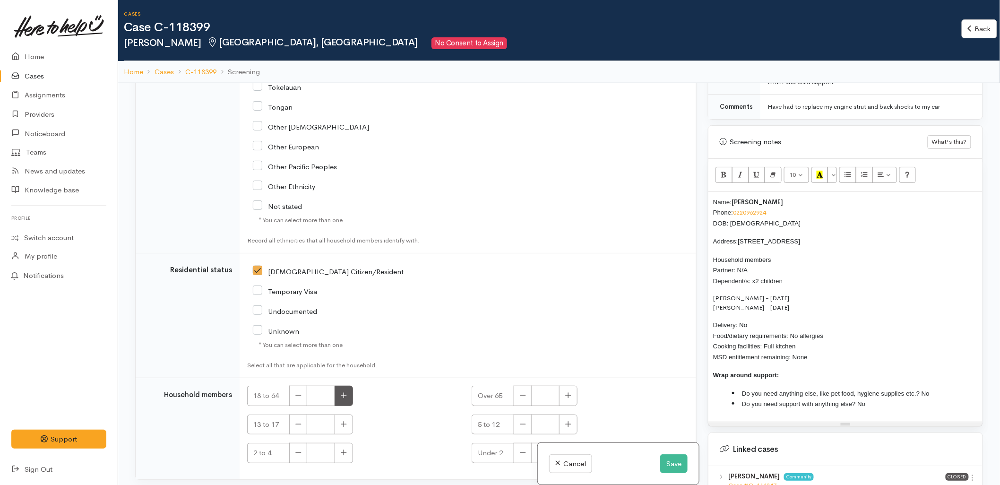
scroll to position [1870, 0]
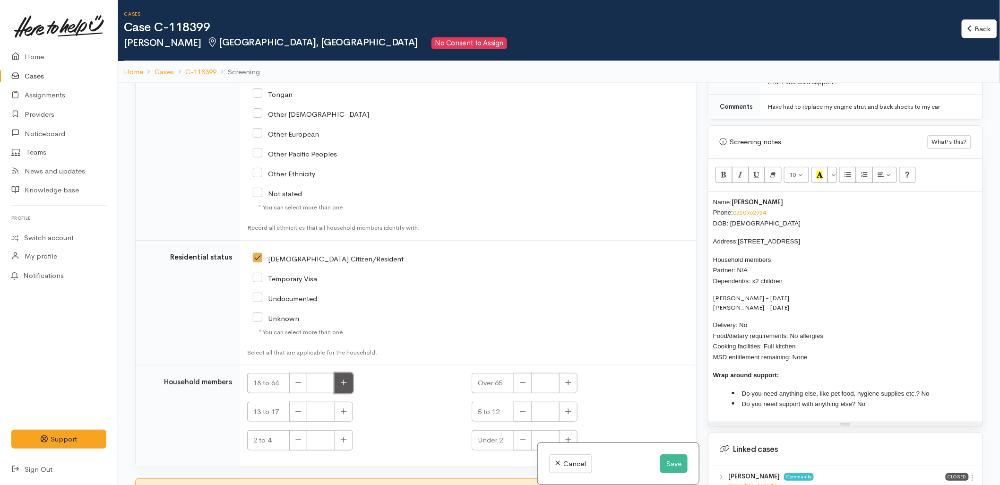
click at [343, 380] on button "button" at bounding box center [344, 383] width 18 height 20
type input "1"
click at [342, 436] on icon "button" at bounding box center [344, 439] width 6 height 7
type input "1"
click at [569, 436] on icon "button" at bounding box center [568, 439] width 6 height 7
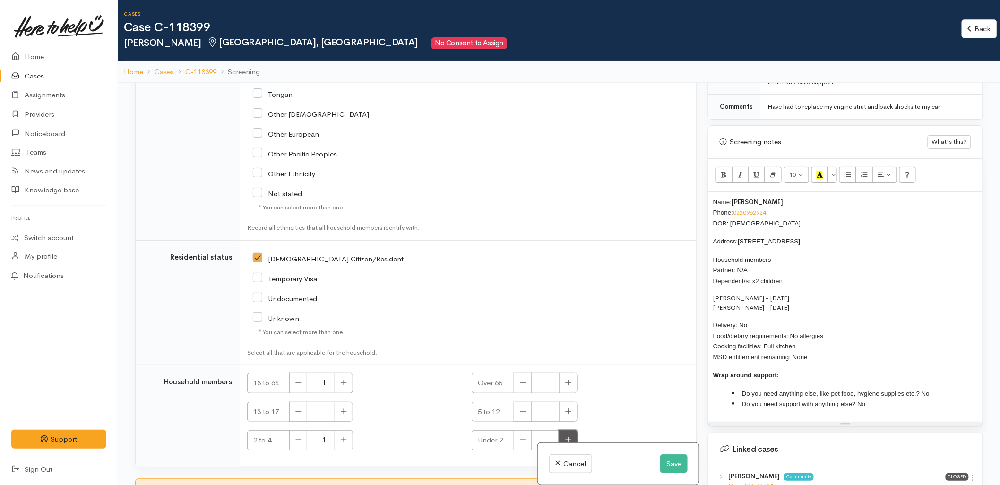
type input "1"
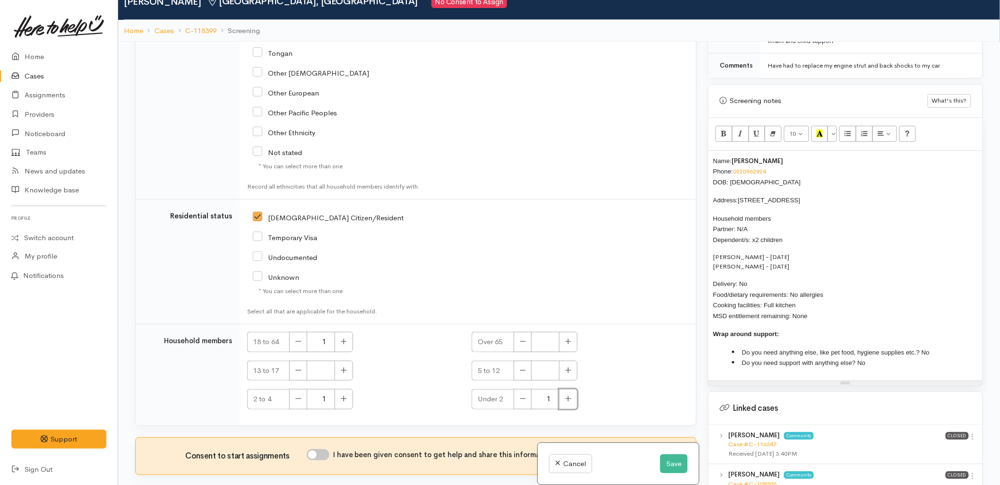
scroll to position [83, 0]
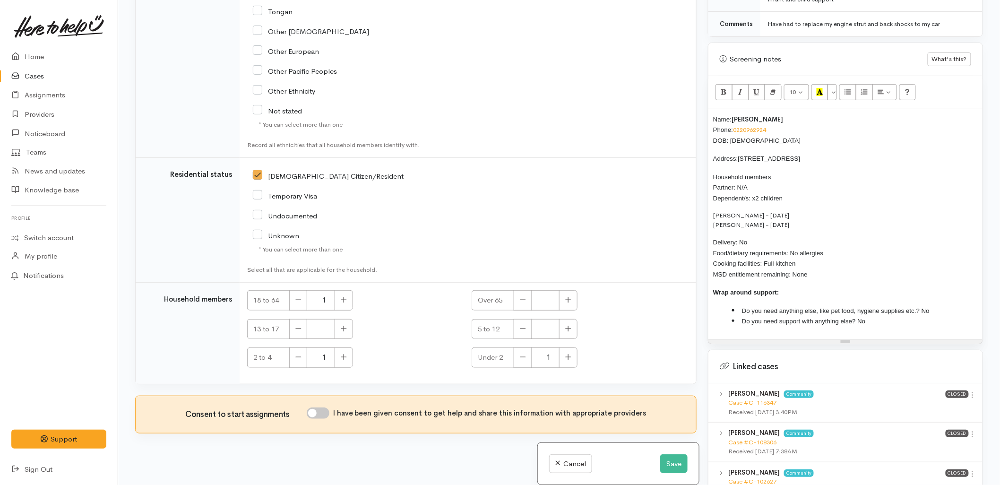
click at [327, 407] on input "I have been given consent to get help and share this information with appropria…" at bounding box center [318, 412] width 23 height 11
checkbox input "true"
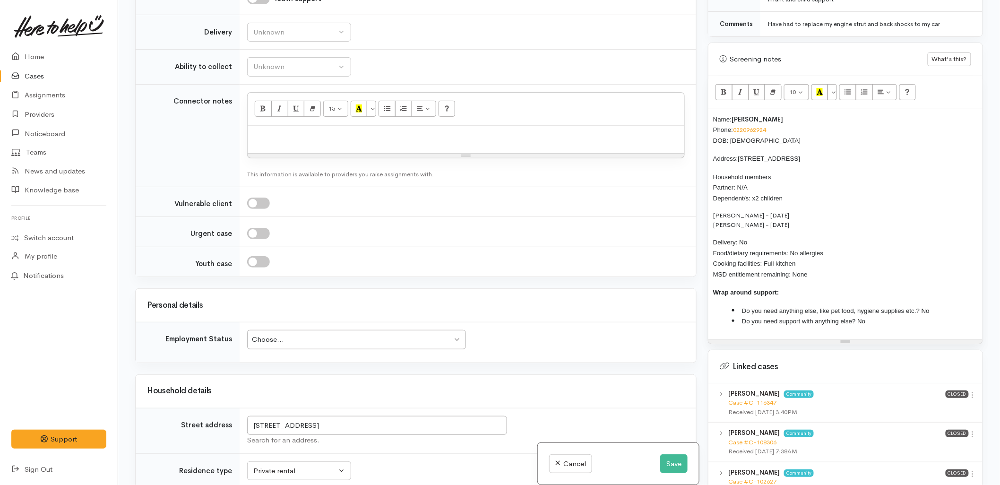
scroll to position [1030, 0]
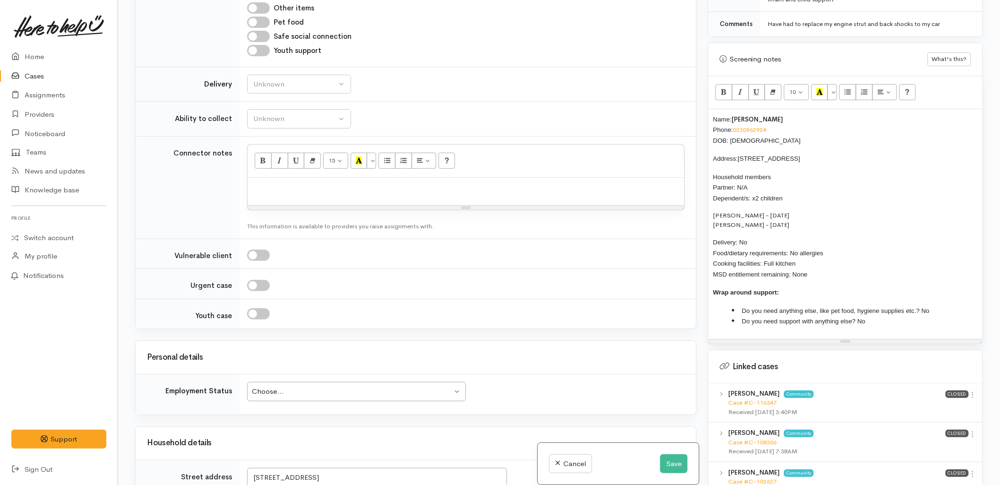
click at [299, 391] on div "Choose... Choose..." at bounding box center [356, 391] width 219 height 19
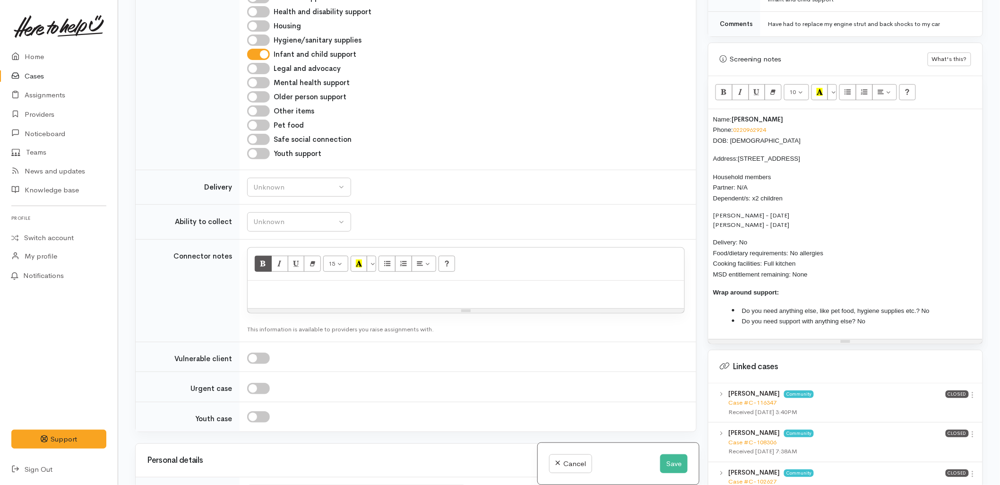
scroll to position [925, 0]
click at [277, 184] on div "Unknown" at bounding box center [294, 189] width 83 height 11
click at [274, 272] on link "No" at bounding box center [299, 277] width 103 height 15
select select "1"
click at [279, 219] on div "Unknown" at bounding box center [294, 224] width 83 height 11
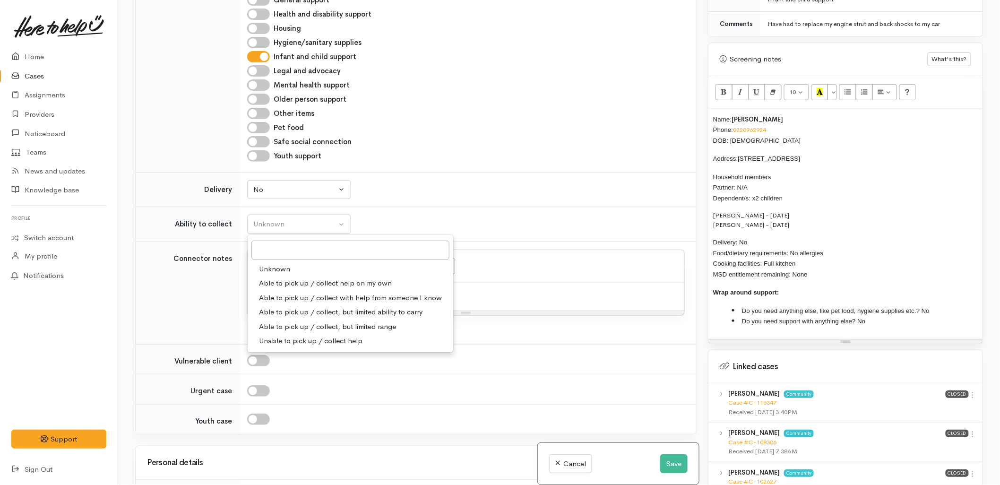
click at [282, 278] on span "Able to pick up / collect help on my own" at bounding box center [325, 283] width 133 height 11
select select "2"
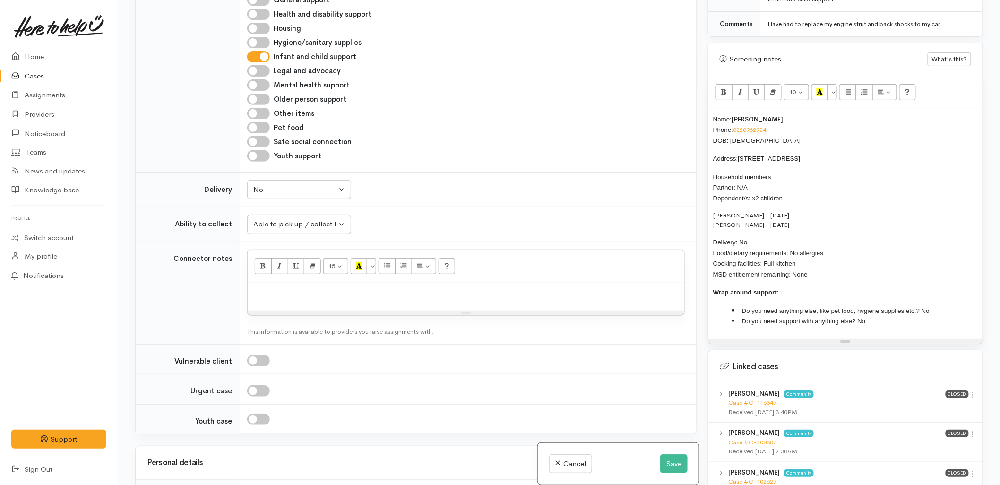
drag, startPoint x: 818, startPoint y: 267, endPoint x: 695, endPoint y: 105, distance: 203.5
click at [696, 102] on div "Related cases There are other cases potentially from the same person, address o…" at bounding box center [558, 242] width 859 height 485
copy div "Name: Paige Murray Phone: 0220962924 DOB: 25/05/2003 Address: 19 Kapuka Street,…"
click at [386, 293] on div at bounding box center [466, 297] width 437 height 28
paste div
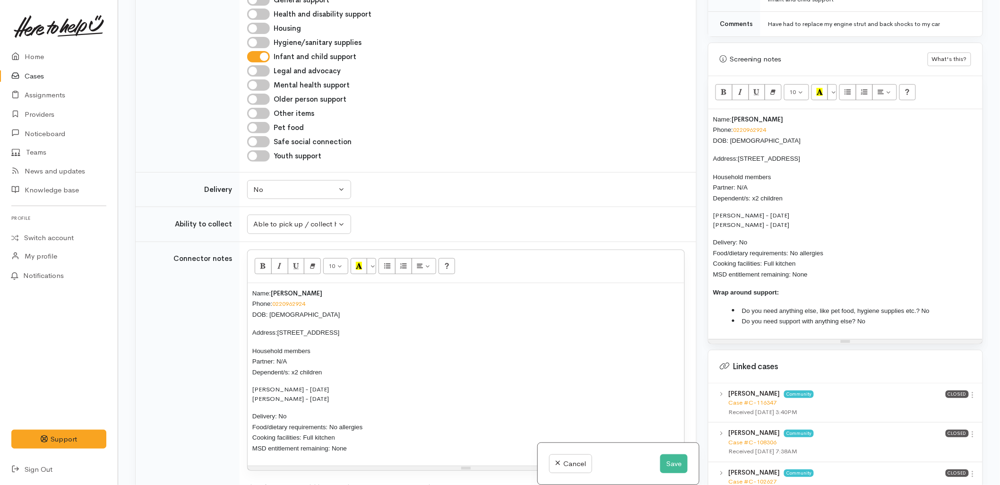
click at [659, 387] on p "Athena Nicholls - 07/04/2025 Elias Nicholls - 24/05/2023" at bounding box center [465, 394] width 427 height 18
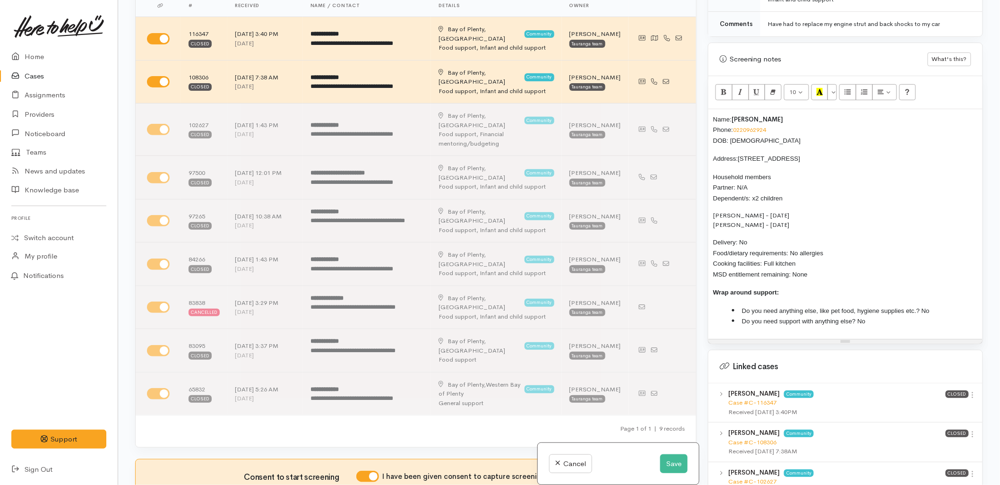
scroll to position [0, 0]
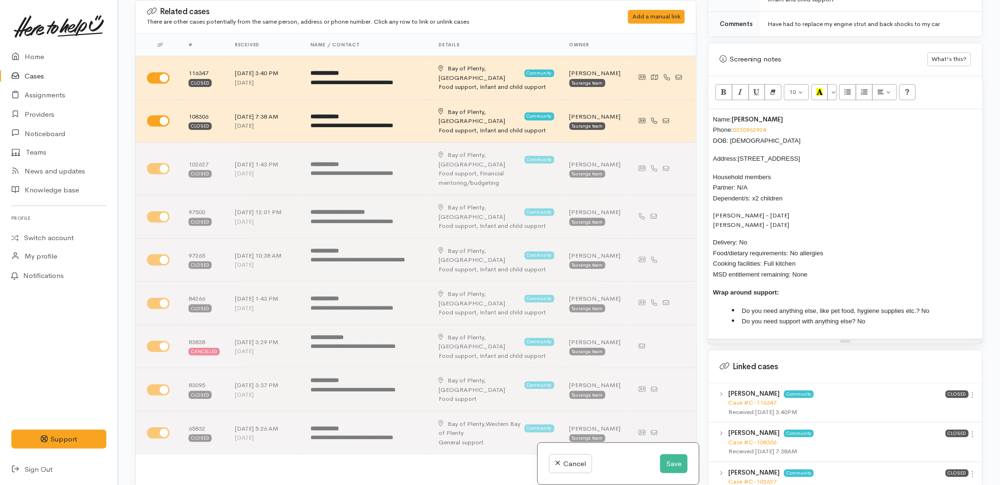
click at [712, 109] on div "Name: Paige Murray Phone: 0220962924 DOB: 25/05/2003 Address: 19 Kapuka Street,…" at bounding box center [845, 224] width 274 height 230
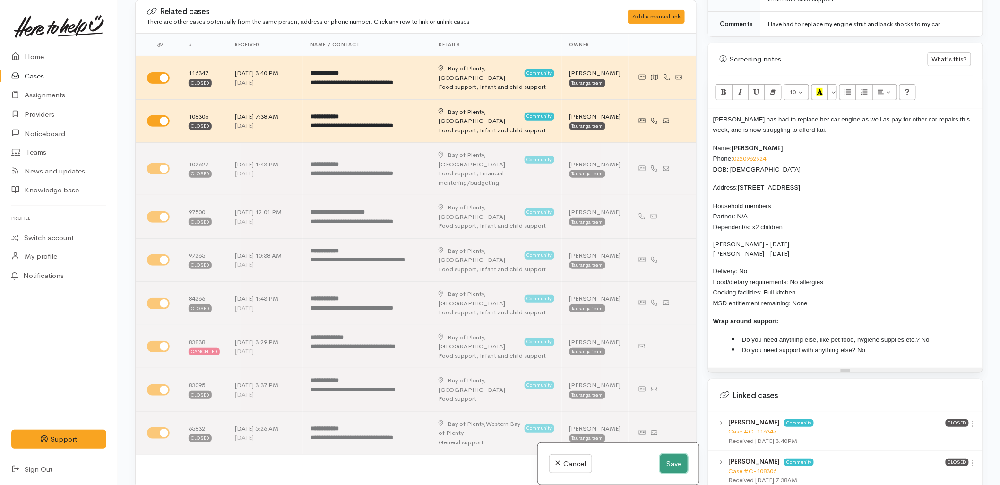
click at [673, 462] on button "Save" at bounding box center [673, 463] width 27 height 19
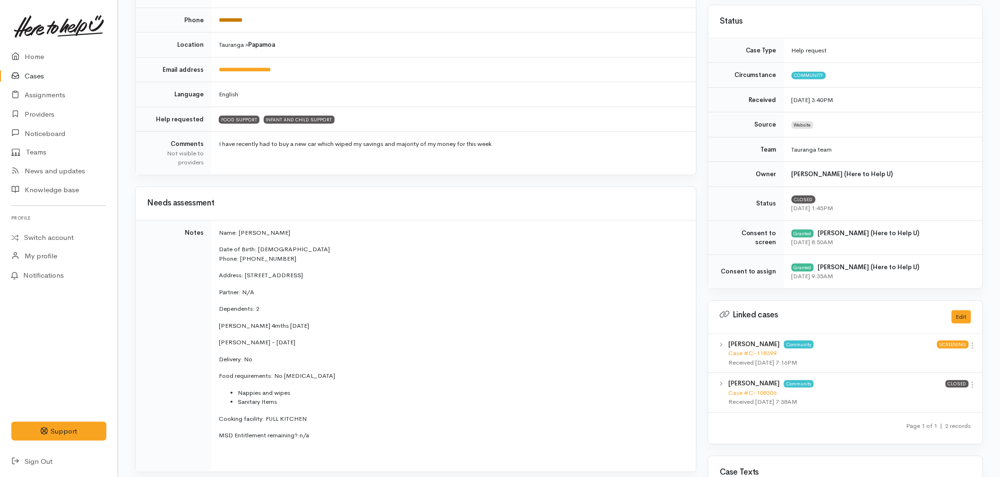
scroll to position [157, 0]
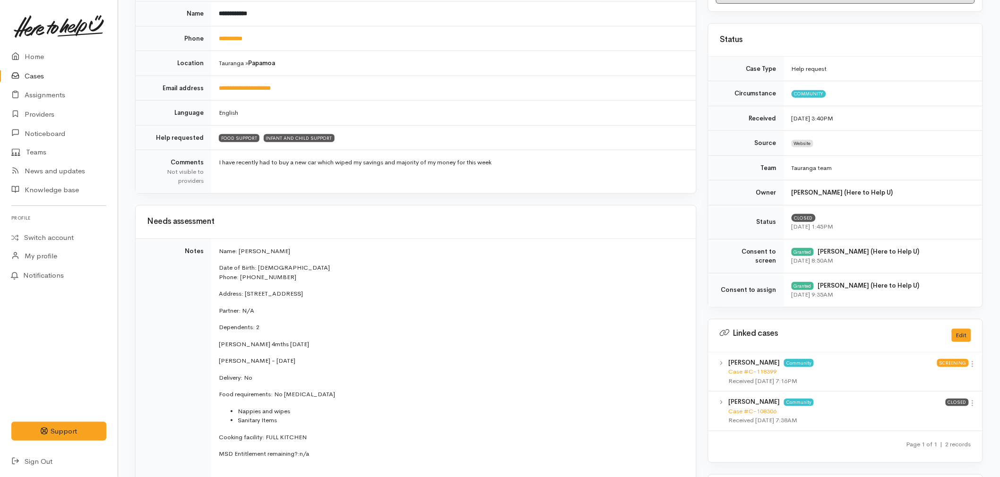
drag, startPoint x: 308, startPoint y: 362, endPoint x: 218, endPoint y: 345, distance: 91.8
click at [218, 345] on td "Name: [PERSON_NAME] Date of Birth: [DEMOGRAPHIC_DATA] Phone: ­­­­0220962924 Add…" at bounding box center [453, 365] width 485 height 252
copy td "[PERSON_NAME] 4mths [DATE] [PERSON_NAME] - [DATE]"
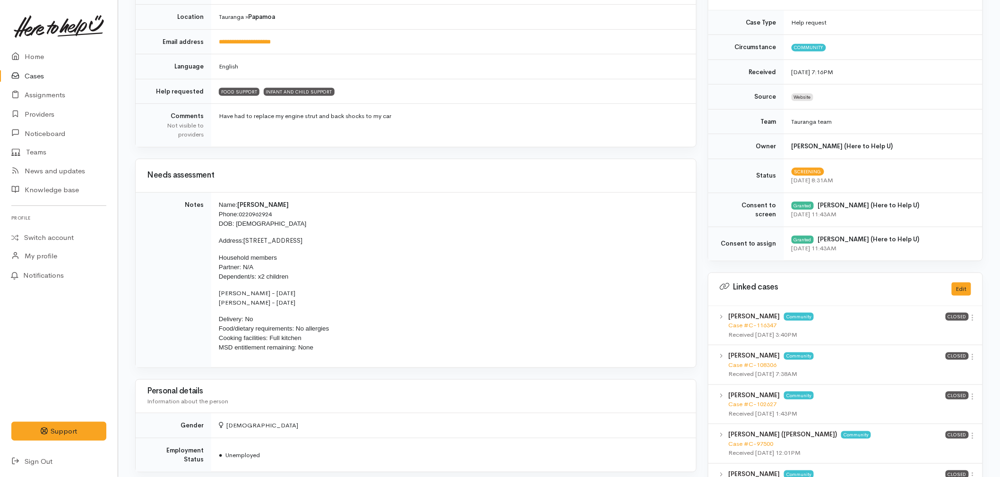
scroll to position [210, 0]
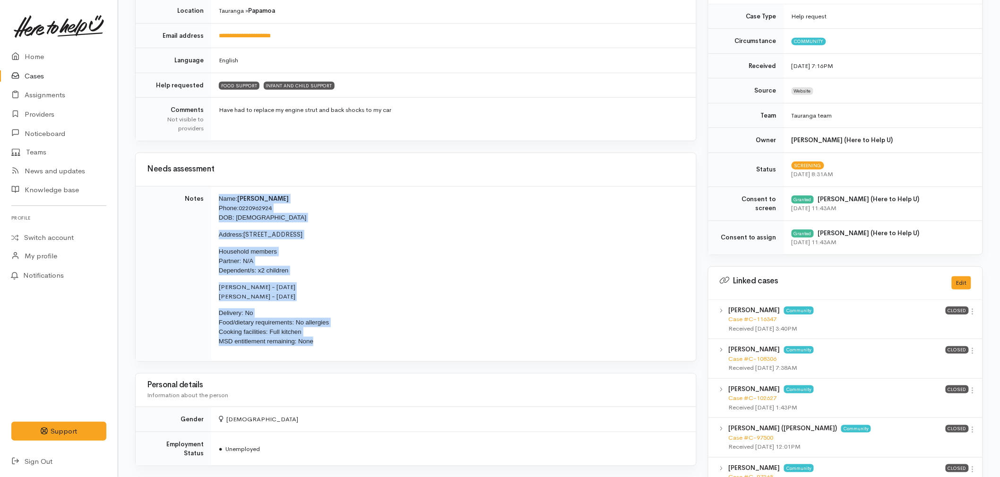
drag, startPoint x: 324, startPoint y: 347, endPoint x: 218, endPoint y: 200, distance: 181.0
click at [218, 200] on td "Name: Paige Murray Phone: 0220962924 DOB: 25/05/2003 Address: 19 Kapuka Street,…" at bounding box center [453, 273] width 485 height 175
copy td "Name: Paige Murray Phone: 0220962924 DOB: 25/05/2003 Address: 19 Kapuka Street,…"
click at [32, 55] on link "Home" at bounding box center [59, 56] width 118 height 19
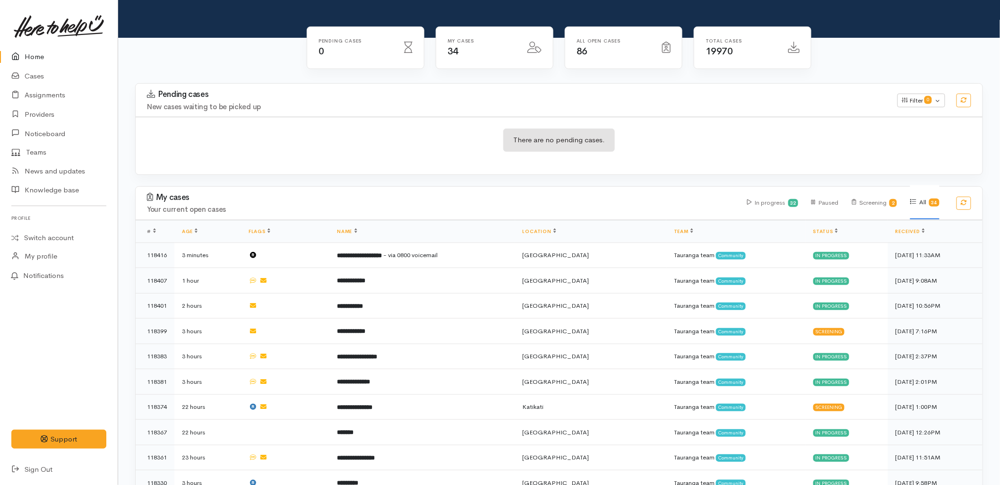
scroll to position [105, 0]
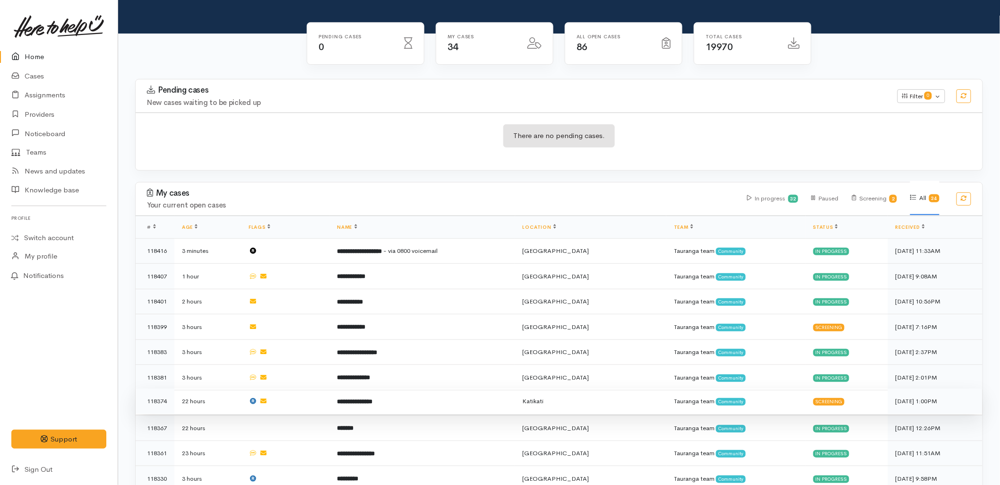
click at [358, 398] on b "**********" at bounding box center [354, 401] width 35 height 6
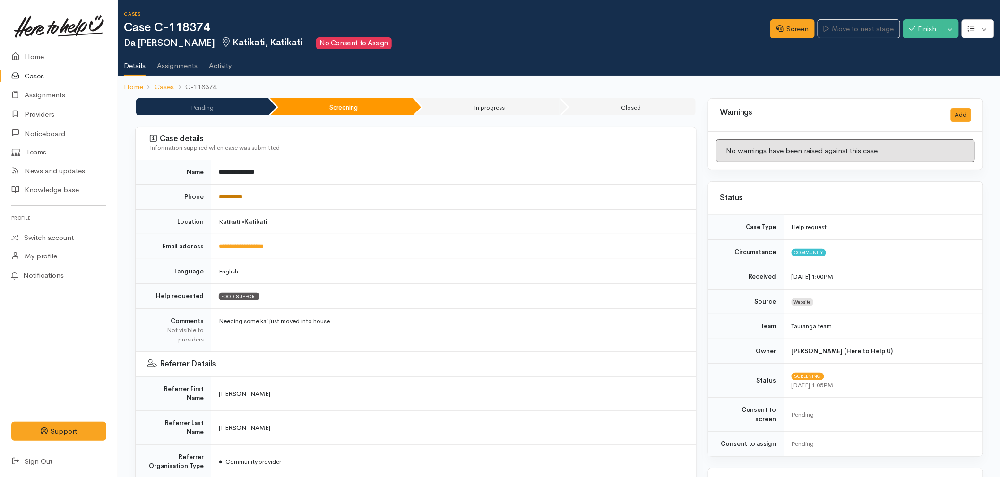
click at [242, 197] on link "**********" at bounding box center [231, 197] width 24 height 6
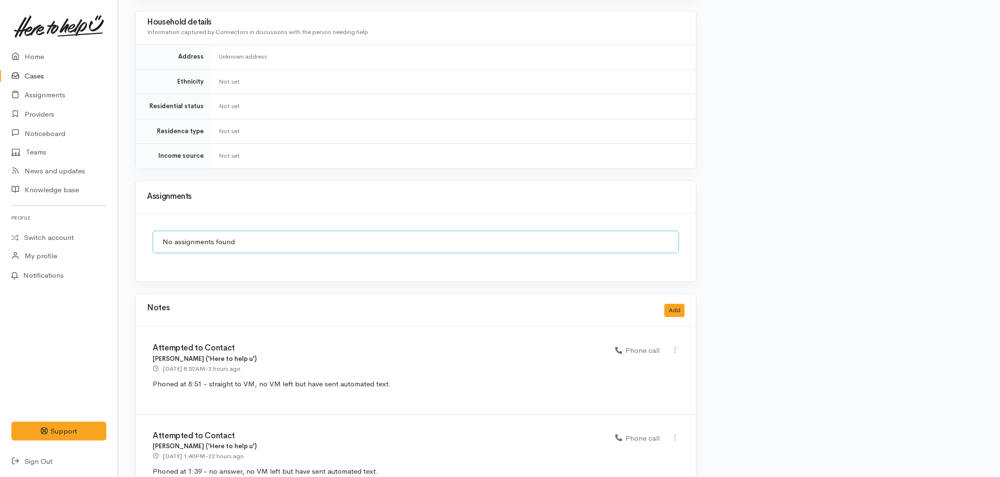
scroll to position [782, 0]
click at [675, 345] on icon at bounding box center [675, 349] width 8 height 8
click at [650, 361] on link "Edit" at bounding box center [641, 368] width 75 height 15
select select "3"
type input "Attempted to Contact"
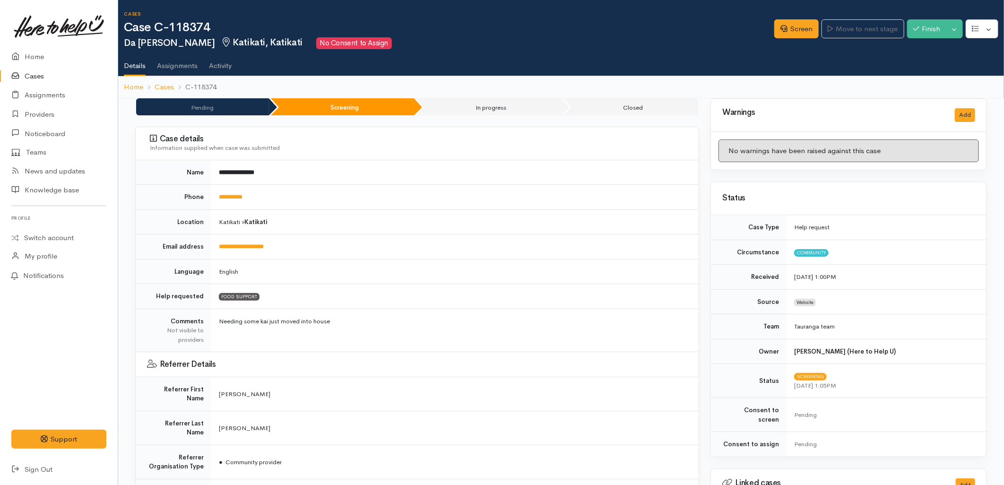
select select "3"
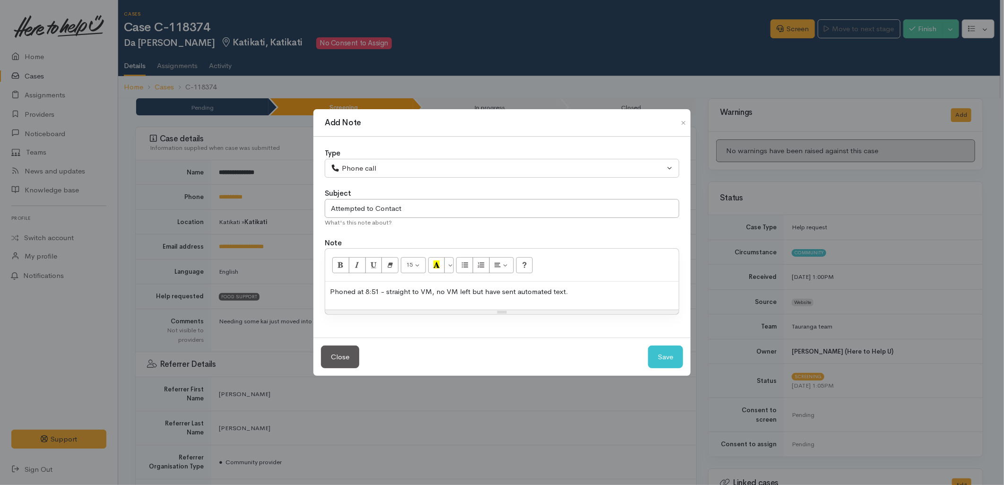
click at [590, 293] on p "Phoned at 8:51 - straight to VM, no VM left but have sent automated text." at bounding box center [502, 291] width 344 height 11
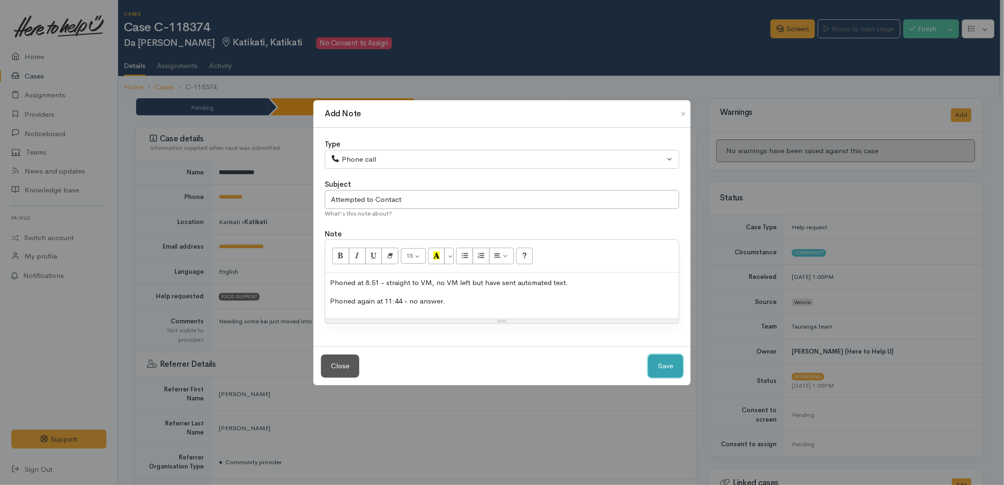
click at [655, 360] on button "Save" at bounding box center [665, 365] width 35 height 23
select select "1"
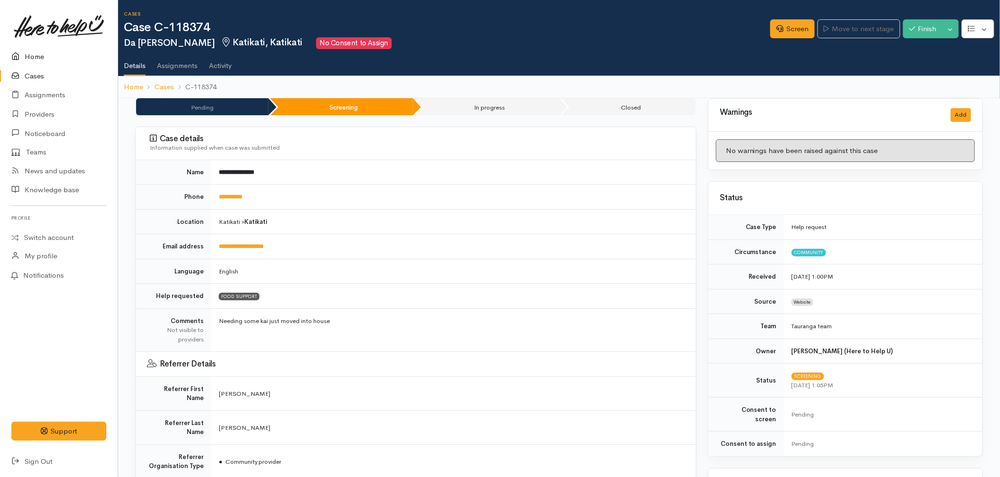
click at [45, 55] on link "Home" at bounding box center [59, 56] width 118 height 19
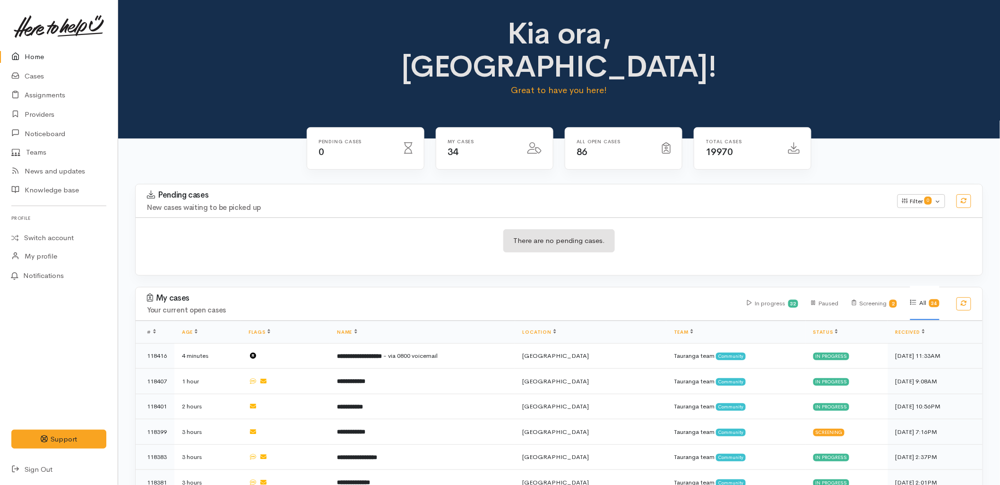
click at [657, 229] on div "There are no pending cases." at bounding box center [559, 246] width 847 height 34
click at [265, 184] on div "Pending cases New cases waiting to be picked up Filter 0 Filters Clear filters …" at bounding box center [559, 200] width 858 height 33
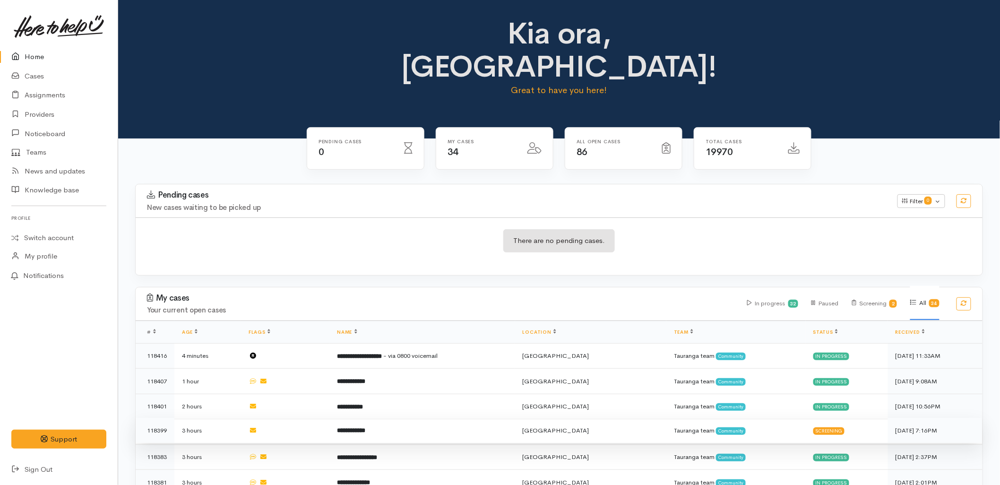
click at [357, 427] on b "**********" at bounding box center [351, 430] width 28 height 6
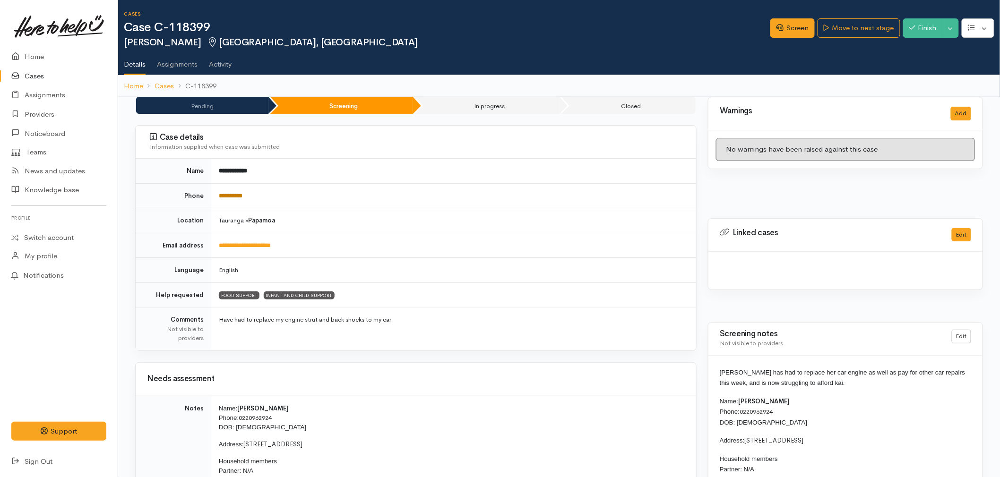
click at [242, 193] on link "**********" at bounding box center [231, 196] width 24 height 6
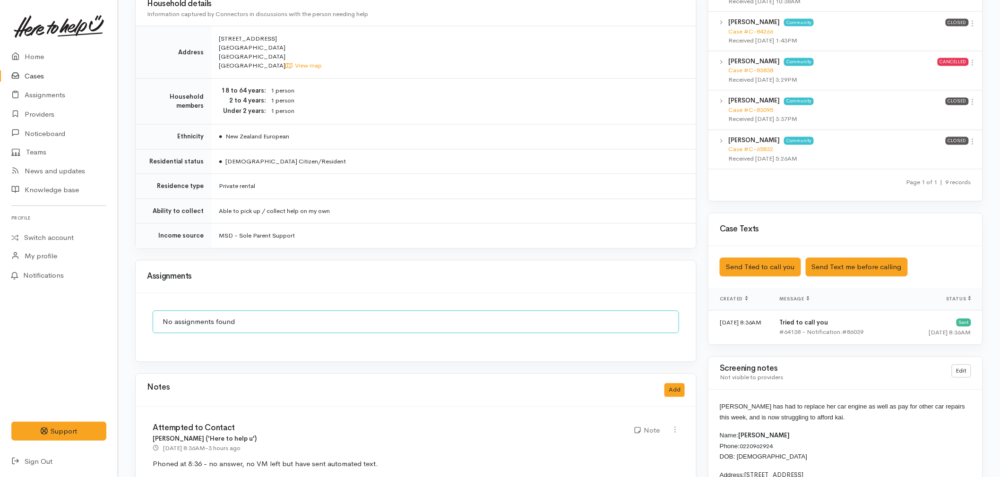
scroll to position [735, 0]
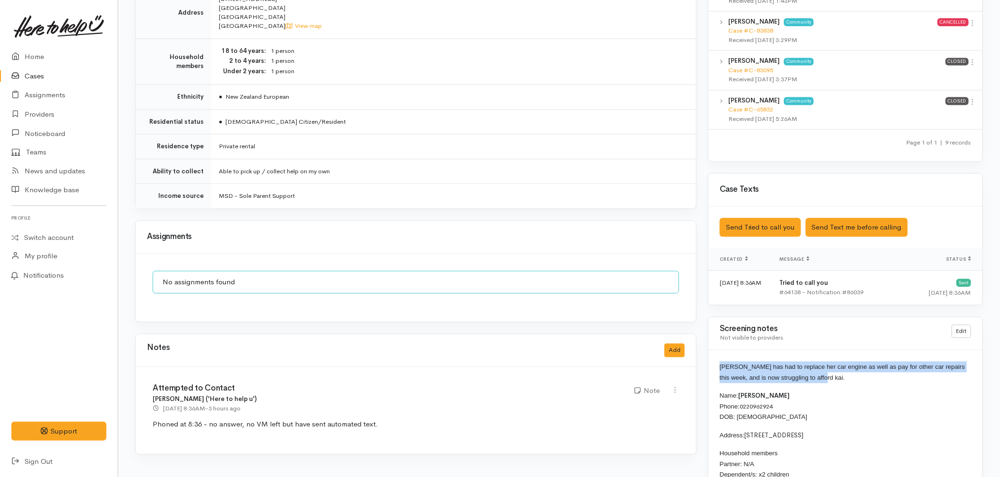
drag, startPoint x: 827, startPoint y: 380, endPoint x: 719, endPoint y: 364, distance: 109.4
click at [719, 364] on div "[PERSON_NAME] has had to replace her car engine as well as pay for other car re…" at bounding box center [845, 487] width 274 height 272
copy span "[PERSON_NAME] has had to replace her car engine as well as pay for other car re…"
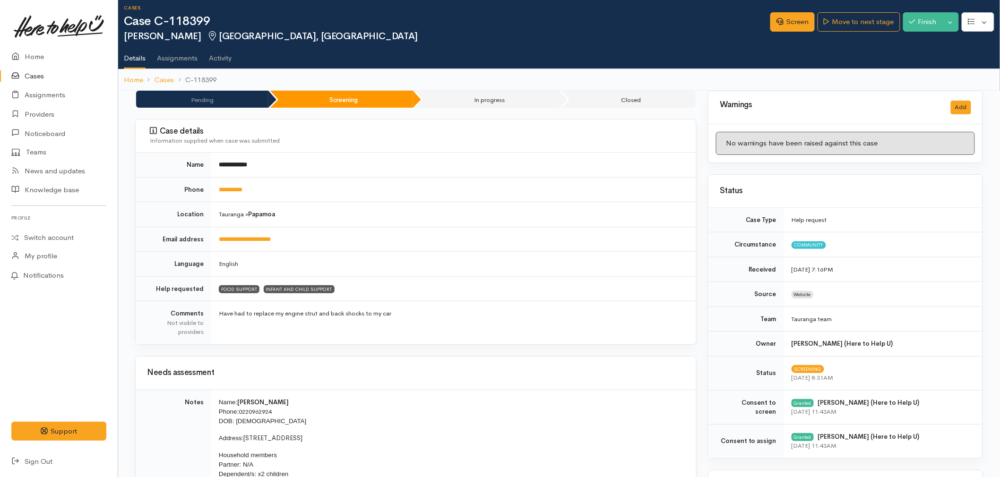
scroll to position [0, 0]
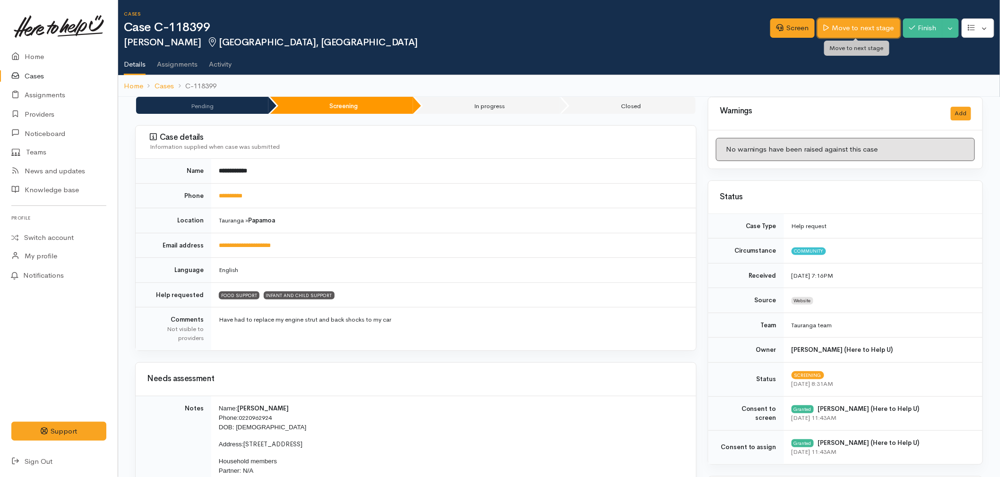
click at [835, 26] on link "Move to next stage" at bounding box center [859, 27] width 82 height 19
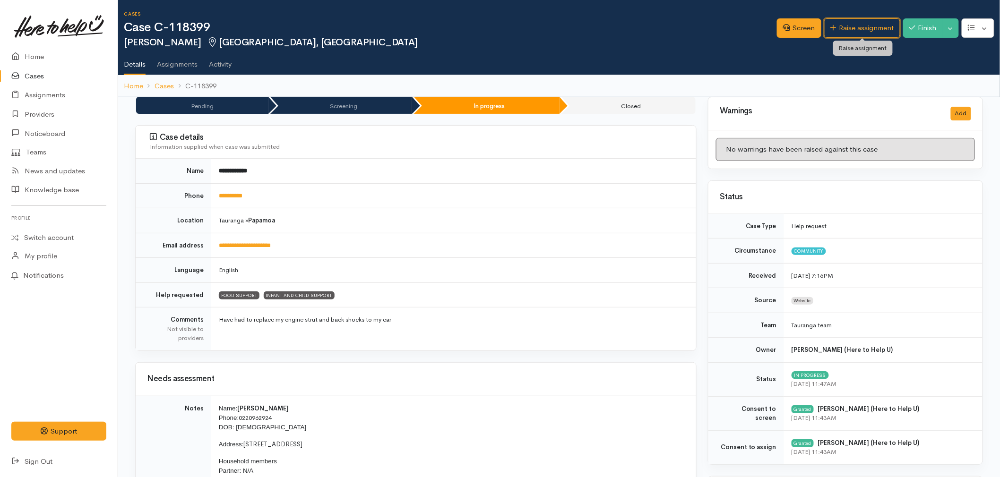
click at [852, 26] on link "Raise assignment" at bounding box center [862, 27] width 76 height 19
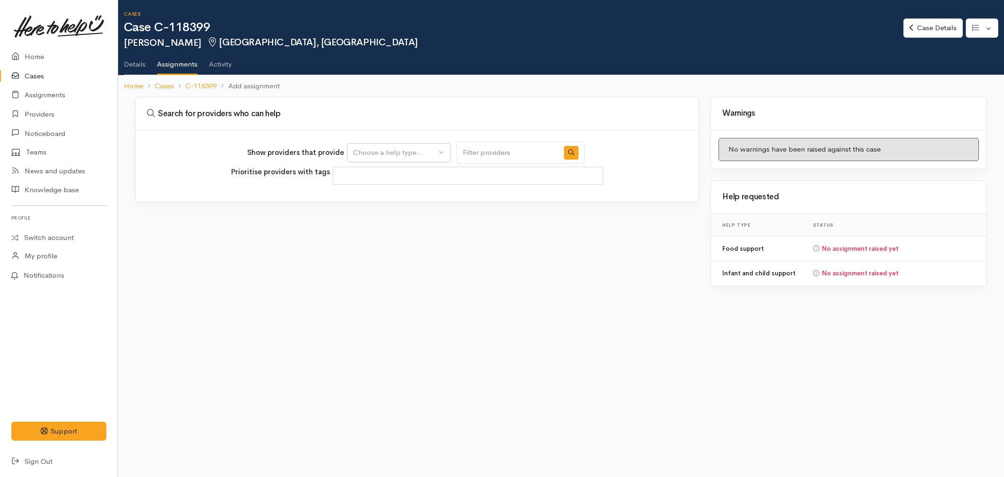
select select
click at [424, 152] on div "Choose a help type..." at bounding box center [394, 152] width 83 height 11
click at [384, 199] on span "Food support" at bounding box center [381, 197] width 44 height 11
select select "3"
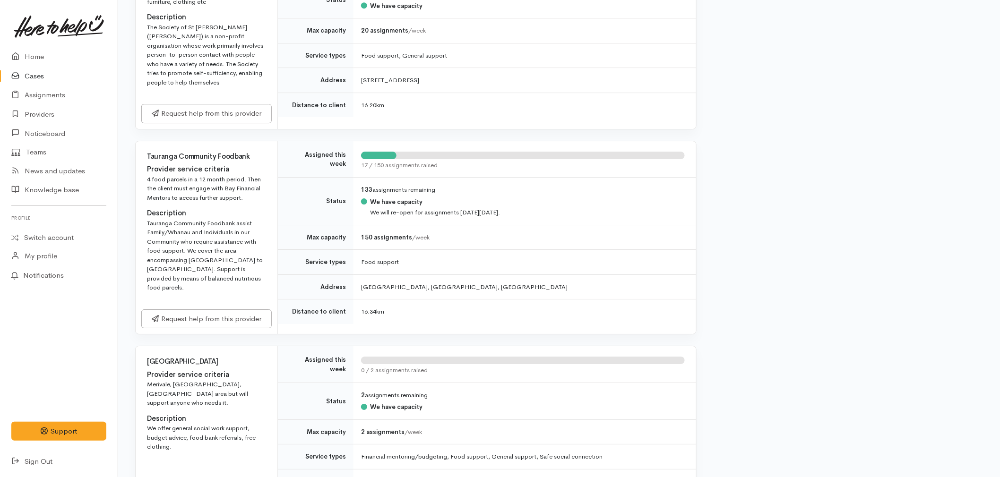
scroll to position [1260, 0]
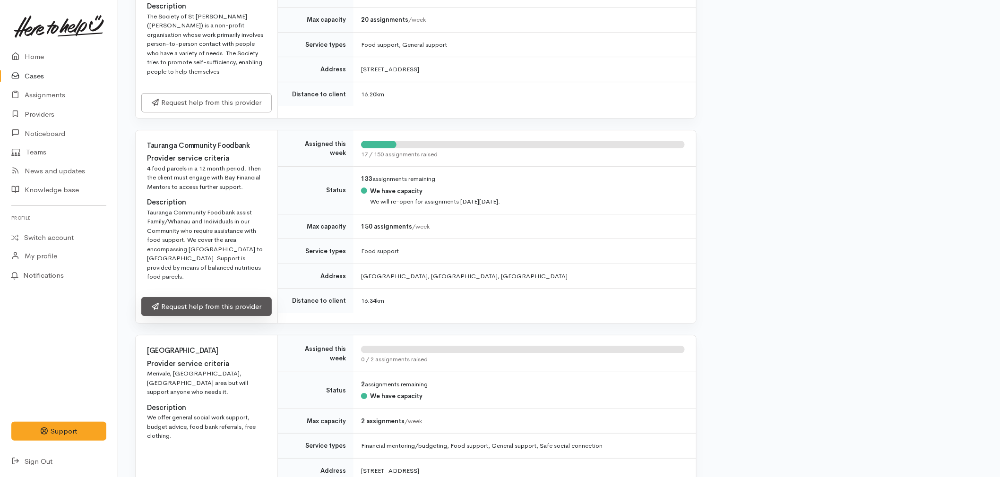
click at [188, 304] on link "Request help from this provider" at bounding box center [206, 306] width 130 height 19
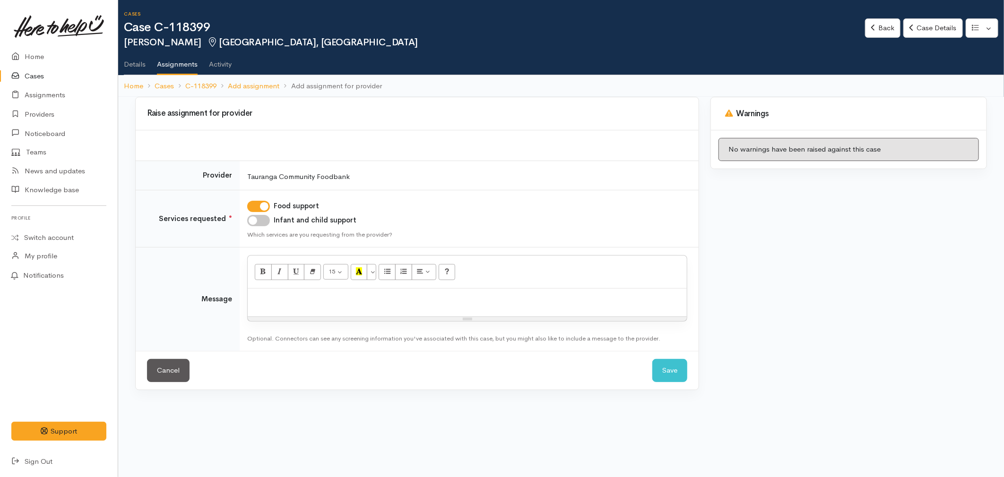
click at [254, 221] on input "Infant and child support" at bounding box center [258, 220] width 23 height 11
checkbox input "true"
click at [281, 296] on p at bounding box center [467, 298] width 430 height 11
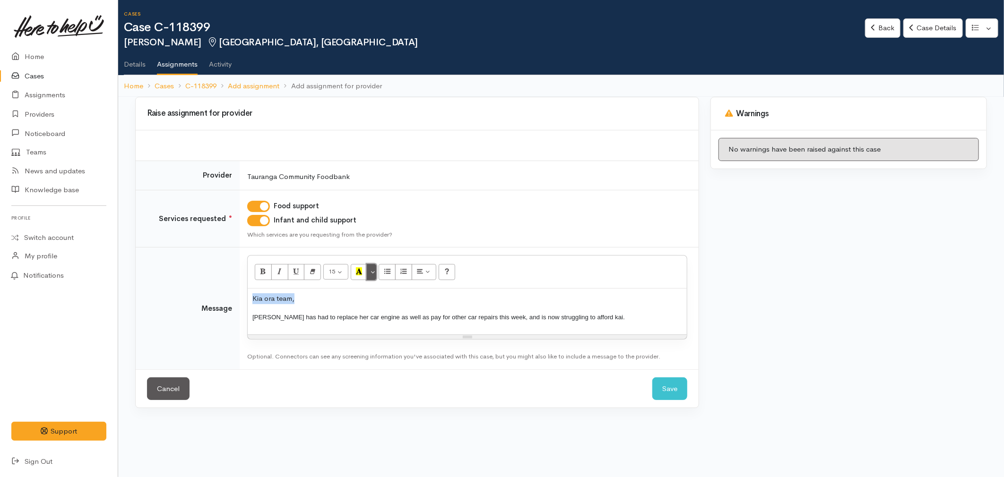
click at [376, 274] on button "More Color" at bounding box center [371, 272] width 9 height 16
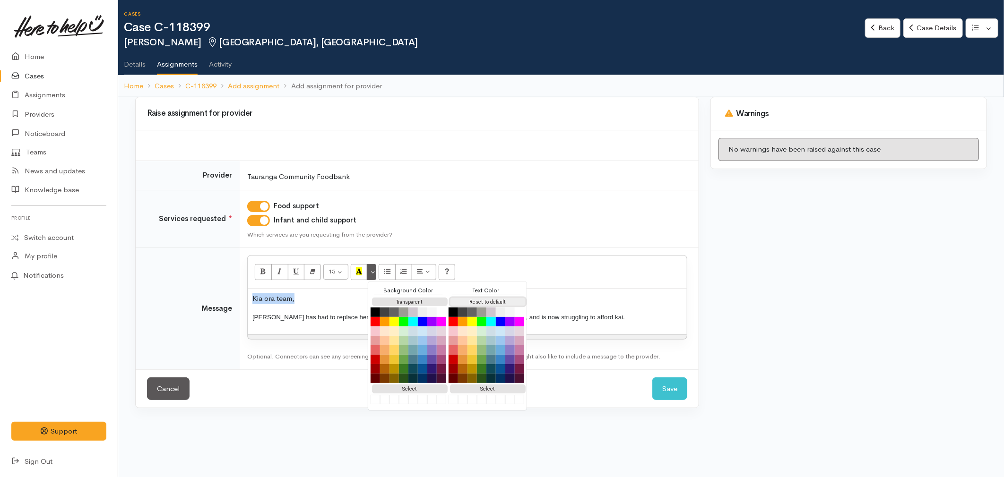
click at [486, 303] on button "Reset to default" at bounding box center [488, 302] width 76 height 9
click at [607, 310] on div "Kia ora team, Paige has had to replace her car engine as well as pay for other …" at bounding box center [467, 312] width 439 height 46
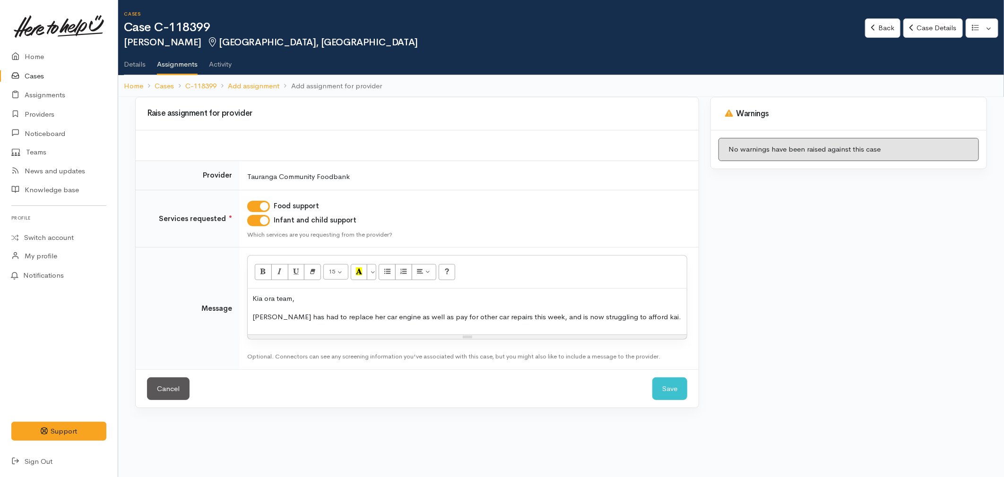
click at [641, 317] on p "Paige has had to replace her car engine as well as pay for other car repairs th…" at bounding box center [467, 317] width 430 height 11
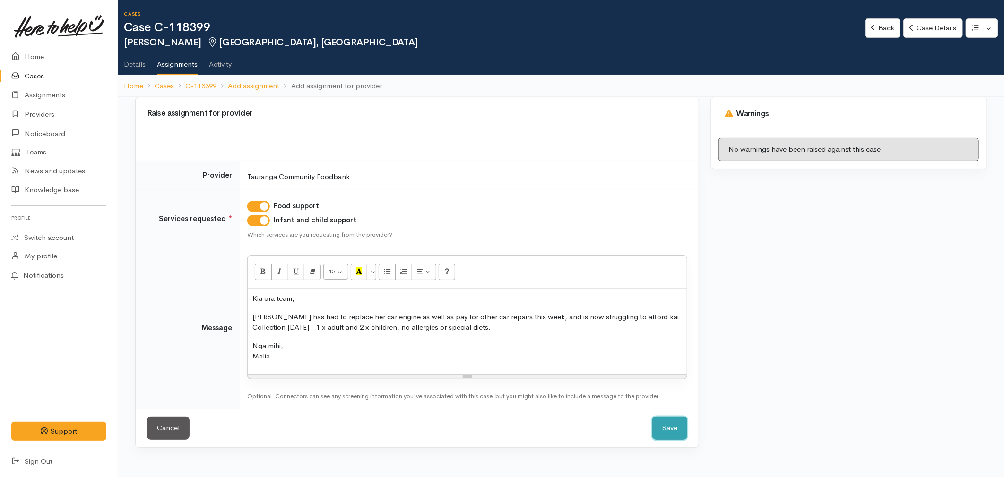
click at [654, 418] on button "Save" at bounding box center [669, 428] width 35 height 23
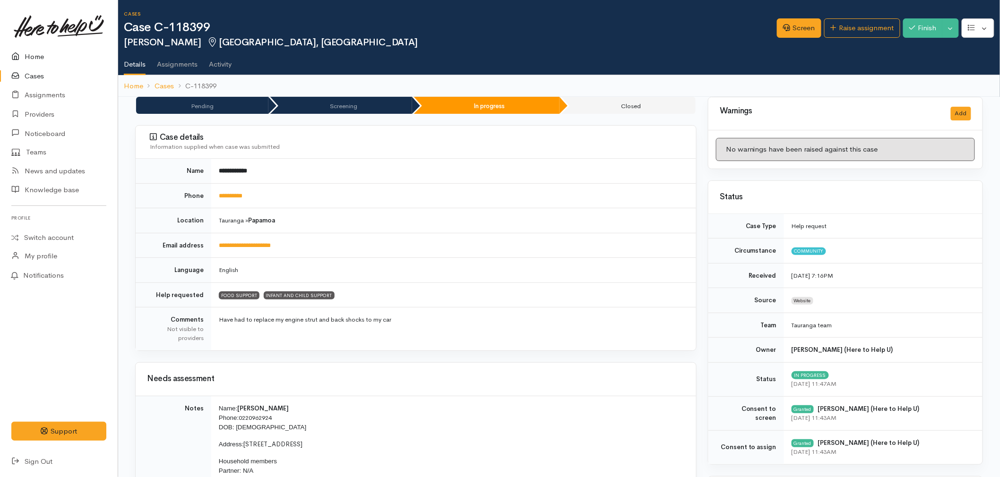
click at [44, 47] on link "Home" at bounding box center [59, 56] width 118 height 19
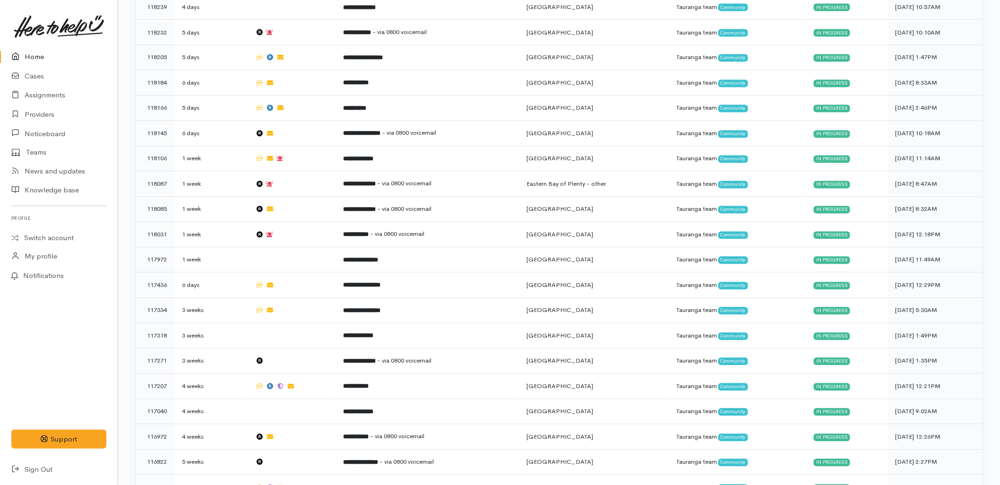
scroll to position [706, 0]
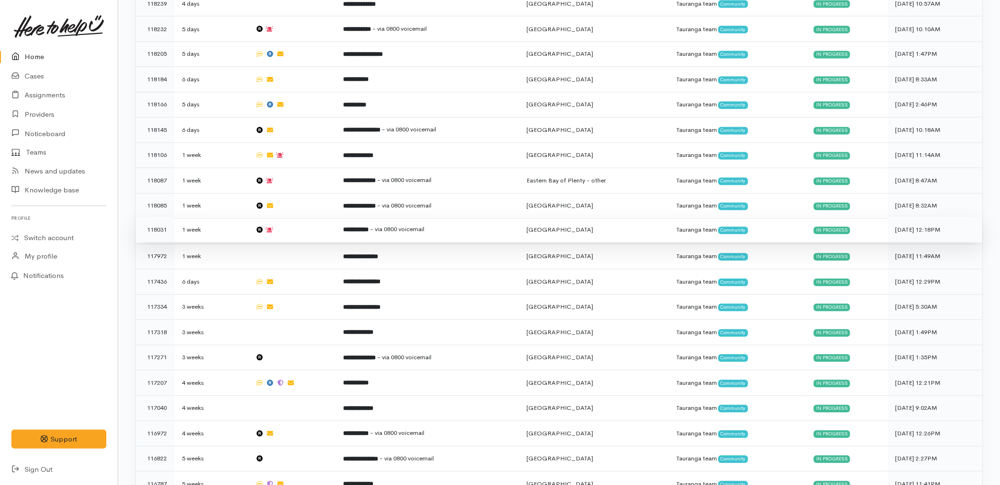
click at [403, 225] on span "- via 0800 voicemail" at bounding box center [397, 229] width 54 height 8
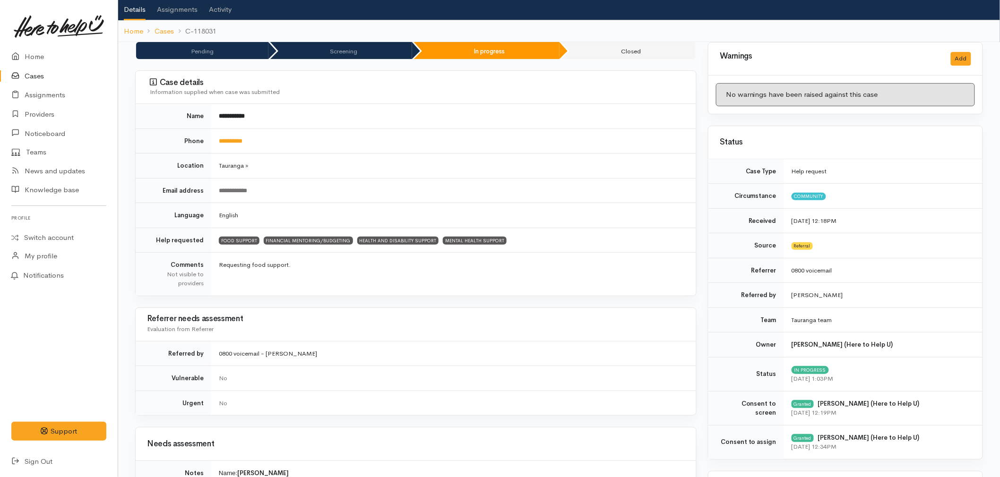
scroll to position [52, 0]
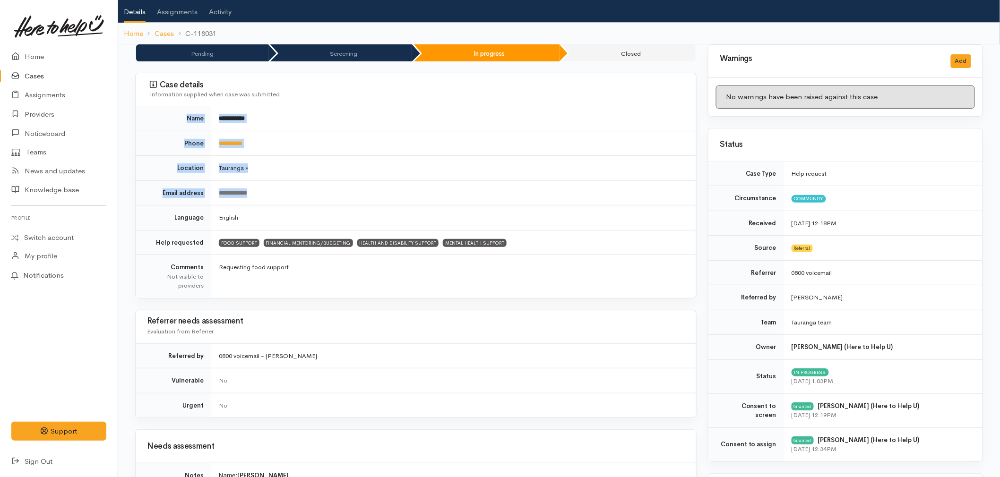
drag, startPoint x: 178, startPoint y: 113, endPoint x: 294, endPoint y: 195, distance: 141.8
click at [294, 195] on tbody "**********" at bounding box center [416, 202] width 560 height 192
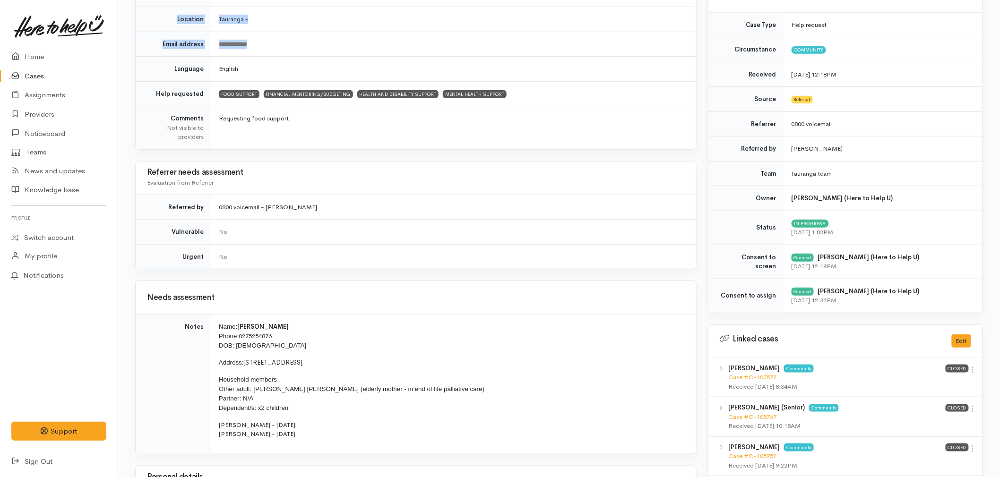
scroll to position [262, 0]
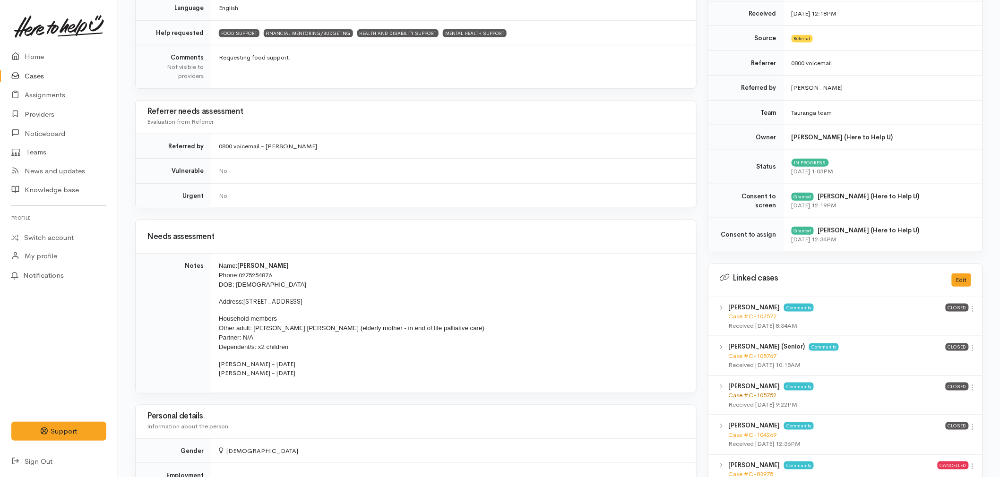
click at [743, 394] on link "Case #C-105752" at bounding box center [752, 395] width 48 height 8
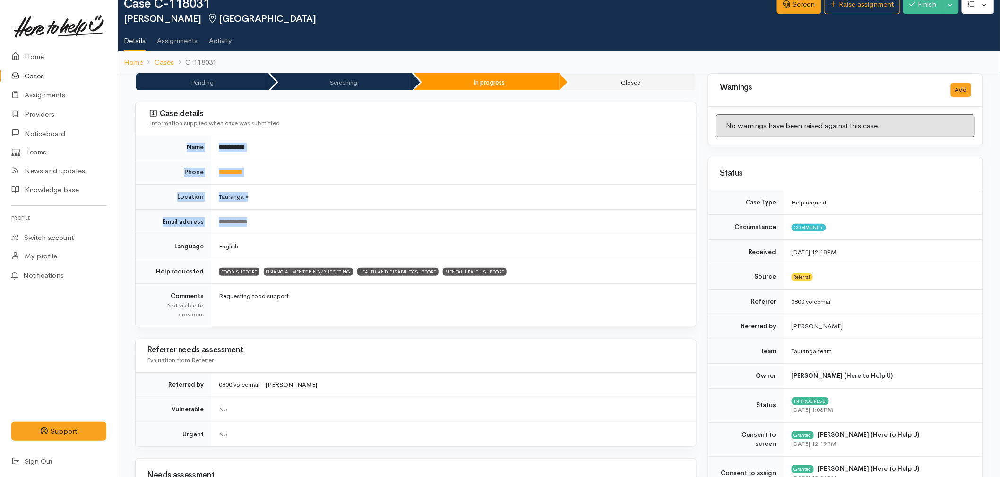
scroll to position [0, 0]
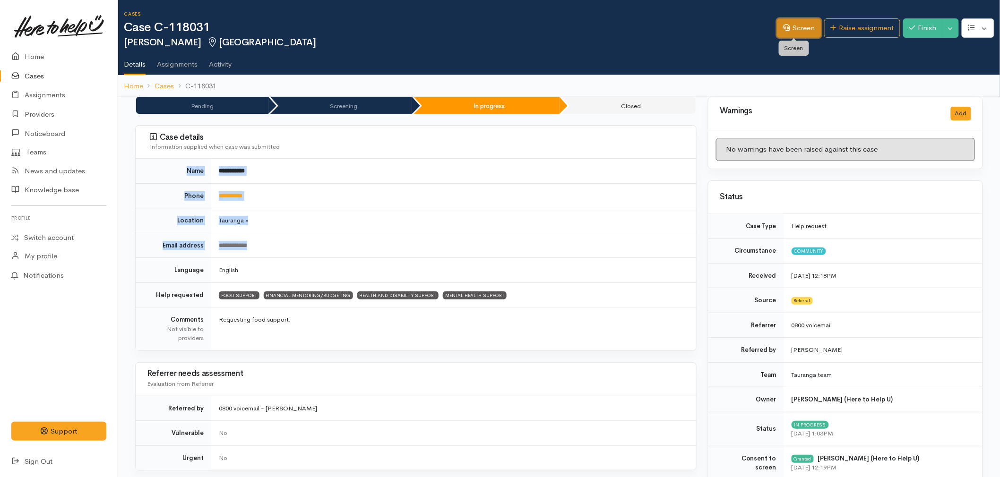
click at [777, 31] on link "Screen" at bounding box center [799, 27] width 44 height 19
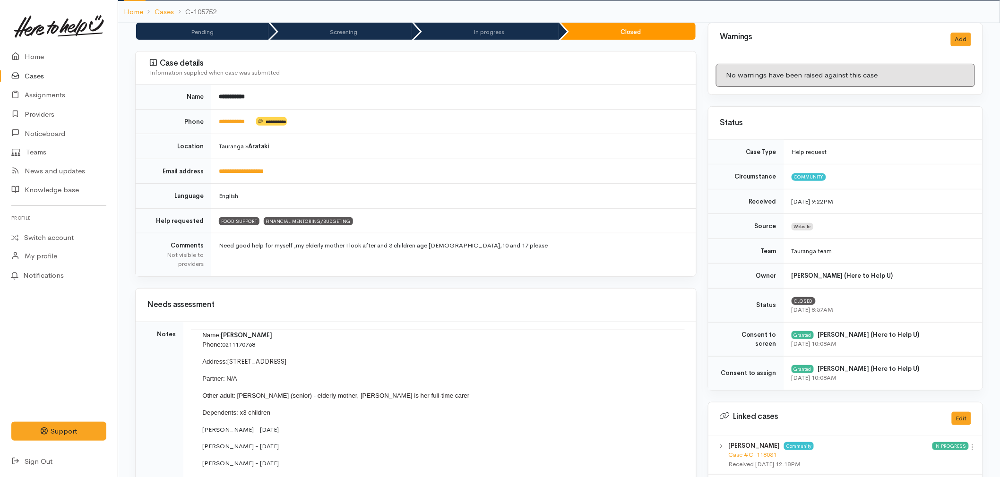
scroll to position [53, 0]
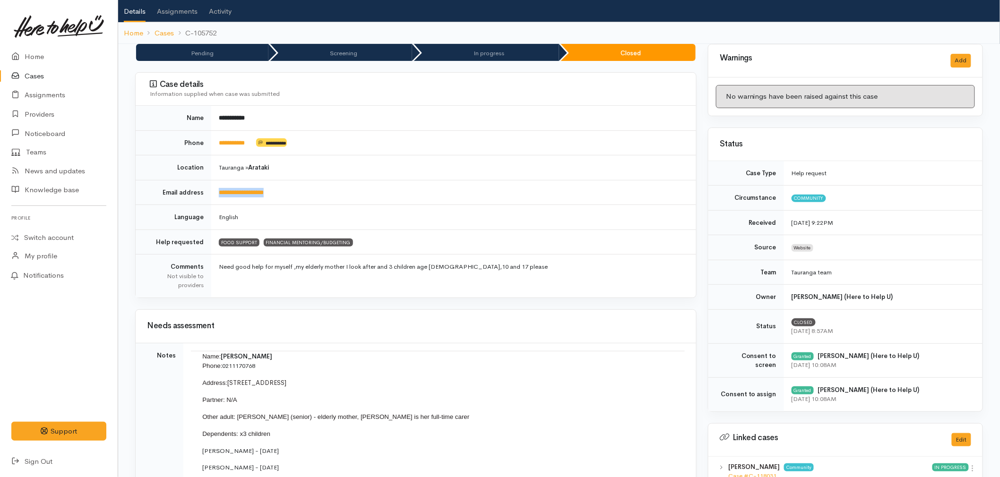
drag, startPoint x: 287, startPoint y: 193, endPoint x: 216, endPoint y: 199, distance: 71.1
click at [216, 199] on td "**********" at bounding box center [453, 192] width 485 height 25
copy link "**********"
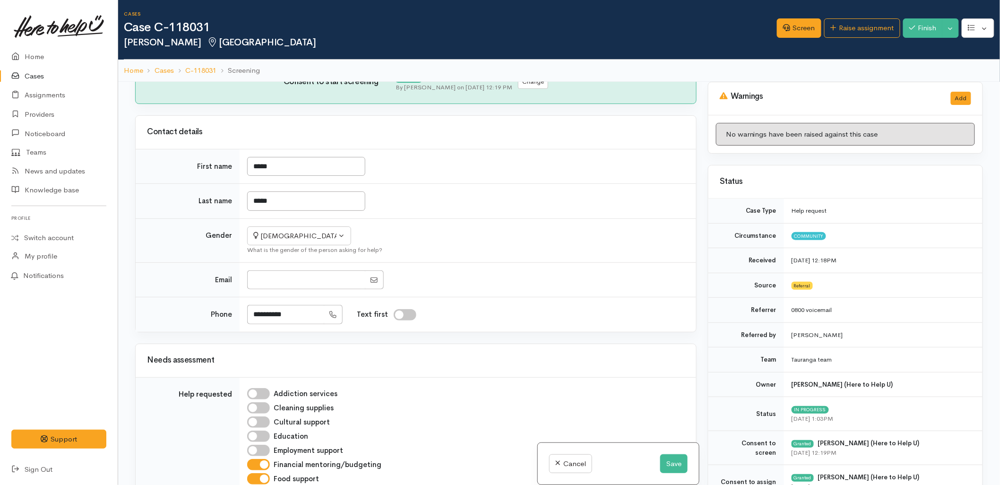
scroll to position [473, 0]
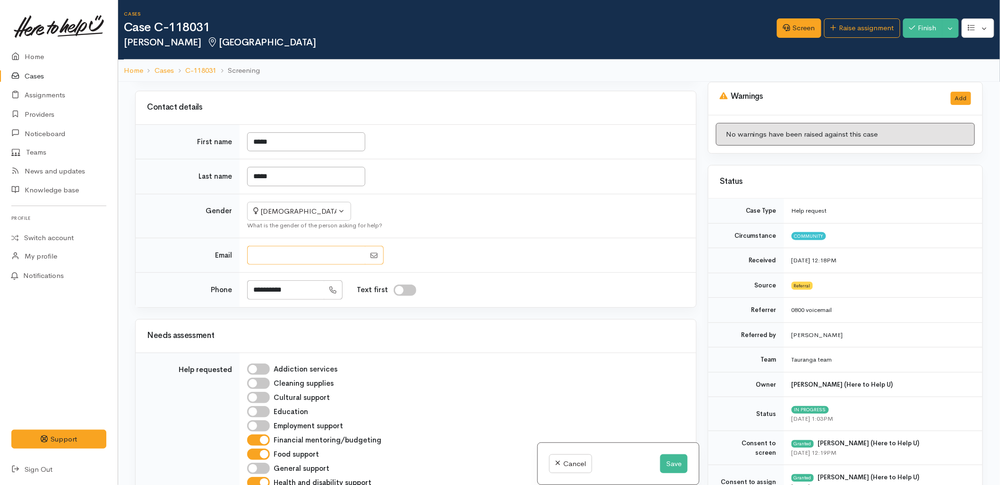
click at [278, 265] on input "Email" at bounding box center [306, 255] width 118 height 19
paste input "**********"
type input "**********"
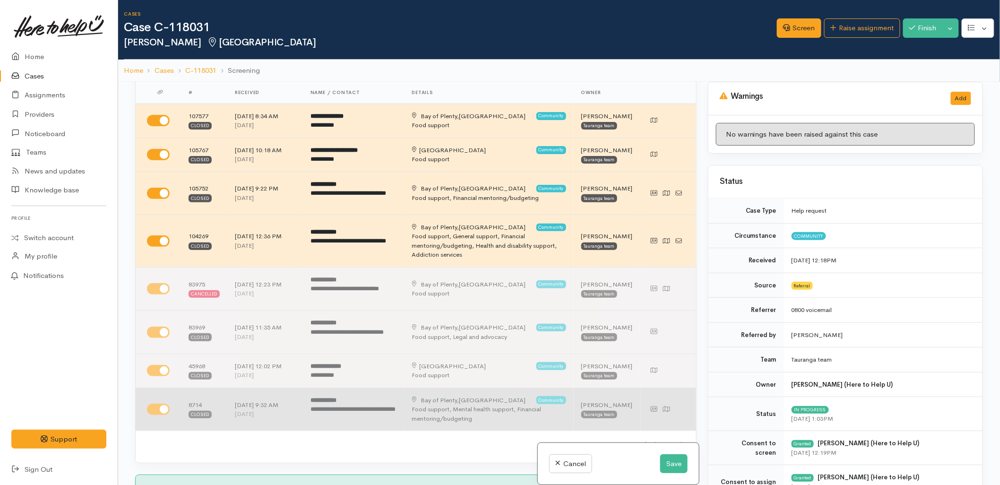
scroll to position [0, 0]
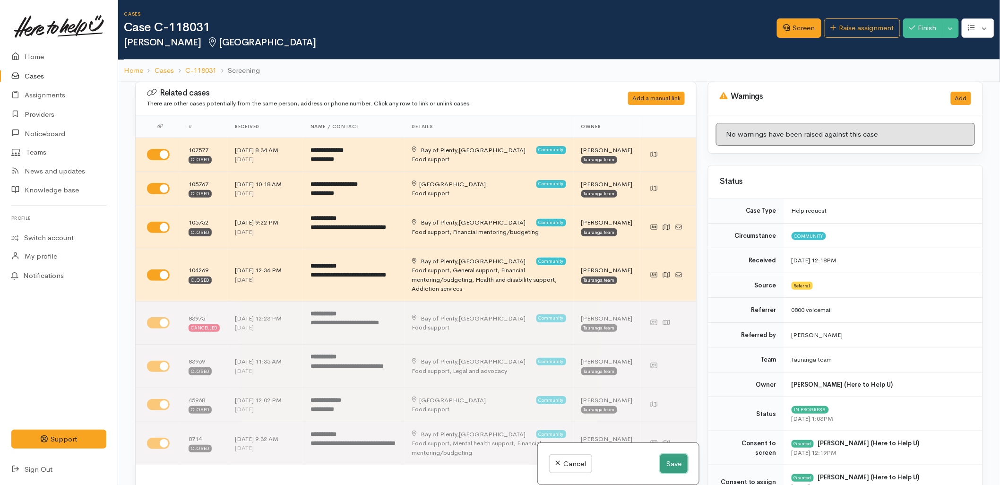
click at [669, 465] on button "Save" at bounding box center [673, 463] width 27 height 19
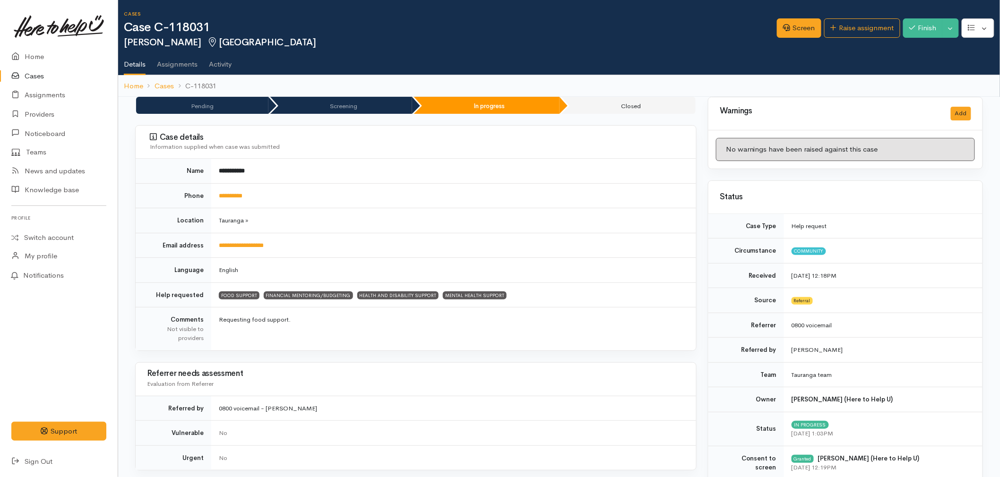
drag, startPoint x: 246, startPoint y: 272, endPoint x: 169, endPoint y: 176, distance: 122.7
click at [169, 176] on tbody "**********" at bounding box center [416, 255] width 560 height 192
copy tbody "**********"
click at [322, 223] on td "Tauranga »" at bounding box center [453, 220] width 485 height 25
click at [20, 54] on icon at bounding box center [17, 57] width 13 height 12
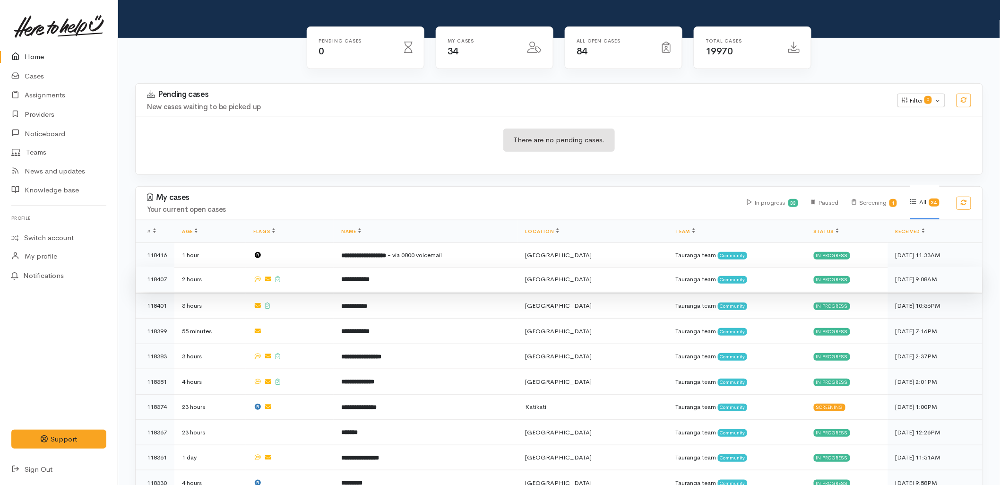
scroll to position [105, 0]
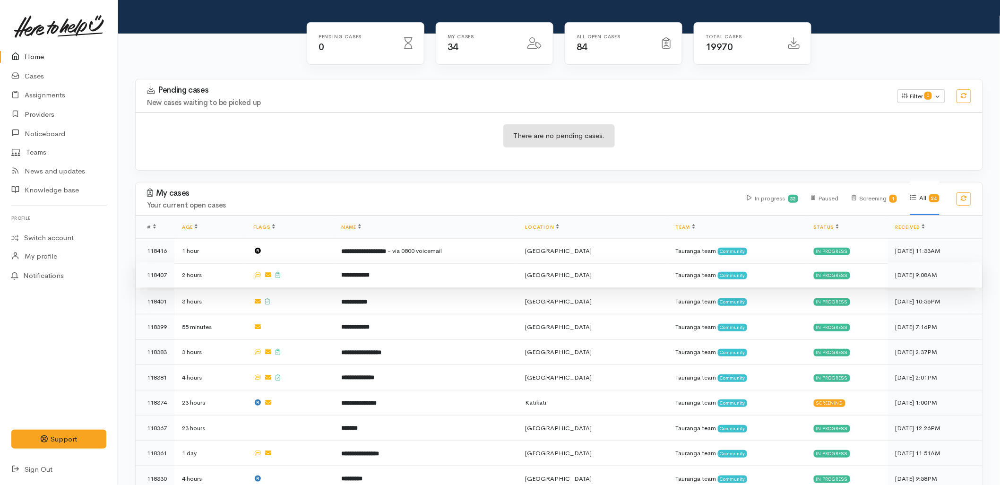
click at [353, 262] on td "**********" at bounding box center [426, 275] width 184 height 26
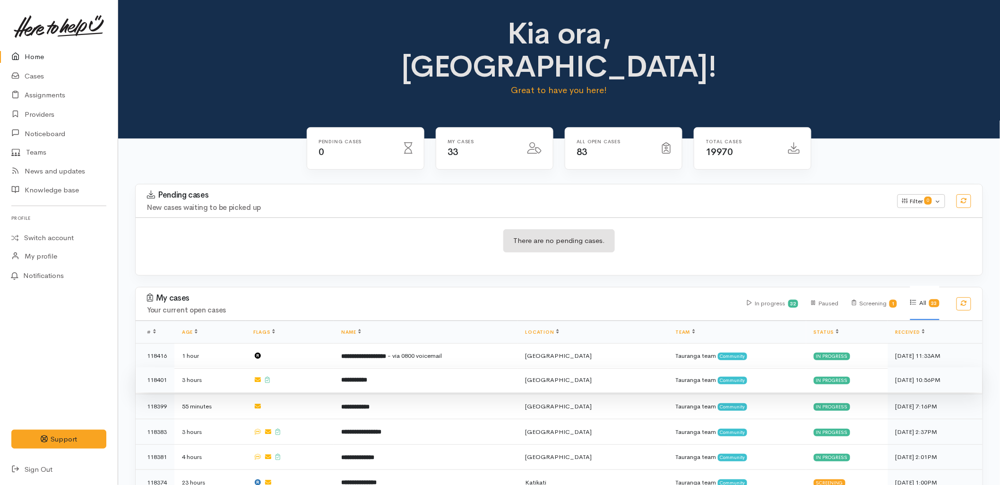
click at [334, 367] on td "**********" at bounding box center [426, 380] width 184 height 26
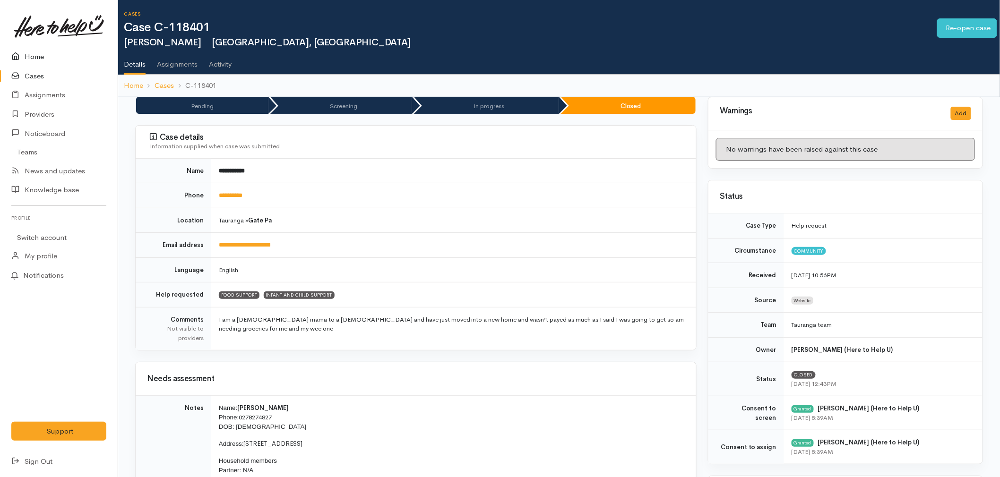
click at [38, 53] on link "Home" at bounding box center [59, 56] width 118 height 19
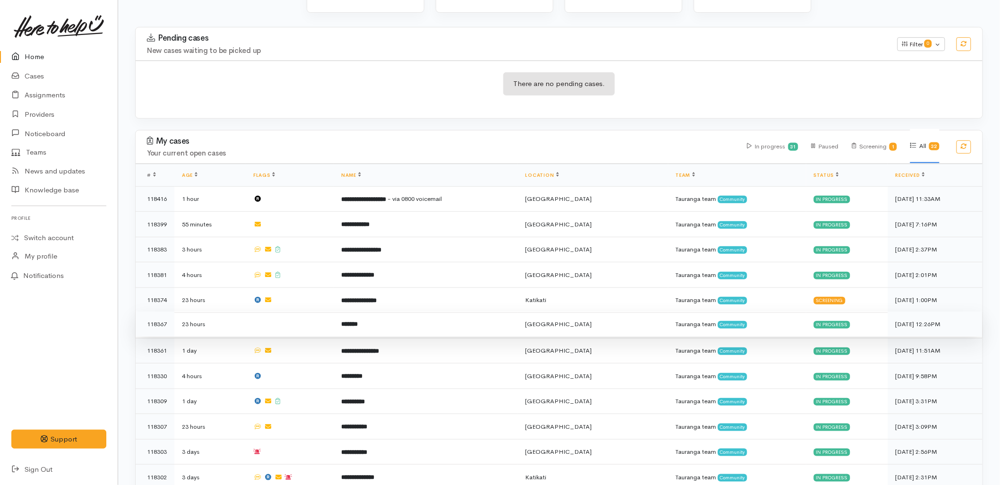
scroll to position [157, 0]
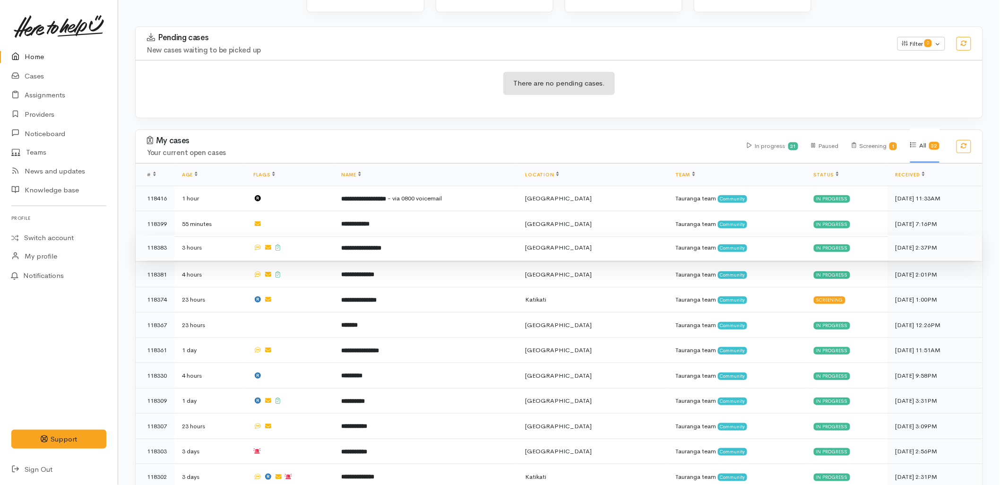
click at [334, 235] on td "**********" at bounding box center [426, 248] width 184 height 26
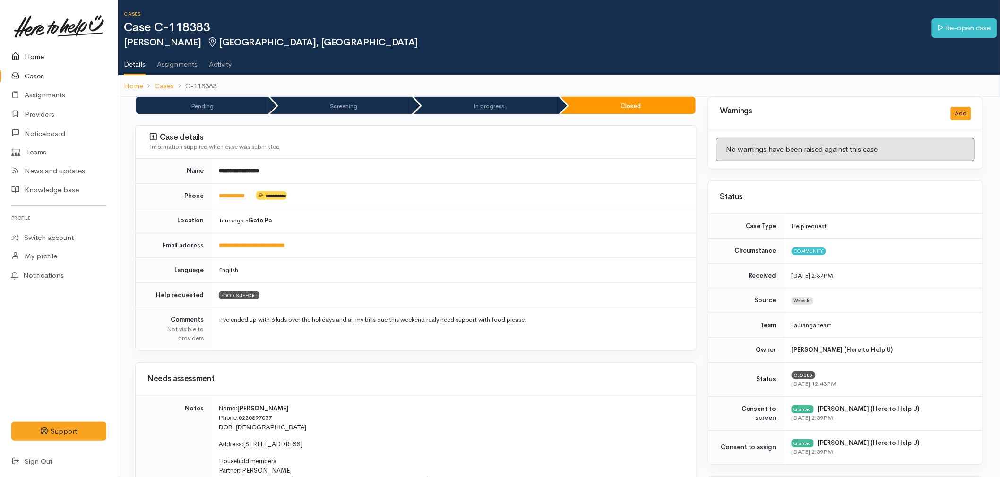
click at [29, 55] on link "Home" at bounding box center [59, 56] width 118 height 19
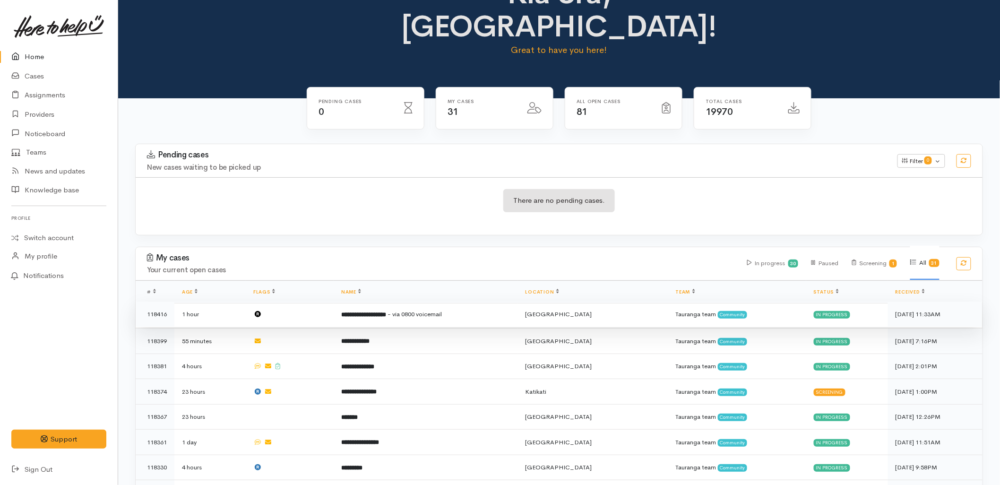
scroll to position [52, 0]
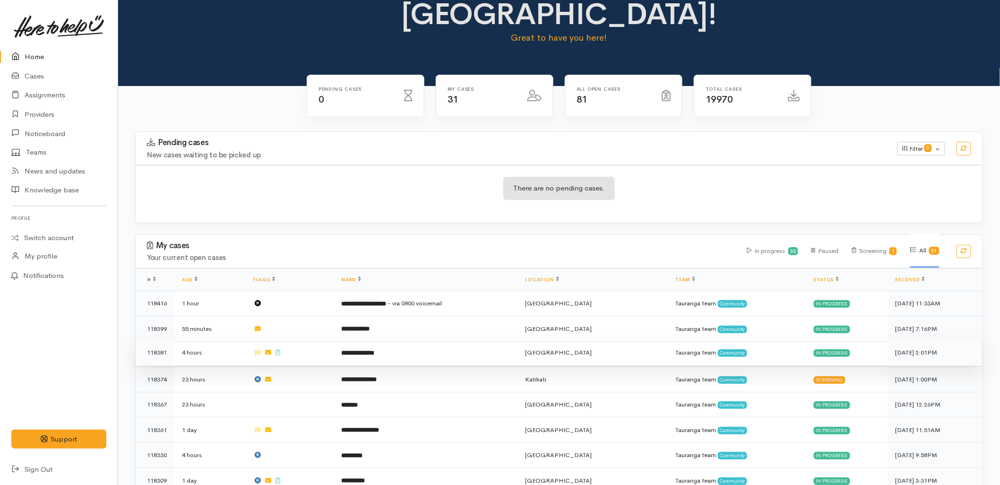
click at [299, 340] on td at bounding box center [290, 353] width 88 height 26
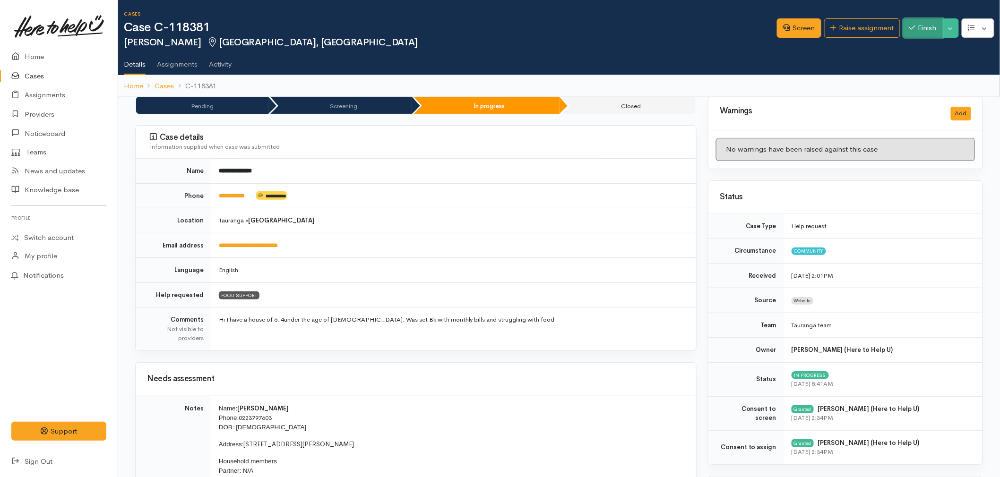
click at [929, 25] on button "Finish" at bounding box center [923, 27] width 40 height 19
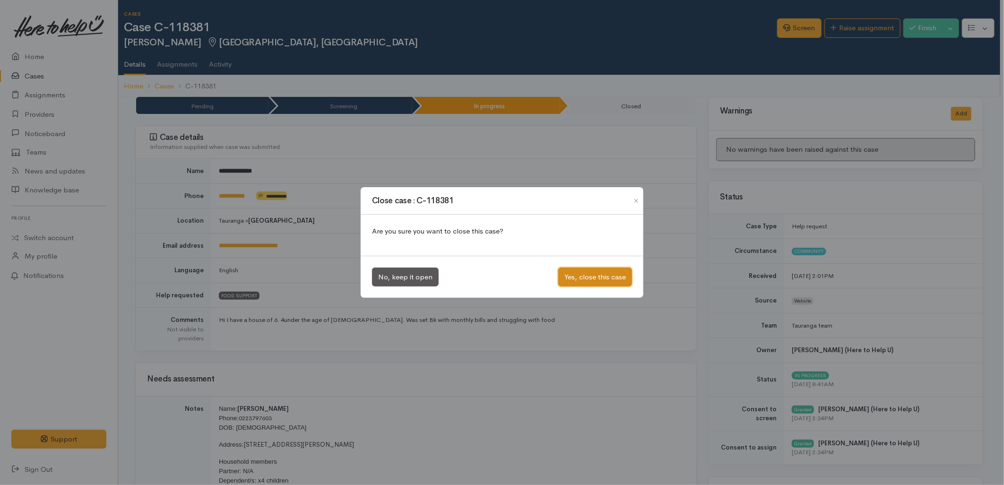
click at [601, 275] on button "Yes, close this case" at bounding box center [595, 276] width 74 height 19
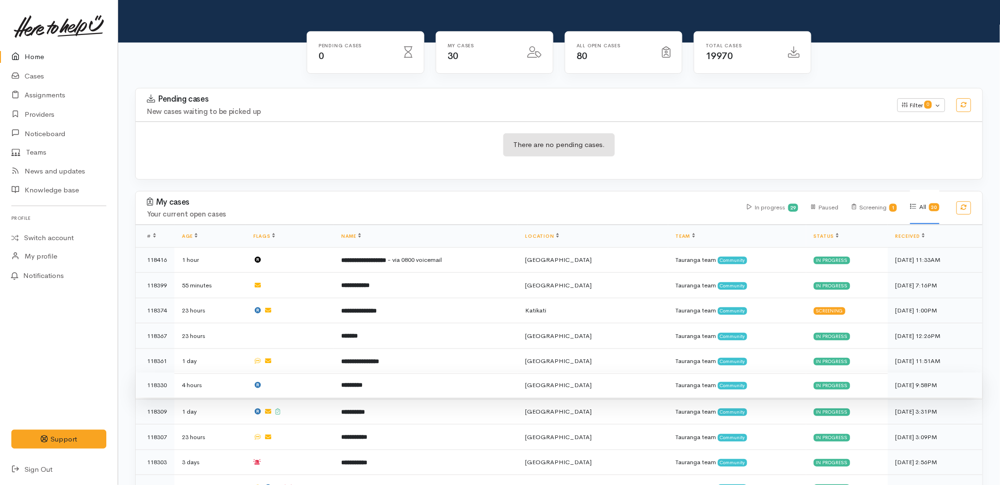
scroll to position [105, 0]
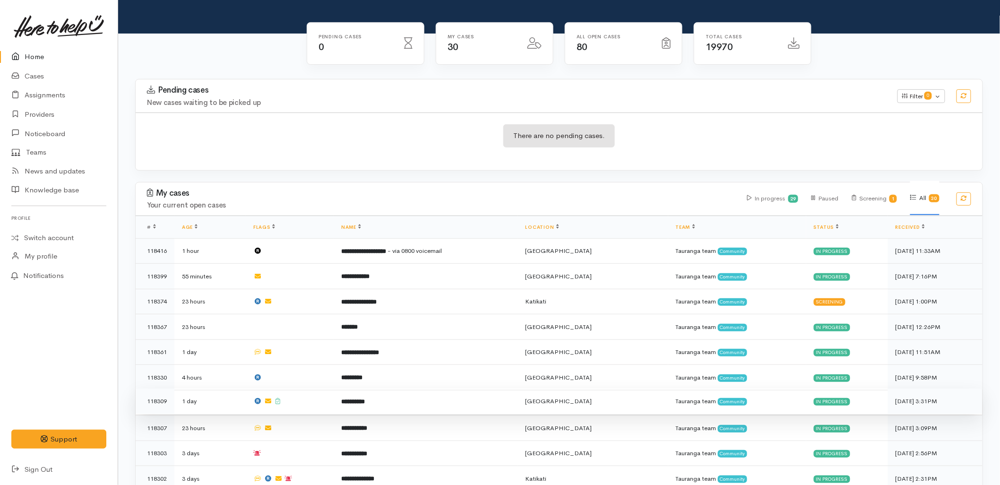
click at [337, 388] on td "**********" at bounding box center [426, 401] width 184 height 26
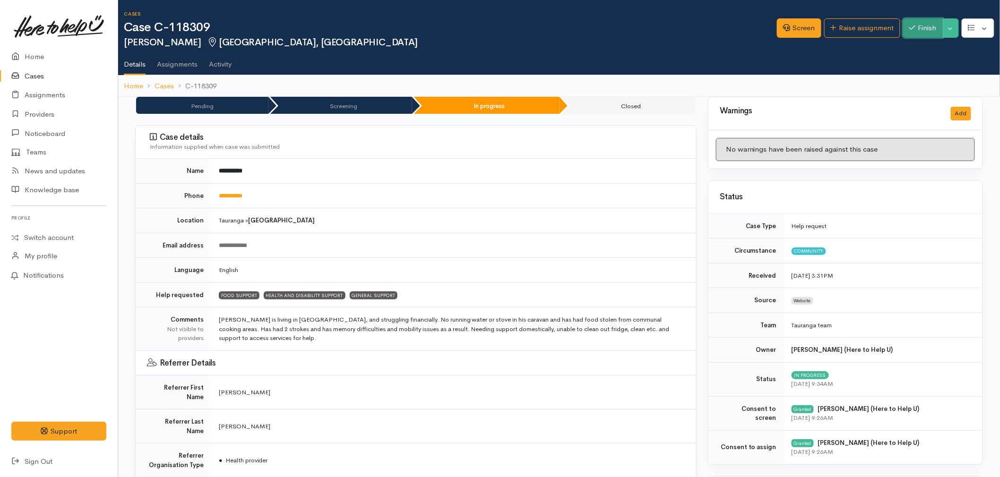
click at [936, 25] on button "Finish" at bounding box center [923, 27] width 40 height 19
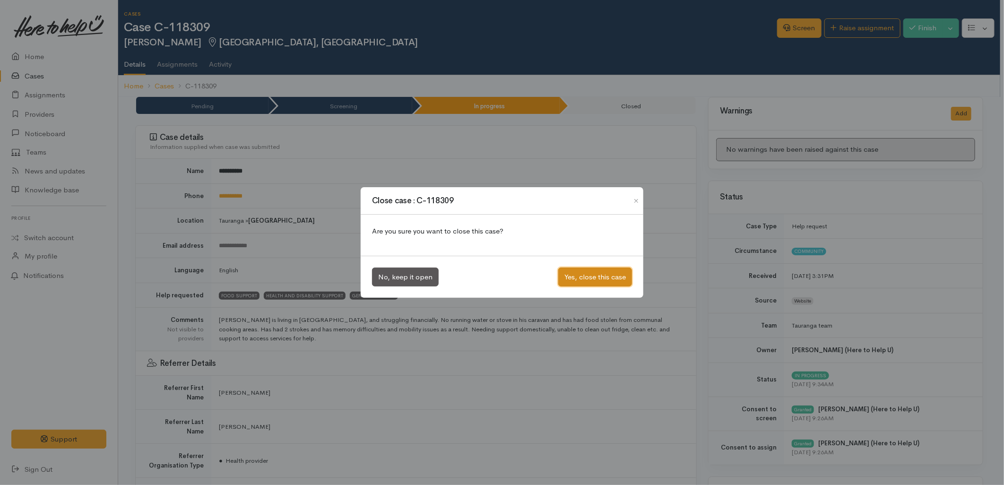
click at [599, 284] on button "Yes, close this case" at bounding box center [595, 276] width 74 height 19
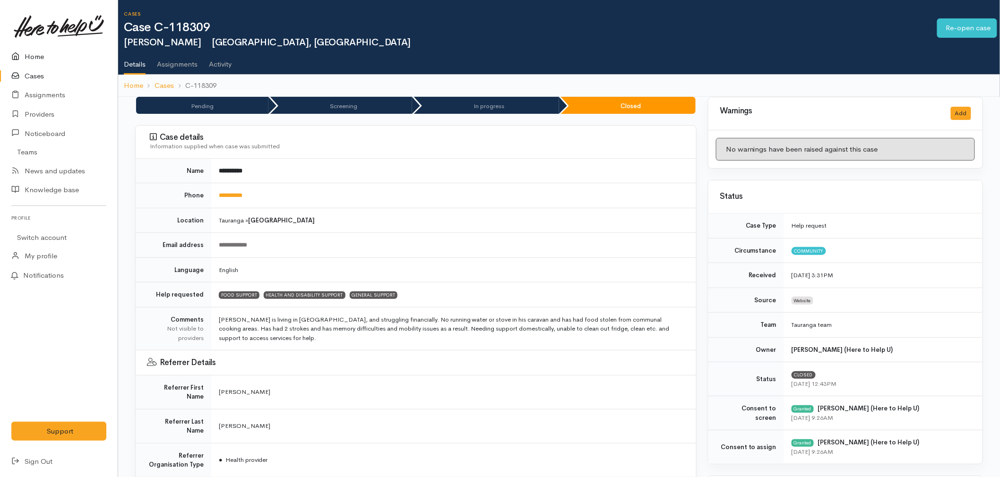
click at [34, 53] on link "Home" at bounding box center [59, 56] width 118 height 19
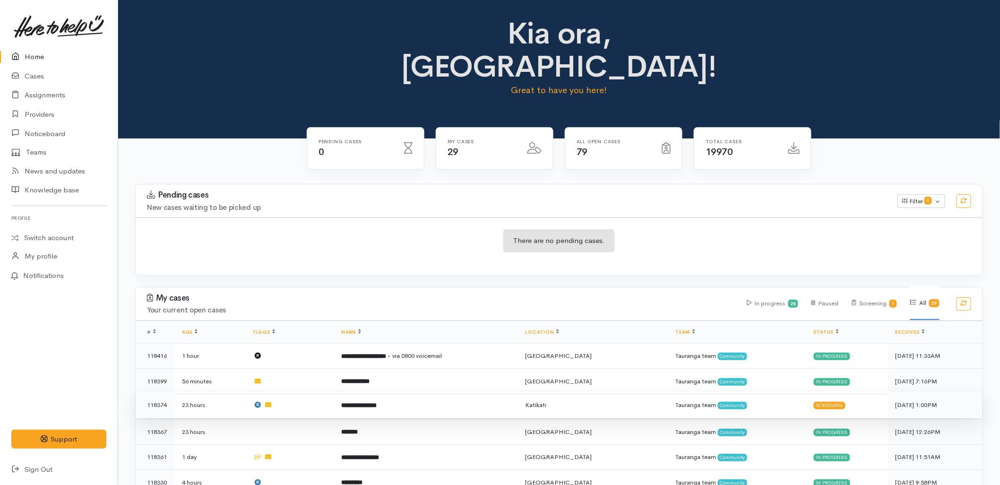
click at [437, 392] on td "**********" at bounding box center [426, 405] width 184 height 26
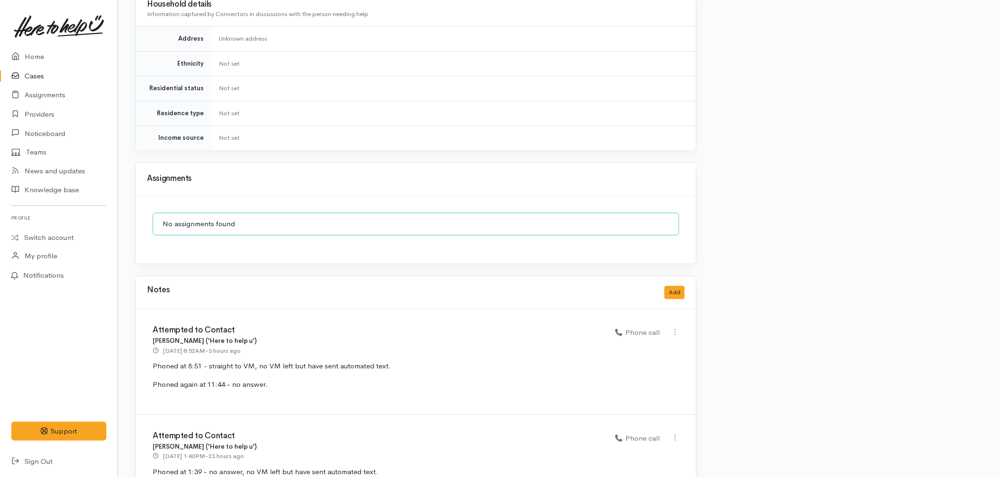
scroll to position [800, 0]
click at [47, 57] on link "Home" at bounding box center [59, 56] width 118 height 19
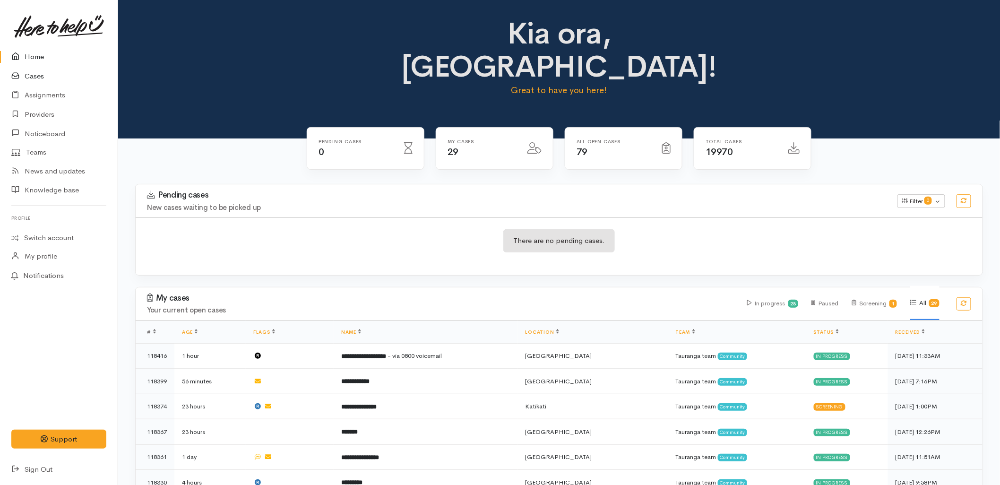
click at [34, 75] on link "Cases" at bounding box center [59, 76] width 118 height 19
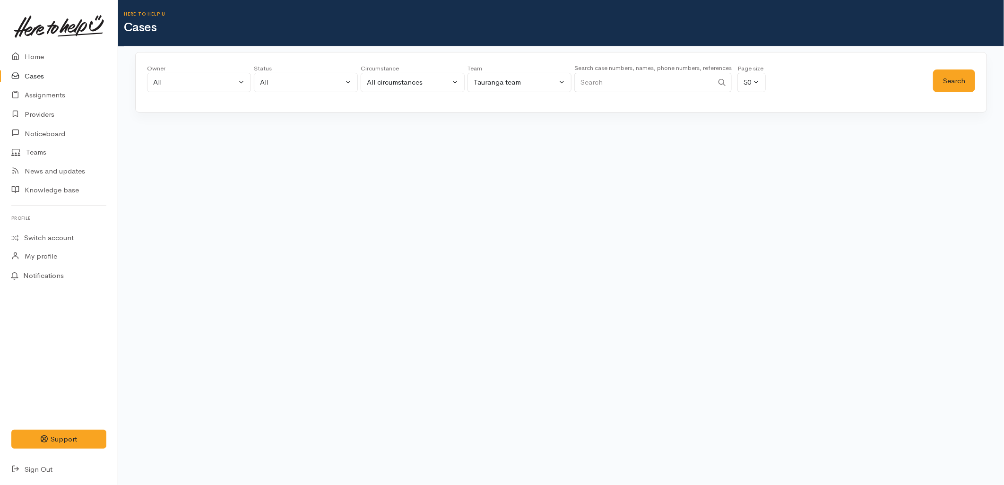
click at [672, 75] on input "Search" at bounding box center [643, 82] width 139 height 19
paste input "204788095"
click at [946, 77] on button "Search" at bounding box center [954, 80] width 42 height 23
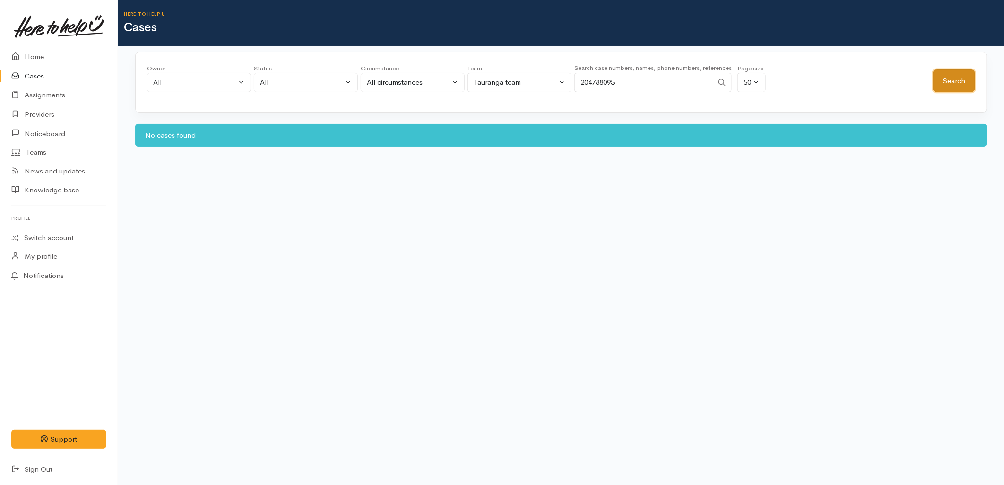
click at [946, 77] on button "Search" at bounding box center [954, 80] width 42 height 23
drag, startPoint x: 636, startPoint y: 77, endPoint x: 531, endPoint y: 83, distance: 104.6
click at [531, 83] on div "Owner All My cases 2Alice1 Faye Davies ('Here to help u') Aandrea Murray ('Here…" at bounding box center [540, 81] width 786 height 34
paste input "7397781"
click at [947, 77] on button "Search" at bounding box center [954, 80] width 42 height 23
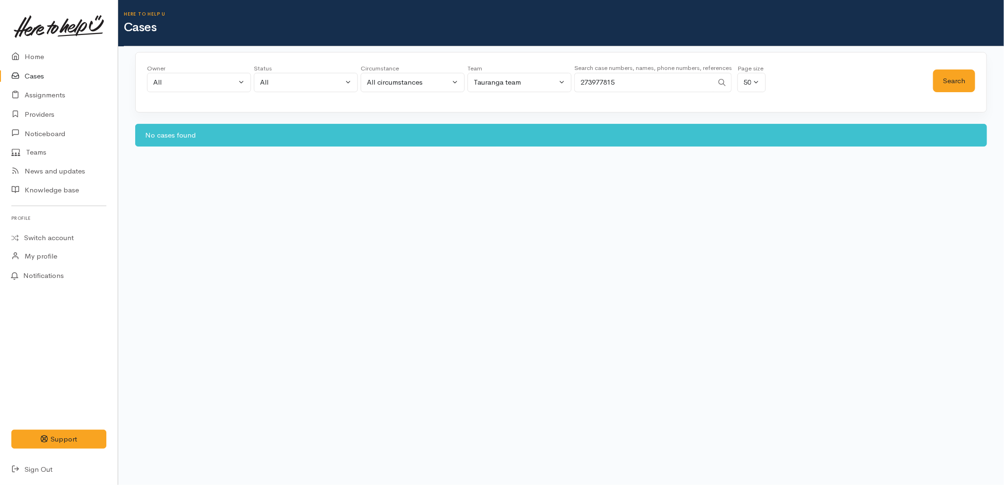
drag, startPoint x: 682, startPoint y: 86, endPoint x: 485, endPoint y: 68, distance: 197.4
click at [485, 68] on div "Owner All My cases 2Alice1 Faye Davies ('Here to help u') Aandrea Murray ('Here…" at bounding box center [540, 81] width 786 height 34
paste input "479101"
type input "273479101"
click at [951, 80] on button "Search" at bounding box center [954, 80] width 42 height 23
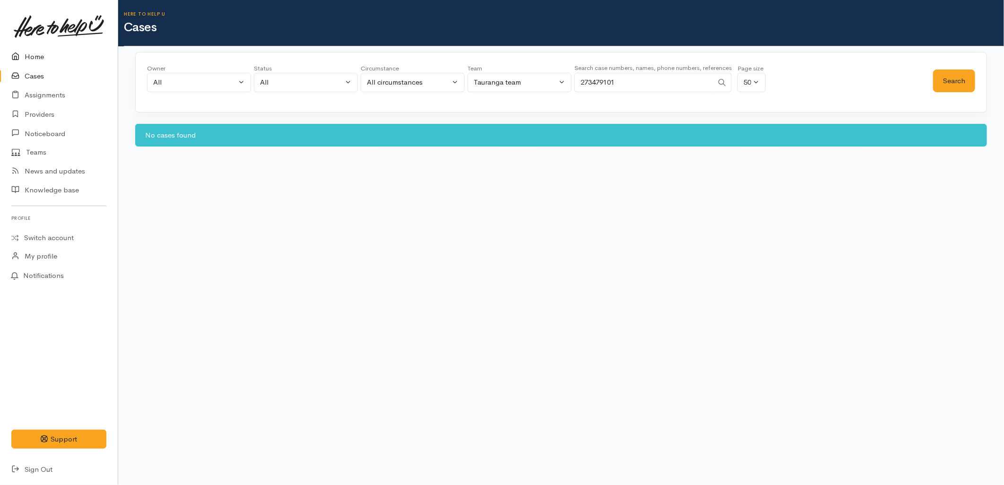
click at [38, 60] on link "Home" at bounding box center [59, 56] width 118 height 19
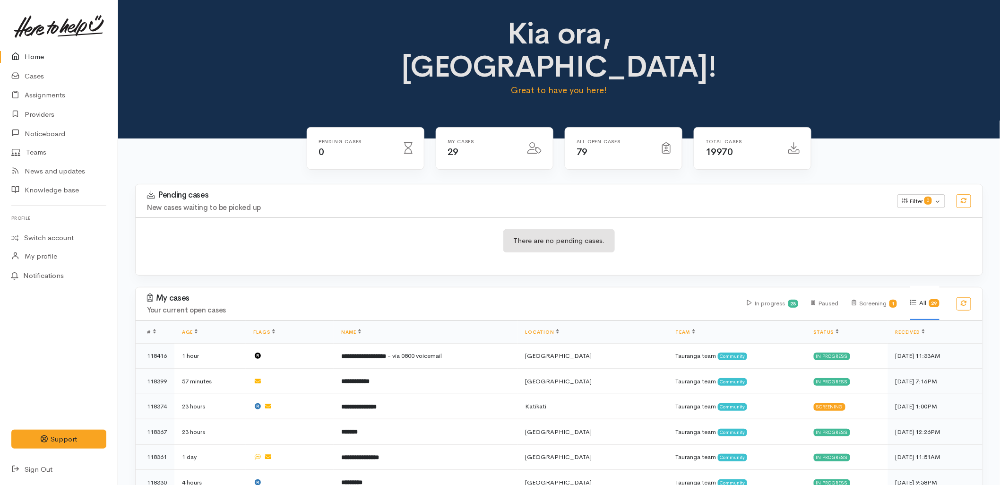
click at [205, 204] on h4 "New cases waiting to be picked up" at bounding box center [516, 208] width 739 height 8
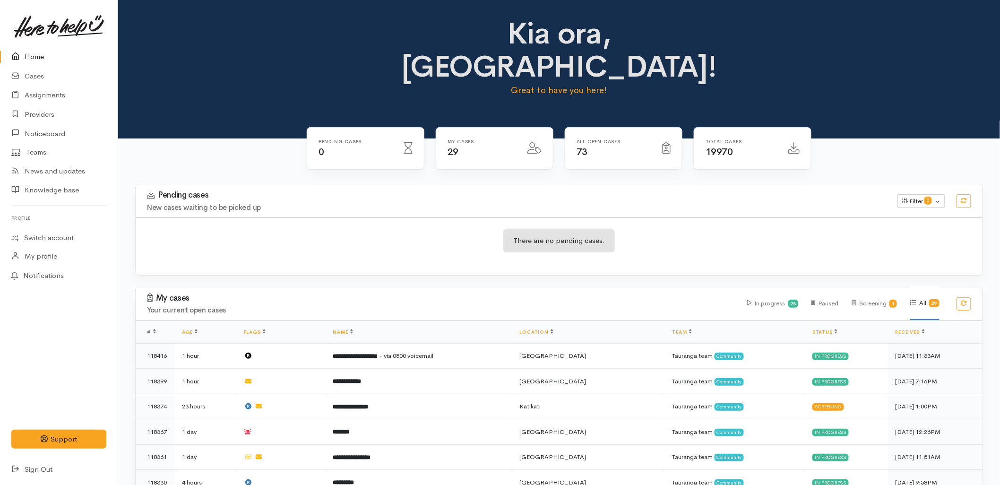
click at [272, 82] on div "Kia ora, [GEOGRAPHIC_DATA]! Great to have you here!" at bounding box center [559, 69] width 882 height 138
click at [234, 184] on div "Pending cases New cases waiting to be picked up Filter 0 Filters Clear filters …" at bounding box center [559, 200] width 858 height 33
click at [393, 184] on div "Pending cases New cases waiting to be picked up Filter 0 Filters Clear filters …" at bounding box center [559, 200] width 858 height 33
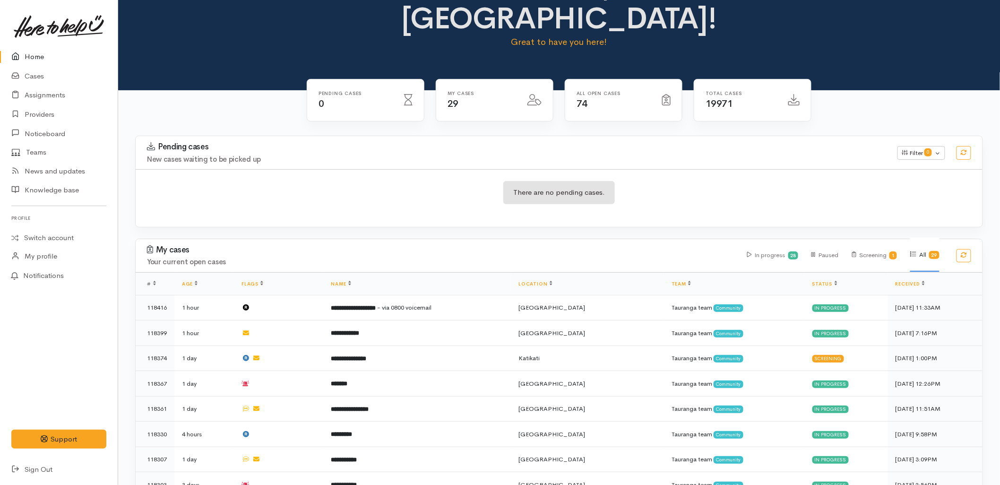
scroll to position [105, 0]
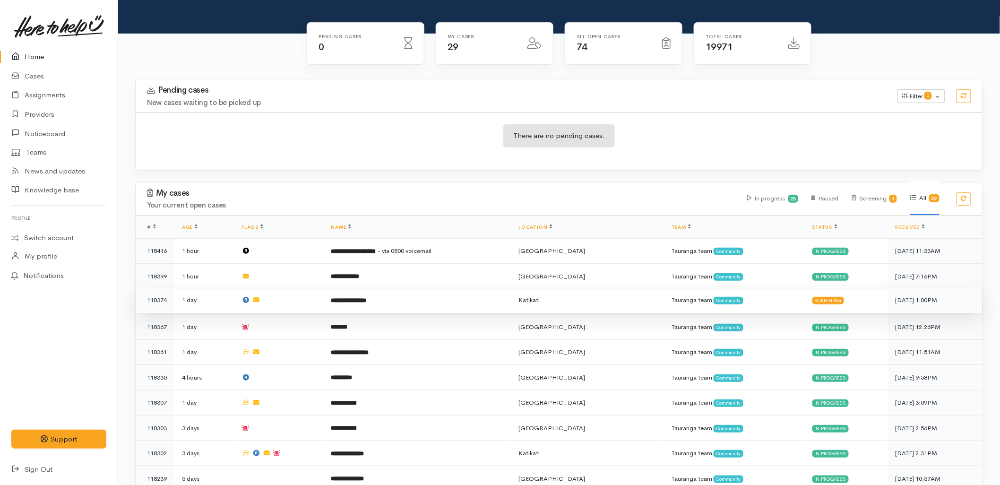
click at [392, 287] on td "**********" at bounding box center [418, 300] width 188 height 26
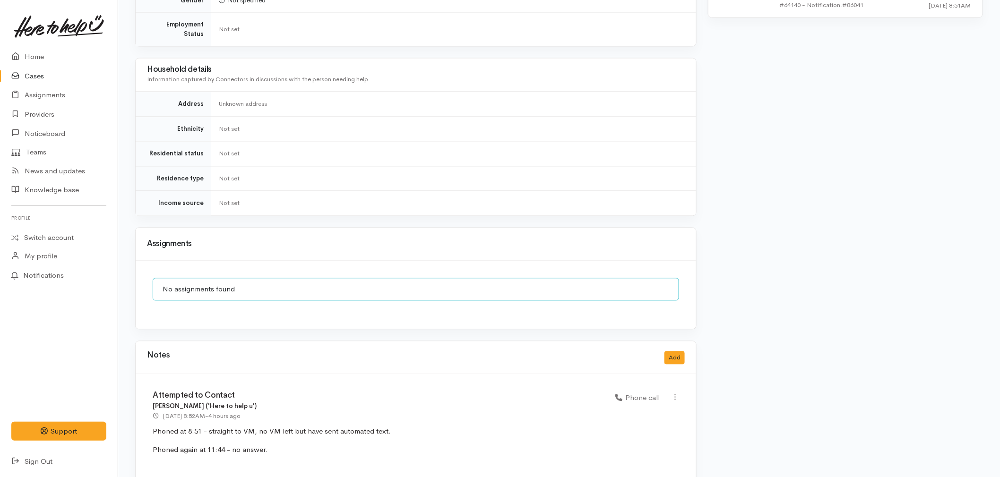
scroll to position [800, 0]
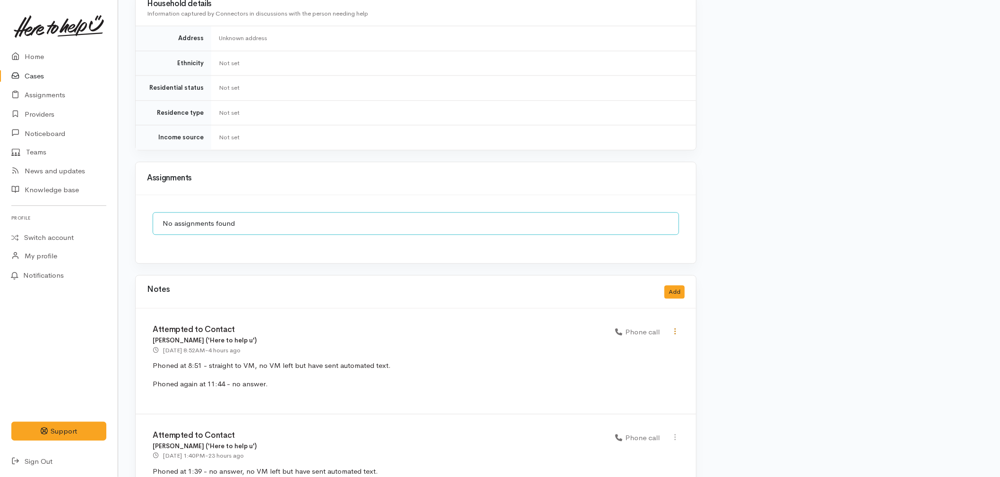
click at [671, 327] on icon at bounding box center [675, 331] width 8 height 8
click at [654, 343] on link "Edit" at bounding box center [641, 350] width 75 height 15
select select "3"
type input "Attempted to Contact"
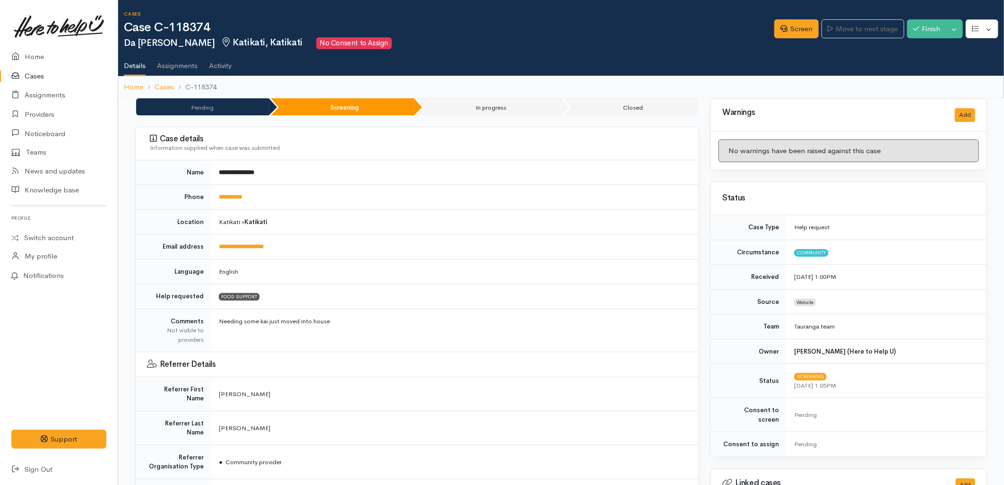
select select "3"
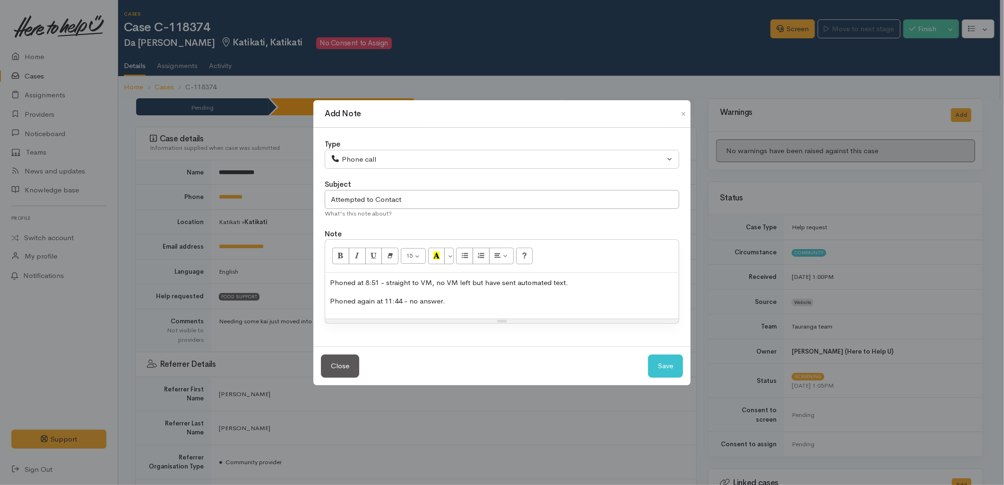
click at [513, 307] on div "Phoned at 8:51 - straight to VM, no VM left but have sent automated text. Phone…" at bounding box center [501, 296] width 353 height 46
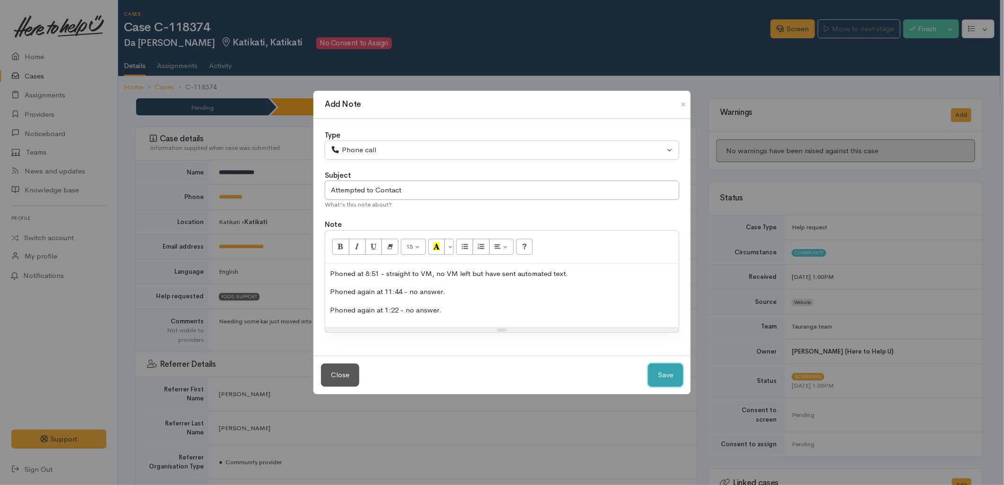
click at [671, 376] on button "Save" at bounding box center [665, 374] width 35 height 23
select select "1"
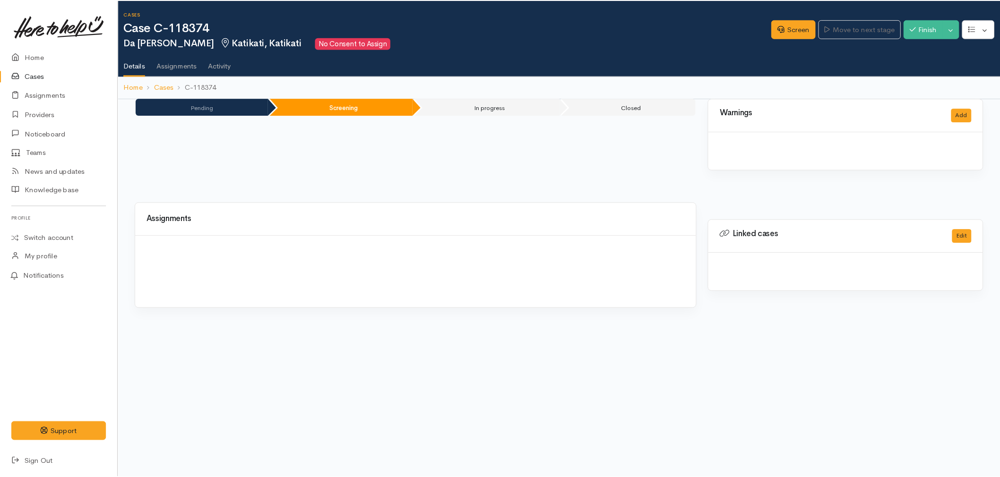
scroll to position [0, 3]
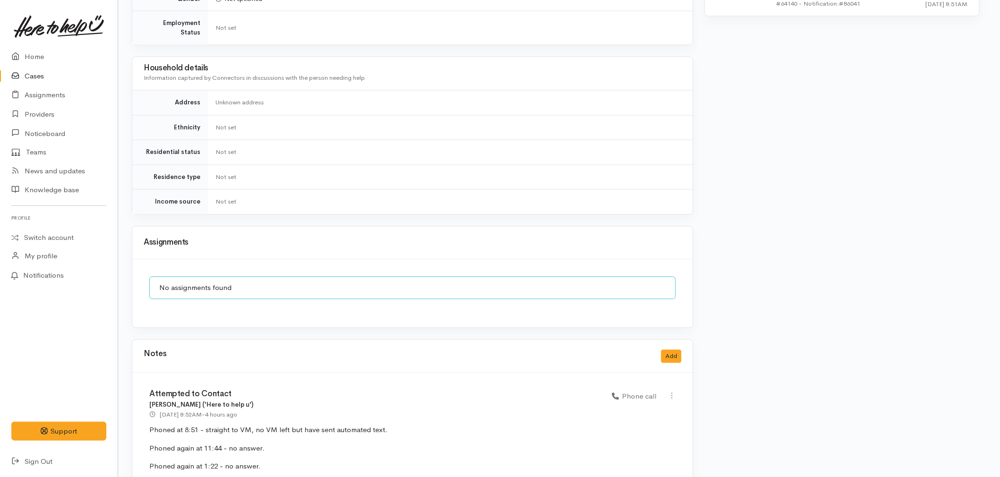
click at [667, 340] on div "Notes Add" at bounding box center [412, 356] width 560 height 33
click at [667, 350] on button "Add" at bounding box center [671, 357] width 20 height 14
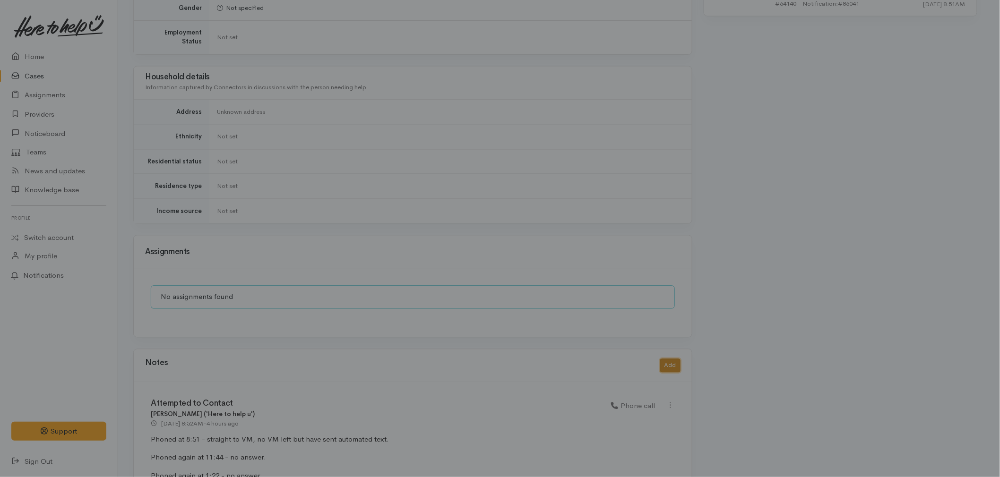
scroll to position [735, 2]
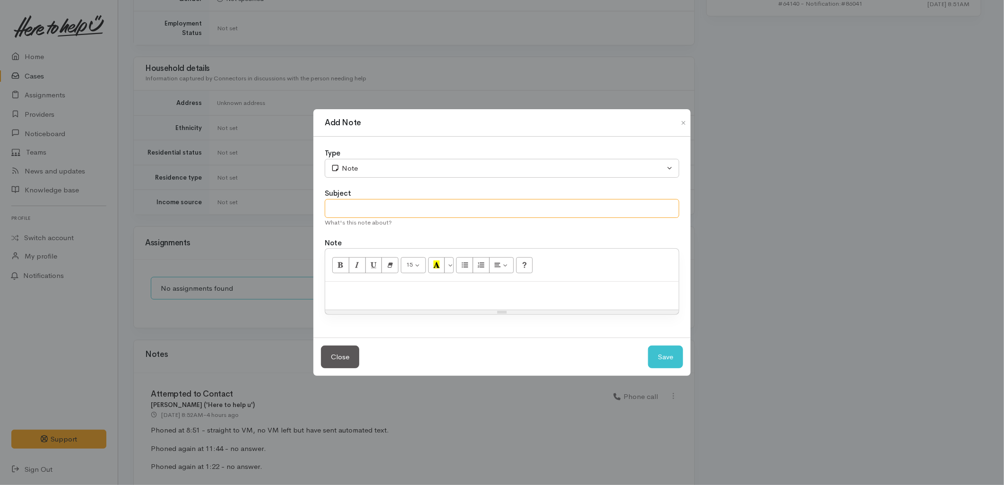
click at [417, 206] on input "text" at bounding box center [502, 208] width 354 height 19
type input "Cancelling Case"
paste div
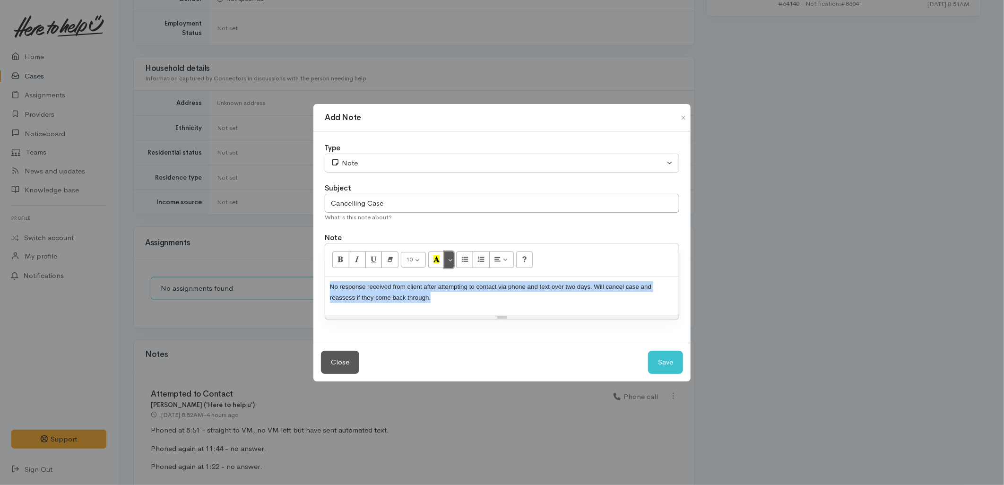
click at [451, 263] on button "More Color" at bounding box center [448, 259] width 9 height 16
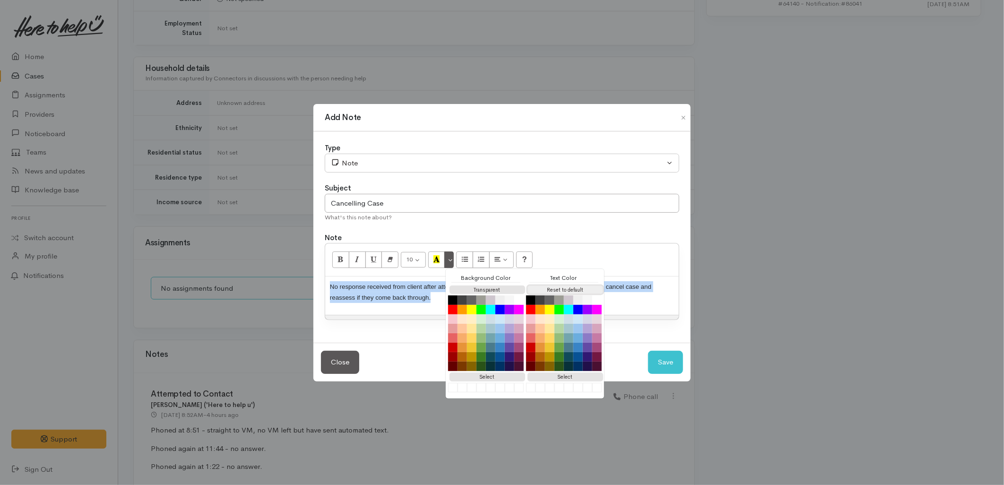
click at [551, 286] on button "Reset to default" at bounding box center [565, 289] width 76 height 9
click at [664, 363] on button "Save" at bounding box center [665, 362] width 35 height 23
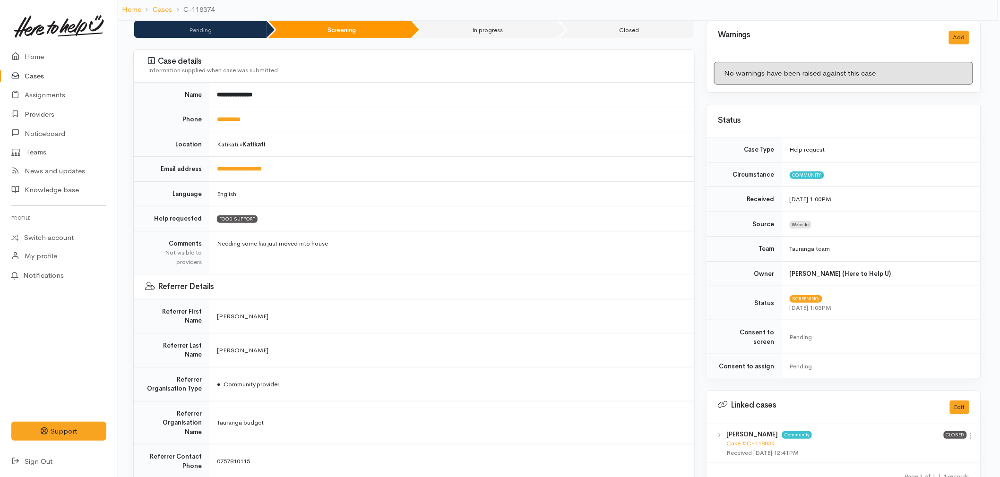
scroll to position [0, 2]
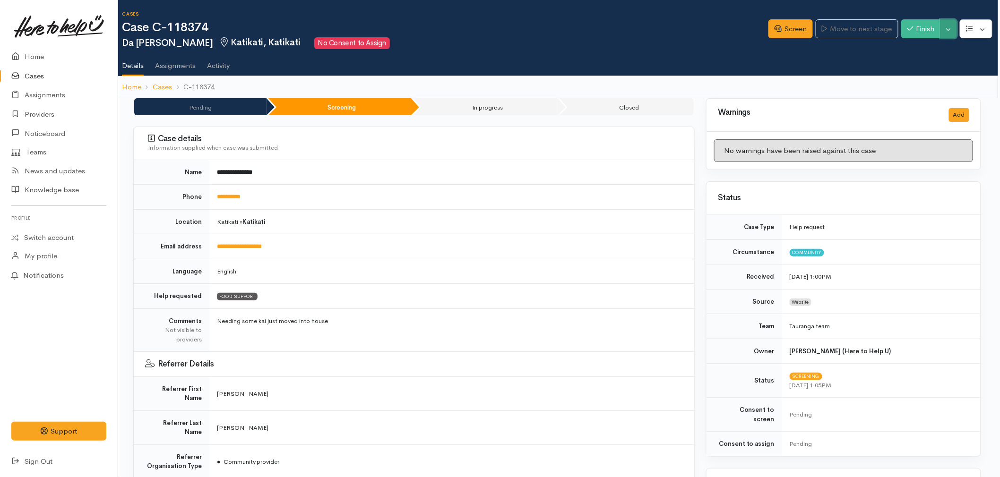
click at [948, 27] on button "Toggle Dropdown" at bounding box center [948, 28] width 17 height 19
drag, startPoint x: 913, startPoint y: 67, endPoint x: 870, endPoint y: 75, distance: 43.7
click at [913, 67] on link "Cancel" at bounding box center [918, 65] width 75 height 15
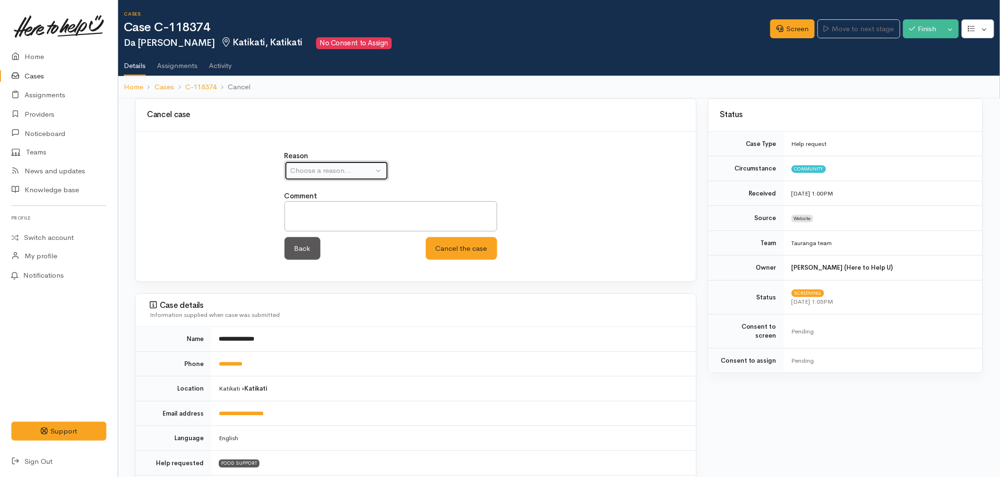
click at [316, 170] on div "Choose a reason..." at bounding box center [332, 170] width 83 height 11
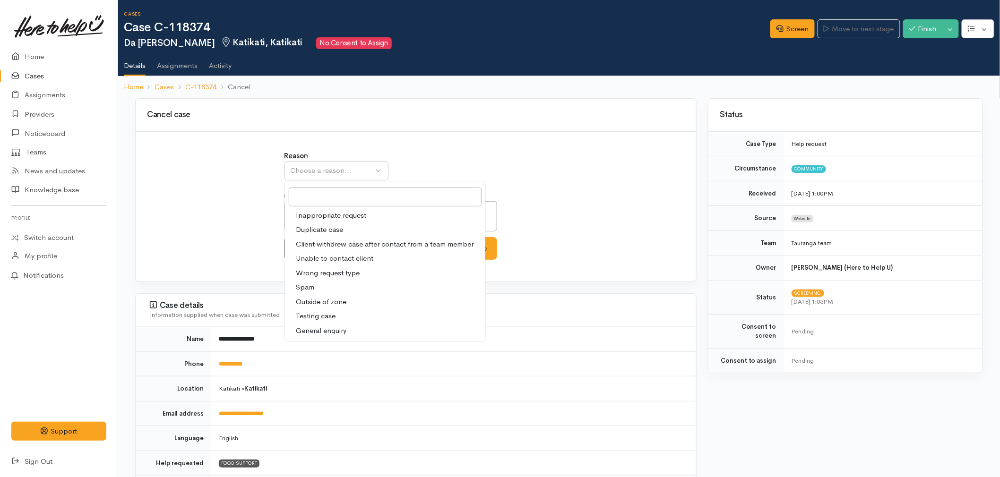
click at [314, 261] on span "Unable to contact client" at bounding box center [334, 258] width 77 height 11
select select "4"
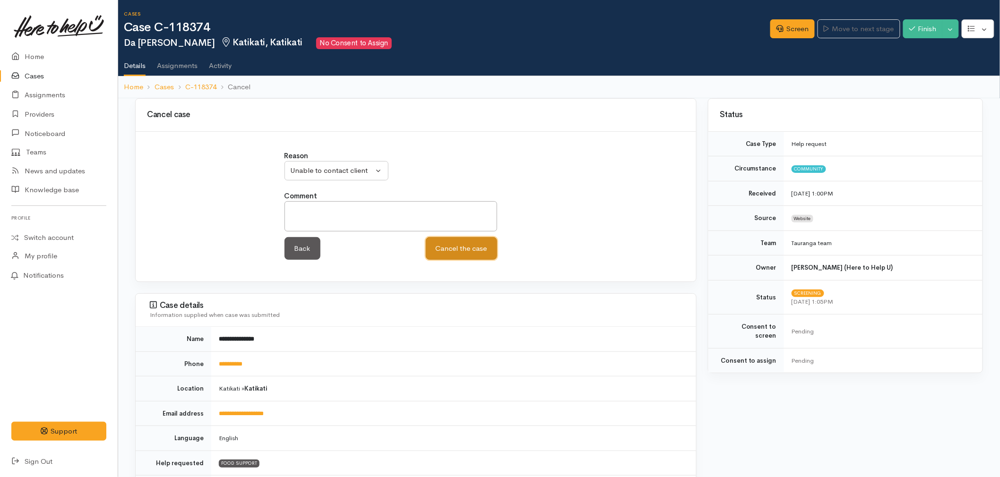
click at [457, 253] on button "Cancel the case" at bounding box center [461, 248] width 71 height 23
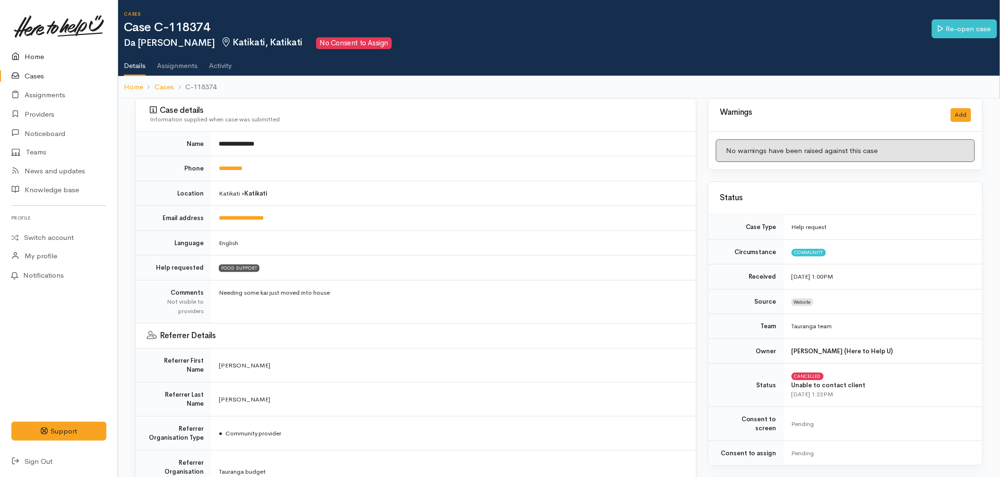
click at [46, 49] on link "Home" at bounding box center [59, 56] width 118 height 19
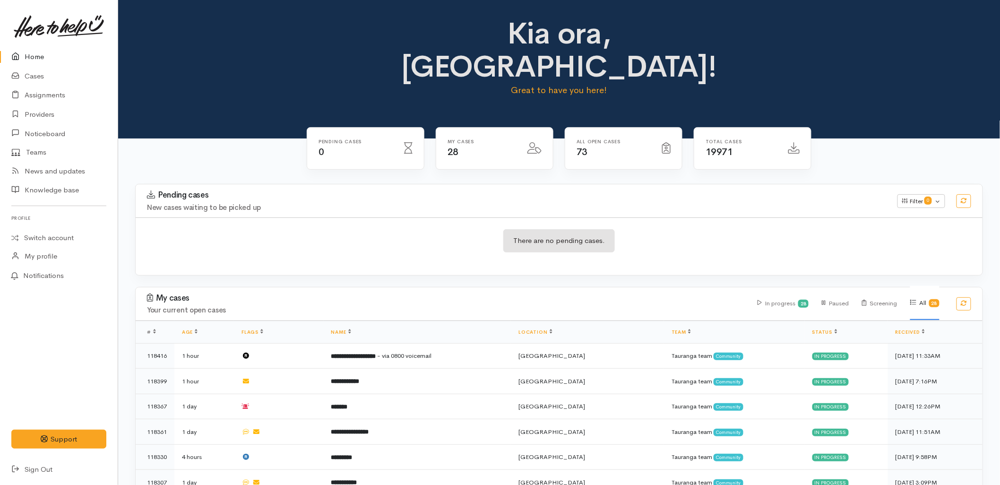
click at [359, 138] on div "Pending cases 0" at bounding box center [365, 154] width 129 height 54
click at [32, 79] on link "Cases" at bounding box center [59, 76] width 118 height 19
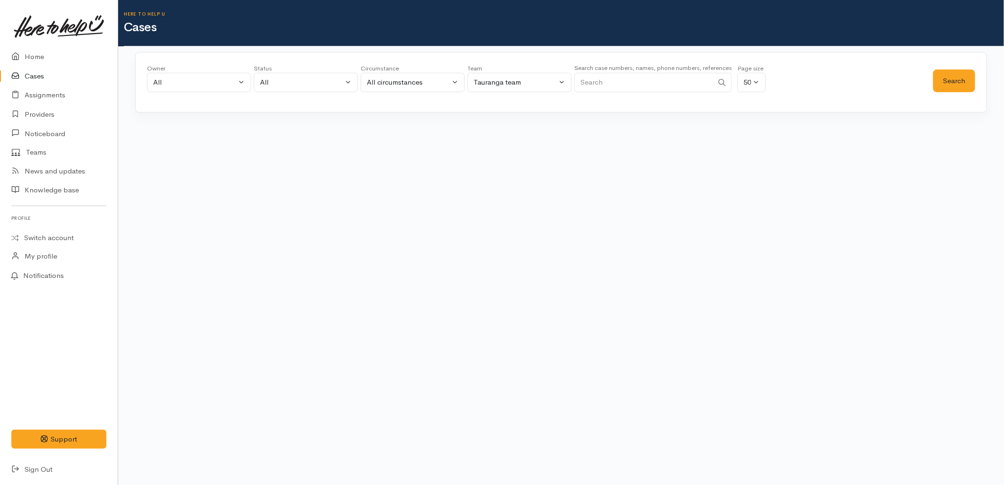
click at [609, 88] on input "Search" at bounding box center [643, 82] width 139 height 19
paste input "0204479633"
type input "0204479633"
click at [950, 87] on button "Search" at bounding box center [954, 80] width 42 height 23
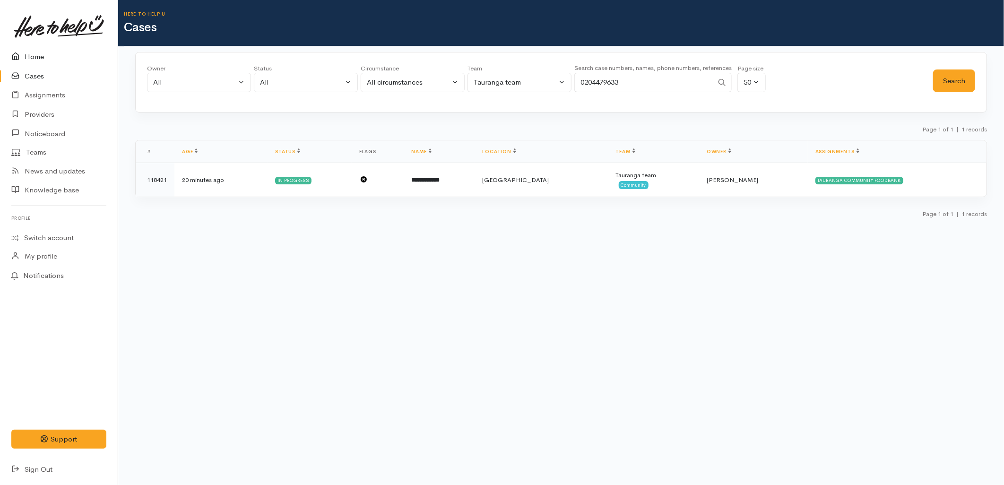
click at [53, 53] on link "Home" at bounding box center [59, 56] width 118 height 19
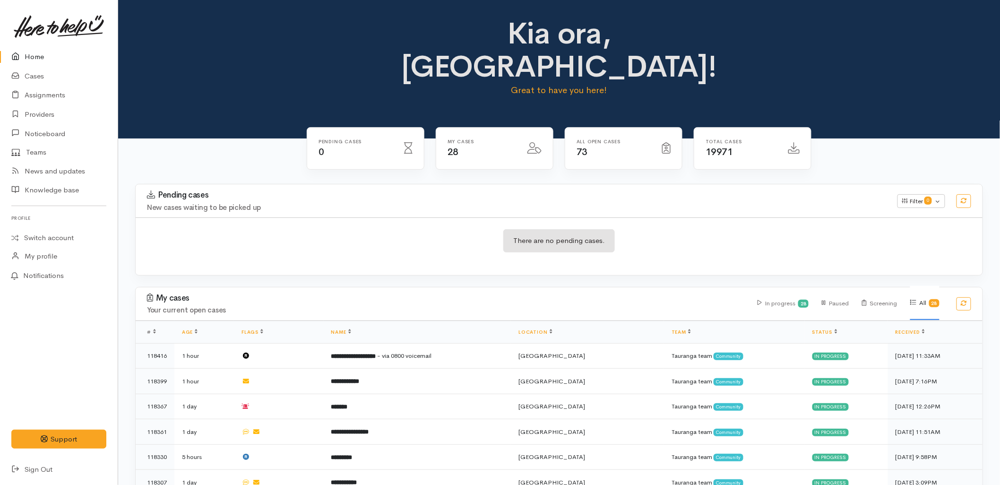
click at [725, 287] on div "My cases Your current open cases In progress 28 Paused Screening All 28" at bounding box center [559, 303] width 858 height 33
drag, startPoint x: 725, startPoint y: 282, endPoint x: 734, endPoint y: 163, distance: 119.9
click at [734, 190] on h3 "Pending cases" at bounding box center [516, 194] width 739 height 9
click at [228, 54] on div "Kia ora, Malia! Great to have you here!" at bounding box center [558, 60] width 859 height 87
click at [50, 112] on link "Providers" at bounding box center [59, 114] width 118 height 19
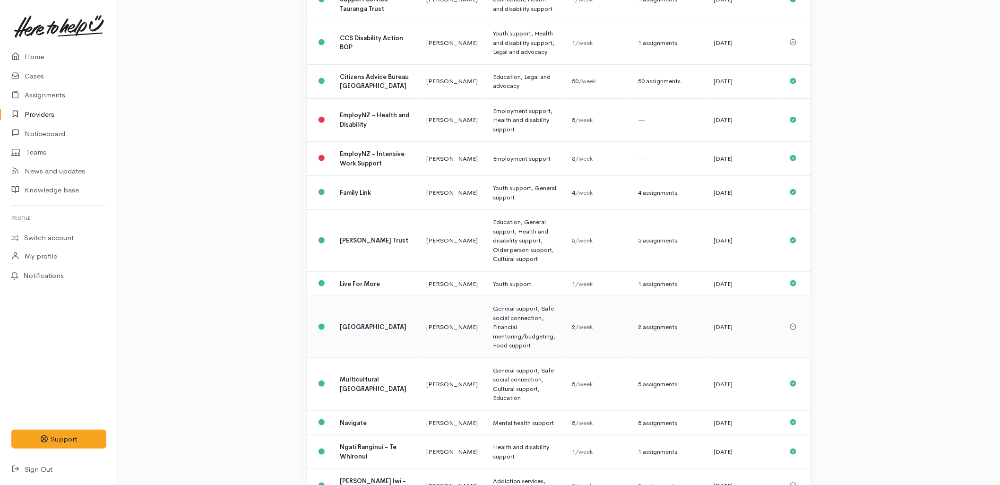
scroll to position [315, 0]
click at [366, 219] on td "[PERSON_NAME] Trust" at bounding box center [375, 240] width 86 height 62
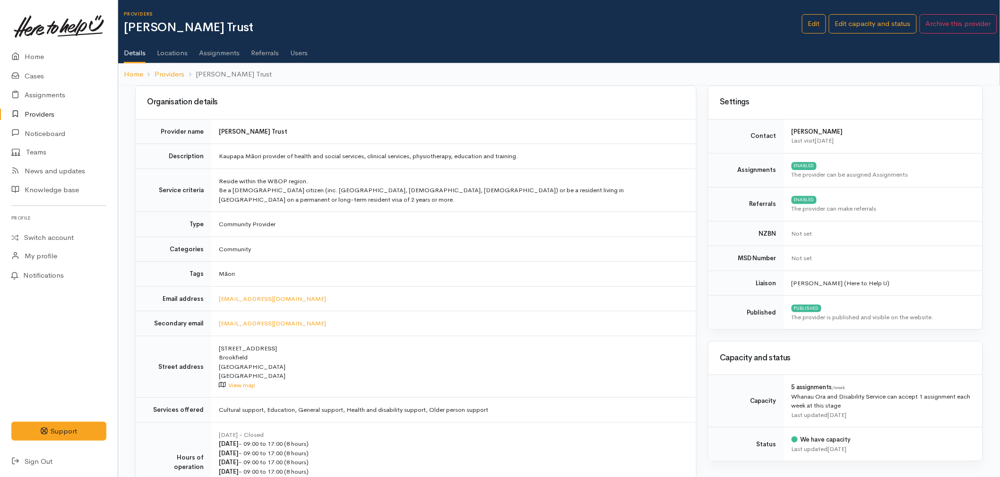
click at [291, 53] on link "Users" at bounding box center [298, 49] width 17 height 26
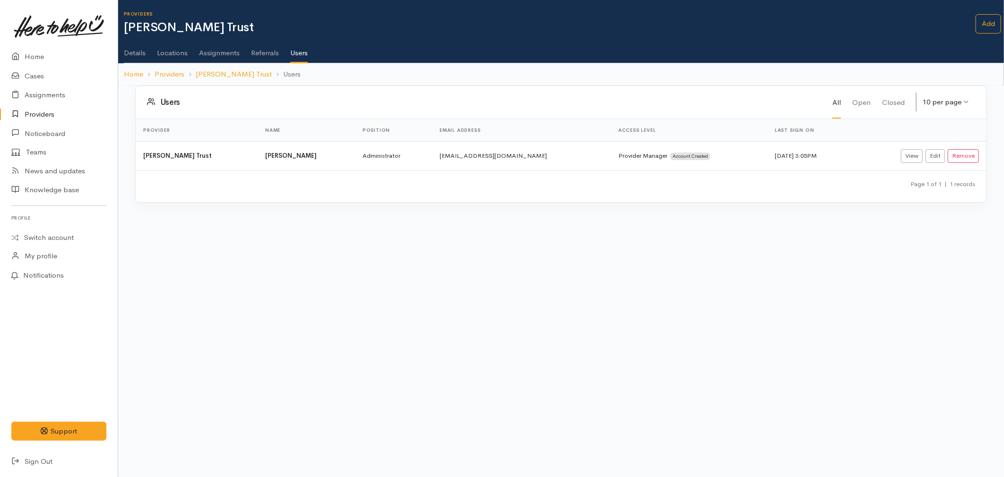
click at [149, 51] on ul "Details Locations Assignments Referrals Users" at bounding box center [564, 49] width 880 height 27
click at [134, 50] on link "Details" at bounding box center [135, 49] width 22 height 26
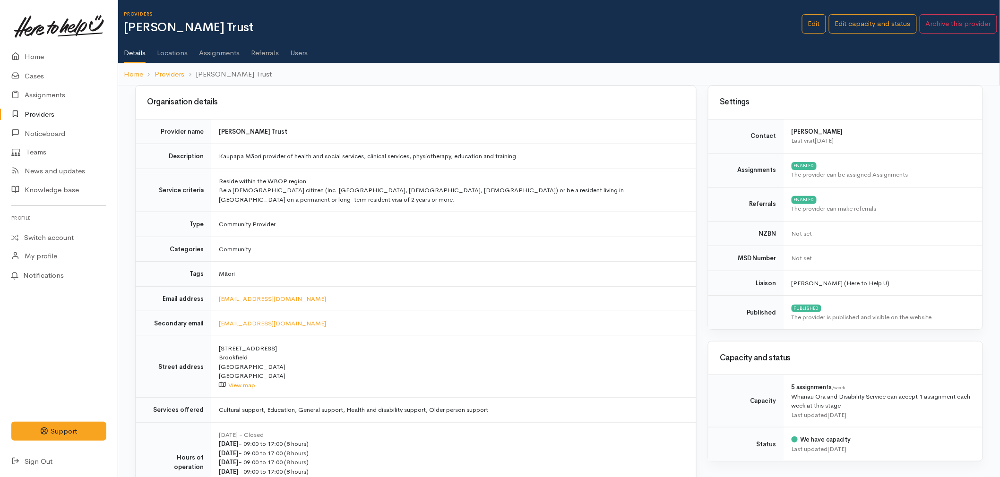
click at [17, 46] on link at bounding box center [58, 27] width 95 height 42
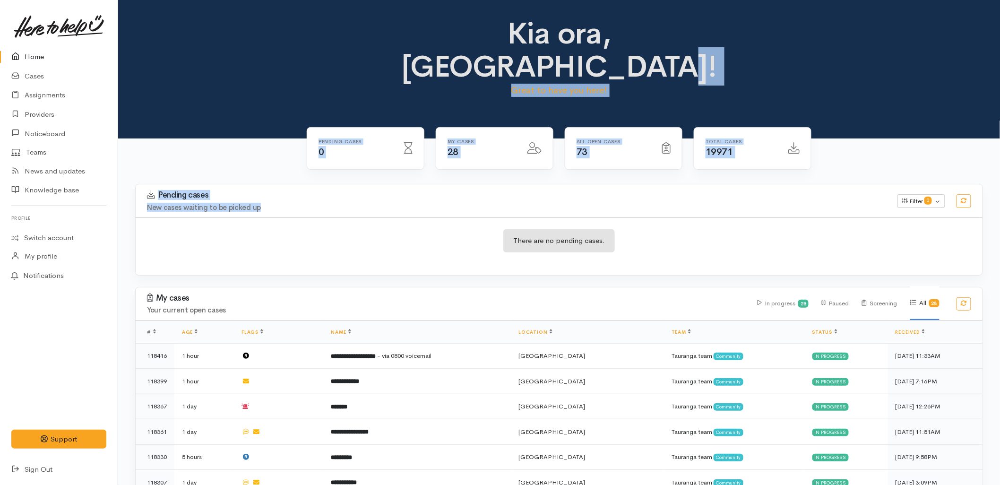
drag, startPoint x: 274, startPoint y: 173, endPoint x: 230, endPoint y: 48, distance: 132.9
drag, startPoint x: 230, startPoint y: 48, endPoint x: 207, endPoint y: 128, distance: 83.5
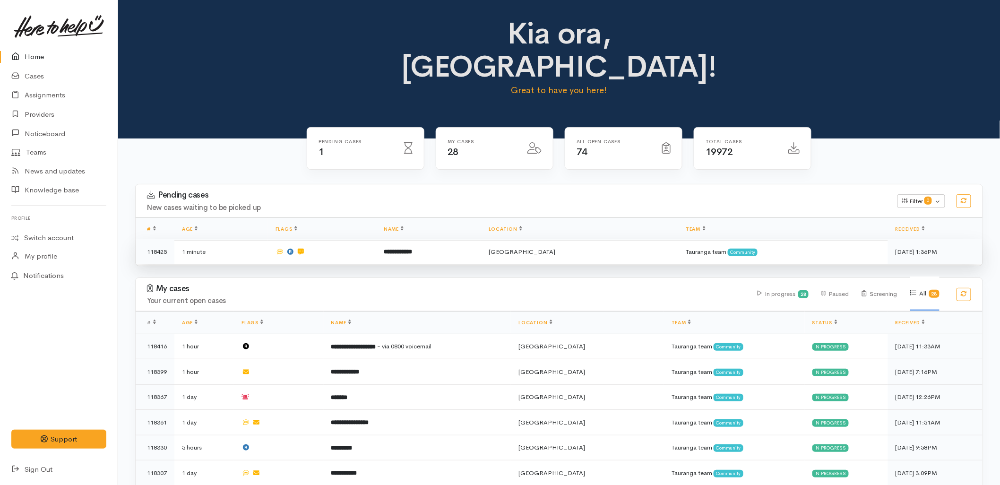
click at [376, 239] on td at bounding box center [322, 251] width 108 height 25
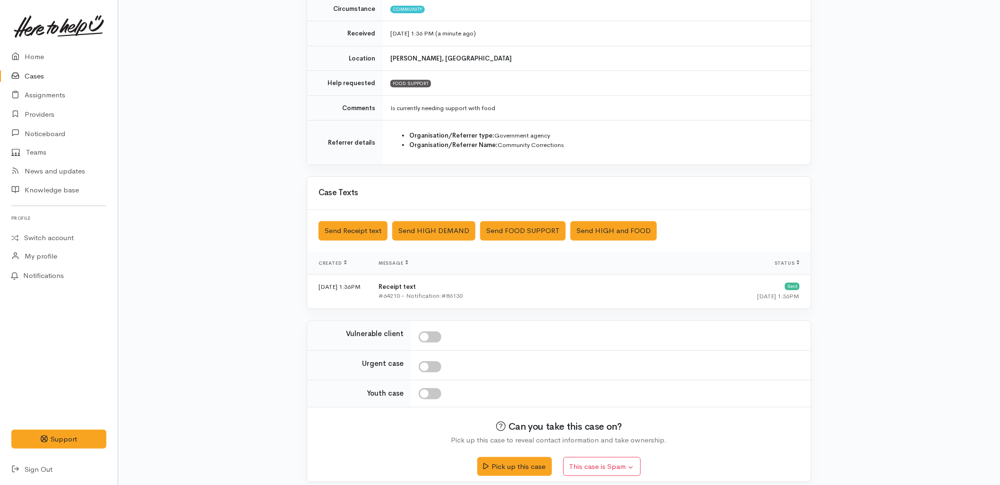
scroll to position [154, 0]
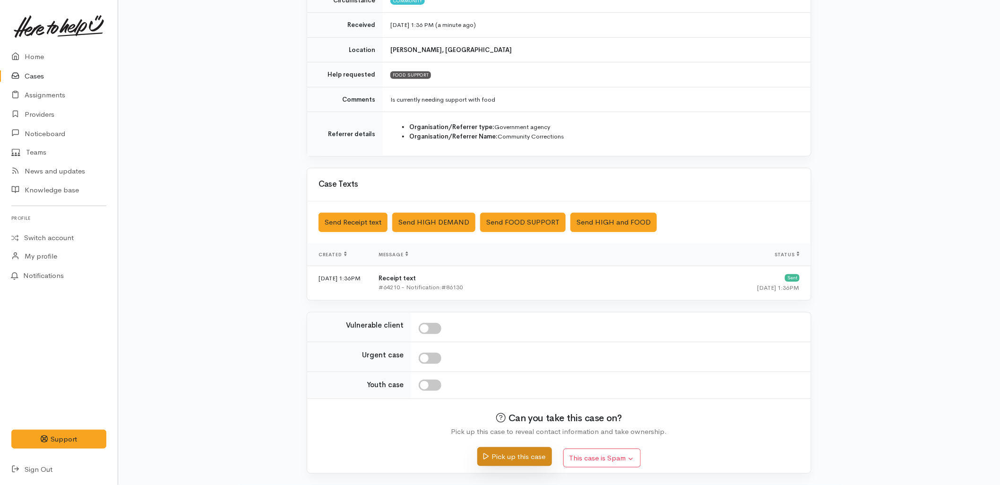
click at [503, 458] on button "Pick up this case" at bounding box center [514, 456] width 74 height 19
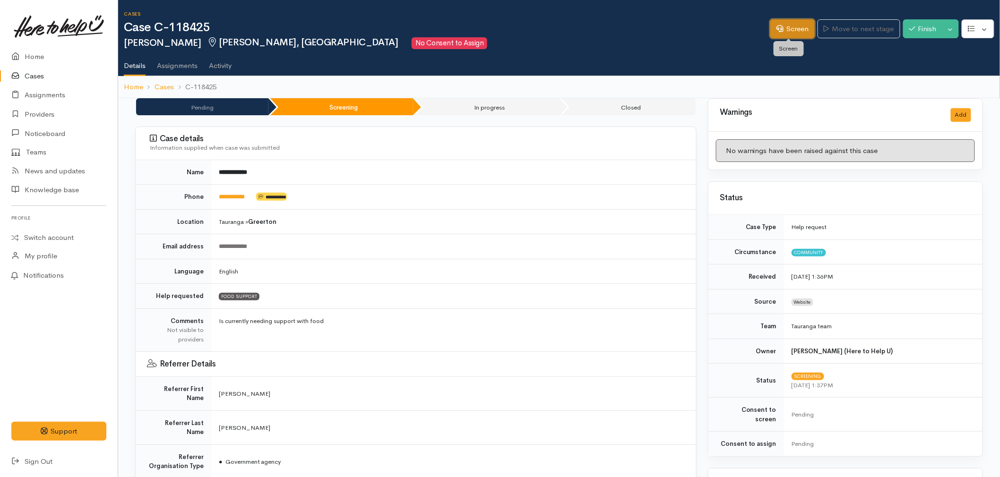
click at [792, 32] on link "Screen" at bounding box center [792, 28] width 44 height 19
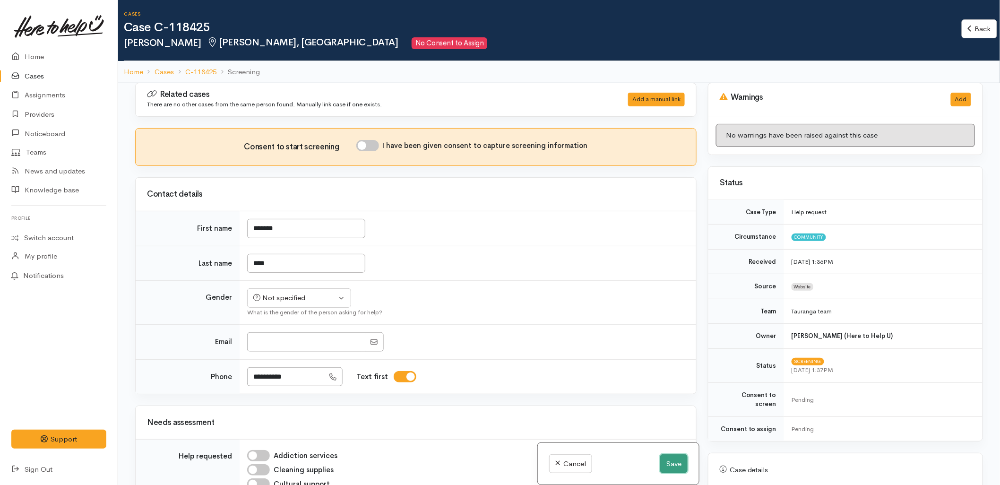
click at [662, 461] on button "Save" at bounding box center [673, 463] width 27 height 19
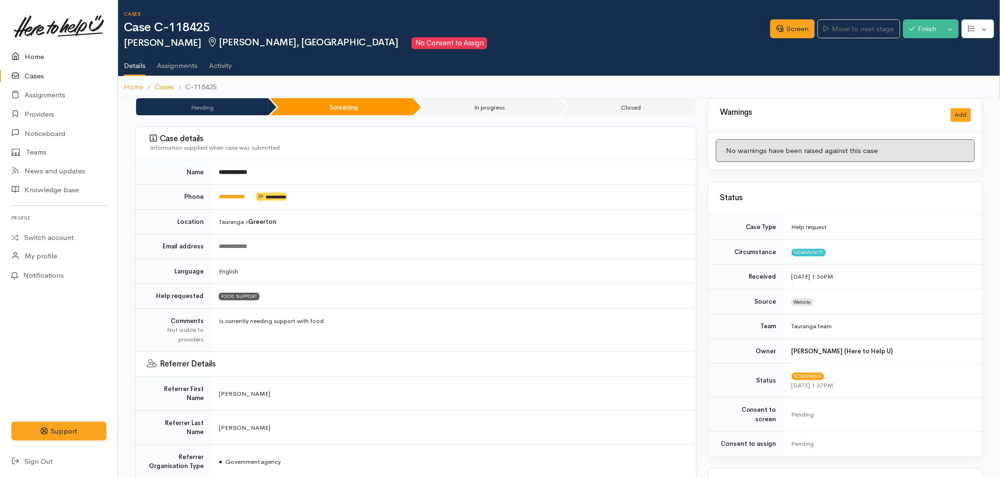
click at [32, 50] on link "Home" at bounding box center [59, 56] width 118 height 19
